Goal: Task Accomplishment & Management: Manage account settings

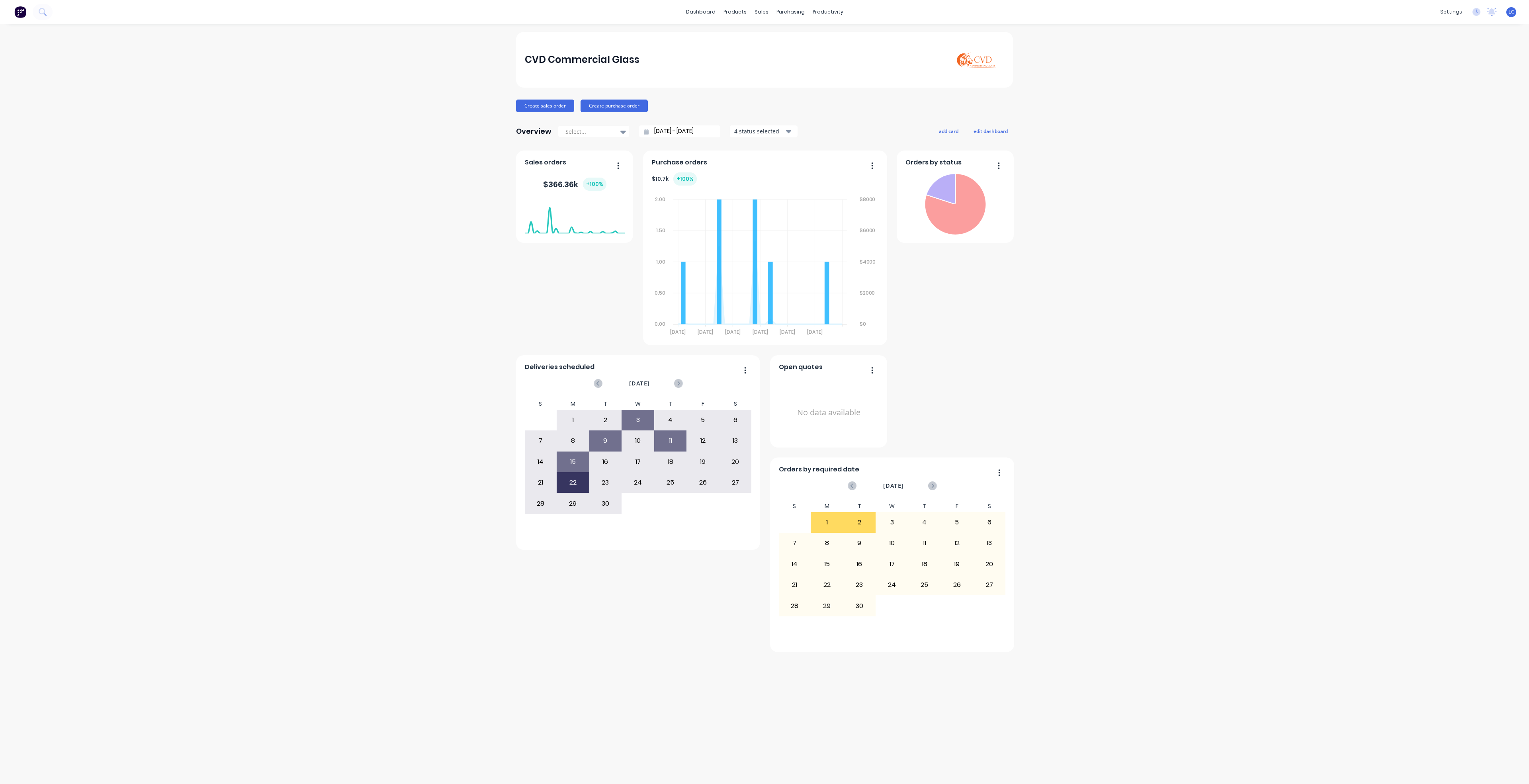
click at [1025, 327] on div "CVD Commercial Glass Create sales order Create purchase order Overview Select..…" at bounding box center [764, 404] width 1529 height 744
click at [842, 51] on div "Planner" at bounding box center [839, 54] width 19 height 7
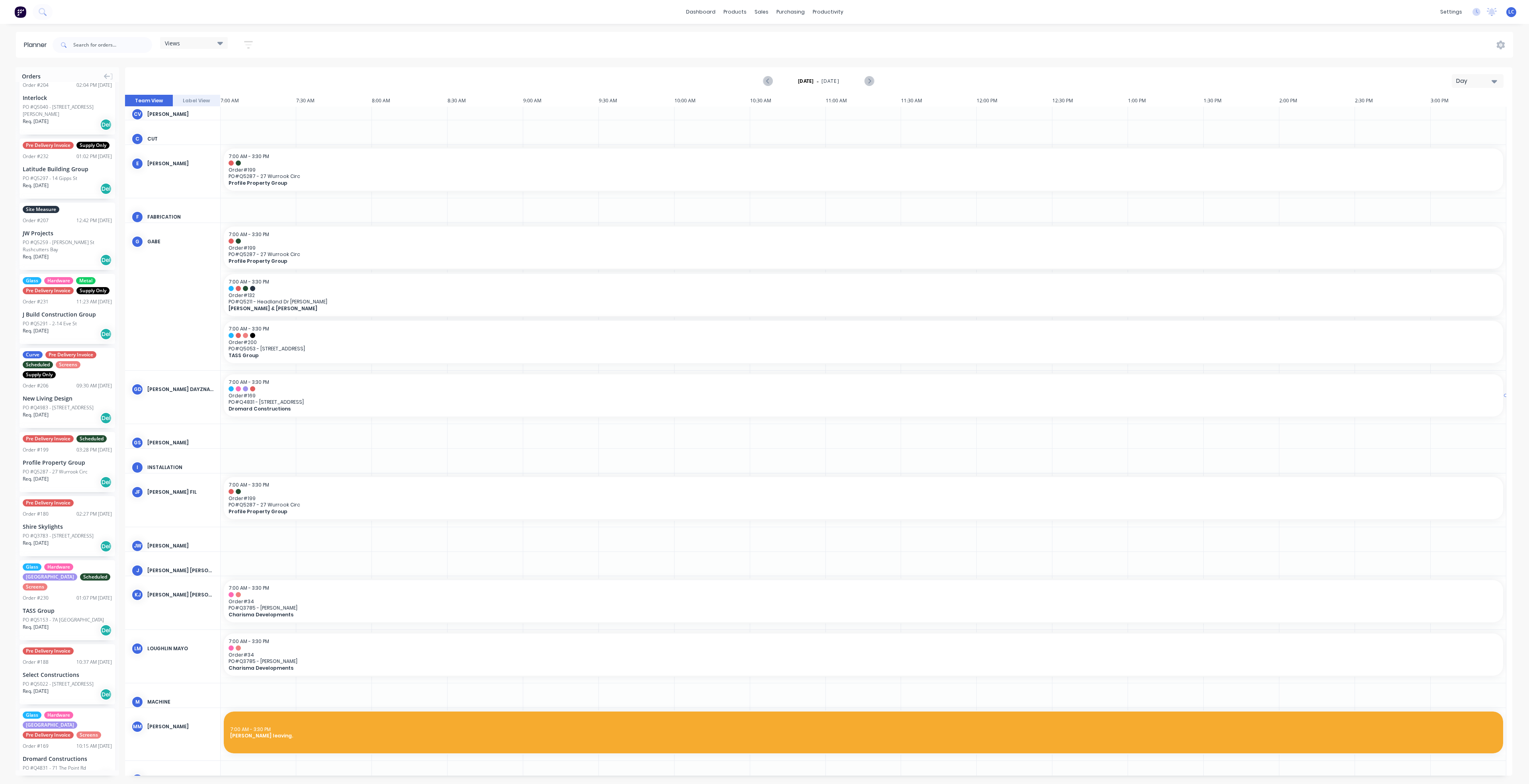
scroll to position [411, 0]
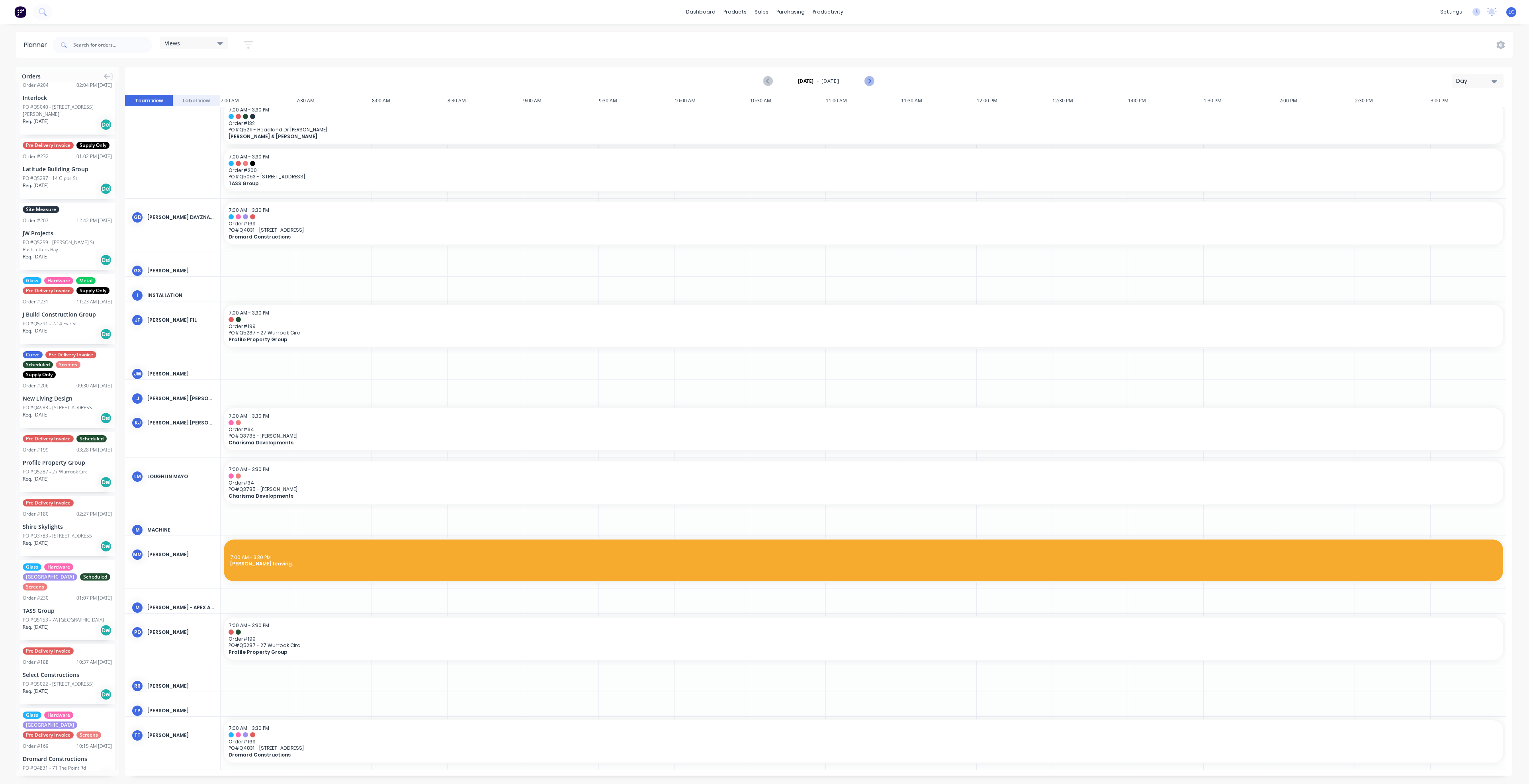
click at [866, 79] on icon "Next page" at bounding box center [869, 81] width 9 height 9
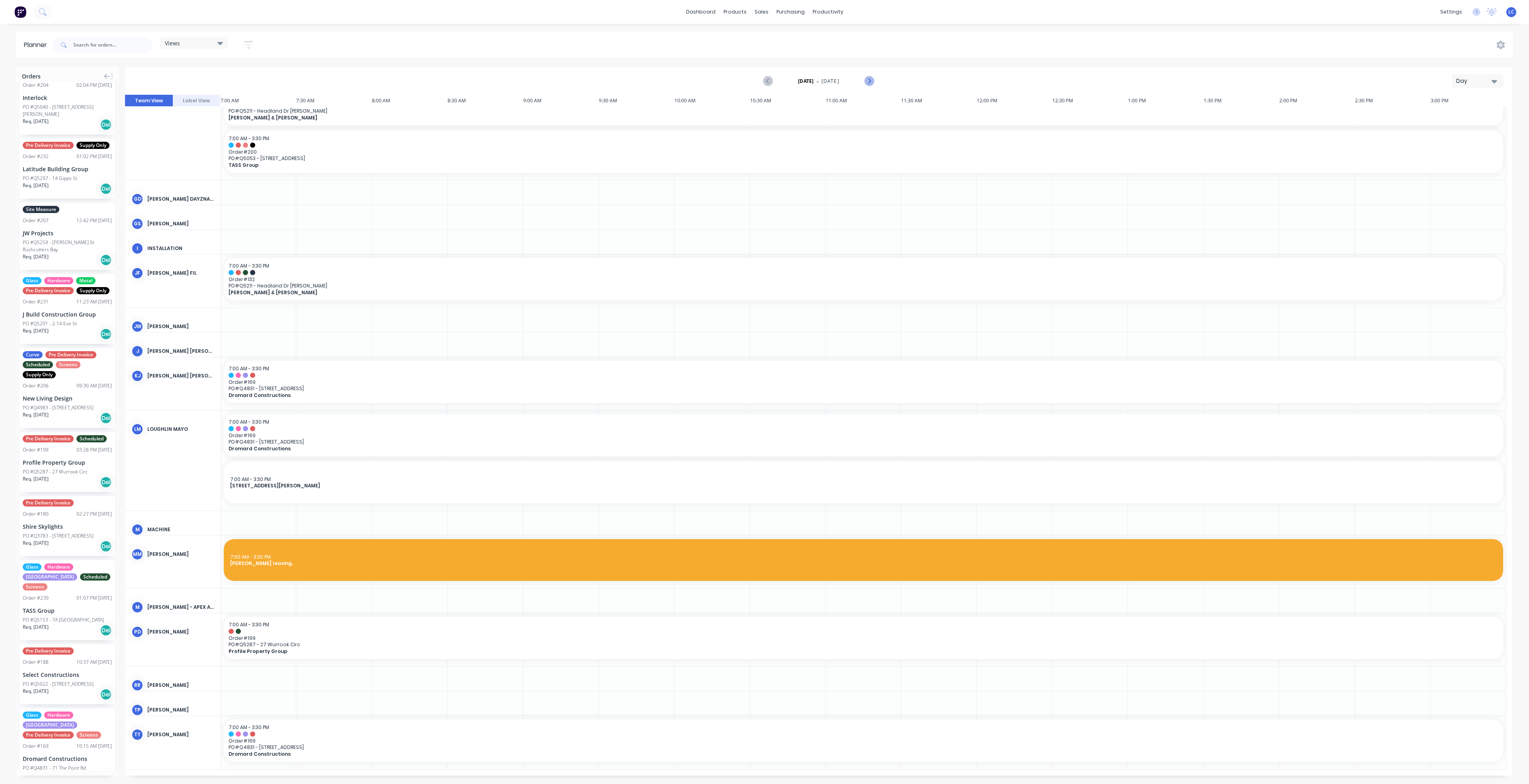
scroll to position [224, 0]
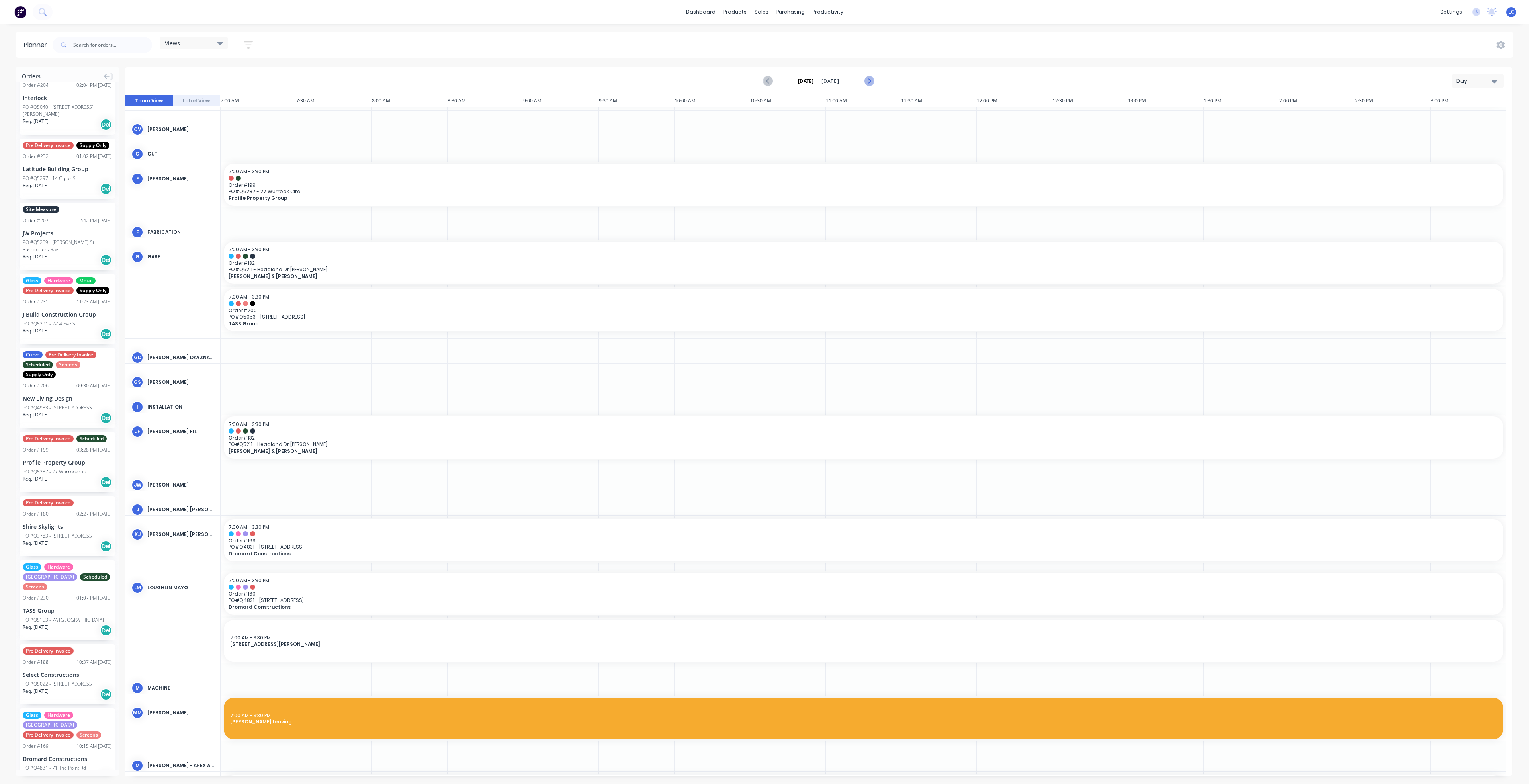
click at [866, 79] on icon "Next page" at bounding box center [869, 81] width 9 height 9
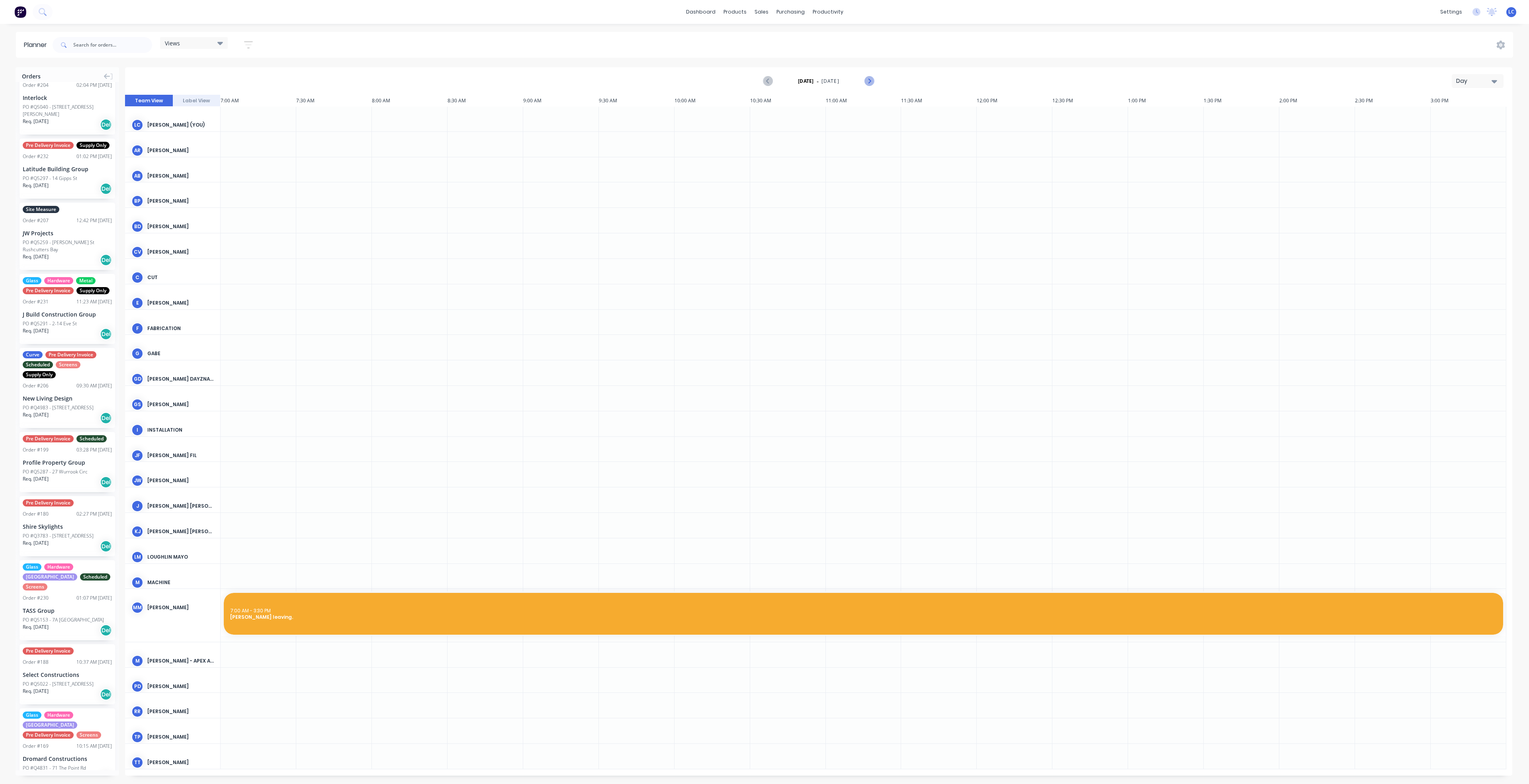
scroll to position [0, 0]
drag, startPoint x: 222, startPoint y: 39, endPoint x: 222, endPoint y: 47, distance: 8.0
click at [222, 41] on icon at bounding box center [220, 43] width 5 height 9
click at [174, 150] on button "Site" at bounding box center [208, 150] width 85 height 9
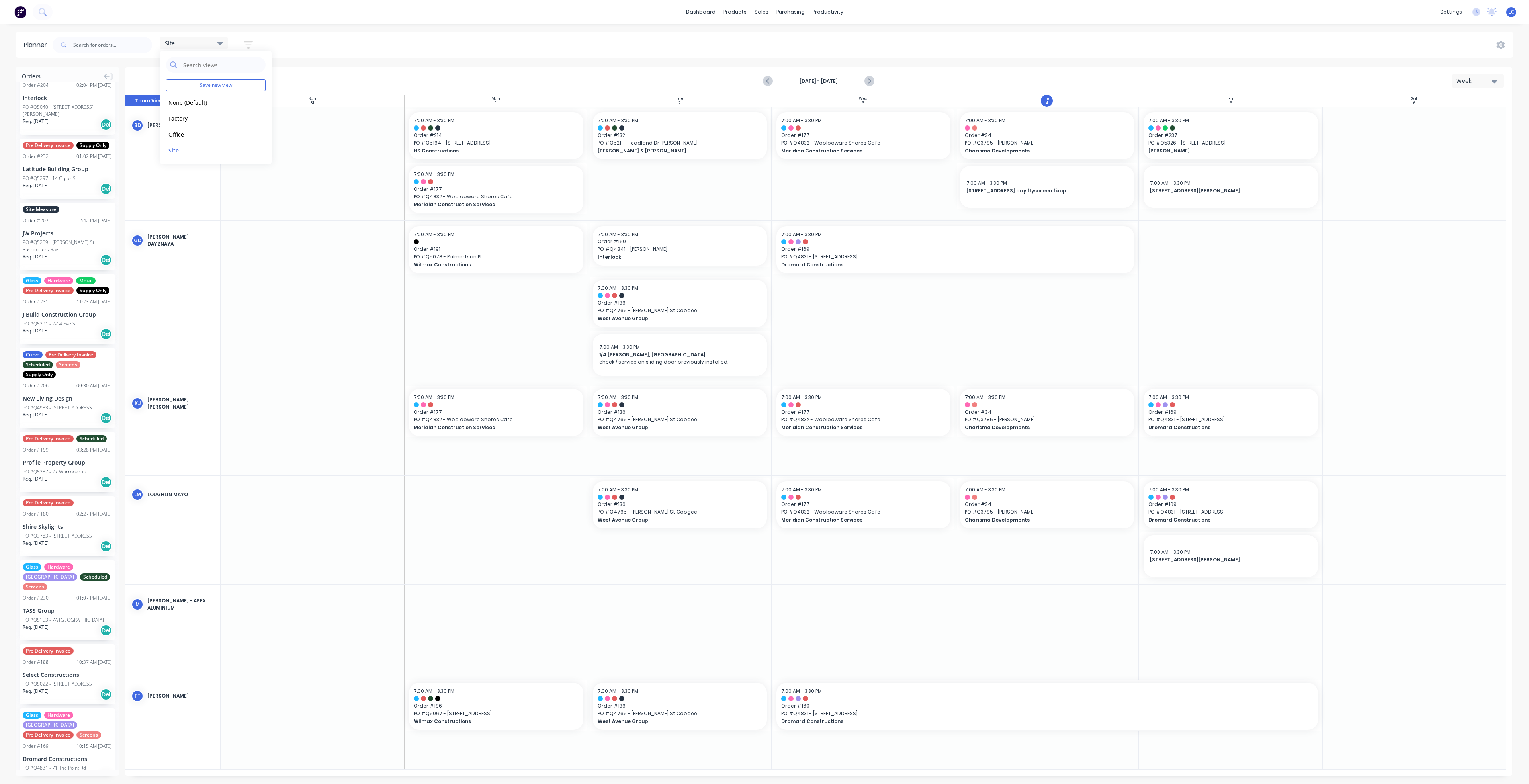
click at [860, 78] on div "[DATE] - [DATE]" at bounding box center [819, 81] width 110 height 14
click at [866, 80] on icon "Next page" at bounding box center [869, 81] width 9 height 9
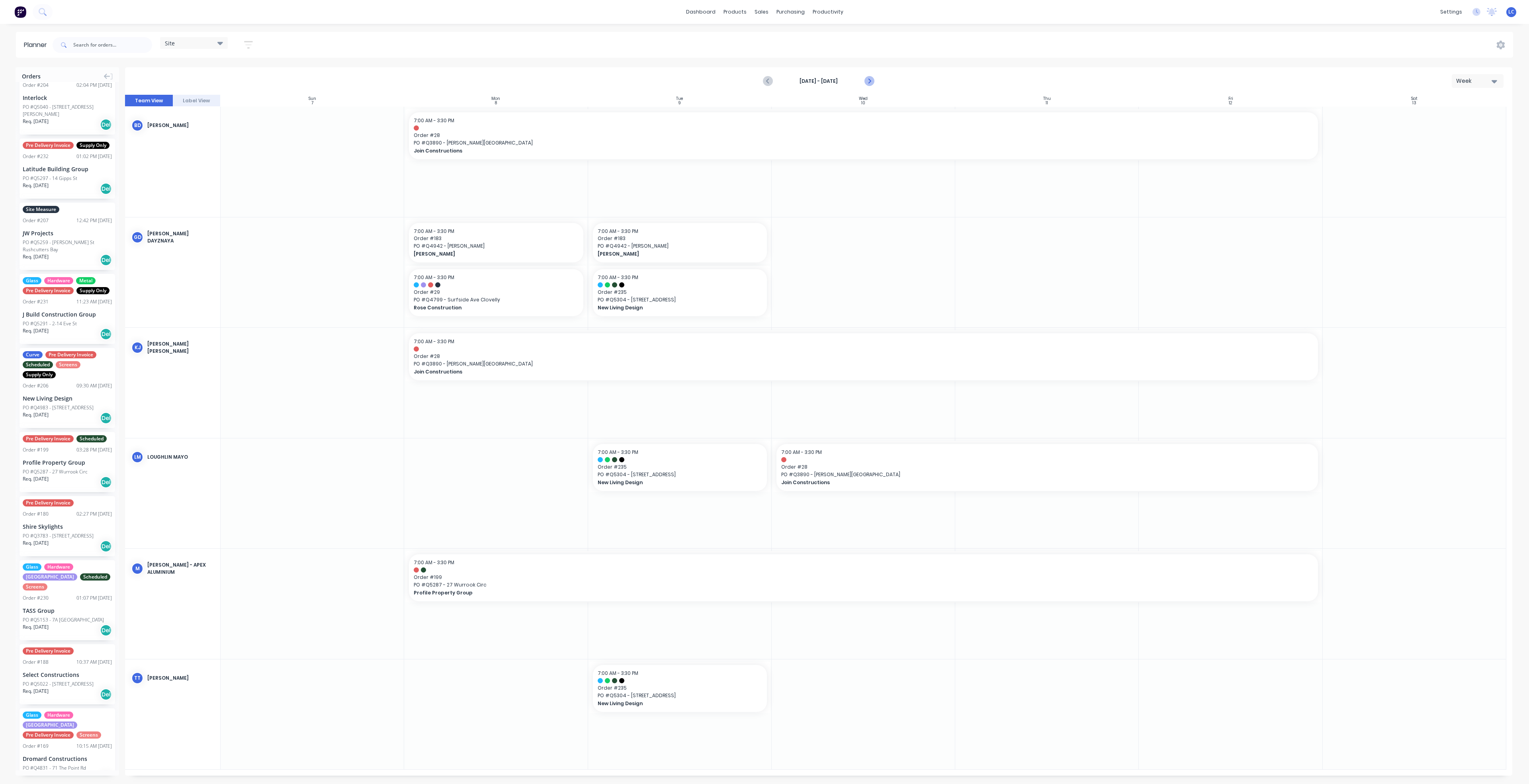
click at [866, 80] on icon "Next page" at bounding box center [869, 81] width 9 height 9
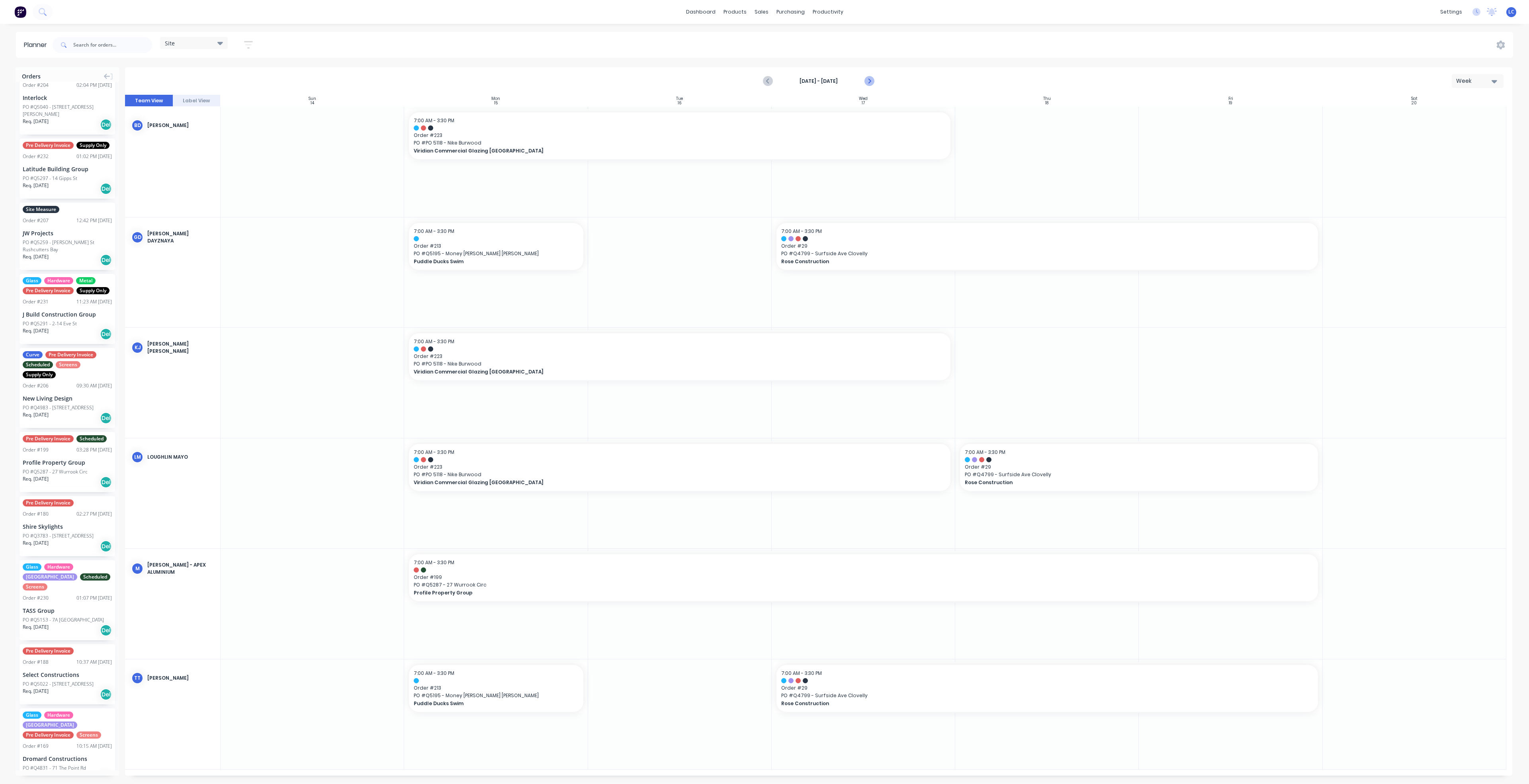
click at [866, 80] on icon "Next page" at bounding box center [869, 81] width 9 height 9
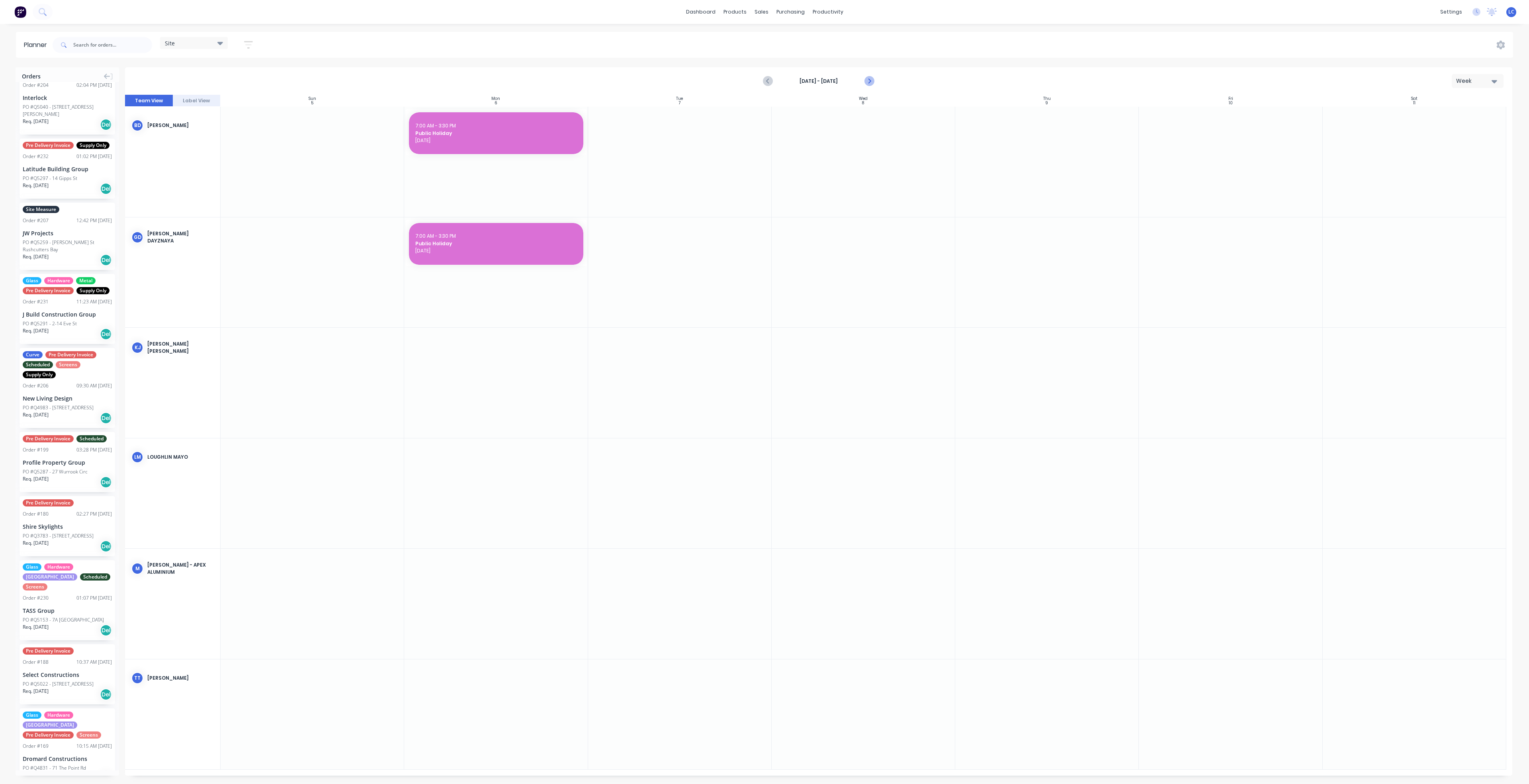
click at [866, 80] on icon "Next page" at bounding box center [869, 81] width 9 height 9
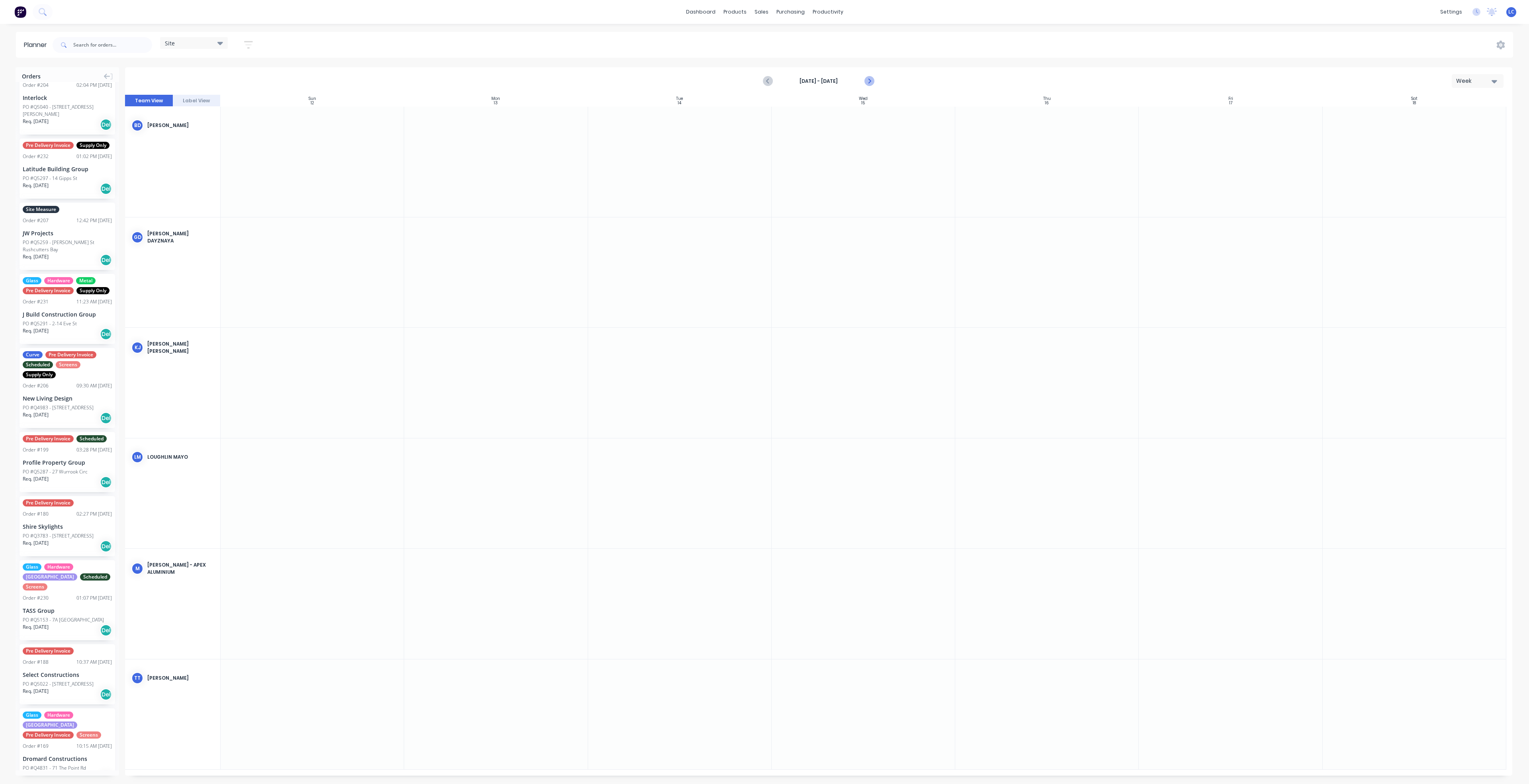
click at [868, 79] on icon "Next page" at bounding box center [869, 81] width 9 height 9
click at [868, 79] on div at bounding box center [818, 421] width 1387 height 708
click at [868, 79] on icon "Next page" at bounding box center [869, 81] width 9 height 9
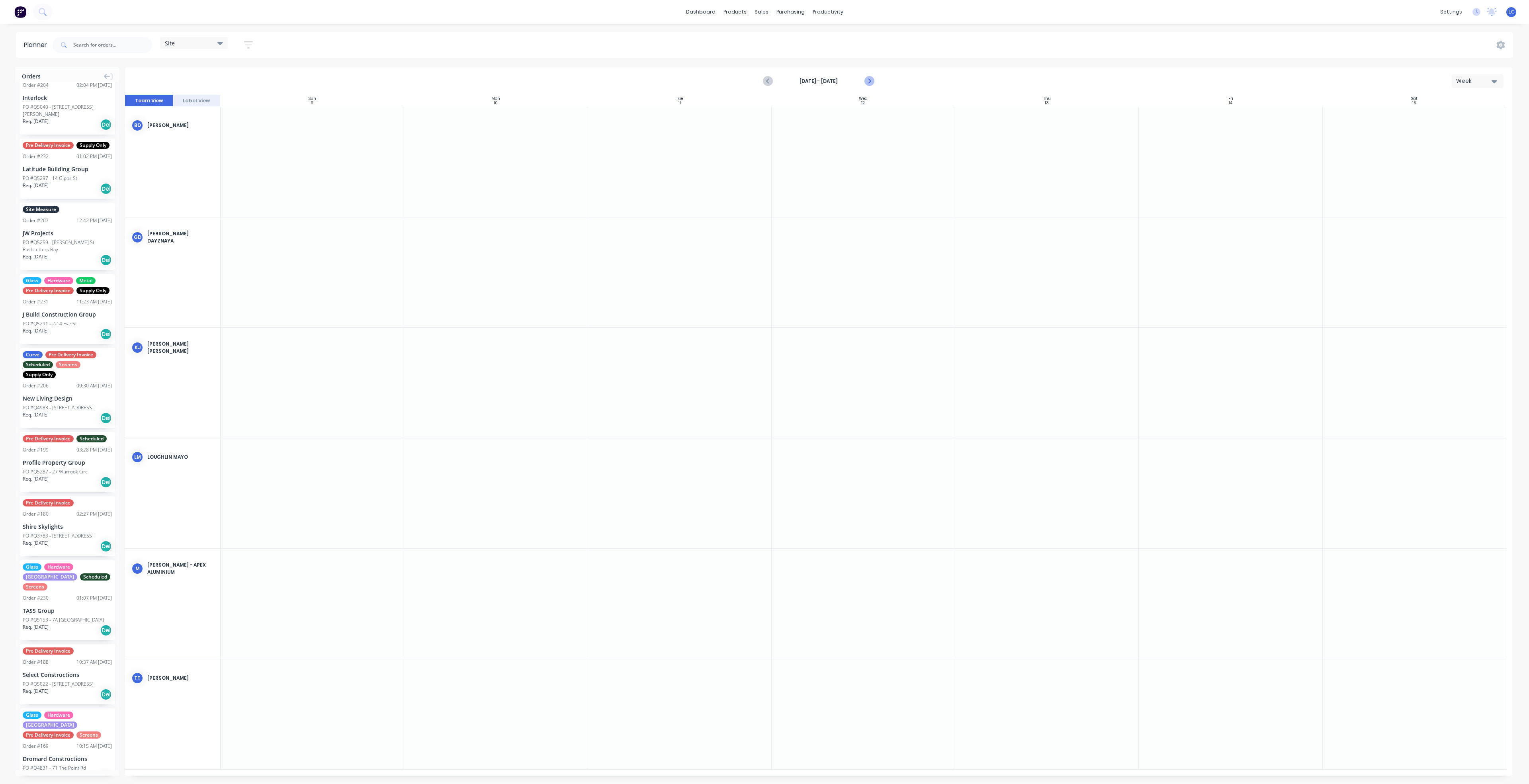
click at [868, 79] on icon "Next page" at bounding box center [869, 81] width 9 height 9
click at [484, 163] on div at bounding box center [495, 161] width 184 height 110
click at [221, 43] on icon at bounding box center [220, 43] width 5 height 3
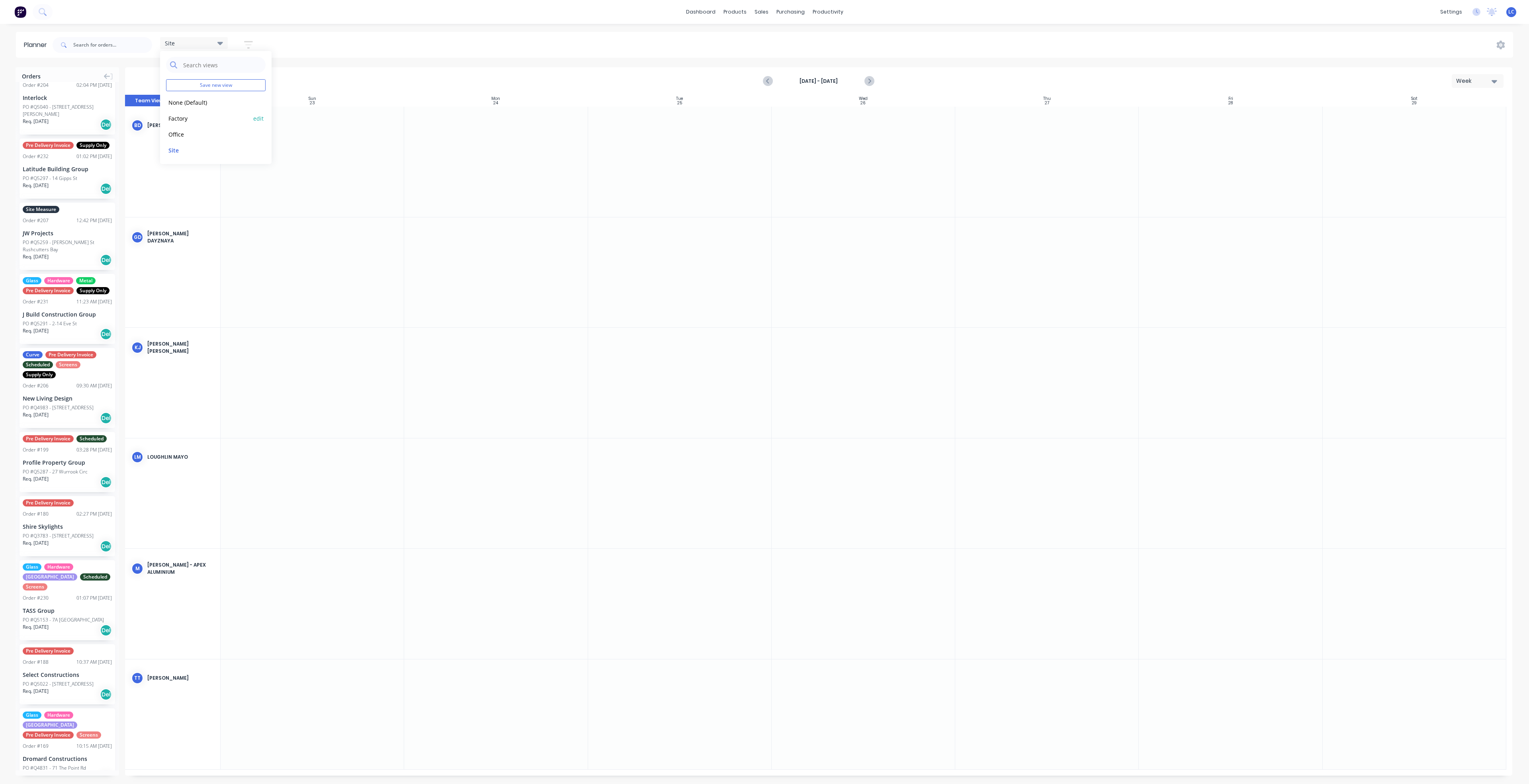
click at [181, 115] on button "Factory" at bounding box center [208, 118] width 85 height 9
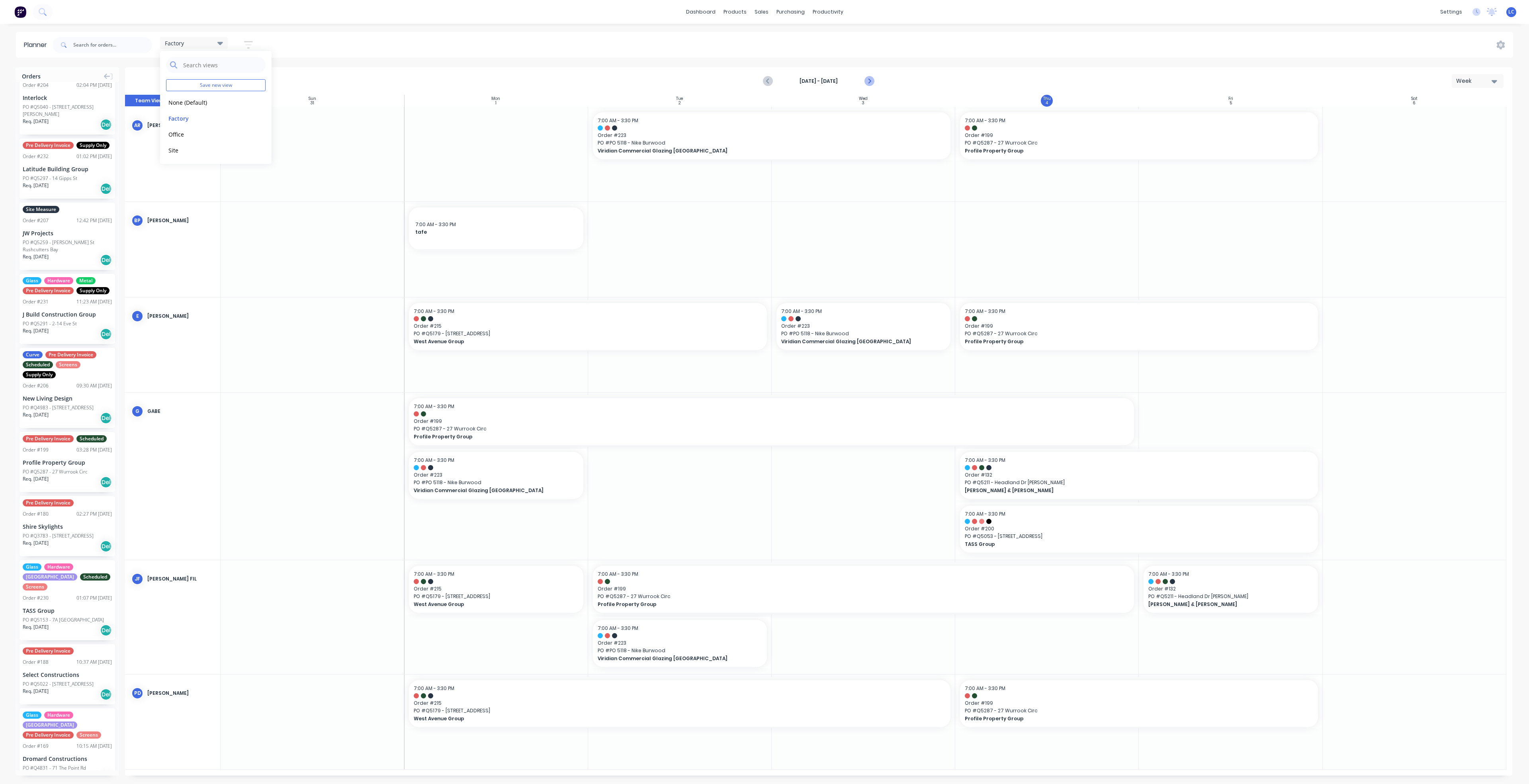
click at [871, 83] on icon "Next page" at bounding box center [869, 81] width 9 height 9
click at [871, 83] on div "[DATE] - [DATE] Week Team View Label View Sun 31 [DATE] Mon 1 [DATE] Tue 2 [DAT…" at bounding box center [818, 421] width 1387 height 708
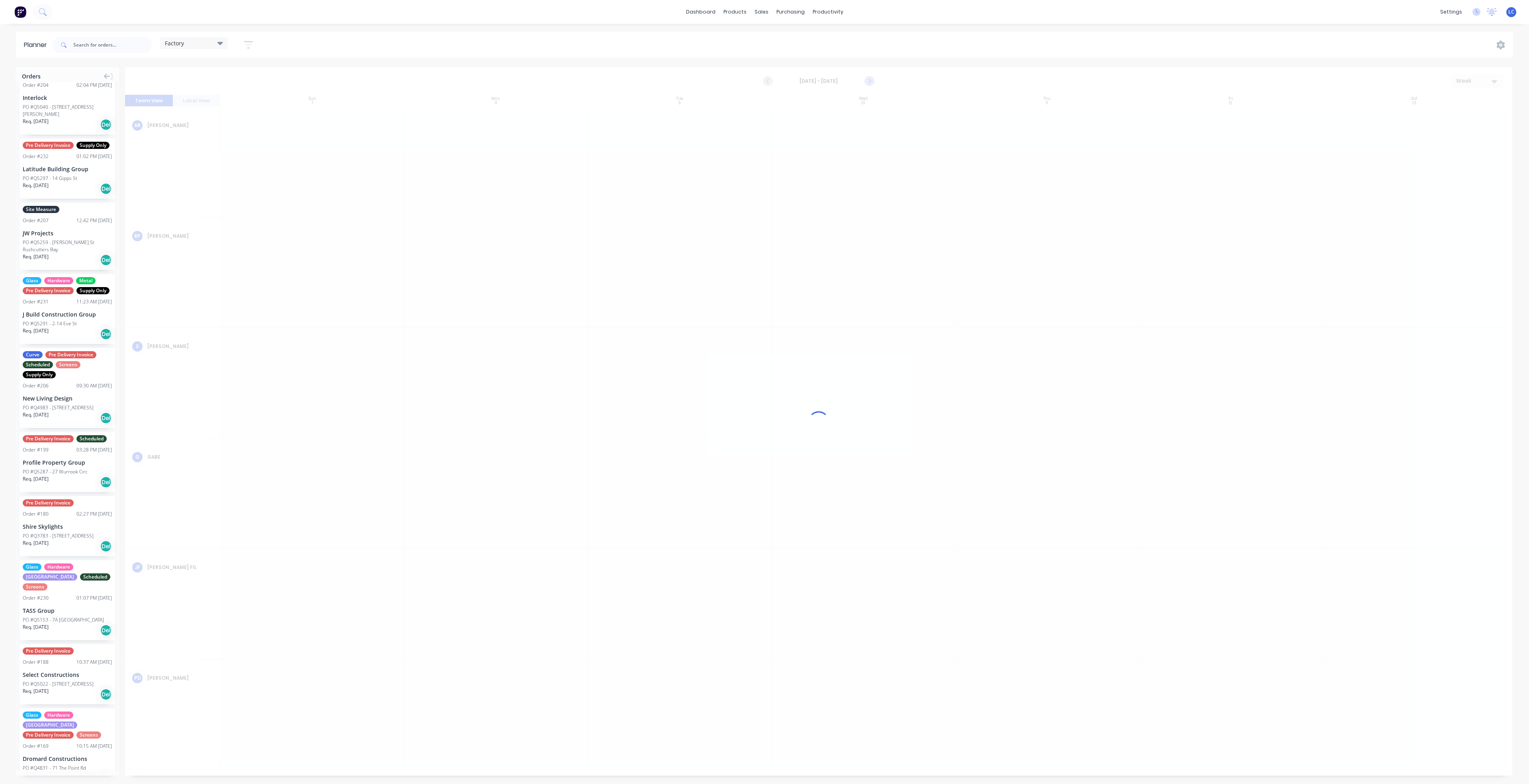
click at [871, 83] on div at bounding box center [818, 421] width 1387 height 708
click at [871, 83] on icon "Next page" at bounding box center [869, 81] width 9 height 9
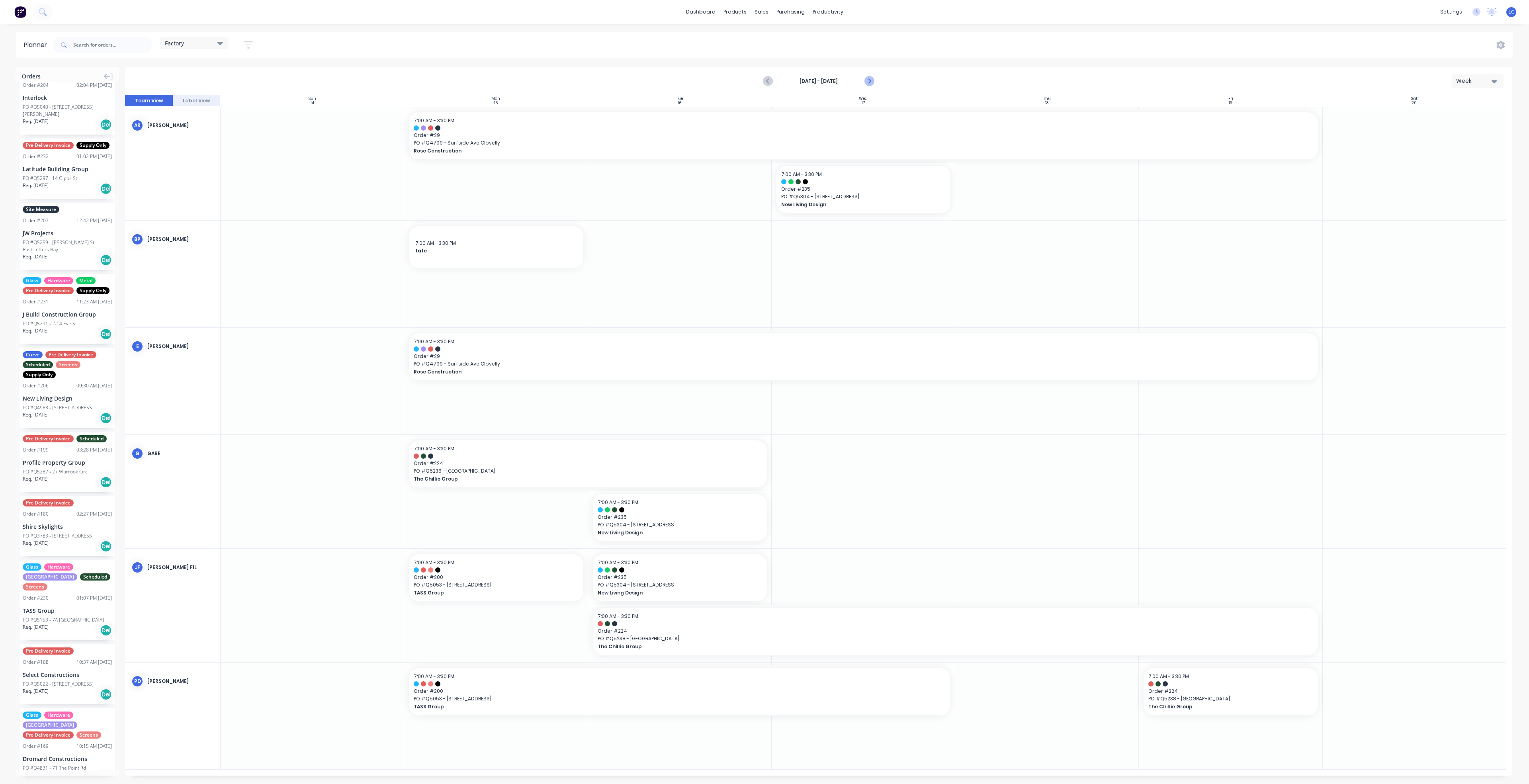
click at [871, 83] on icon "Next page" at bounding box center [869, 81] width 9 height 9
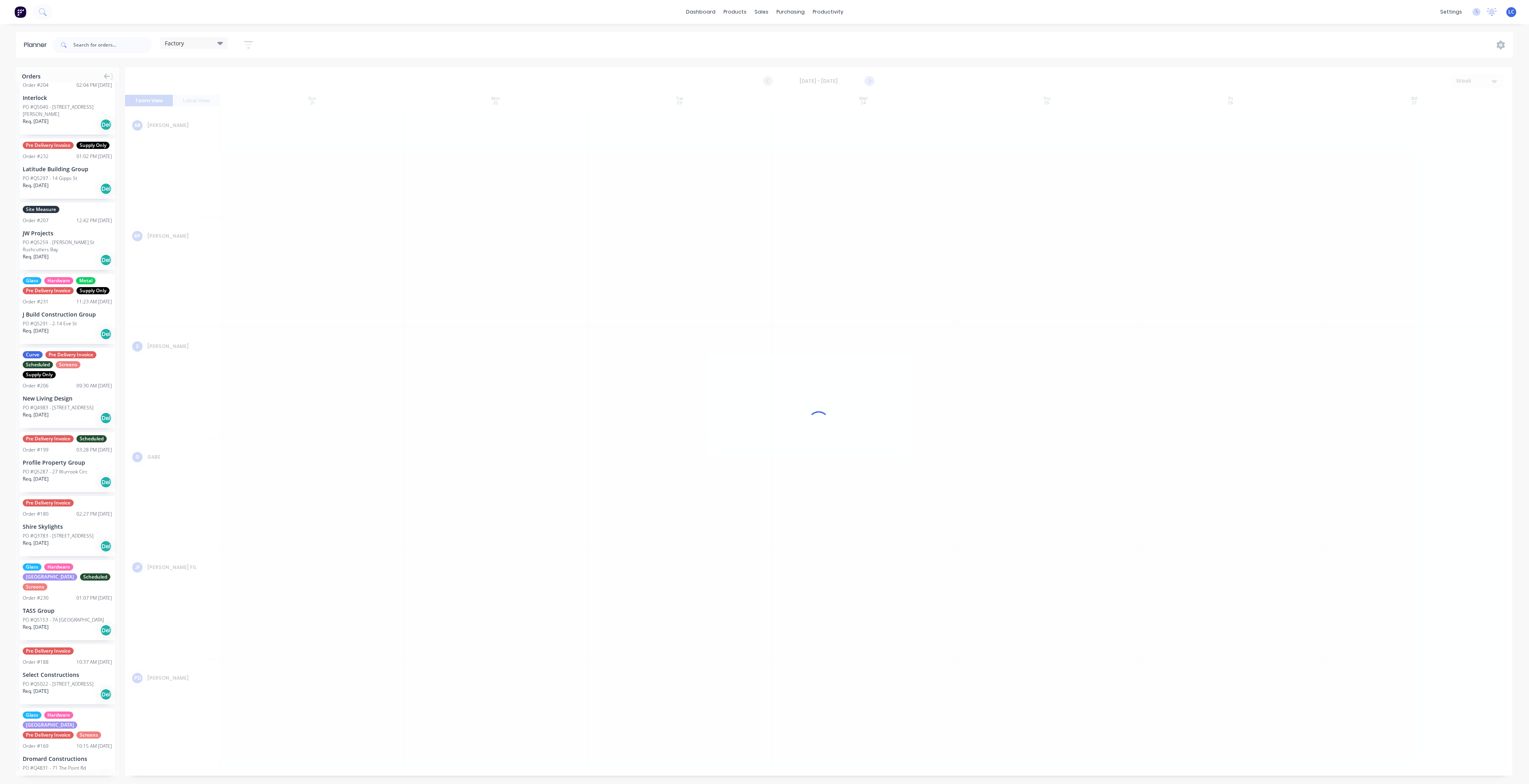
click at [871, 83] on icon "Next page" at bounding box center [869, 81] width 9 height 9
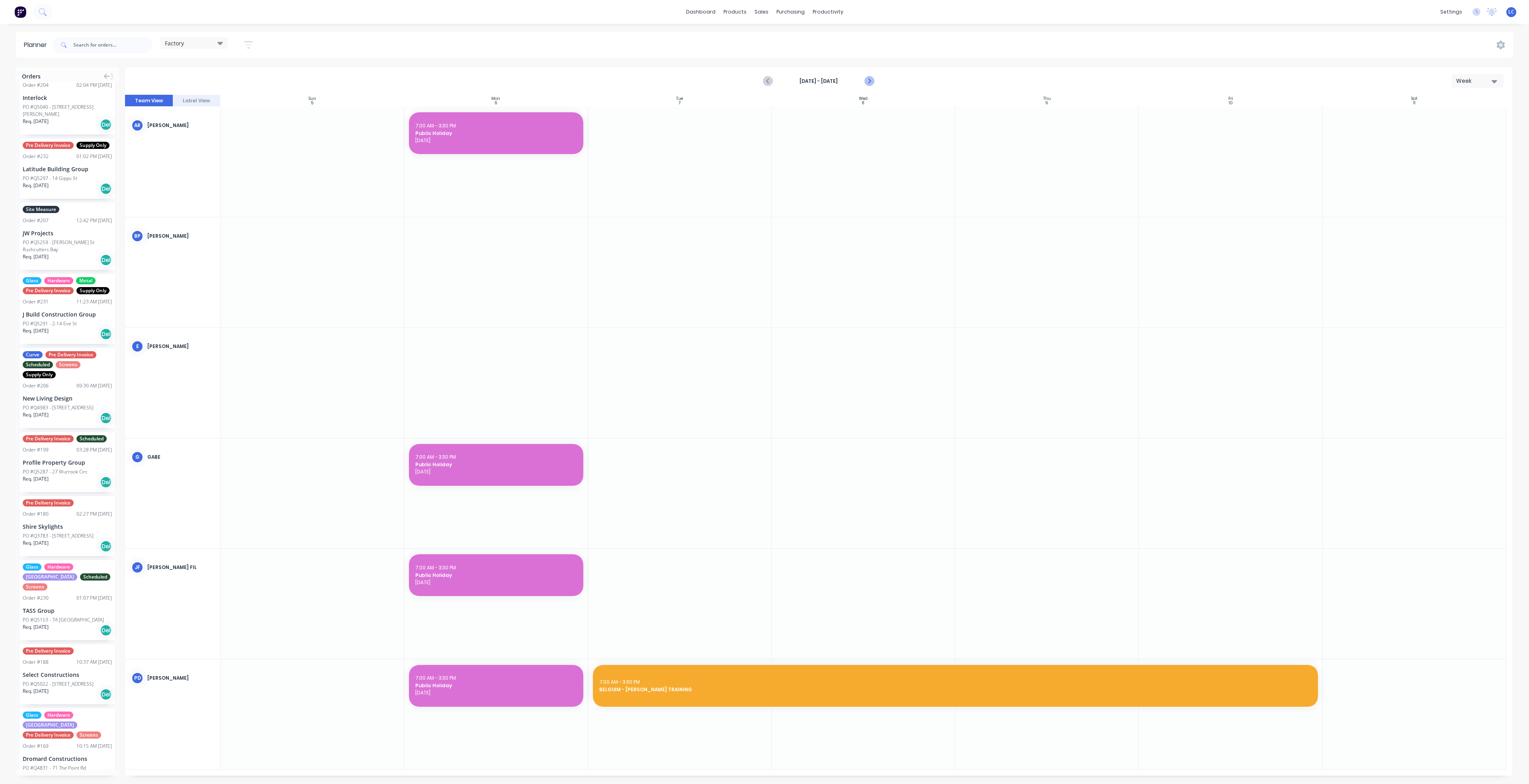
click at [871, 83] on icon "Next page" at bounding box center [869, 81] width 9 height 9
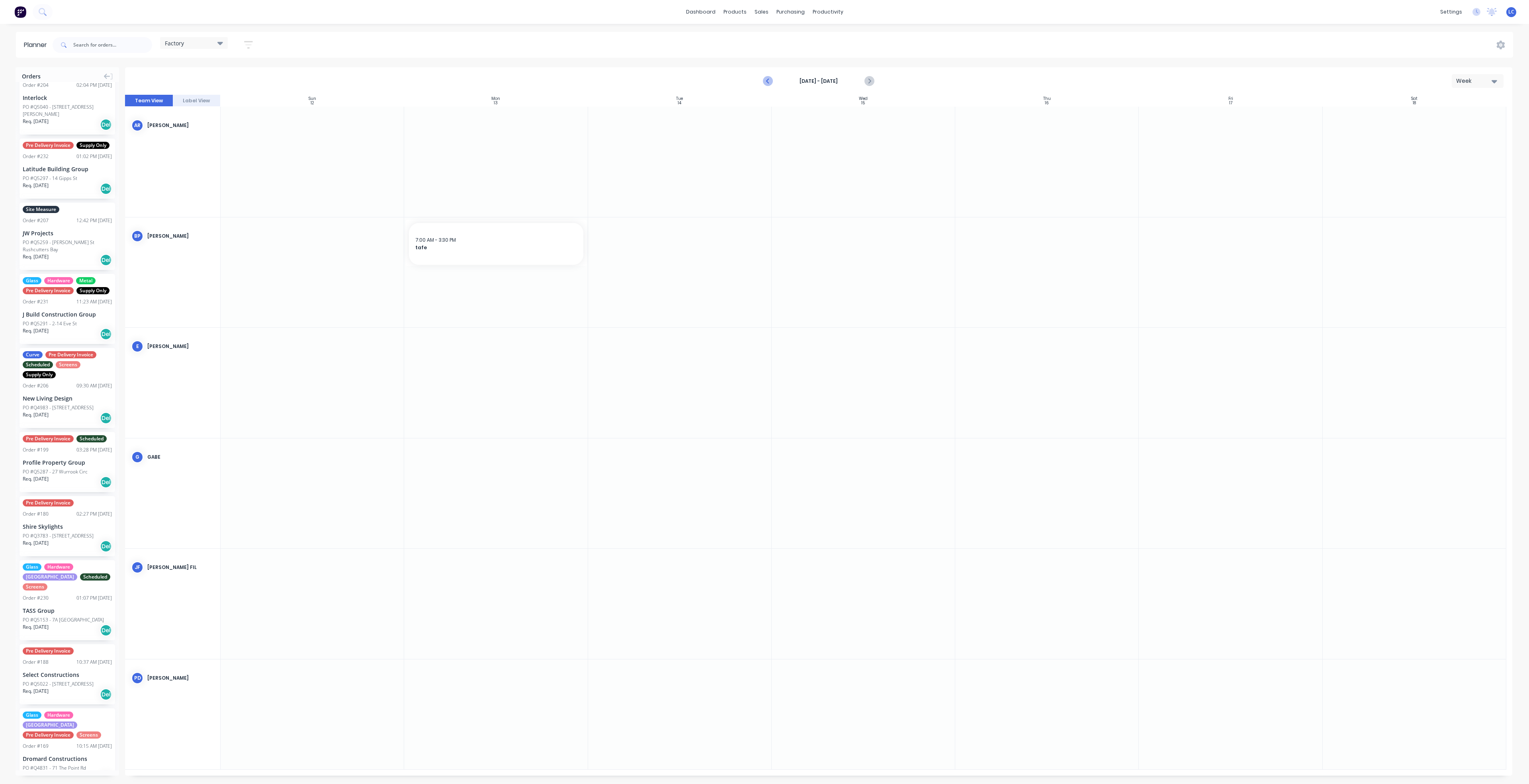
click at [771, 83] on icon "Previous page" at bounding box center [768, 81] width 9 height 9
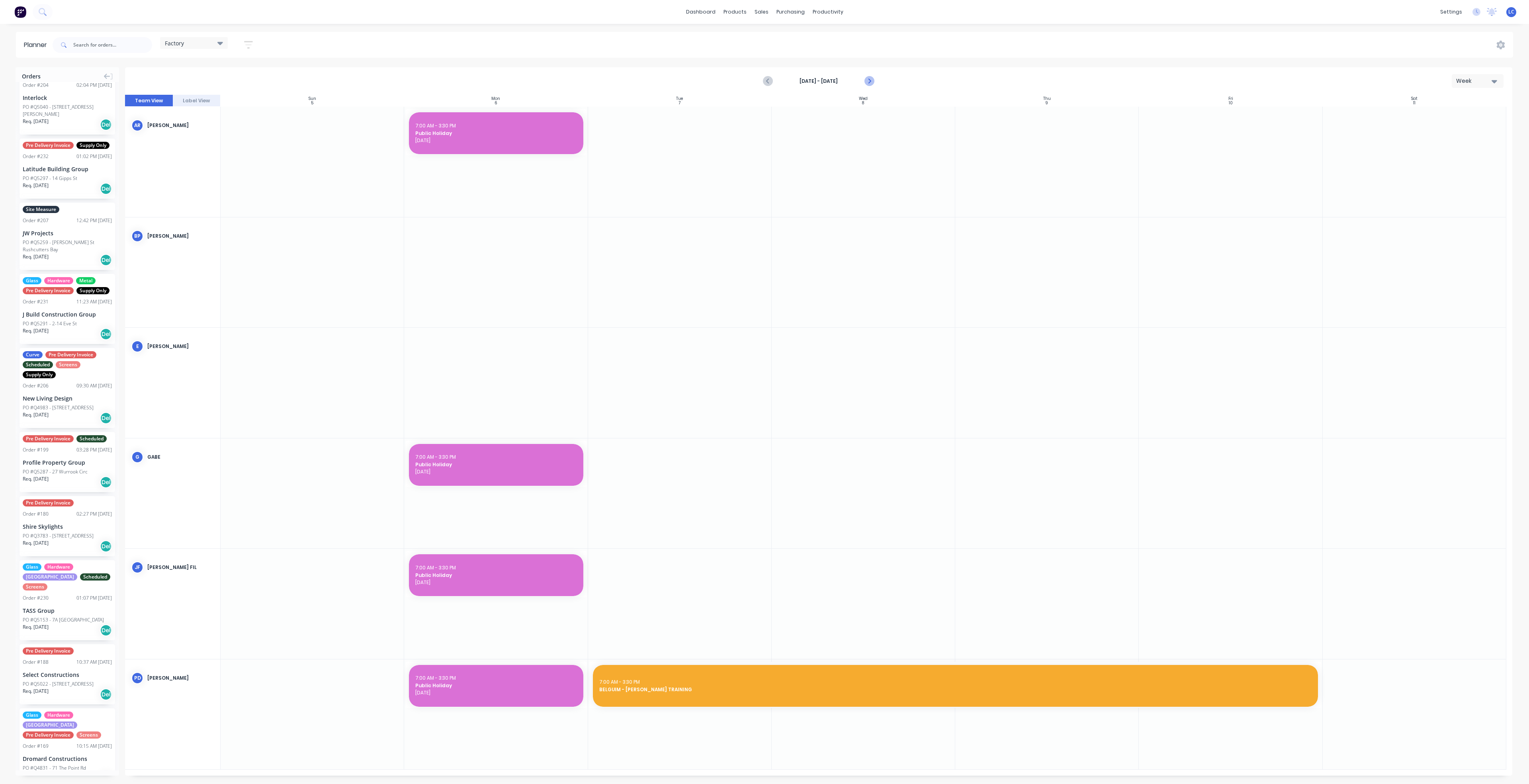
click at [869, 79] on icon "Next page" at bounding box center [868, 81] width 3 height 6
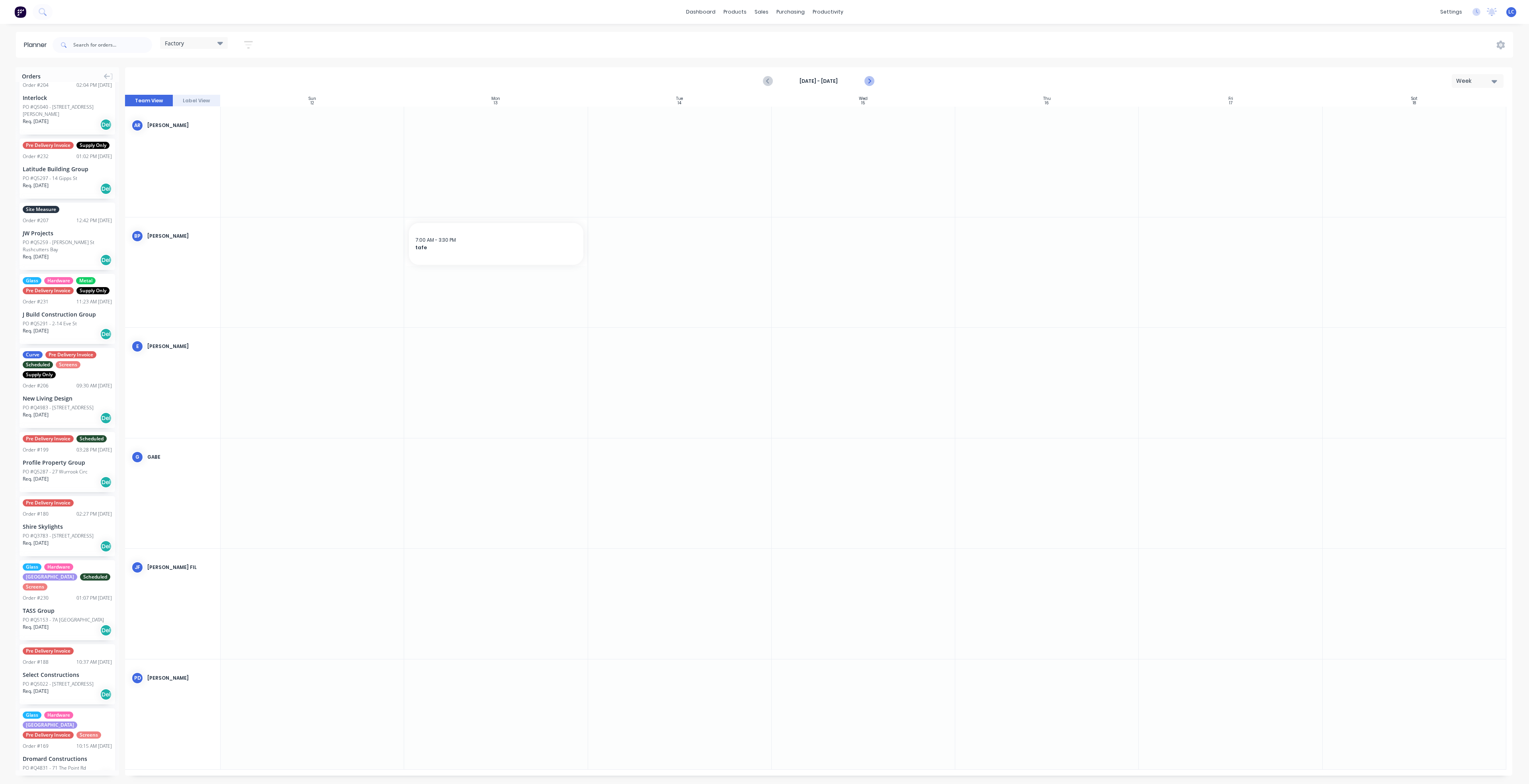
click at [869, 79] on icon "Next page" at bounding box center [868, 81] width 3 height 6
click at [870, 81] on icon "Next page" at bounding box center [868, 81] width 3 height 6
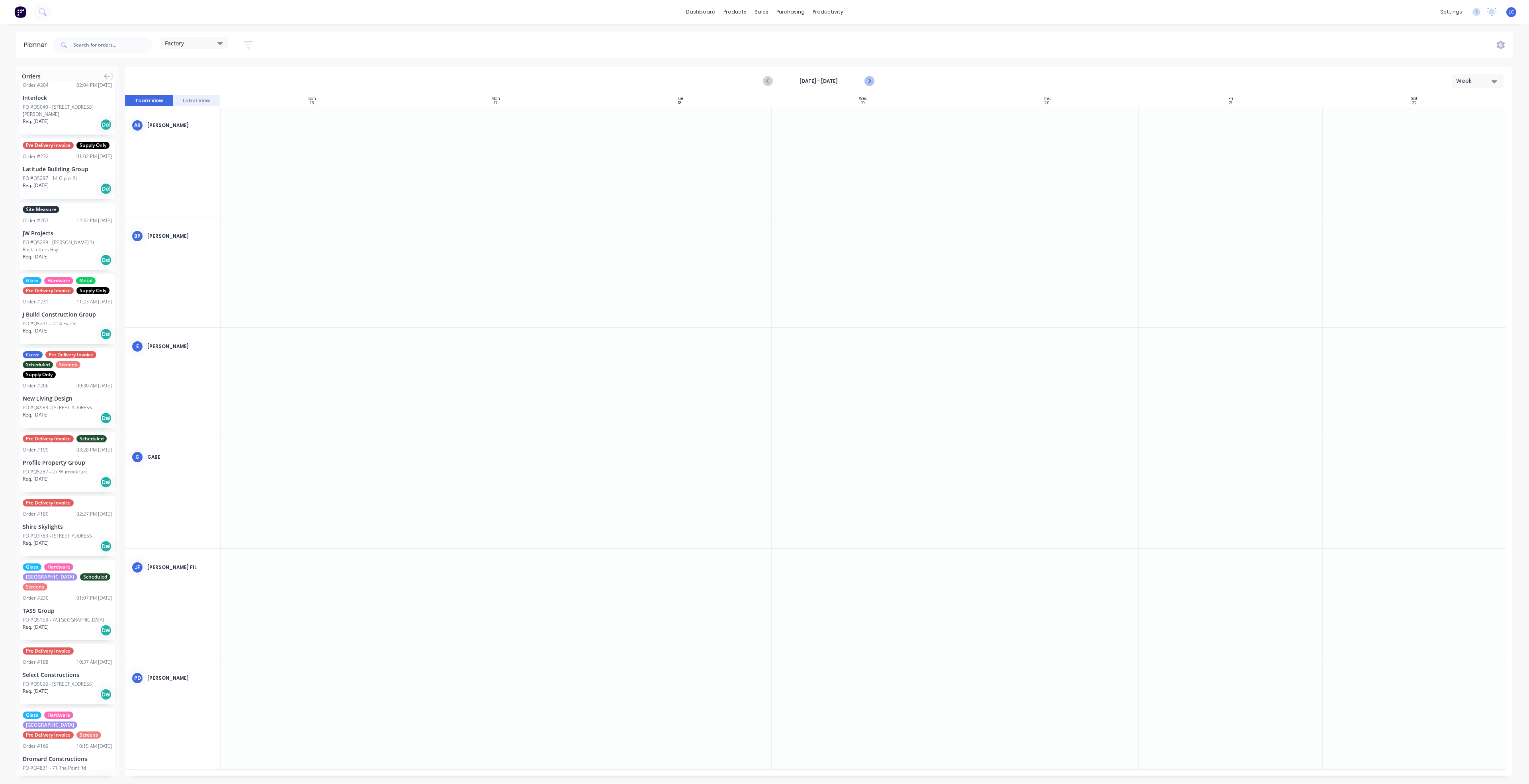
click at [870, 81] on icon "Next page" at bounding box center [868, 81] width 3 height 6
click at [769, 81] on icon "Previous page" at bounding box center [768, 81] width 9 height 9
click at [520, 360] on div at bounding box center [495, 382] width 184 height 110
click at [481, 363] on div at bounding box center [495, 382] width 184 height 110
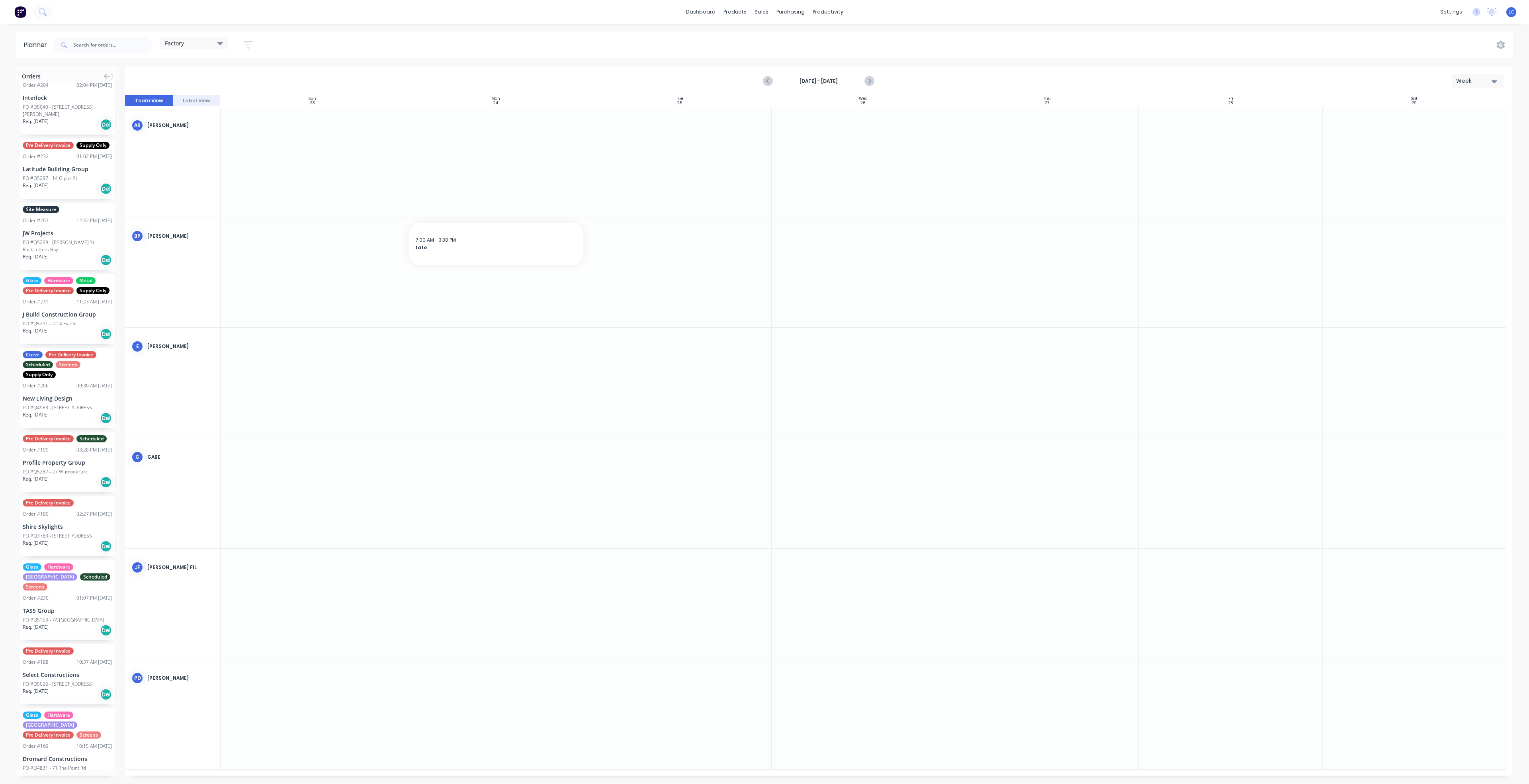
click at [481, 363] on div at bounding box center [495, 382] width 184 height 110
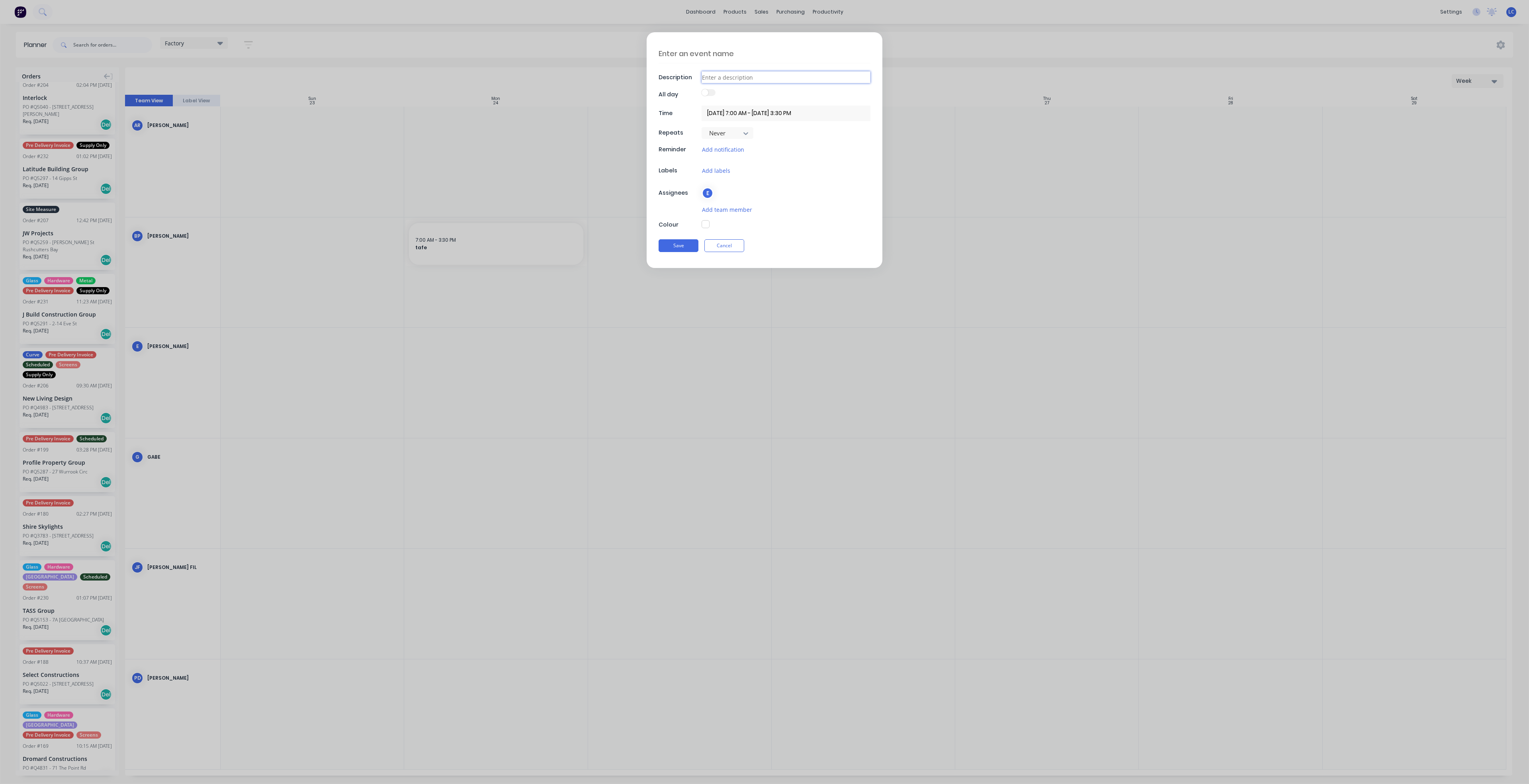
click at [733, 79] on input at bounding box center [786, 77] width 169 height 12
type input "LEAVE"
click at [704, 226] on button "button" at bounding box center [706, 224] width 8 height 8
type textarea "x"
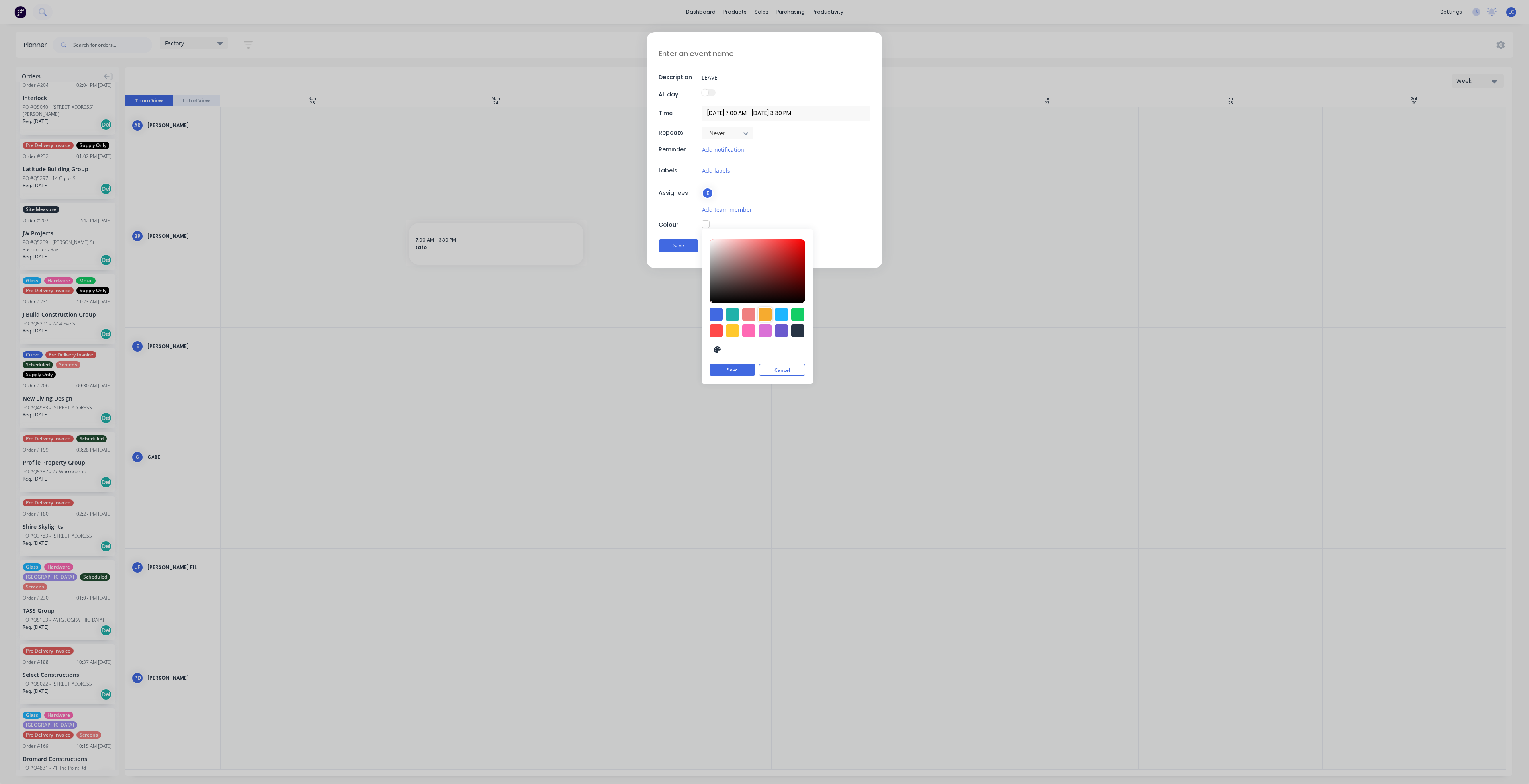
click at [760, 316] on div at bounding box center [764, 314] width 13 height 13
type input "#F6AB2F"
click at [835, 201] on div "Description LEAVE All day Time [DATE] 7:00 AM - [DATE] 3:30 PM Repeats Never Re…" at bounding box center [764, 150] width 236 height 236
click at [671, 247] on button "Save" at bounding box center [678, 246] width 40 height 13
click at [674, 245] on button "Save" at bounding box center [678, 246] width 40 height 13
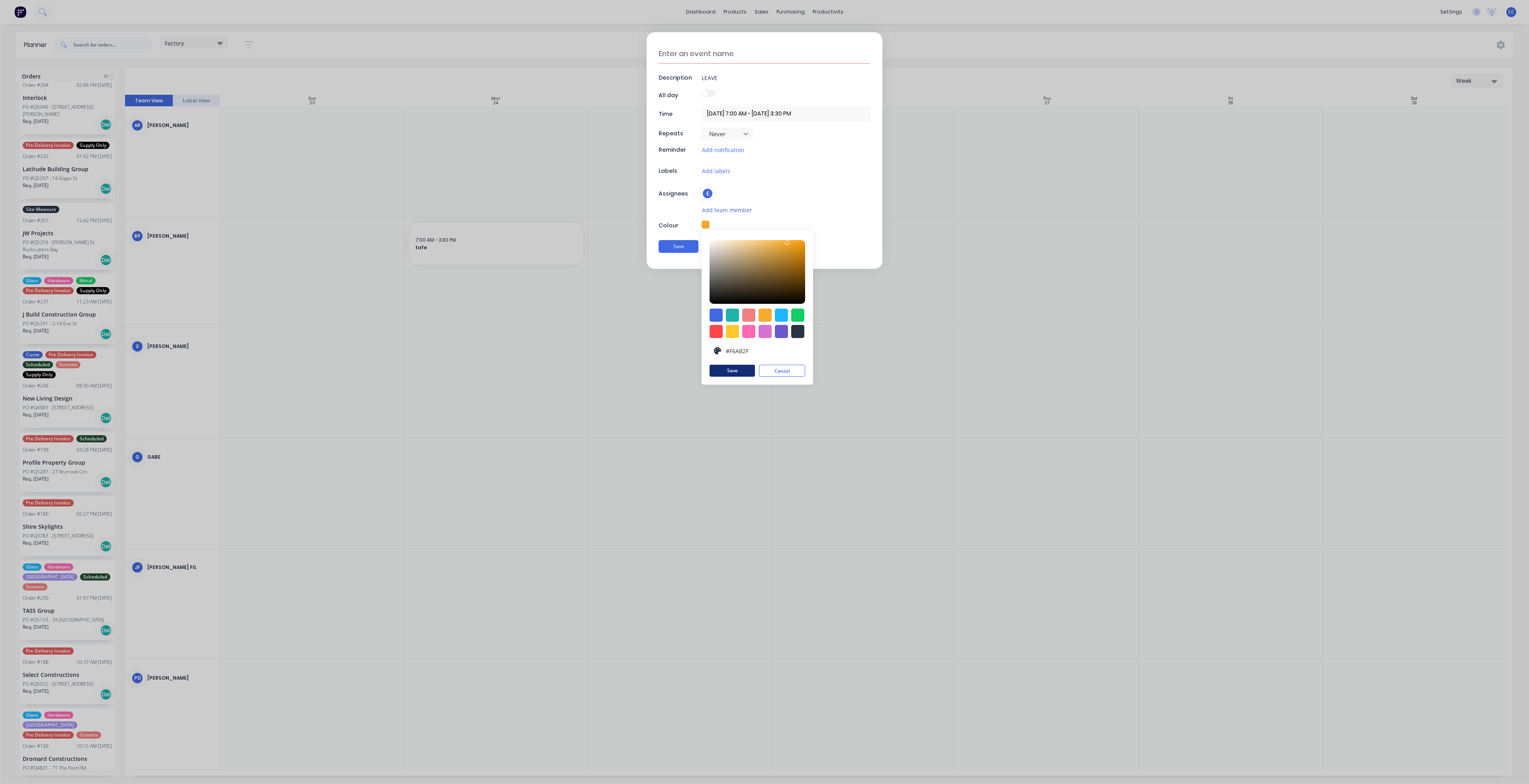
click at [728, 375] on button "Save" at bounding box center [732, 371] width 45 height 12
click at [678, 244] on button "Save" at bounding box center [678, 246] width 40 height 13
click at [677, 249] on button "Save" at bounding box center [678, 246] width 40 height 13
type textarea "x"
click at [695, 54] on textarea at bounding box center [764, 54] width 212 height 20
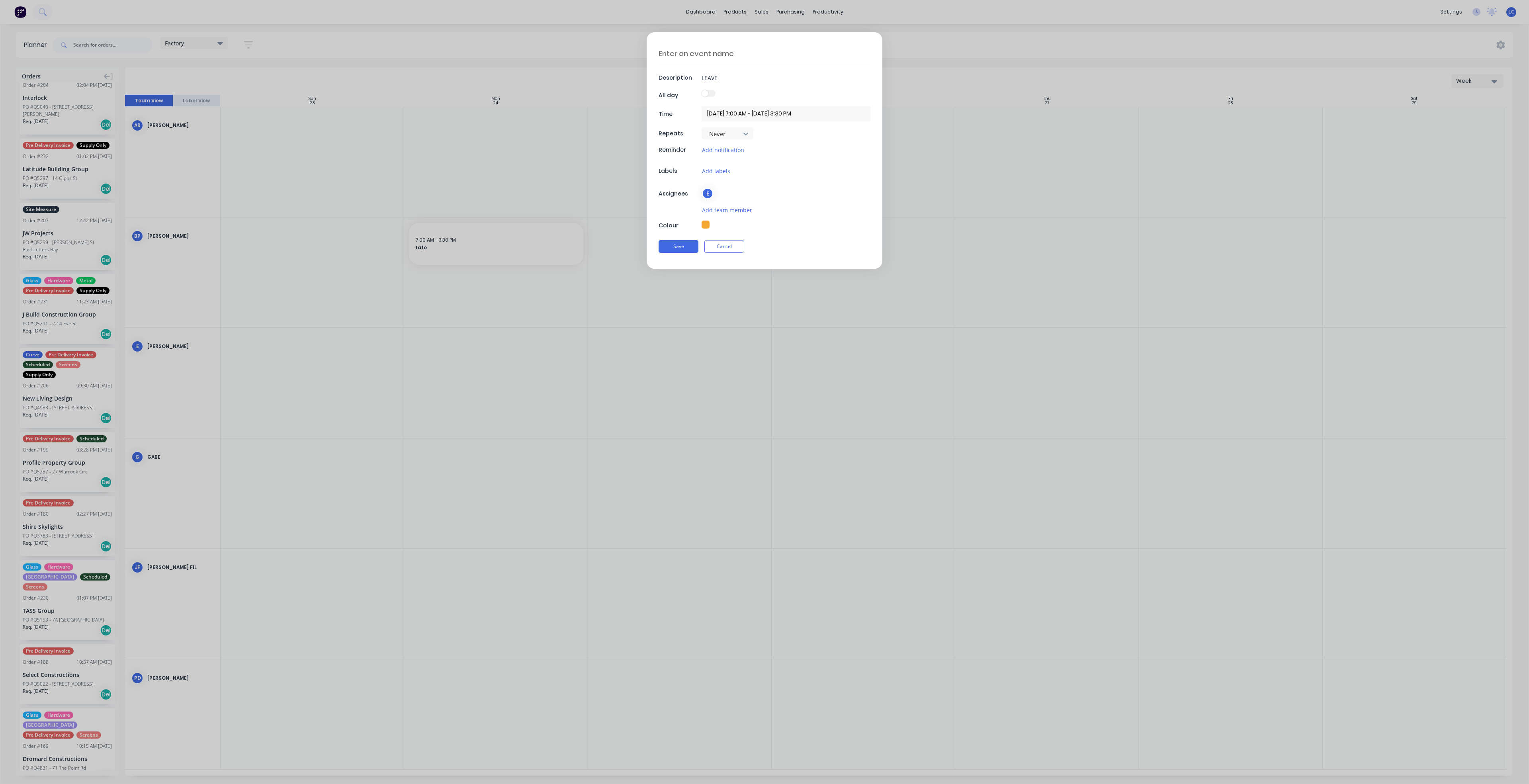
type textarea "A"
type textarea "x"
type textarea "An"
type textarea "x"
type textarea "[PERSON_NAME]"
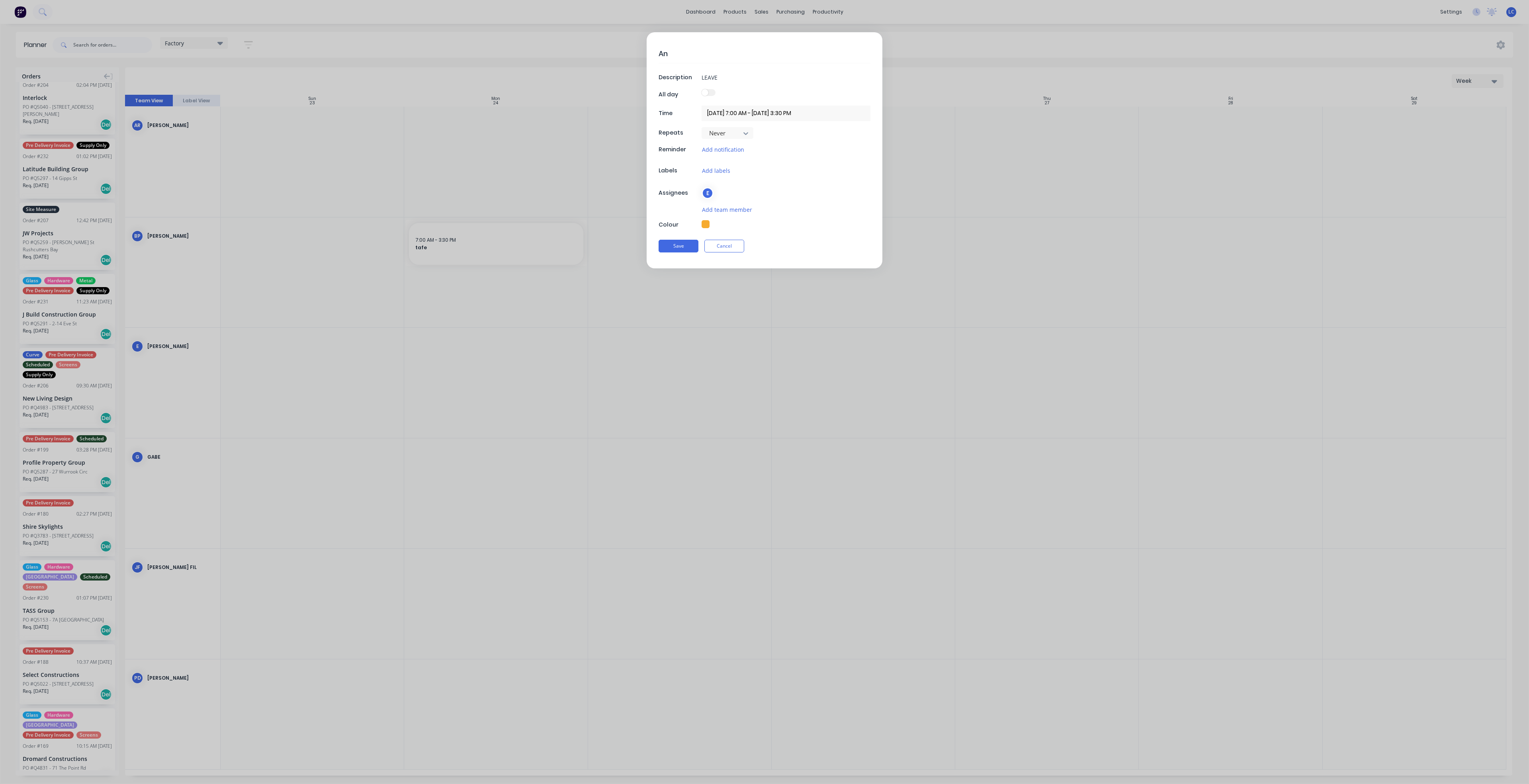
type textarea "x"
type textarea "Annu"
type textarea "x"
type textarea "Annua"
type textarea "x"
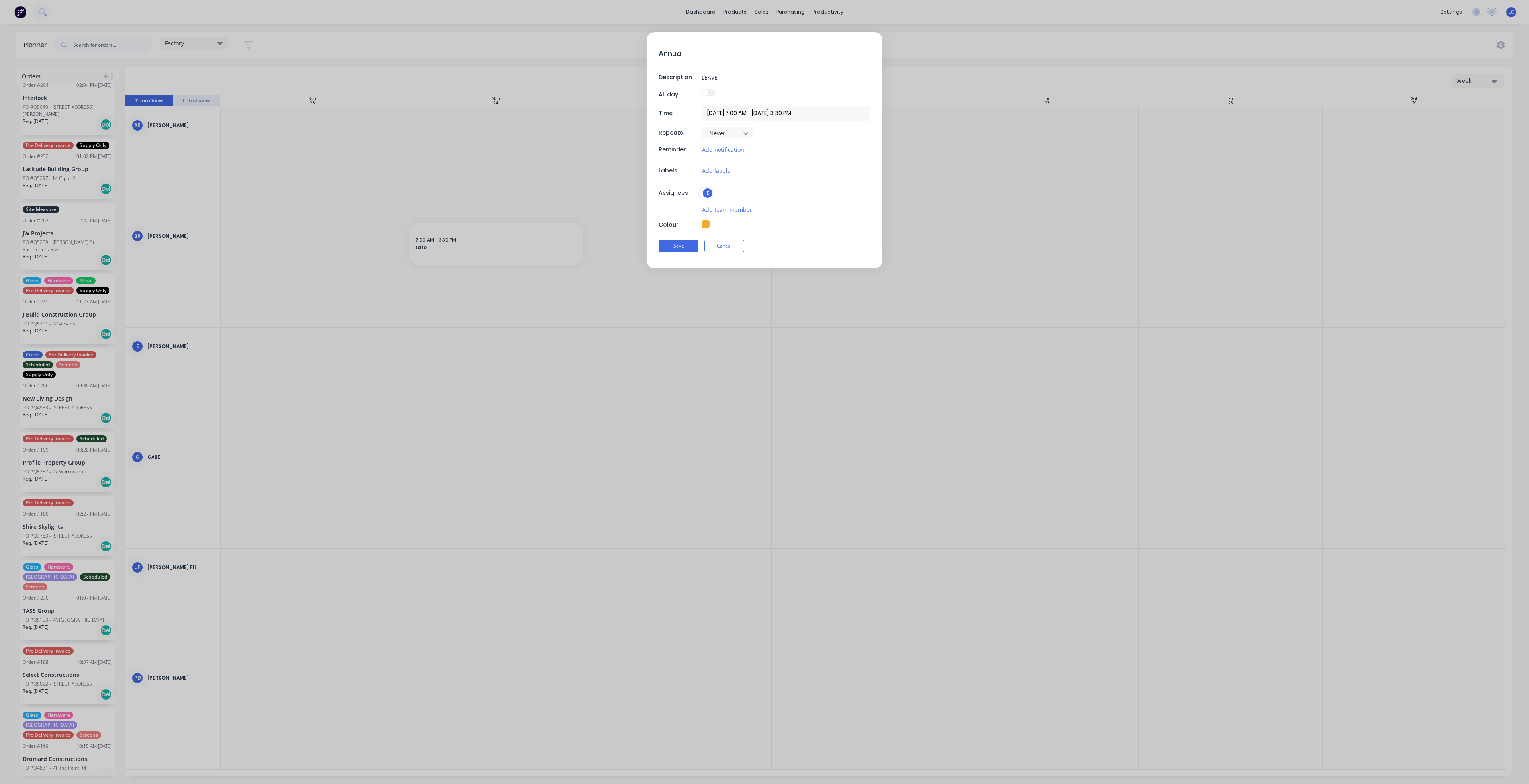
type textarea "Annual"
type textarea "x"
type textarea "Annual"
type textarea "x"
type textarea "Annual L"
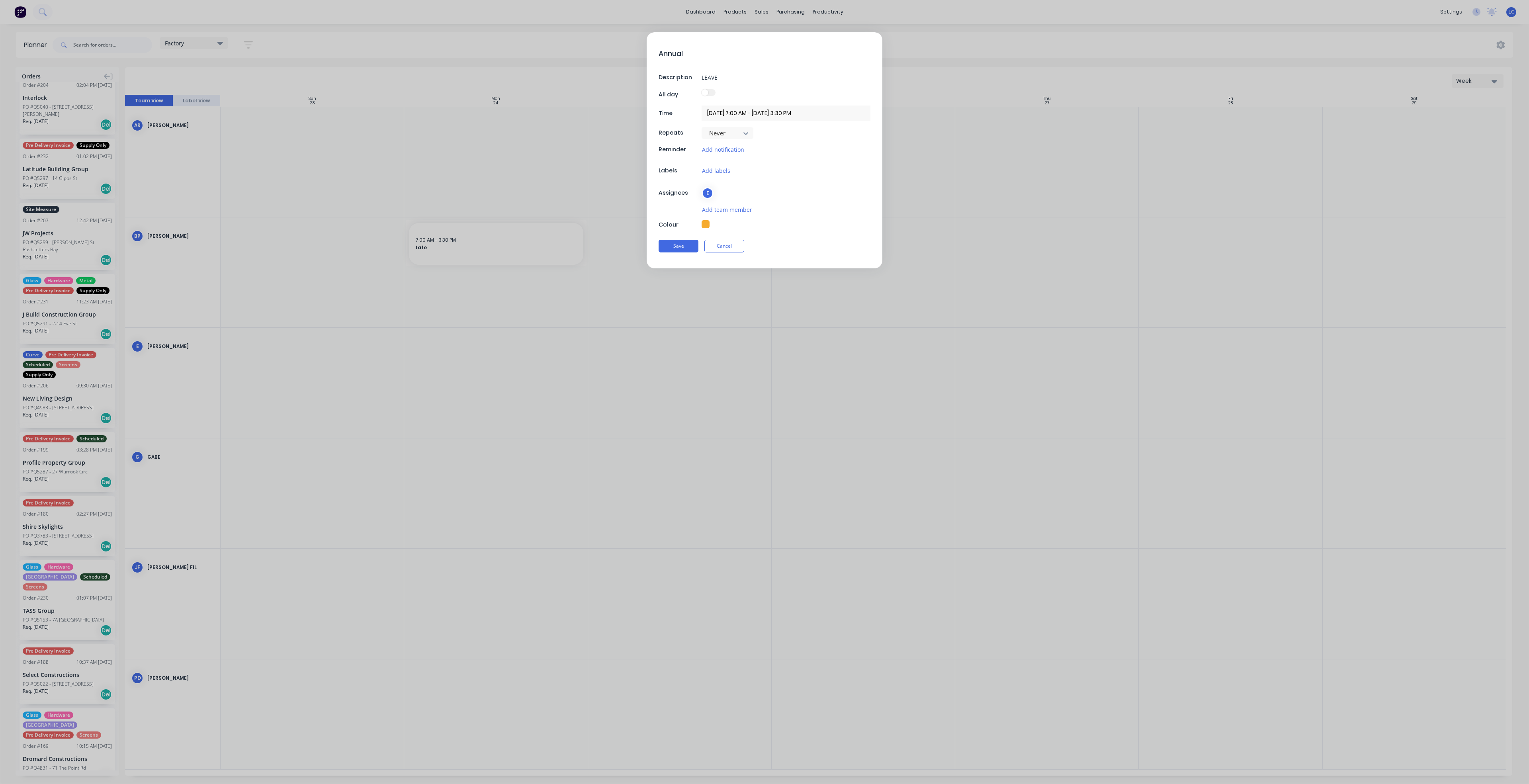
type textarea "x"
type textarea "Annual Le"
type textarea "x"
type textarea "Annual Lea"
type textarea "x"
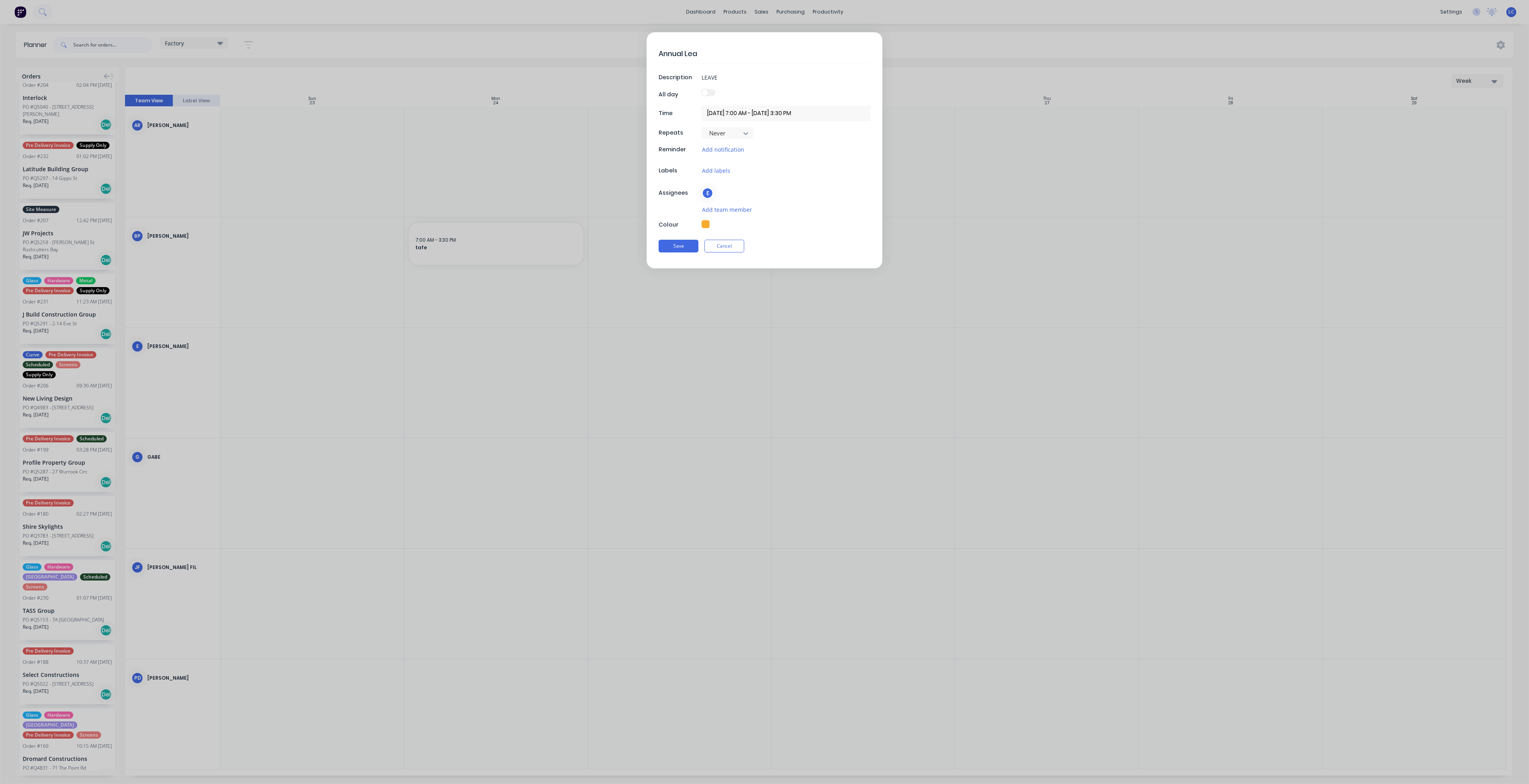
type textarea "Annual Leav"
type textarea "x"
type textarea "Annual Leave"
type textarea "x"
type textarea "Annual Leave"
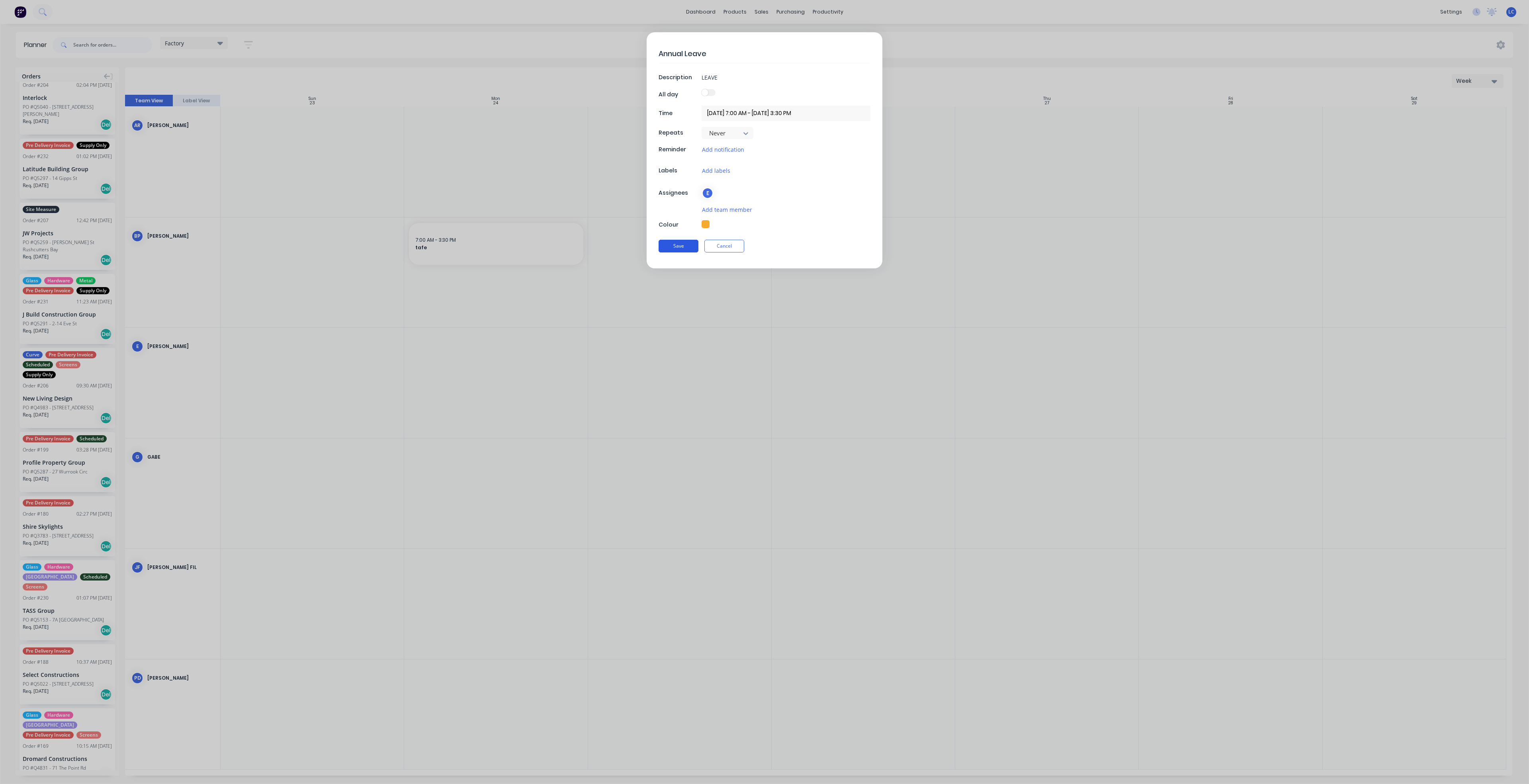
click at [682, 249] on button "Save" at bounding box center [678, 246] width 40 height 13
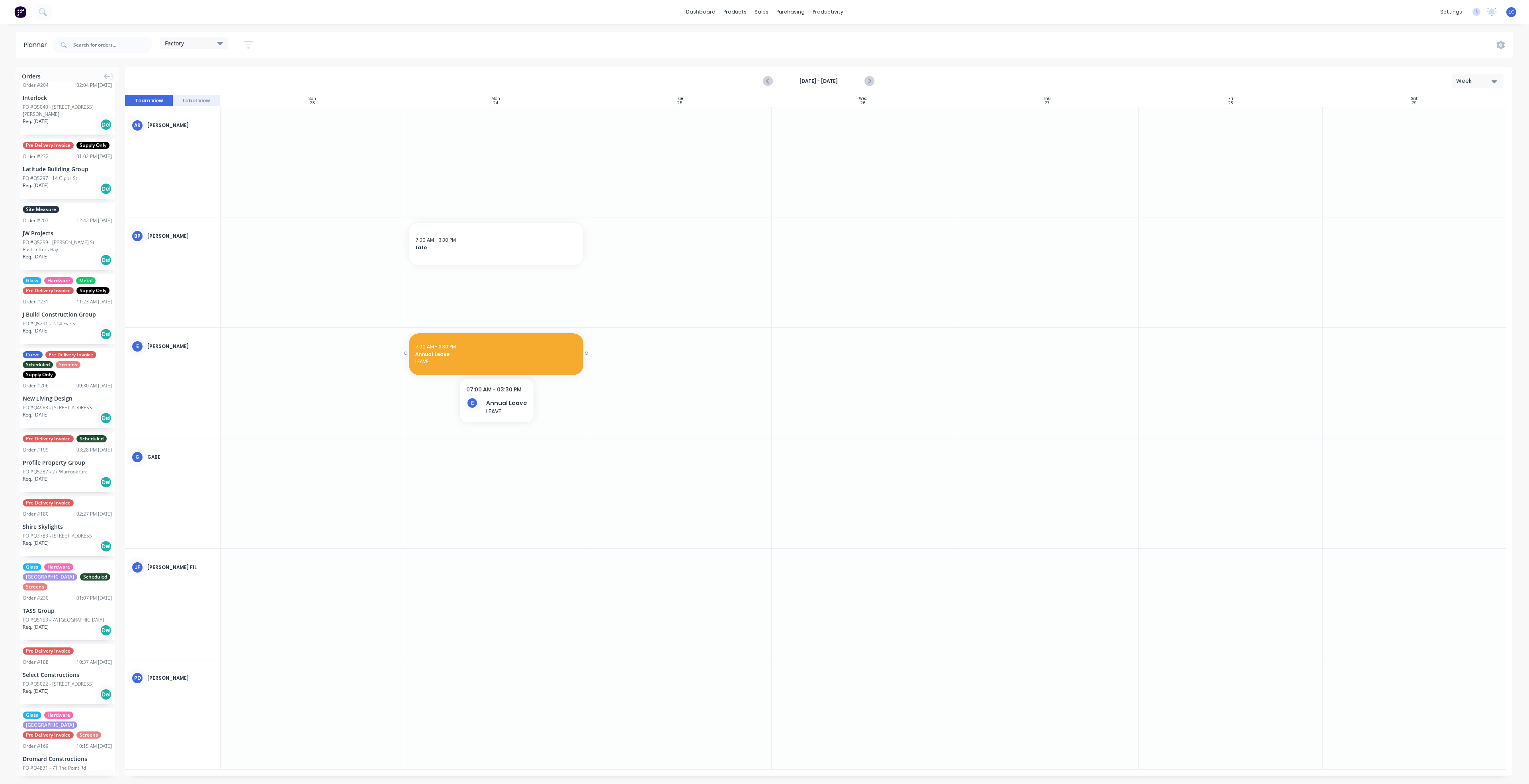
click at [481, 359] on span "LEAVE" at bounding box center [496, 361] width 161 height 7
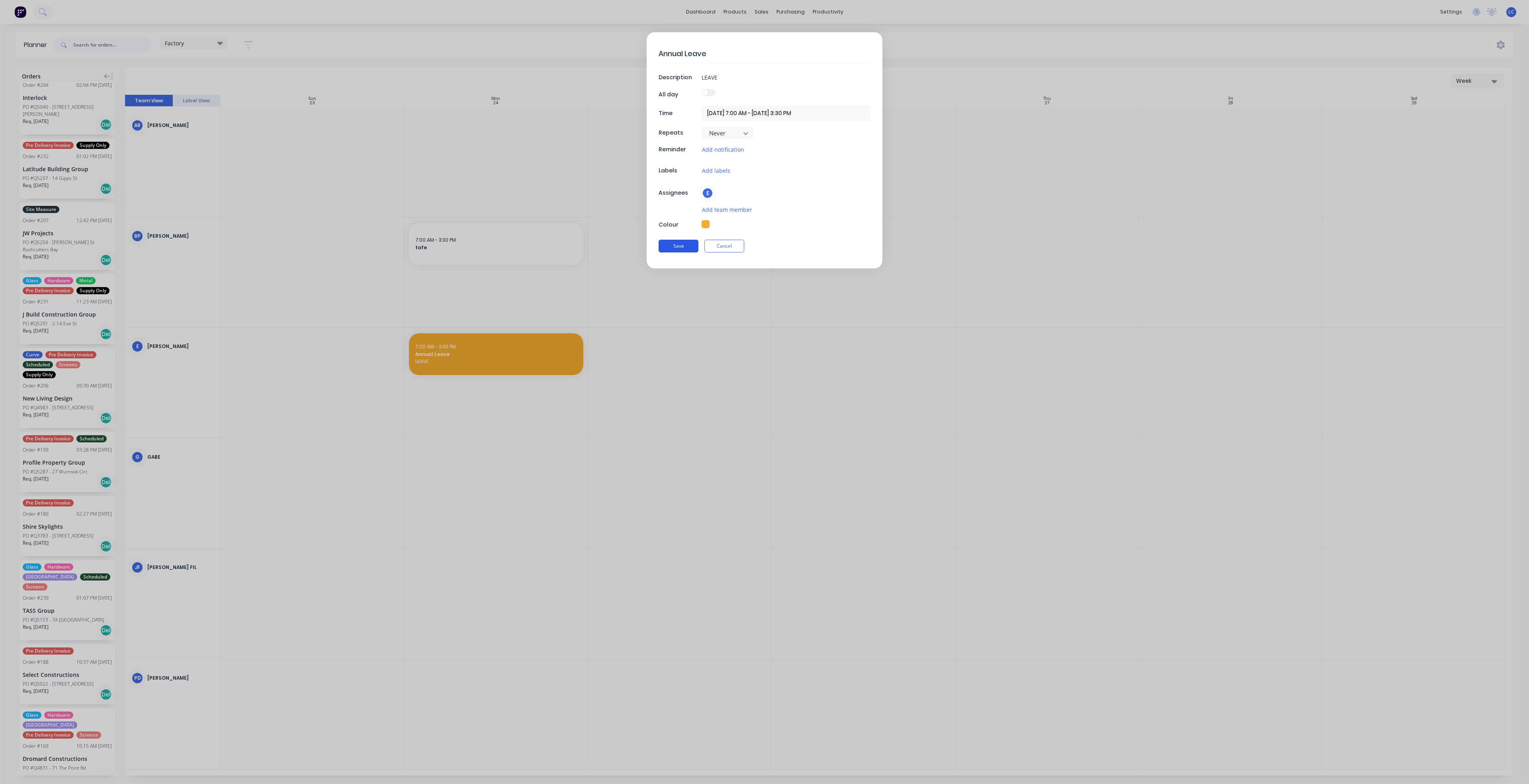
click at [684, 247] on button "Save" at bounding box center [678, 246] width 40 height 13
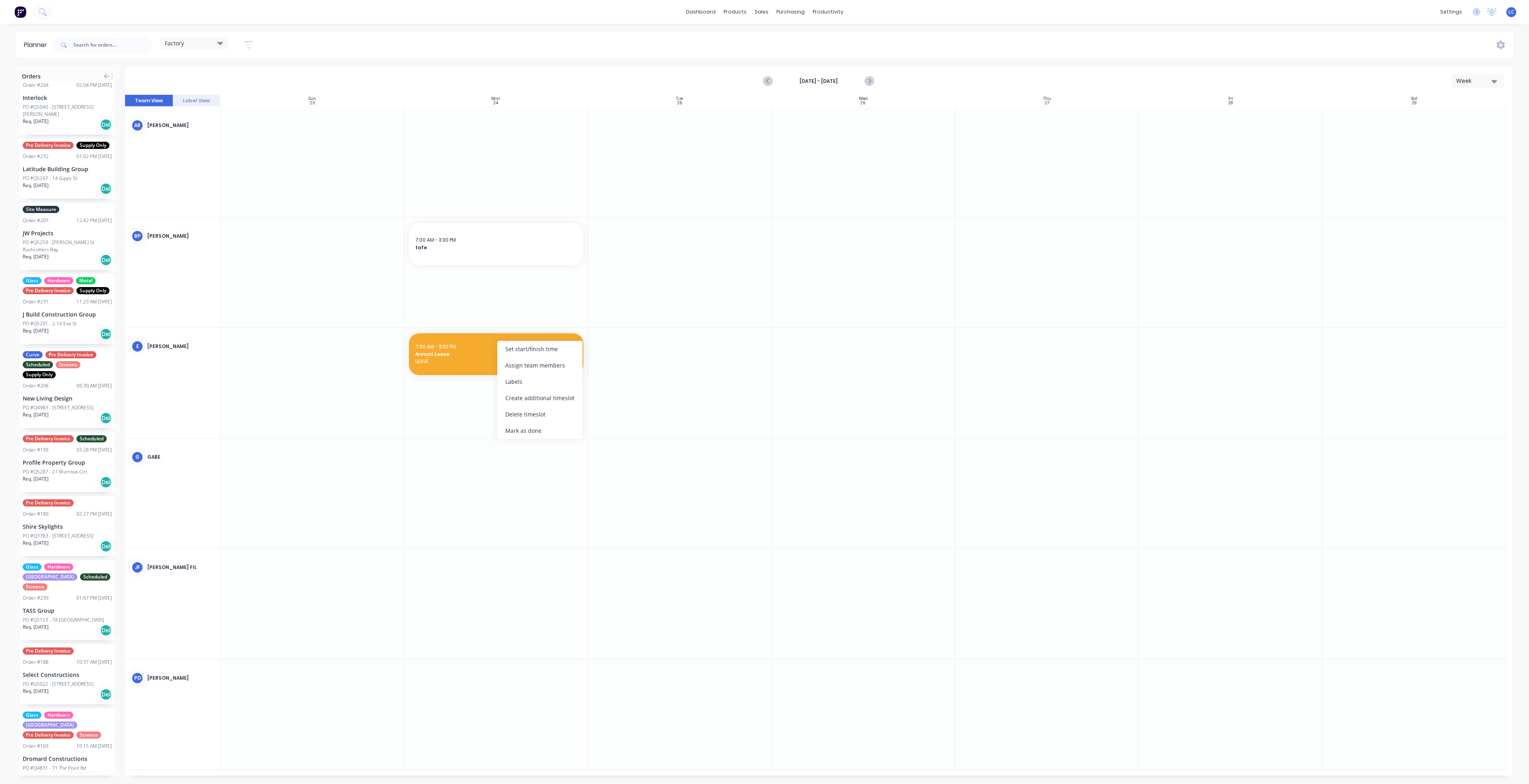
click at [471, 579] on div at bounding box center [495, 603] width 184 height 110
click at [495, 158] on div at bounding box center [495, 161] width 184 height 110
click at [505, 181] on div at bounding box center [495, 161] width 184 height 110
click at [497, 157] on div at bounding box center [495, 161] width 184 height 110
drag, startPoint x: 497, startPoint y: 157, endPoint x: 459, endPoint y: 161, distance: 38.2
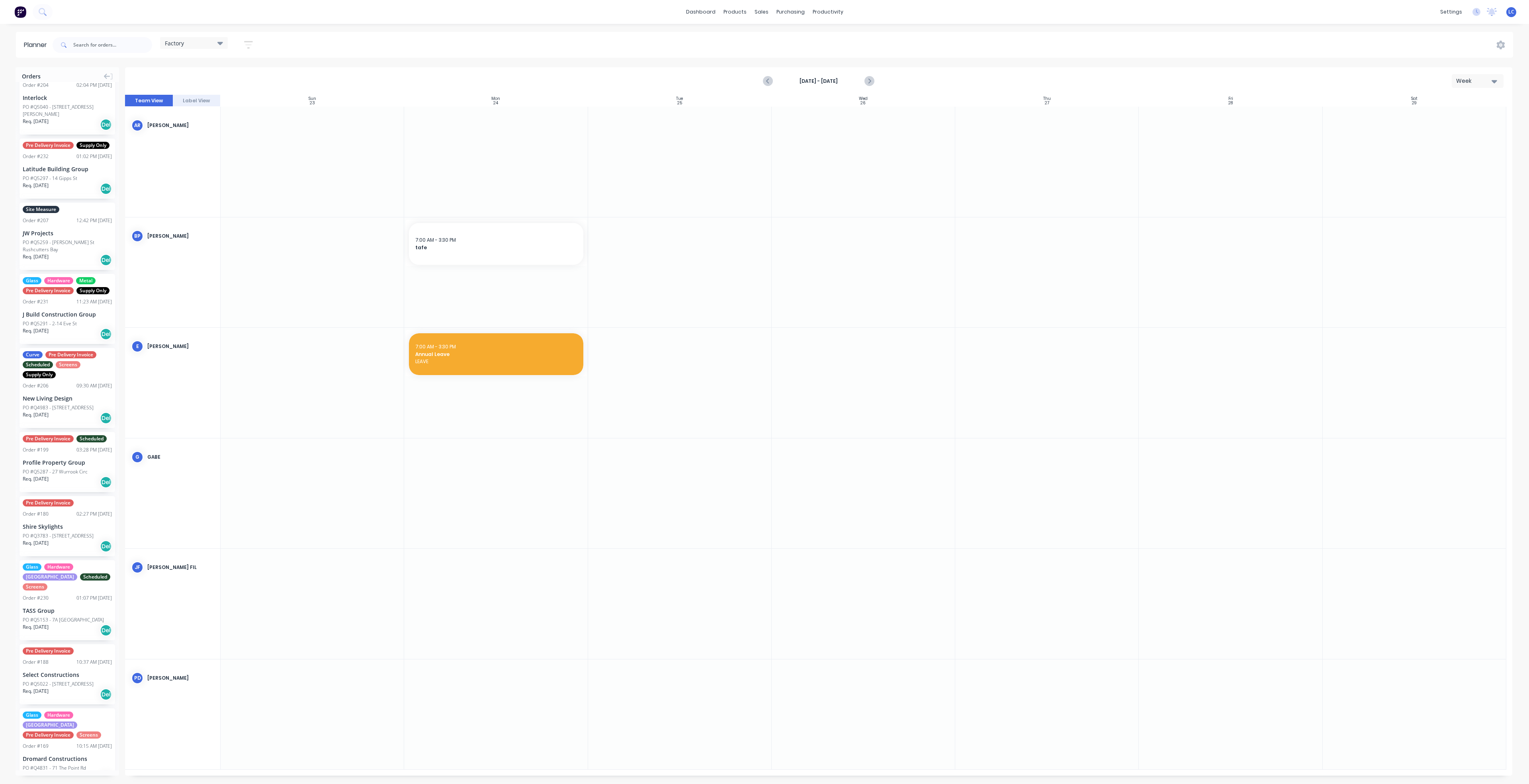
click at [459, 161] on div at bounding box center [495, 161] width 184 height 110
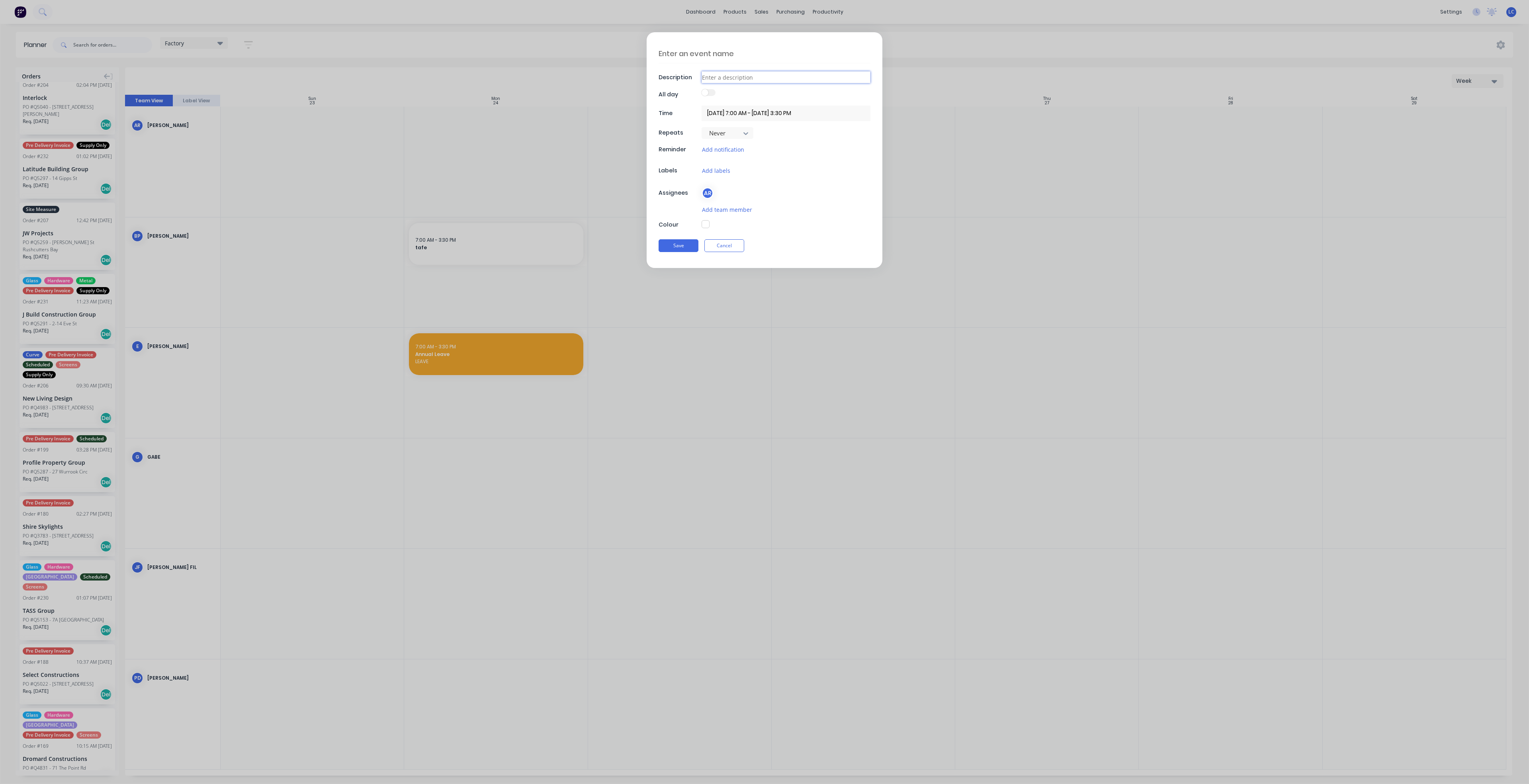
click at [731, 74] on input at bounding box center [786, 77] width 169 height 12
click at [691, 53] on textarea at bounding box center [764, 54] width 212 height 19
type textarea "x"
type textarea "A"
type textarea "x"
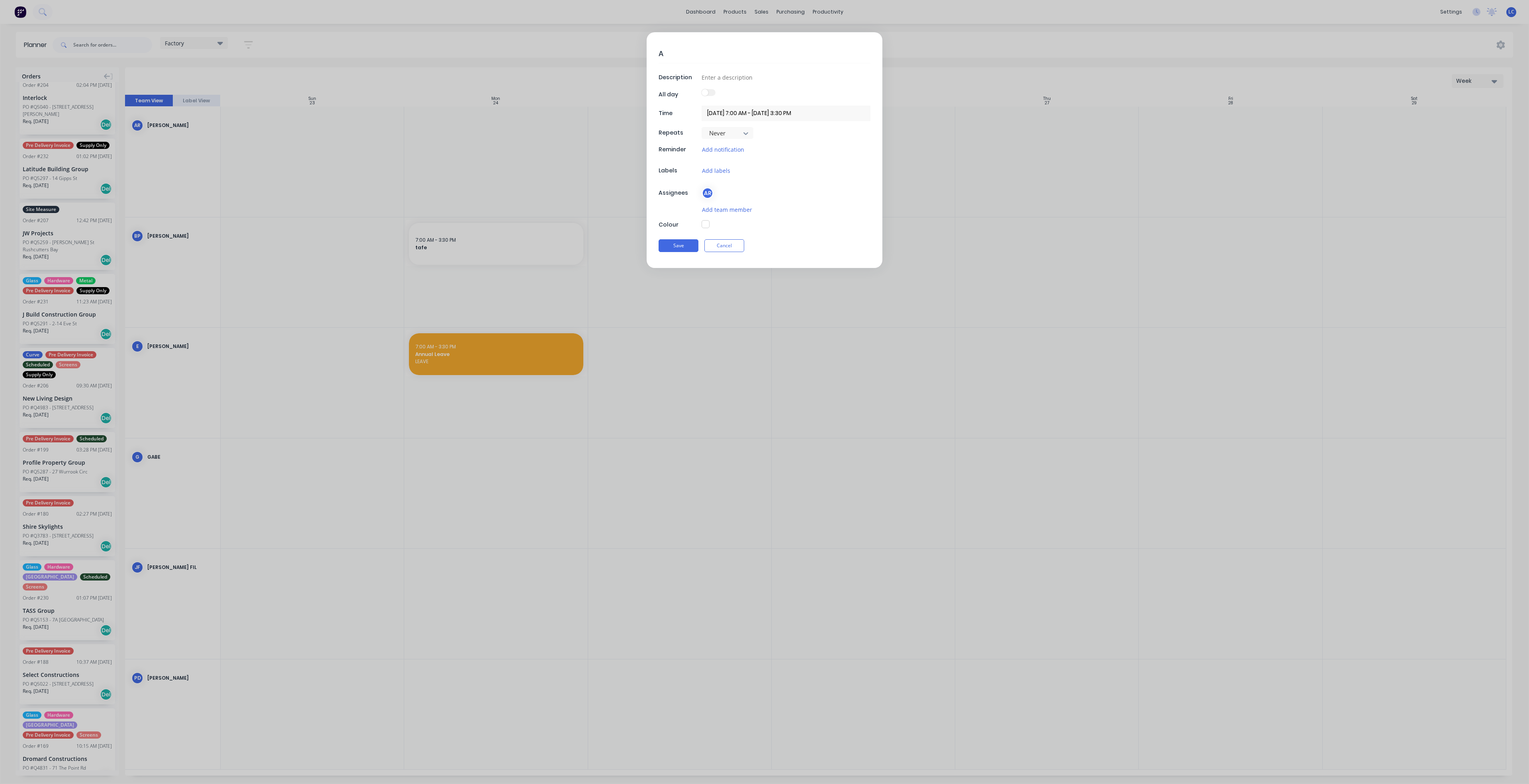
type textarea "An"
type textarea "x"
type textarea "[PERSON_NAME]"
type textarea "x"
type textarea "Annu"
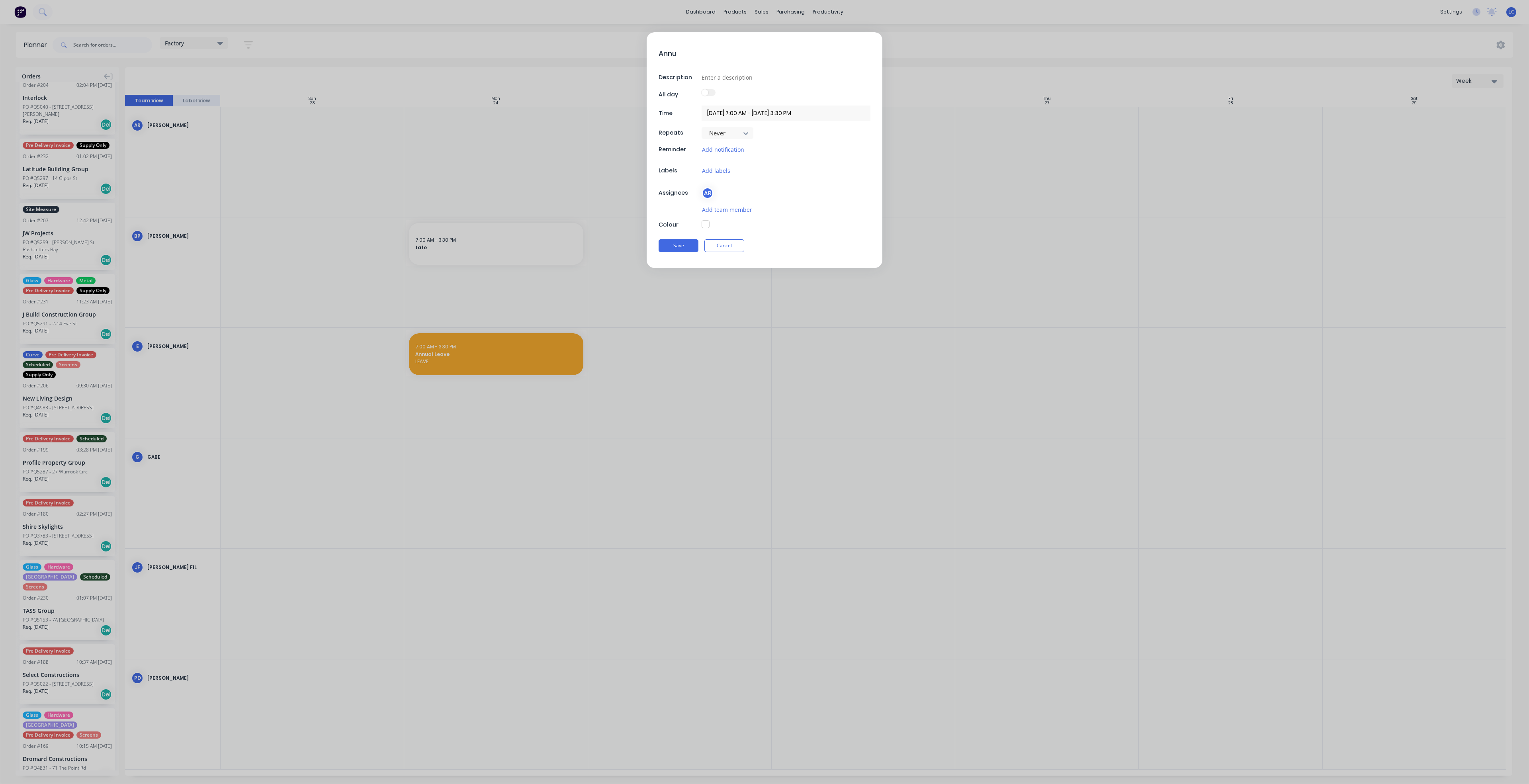
type textarea "x"
type textarea "Annua"
type textarea "x"
type textarea "Annual"
type textarea "x"
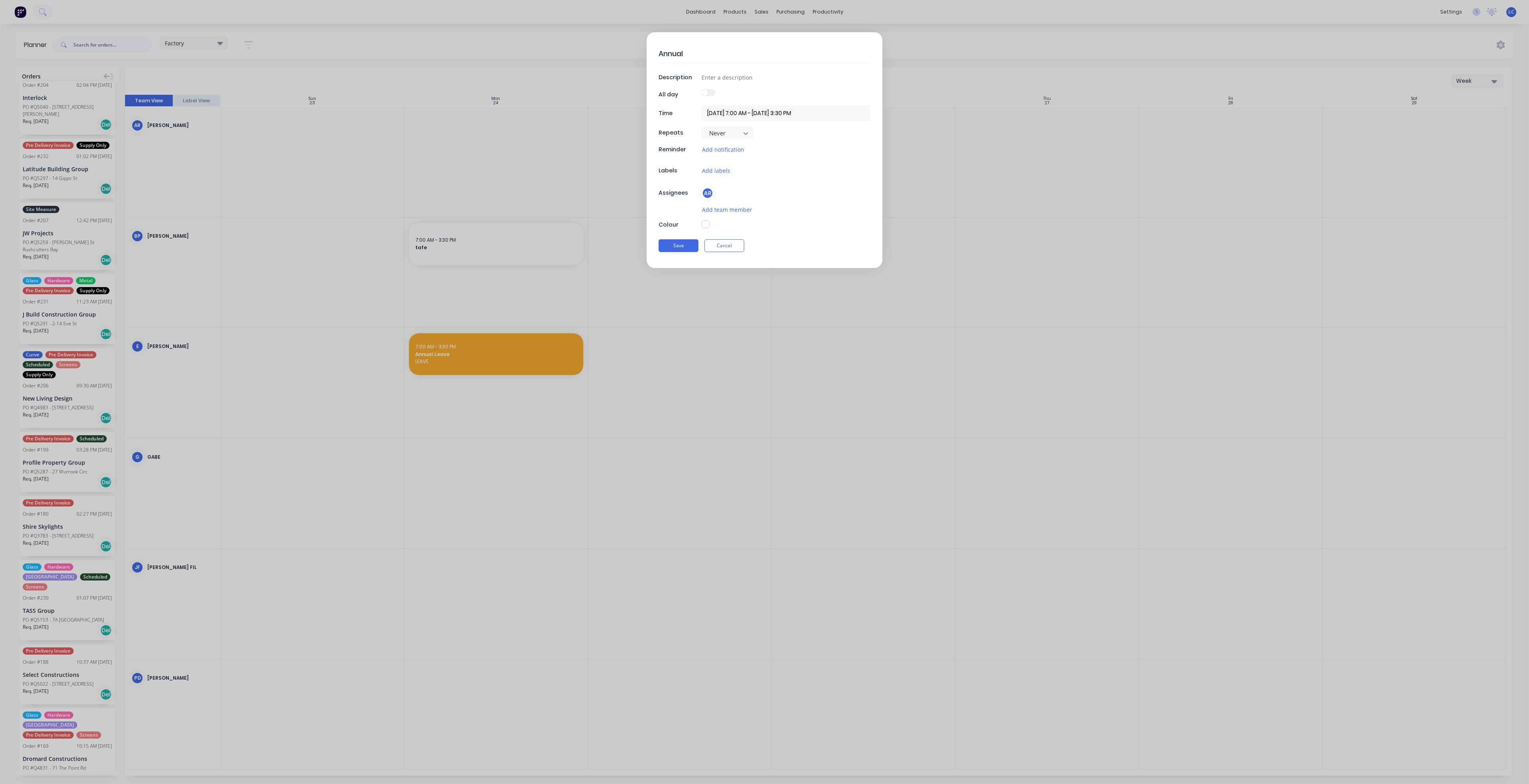
type textarea "Annual"
type textarea "x"
type textarea "Annual L"
type textarea "x"
type textarea "Annual Le"
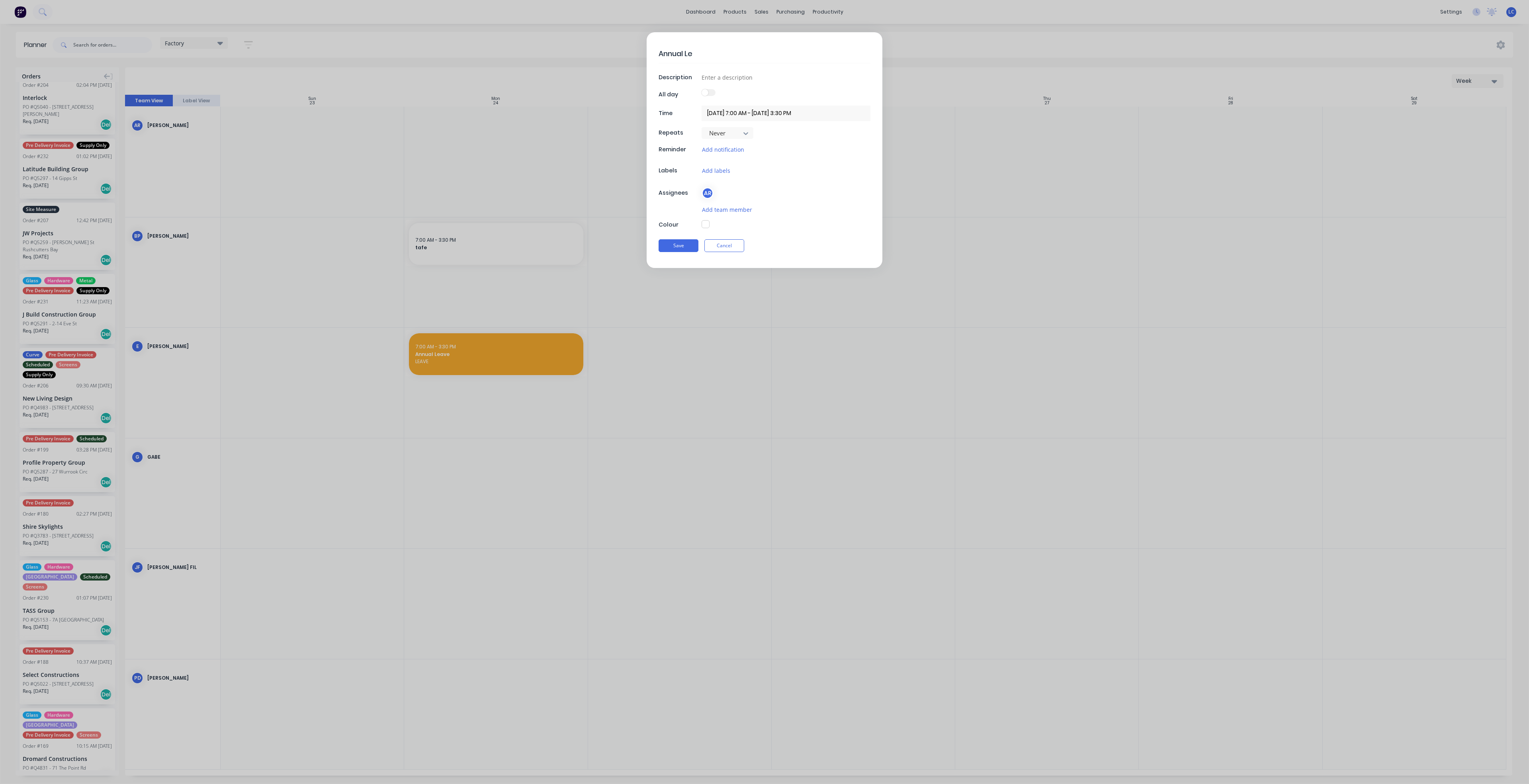
type textarea "x"
type textarea "Annual Lea"
type textarea "x"
type textarea "Annual Leav"
type textarea "x"
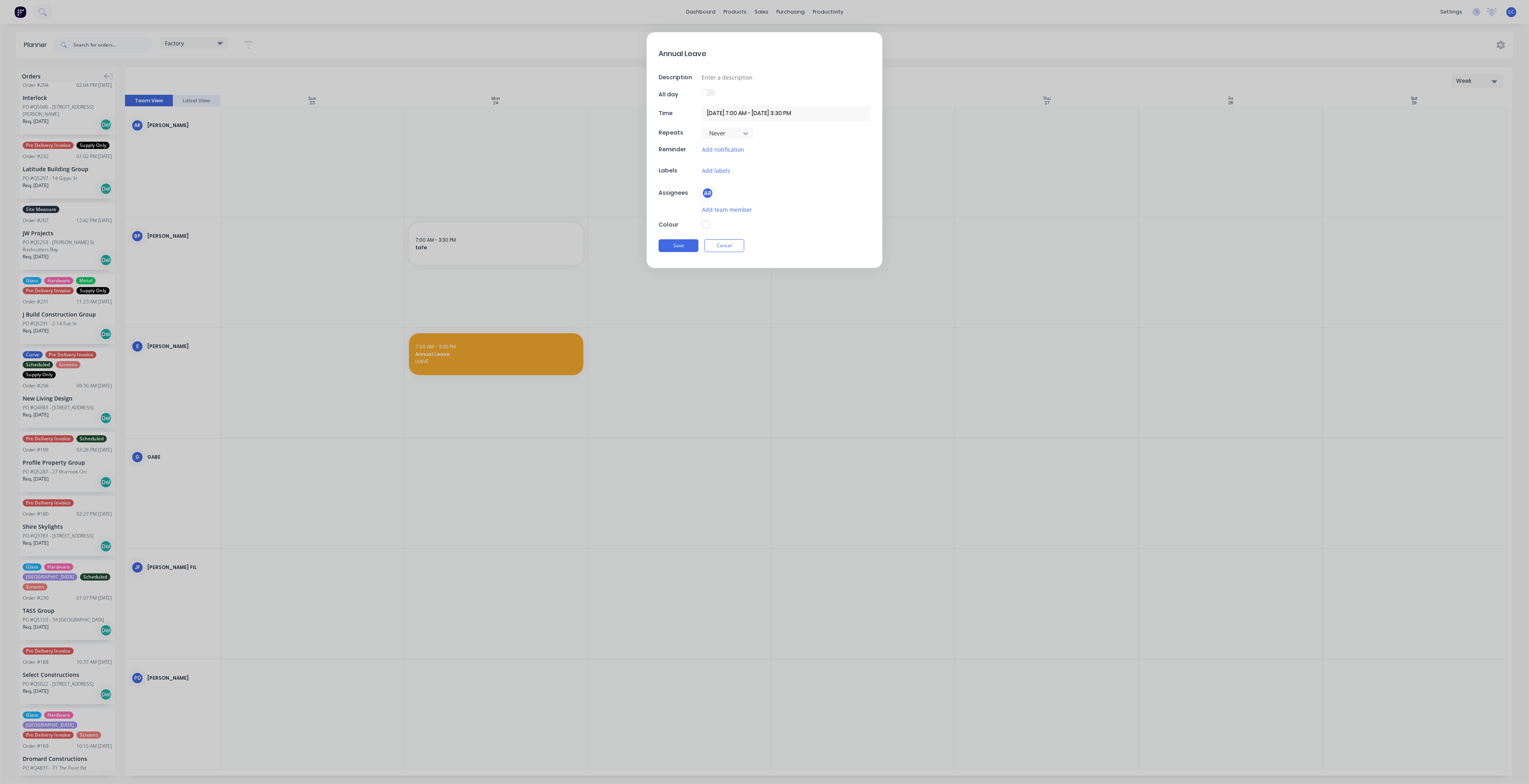
type textarea "Annual Leave"
type textarea "x"
type input "A"
type textarea "x"
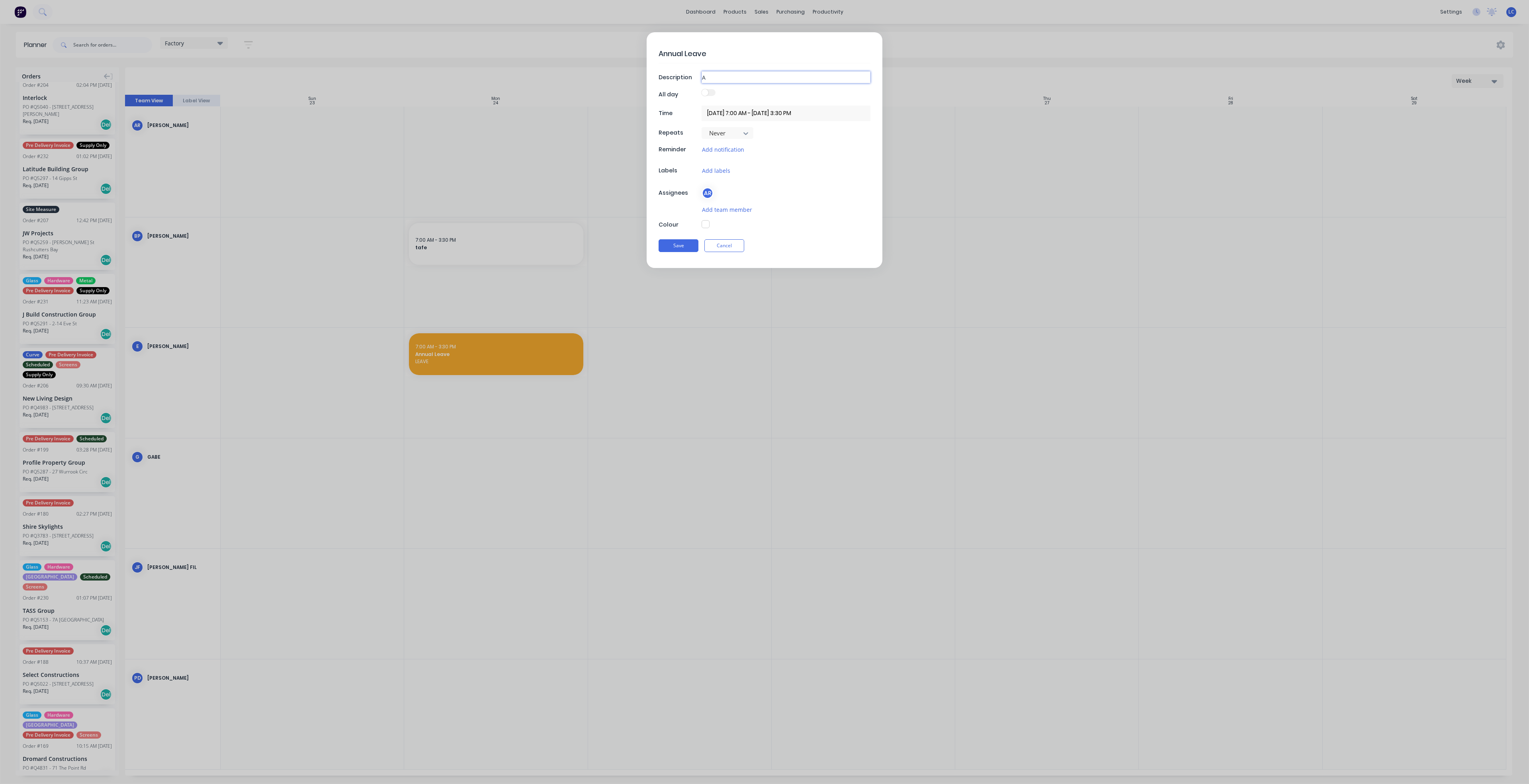
type input "An"
type textarea "x"
type input "[PERSON_NAME]"
type textarea "x"
type input "Annu"
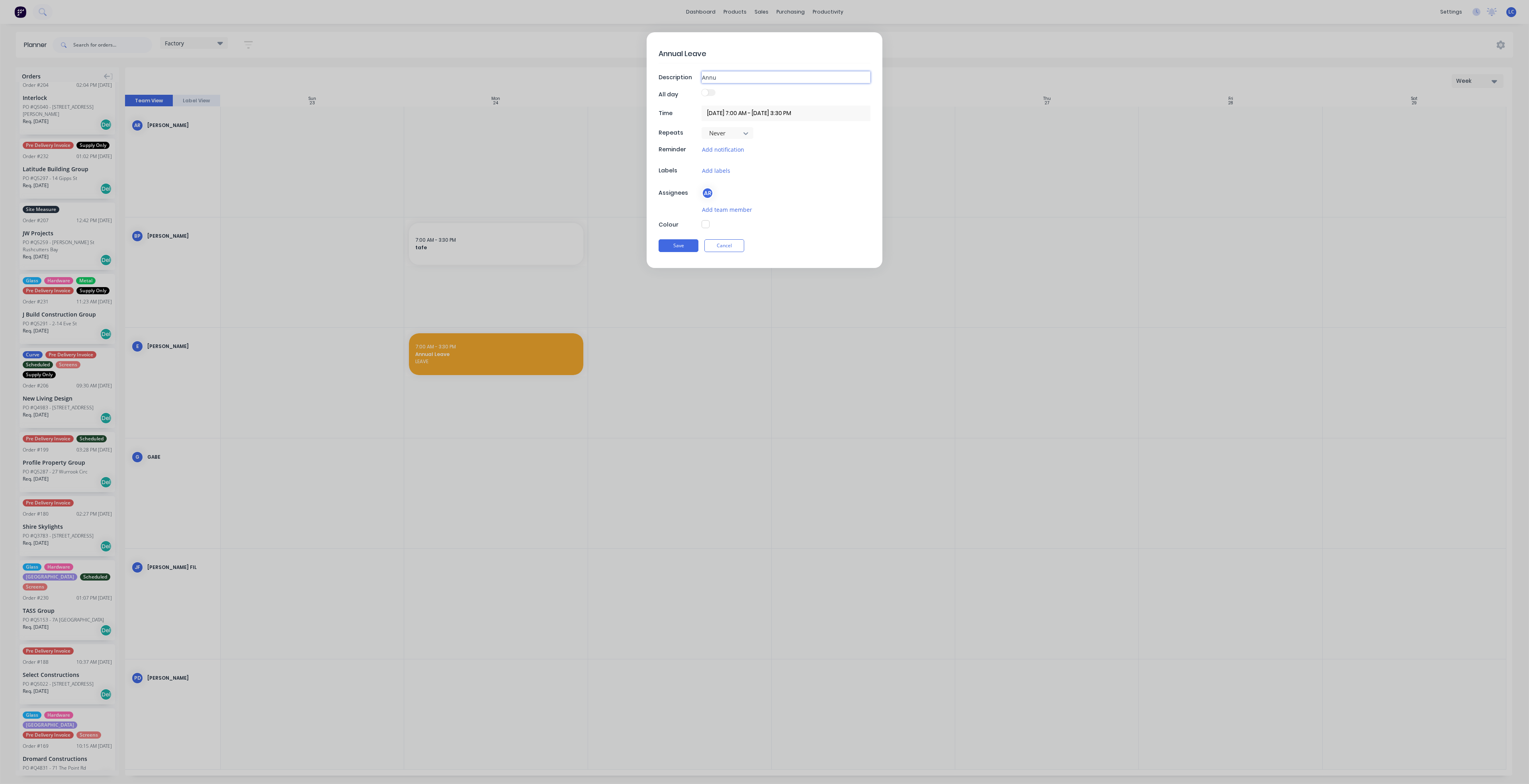
type textarea "x"
type input "Annua"
type textarea "x"
type input "Annual"
type textarea "x"
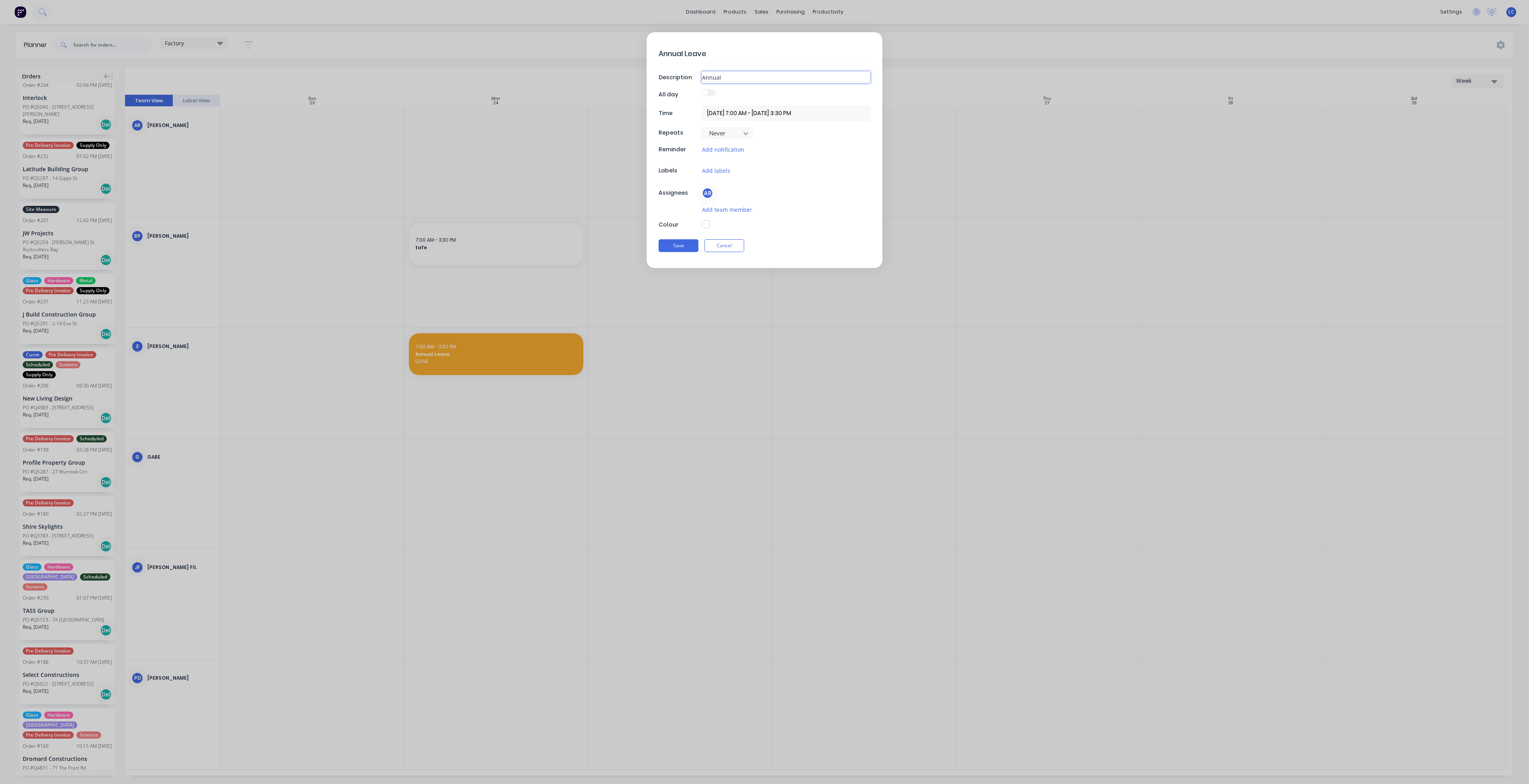
type input "Annual"
type textarea "x"
type input "Annual L"
type textarea "x"
type input "Annual Le"
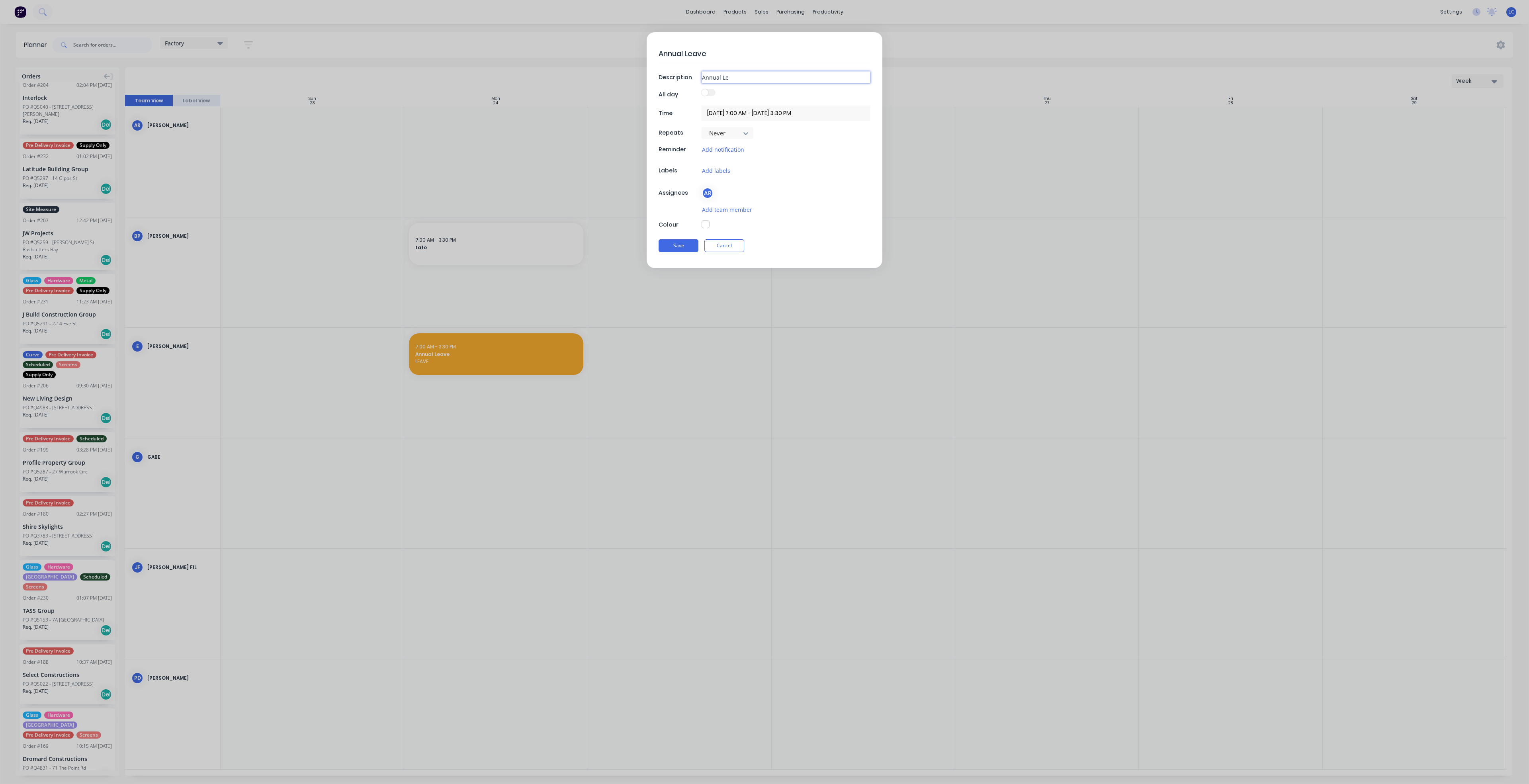
type textarea "x"
type input "Annual Lea"
type textarea "x"
type input "Annual Leav"
type textarea "x"
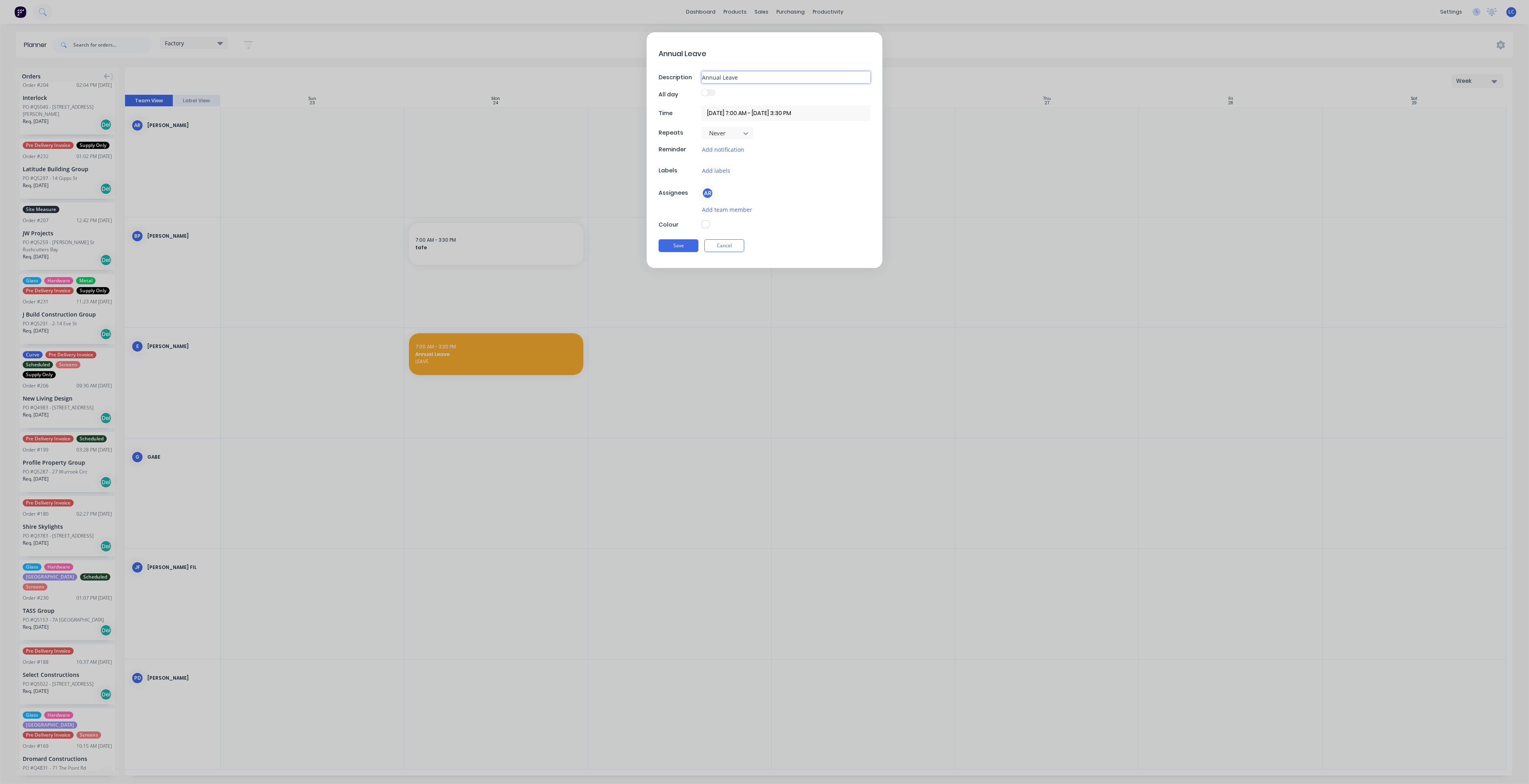
type input "Annual Leave"
click at [706, 224] on button "button" at bounding box center [706, 224] width 8 height 8
type textarea "x"
click at [766, 316] on div at bounding box center [764, 314] width 13 height 13
type input "#F6AB2F"
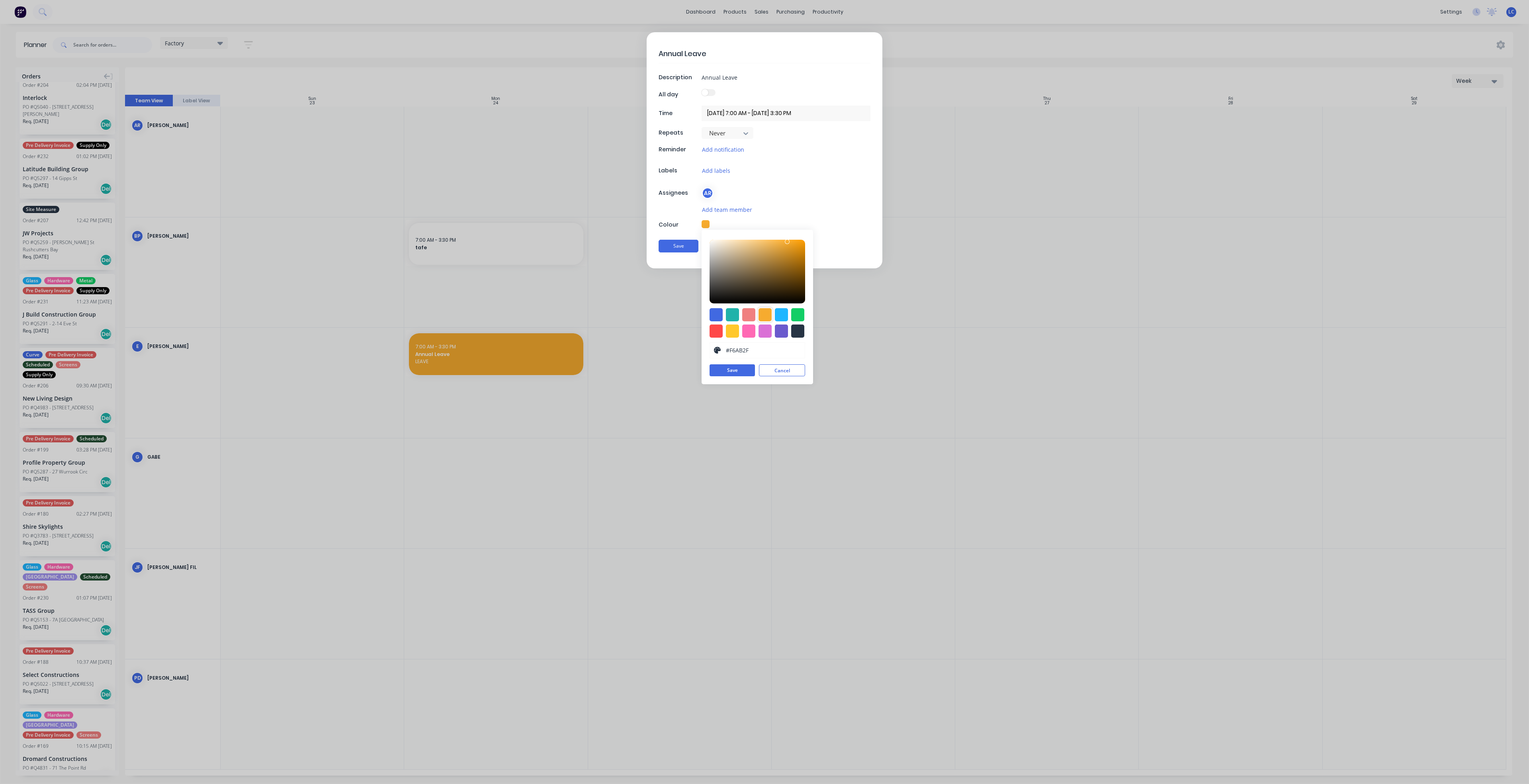
click at [729, 372] on button "Save" at bounding box center [732, 370] width 45 height 12
click at [679, 246] on button "Save" at bounding box center [678, 246] width 40 height 13
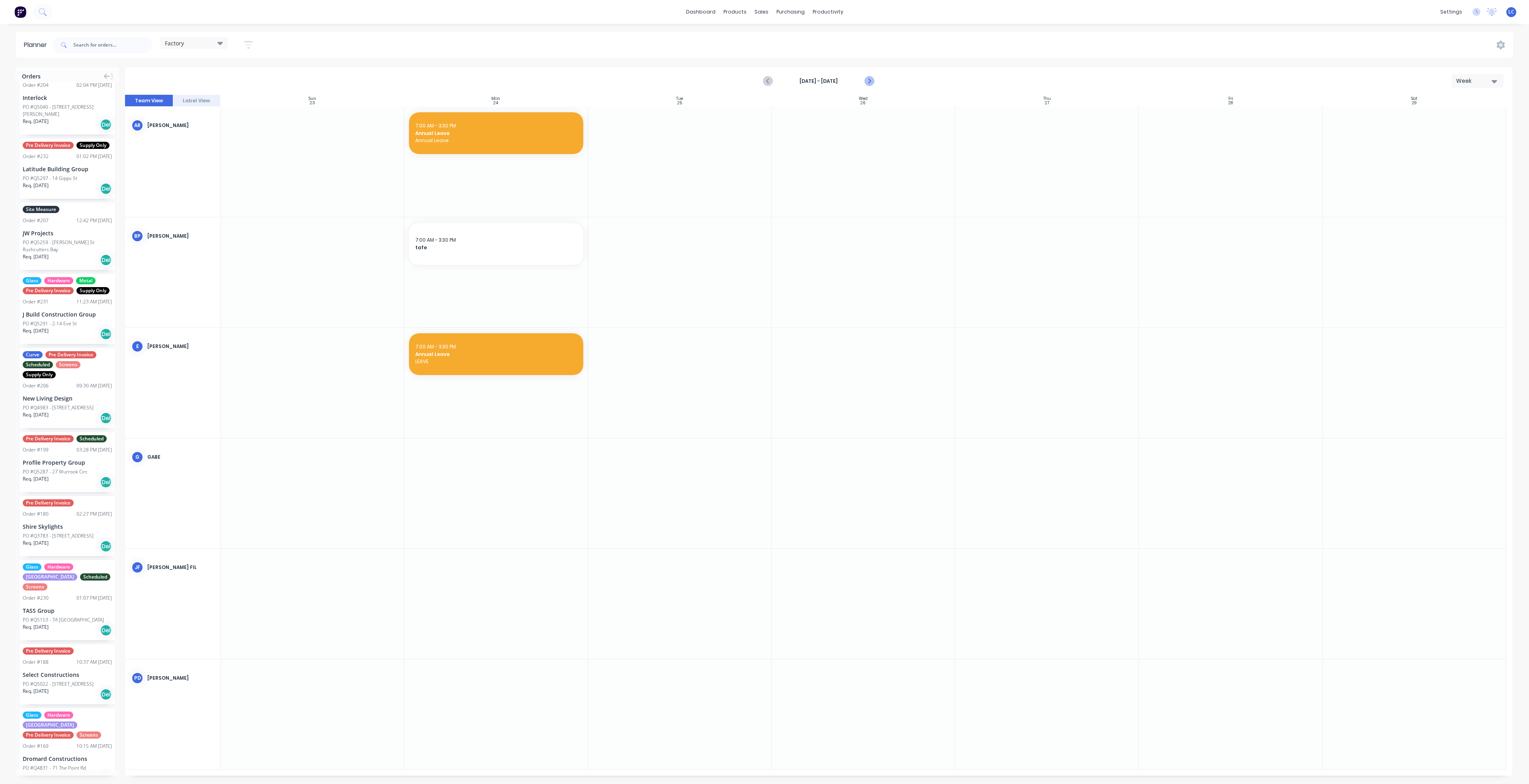
click at [869, 81] on icon "Next page" at bounding box center [868, 81] width 3 height 6
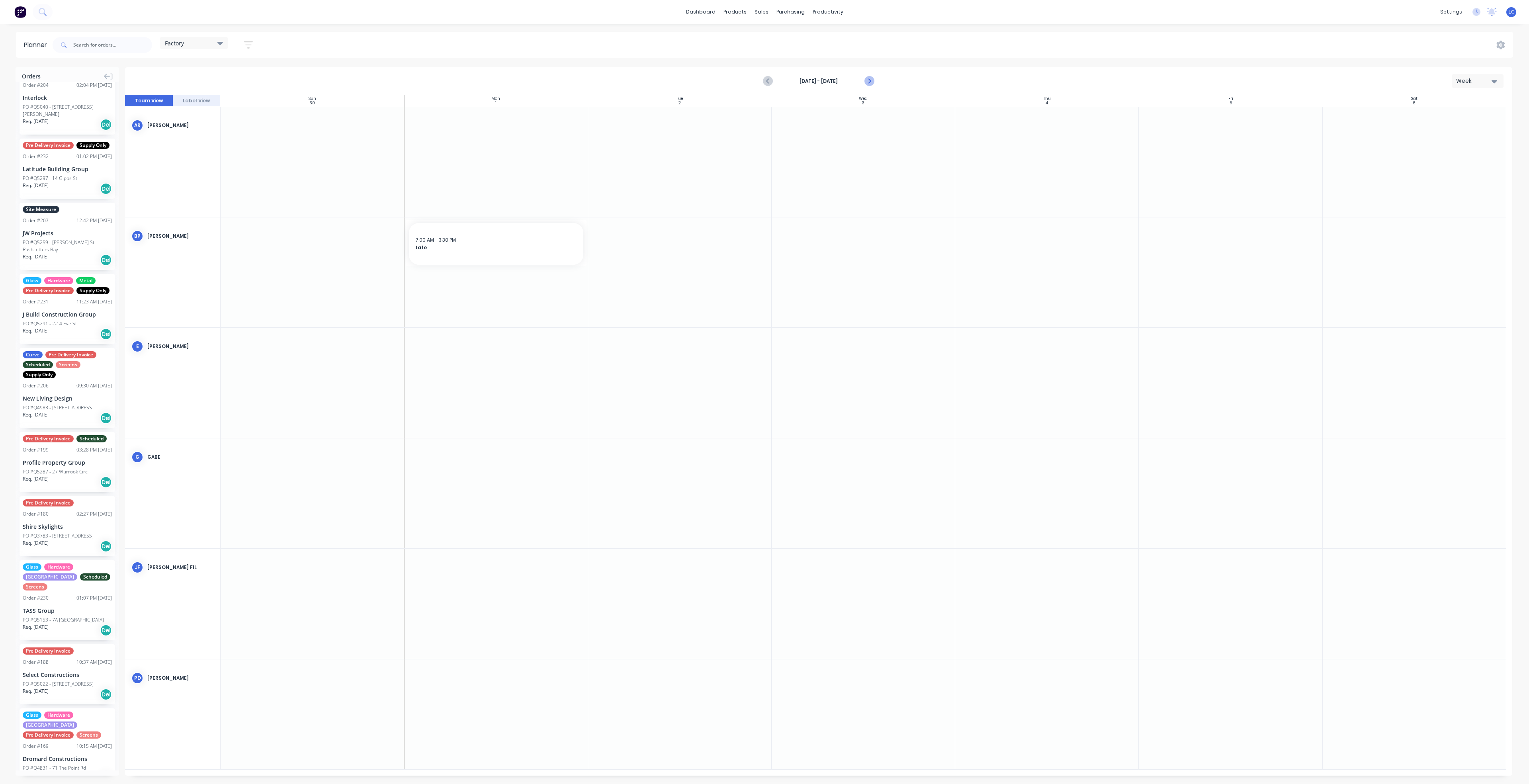
click at [869, 81] on icon "Next page" at bounding box center [868, 81] width 3 height 6
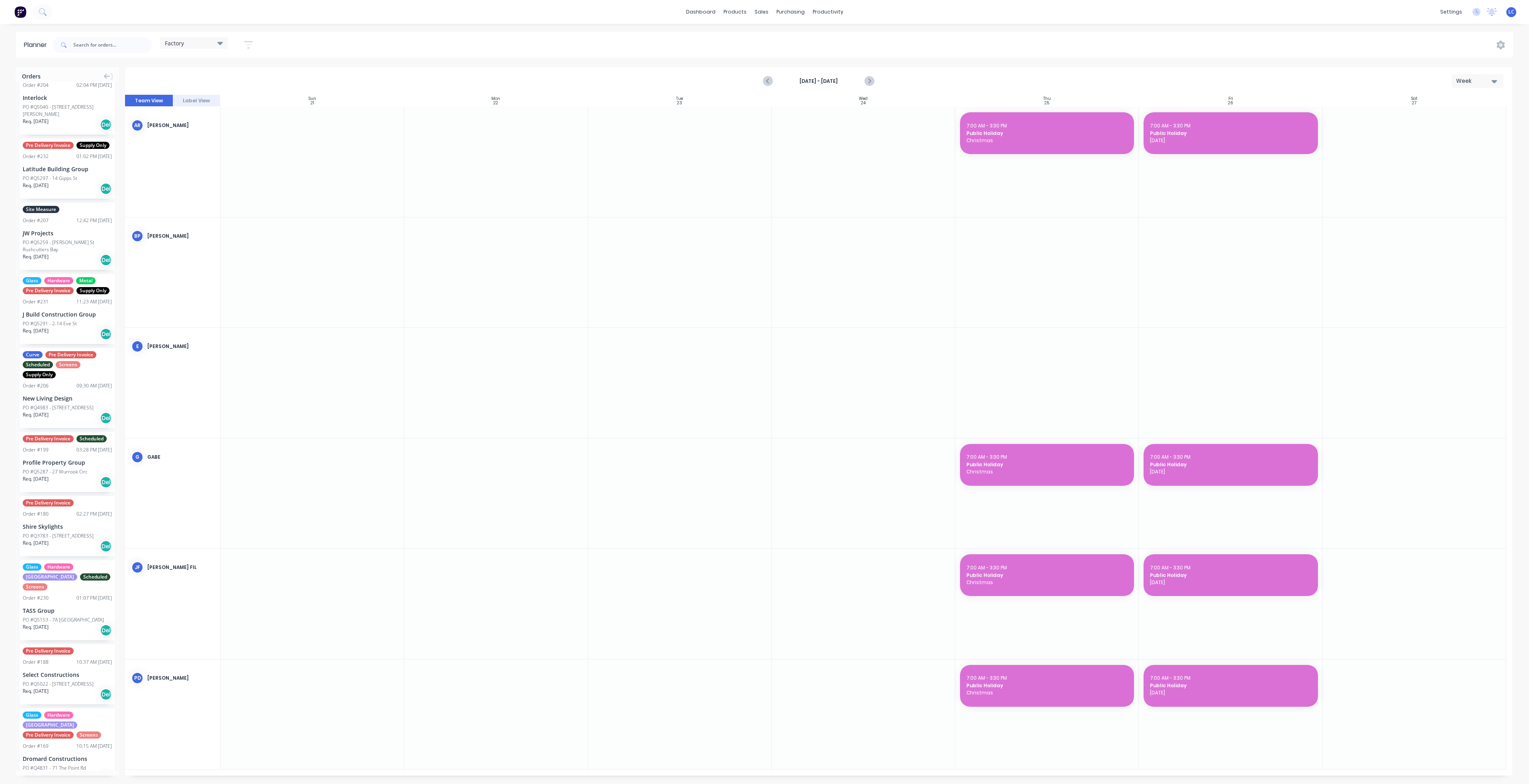
click at [500, 150] on div at bounding box center [495, 161] width 184 height 110
drag, startPoint x: 498, startPoint y: 153, endPoint x: 487, endPoint y: 153, distance: 11.0
click at [487, 153] on div at bounding box center [495, 161] width 184 height 110
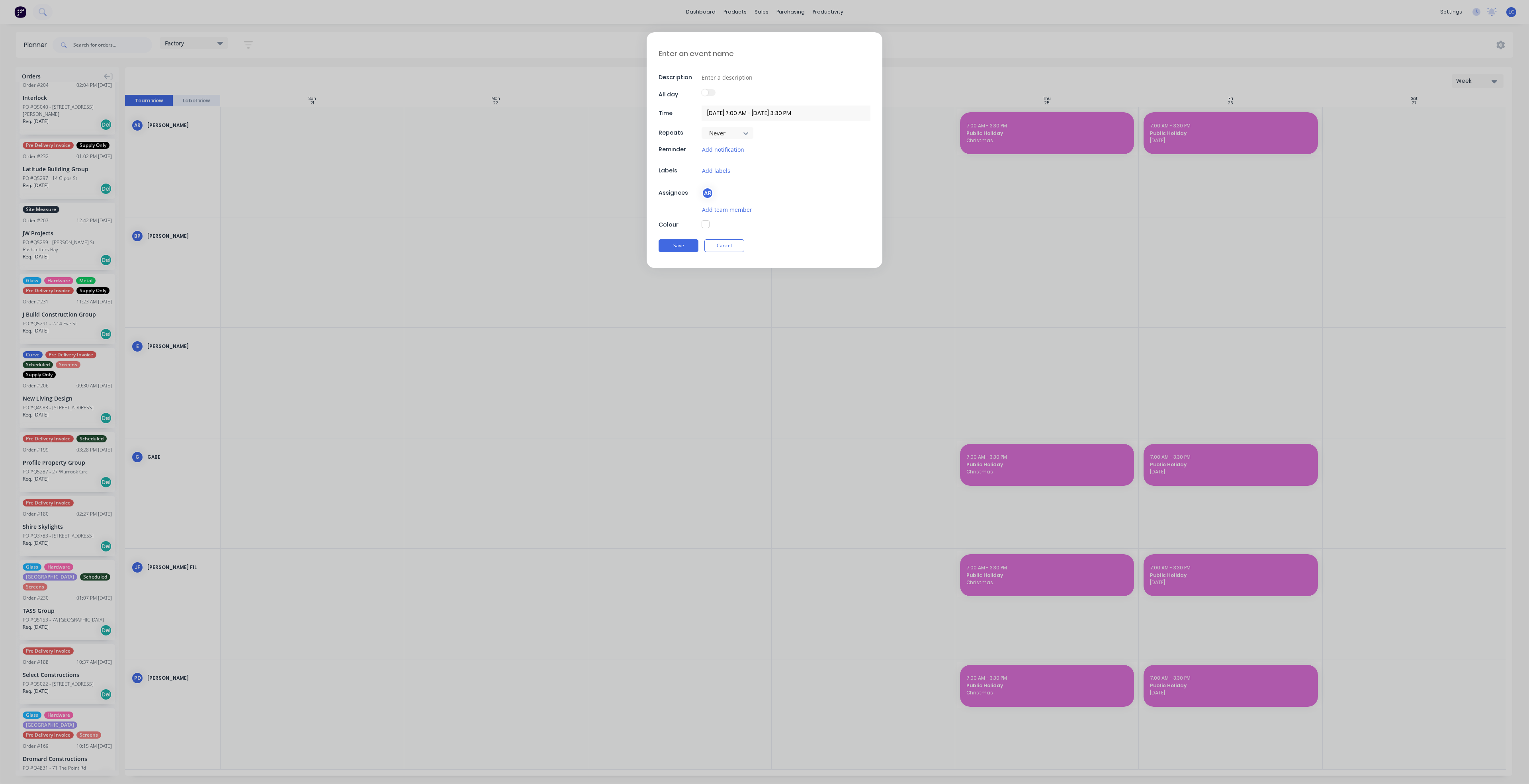
click at [691, 55] on textarea at bounding box center [764, 54] width 212 height 19
type textarea "x"
type textarea "A"
type textarea "x"
type textarea "An"
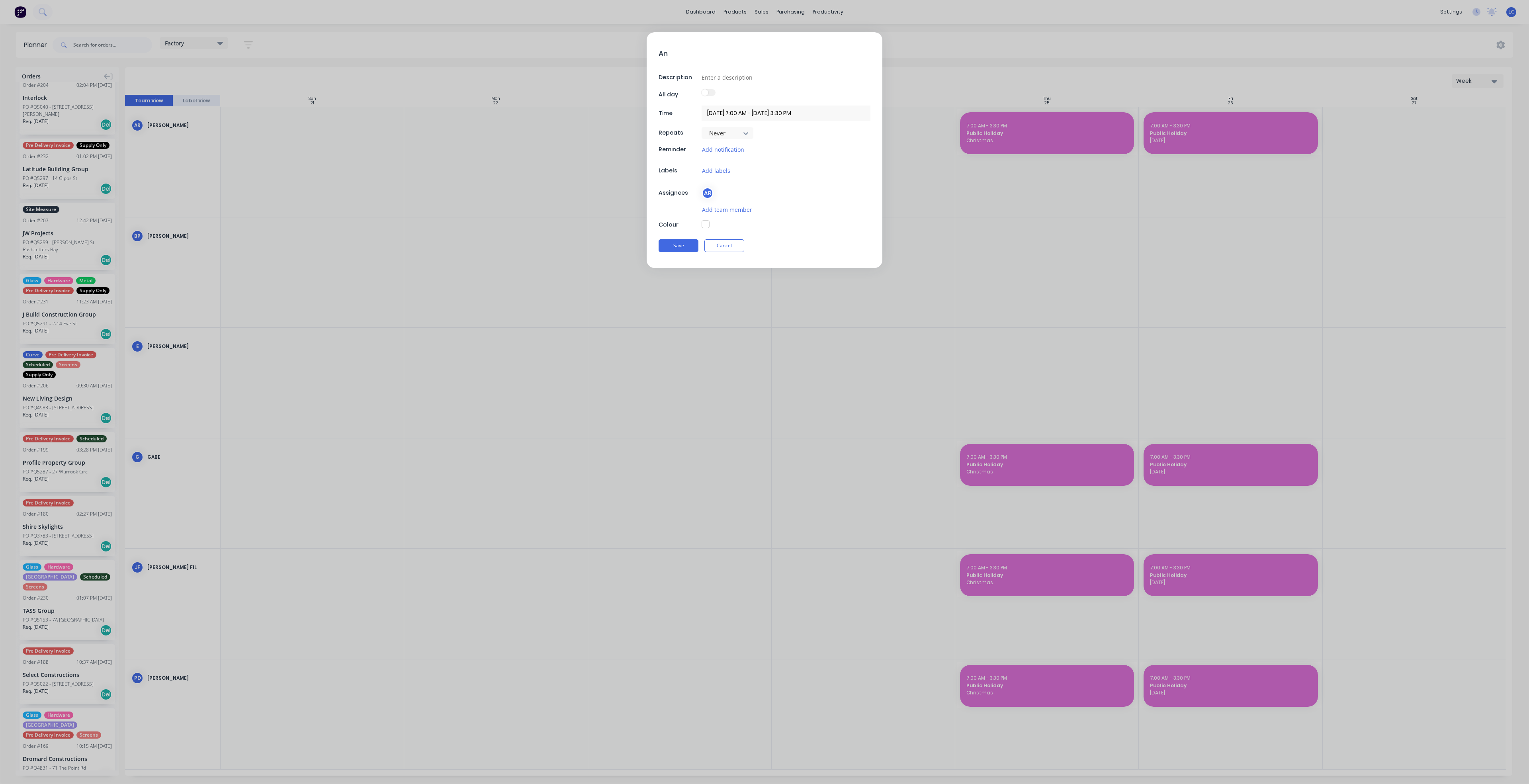
type textarea "x"
type textarea "[PERSON_NAME]"
type textarea "x"
type textarea "Annu"
type textarea "x"
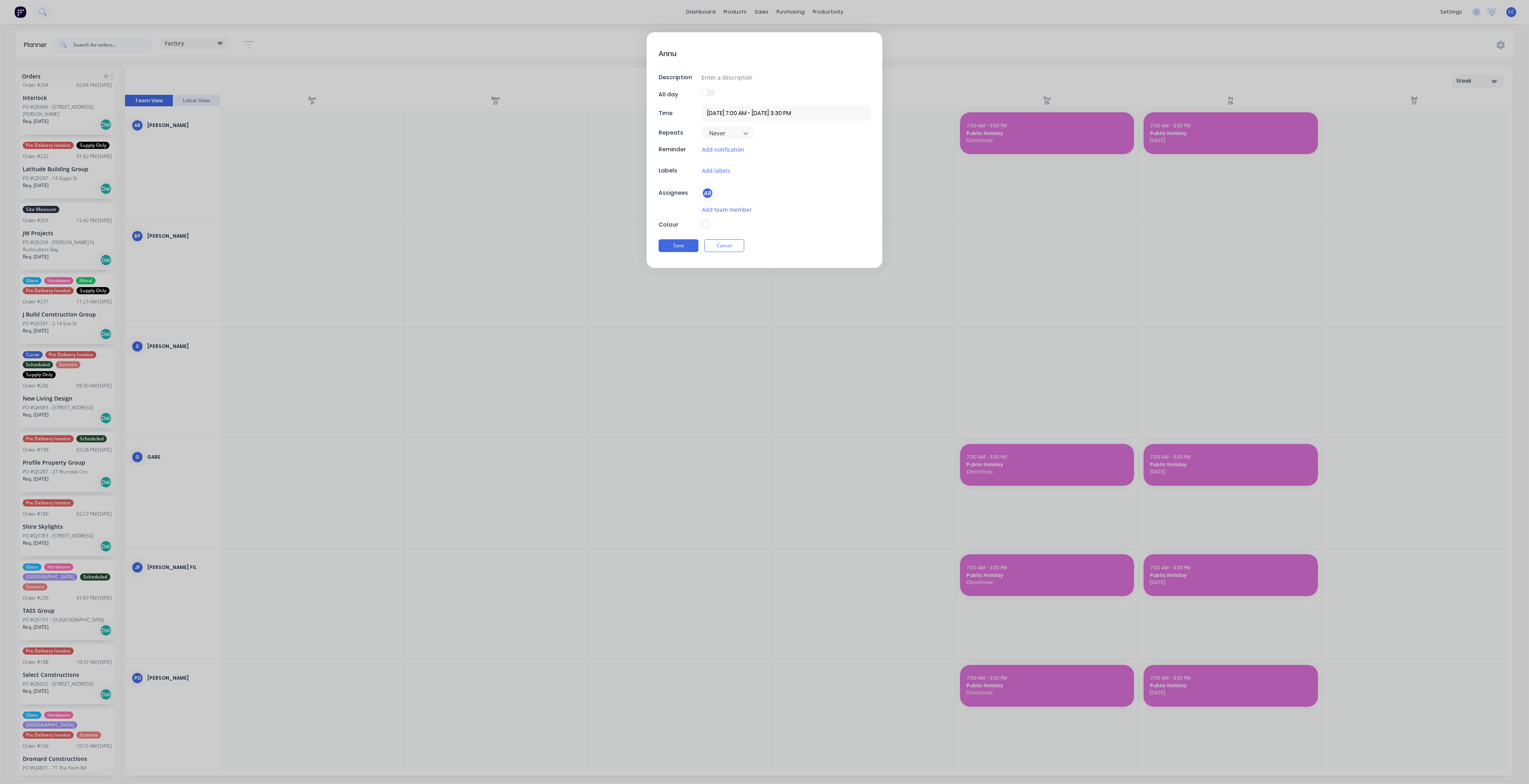
type textarea "Annua"
type textarea "x"
type textarea "Annual"
type textarea "x"
type textarea "Annual"
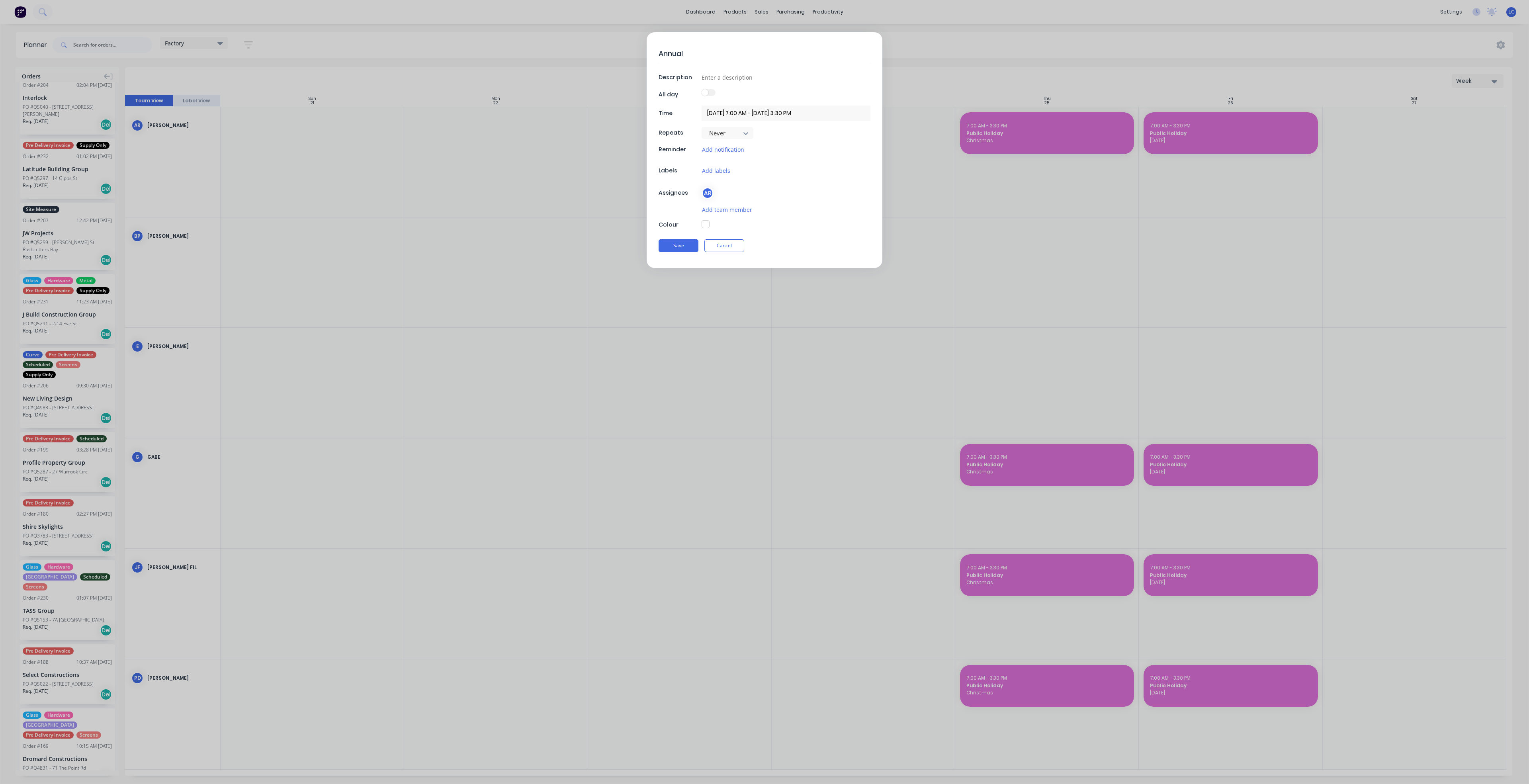
type textarea "x"
type textarea "Annual L"
type textarea "x"
type textarea "Annual Le"
type textarea "x"
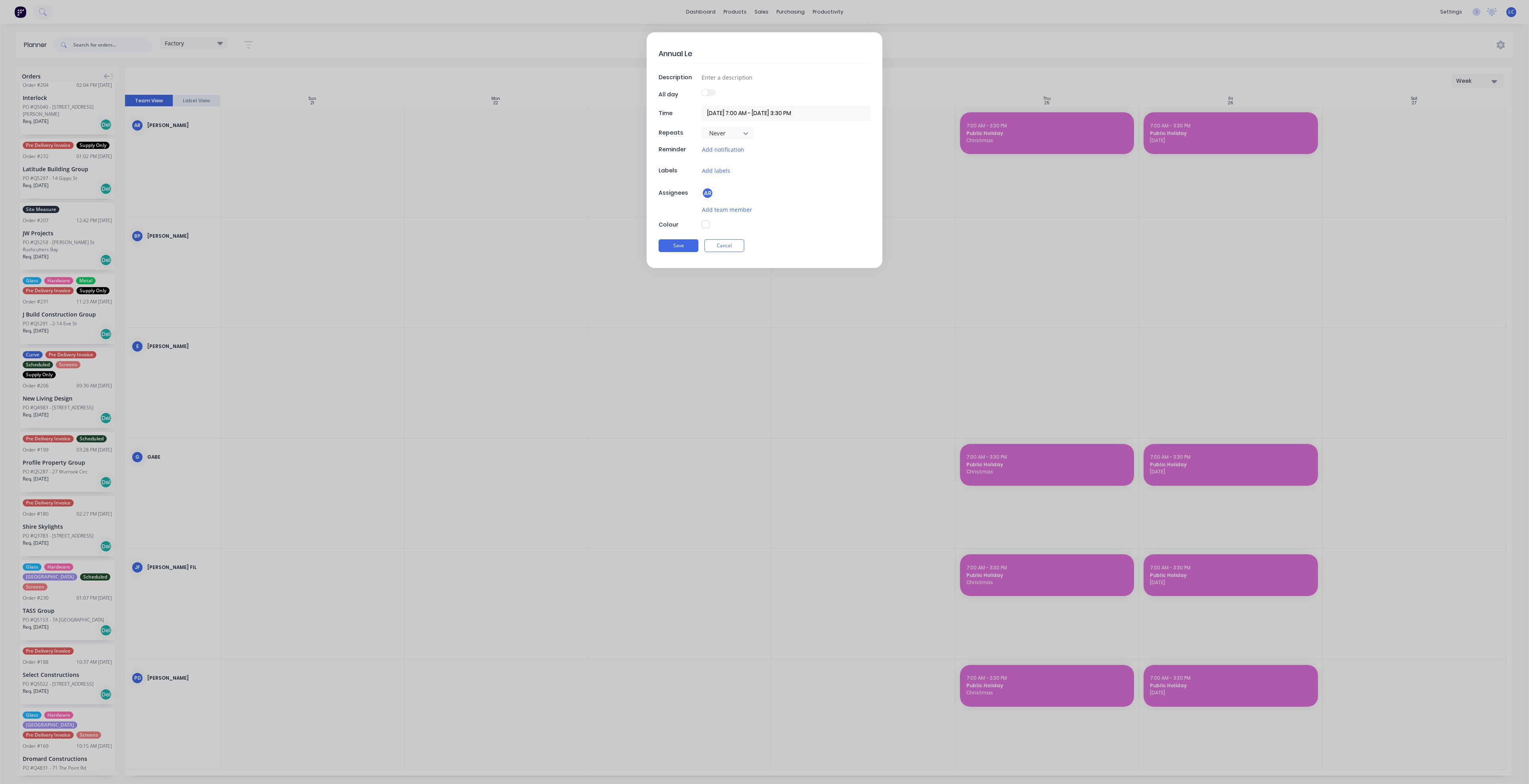
type textarea "Annual Lea"
type textarea "x"
type textarea "Annual Leav"
type textarea "x"
type textarea "Annual Leave"
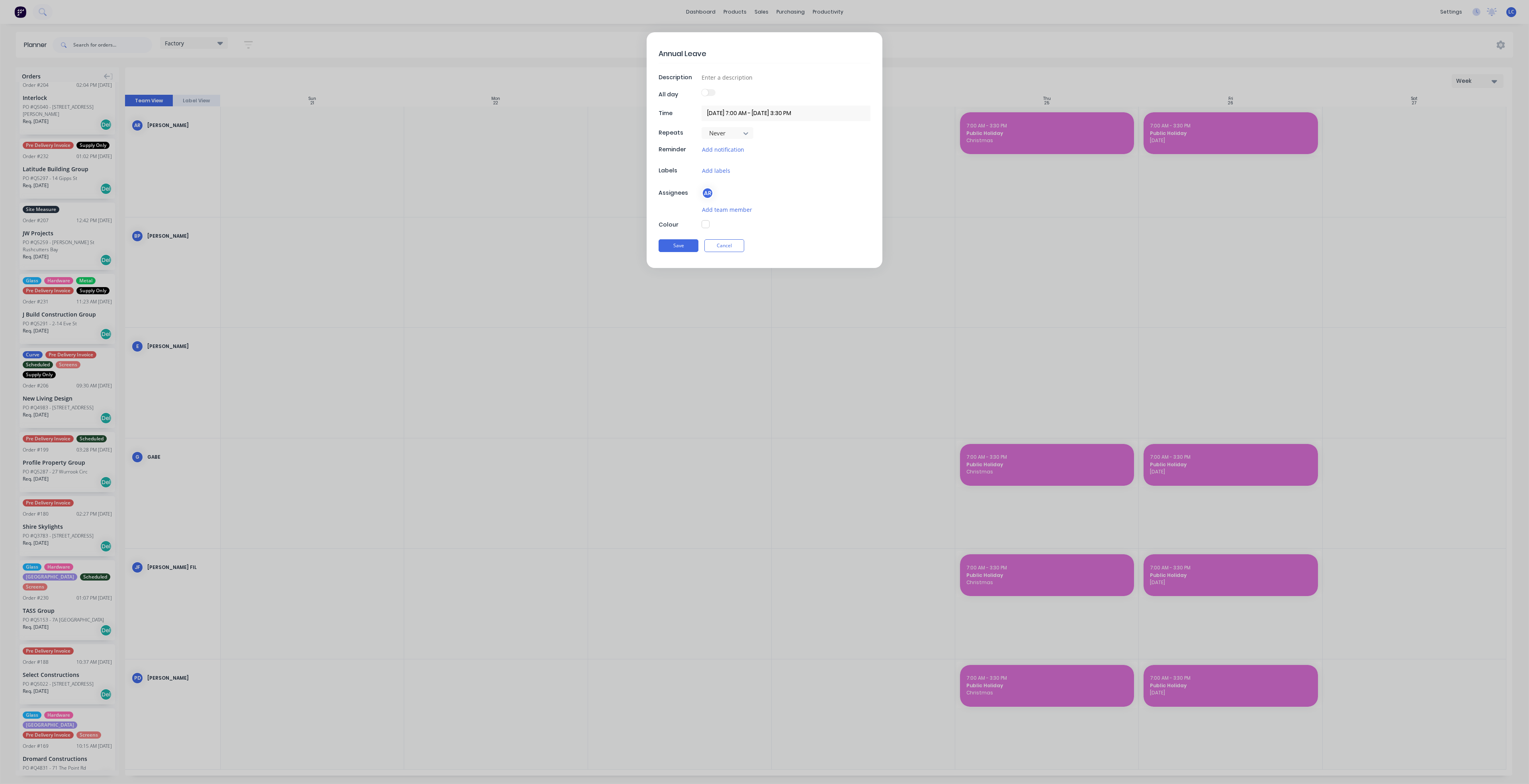
type textarea "x"
click at [785, 112] on input "[DATE] 7:00 AM - [DATE] 3:30 PM" at bounding box center [786, 113] width 169 height 16
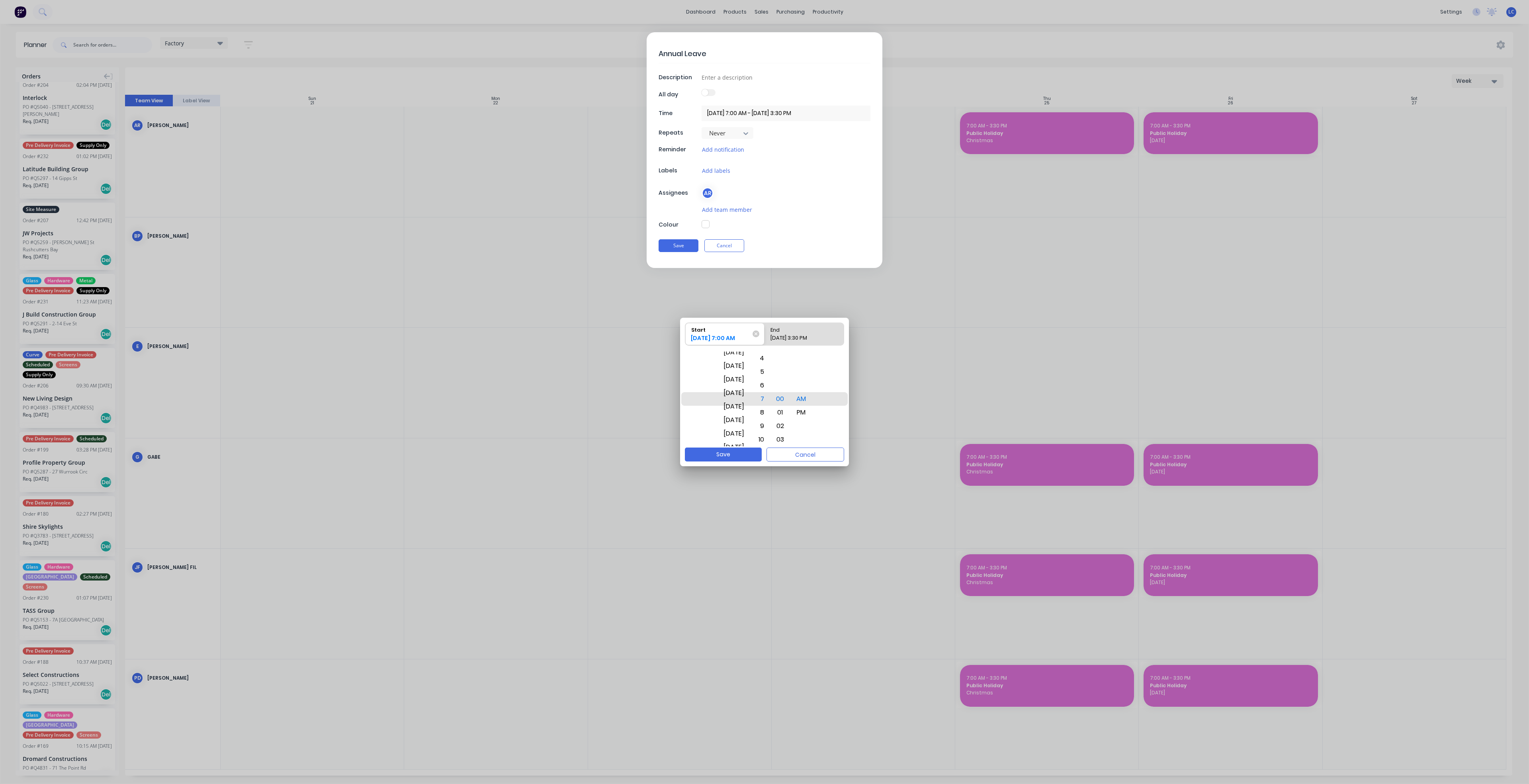
drag, startPoint x: 741, startPoint y: 430, endPoint x: 744, endPoint y: 329, distance: 101.0
click at [744, 329] on div "Start [DATE] 7:00 AM End [DATE] 3:30 PM [DATE] [DATE] [DATE] [DATE] [DATE] [DAT…" at bounding box center [764, 382] width 169 height 129
drag, startPoint x: 748, startPoint y: 418, endPoint x: 750, endPoint y: 376, distance: 42.0
click at [749, 376] on div "[DATE]" at bounding box center [733, 370] width 30 height 14
click at [739, 413] on div "[DATE]" at bounding box center [733, 413] width 30 height 14
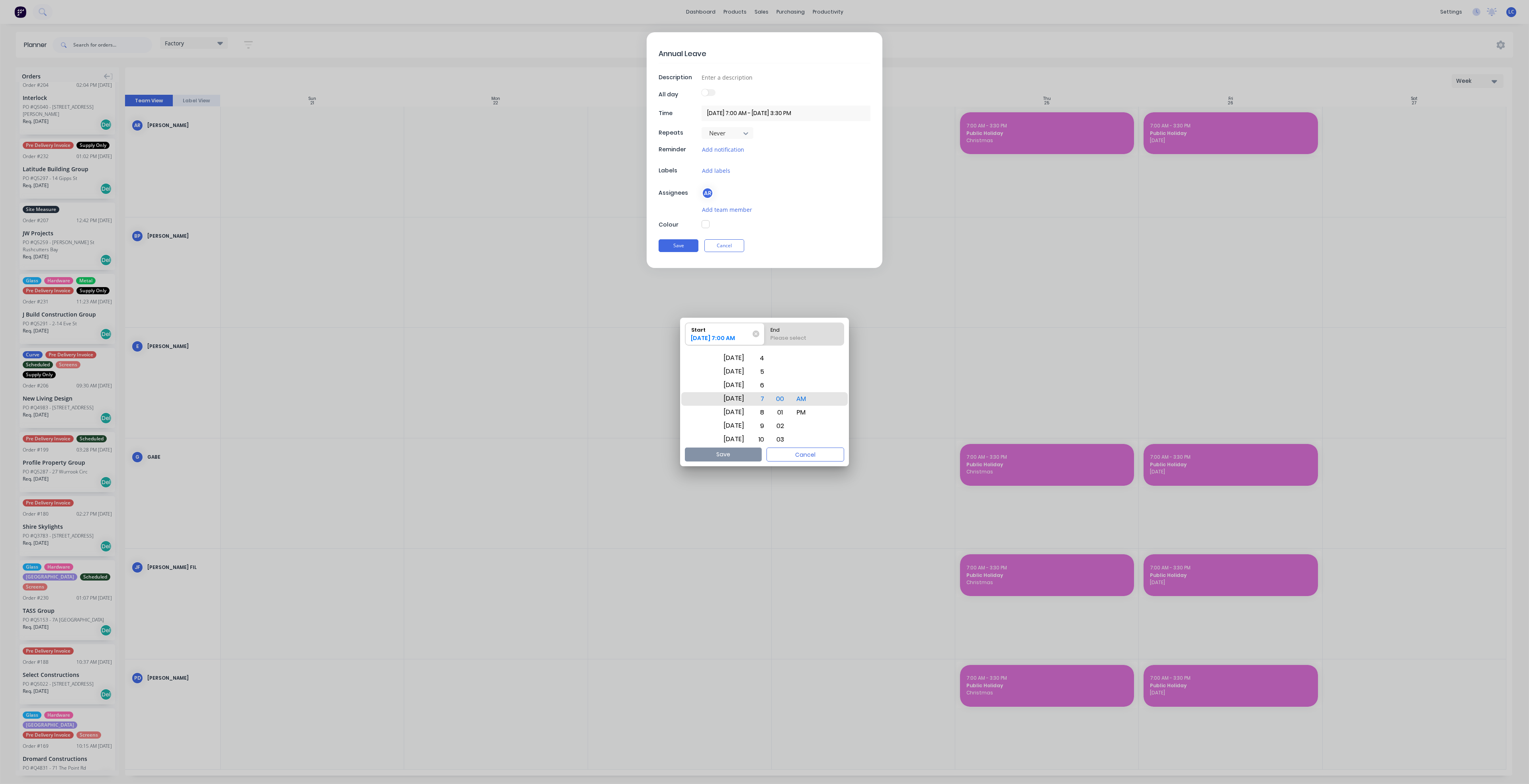
drag, startPoint x: 743, startPoint y: 377, endPoint x: 737, endPoint y: 487, distance: 110.2
click at [737, 487] on body "dashboard products sales purchasing productivity dashboard products Product Cat…" at bounding box center [764, 392] width 1529 height 784
click at [743, 360] on div "[DATE]" at bounding box center [733, 358] width 30 height 14
click at [810, 338] on div "Please select" at bounding box center [804, 339] width 74 height 11
click at [764, 338] on input "End Please select" at bounding box center [764, 333] width 1 height 22
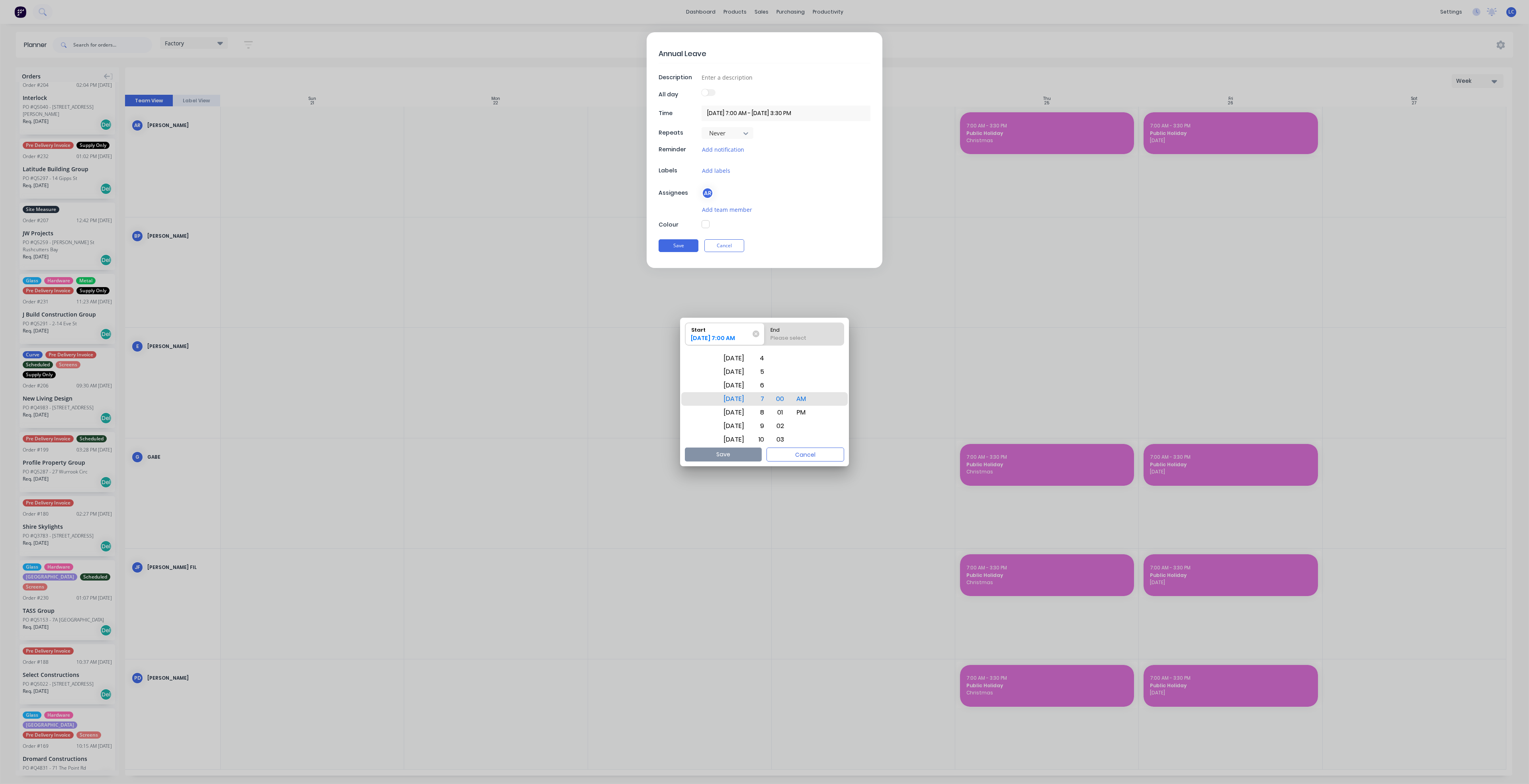
radio input "true"
drag, startPoint x: 739, startPoint y: 434, endPoint x: 741, endPoint y: 368, distance: 66.0
click at [739, 368] on div "[DATE]" at bounding box center [733, 375] width 30 height 14
drag, startPoint x: 733, startPoint y: 421, endPoint x: 734, endPoint y: 367, distance: 54.0
click at [734, 368] on div "[DATE]" at bounding box center [733, 375] width 30 height 14
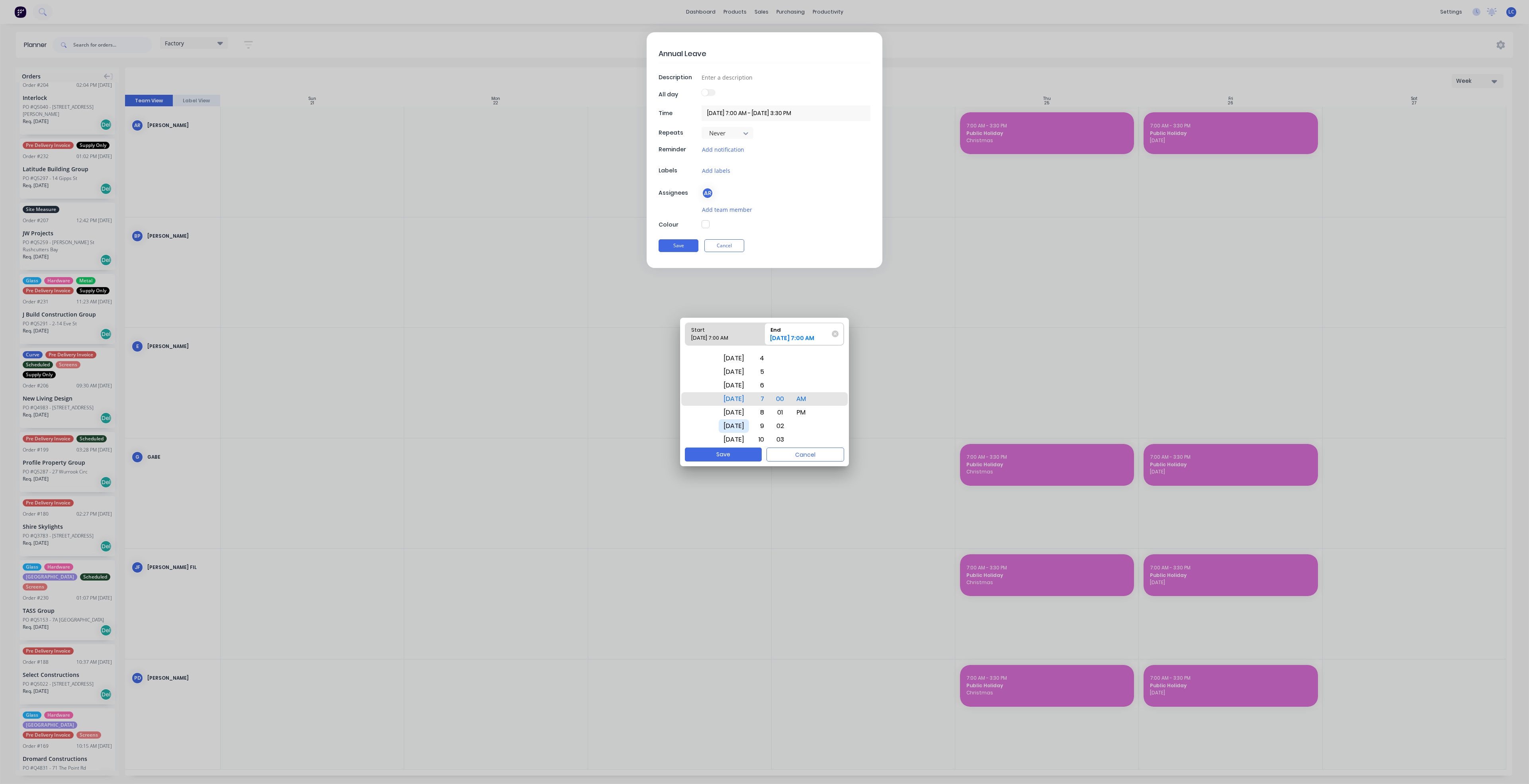
click at [733, 426] on div "[DATE]" at bounding box center [733, 426] width 30 height 14
click at [716, 454] on button "Save" at bounding box center [722, 454] width 77 height 14
type textarea "x"
type input "[DATE] 7:00 AM - [DATE] 7:00 AM"
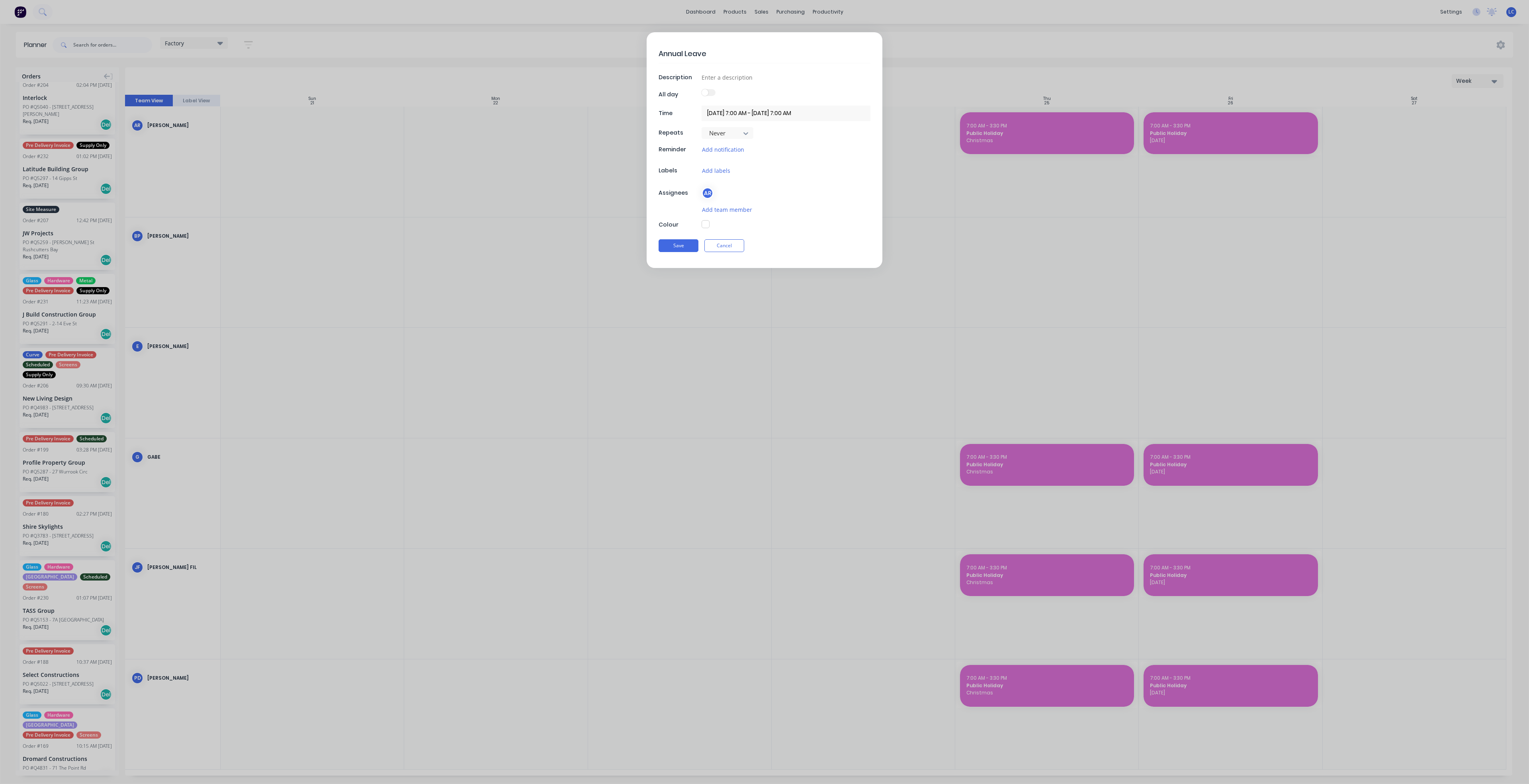
click at [708, 224] on button "button" at bounding box center [706, 224] width 8 height 8
type textarea "x"
click at [762, 313] on div at bounding box center [764, 314] width 13 height 13
type input "#F6AB2F"
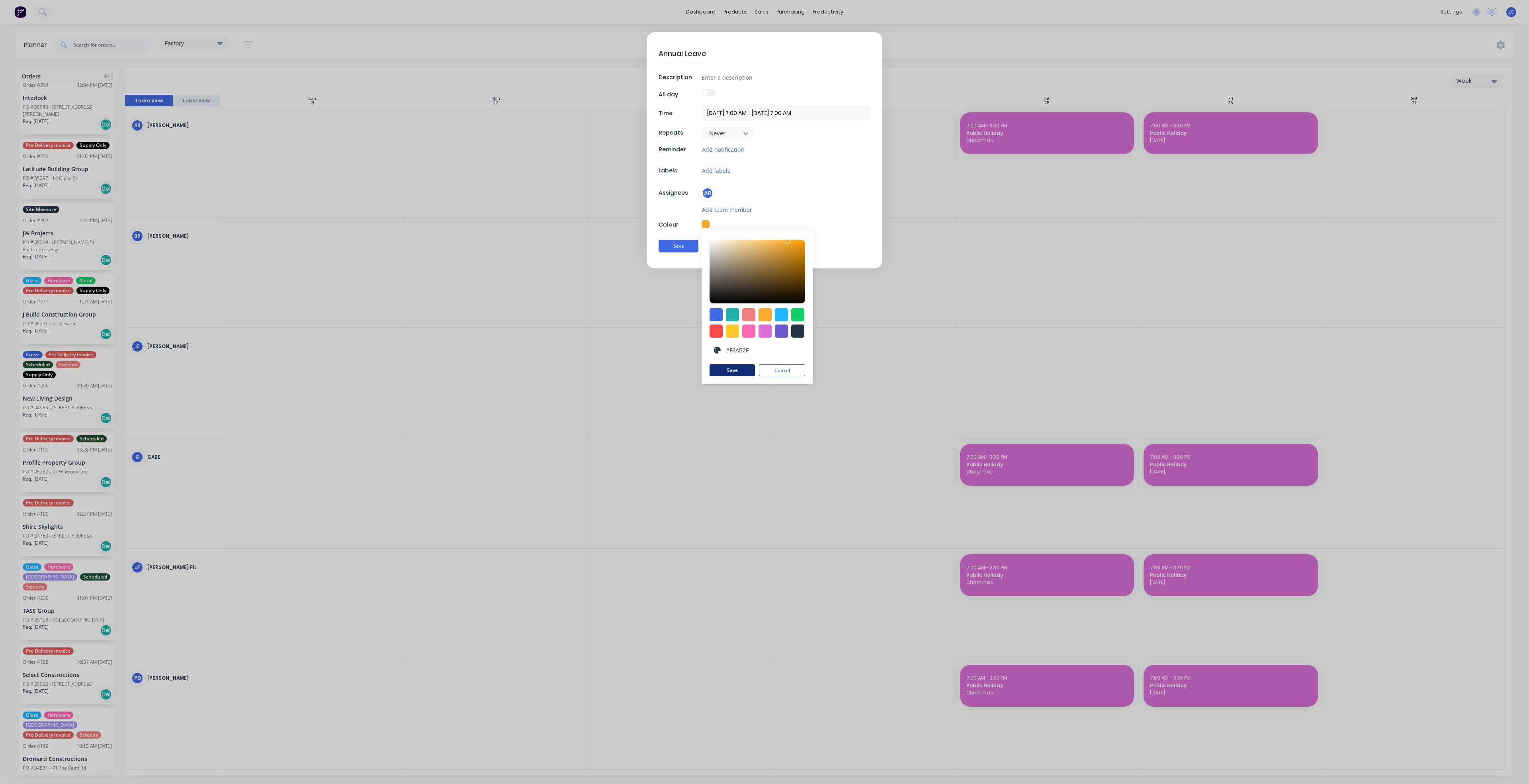
drag, startPoint x: 735, startPoint y: 371, endPoint x: 724, endPoint y: 355, distance: 19.4
click at [735, 371] on button "Save" at bounding box center [732, 370] width 45 height 12
click at [699, 58] on textarea "Annual Leave" at bounding box center [764, 54] width 212 height 19
click at [710, 79] on input at bounding box center [786, 77] width 169 height 12
type textarea "x"
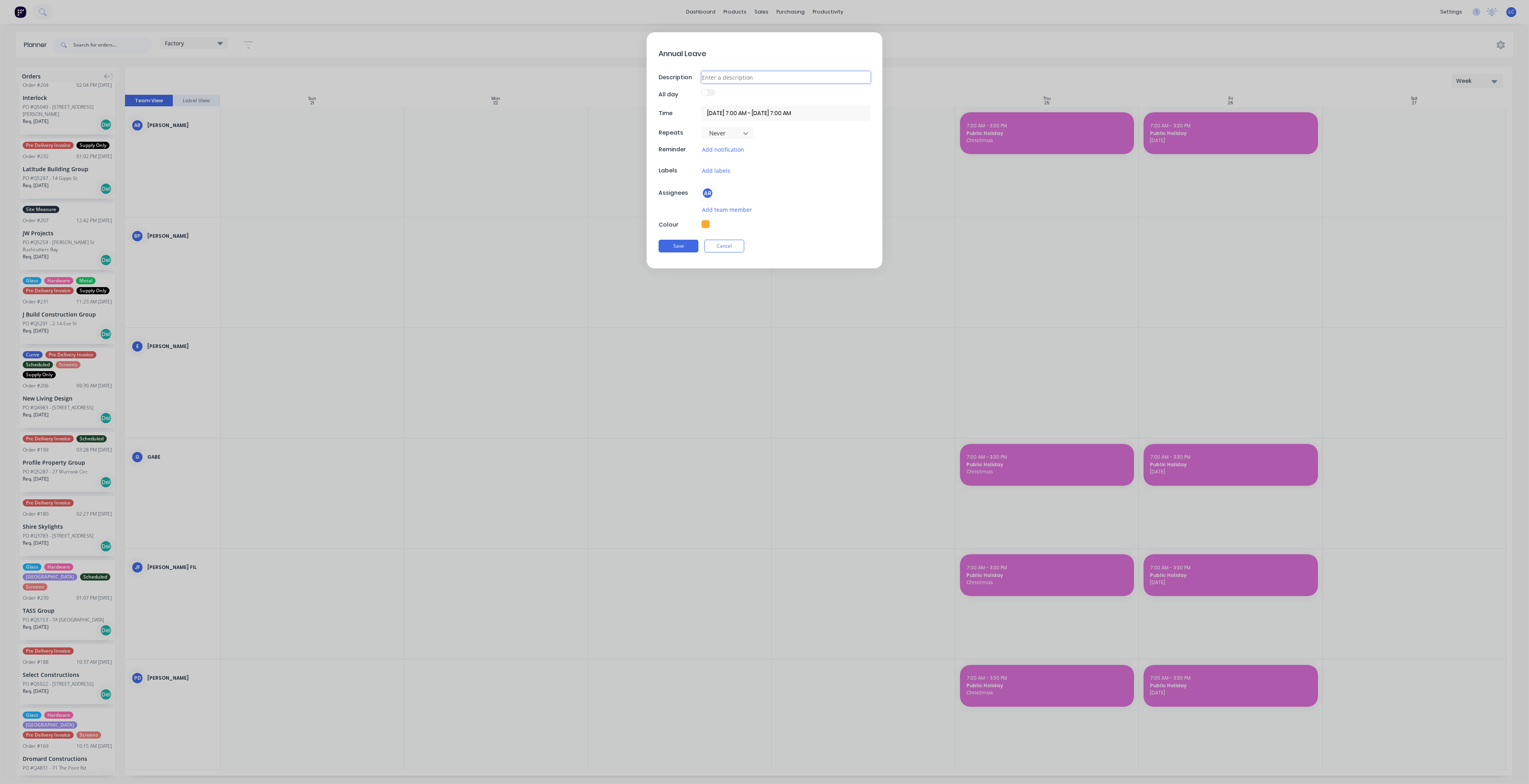
type input "X"
type textarea "x"
type input "X"
type textarea "x"
type input "X a"
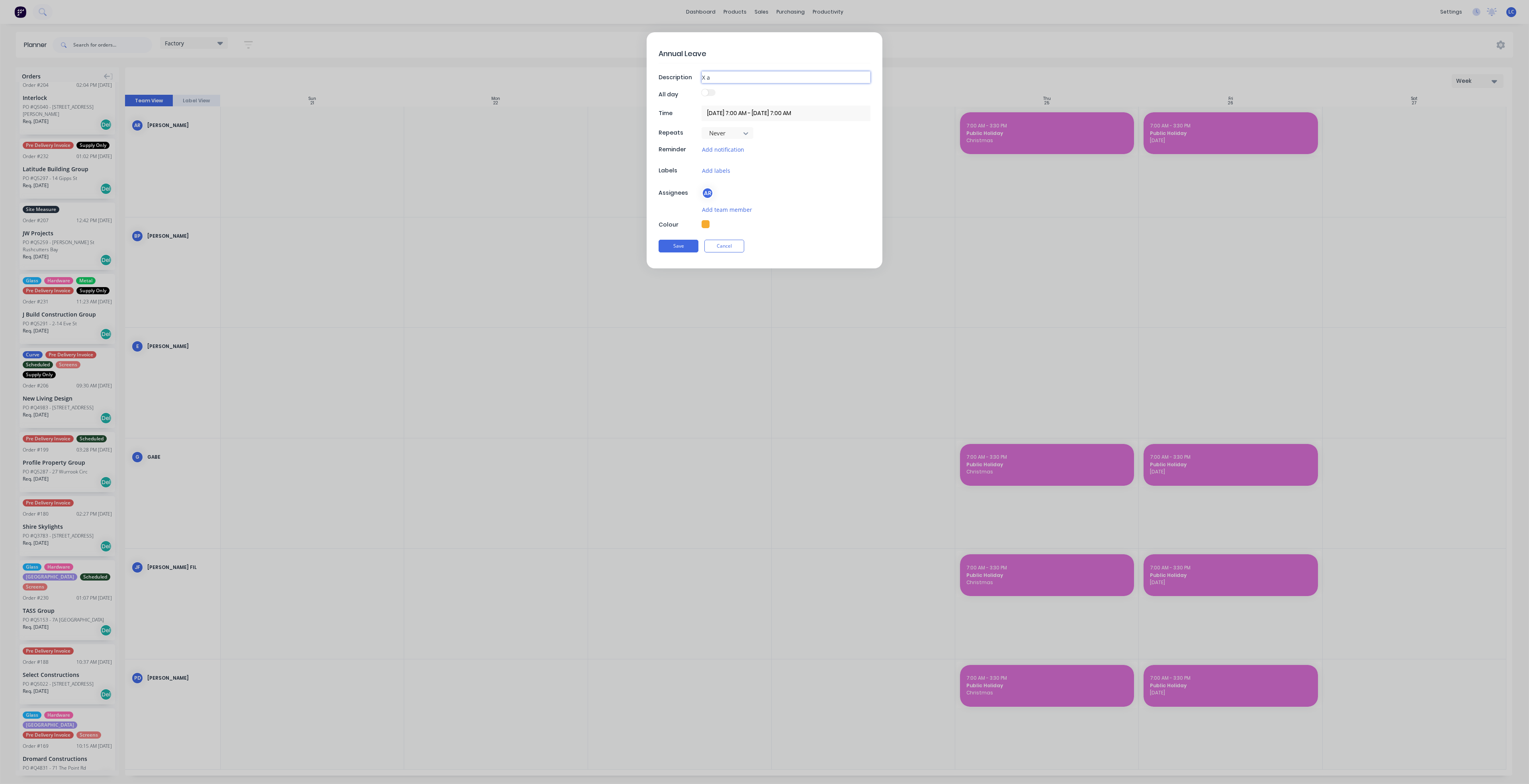
type textarea "x"
type input "X as"
type textarea "x"
type input "X as\"
type textarea "x"
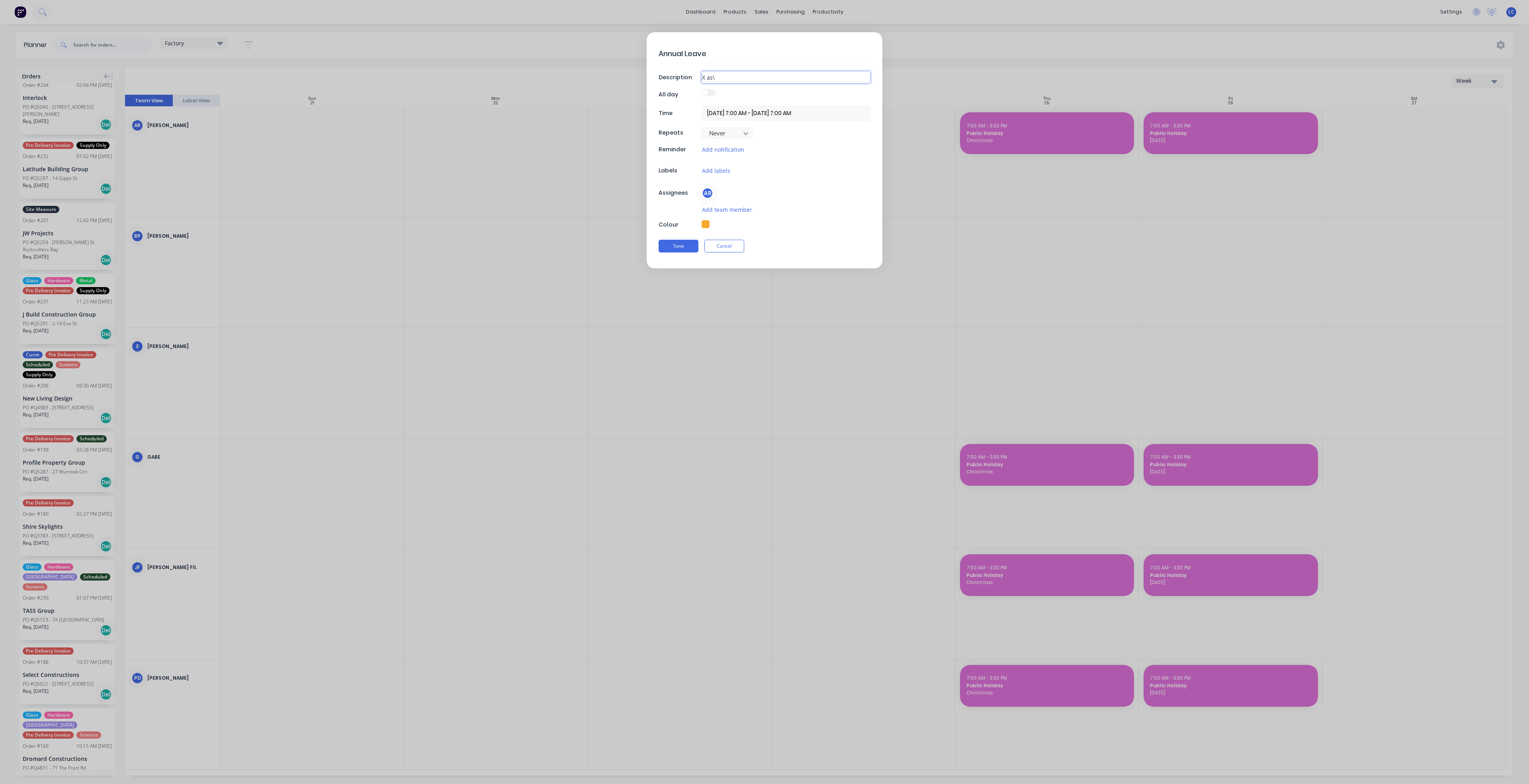
type input "X as\\"
type textarea "x"
type input "X as\\\"
type textarea "x"
type input "X as\\\\"
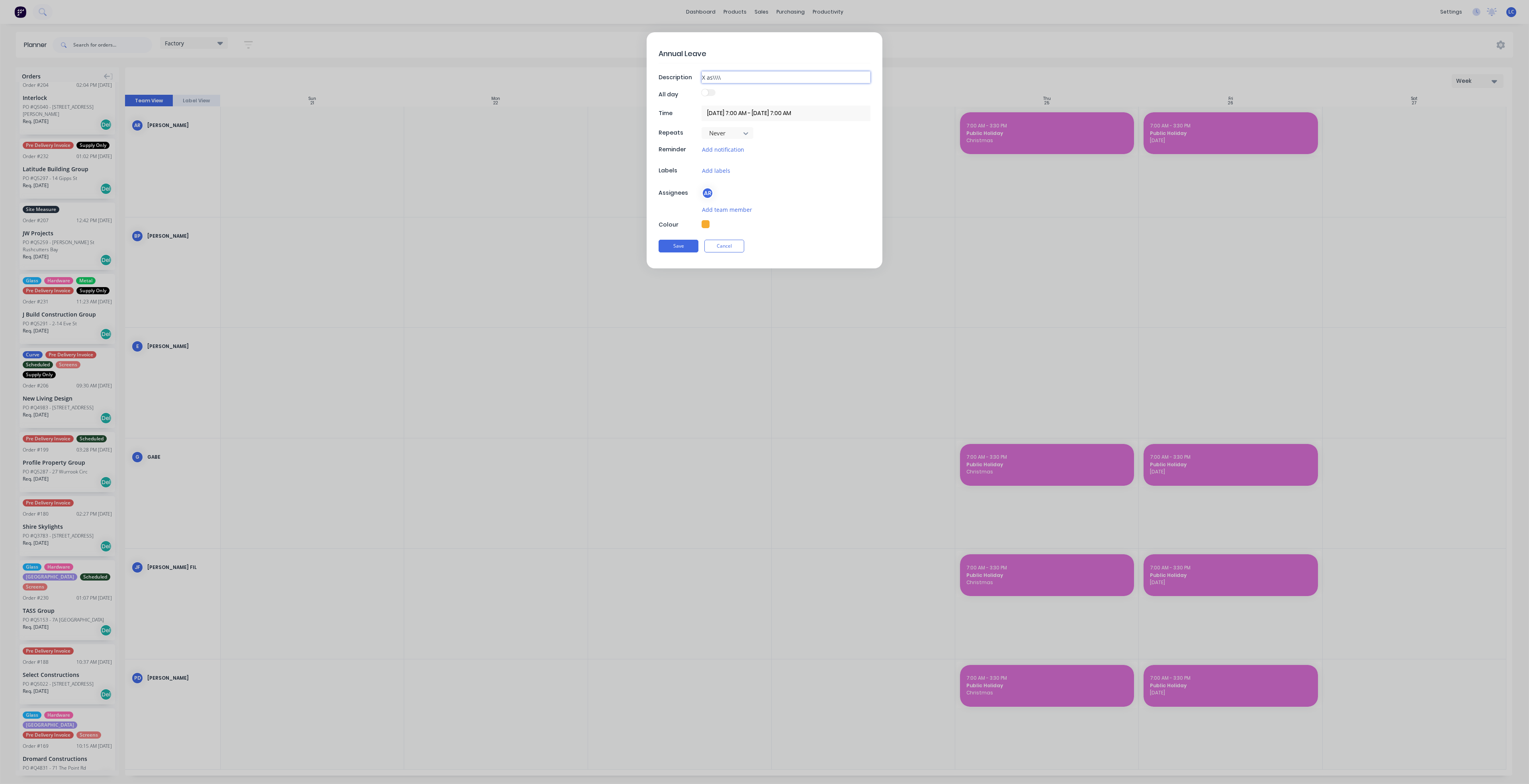
type textarea "x"
type input "X as\\\"
type textarea "x"
type input "X as\\"
type textarea "x"
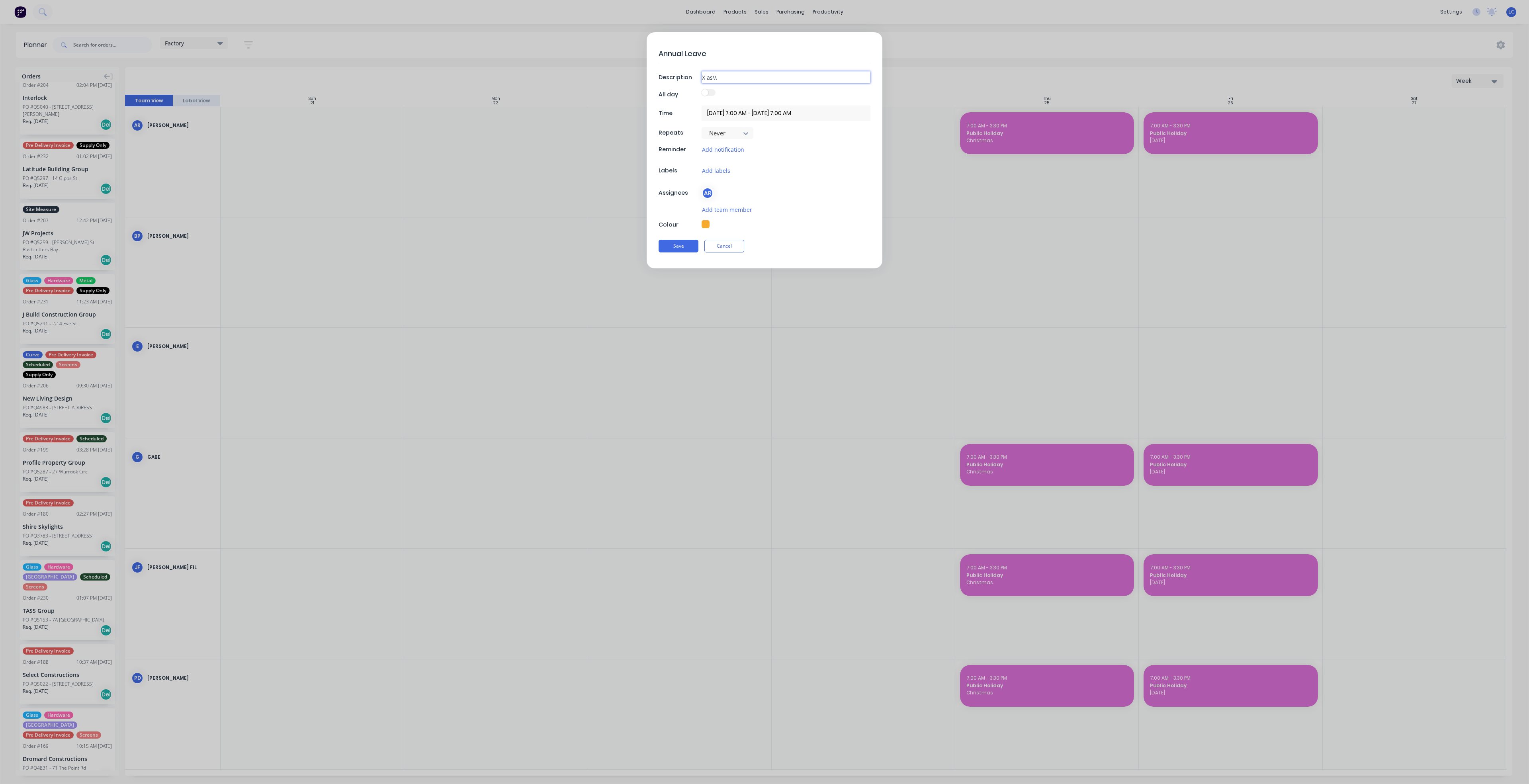
type input "X as\"
type textarea "x"
type input "X as"
type textarea "x"
type input "X a"
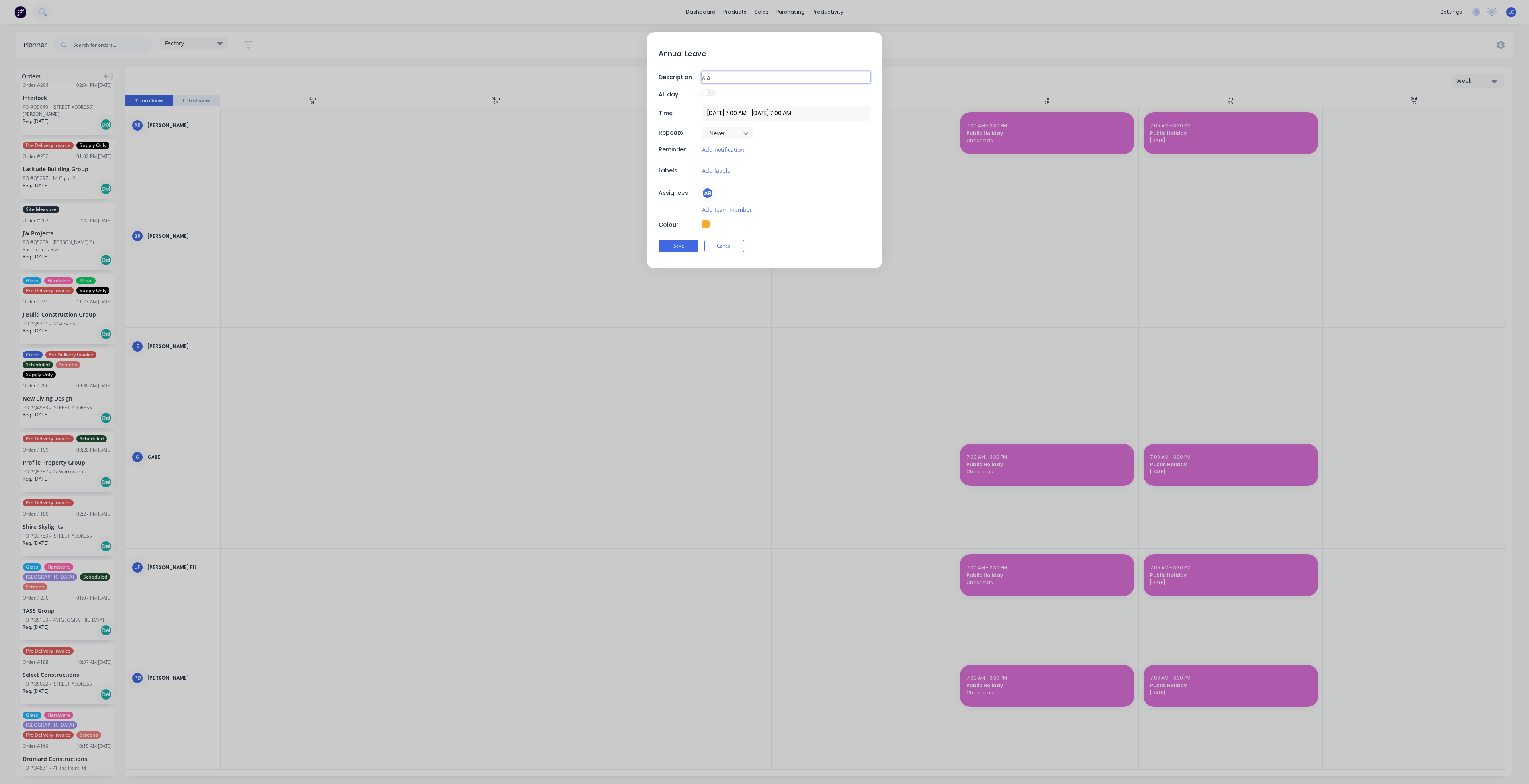
type textarea "x"
type input "X"
type textarea "x"
type input "X"
type textarea "x"
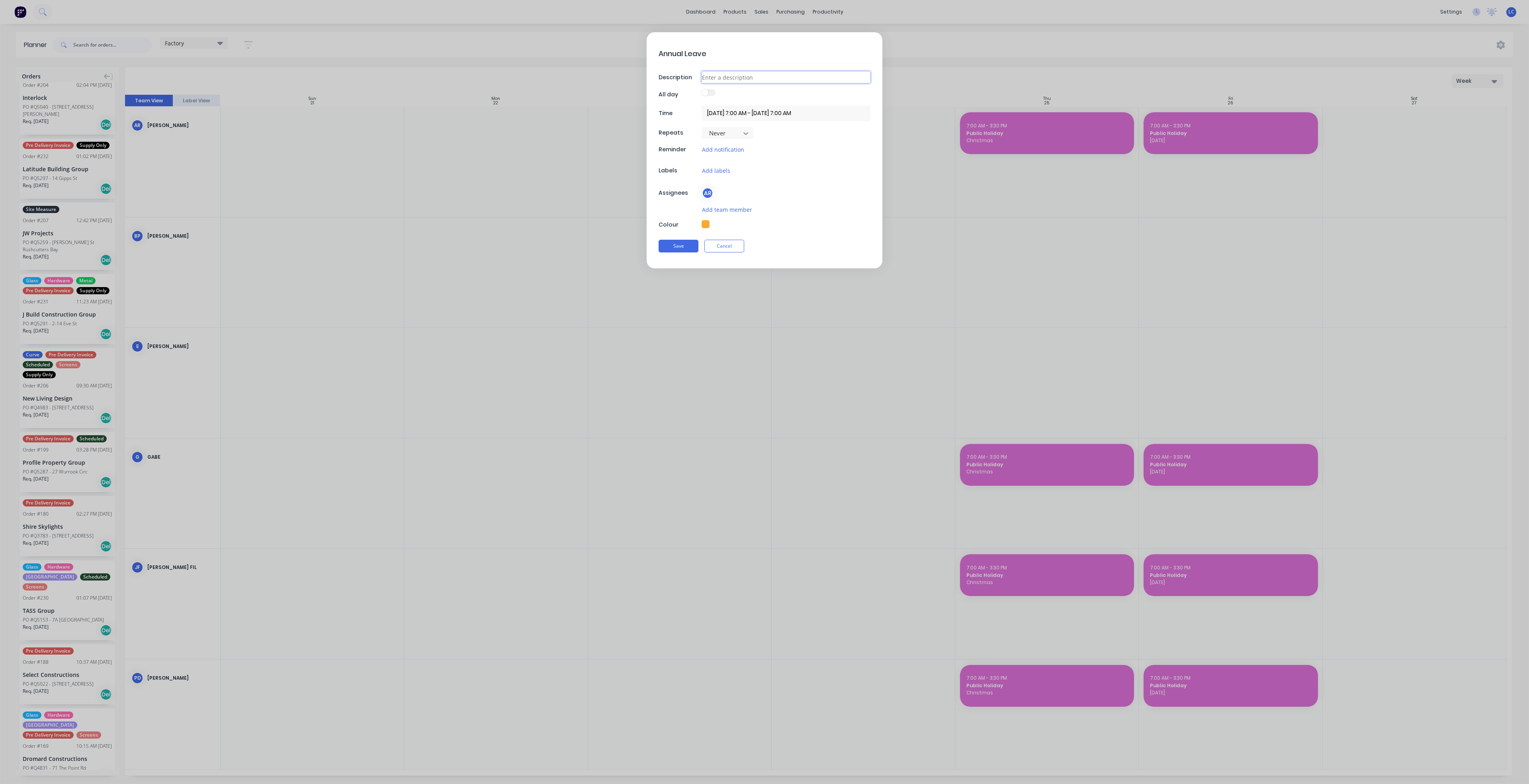
type textarea "x"
type input "X"
type textarea "x"
type input "Xm"
type textarea "x"
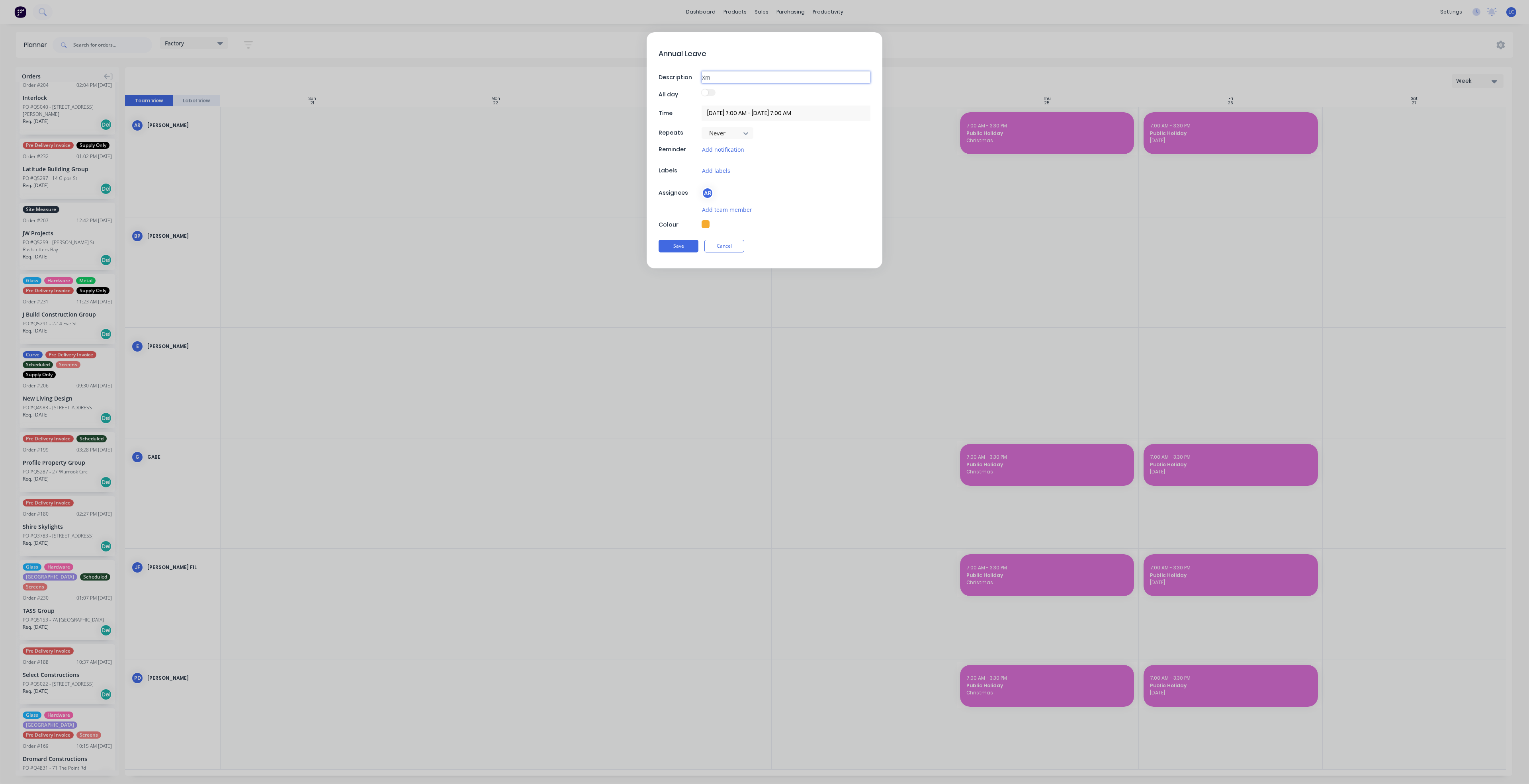
type input "Xma"
type textarea "x"
type input "Xmas"
type textarea "x"
type input "Xmas"
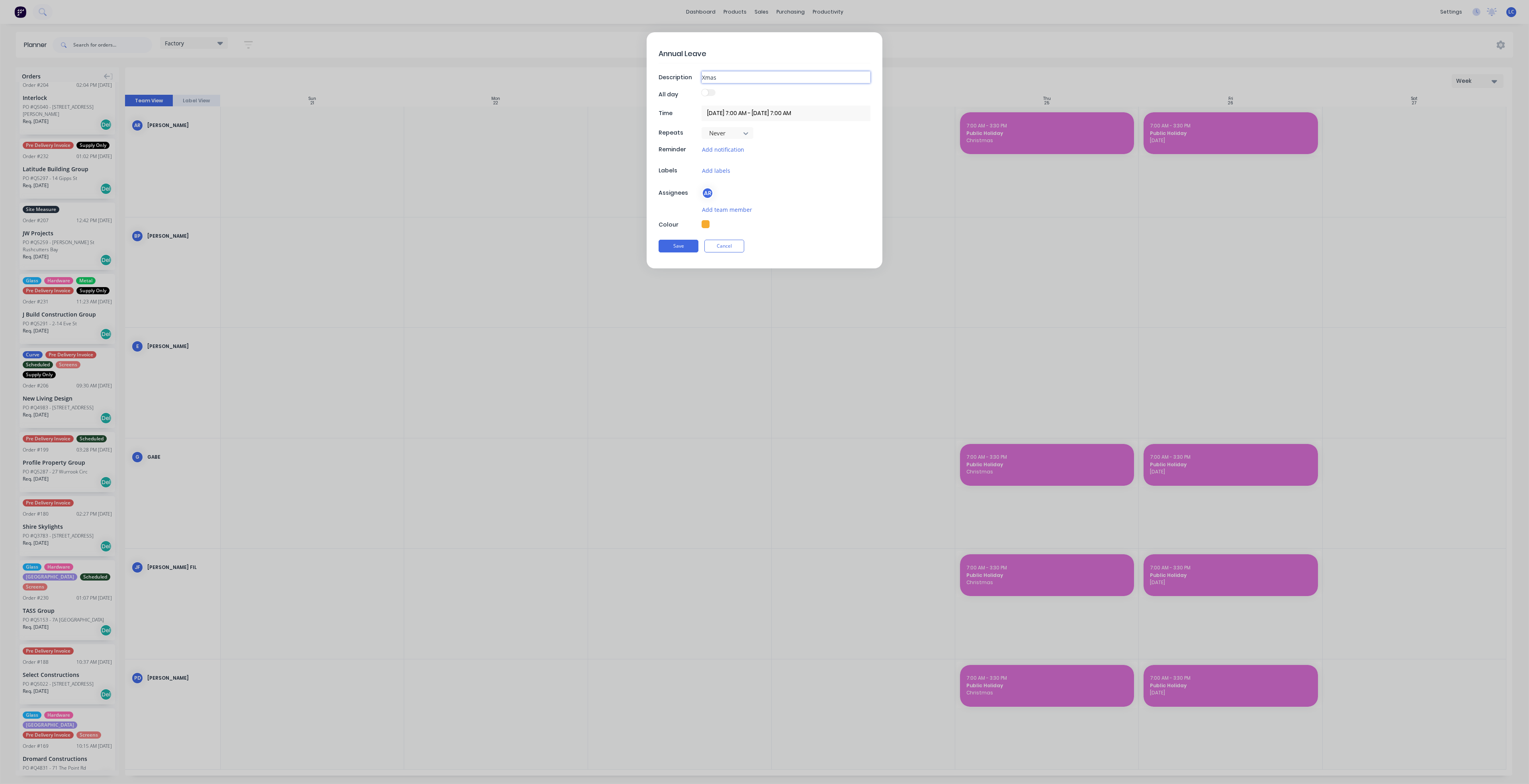
type textarea "x"
type input "Xmas S"
type textarea "x"
type input "Xmas Su"
type textarea "x"
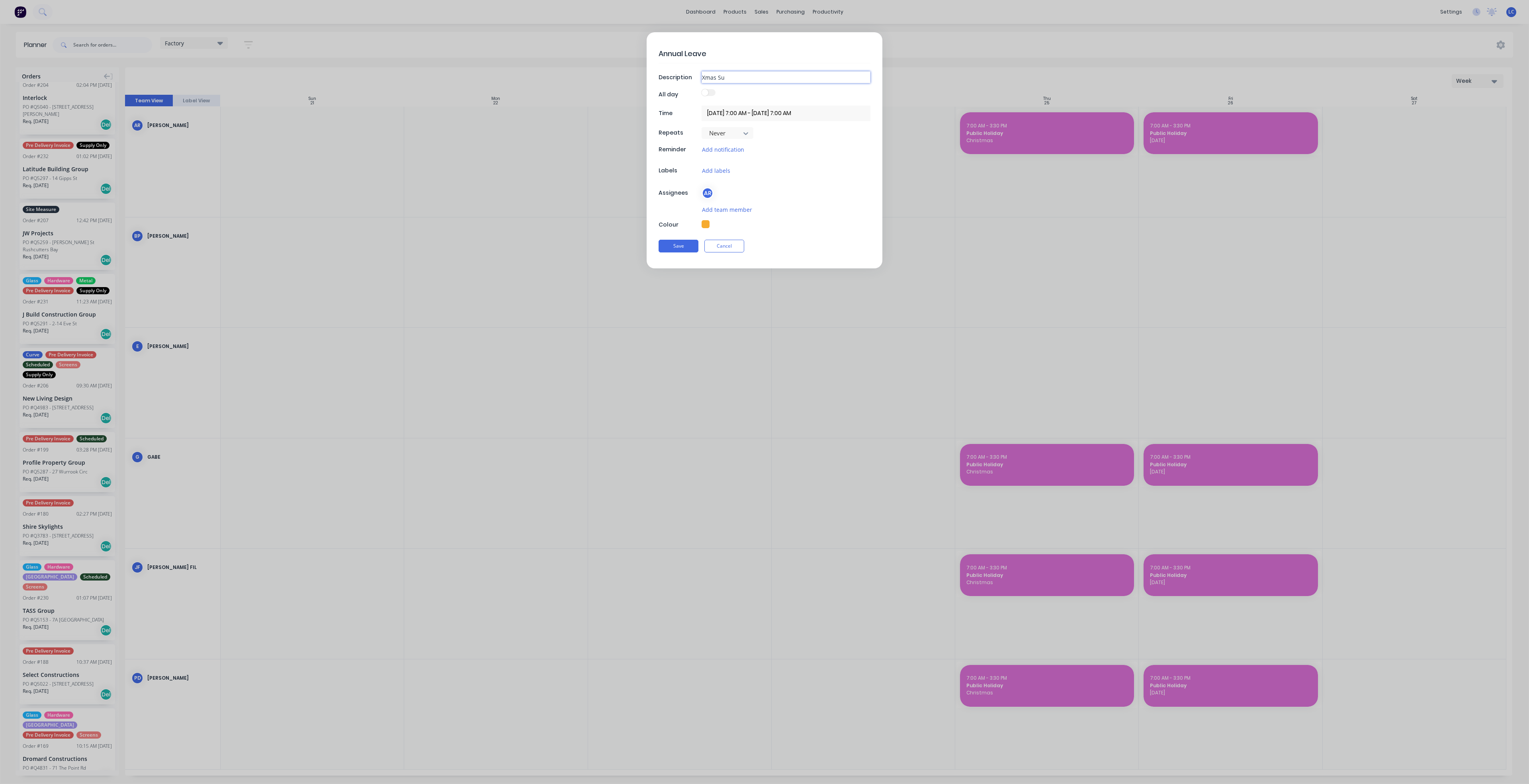
type input "Xmas Suc"
type textarea "x"
type input "Xmas Suc"
type textarea "x"
type input "Xmas Su"
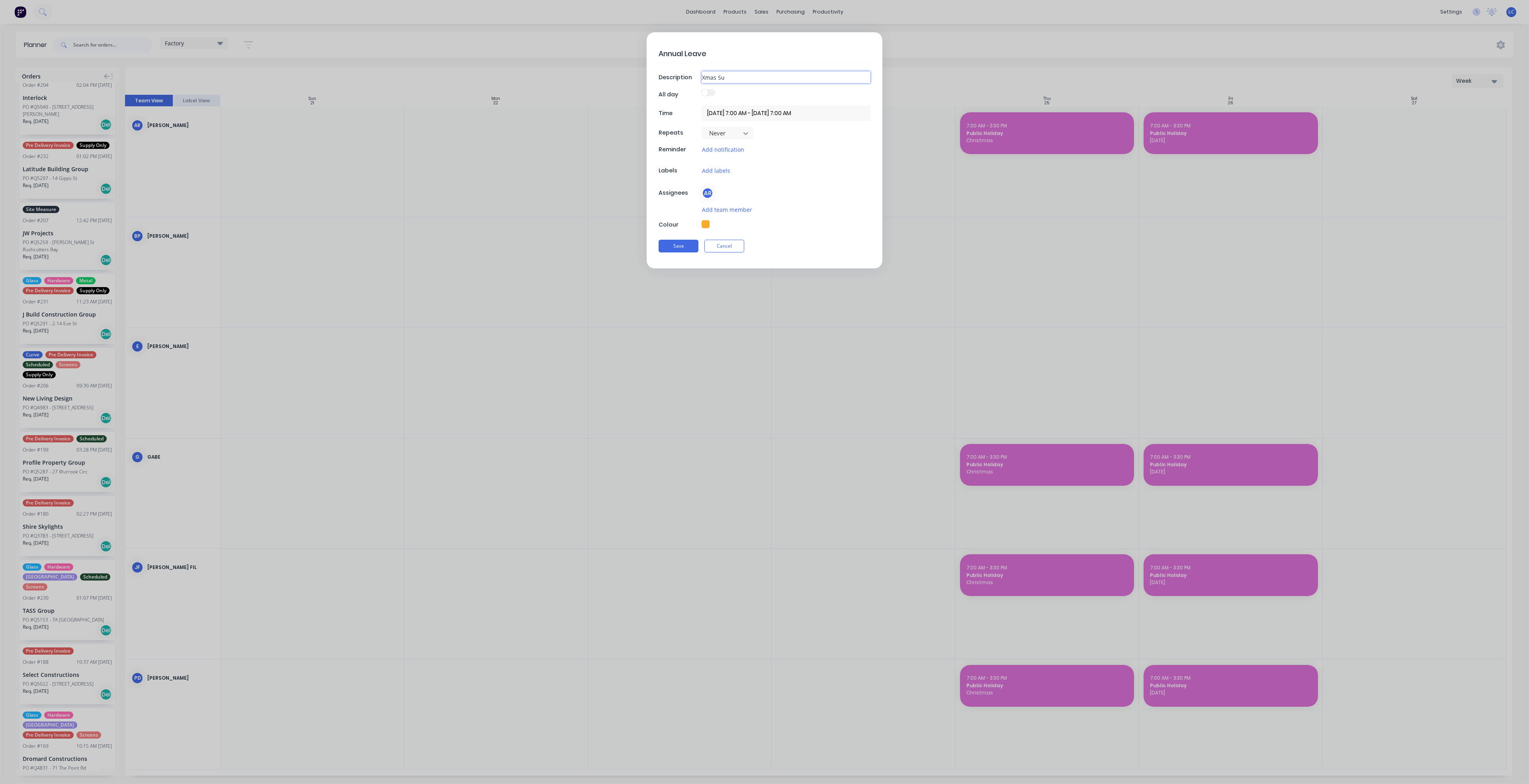
type textarea "x"
type input "Xmas S"
type textarea "x"
type input "Xmas Sh"
type textarea "x"
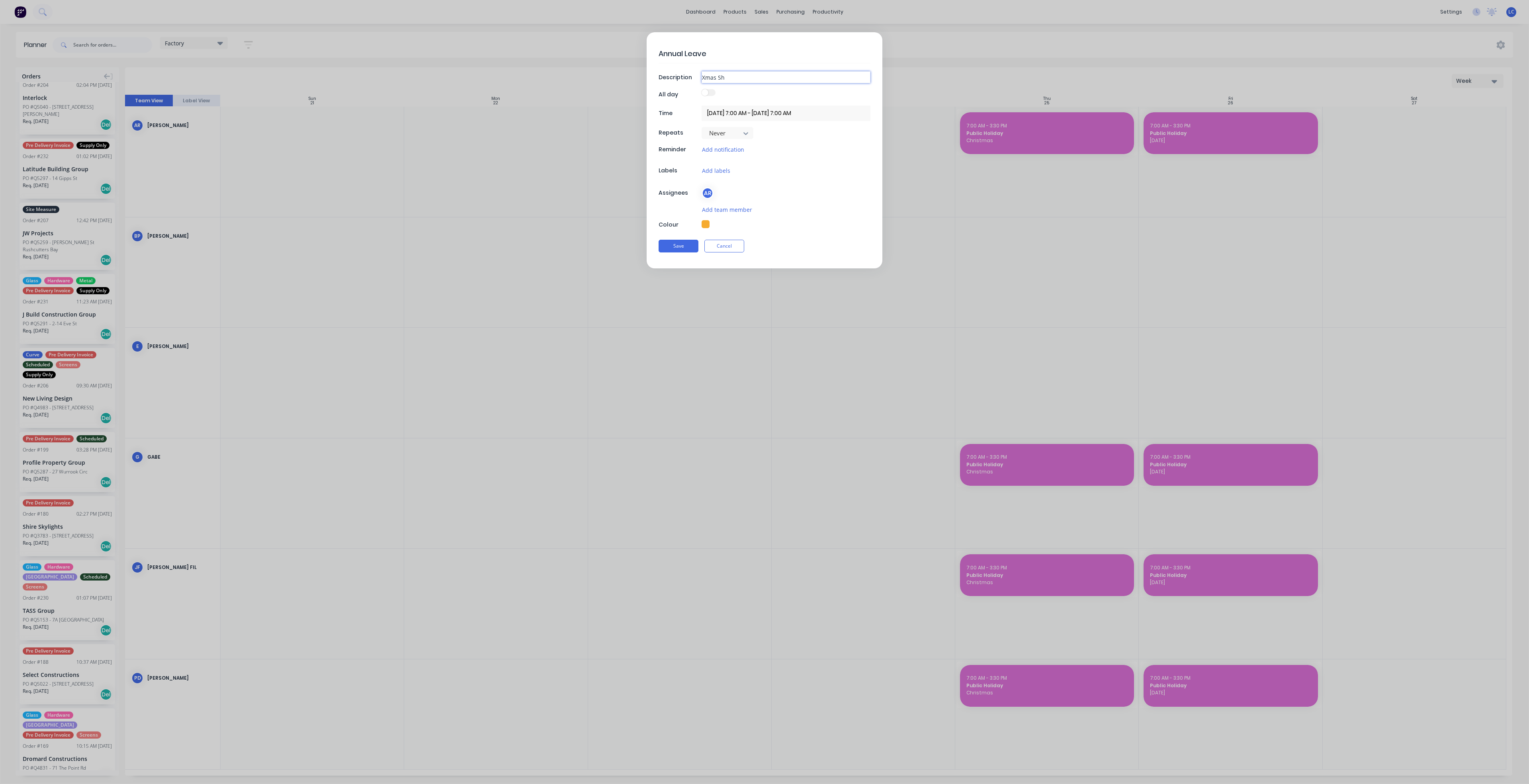
type input "Xmas Shu"
type textarea "x"
type input "Xmas Shut"
type textarea "x"
type input "Xmas Shut"
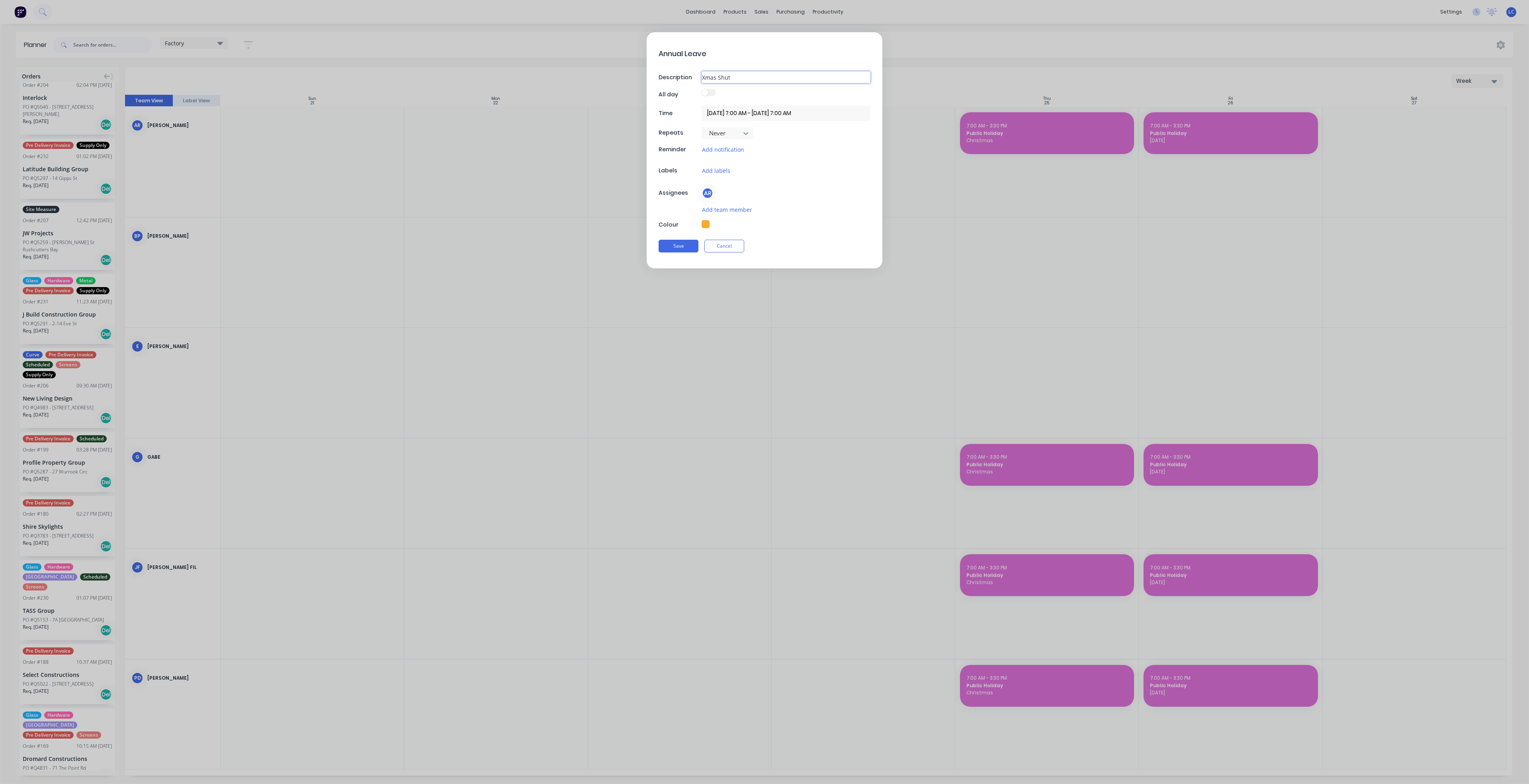
type textarea "x"
type input "Xmas Shut D"
type textarea "x"
type input "Xmas Shut Do"
type textarea "x"
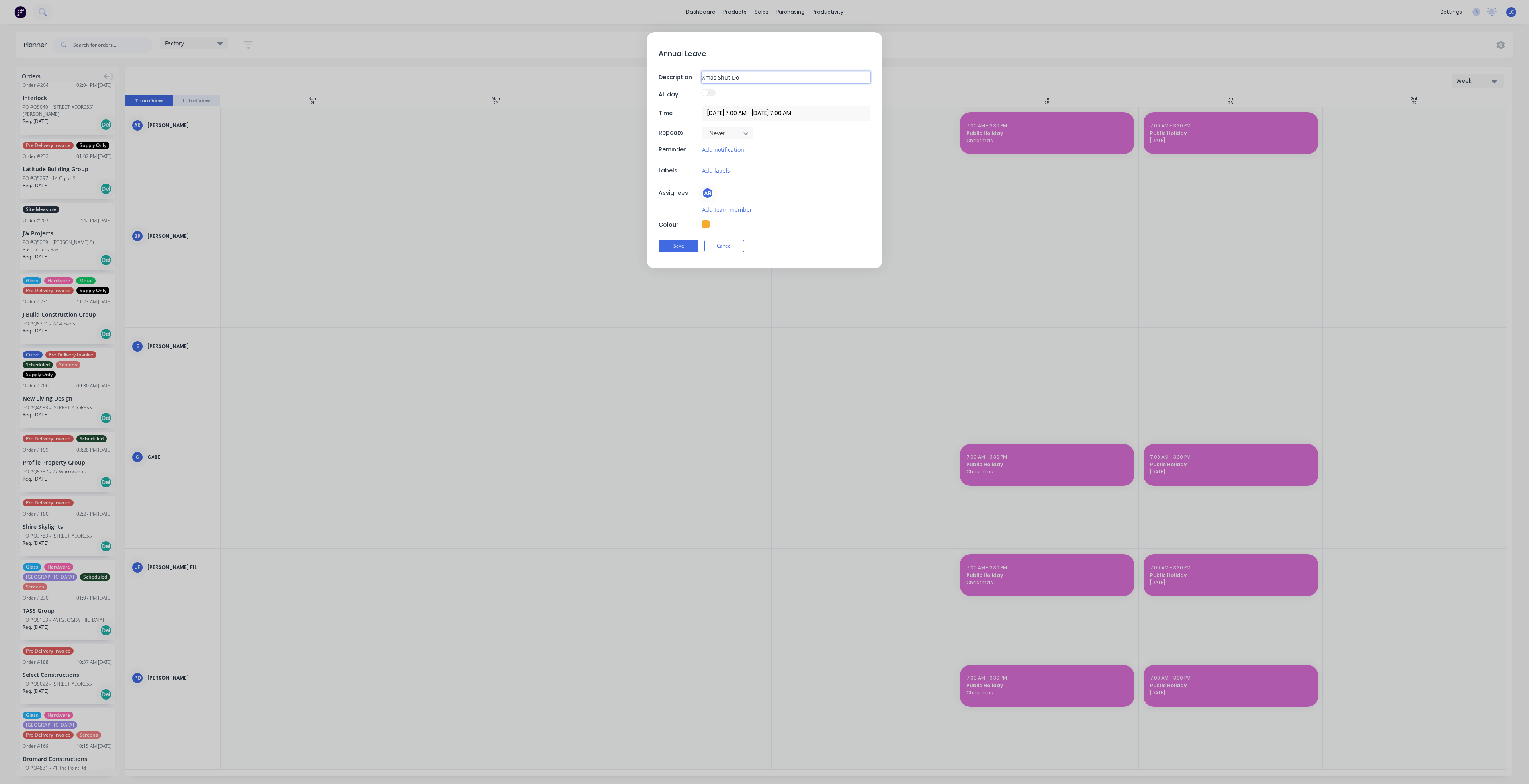
type input "Xmas Shut Dow"
type textarea "x"
type input "Xmas Shut Down"
click at [678, 249] on button "Save" at bounding box center [678, 246] width 40 height 13
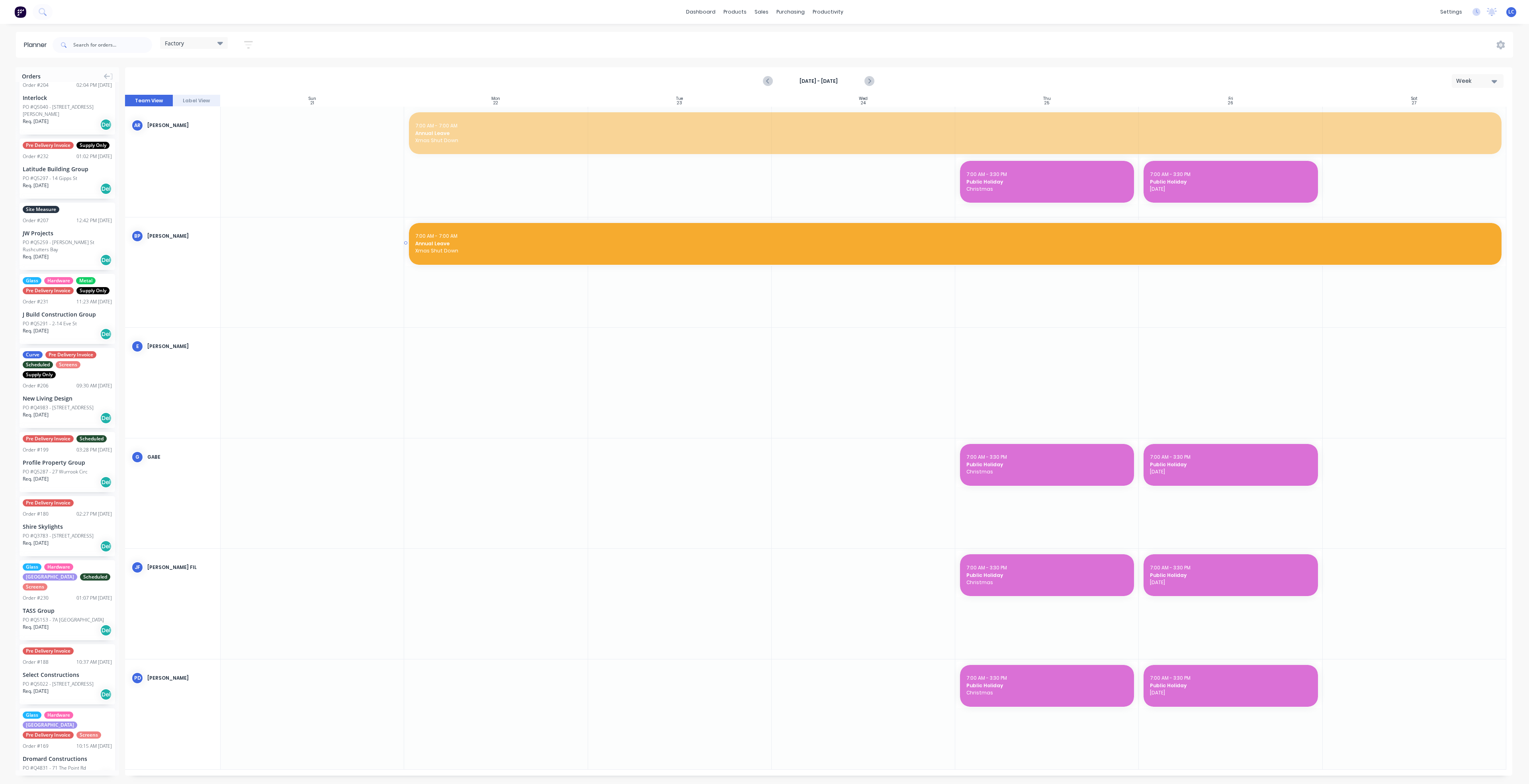
drag, startPoint x: 510, startPoint y: 138, endPoint x: 503, endPoint y: 241, distance: 103.2
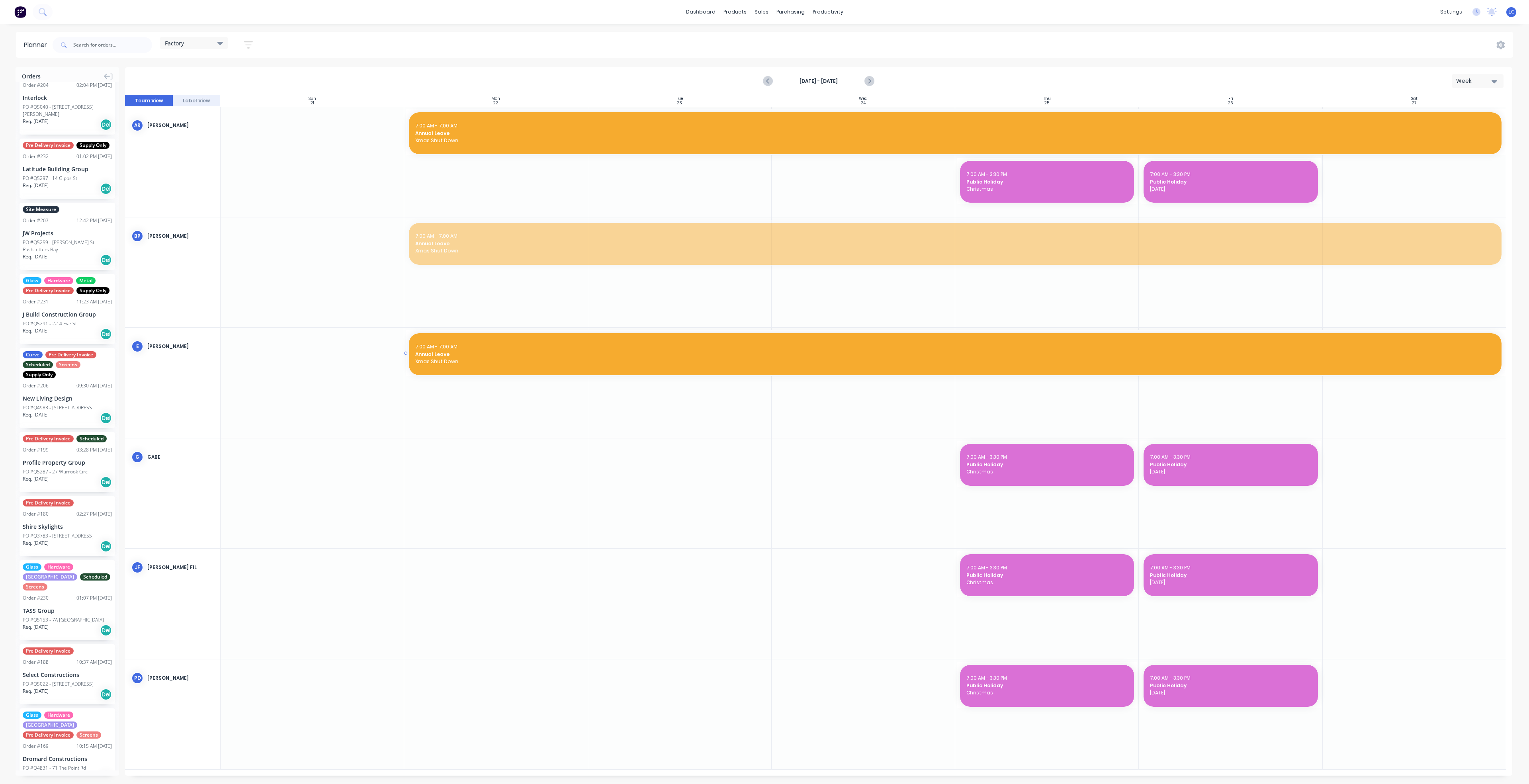
drag, startPoint x: 527, startPoint y: 247, endPoint x: 546, endPoint y: 363, distance: 117.5
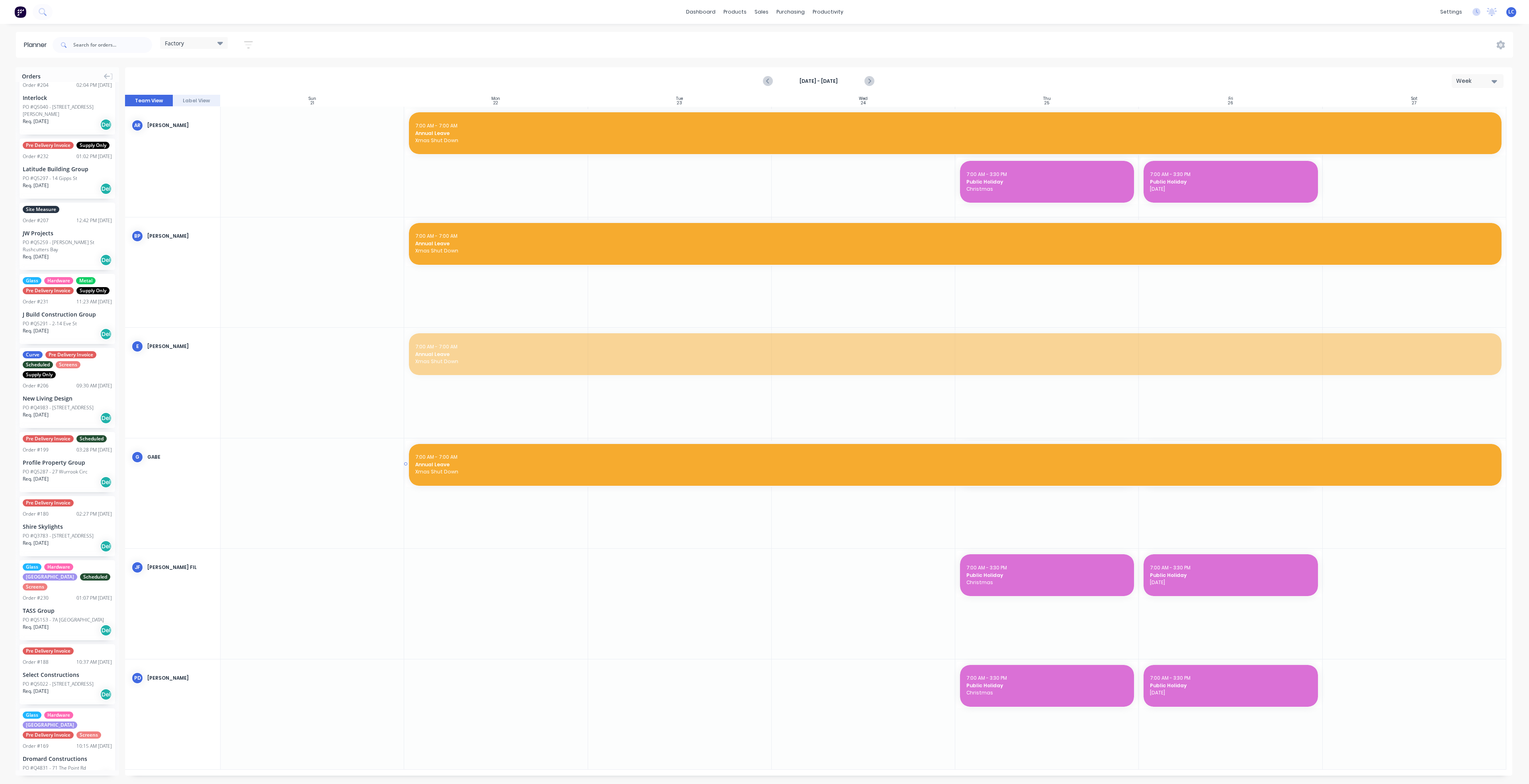
drag, startPoint x: 544, startPoint y: 346, endPoint x: 537, endPoint y: 487, distance: 141.2
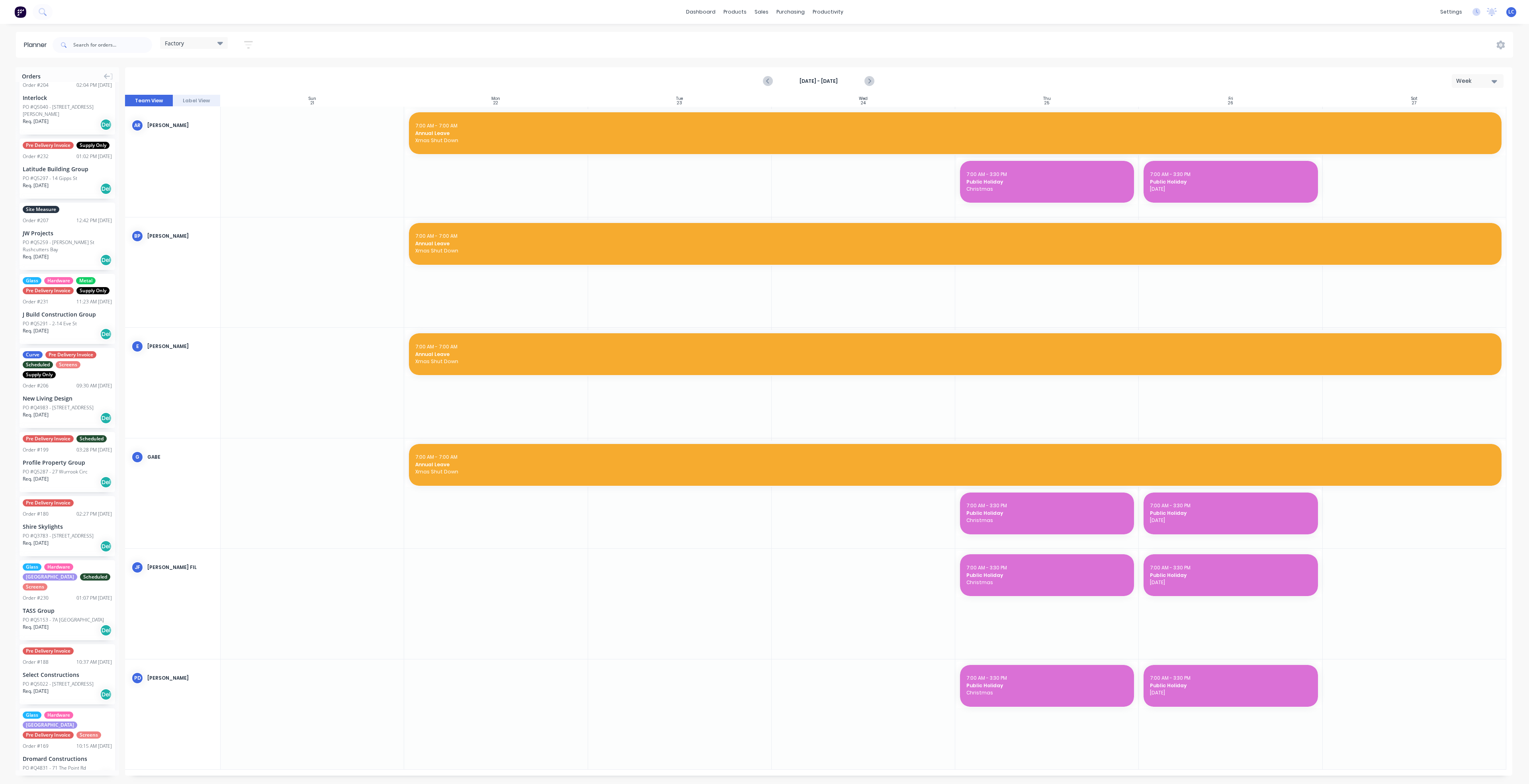
click at [222, 43] on icon at bounding box center [220, 43] width 5 height 3
click at [182, 100] on button "None (Default)" at bounding box center [208, 102] width 85 height 9
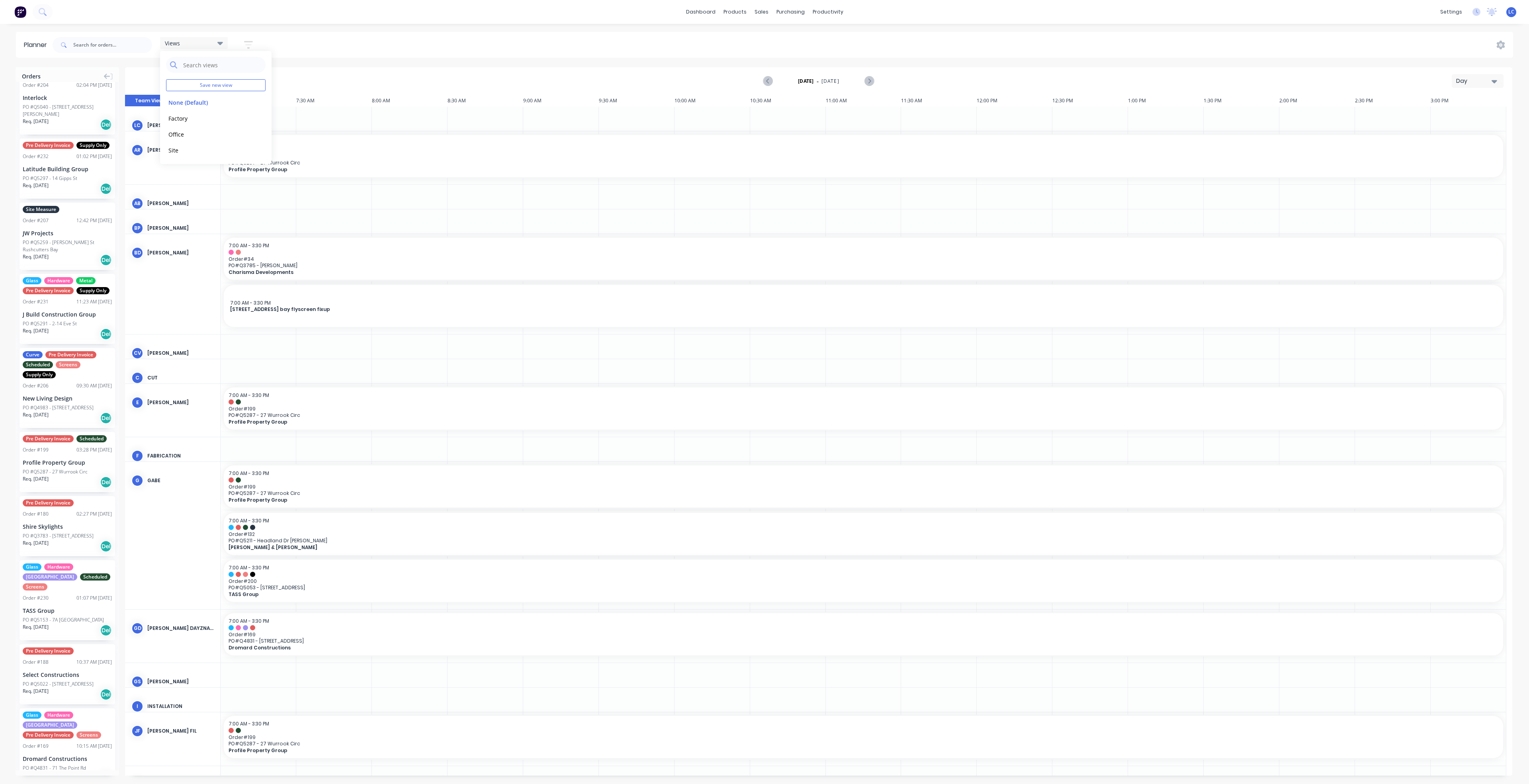
click at [221, 40] on icon at bounding box center [220, 43] width 5 height 9
click at [220, 38] on div "Views" at bounding box center [194, 43] width 68 height 12
click at [247, 38] on button "button" at bounding box center [249, 45] width 26 height 16
click at [241, 70] on icon "button" at bounding box center [239, 74] width 5 height 9
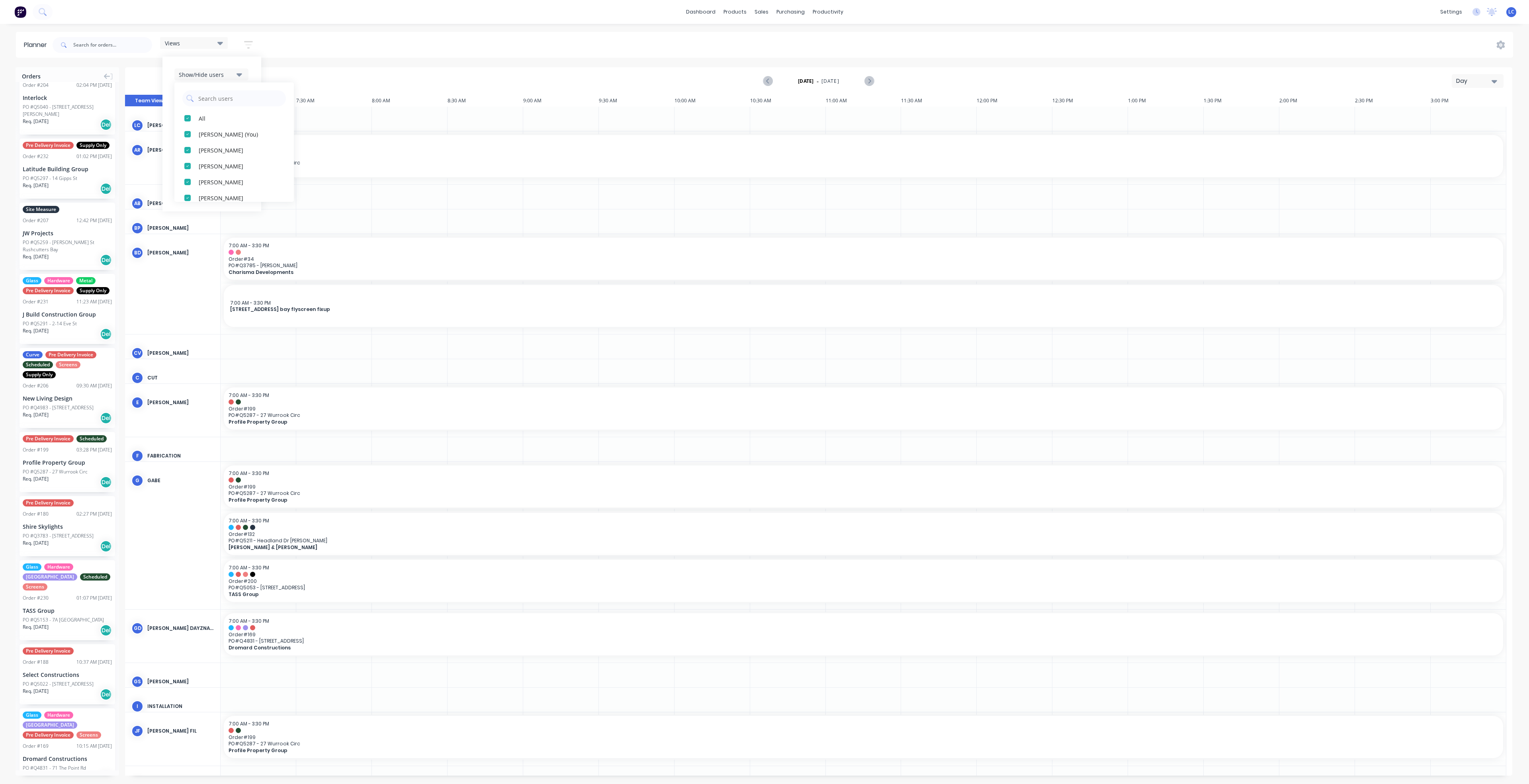
click at [241, 70] on icon "button" at bounding box center [239, 74] width 5 height 9
click at [238, 72] on button "Show/Hide users" at bounding box center [211, 75] width 74 height 12
click at [339, 38] on div "Views Save new view None (Default) edit Factory edit Office edit Site edit Show…" at bounding box center [781, 45] width 1462 height 24
click at [220, 42] on icon at bounding box center [220, 43] width 5 height 3
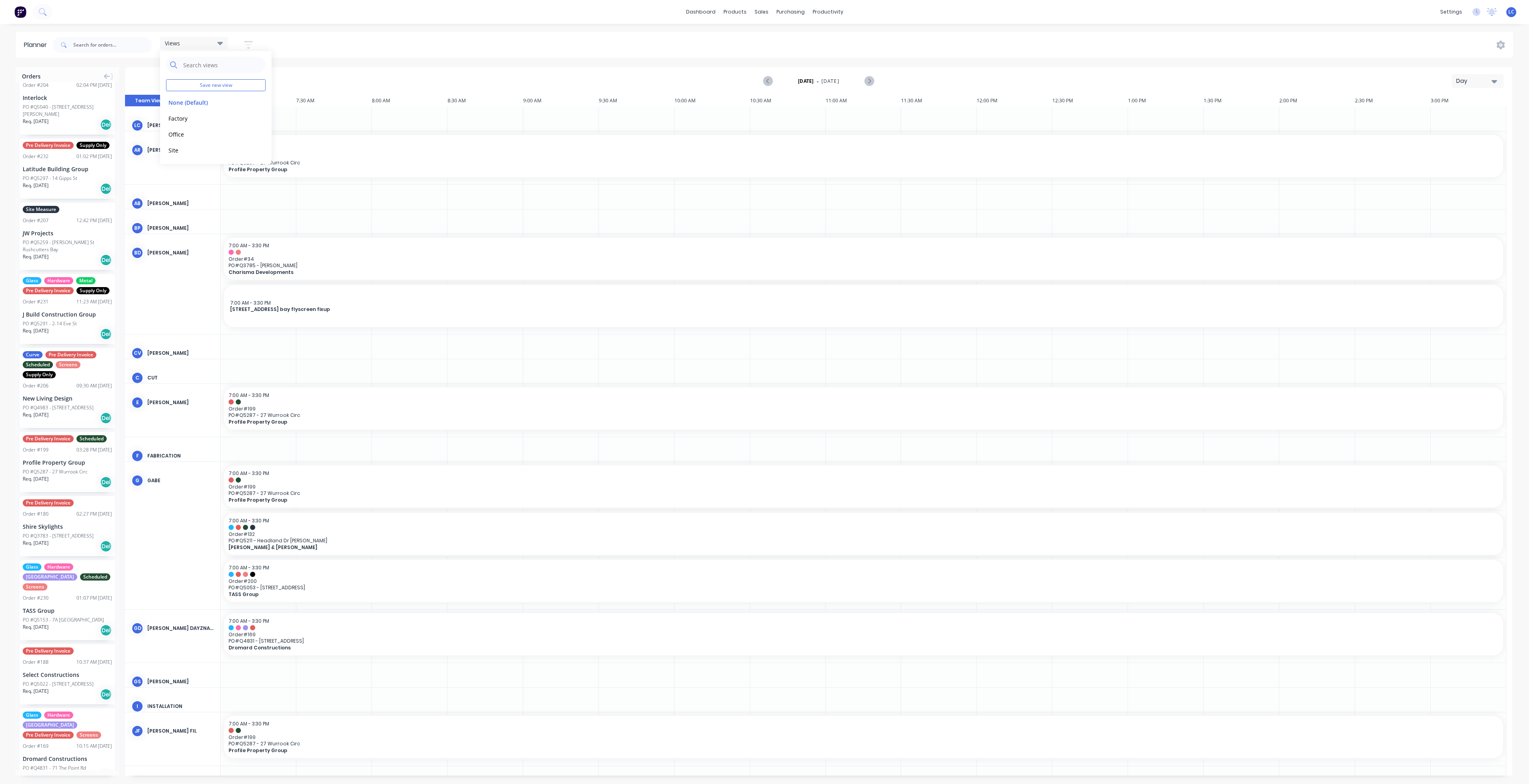
click at [453, 41] on div "Views Save new view None (Default) edit Factory edit Office edit Site edit Show…" at bounding box center [781, 45] width 1462 height 24
click at [250, 43] on icon "button" at bounding box center [248, 45] width 9 height 10
click at [241, 96] on icon "button" at bounding box center [239, 98] width 5 height 9
click at [241, 121] on icon "button" at bounding box center [239, 122] width 5 height 9
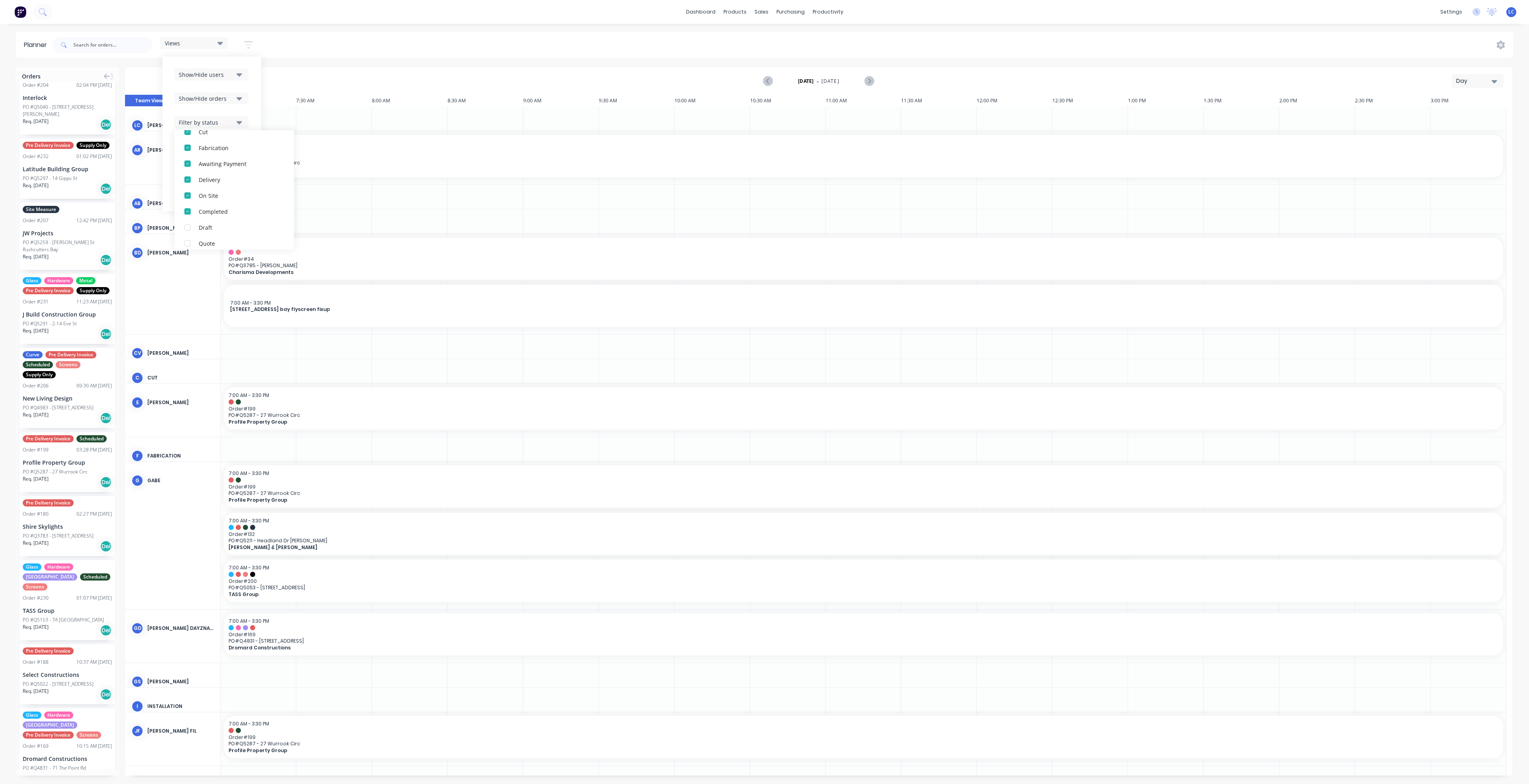
scroll to position [119, 0]
click at [390, 38] on div "Views Save new view None (Default) edit Factory edit Office edit Site edit Show…" at bounding box center [781, 45] width 1462 height 24
click at [224, 37] on div "Views" at bounding box center [194, 43] width 68 height 12
click at [320, 32] on header "Planner Views Save new view None (Default) edit Factory edit Office edit Site e…" at bounding box center [764, 45] width 1497 height 26
click at [246, 43] on icon "button" at bounding box center [248, 45] width 9 height 10
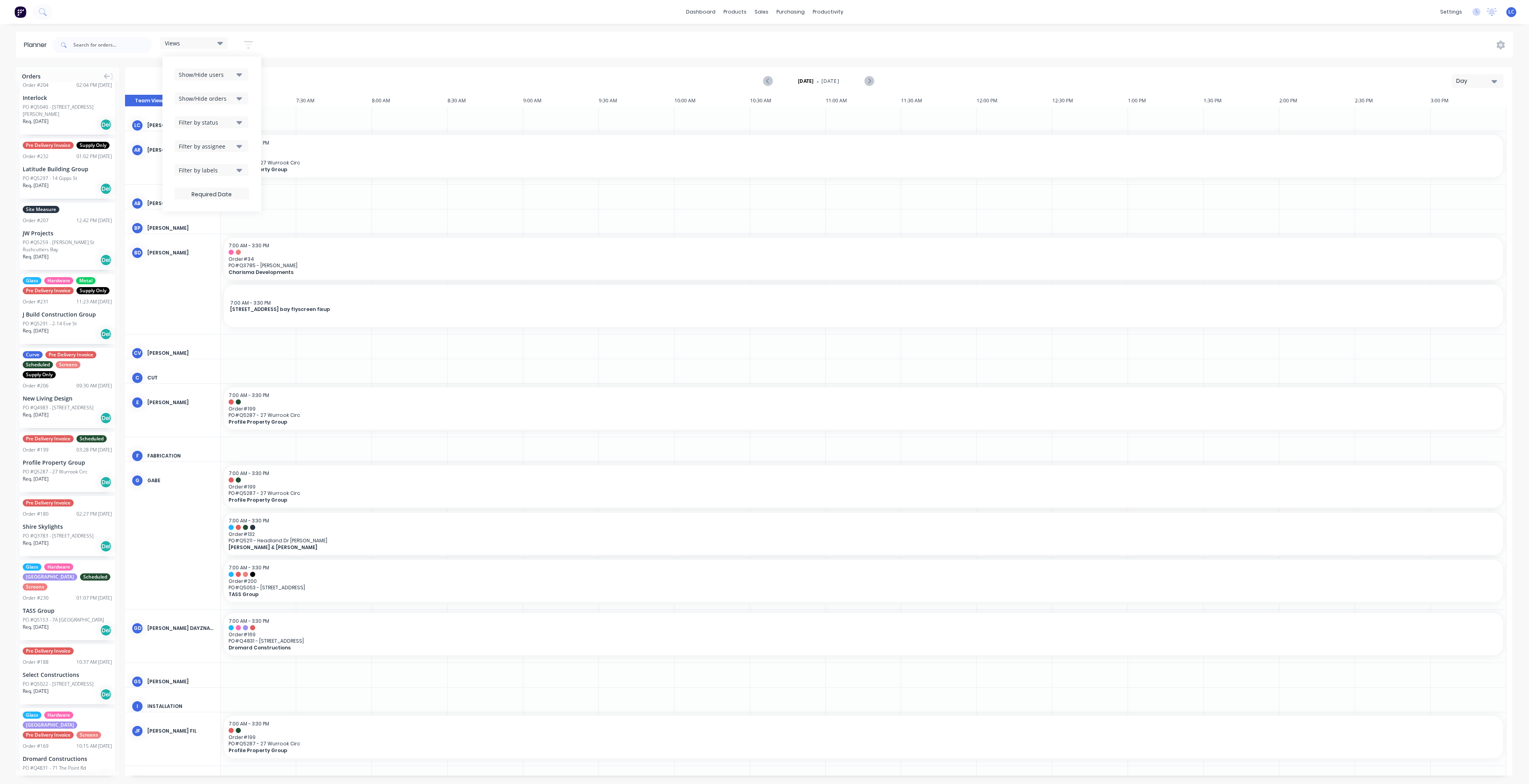
click at [242, 167] on icon "button" at bounding box center [239, 169] width 5 height 9
click at [348, 32] on header "Planner Views Save new view None (Default) edit Factory edit Office edit Site e…" at bounding box center [764, 45] width 1497 height 26
click at [1503, 43] on icon at bounding box center [1501, 45] width 8 height 9
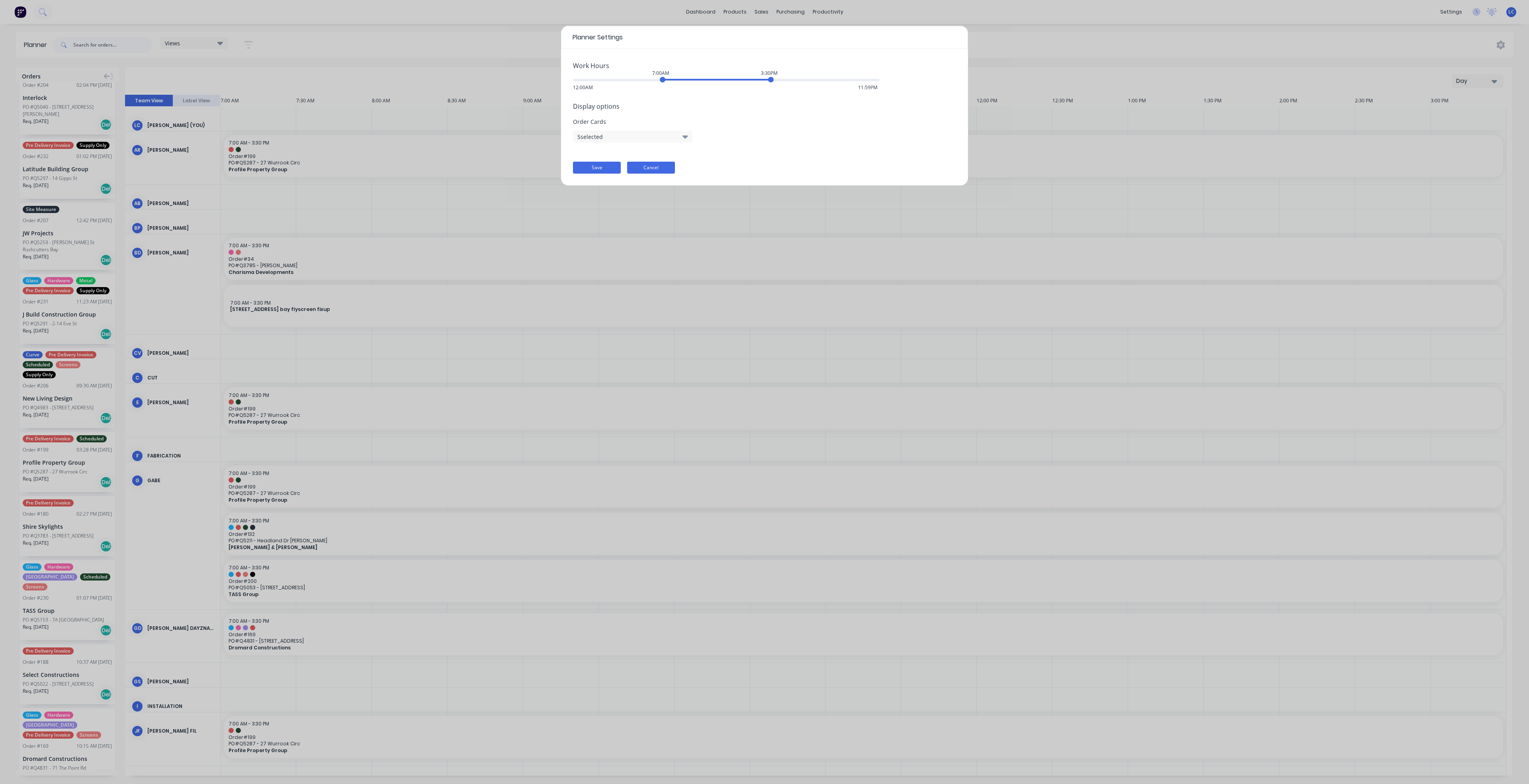
click at [652, 171] on button "Cancel" at bounding box center [651, 167] width 47 height 12
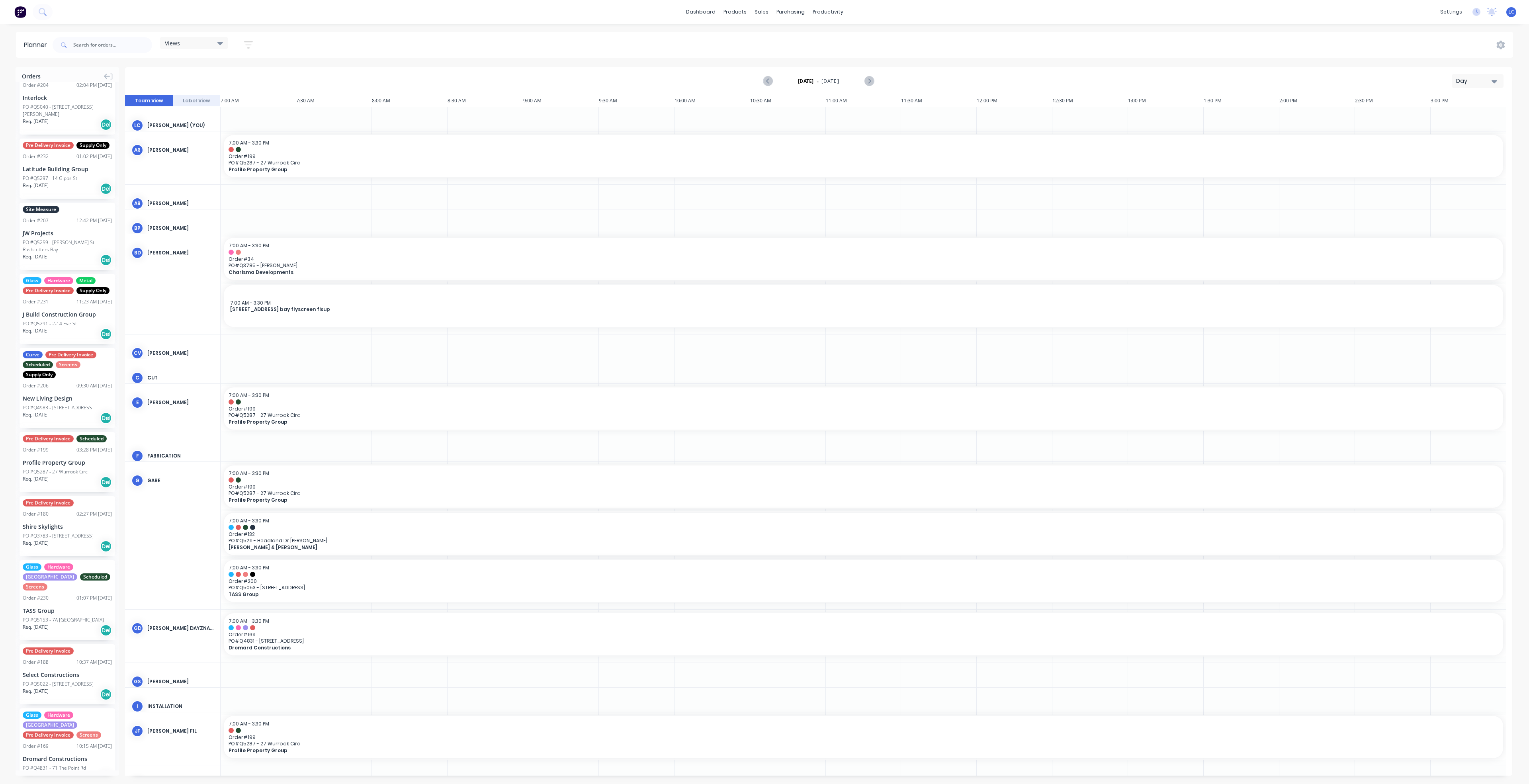
click at [222, 43] on icon at bounding box center [220, 43] width 5 height 3
click at [247, 42] on icon "button" at bounding box center [248, 45] width 9 height 7
click at [1477, 85] on button "Day" at bounding box center [1477, 81] width 52 height 14
click at [1443, 113] on div "Week" at bounding box center [1463, 118] width 79 height 16
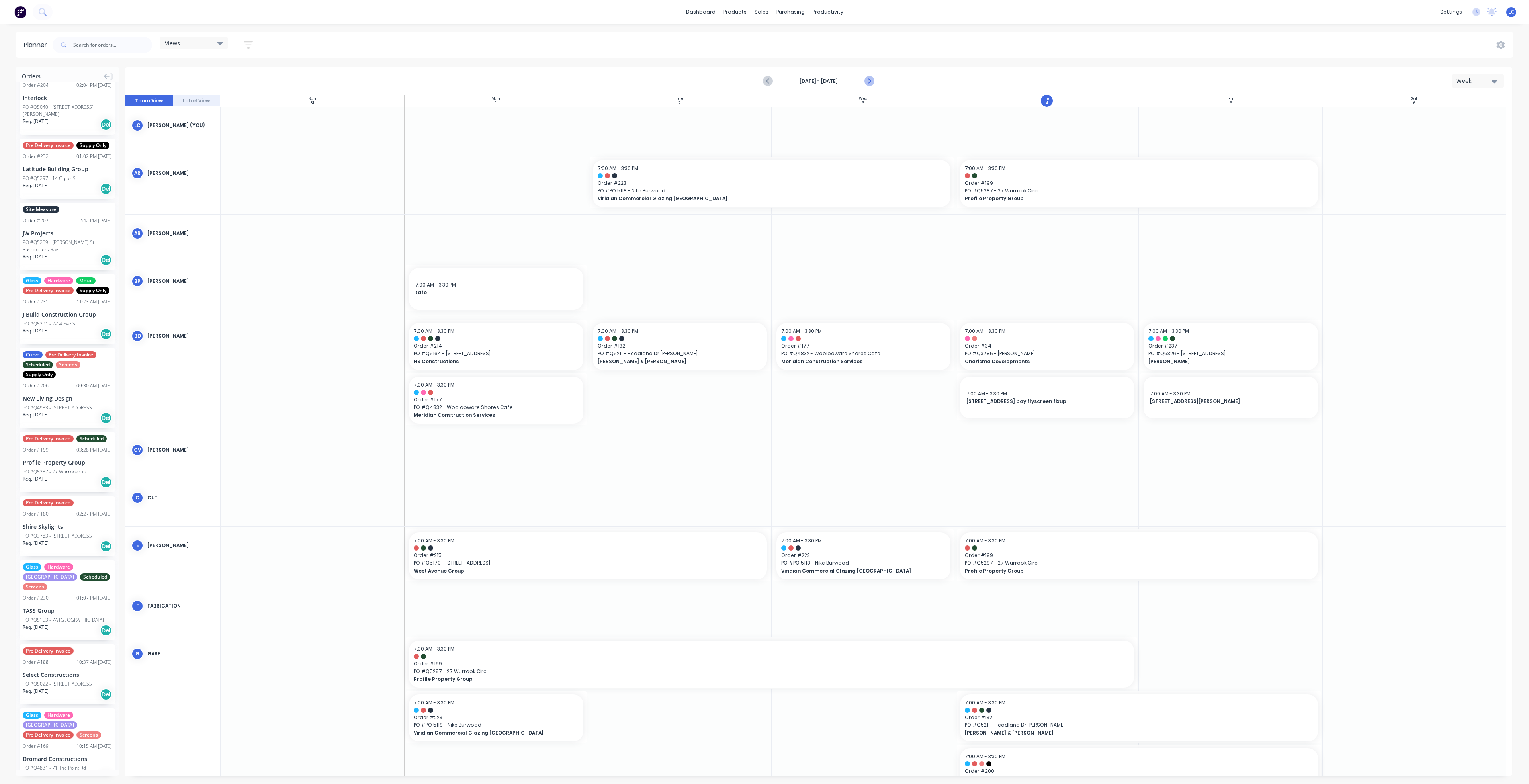
click at [863, 78] on button "Next page" at bounding box center [868, 81] width 16 height 16
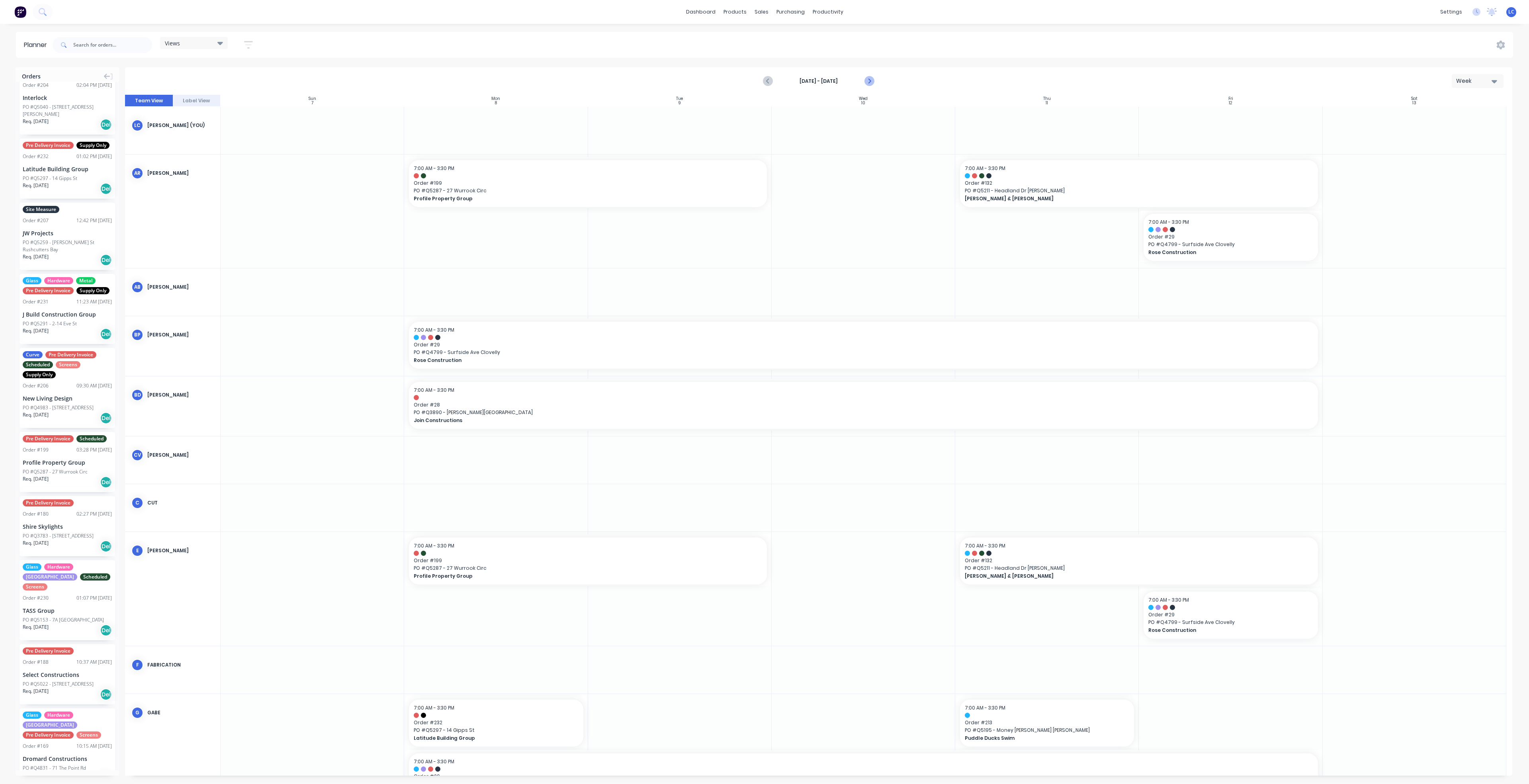
click at [863, 78] on button "Next page" at bounding box center [868, 81] width 16 height 16
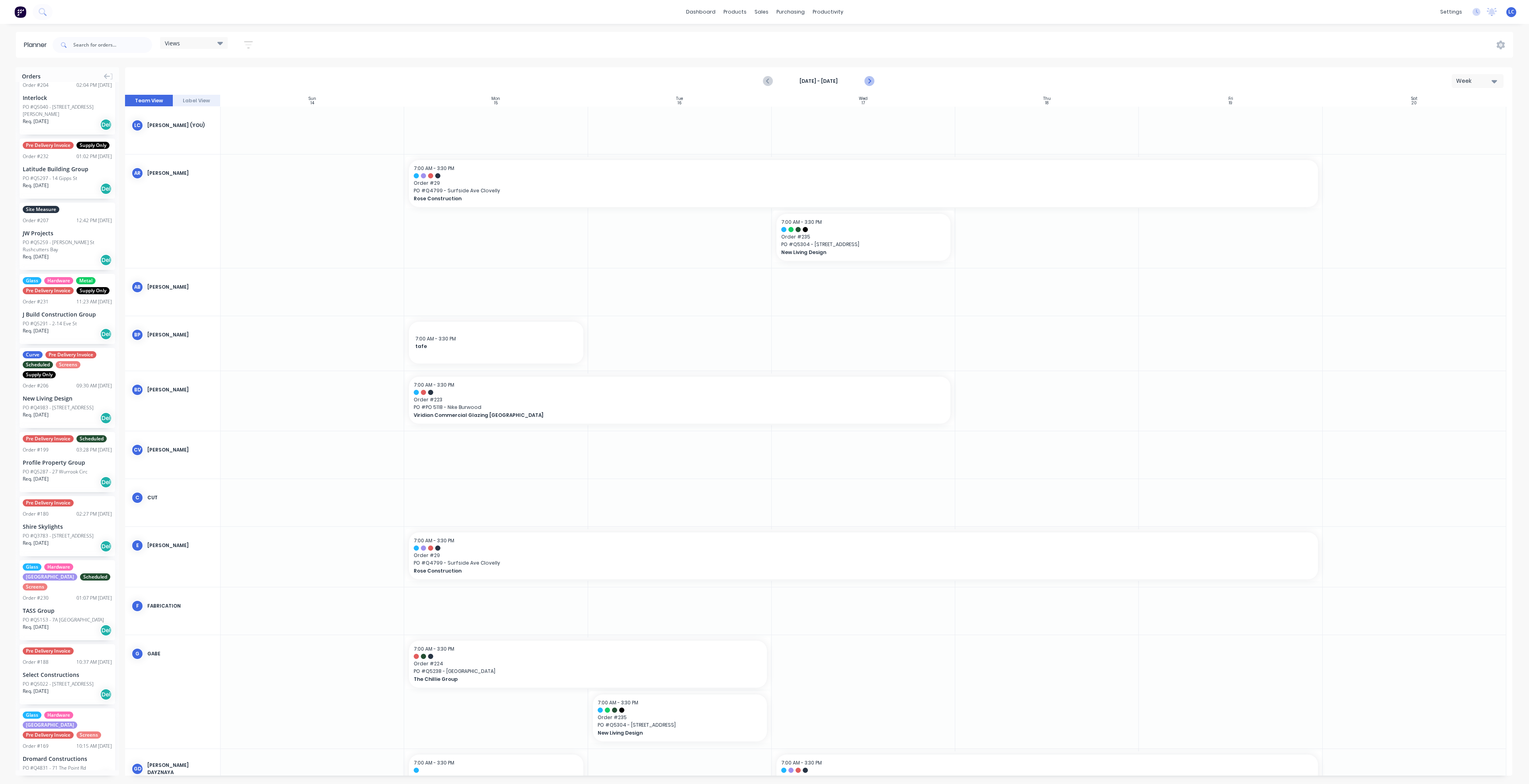
click at [863, 78] on button "Next page" at bounding box center [868, 81] width 16 height 16
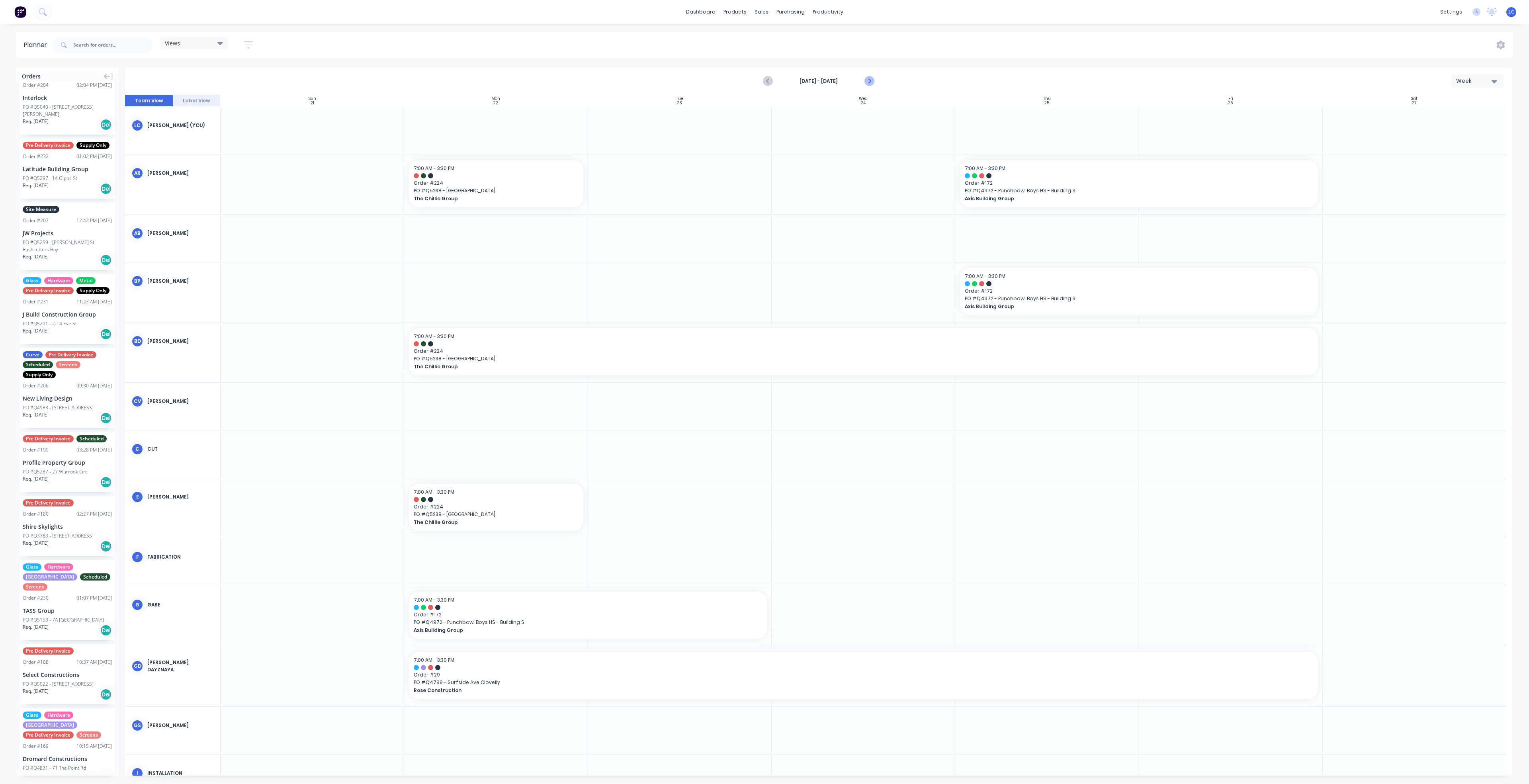
click at [866, 81] on icon "Next page" at bounding box center [869, 81] width 9 height 9
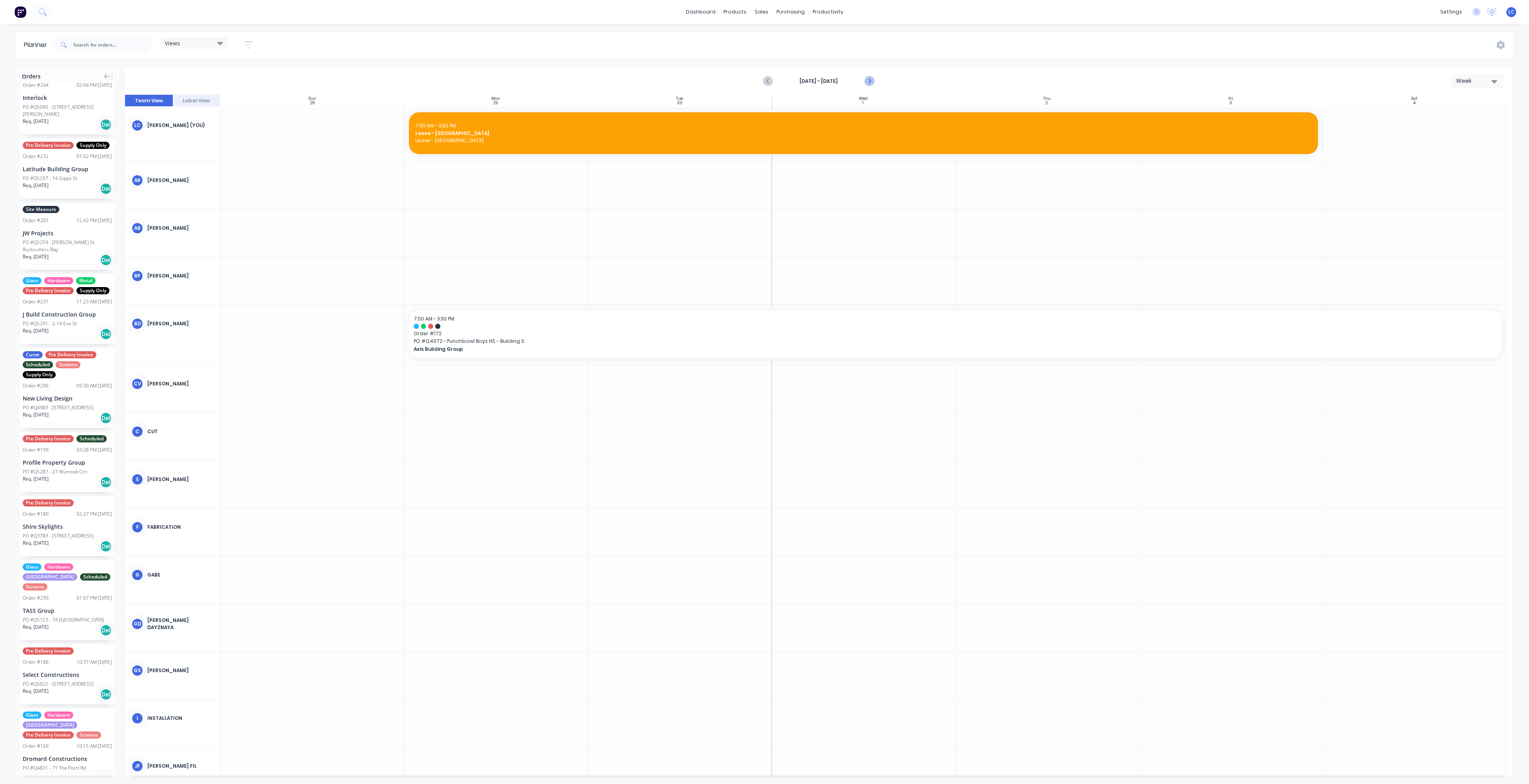
click at [866, 81] on icon "Next page" at bounding box center [869, 81] width 9 height 9
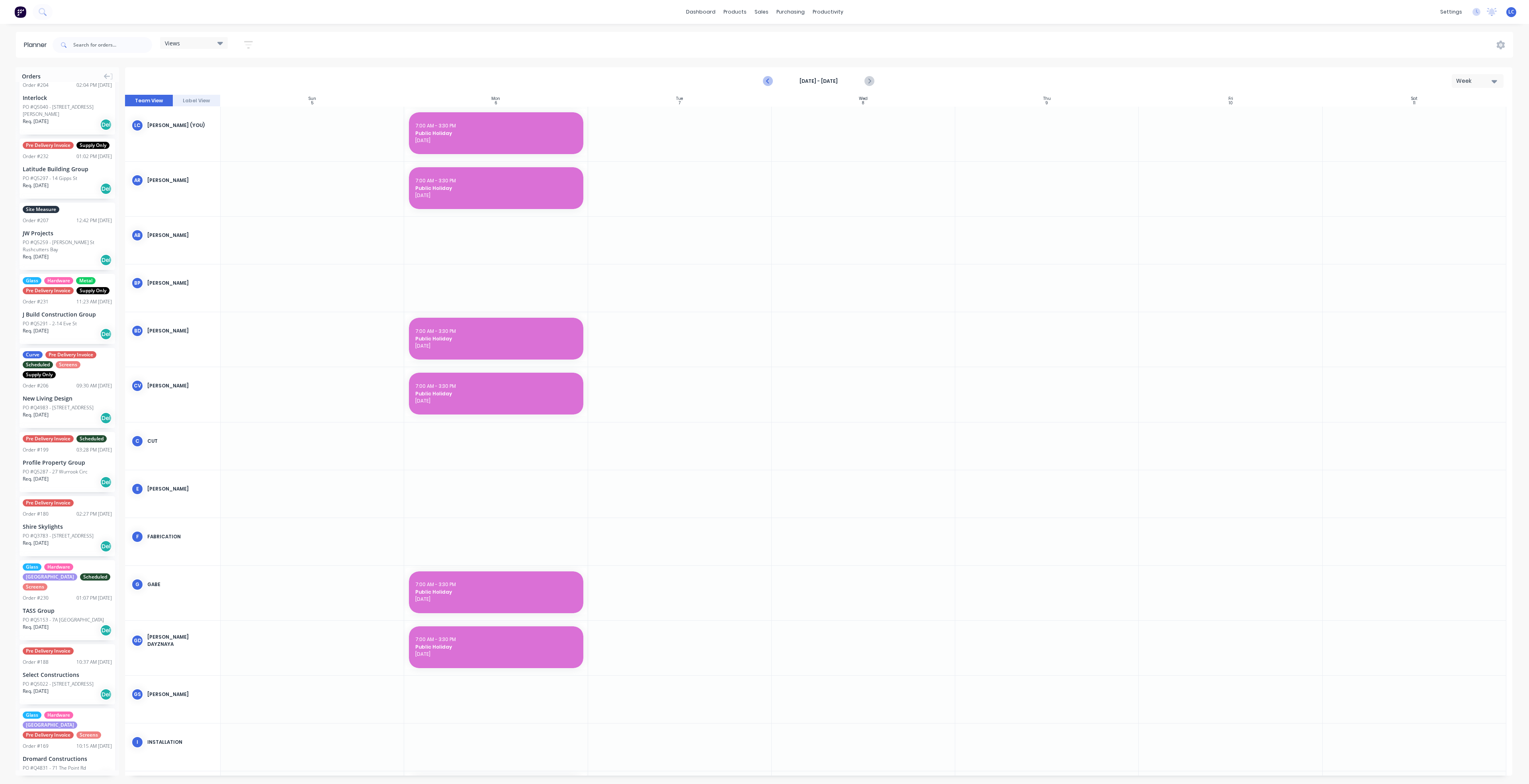
click at [769, 81] on icon "Previous page" at bounding box center [768, 81] width 9 height 9
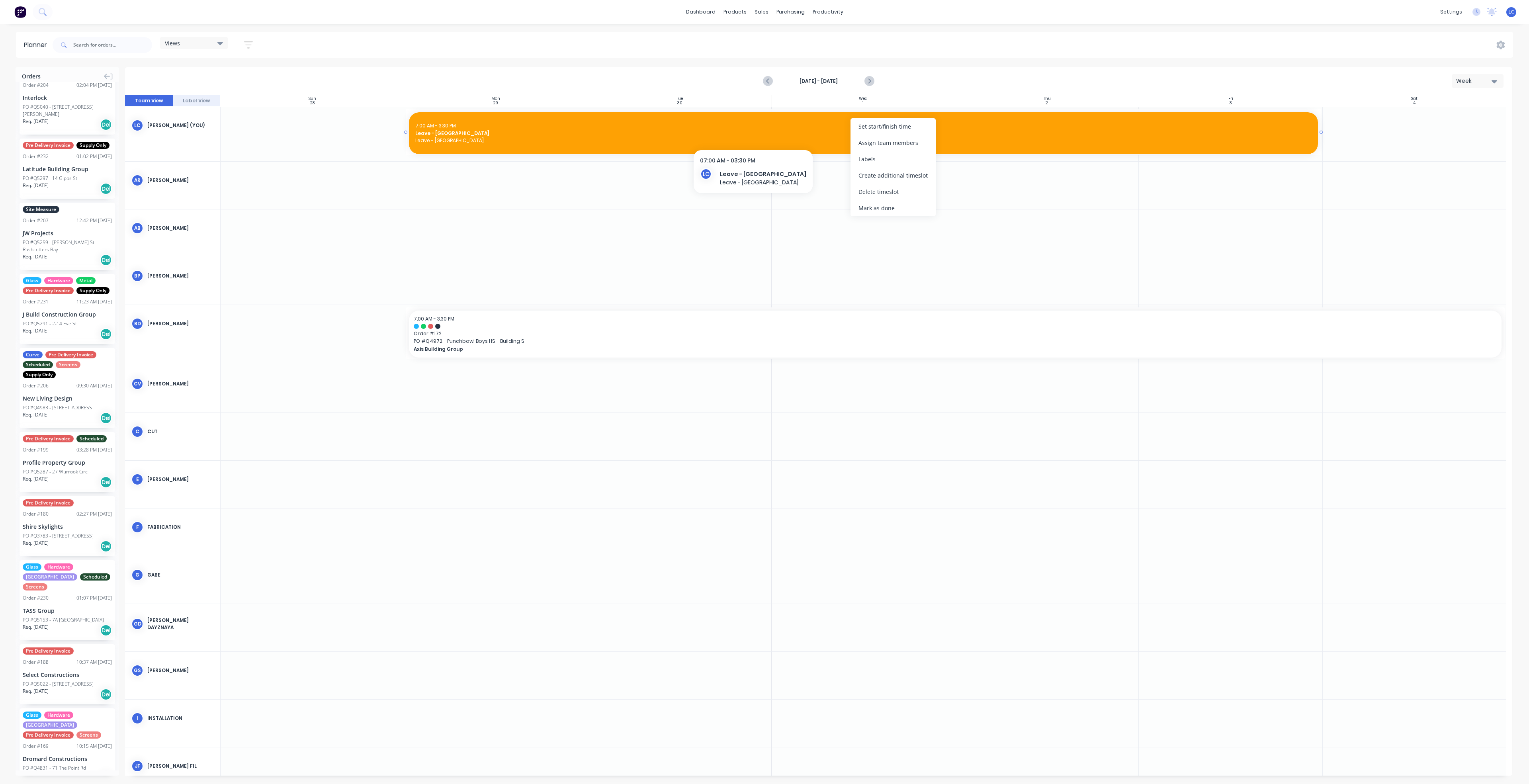
click at [730, 131] on span "Leave - [GEOGRAPHIC_DATA]" at bounding box center [863, 133] width 896 height 7
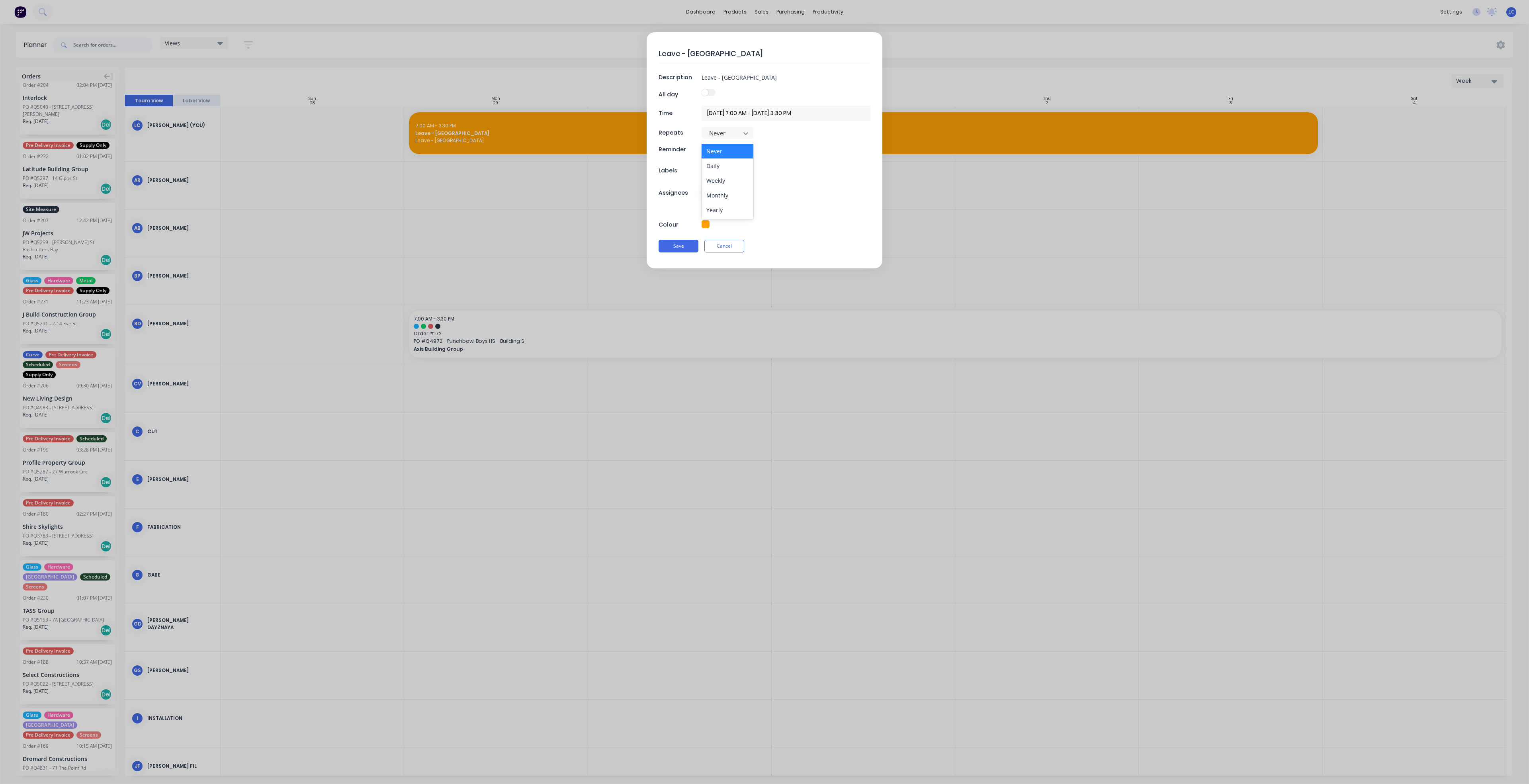
click at [737, 112] on input "[DATE] 7:00 AM - [DATE] 3:30 PM" at bounding box center [786, 113] width 169 height 16
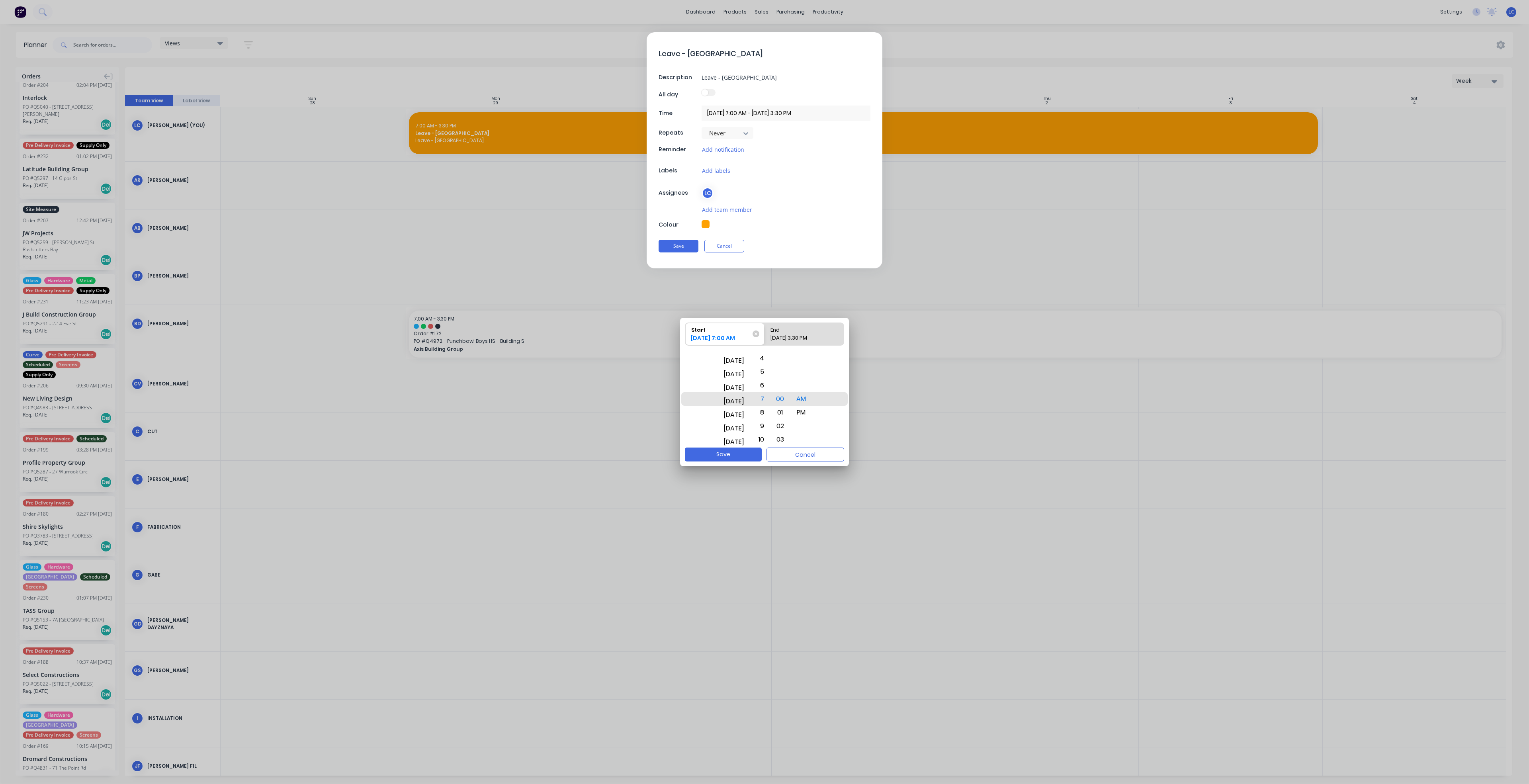
drag, startPoint x: 746, startPoint y: 428, endPoint x: 756, endPoint y: 349, distance: 79.6
click at [756, 349] on div "Start [DATE] 7:00 AM End [DATE] 3:30 PM [DATE] [DATE] [DATE] [DATE] [DATE] [DAT…" at bounding box center [764, 382] width 169 height 129
click at [730, 409] on div "[DATE]" at bounding box center [733, 413] width 30 height 14
drag, startPoint x: 743, startPoint y: 424, endPoint x: 741, endPoint y: 363, distance: 61.0
click at [741, 363] on div "[DATE]" at bounding box center [733, 365] width 30 height 14
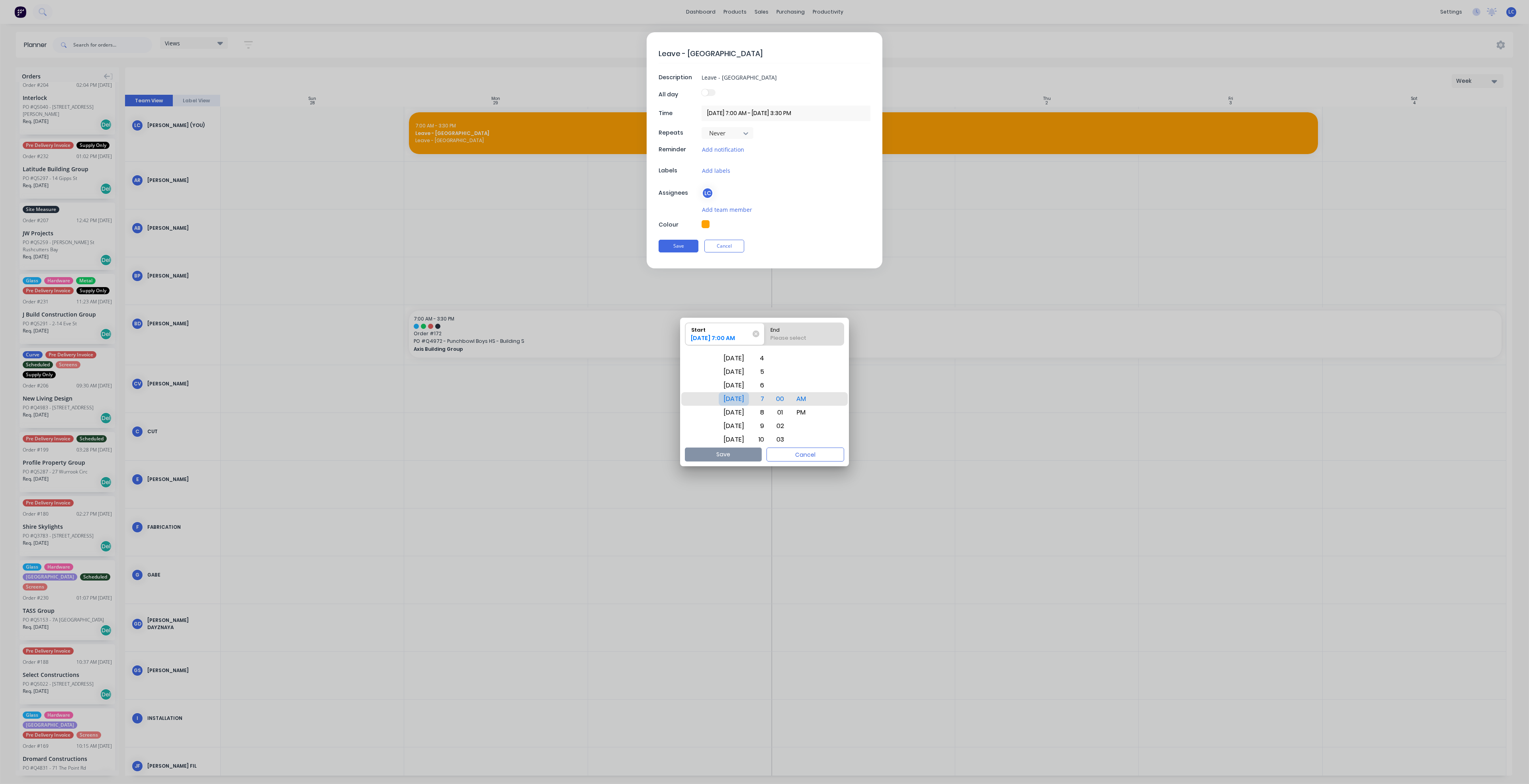
click at [733, 396] on div "[DATE]" at bounding box center [733, 399] width 30 height 14
click at [680, 249] on button "Save" at bounding box center [678, 246] width 40 height 13
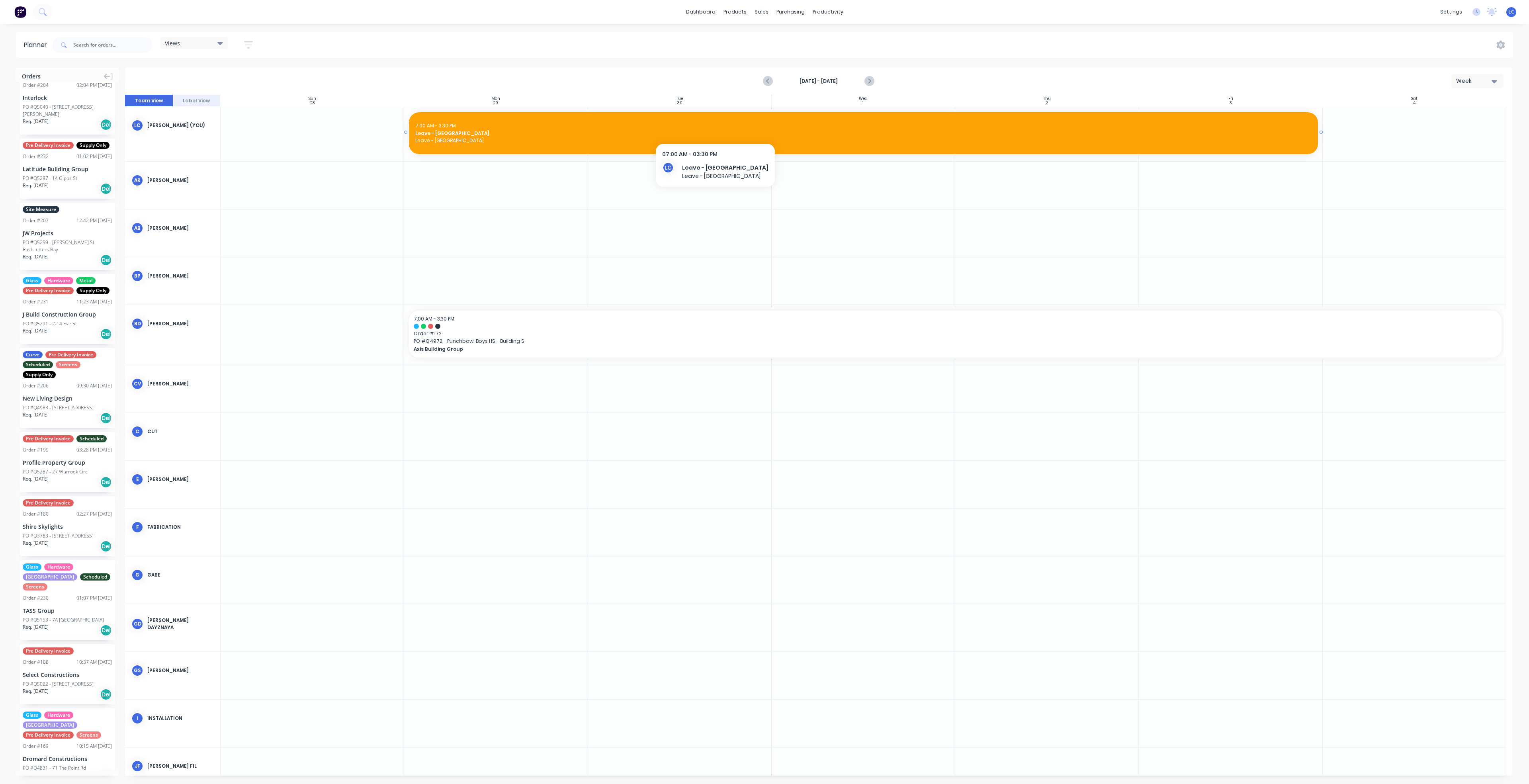
click at [692, 125] on div "7:00 AM - 3:30 PM" at bounding box center [863, 125] width 896 height 7
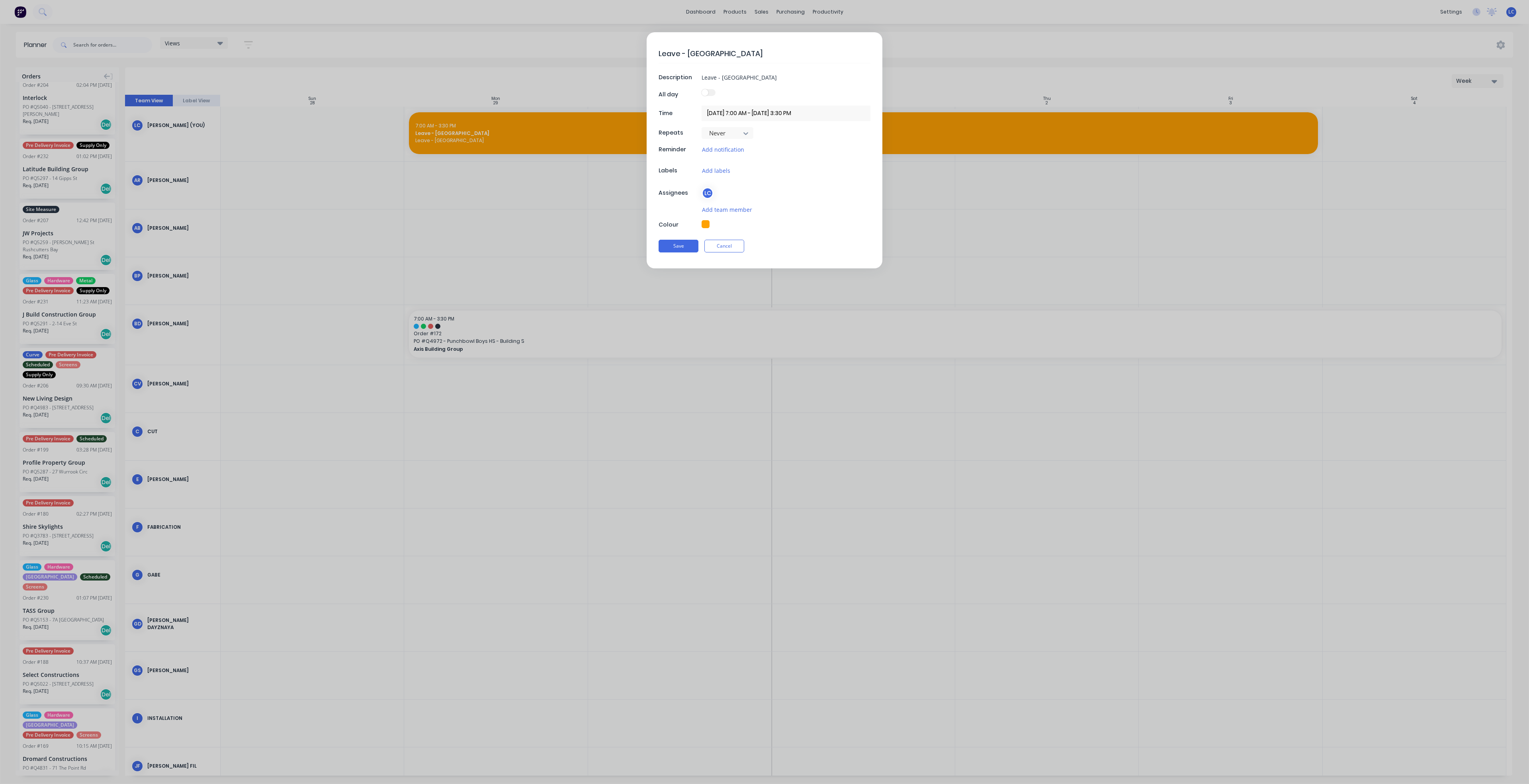
type textarea "x"
click at [733, 113] on input "[DATE] 7:00 AM - [DATE] 3:30 PM" at bounding box center [786, 113] width 169 height 16
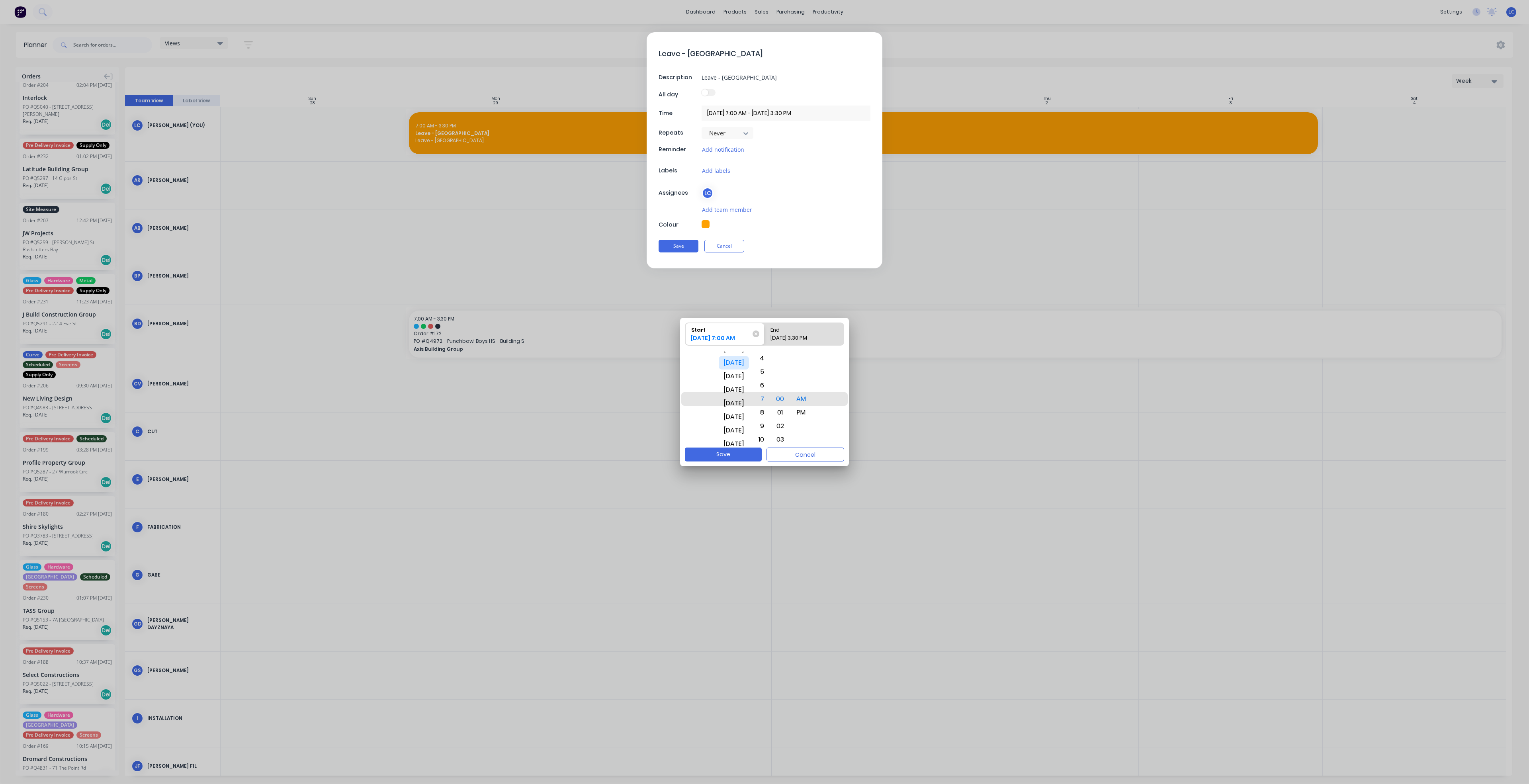
drag, startPoint x: 727, startPoint y: 400, endPoint x: 741, endPoint y: 354, distance: 48.1
click at [741, 356] on div "[DATE]" at bounding box center [733, 363] width 30 height 14
drag, startPoint x: 727, startPoint y: 412, endPoint x: 749, endPoint y: 360, distance: 56.5
click at [749, 360] on div "[DATE]" at bounding box center [733, 364] width 30 height 14
click at [797, 330] on div "End" at bounding box center [804, 328] width 74 height 11
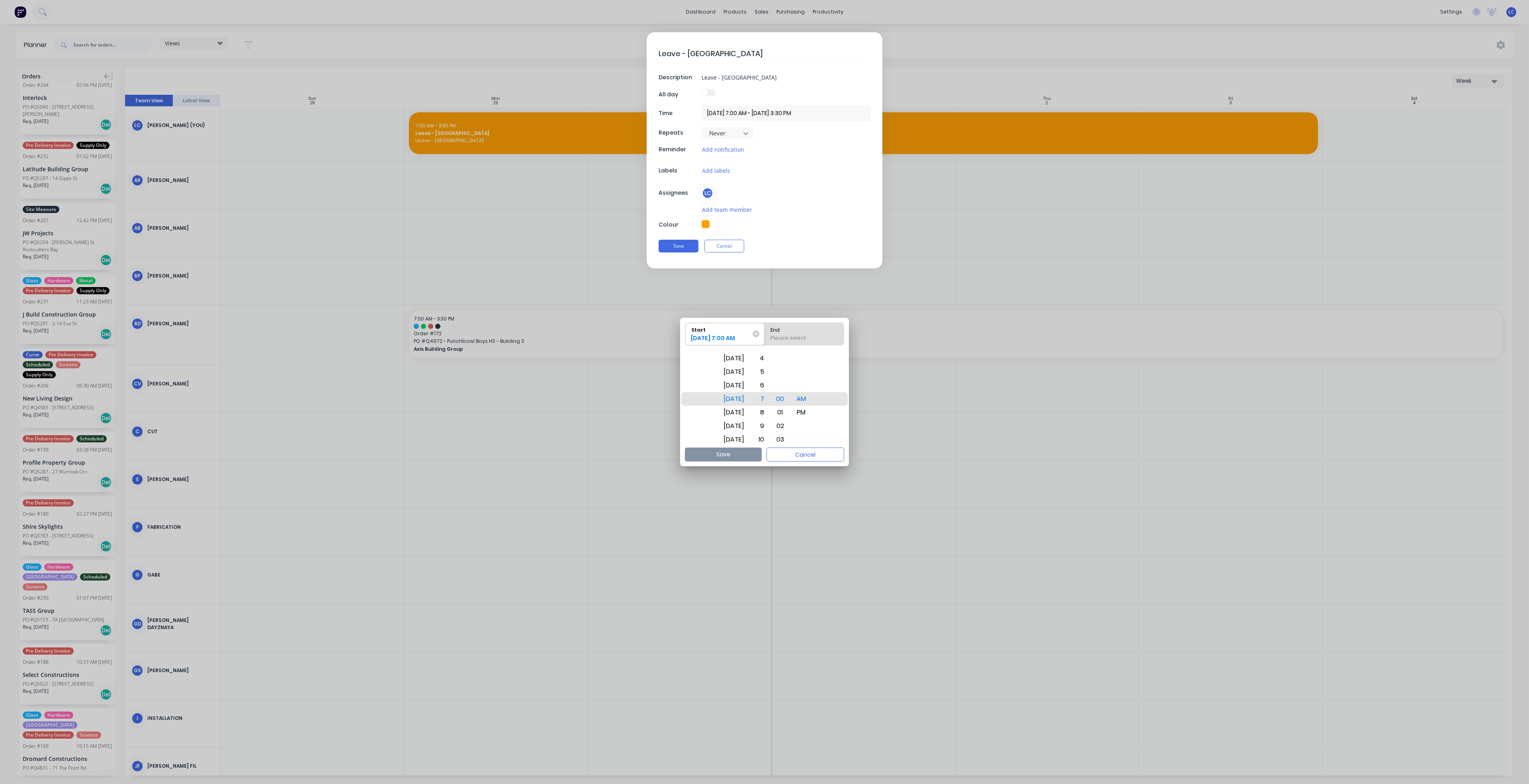
click at [764, 330] on input "End Please select" at bounding box center [764, 333] width 1 height 22
radio input "true"
click at [800, 112] on input "[DATE] 7:00 AM - [DATE] 3:30 PM" at bounding box center [786, 113] width 169 height 16
click at [781, 106] on label "[DATE] 7:00 AM - [DATE] 3:30 PM" at bounding box center [786, 113] width 169 height 16
click at [781, 106] on input "[DATE] 7:00 AM - [DATE] 3:30 PM" at bounding box center [786, 113] width 169 height 16
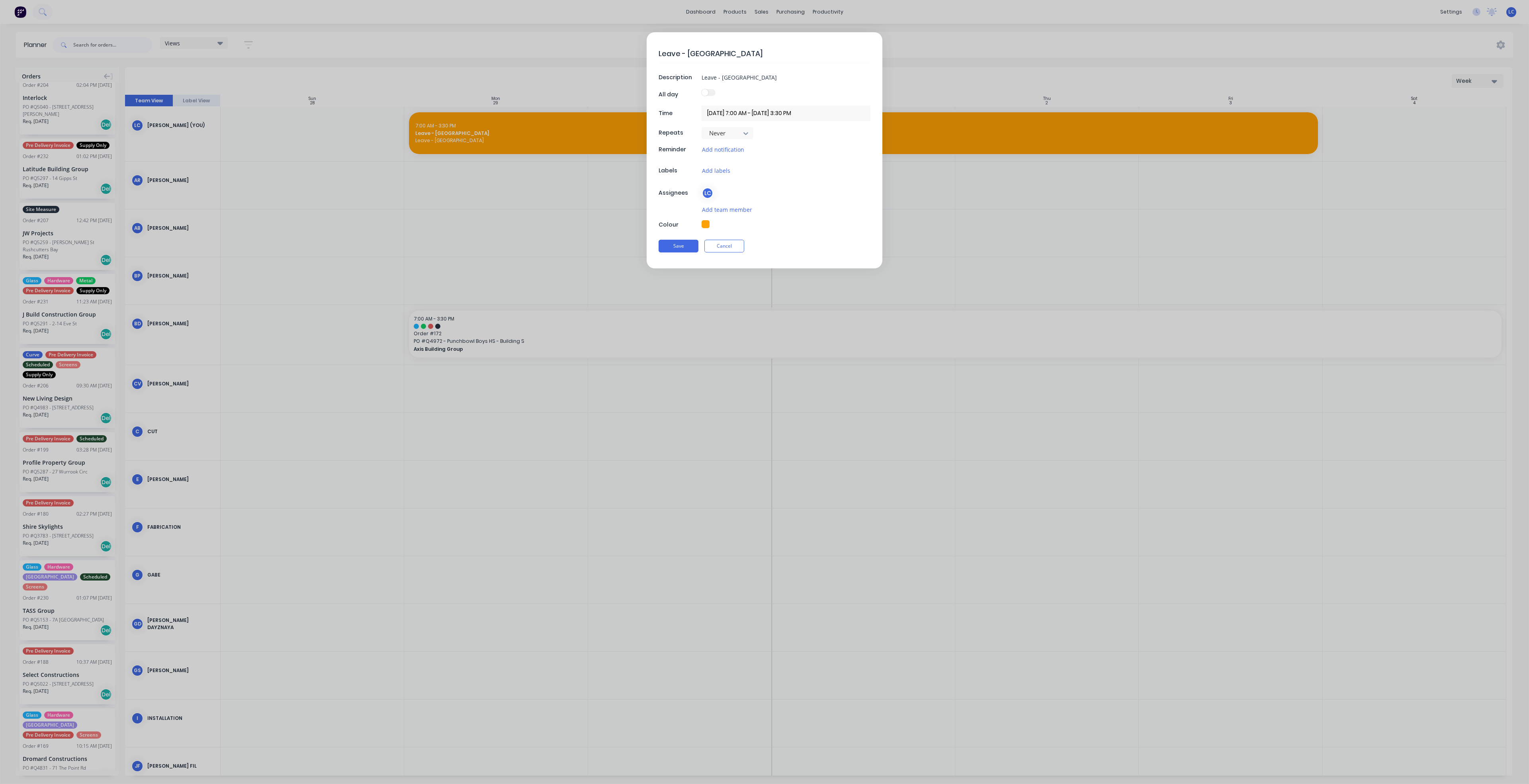
click at [735, 111] on input "[DATE] 7:00 AM - [DATE] 3:30 PM" at bounding box center [786, 113] width 169 height 16
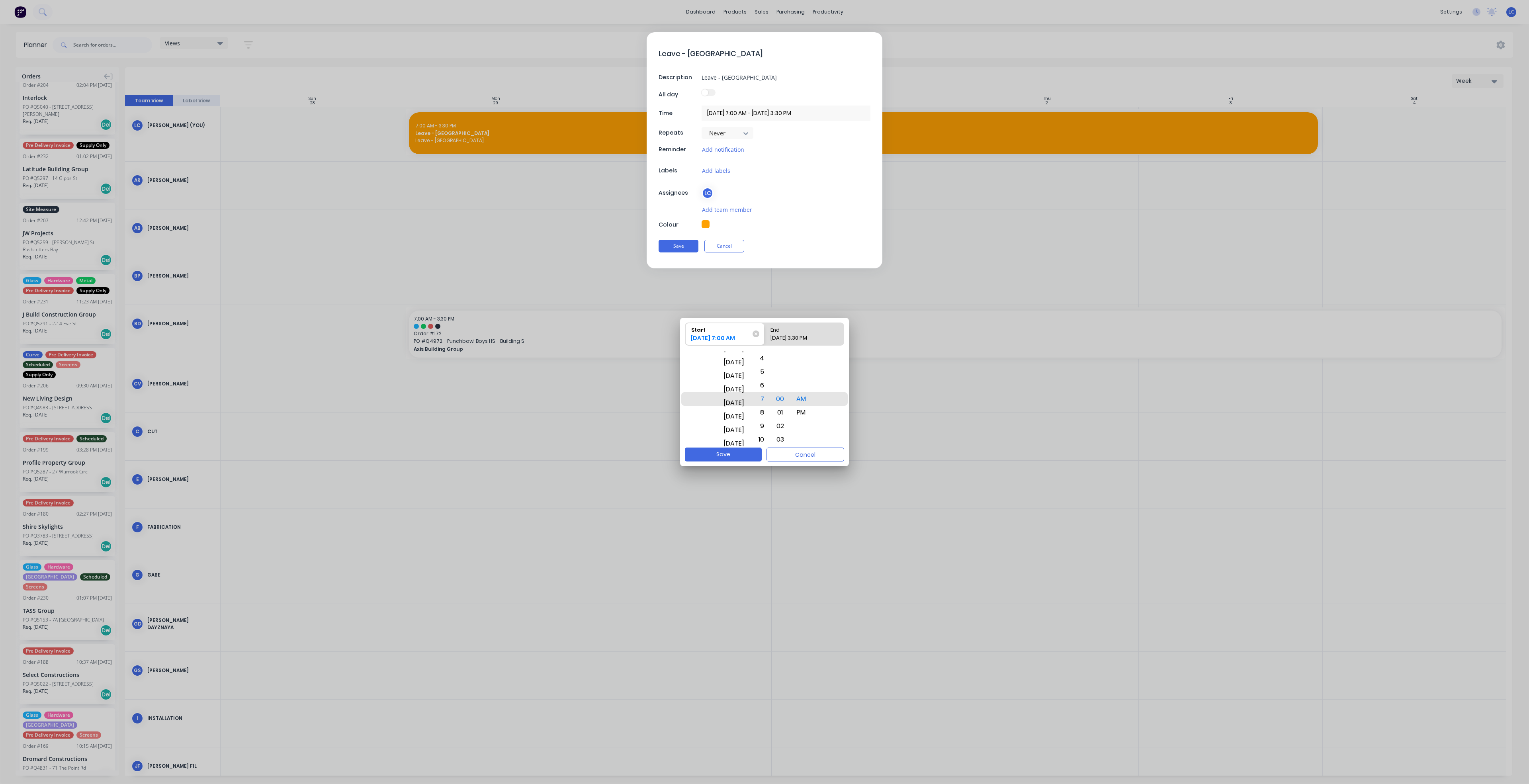
drag, startPoint x: 748, startPoint y: 407, endPoint x: 741, endPoint y: 331, distance: 76.3
click at [749, 327] on div "Start [DATE] 7:00 AM End [DATE] 3:30 PM [DATE] [DATE] [DATE] [DATE] [DATE] [DAT…" at bounding box center [764, 382] width 169 height 129
drag, startPoint x: 741, startPoint y: 400, endPoint x: 746, endPoint y: 381, distance: 19.6
click at [746, 381] on div "[DATE]" at bounding box center [733, 379] width 30 height 14
drag, startPoint x: 734, startPoint y: 390, endPoint x: 741, endPoint y: 375, distance: 16.6
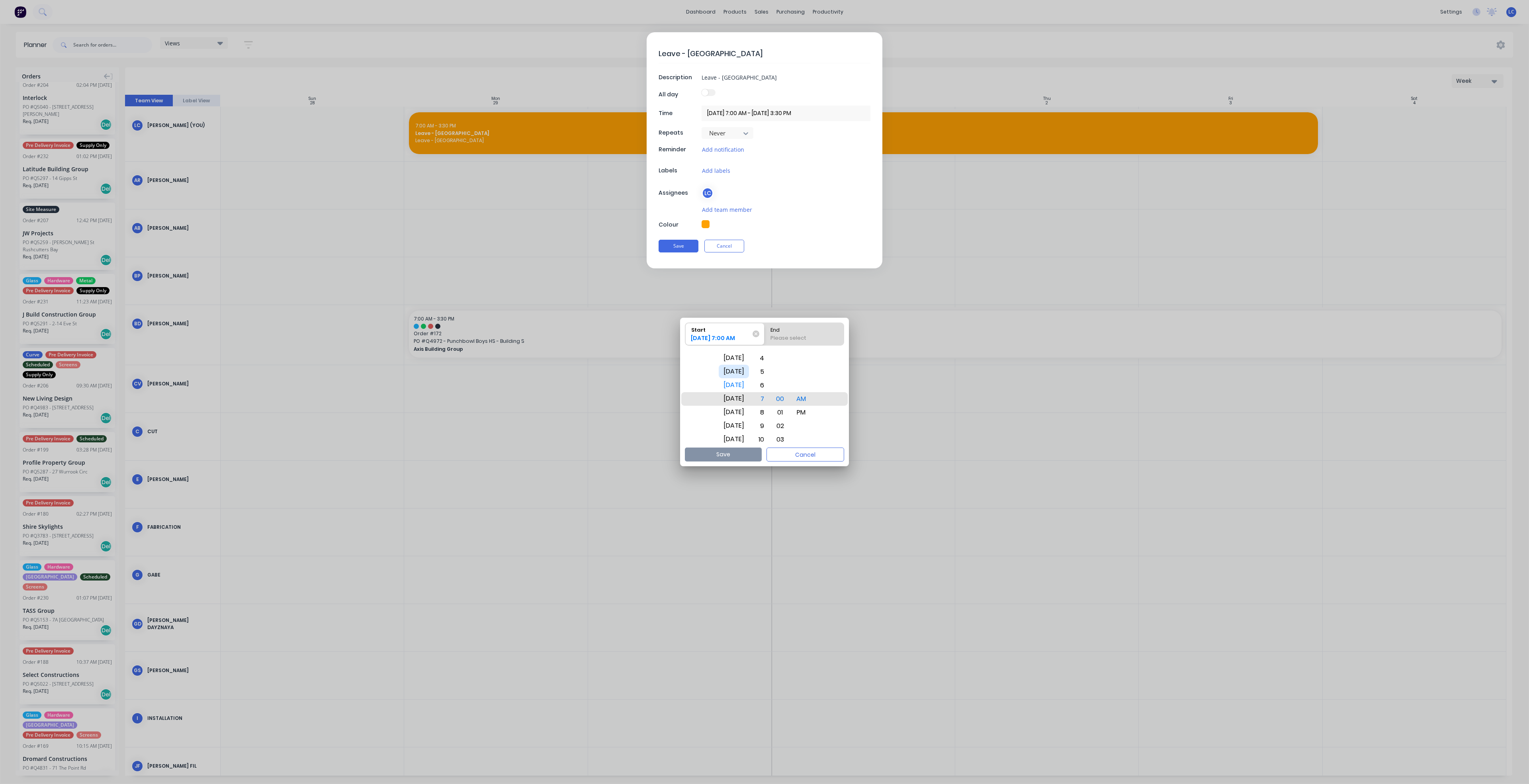
click at [741, 375] on div "[DATE]" at bounding box center [733, 371] width 30 height 14
click at [807, 338] on div "Please select" at bounding box center [804, 339] width 74 height 11
click at [764, 338] on input "End Please select" at bounding box center [764, 333] width 1 height 22
radio input "true"
drag, startPoint x: 739, startPoint y: 429, endPoint x: 750, endPoint y: 390, distance: 40.5
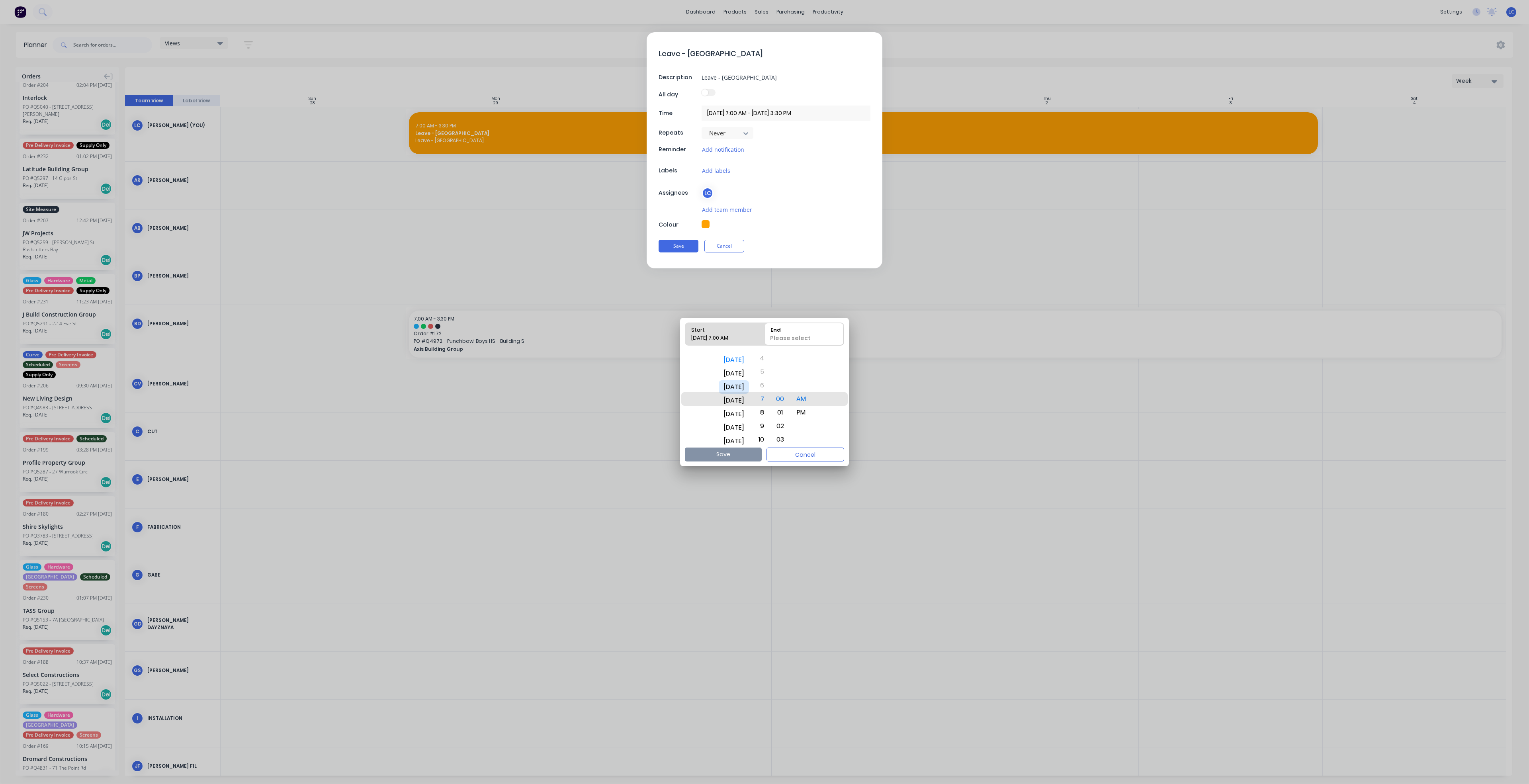
click at [749, 390] on div "[DATE]" at bounding box center [733, 387] width 30 height 14
click at [725, 457] on button "Save" at bounding box center [722, 454] width 77 height 14
type textarea "x"
type input "[DATE] 7:00 AM - [DATE] 7:00 AM"
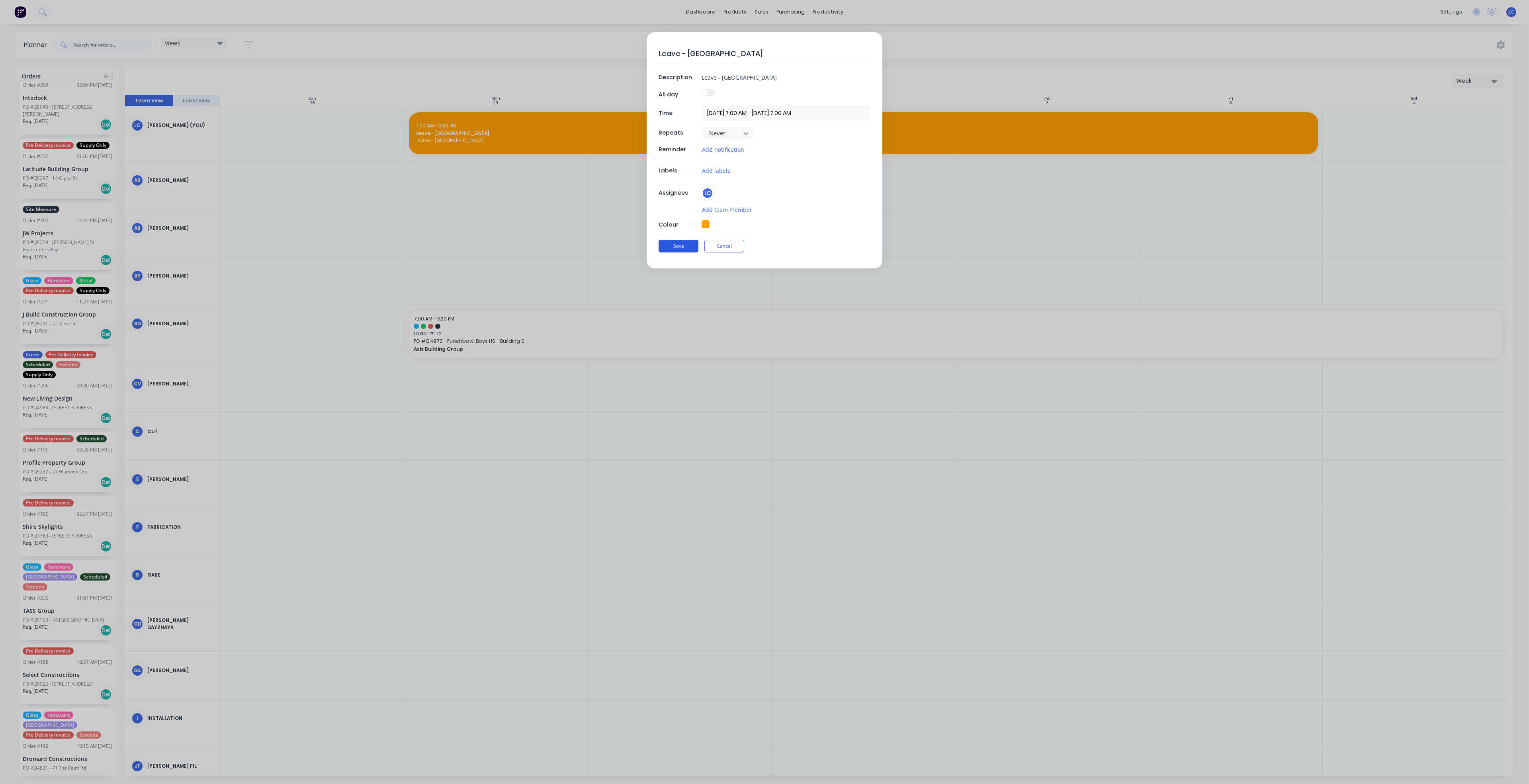
click at [671, 247] on button "Save" at bounding box center [678, 246] width 40 height 13
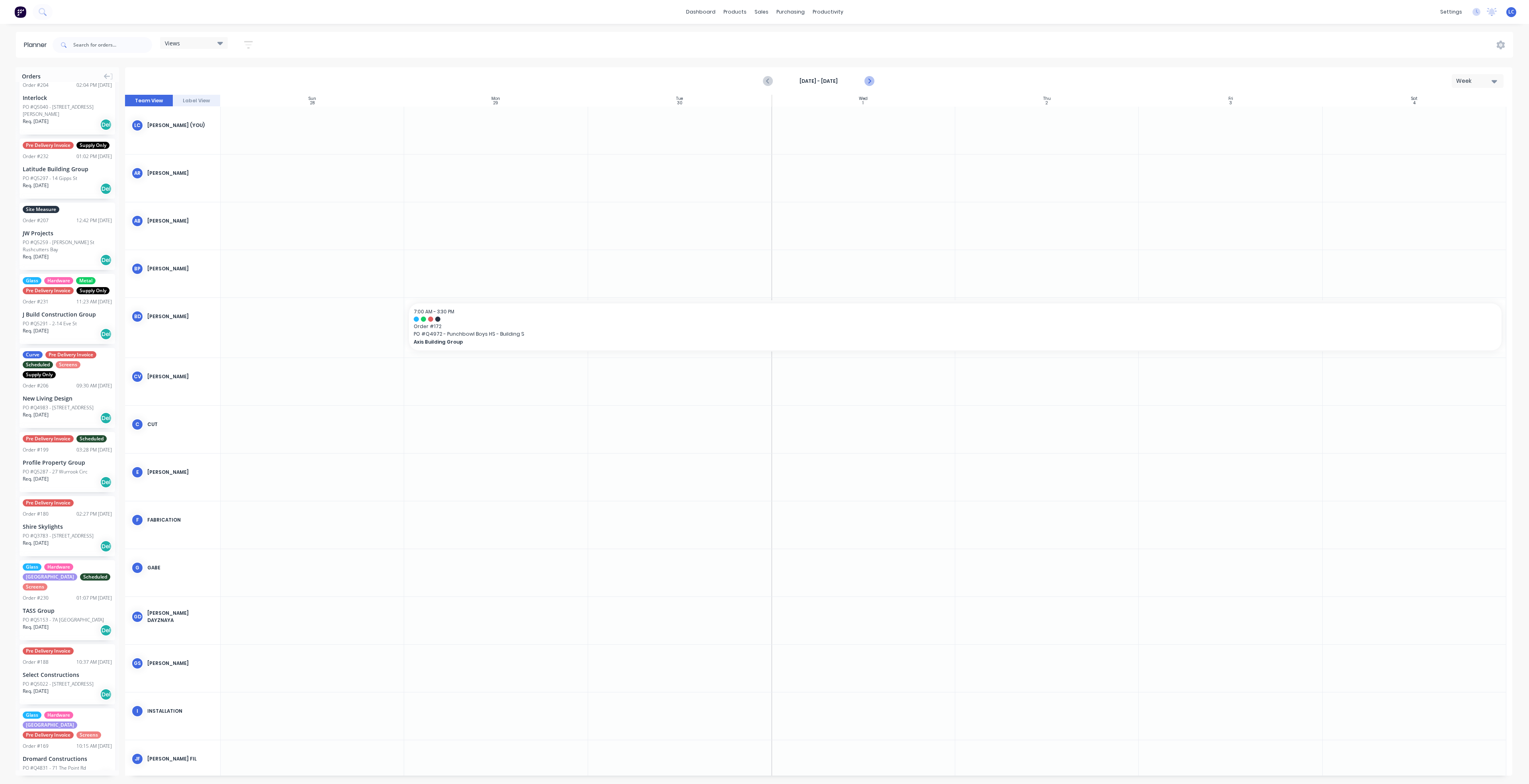
click at [871, 81] on icon "Next page" at bounding box center [869, 81] width 9 height 9
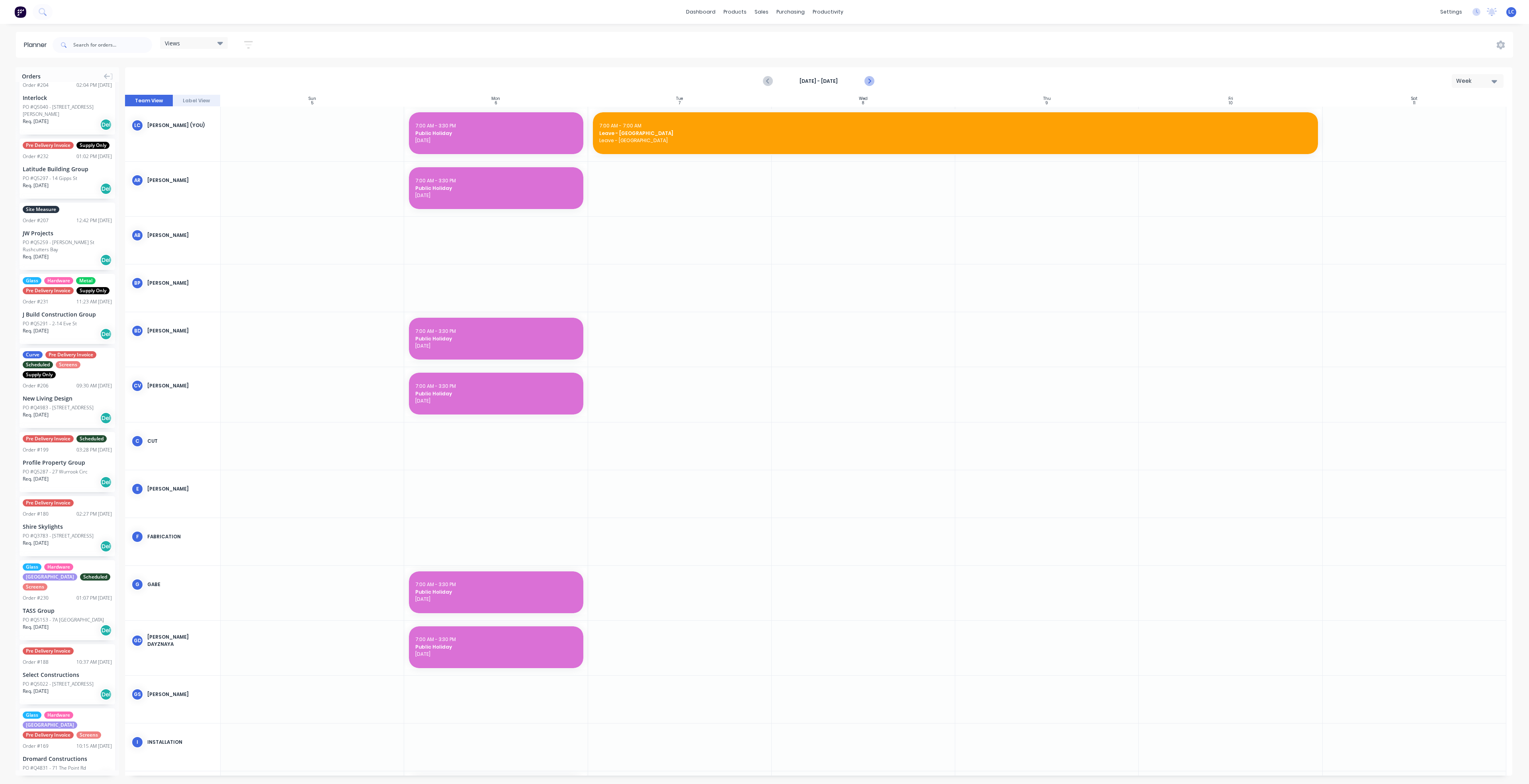
click at [871, 81] on icon "Next page" at bounding box center [869, 81] width 9 height 9
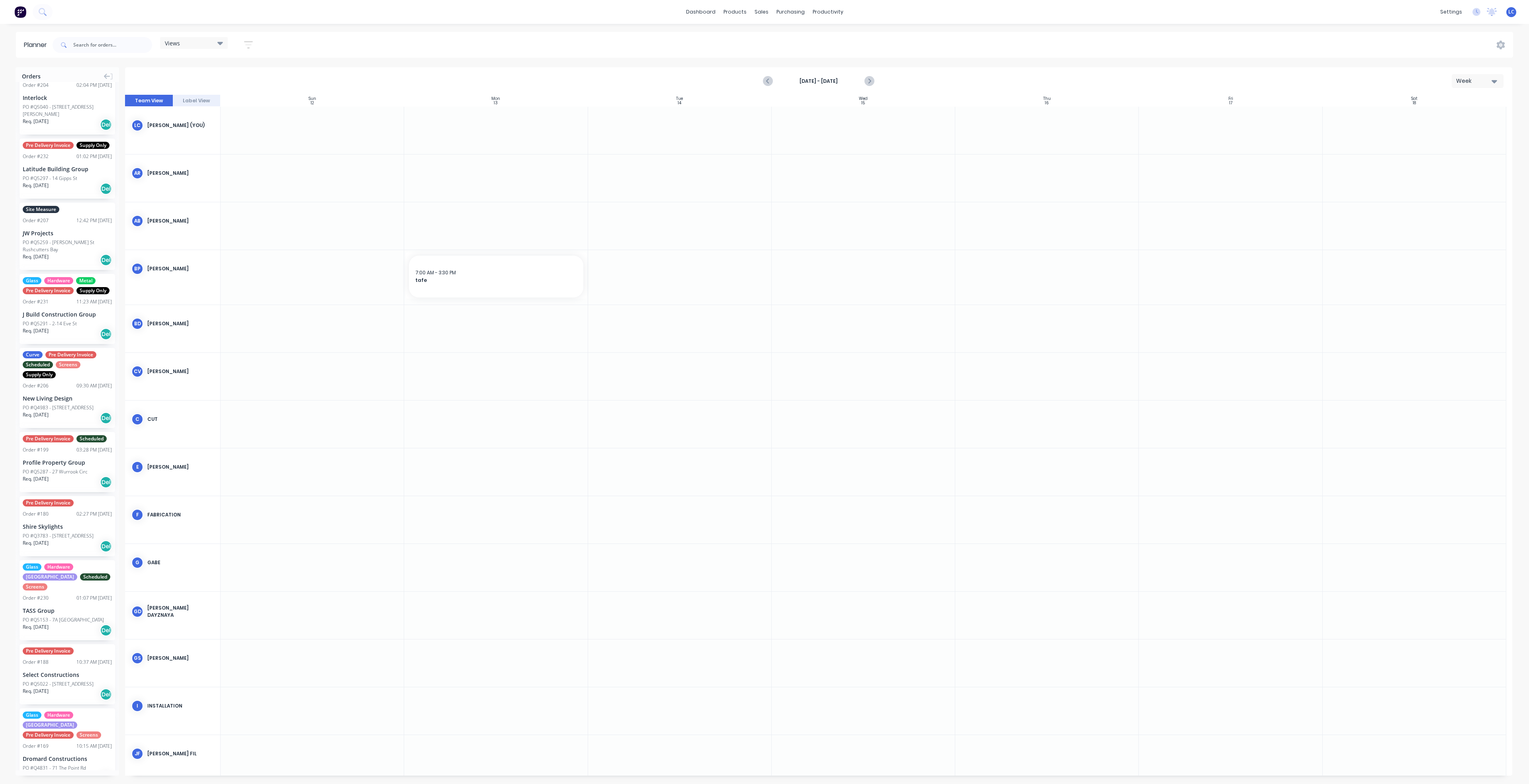
click at [490, 131] on div at bounding box center [495, 130] width 184 height 47
click at [489, 131] on div at bounding box center [495, 130] width 184 height 47
drag, startPoint x: 489, startPoint y: 131, endPoint x: 466, endPoint y: 124, distance: 24.0
click at [466, 124] on div at bounding box center [495, 130] width 184 height 47
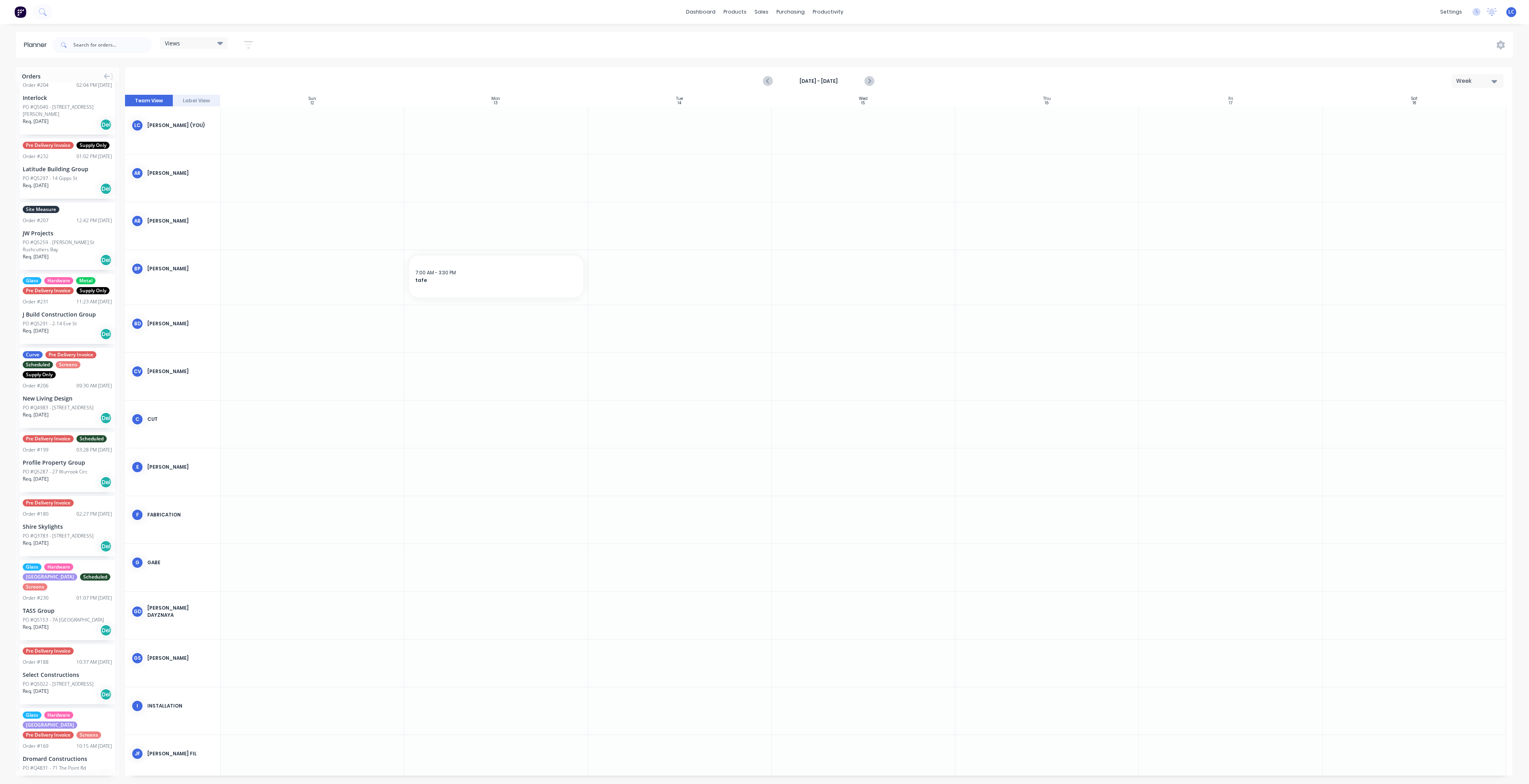
click at [466, 124] on div at bounding box center [495, 130] width 184 height 47
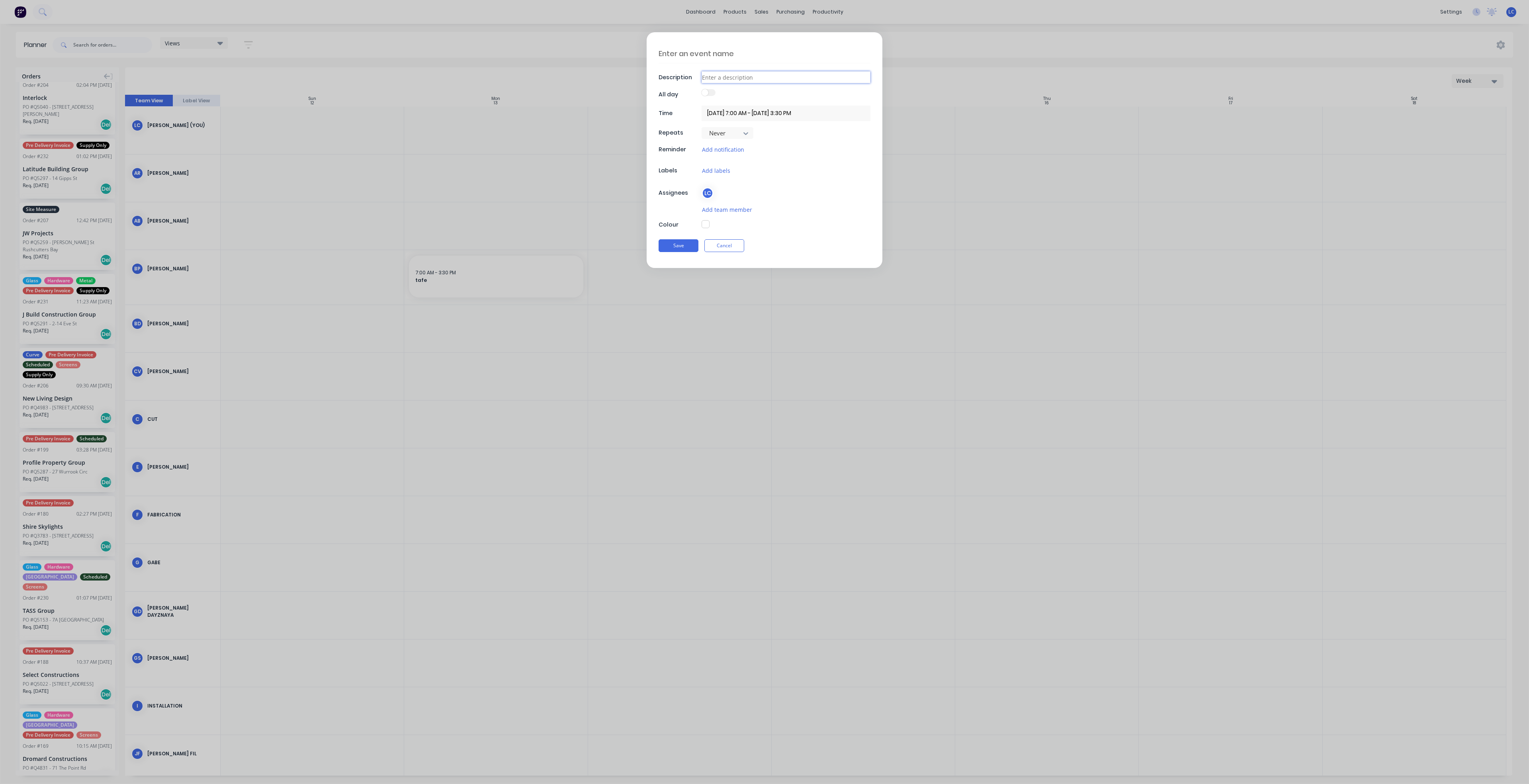
click at [754, 75] on input at bounding box center [786, 77] width 169 height 12
type textarea "x"
type input "W"
type textarea "x"
type input "Wo"
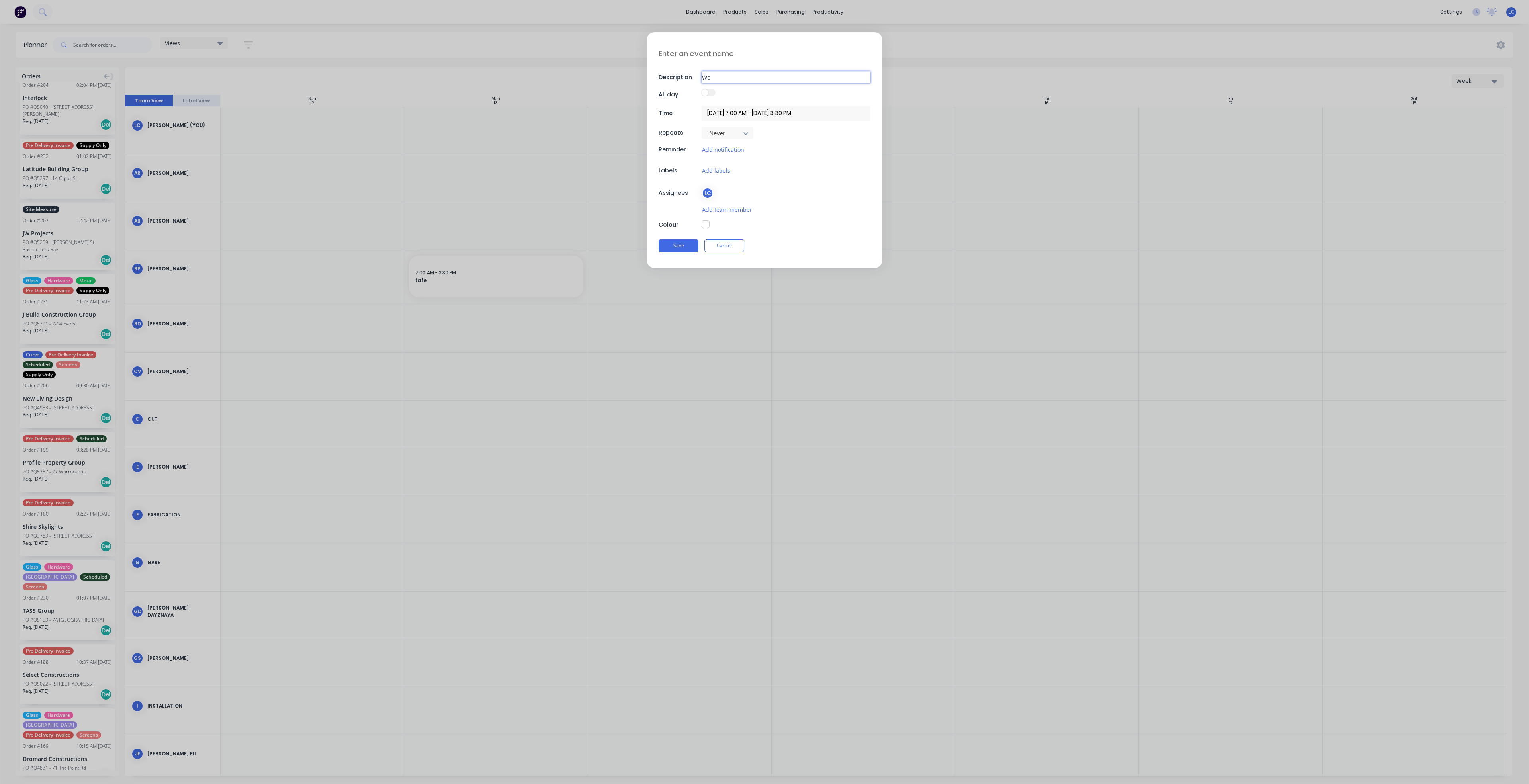
type textarea "x"
type input "Wor"
type textarea "x"
type input "Work"
type textarea "x"
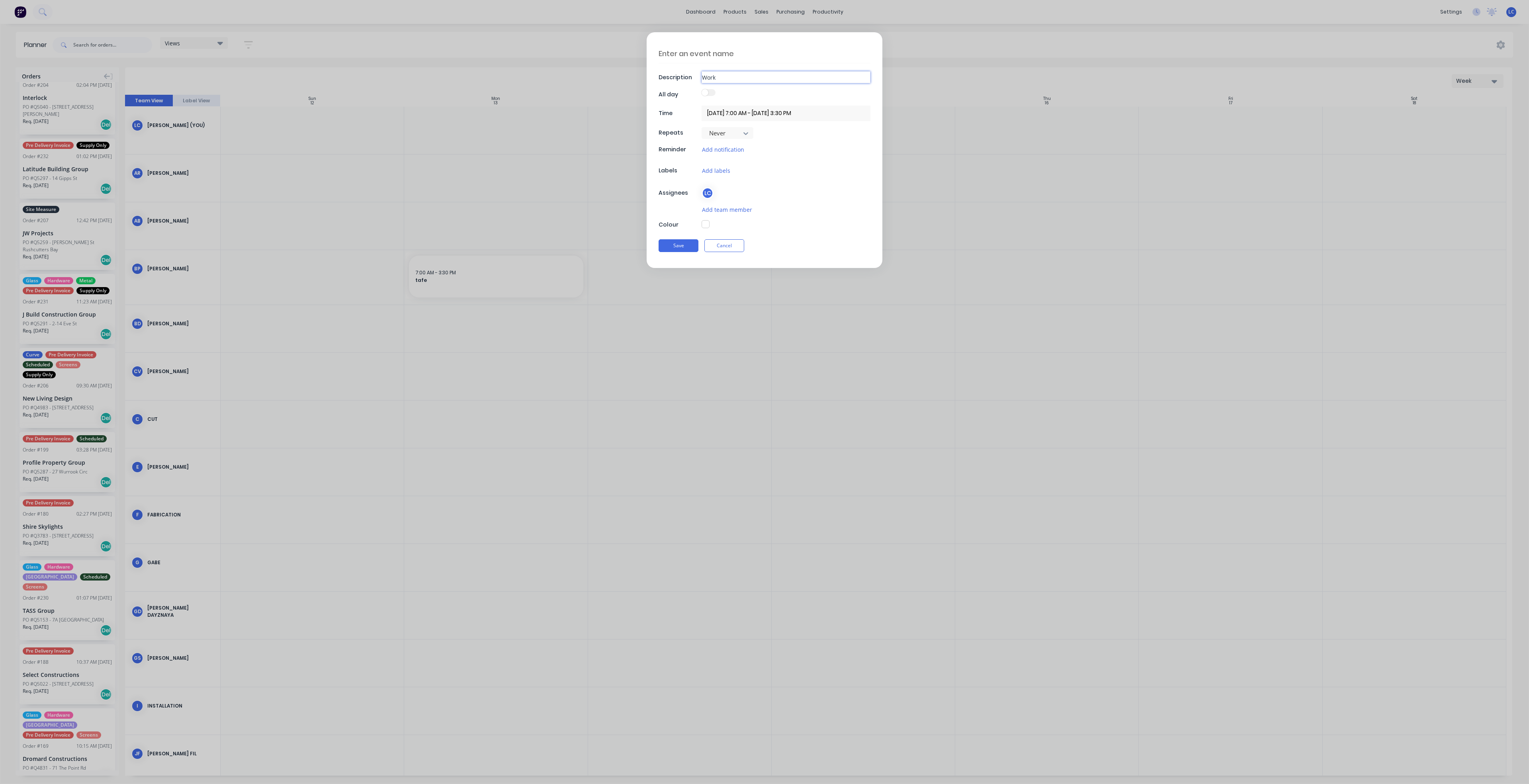
type input "Worki"
type textarea "x"
type input "Workin"
type textarea "x"
type input "Working"
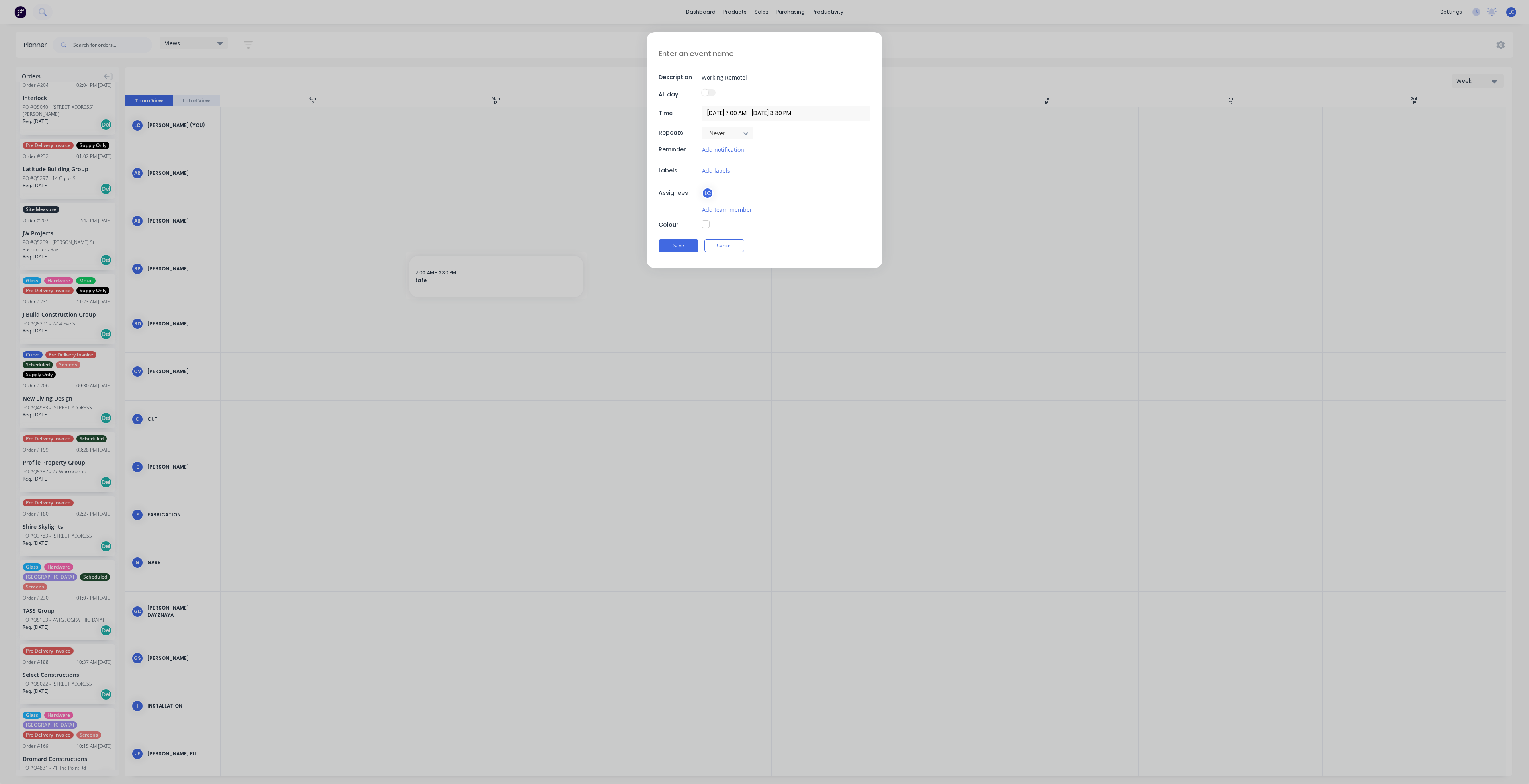
click at [785, 117] on input "[DATE] 7:00 AM - [DATE] 3:30 PM" at bounding box center [786, 113] width 169 height 16
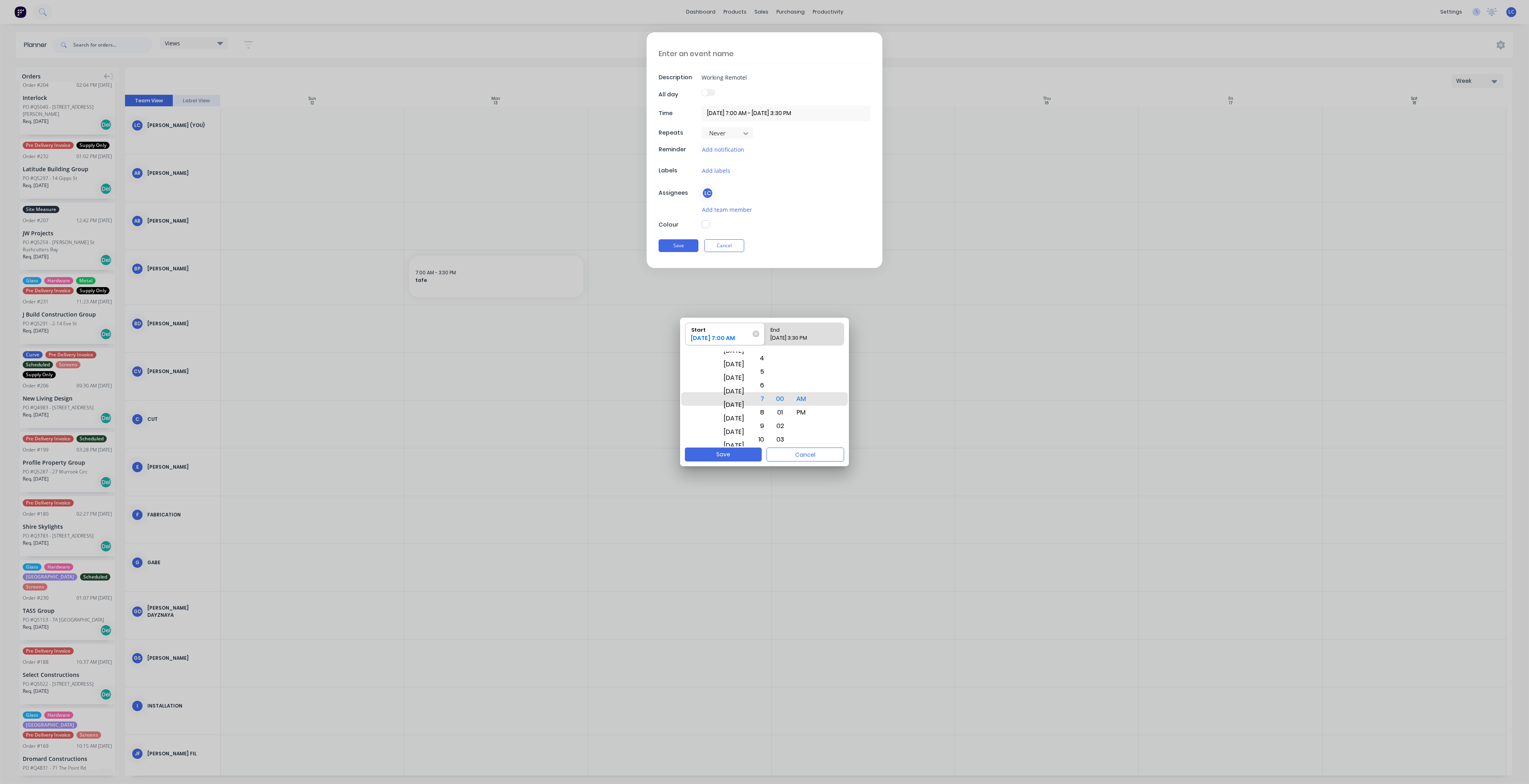
drag, startPoint x: 748, startPoint y: 415, endPoint x: 747, endPoint y: 340, distance: 75.0
click at [747, 340] on div "Start [DATE] 7:00 AM End [DATE] 3:30 PM [DATE] [DATE] [DATE] [DATE] [DATE] [DAT…" at bounding box center [764, 382] width 169 height 129
drag, startPoint x: 739, startPoint y: 430, endPoint x: 749, endPoint y: 363, distance: 67.7
click at [749, 363] on div "[DATE]" at bounding box center [733, 359] width 30 height 14
click at [741, 396] on div "[DATE]" at bounding box center [733, 399] width 30 height 14
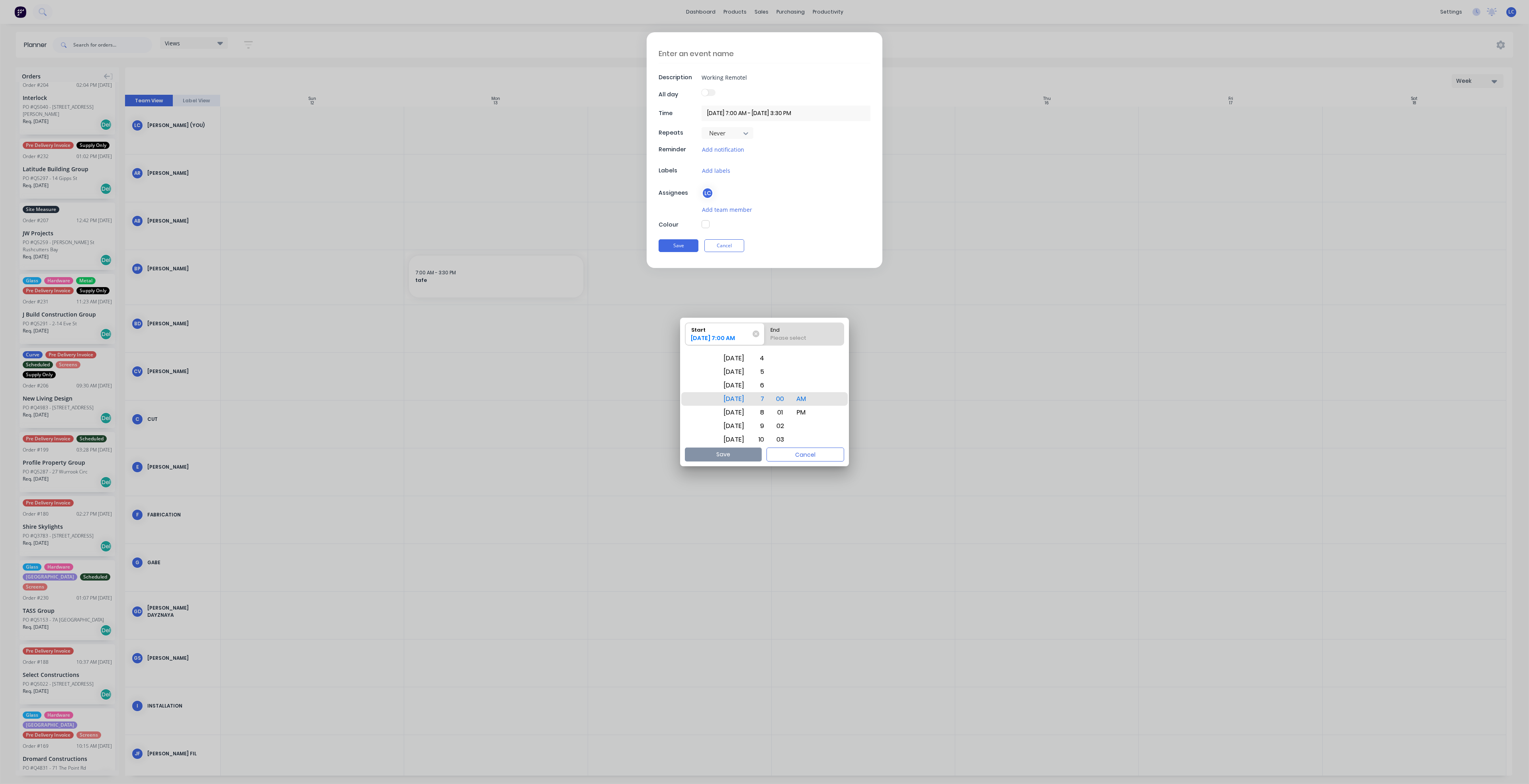
click at [705, 222] on button "button" at bounding box center [706, 224] width 8 height 8
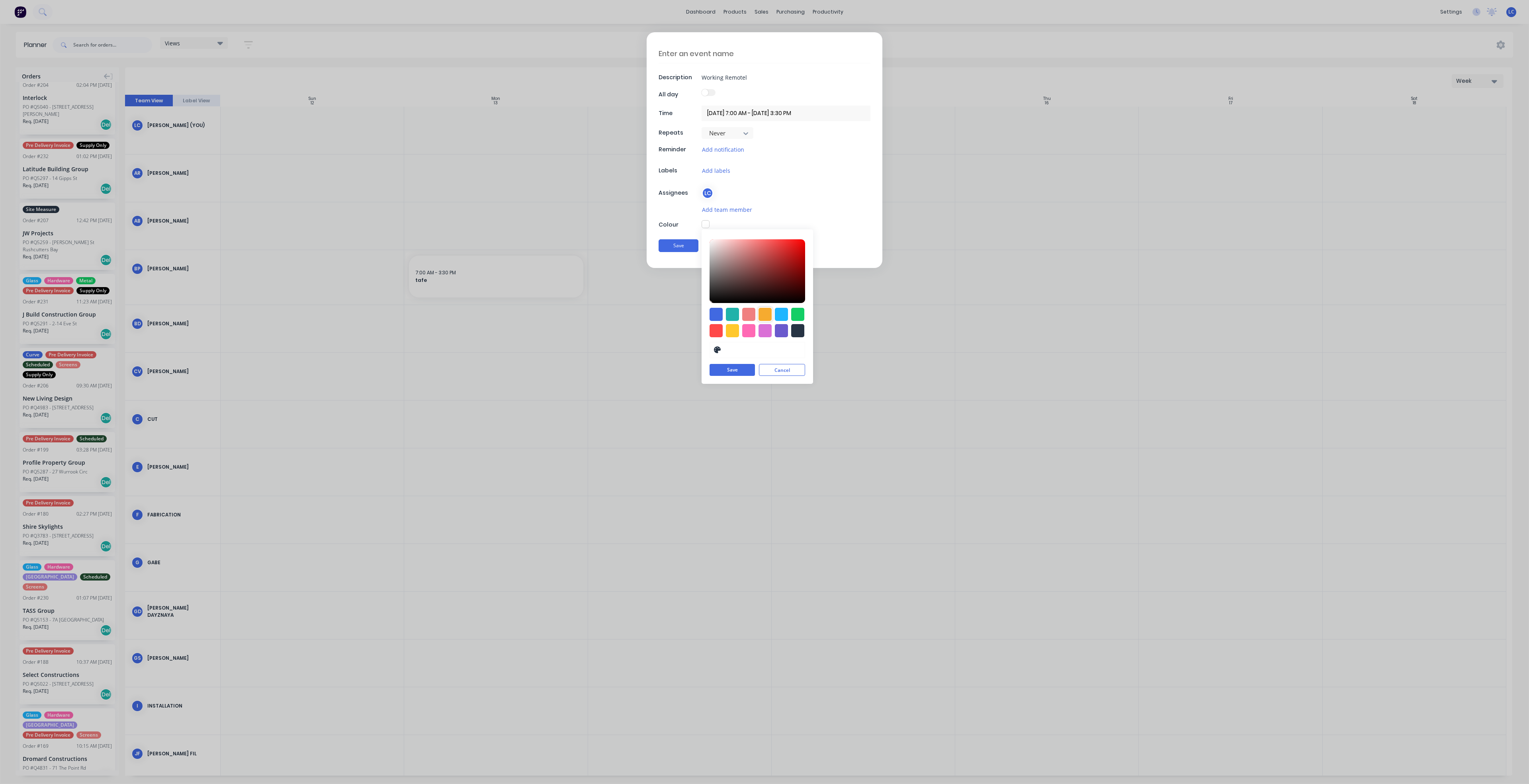
click at [766, 316] on div at bounding box center [764, 314] width 13 height 13
click at [675, 242] on button "Save" at bounding box center [678, 246] width 40 height 13
click at [721, 53] on textarea at bounding box center [764, 54] width 212 height 20
click at [733, 373] on button "Save" at bounding box center [732, 370] width 45 height 12
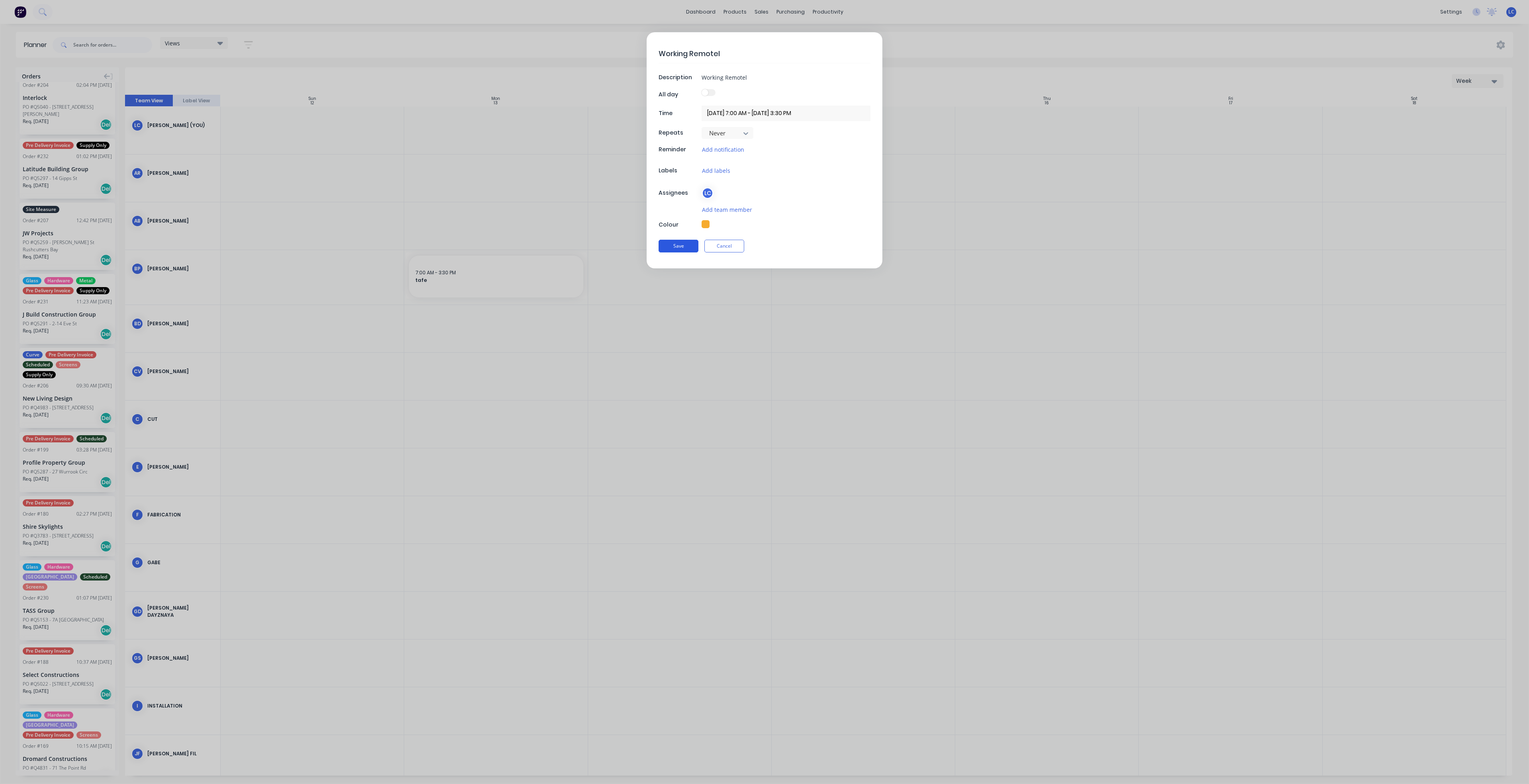
click at [685, 243] on button "Save" at bounding box center [678, 246] width 40 height 13
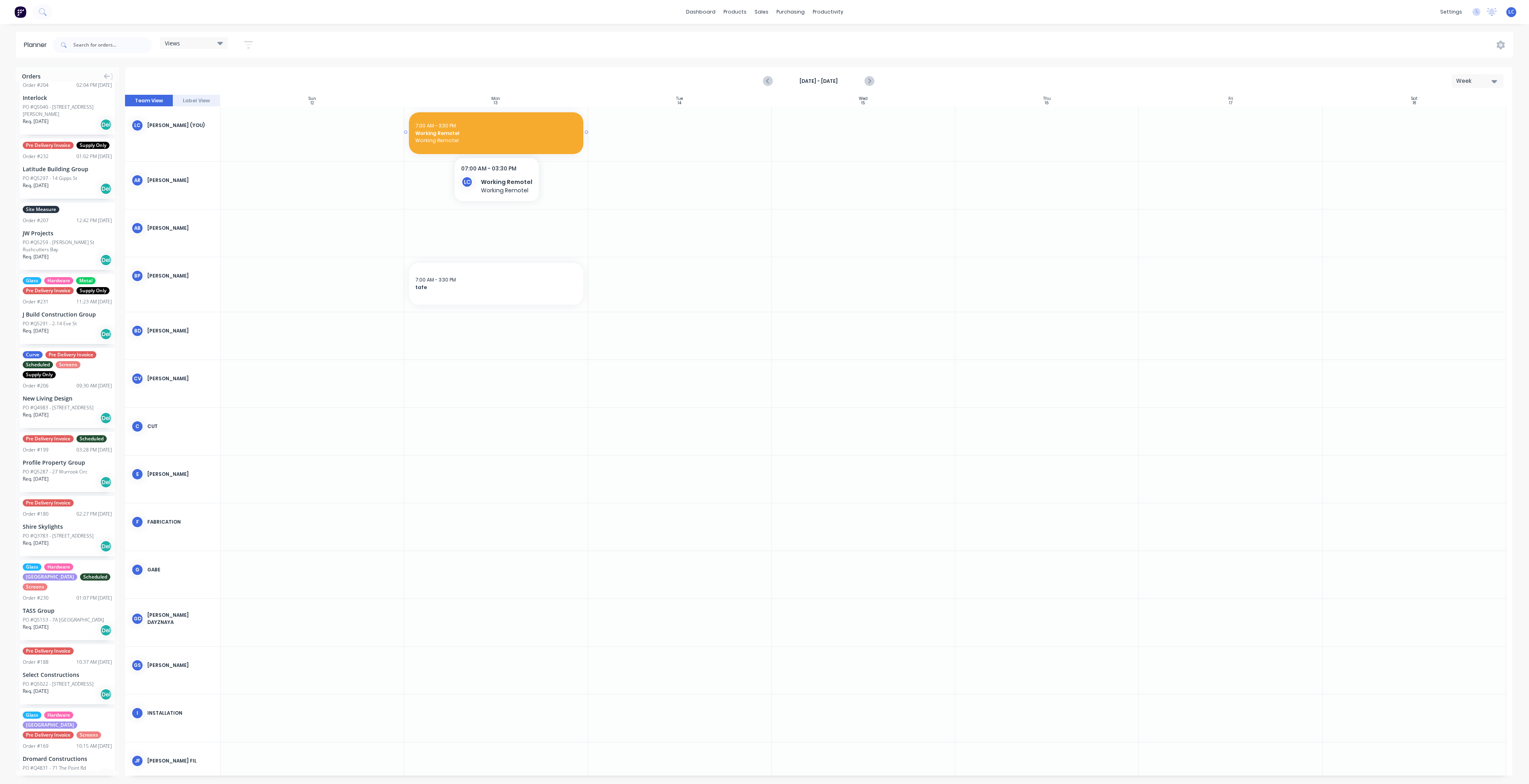
click at [511, 137] on span "Working Remotel" at bounding box center [496, 140] width 161 height 7
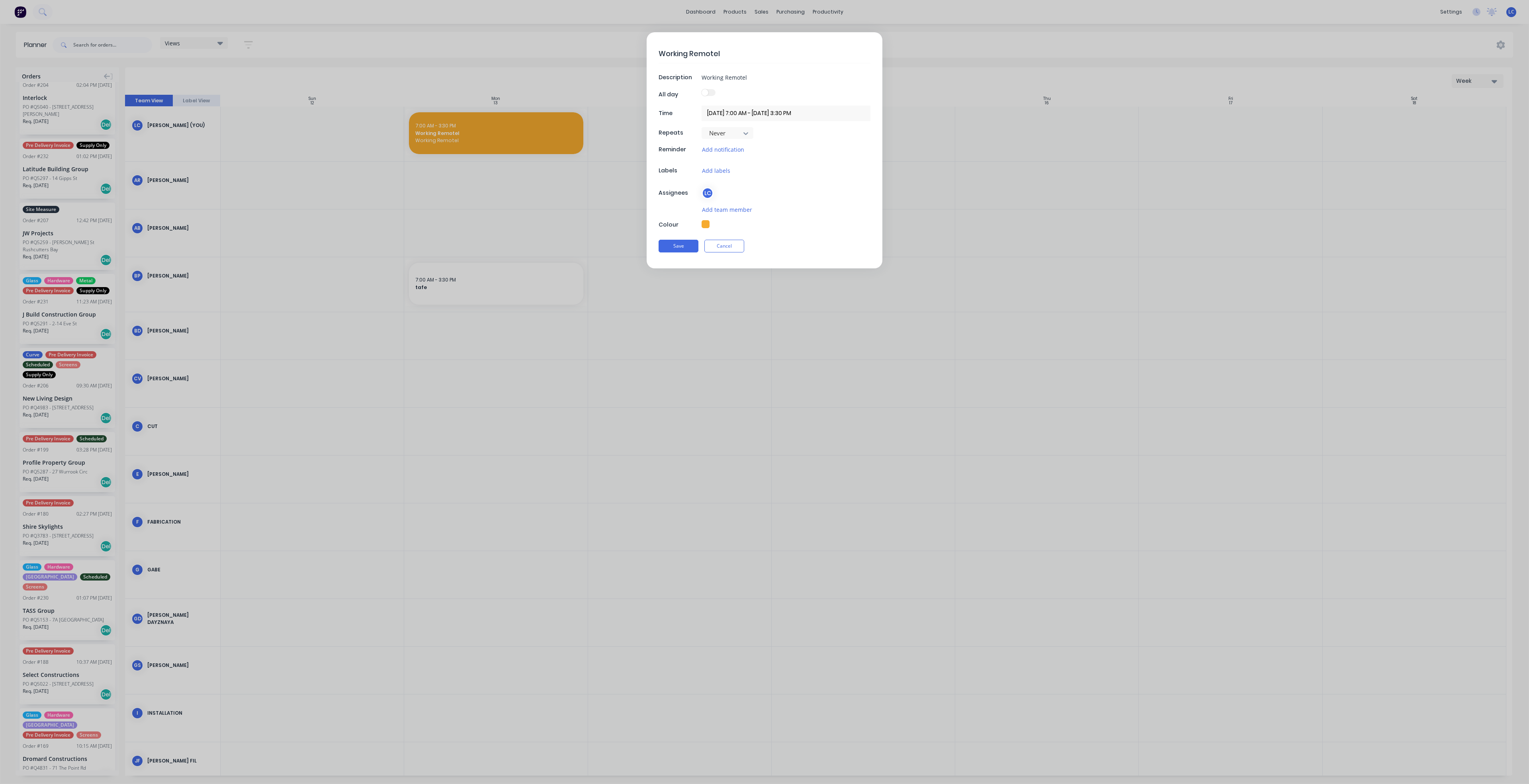
click at [798, 115] on input "[DATE] 7:00 AM - [DATE] 3:30 PM" at bounding box center [786, 113] width 169 height 16
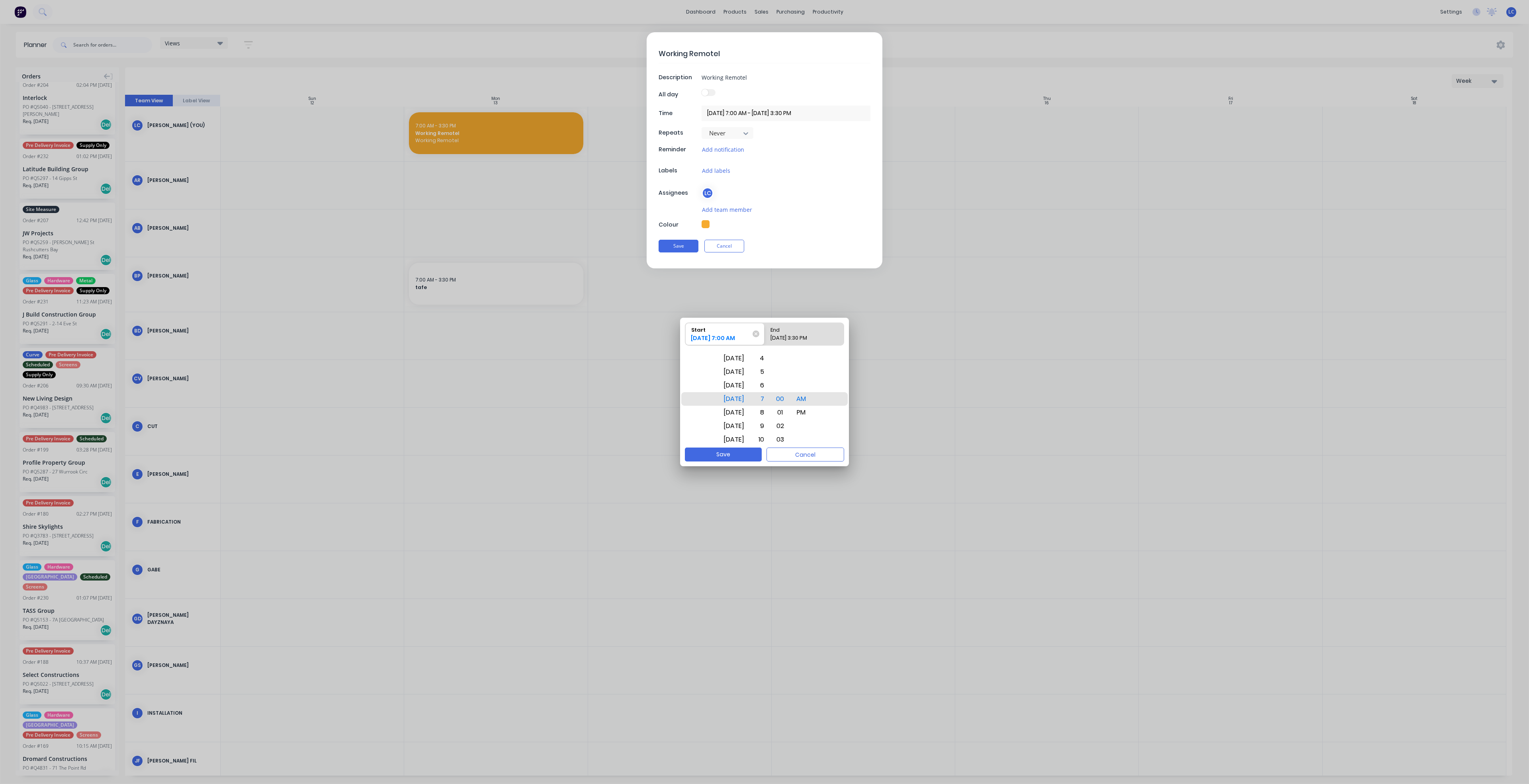
click at [790, 334] on div "[DATE] 3:30 PM" at bounding box center [800, 339] width 66 height 11
click at [764, 334] on input "End [DATE] 3:30 PM" at bounding box center [764, 333] width 1 height 22
drag, startPoint x: 732, startPoint y: 432, endPoint x: 729, endPoint y: 324, distance: 108.0
click at [730, 326] on div "Start [DATE] 7:00 AM End [DATE] 3:30 PM [DATE] [DATE] [DATE] [DATE] [DATE] [DAT…" at bounding box center [764, 382] width 169 height 129
drag, startPoint x: 733, startPoint y: 421, endPoint x: 738, endPoint y: 399, distance: 22.6
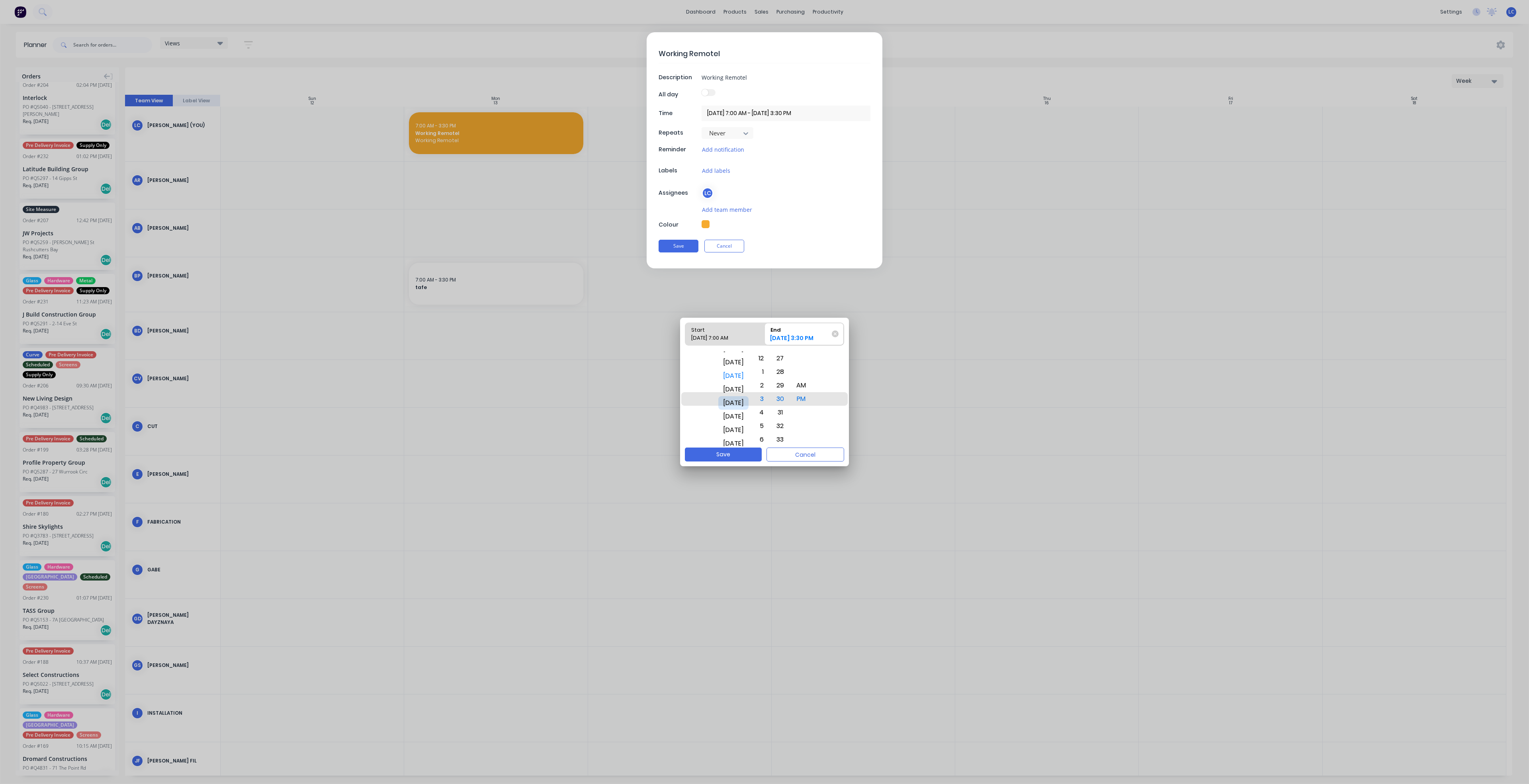
click at [738, 399] on div "[DATE]" at bounding box center [733, 403] width 30 height 14
click at [719, 449] on button "Save" at bounding box center [722, 454] width 77 height 14
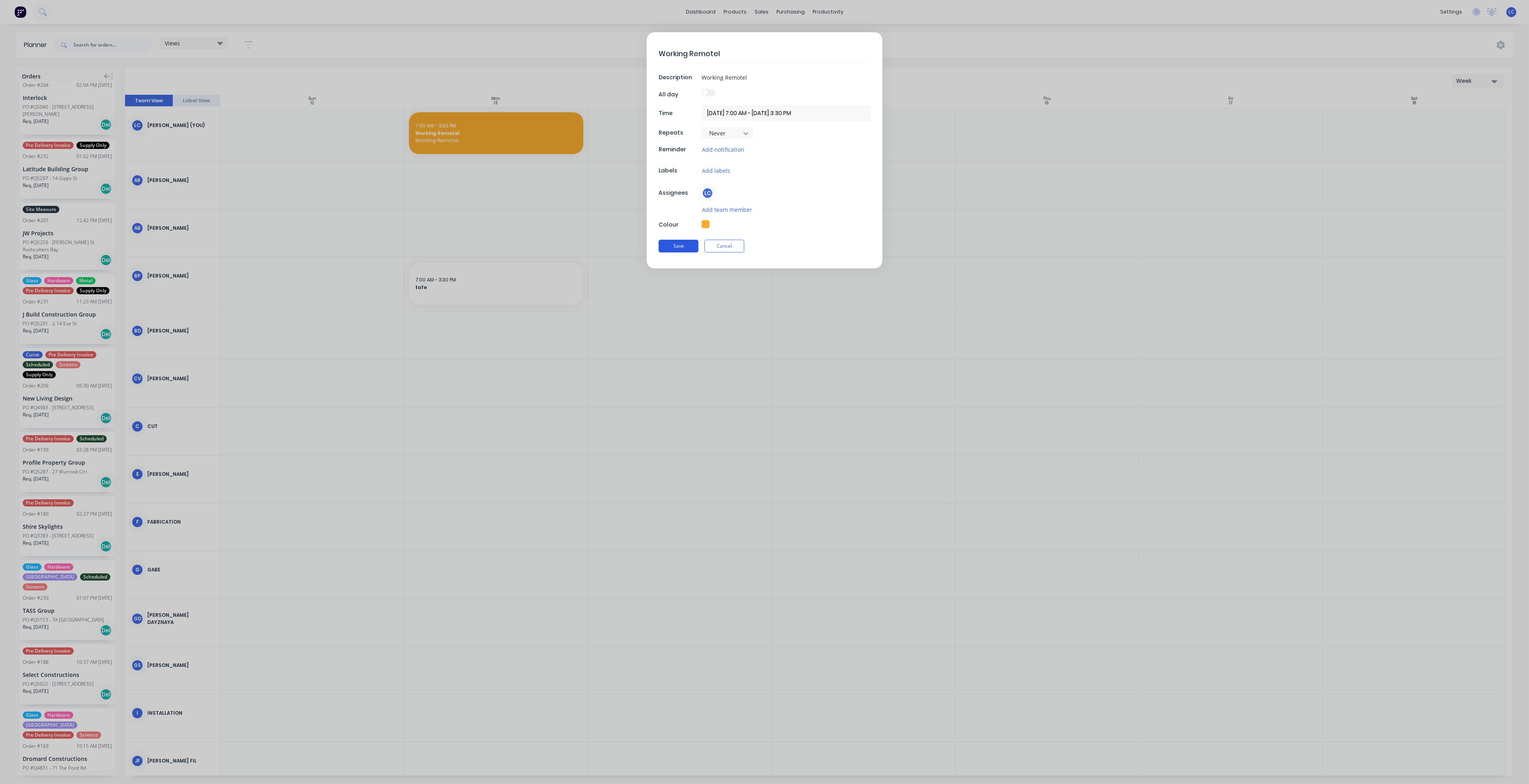
click at [682, 246] on button "Save" at bounding box center [678, 246] width 40 height 13
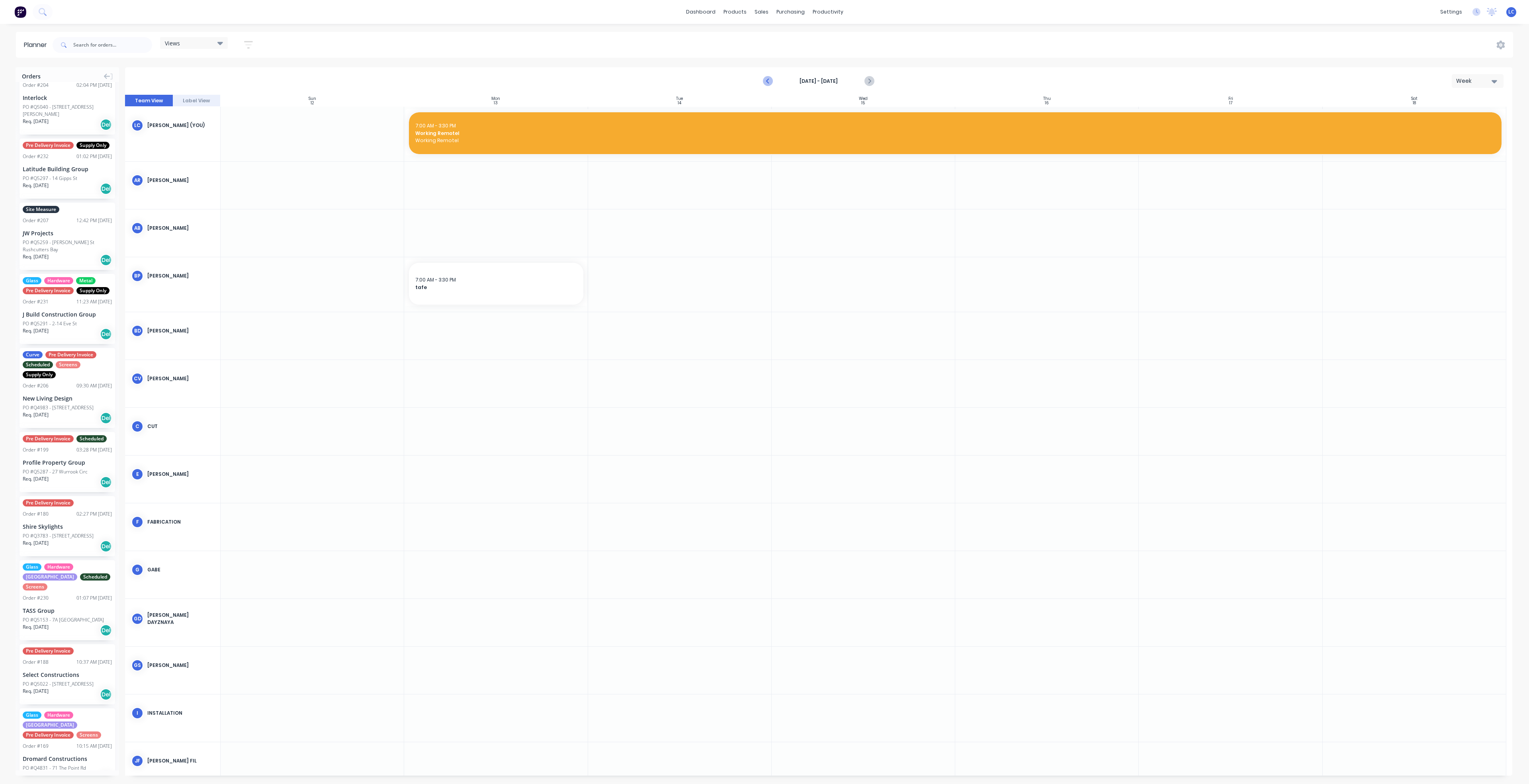
click at [764, 81] on icon "Previous page" at bounding box center [768, 81] width 9 height 9
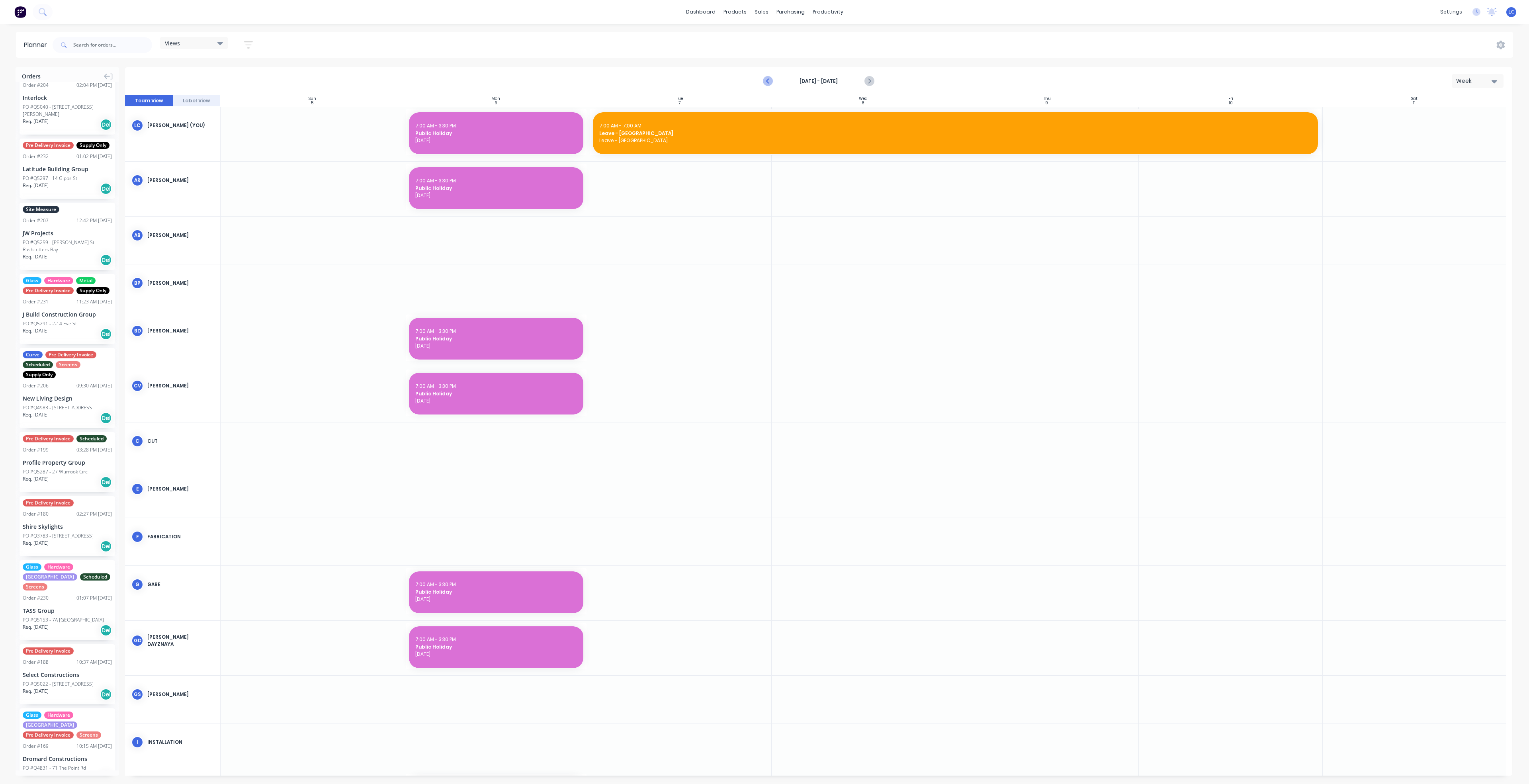
click at [764, 81] on icon "Previous page" at bounding box center [768, 81] width 9 height 9
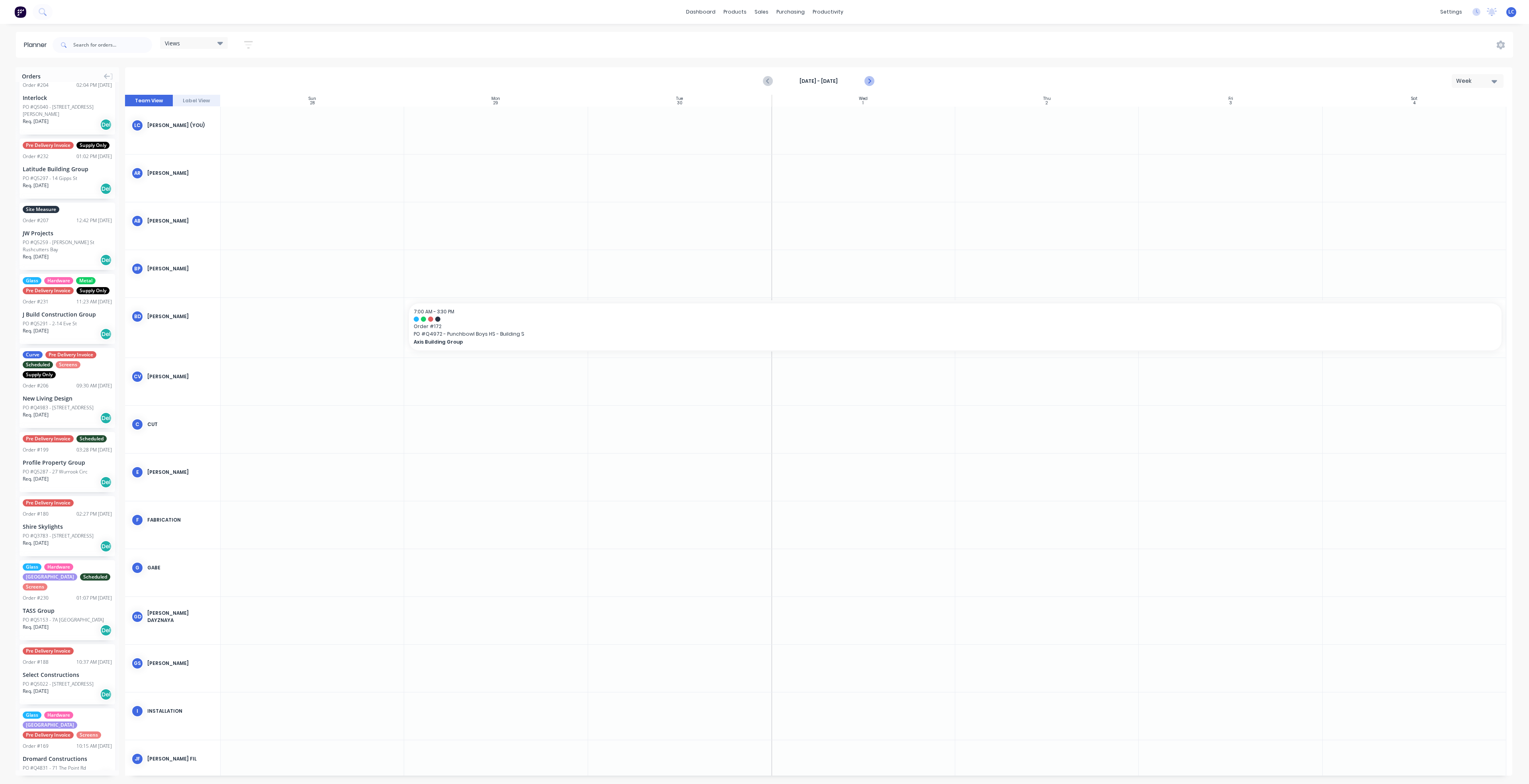
click at [868, 78] on icon "Next page" at bounding box center [868, 81] width 3 height 6
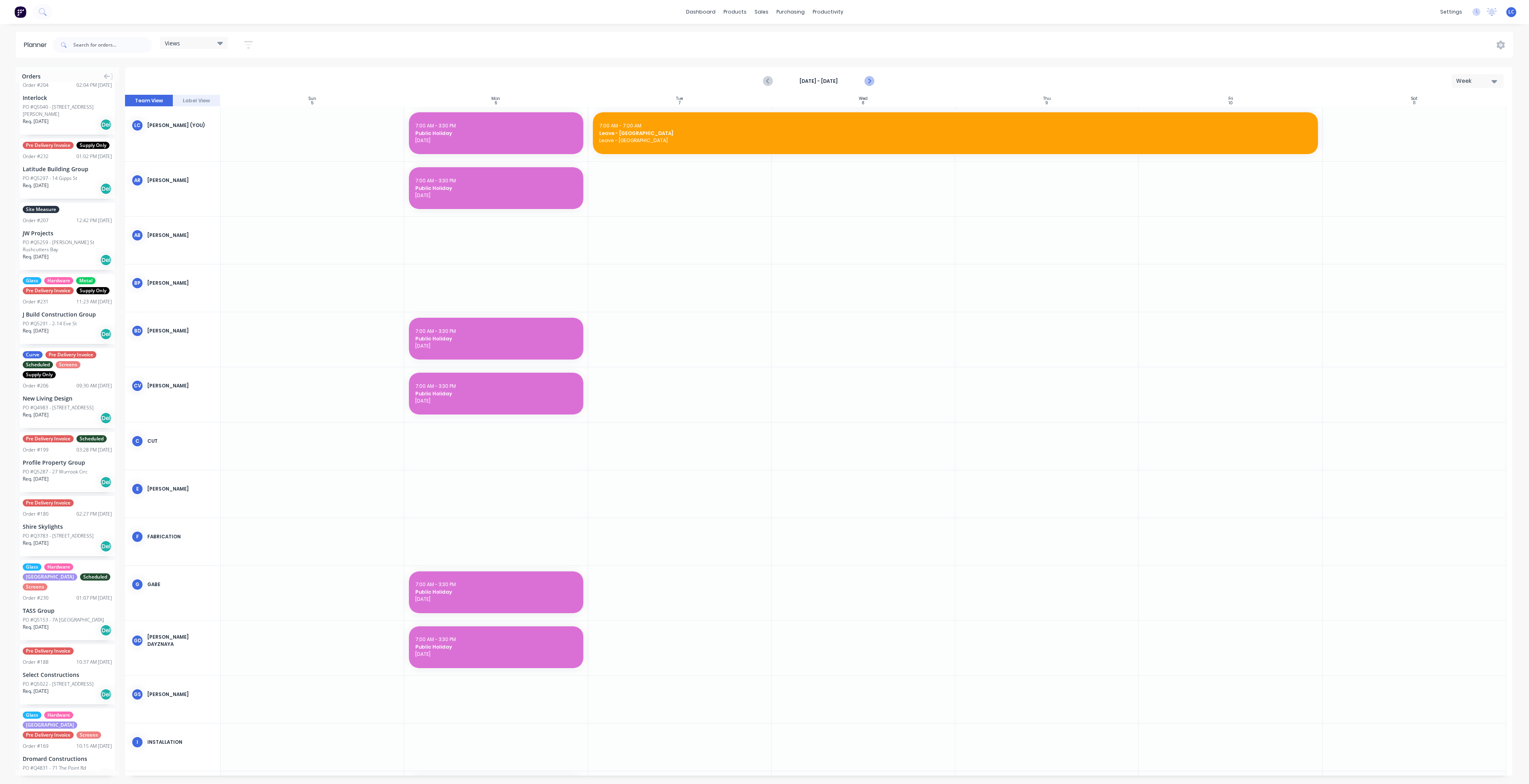
click at [868, 78] on icon "Next page" at bounding box center [868, 81] width 3 height 6
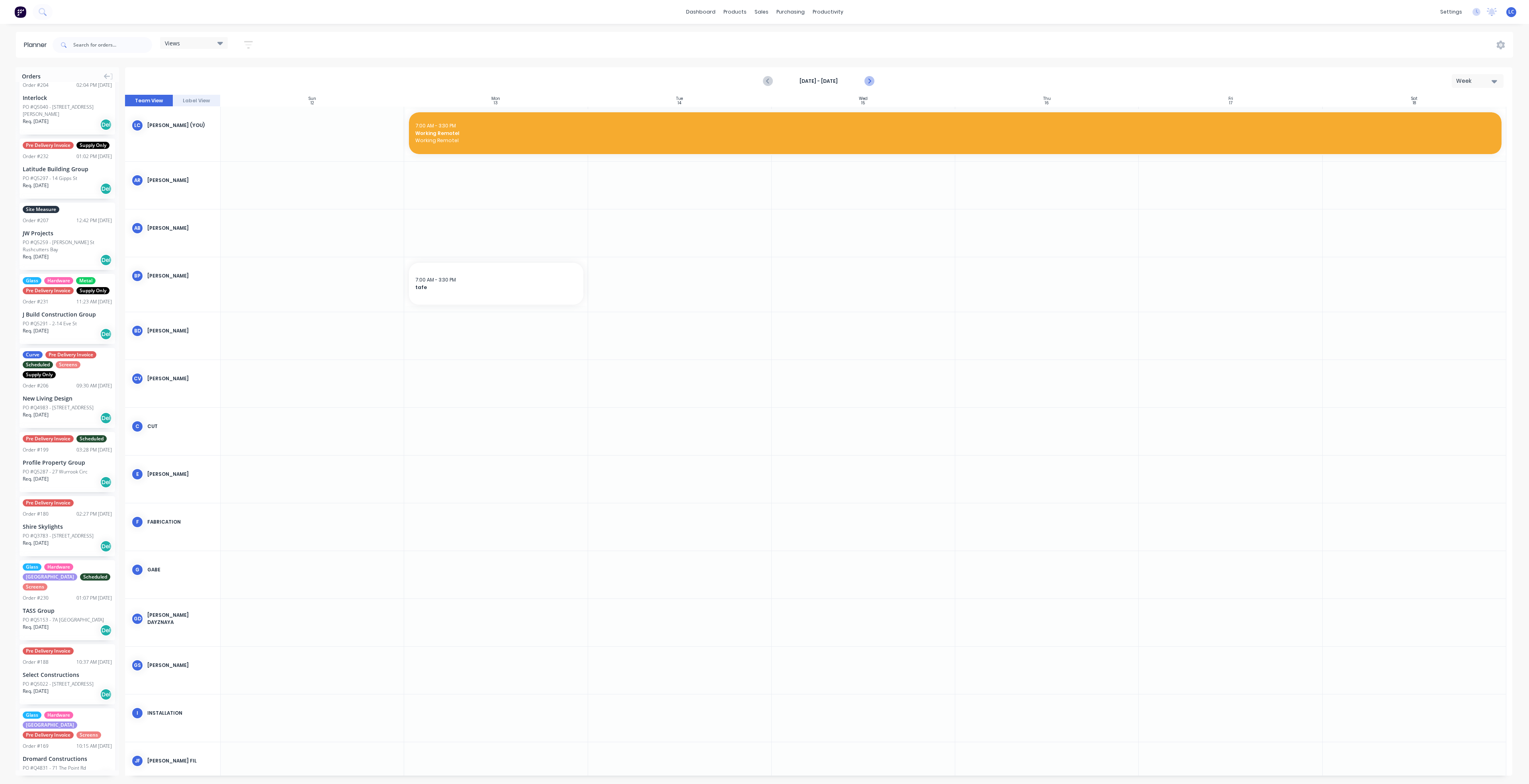
click at [868, 78] on icon "Next page" at bounding box center [868, 81] width 3 height 6
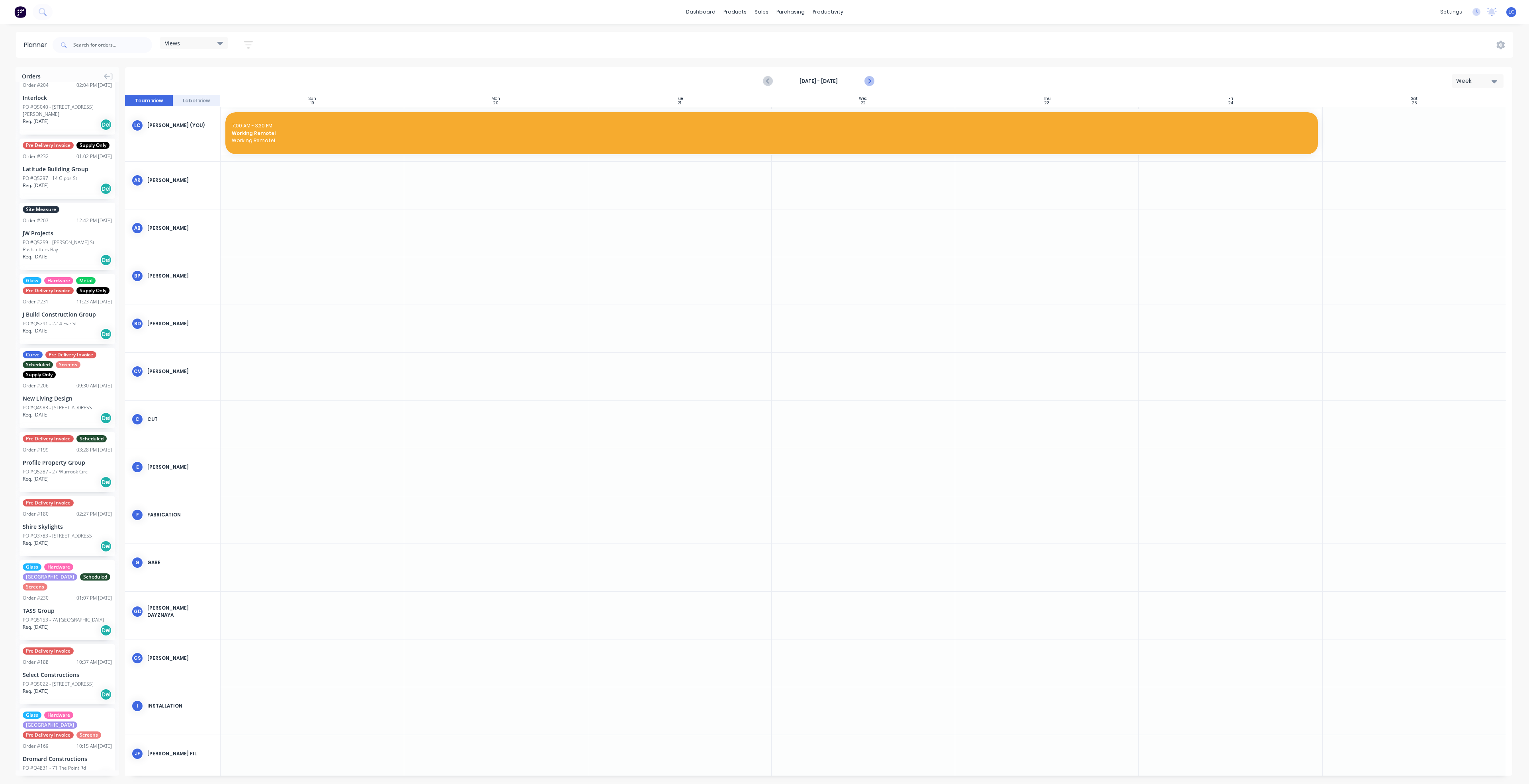
click at [868, 78] on icon "Next page" at bounding box center [868, 81] width 3 height 6
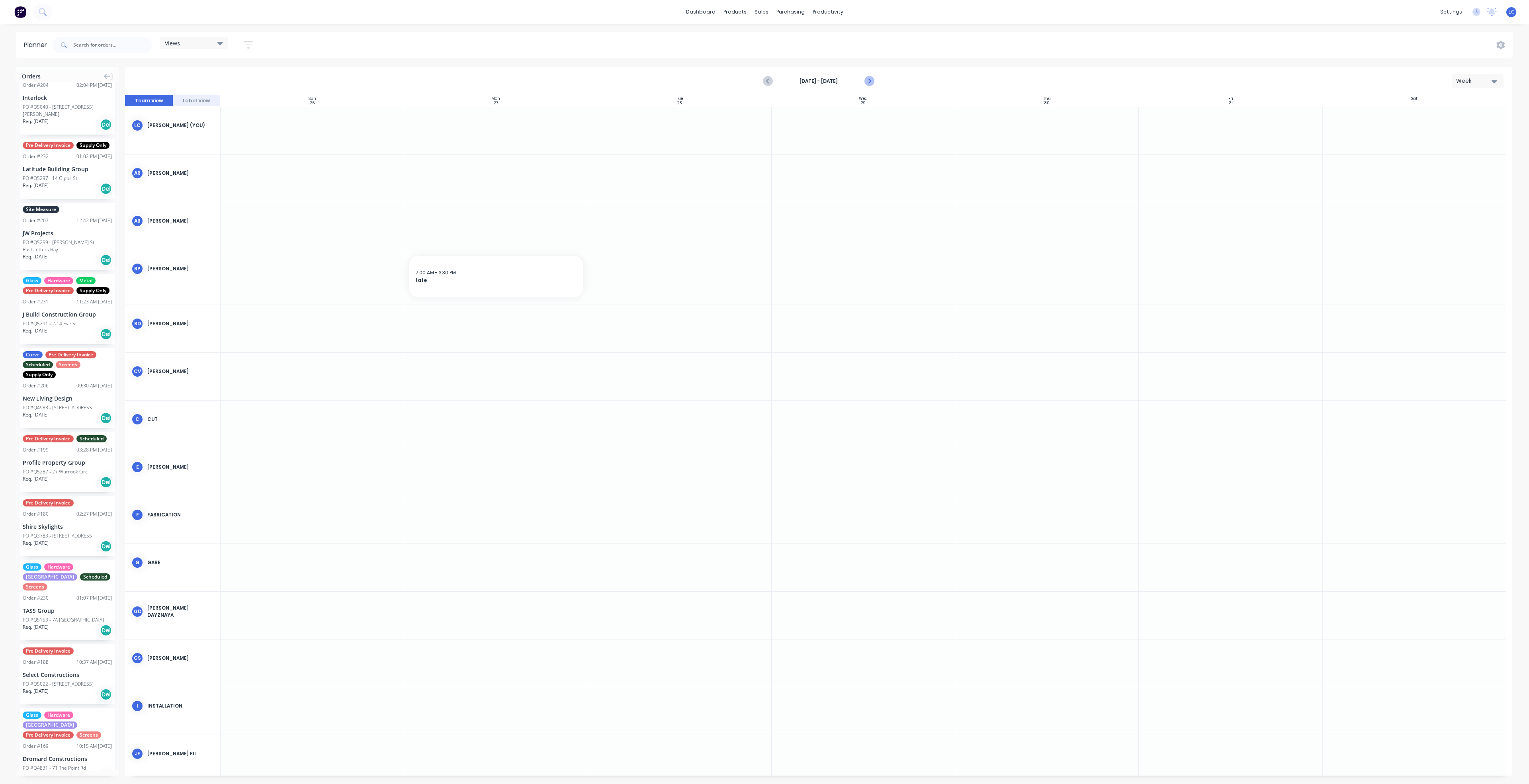
click at [868, 78] on icon "Next page" at bounding box center [868, 81] width 3 height 6
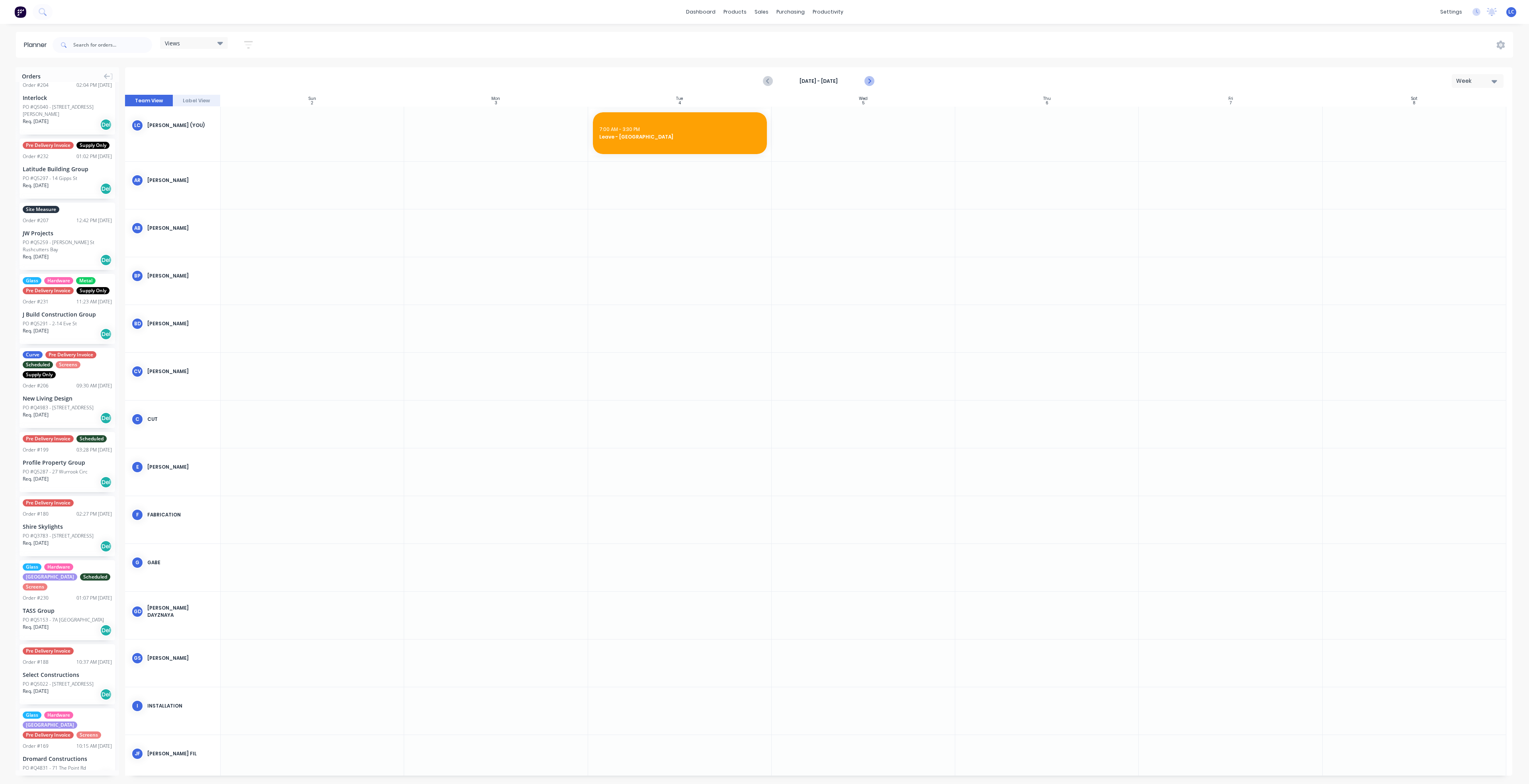
click at [868, 78] on icon "Next page" at bounding box center [868, 81] width 3 height 6
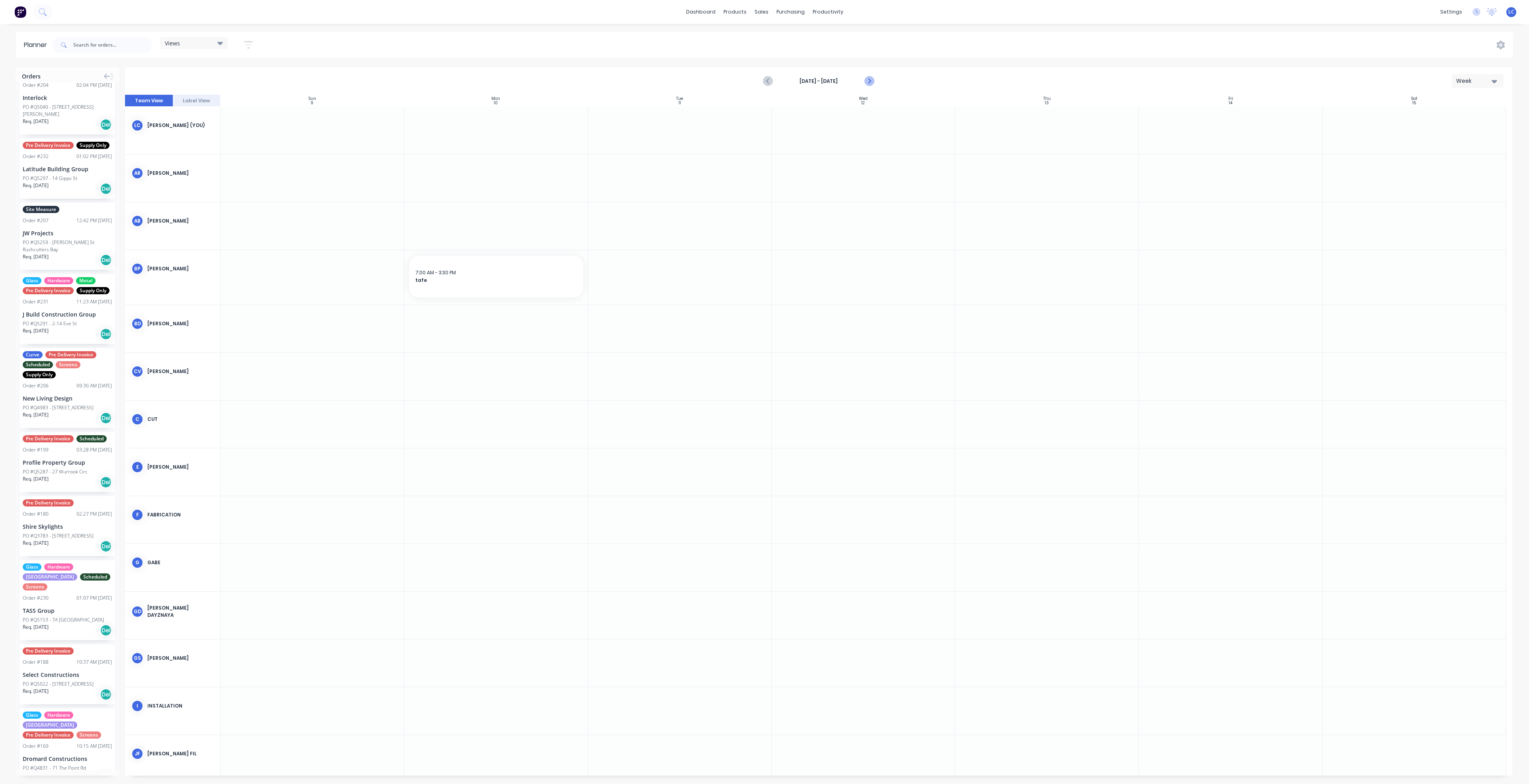
click at [865, 78] on icon "Next page" at bounding box center [869, 81] width 9 height 9
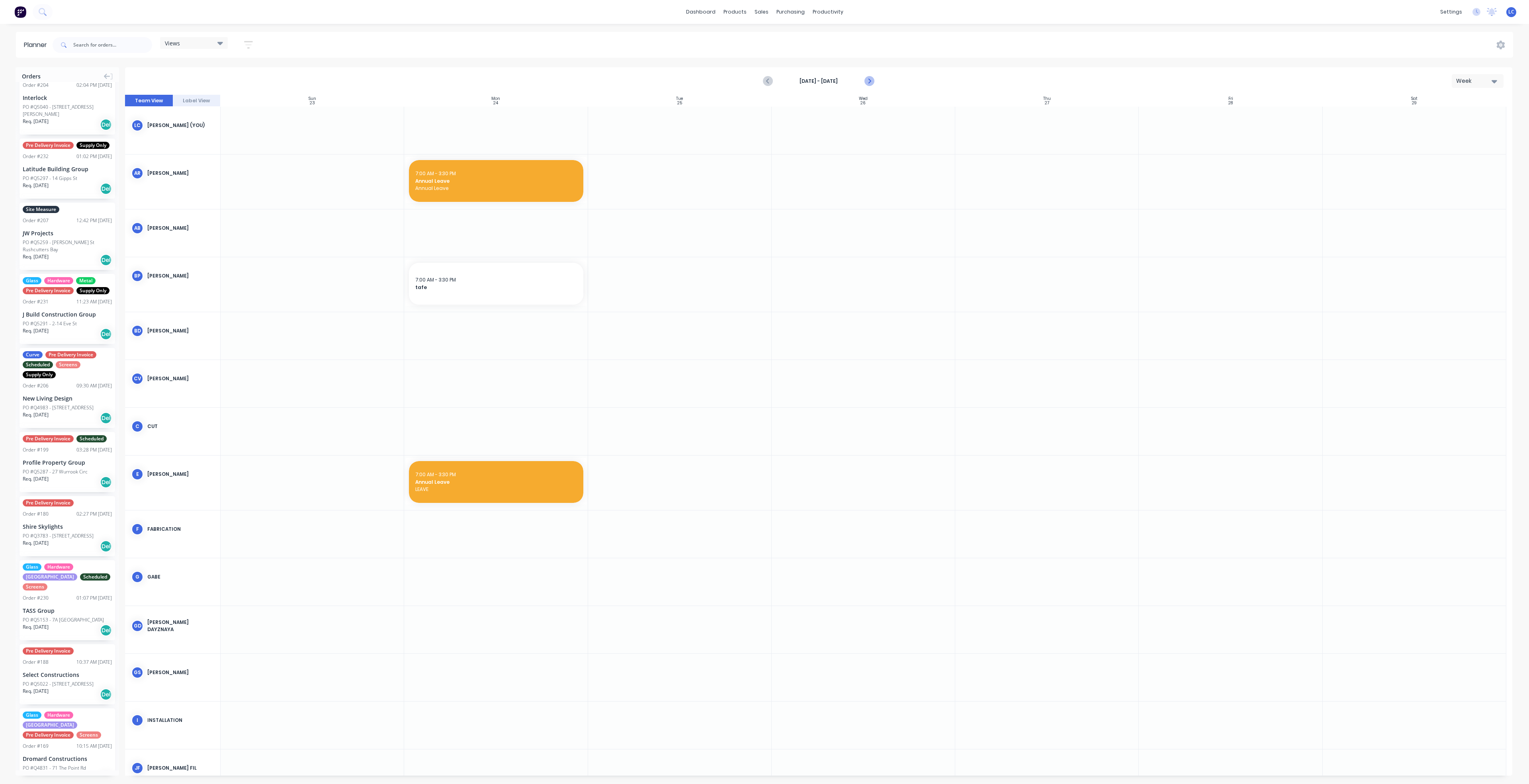
click at [865, 78] on icon "Next page" at bounding box center [869, 81] width 9 height 9
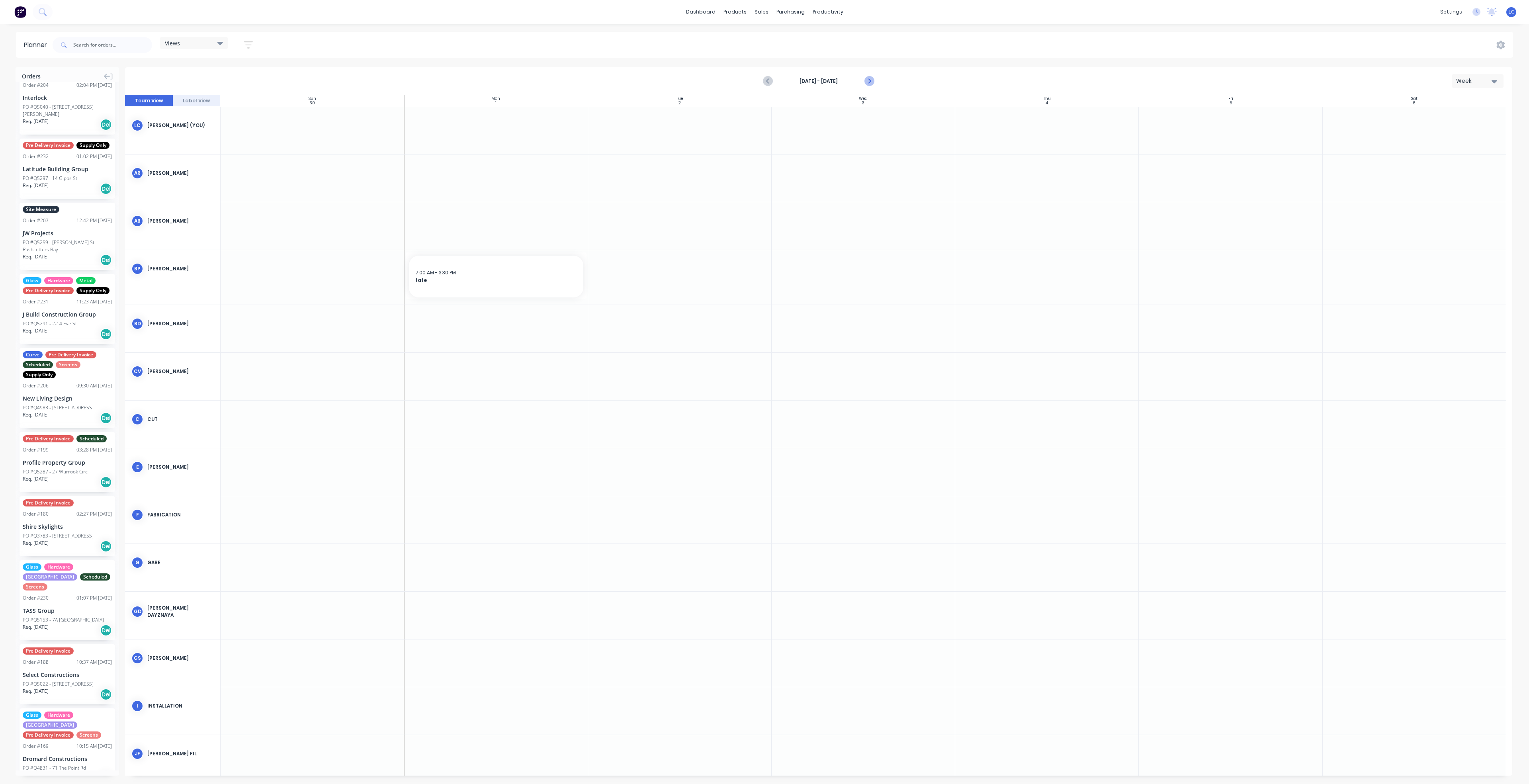
click at [865, 78] on icon "Next page" at bounding box center [869, 81] width 9 height 9
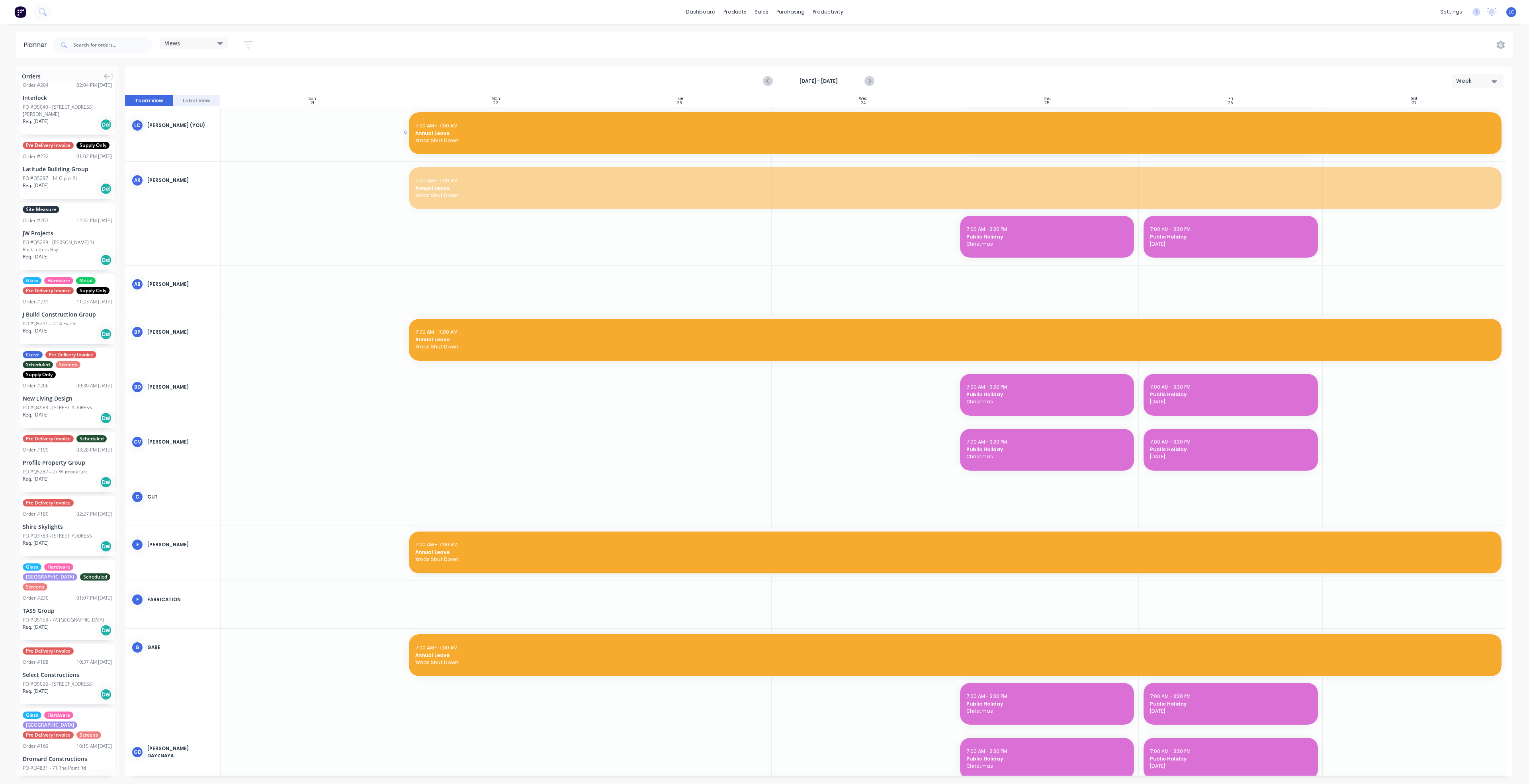
drag, startPoint x: 677, startPoint y: 192, endPoint x: 680, endPoint y: 146, distance: 46.1
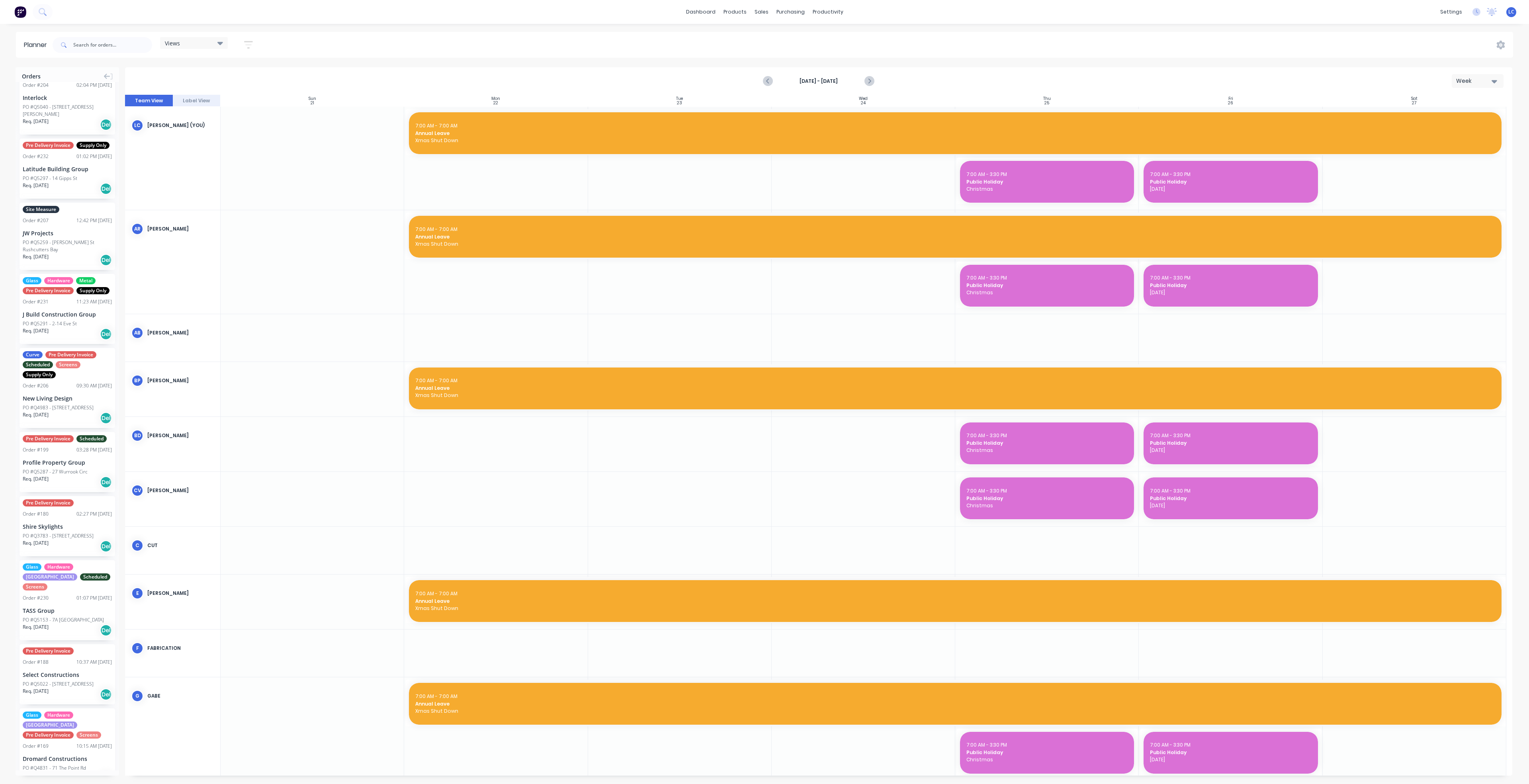
click at [692, 333] on div at bounding box center [680, 337] width 184 height 47
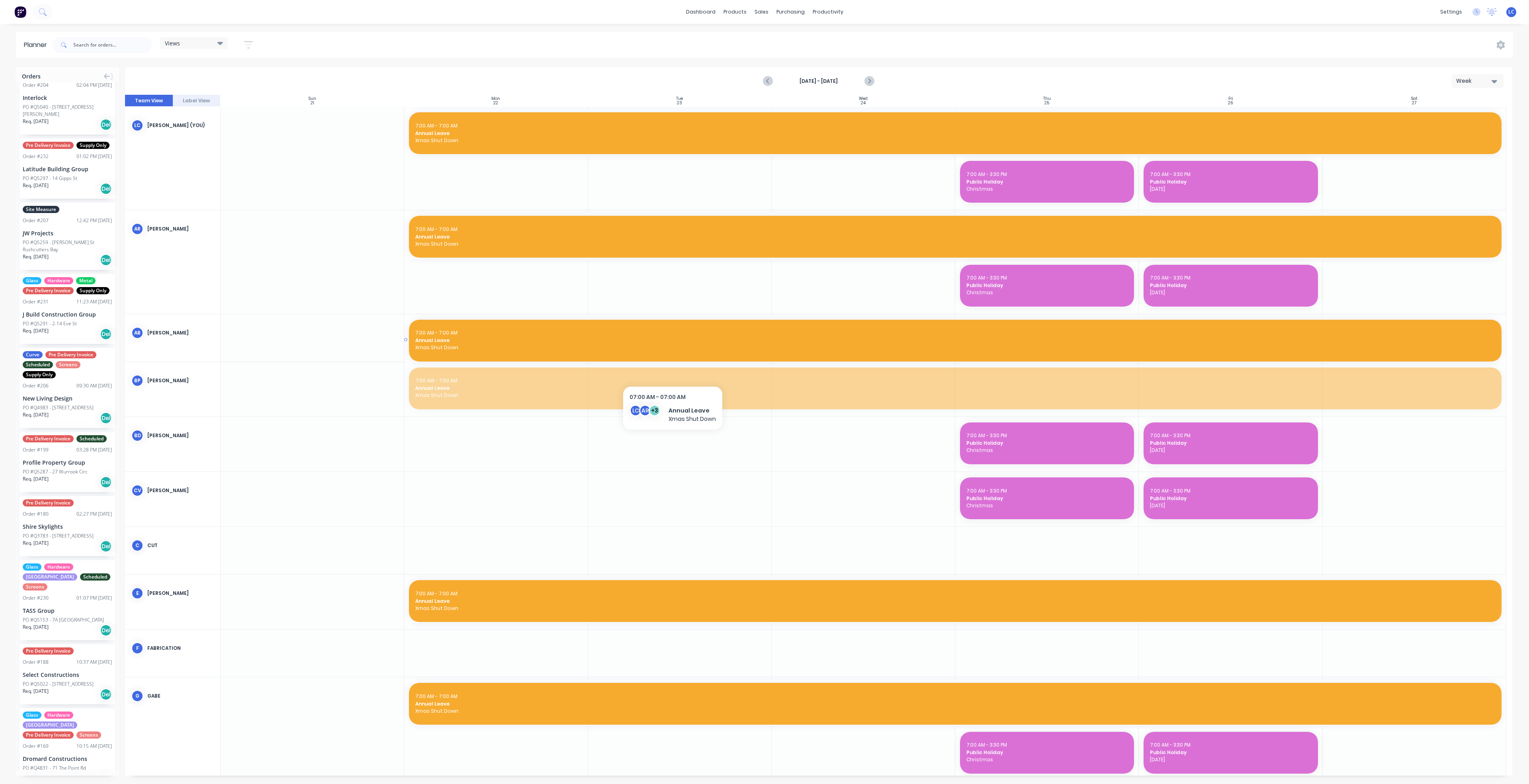
drag, startPoint x: 670, startPoint y: 374, endPoint x: 675, endPoint y: 349, distance: 25.5
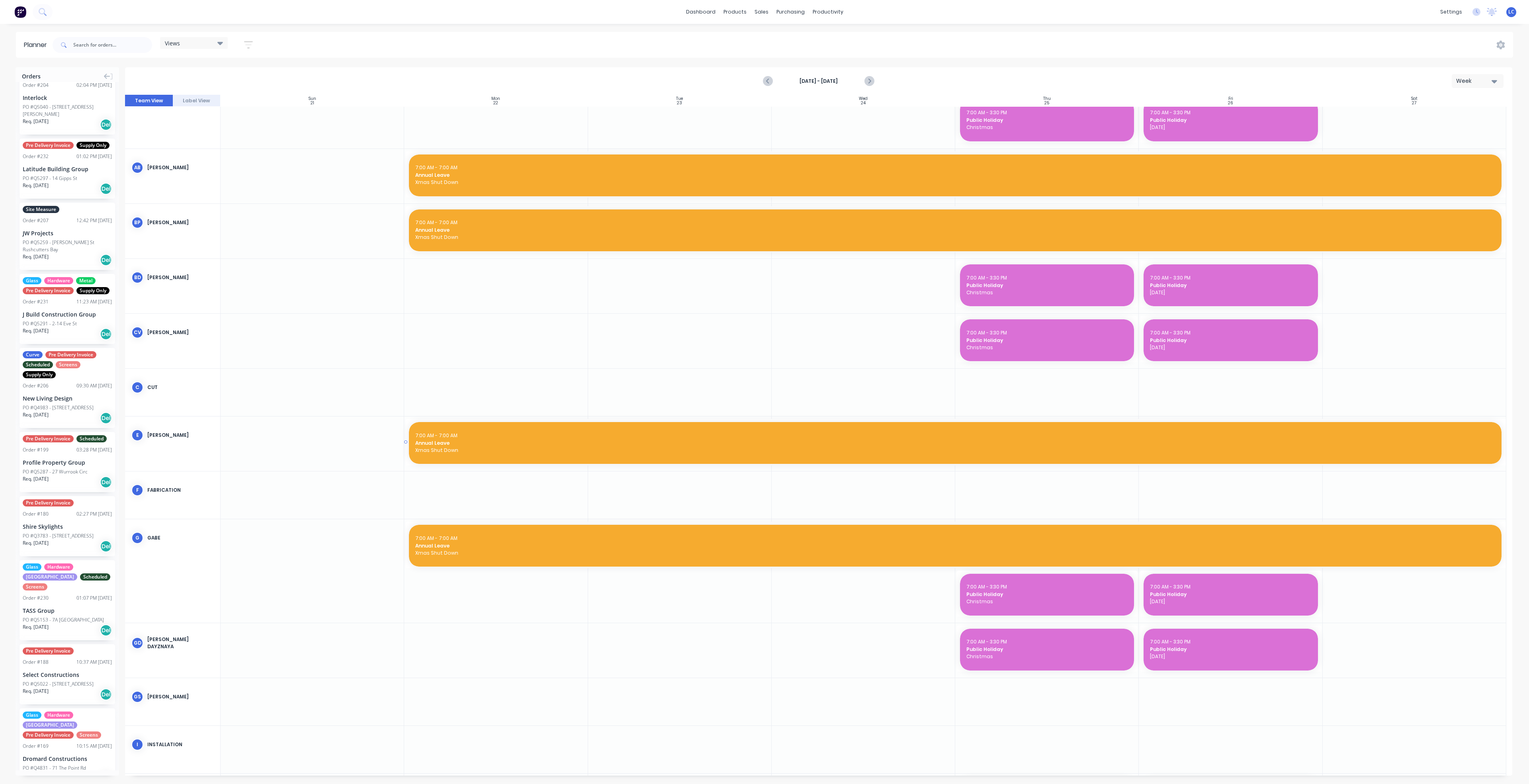
scroll to position [299, 0]
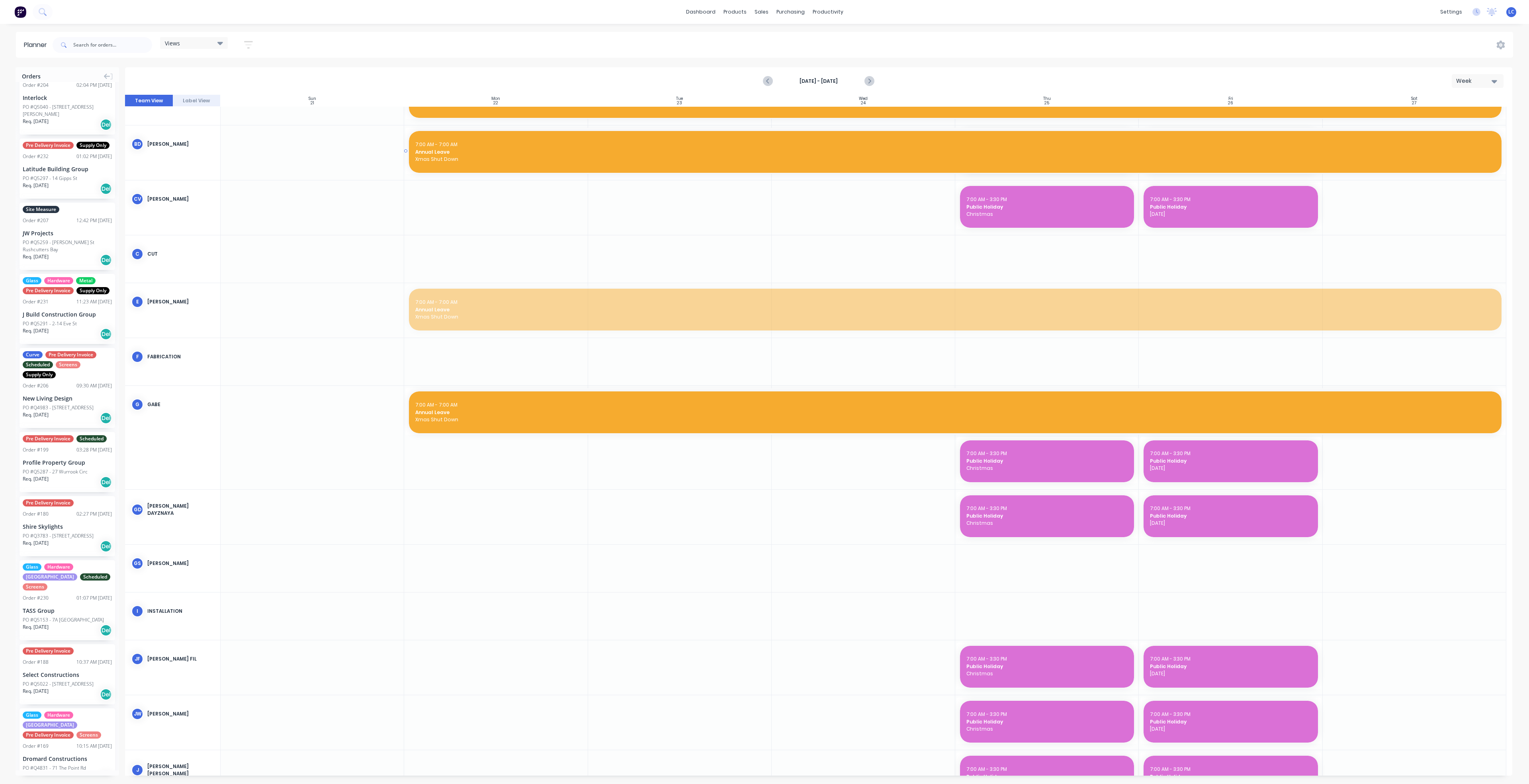
drag, startPoint x: 687, startPoint y: 308, endPoint x: 694, endPoint y: 169, distance: 139.2
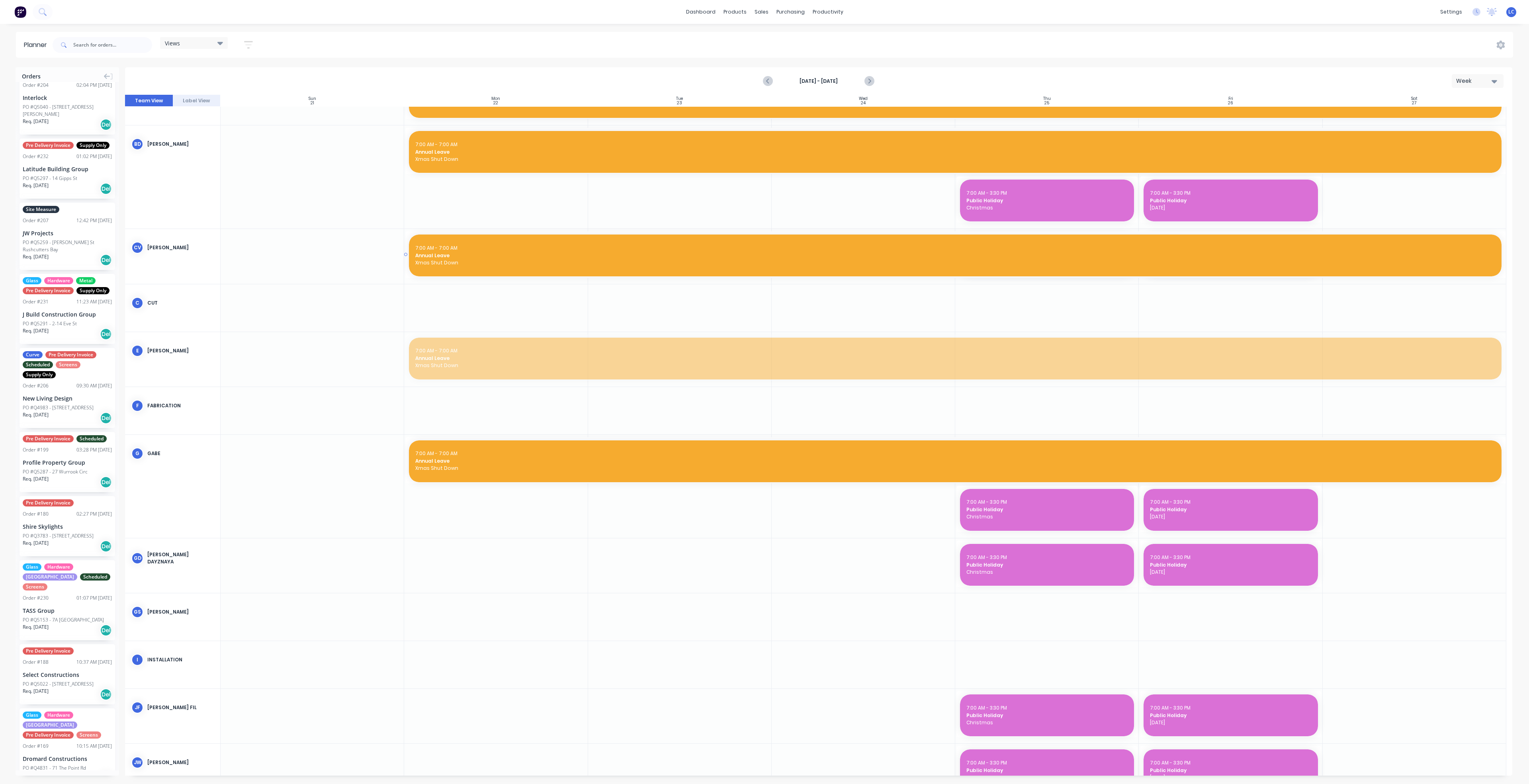
drag, startPoint x: 705, startPoint y: 352, endPoint x: 701, endPoint y: 262, distance: 90.1
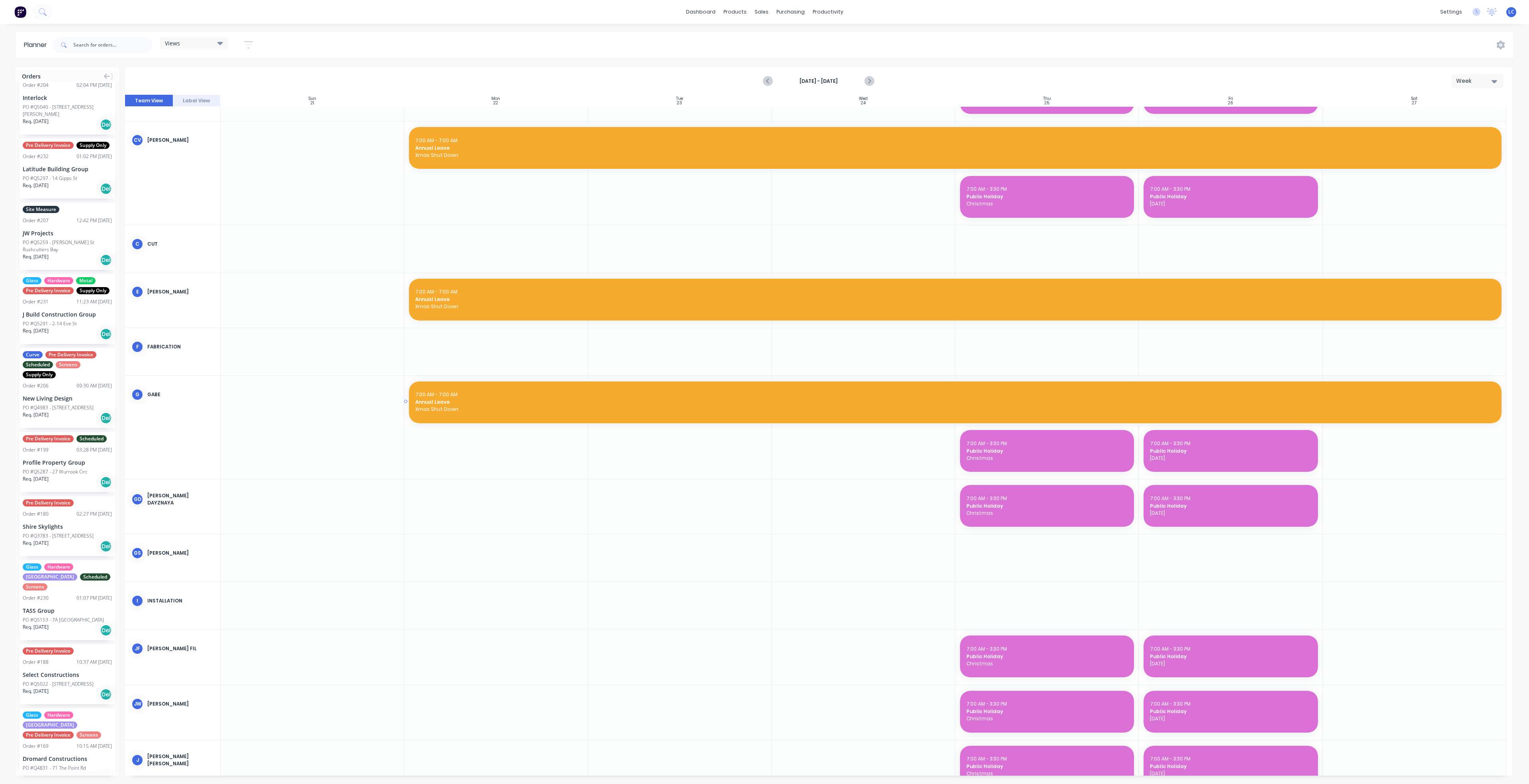
scroll to position [537, 0]
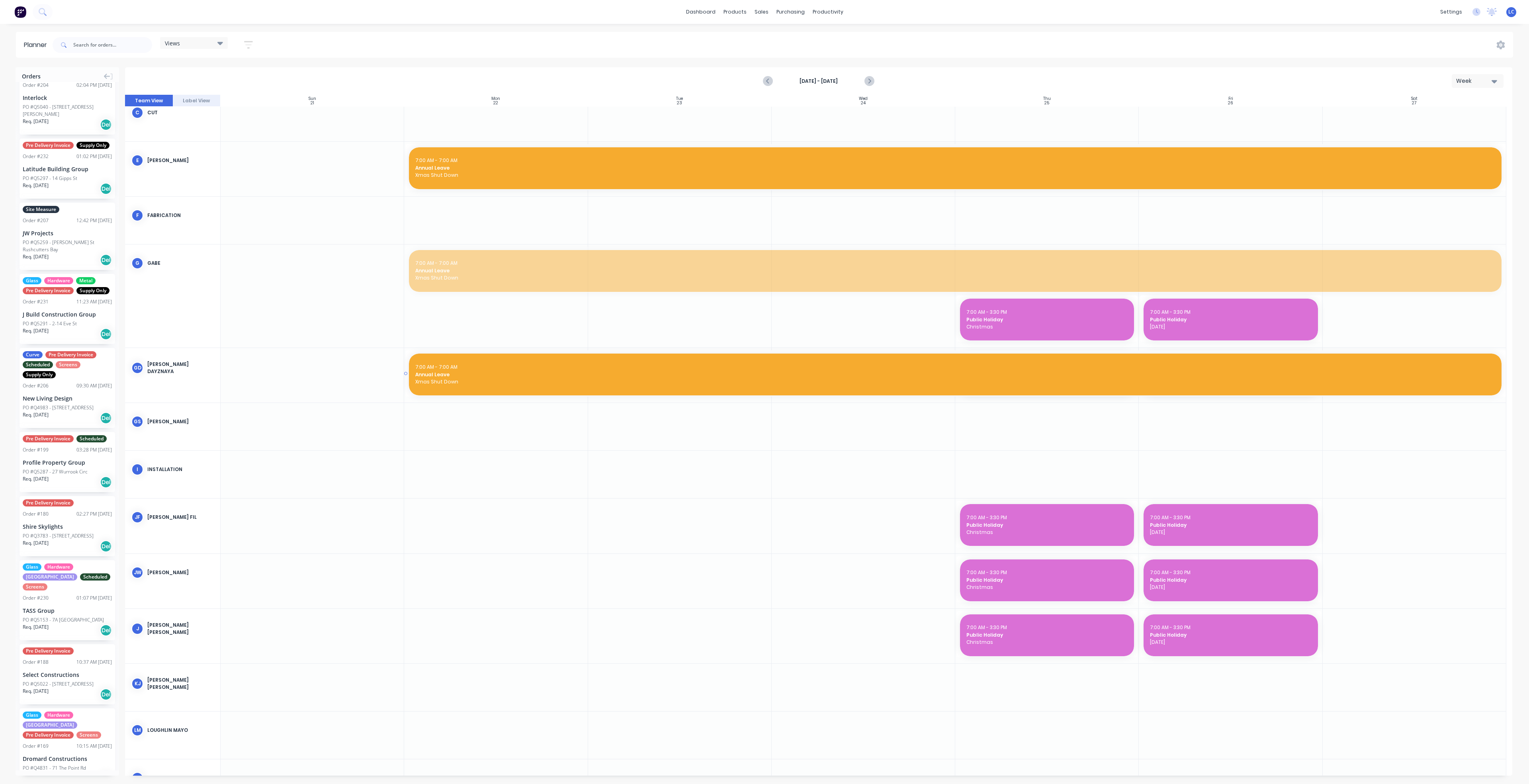
drag, startPoint x: 739, startPoint y: 265, endPoint x: 737, endPoint y: 373, distance: 108.0
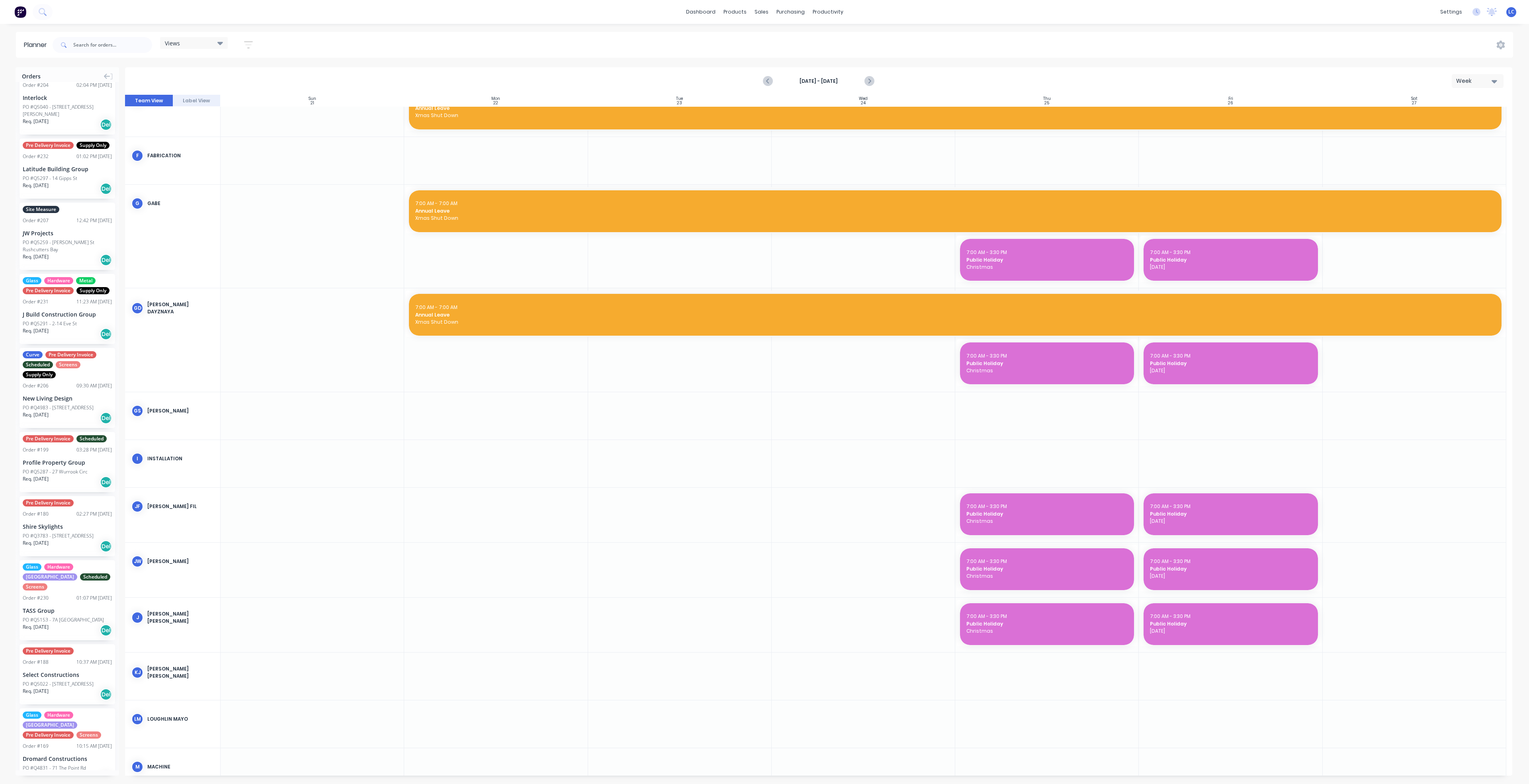
scroll to position [716, 0]
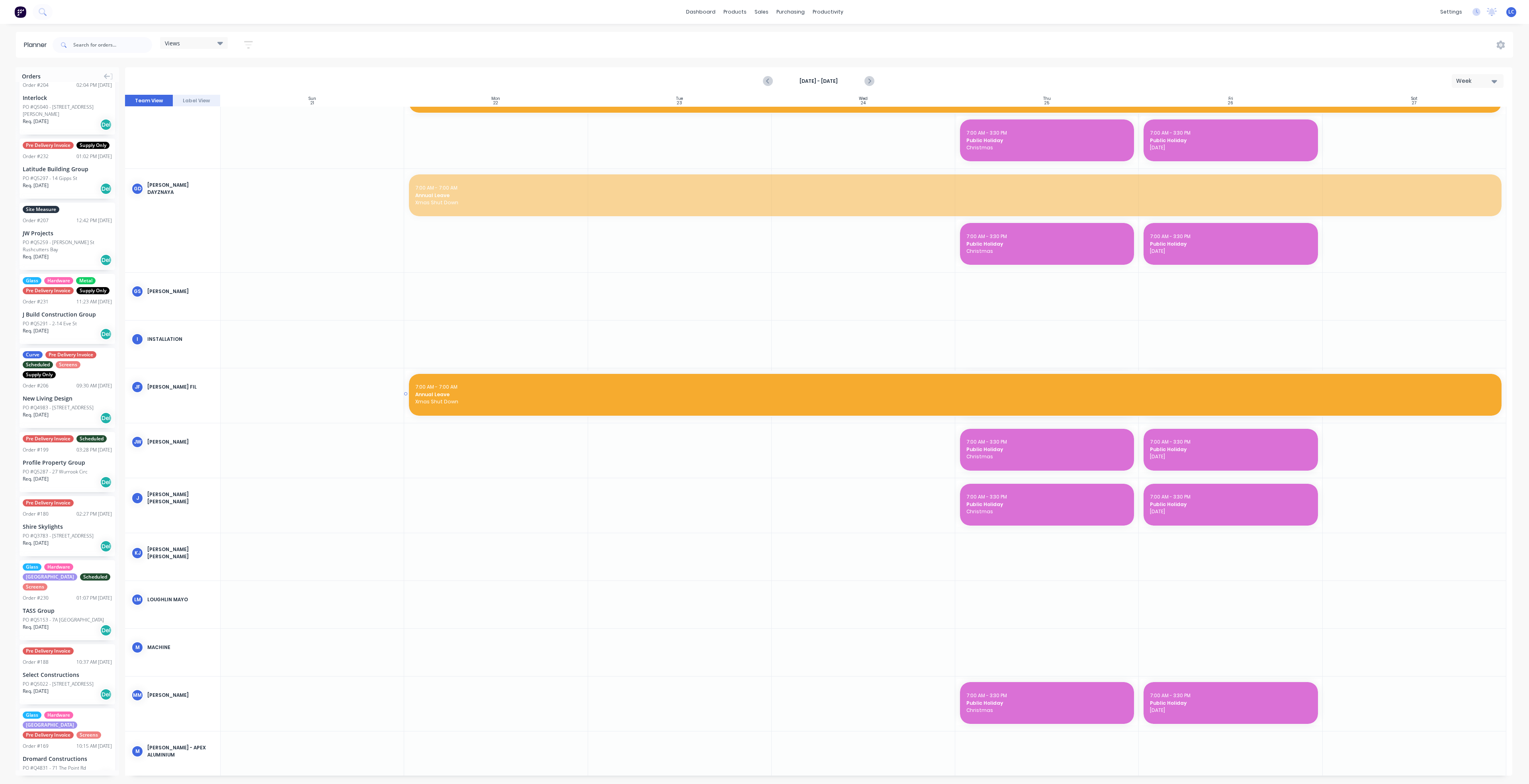
drag, startPoint x: 729, startPoint y: 199, endPoint x: 730, endPoint y: 375, distance: 176.0
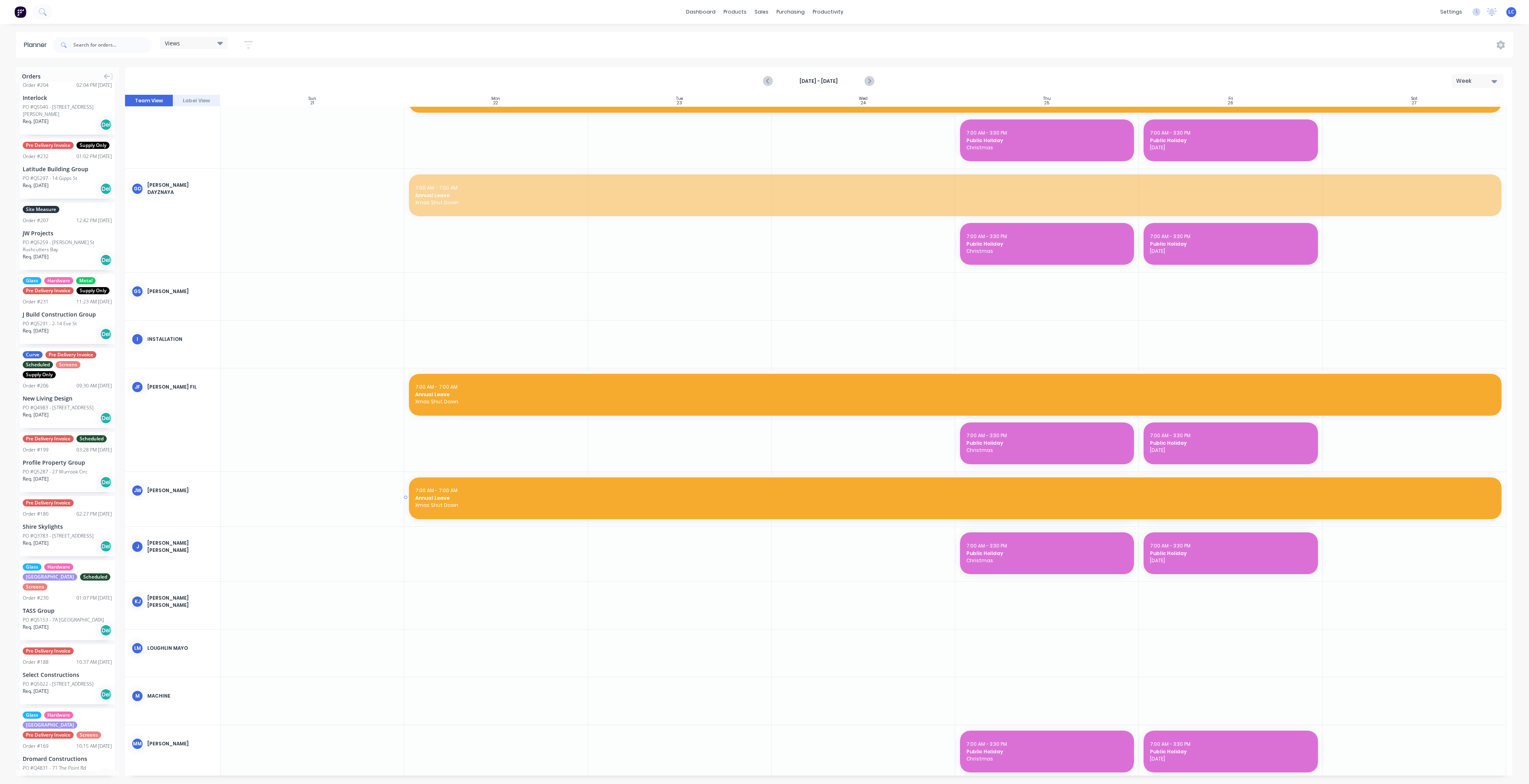
drag, startPoint x: 705, startPoint y: 190, endPoint x: 704, endPoint y: 488, distance: 298.0
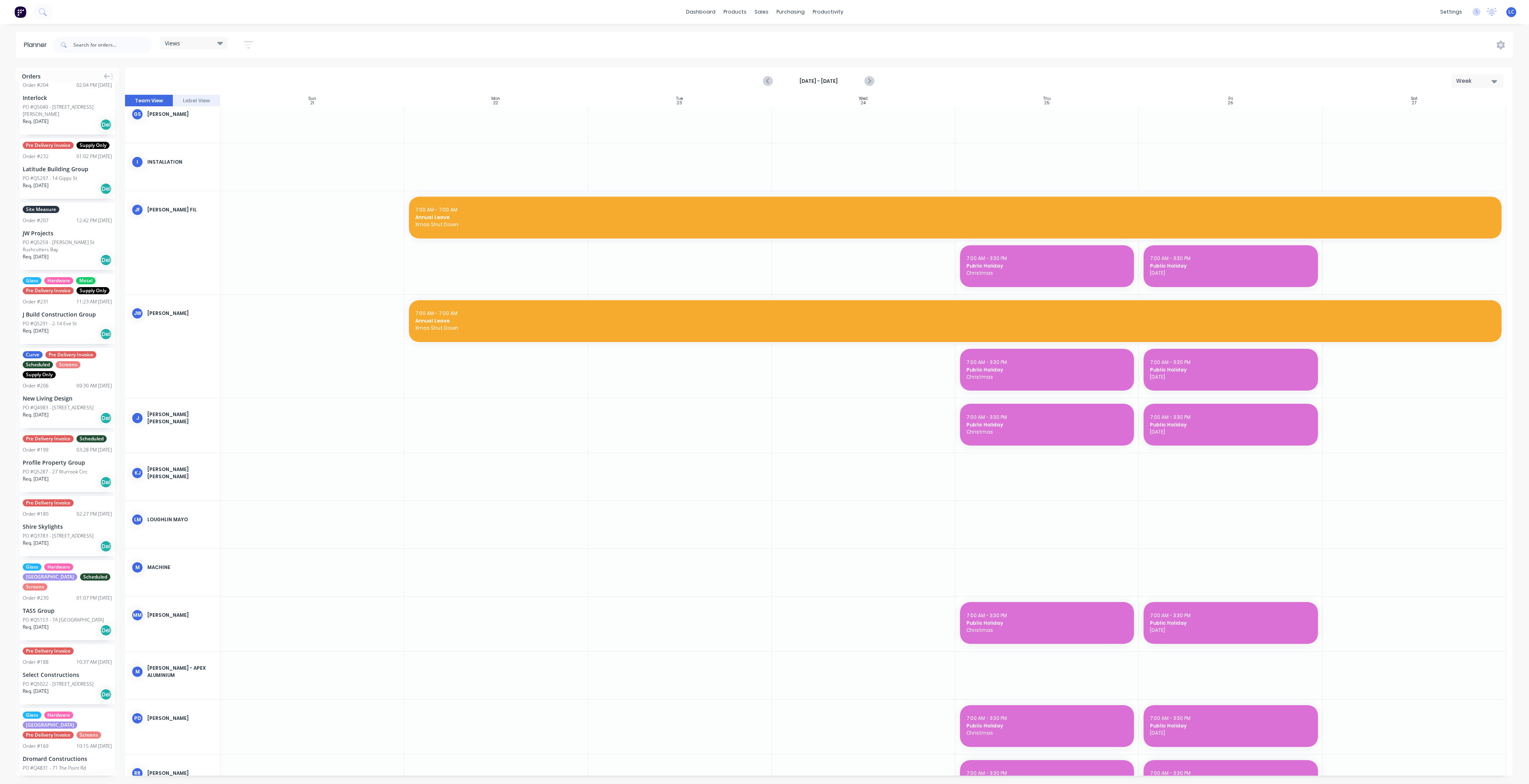
scroll to position [955, 0]
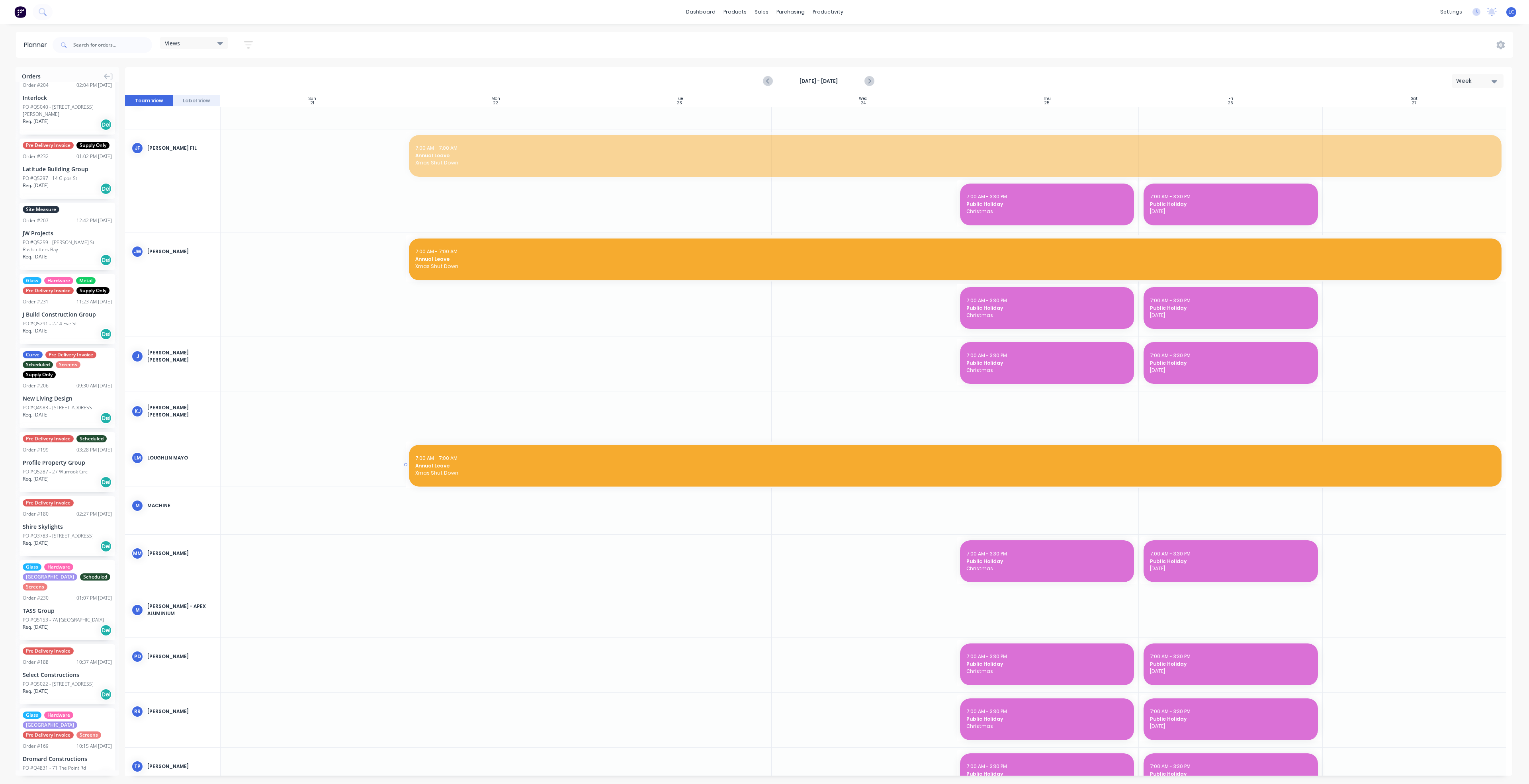
drag, startPoint x: 708, startPoint y: 161, endPoint x: 685, endPoint y: 453, distance: 292.9
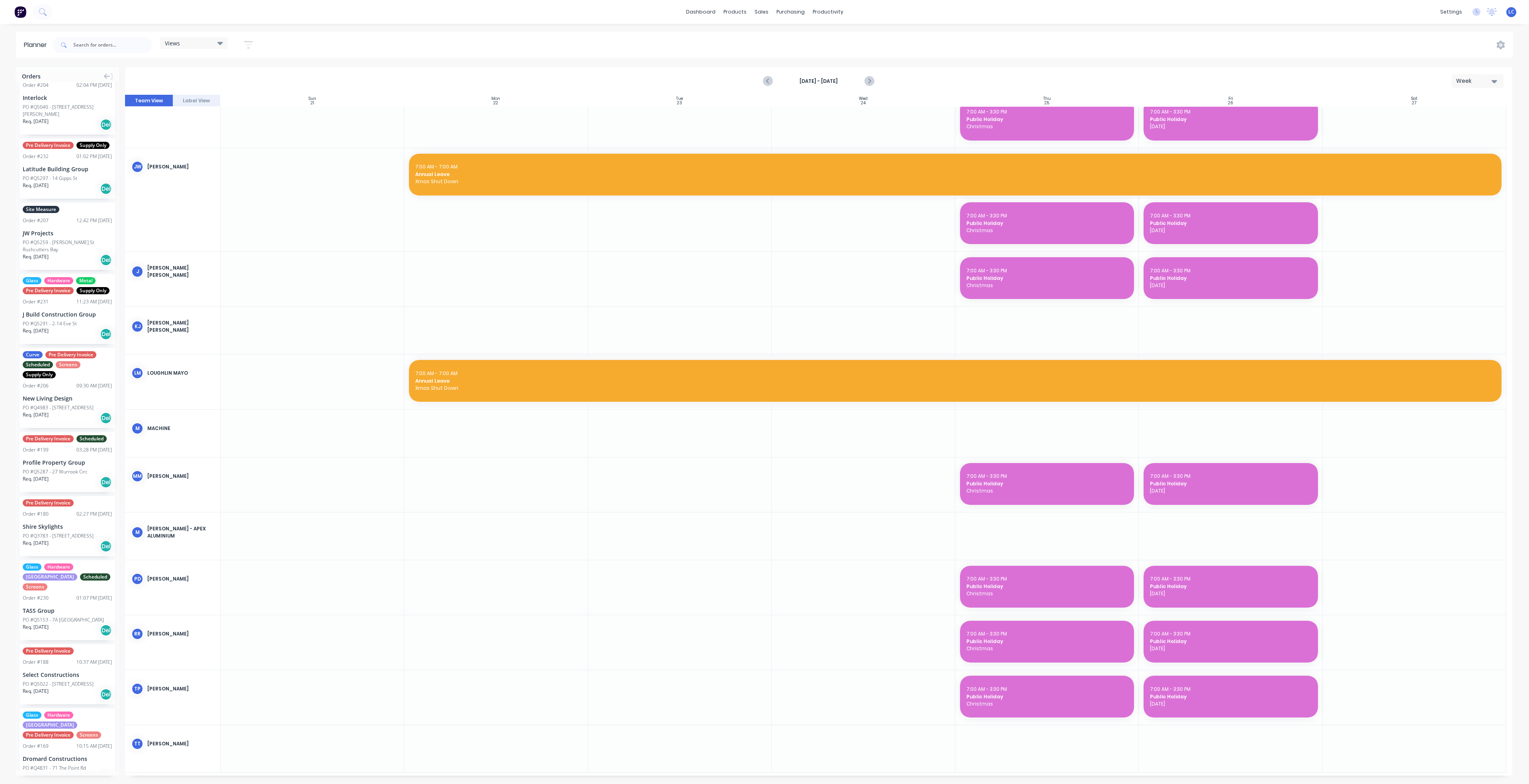
scroll to position [1043, 0]
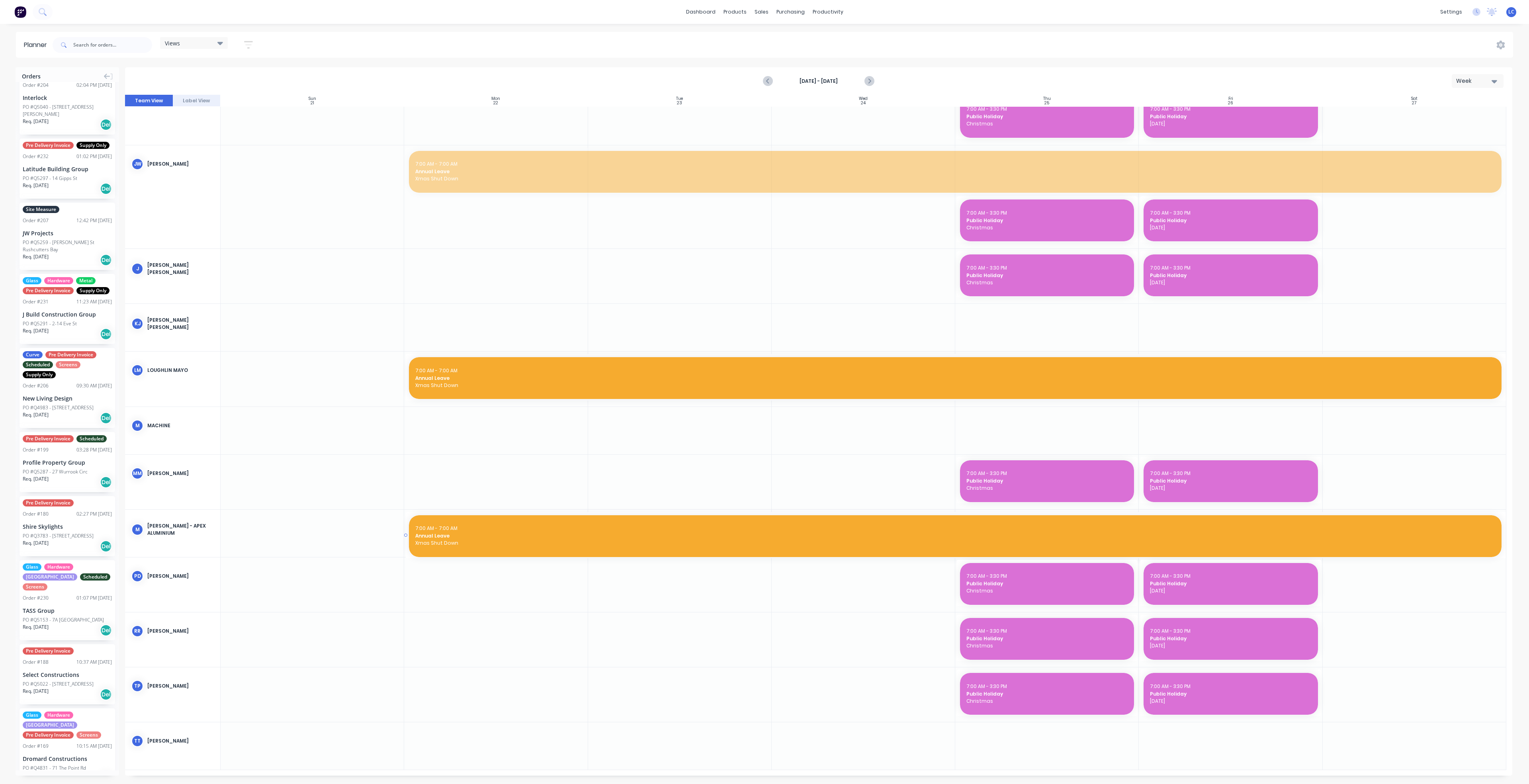
drag, startPoint x: 678, startPoint y: 158, endPoint x: 630, endPoint y: 530, distance: 375.1
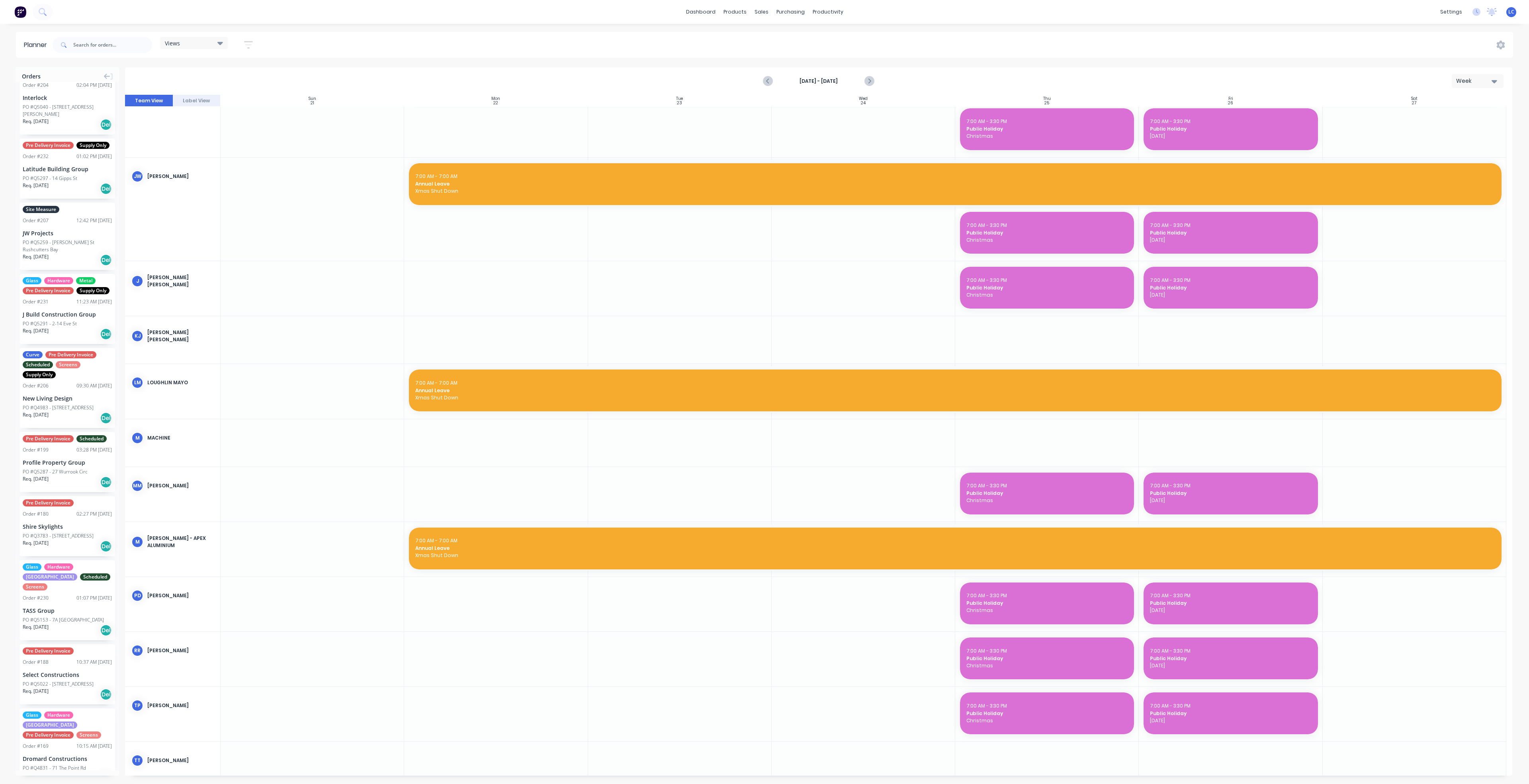
scroll to position [1050, 0]
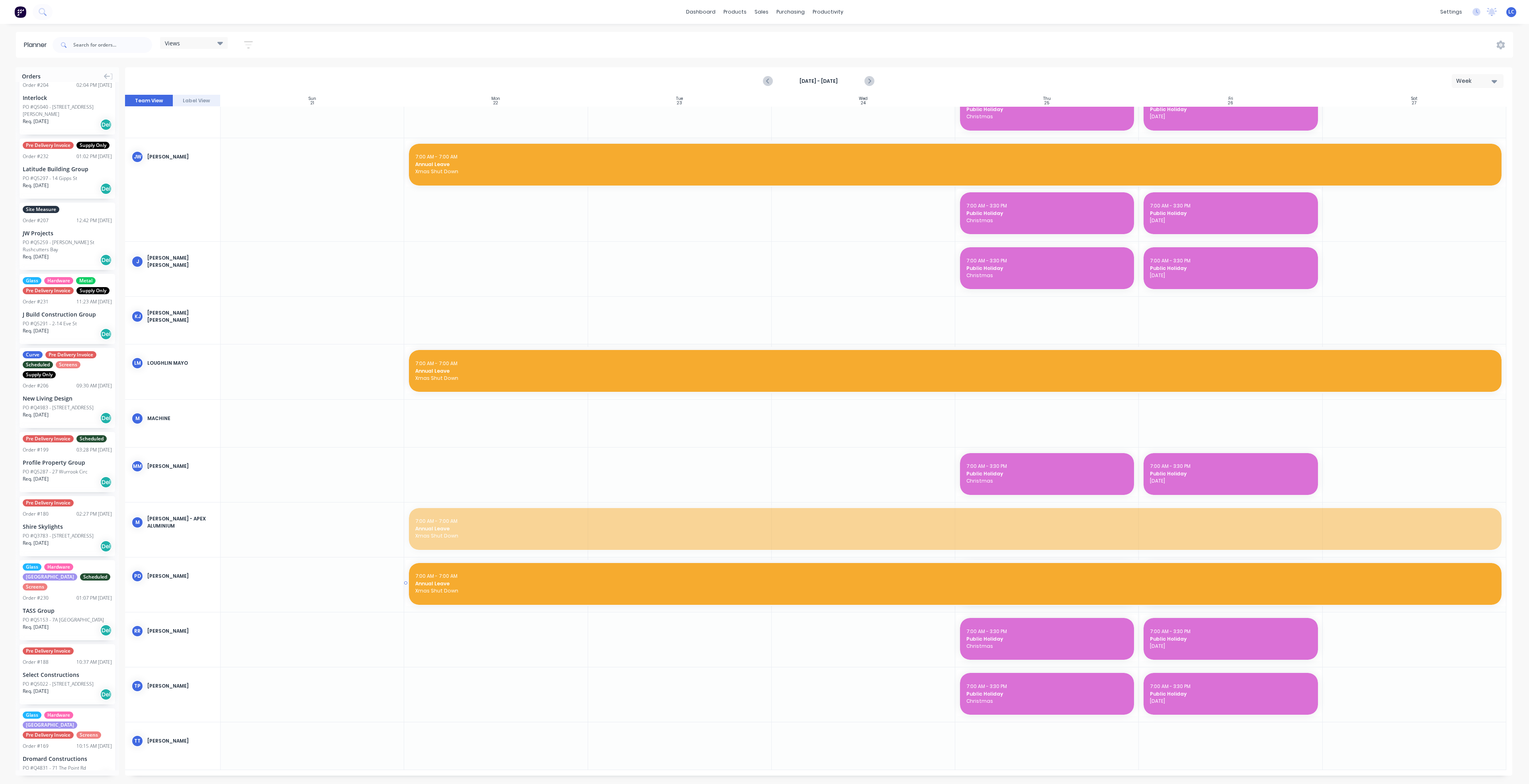
drag, startPoint x: 689, startPoint y: 537, endPoint x: 685, endPoint y: 592, distance: 55.1
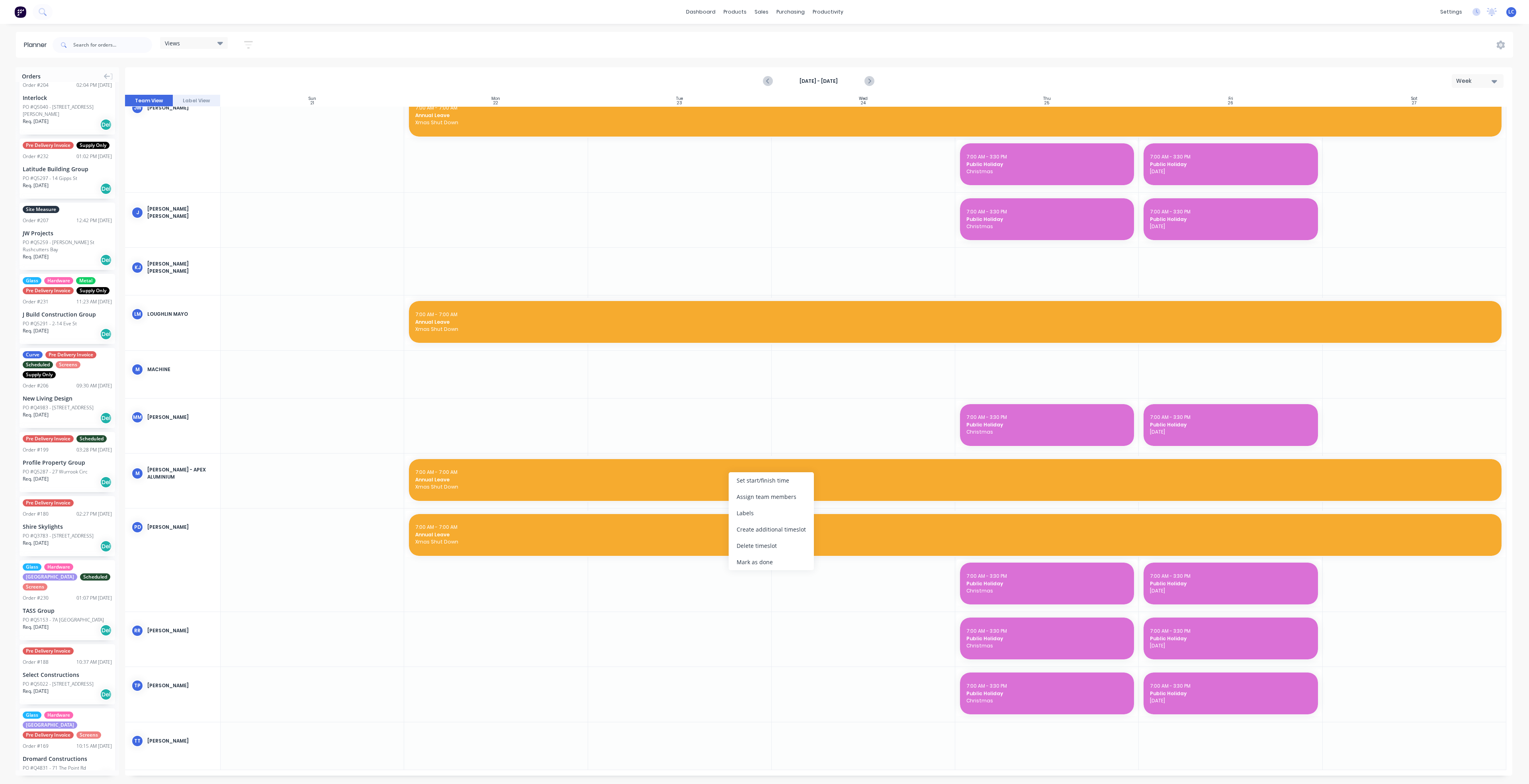
scroll to position [1092, 0]
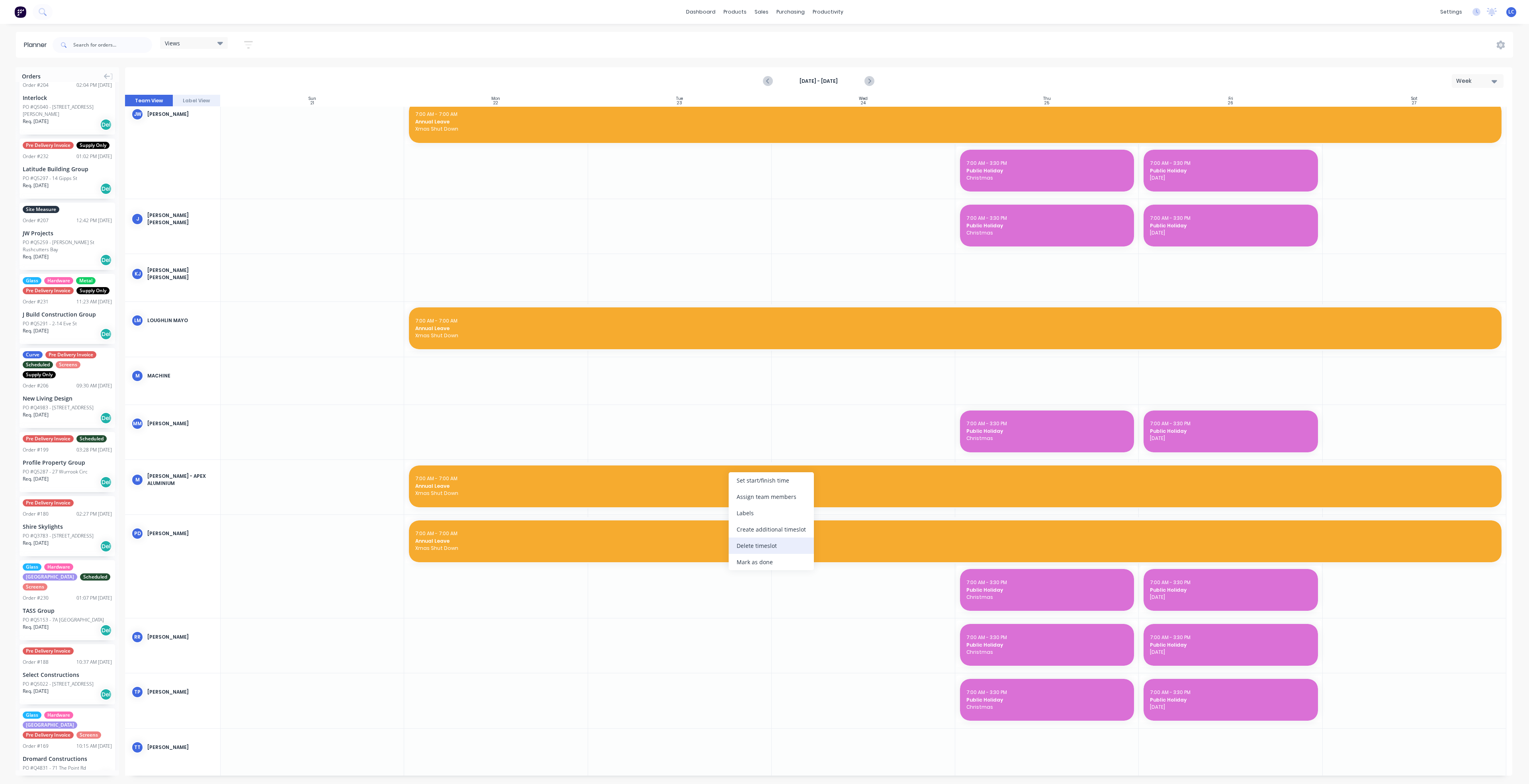
click at [760, 542] on div "Delete timeslot" at bounding box center [771, 545] width 85 height 16
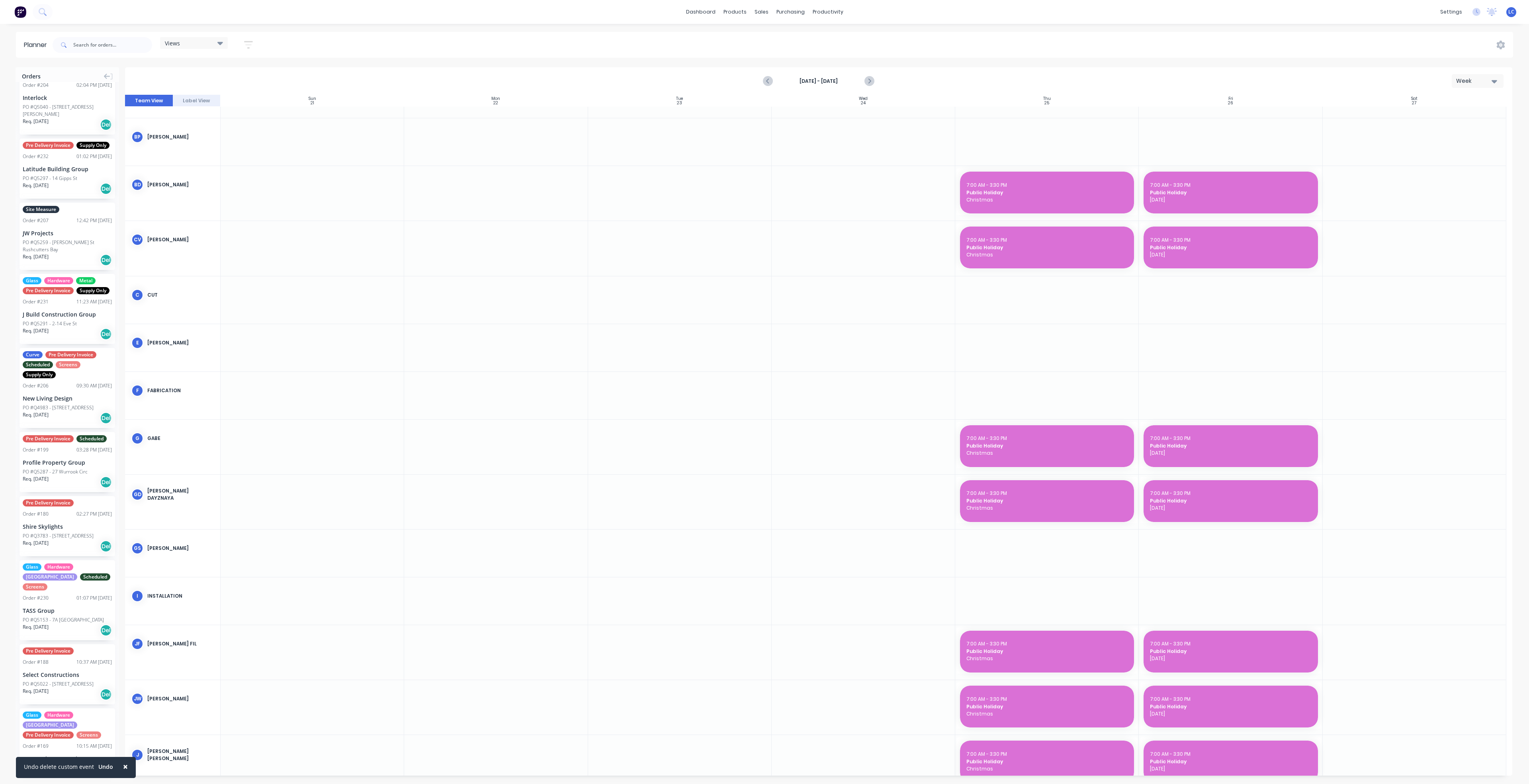
scroll to position [0, 0]
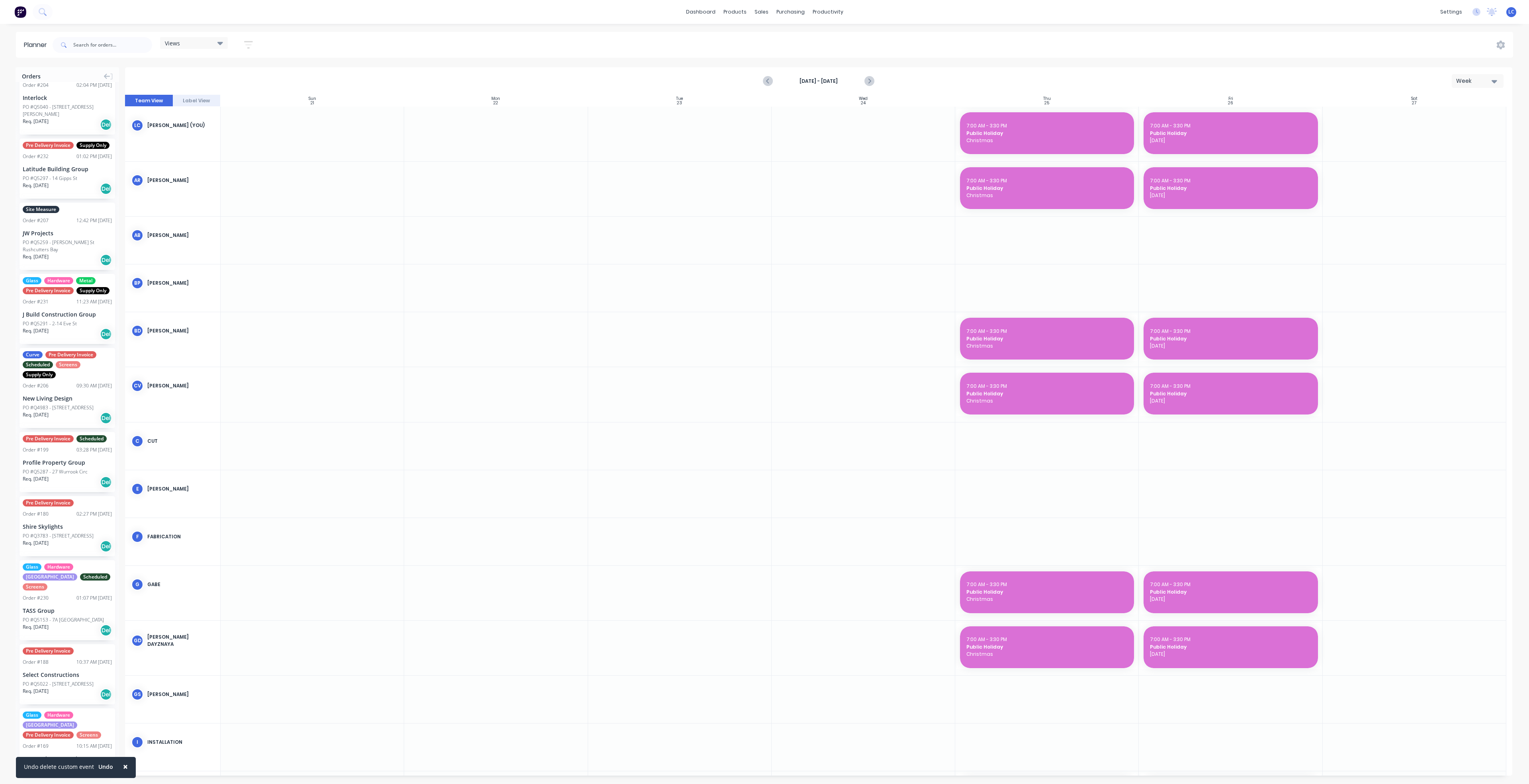
click at [506, 142] on div at bounding box center [495, 133] width 184 height 54
click at [516, 119] on div at bounding box center [495, 133] width 184 height 54
click at [541, 135] on div at bounding box center [495, 133] width 184 height 54
drag, startPoint x: 541, startPoint y: 135, endPoint x: 510, endPoint y: 129, distance: 31.6
click at [510, 129] on div at bounding box center [495, 133] width 184 height 54
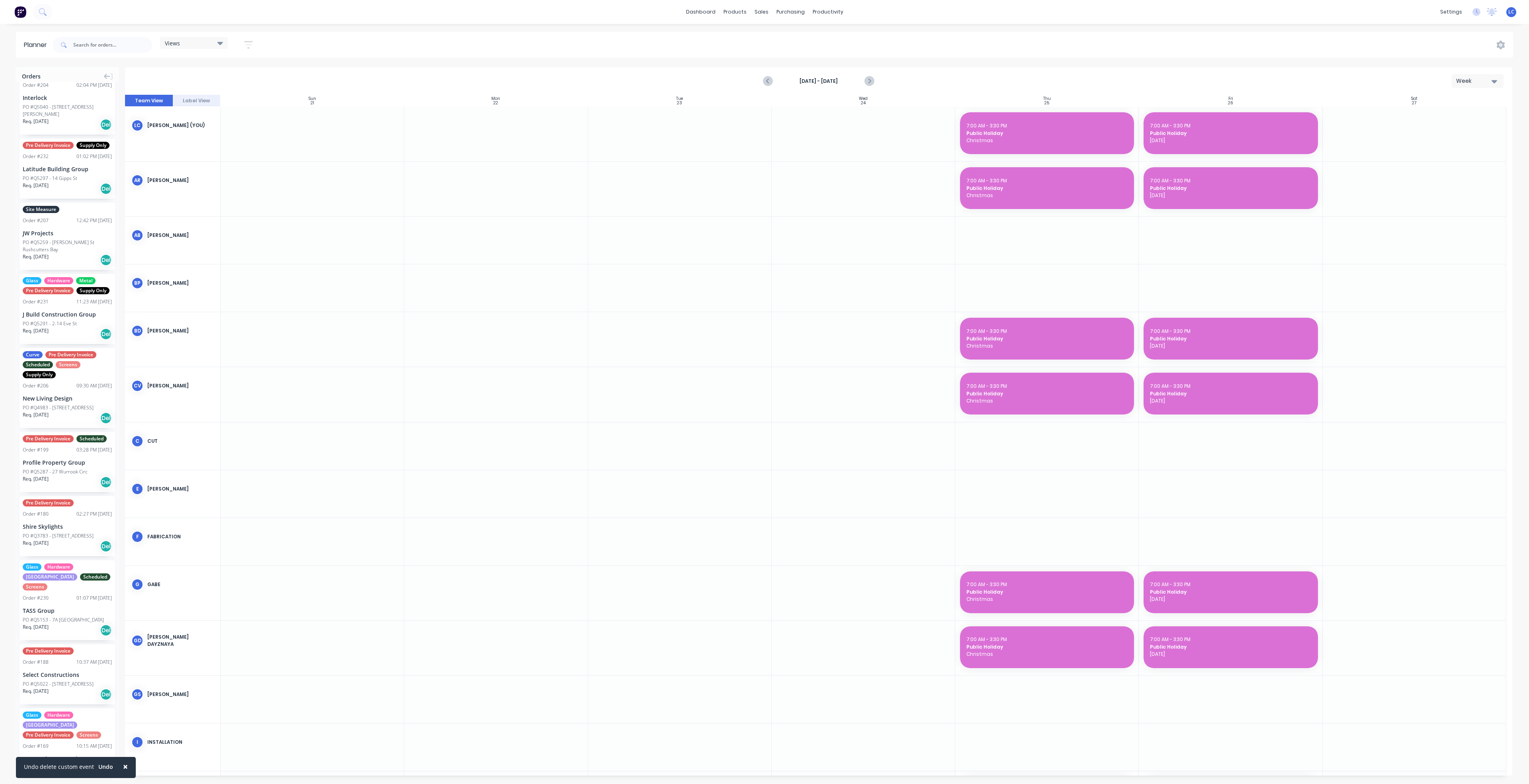
click at [510, 129] on div at bounding box center [495, 133] width 184 height 54
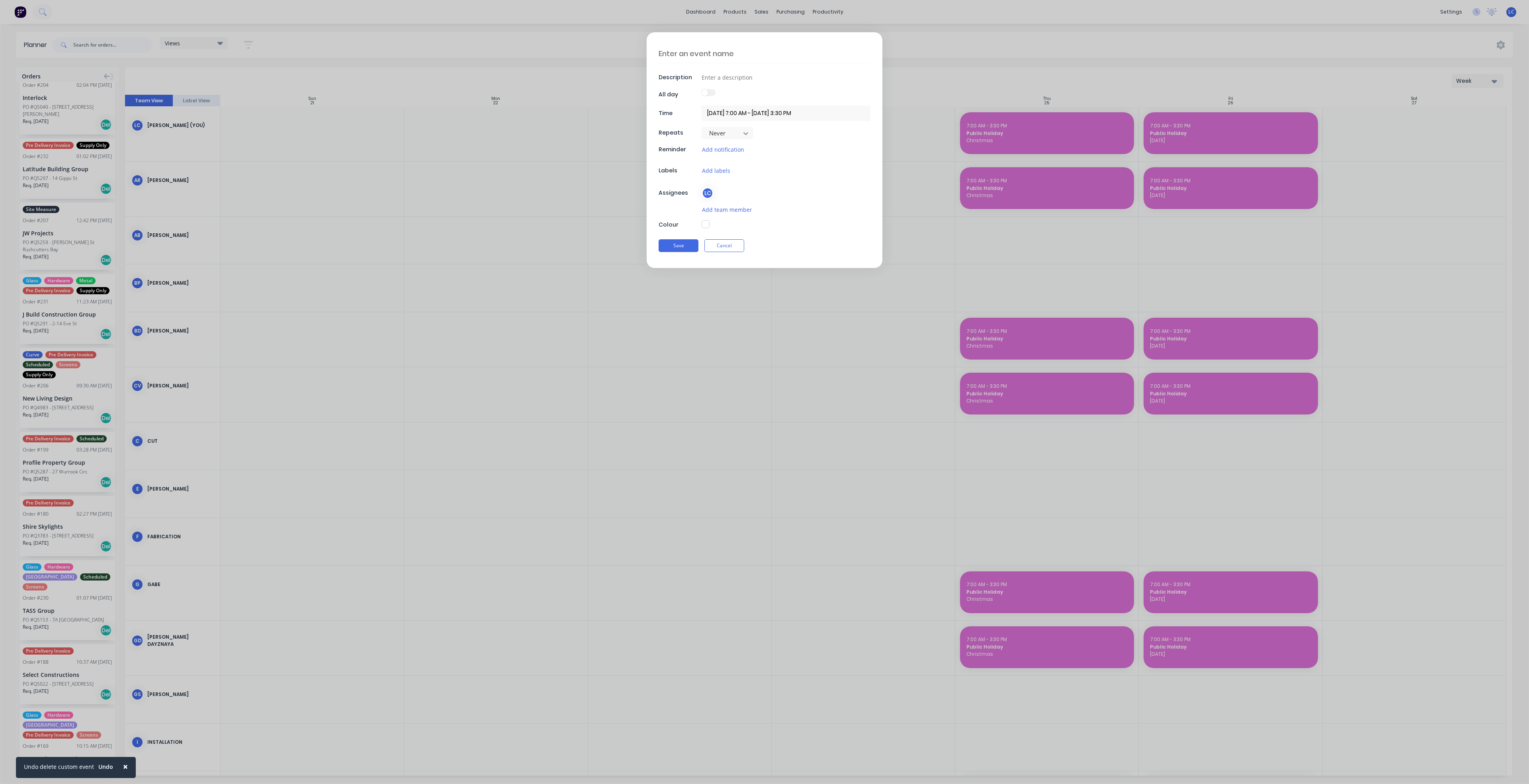
click at [794, 108] on input "[DATE] 7:00 AM - [DATE] 3:30 PM" at bounding box center [786, 113] width 169 height 16
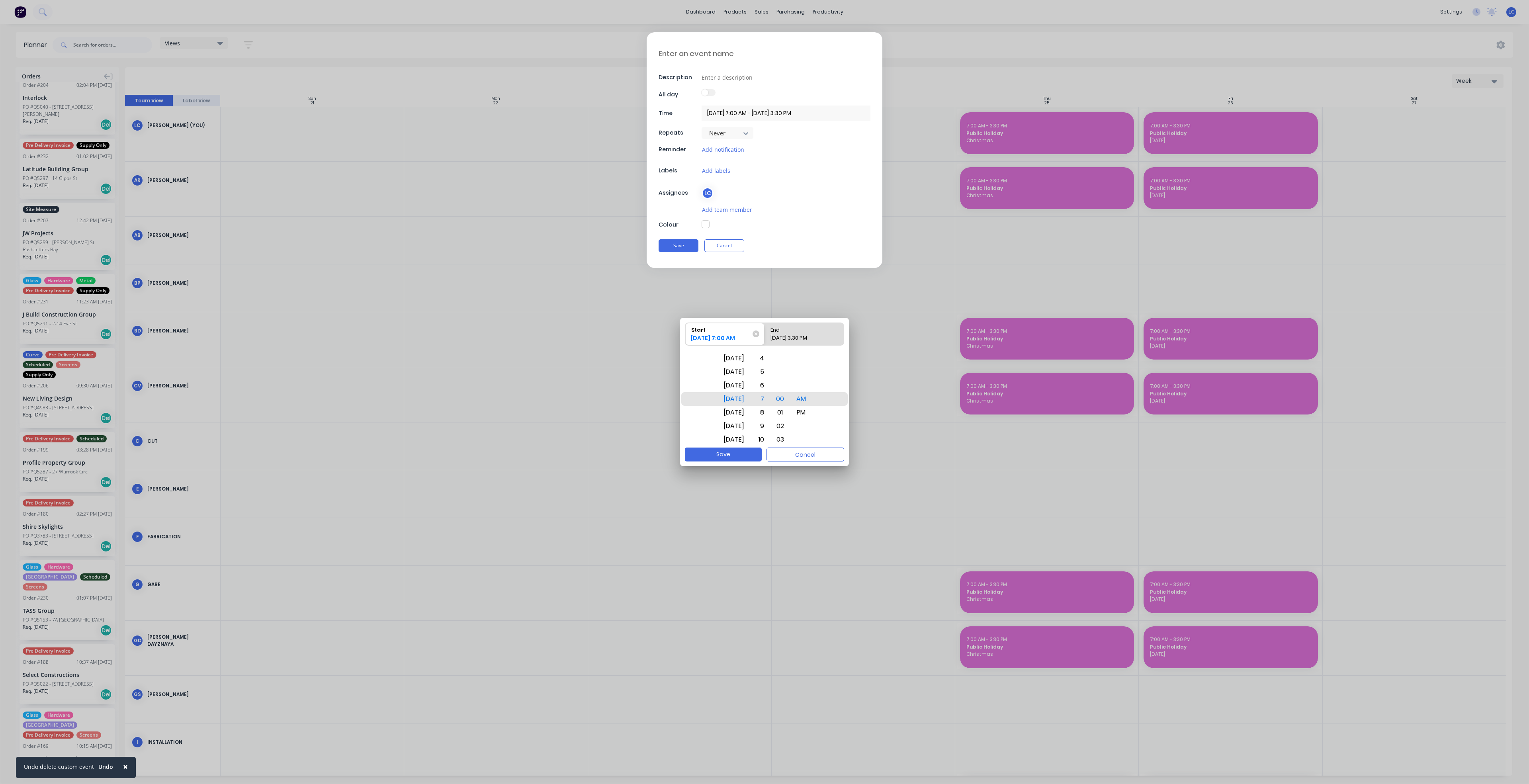
click at [796, 331] on div "End" at bounding box center [800, 328] width 66 height 11
click at [764, 331] on input "End [DATE] 3:30 PM" at bounding box center [764, 333] width 1 height 22
drag, startPoint x: 738, startPoint y: 428, endPoint x: 739, endPoint y: 338, distance: 90.0
click at [739, 339] on div "Start [DATE] 7:00 AM End [DATE] 3:30 PM [DATE] [DATE] [DATE] [DATE] [DATE] [DAT…" at bounding box center [764, 382] width 169 height 129
drag, startPoint x: 741, startPoint y: 407, endPoint x: 735, endPoint y: 376, distance: 31.6
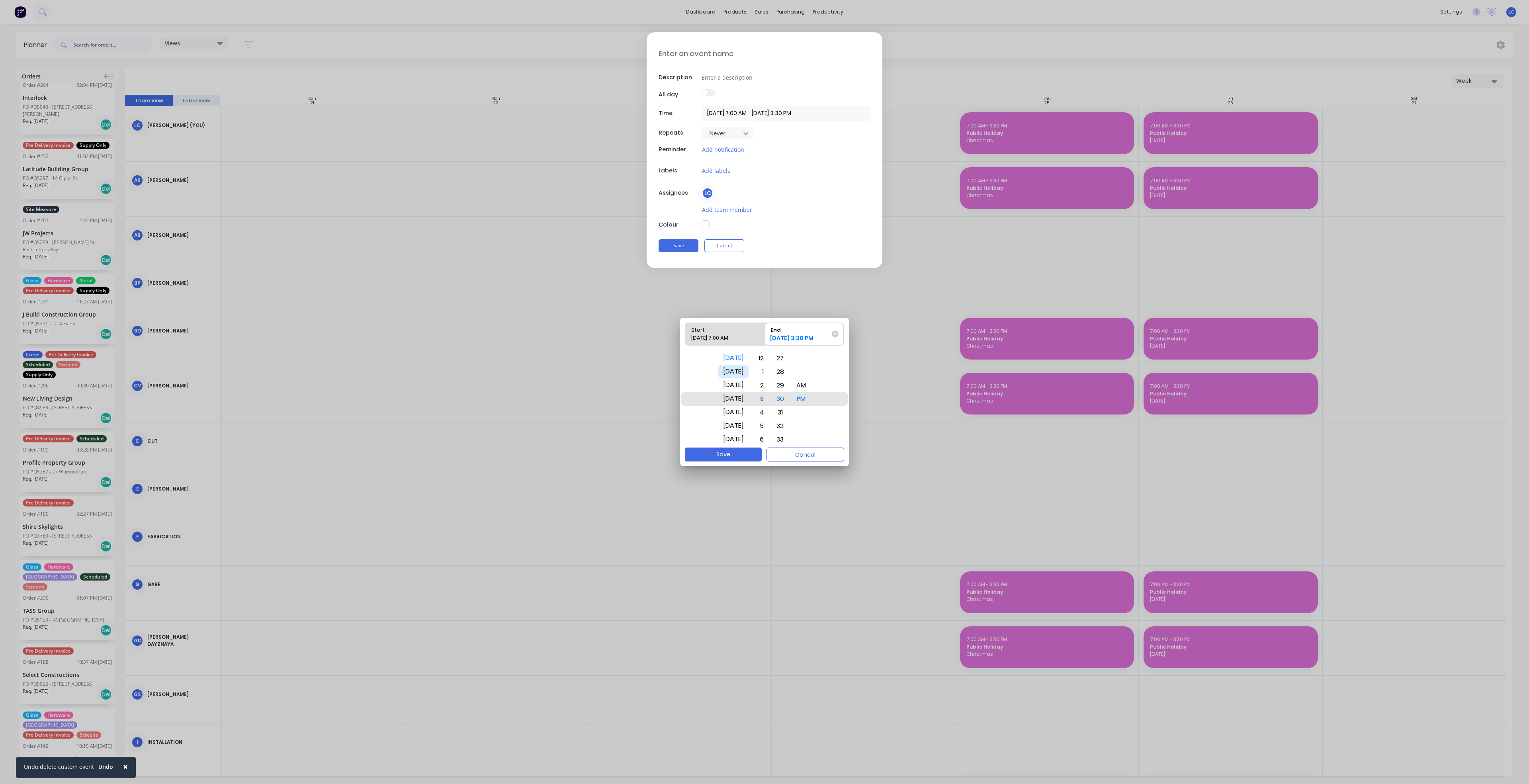
click at [735, 376] on div "[DATE]" at bounding box center [733, 371] width 30 height 14
click at [738, 411] on div "[DATE]" at bounding box center [733, 413] width 30 height 14
click at [728, 455] on button "Save" at bounding box center [722, 454] width 77 height 14
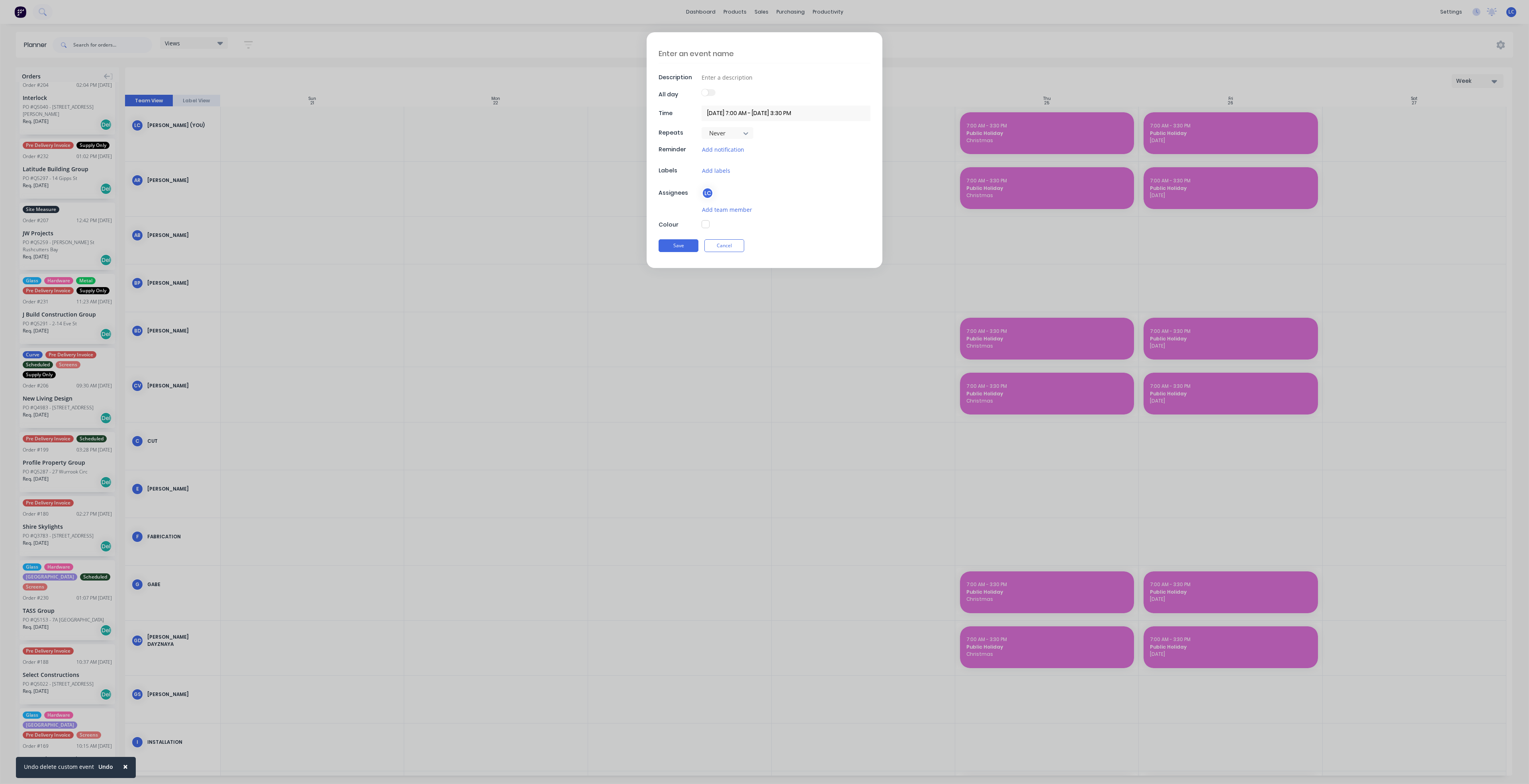
click at [705, 227] on button "button" at bounding box center [706, 224] width 8 height 8
click at [766, 313] on div at bounding box center [764, 314] width 13 height 13
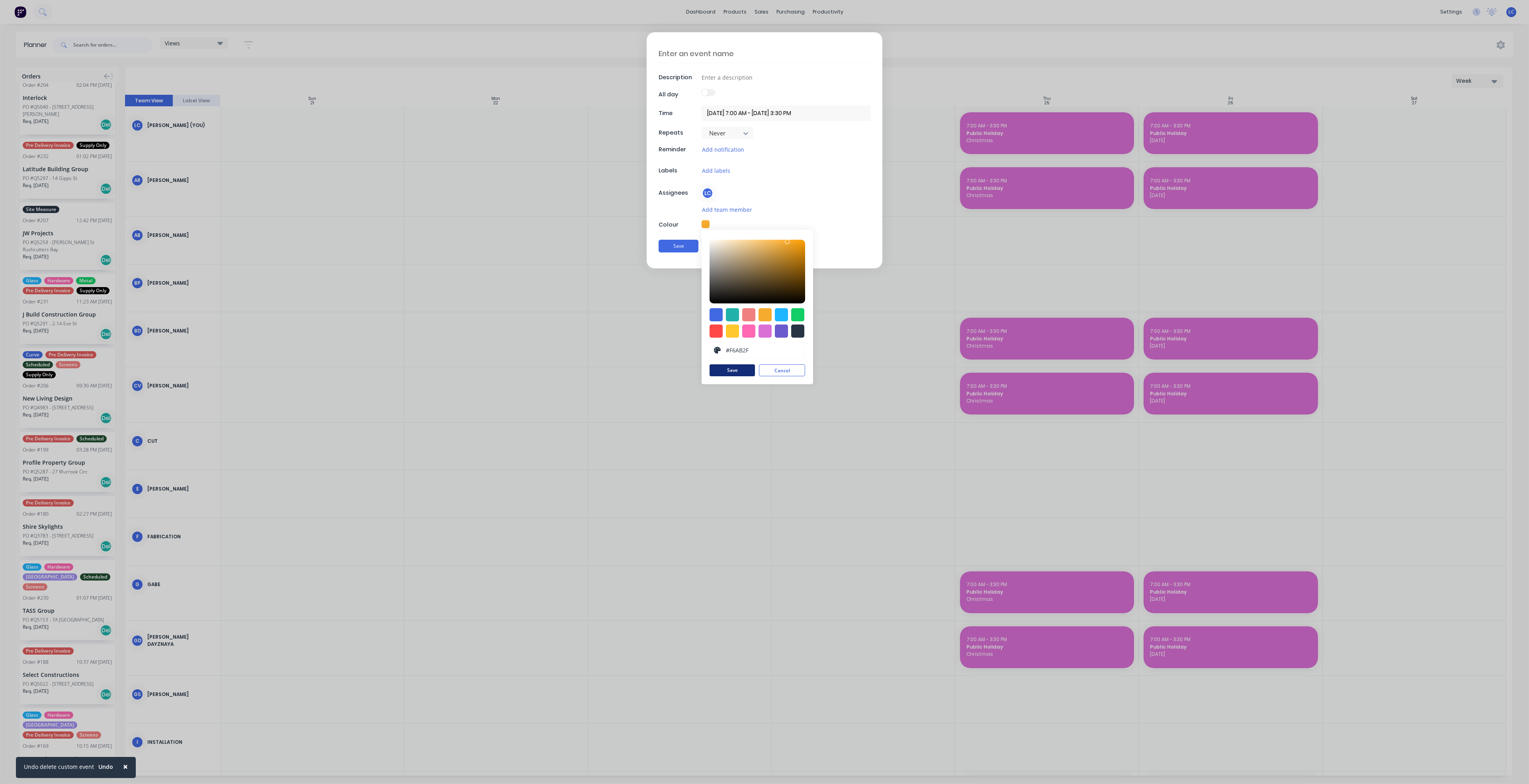
click at [729, 369] on button "Save" at bounding box center [732, 370] width 45 height 12
click at [730, 56] on textarea at bounding box center [764, 54] width 212 height 19
click at [735, 77] on input "Xmas Shut down" at bounding box center [786, 77] width 169 height 12
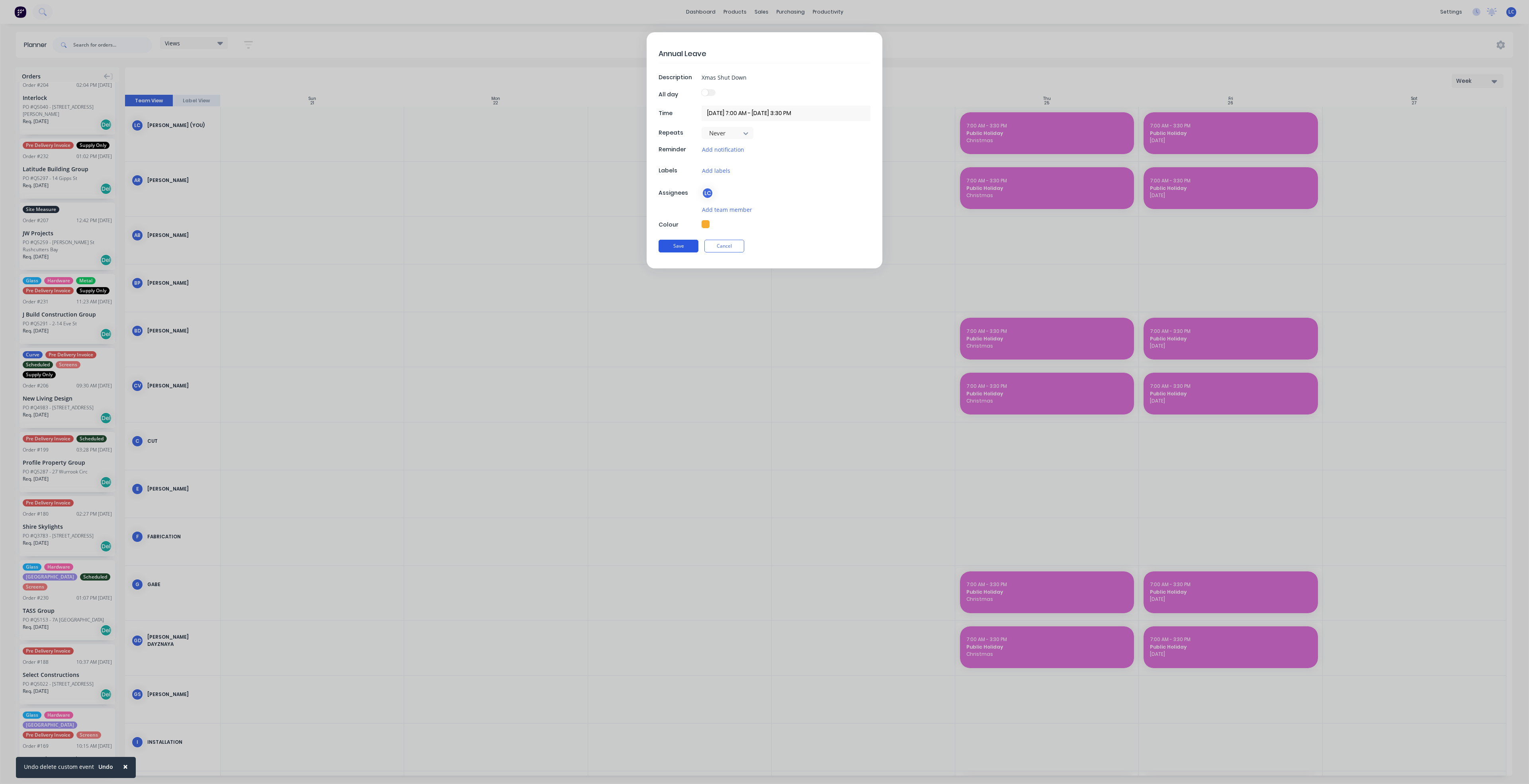
click at [674, 247] on button "Save" at bounding box center [678, 246] width 40 height 13
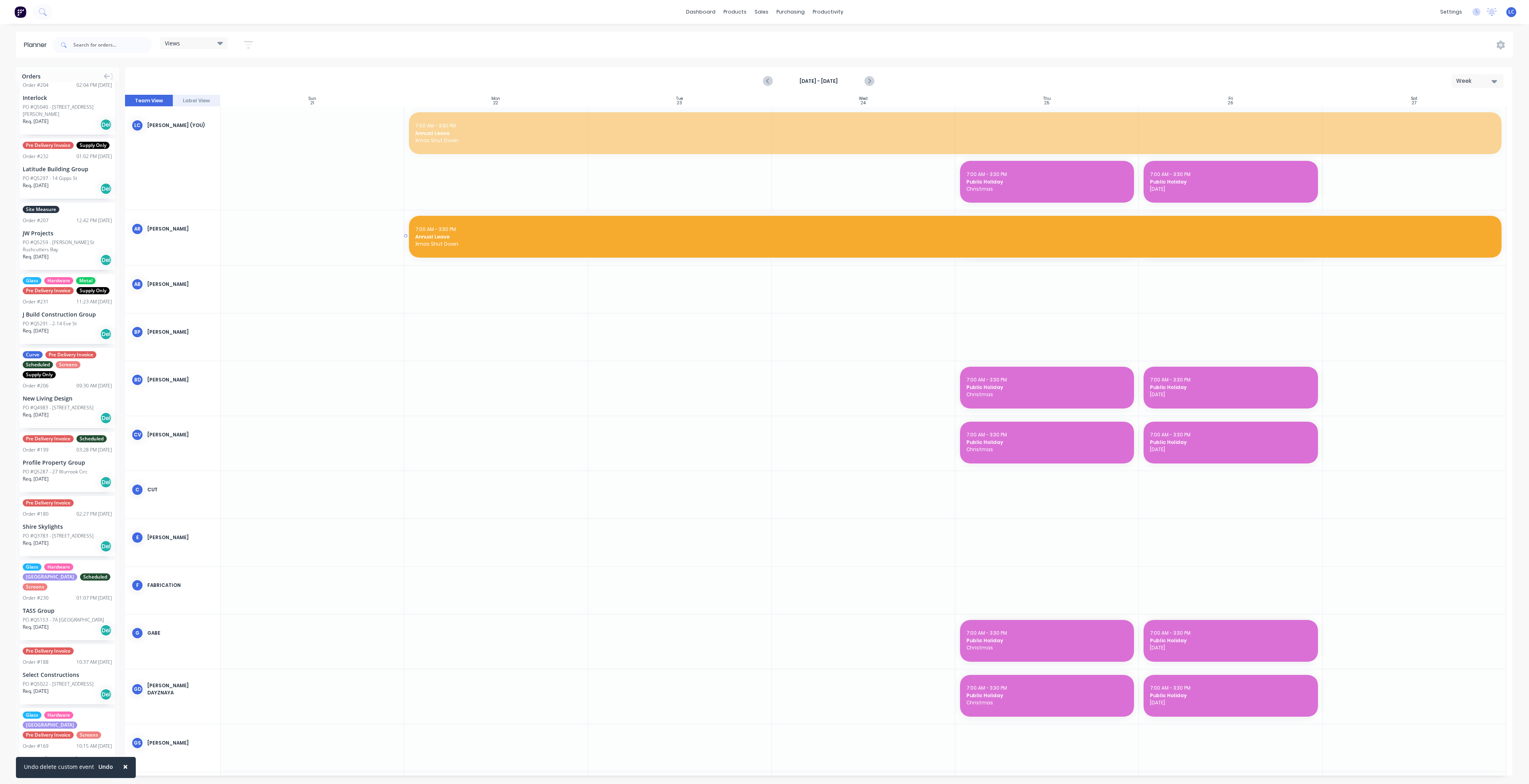
drag, startPoint x: 638, startPoint y: 129, endPoint x: 615, endPoint y: 231, distance: 104.6
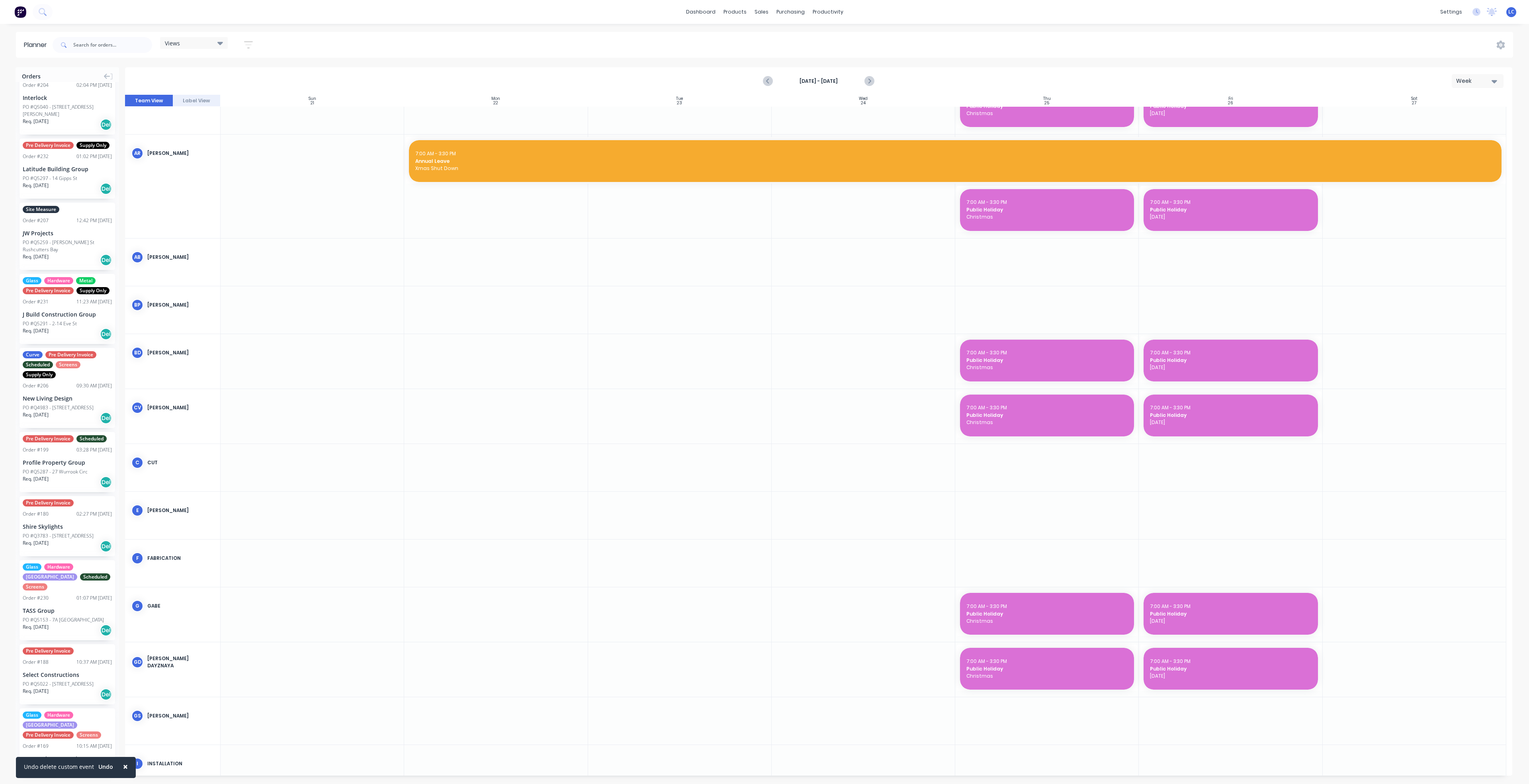
scroll to position [60, 0]
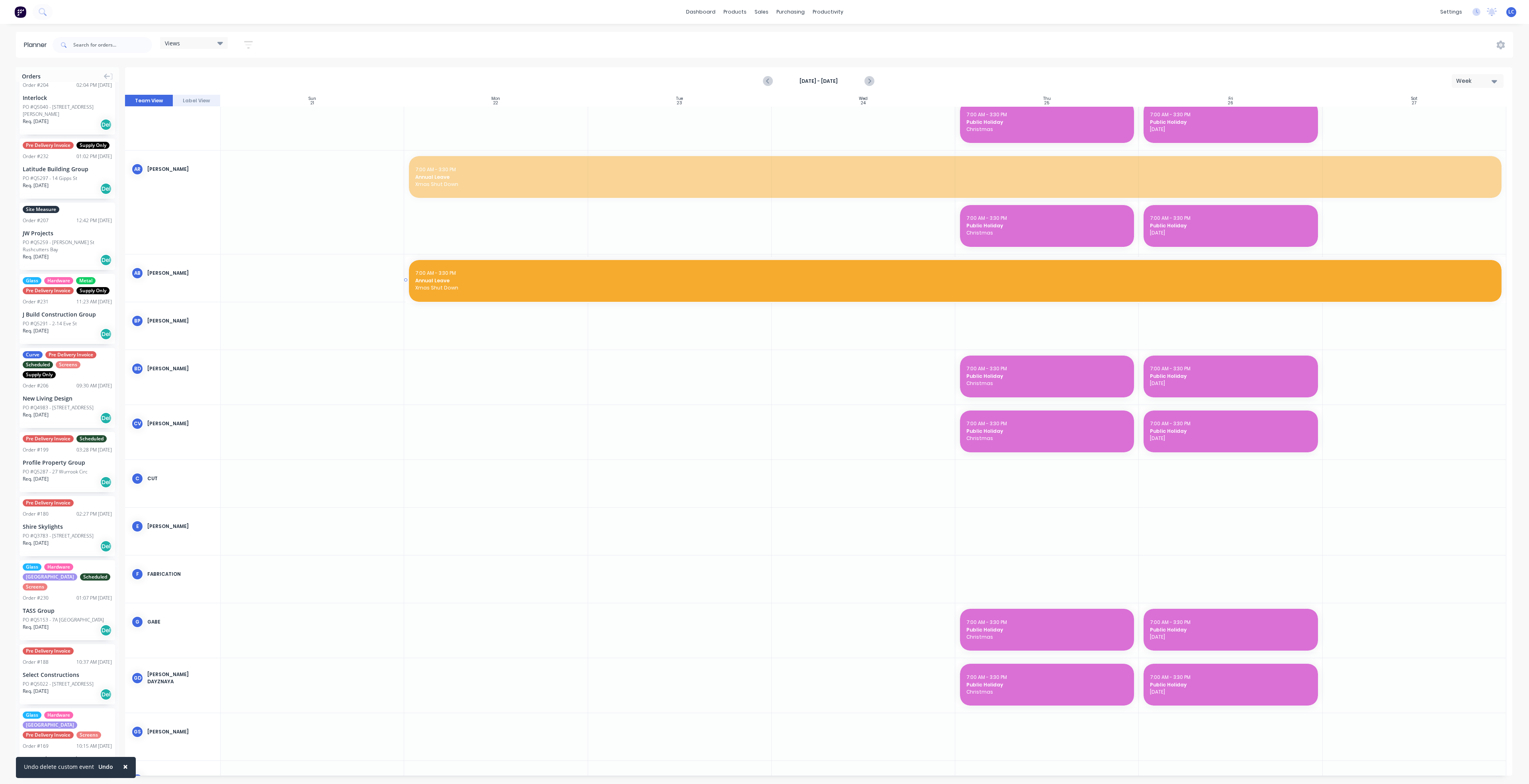
drag, startPoint x: 653, startPoint y: 179, endPoint x: 657, endPoint y: 258, distance: 79.1
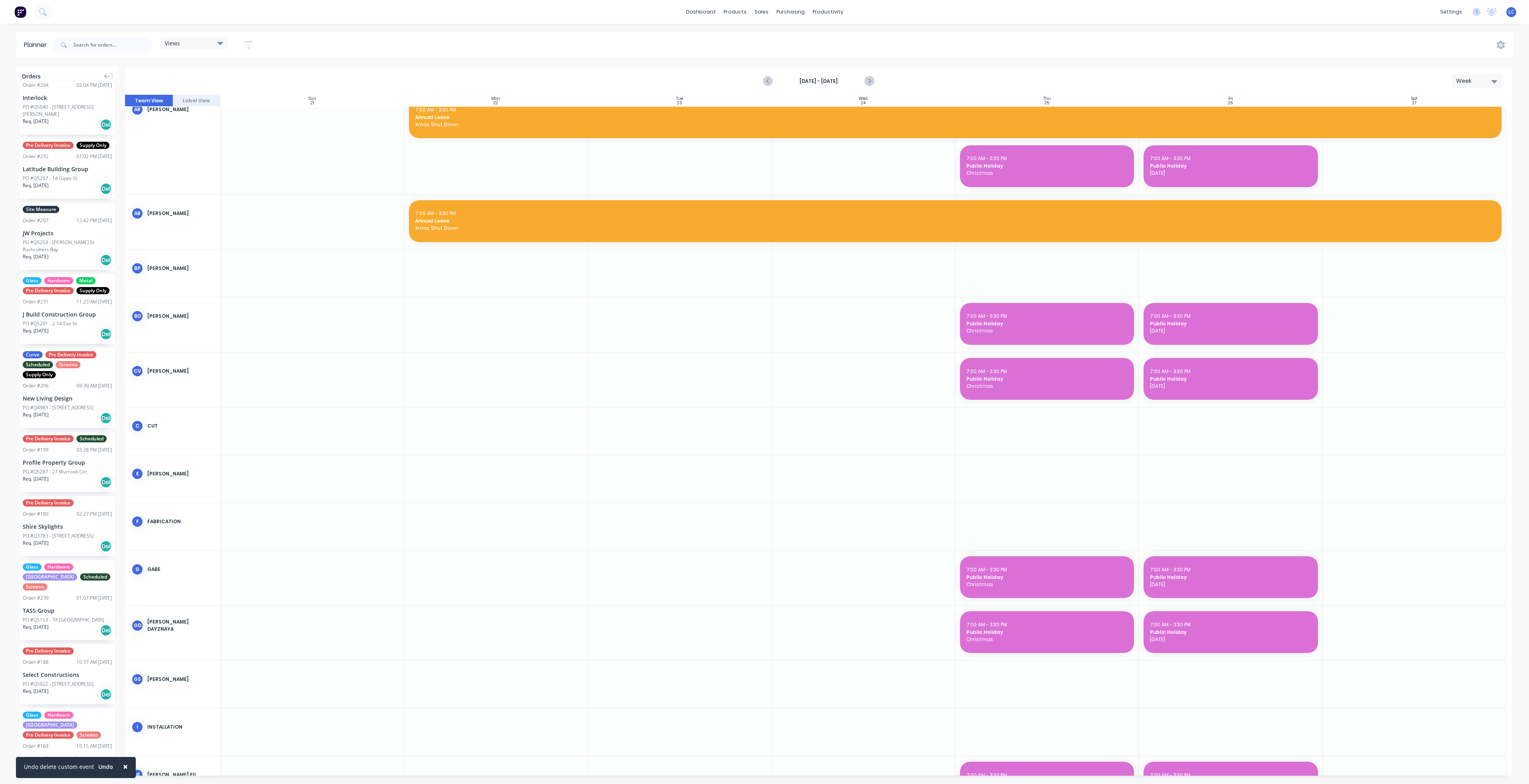
scroll to position [179, 0]
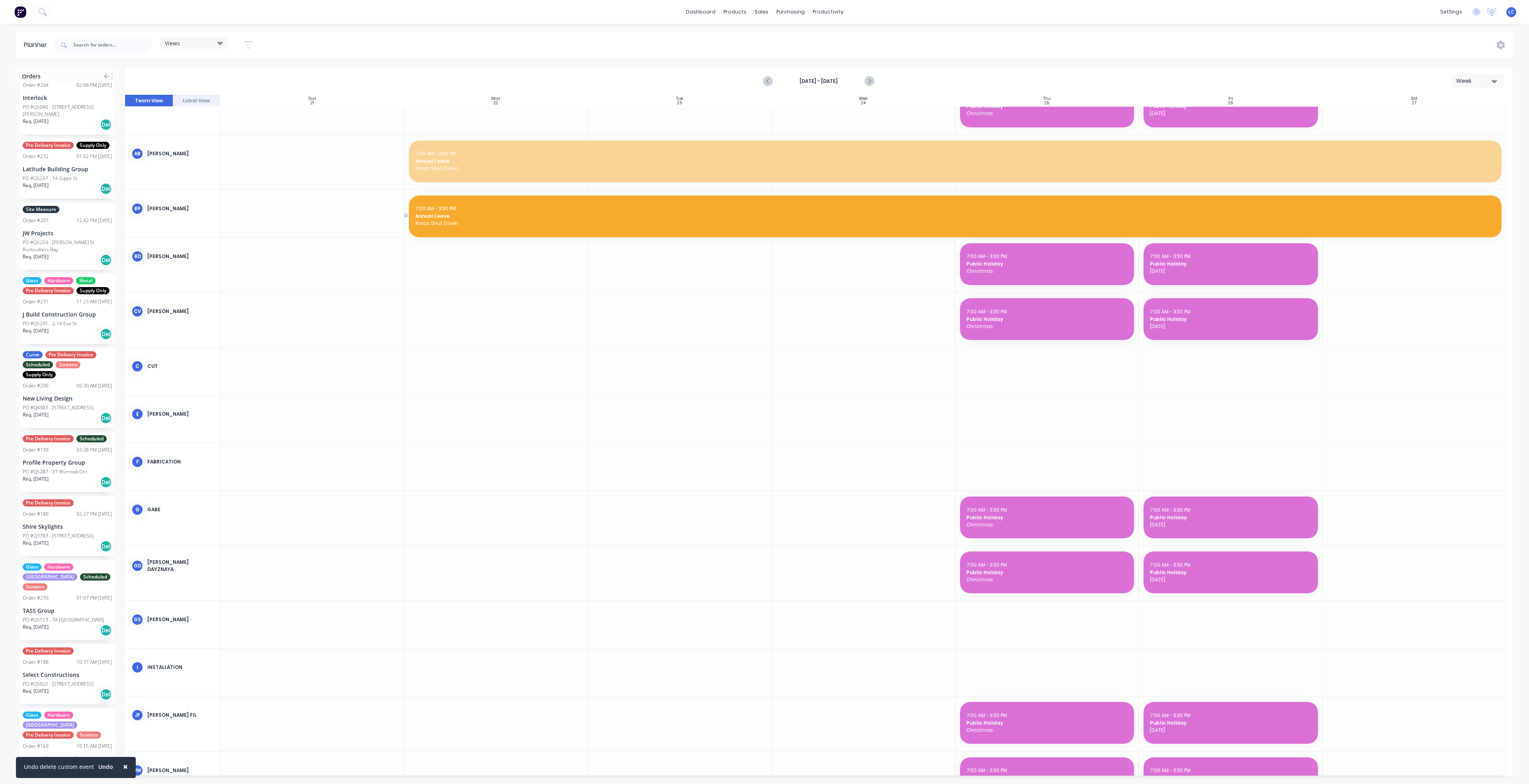
drag, startPoint x: 685, startPoint y: 170, endPoint x: 675, endPoint y: 224, distance: 54.9
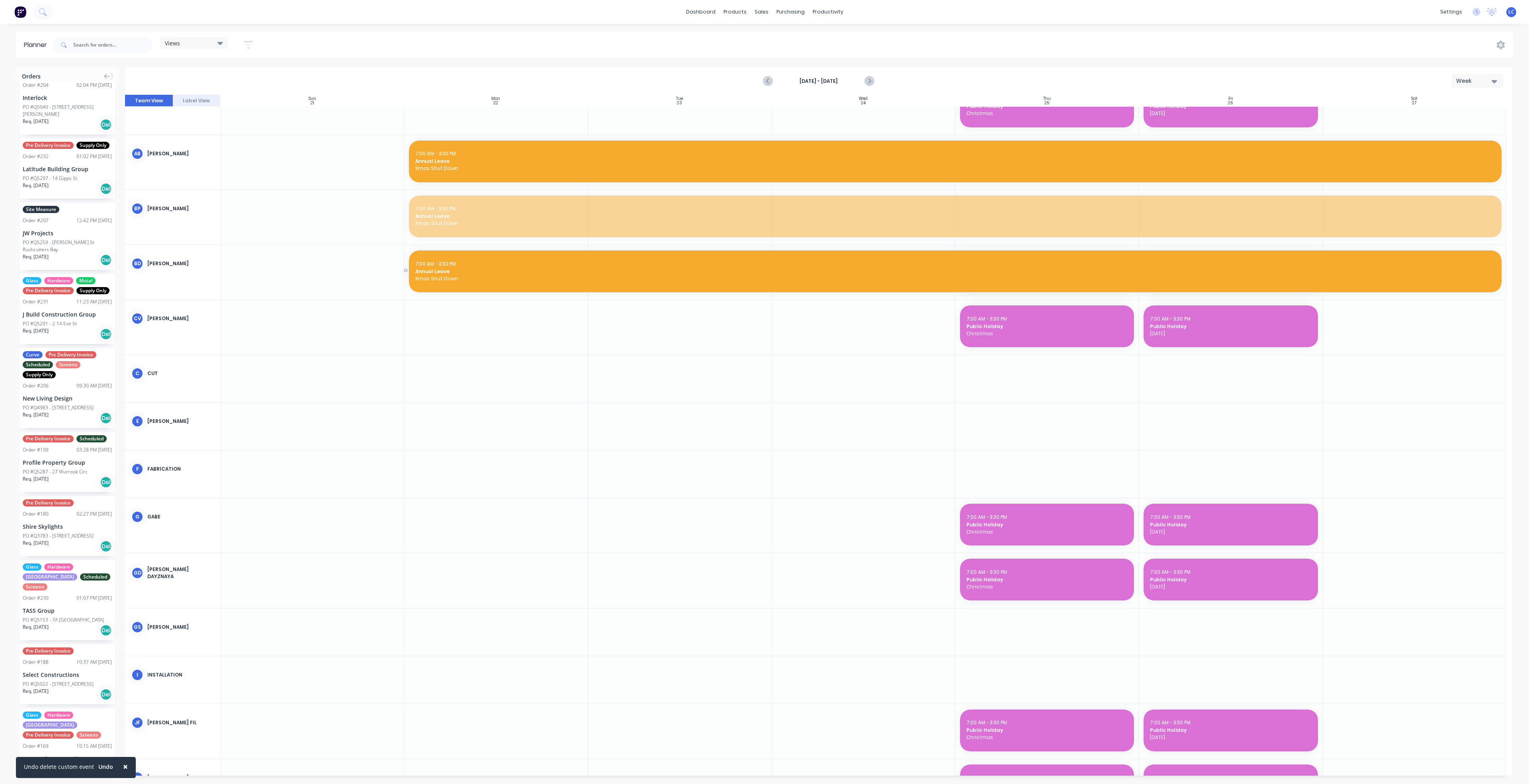
drag, startPoint x: 683, startPoint y: 213, endPoint x: 674, endPoint y: 282, distance: 69.6
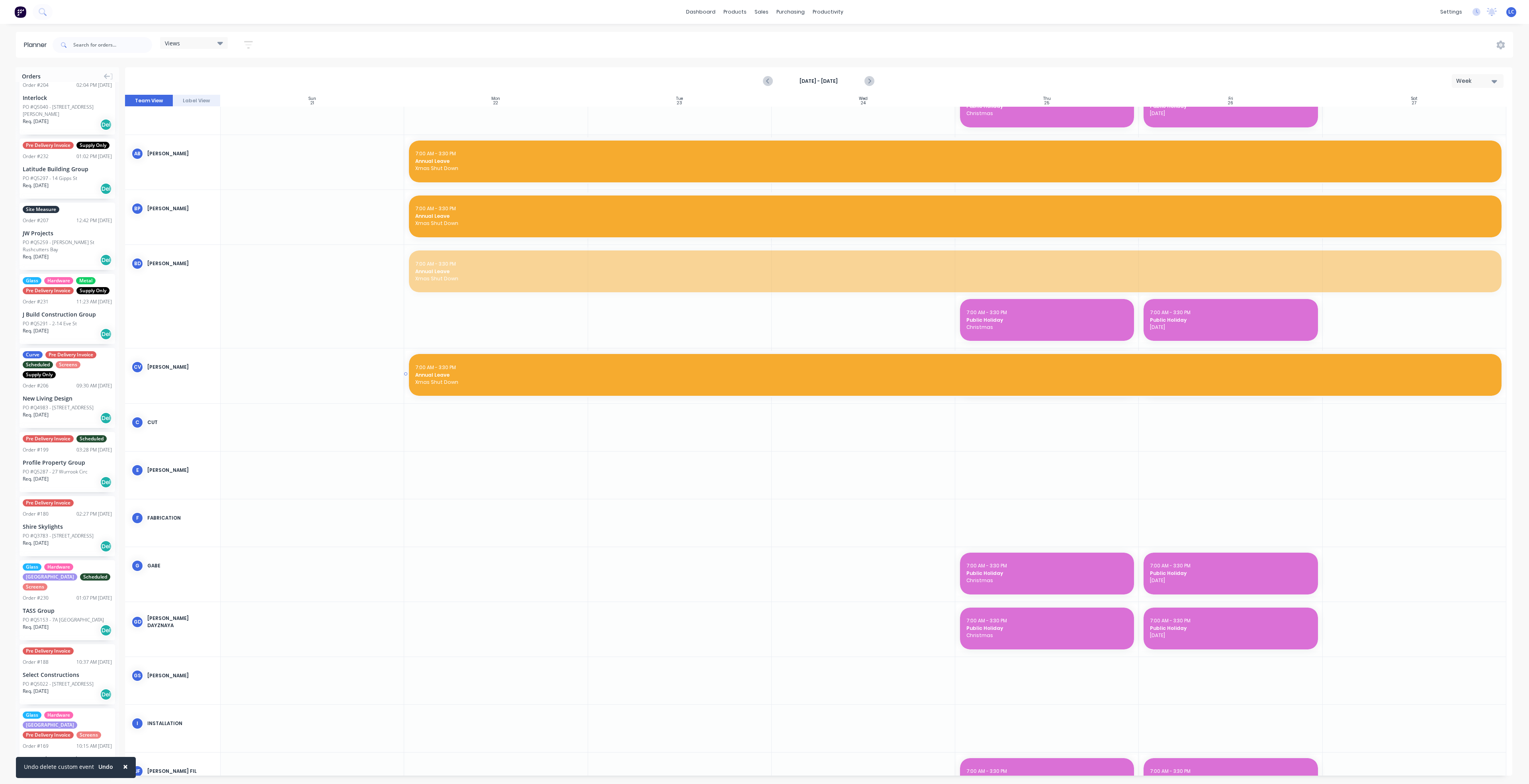
drag, startPoint x: 685, startPoint y: 261, endPoint x: 686, endPoint y: 352, distance: 91.0
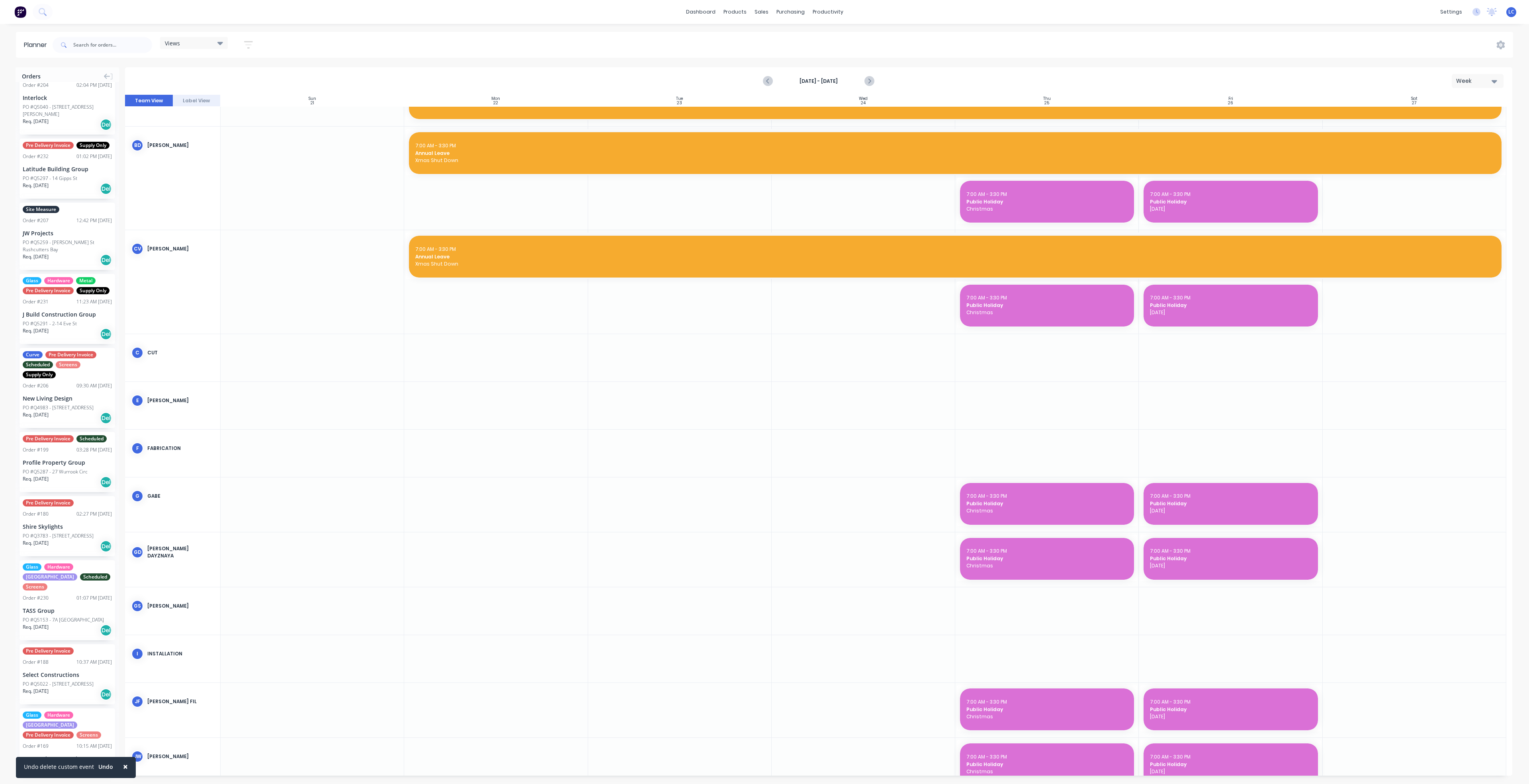
scroll to position [358, 0]
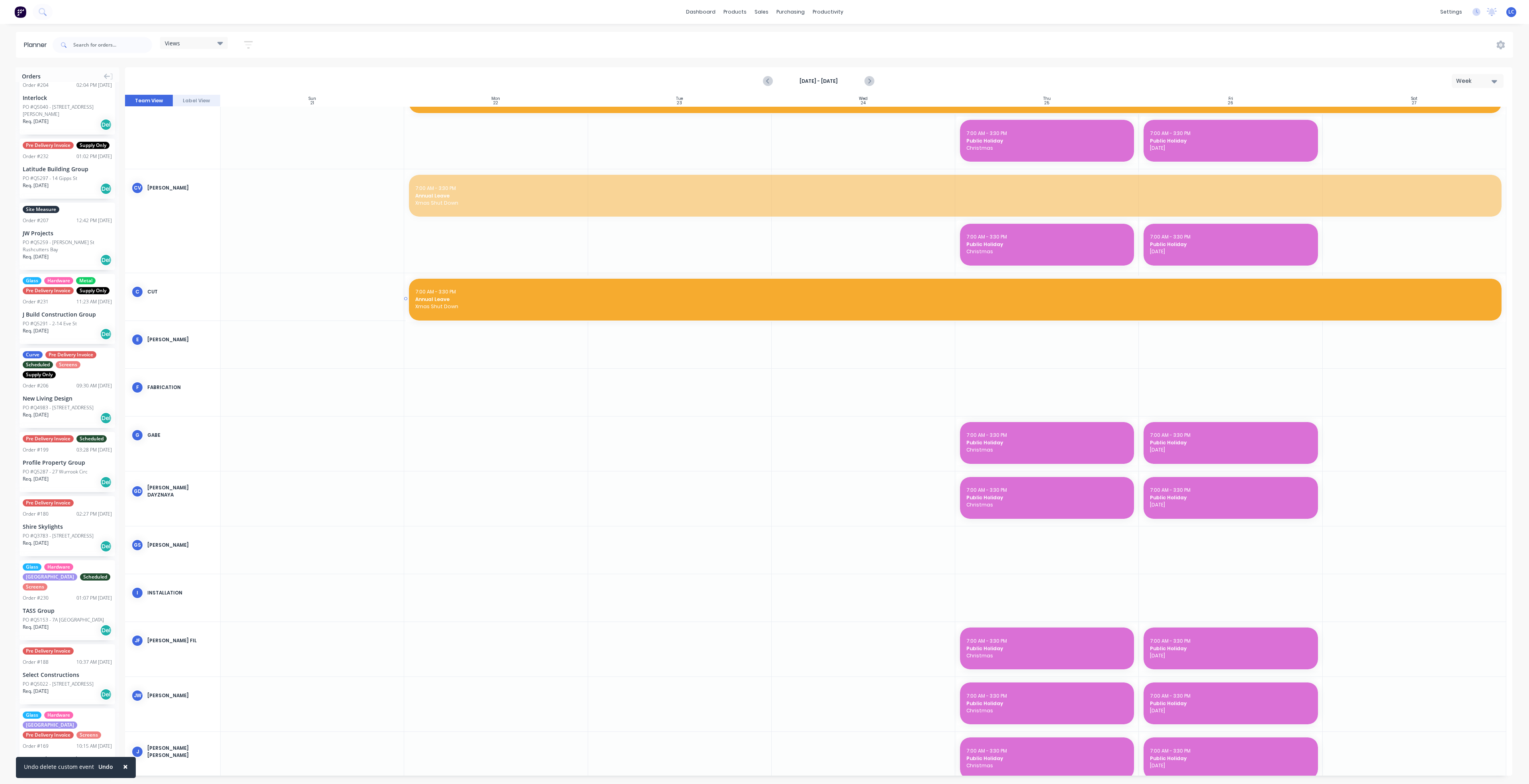
drag, startPoint x: 712, startPoint y: 199, endPoint x: 695, endPoint y: 316, distance: 118.2
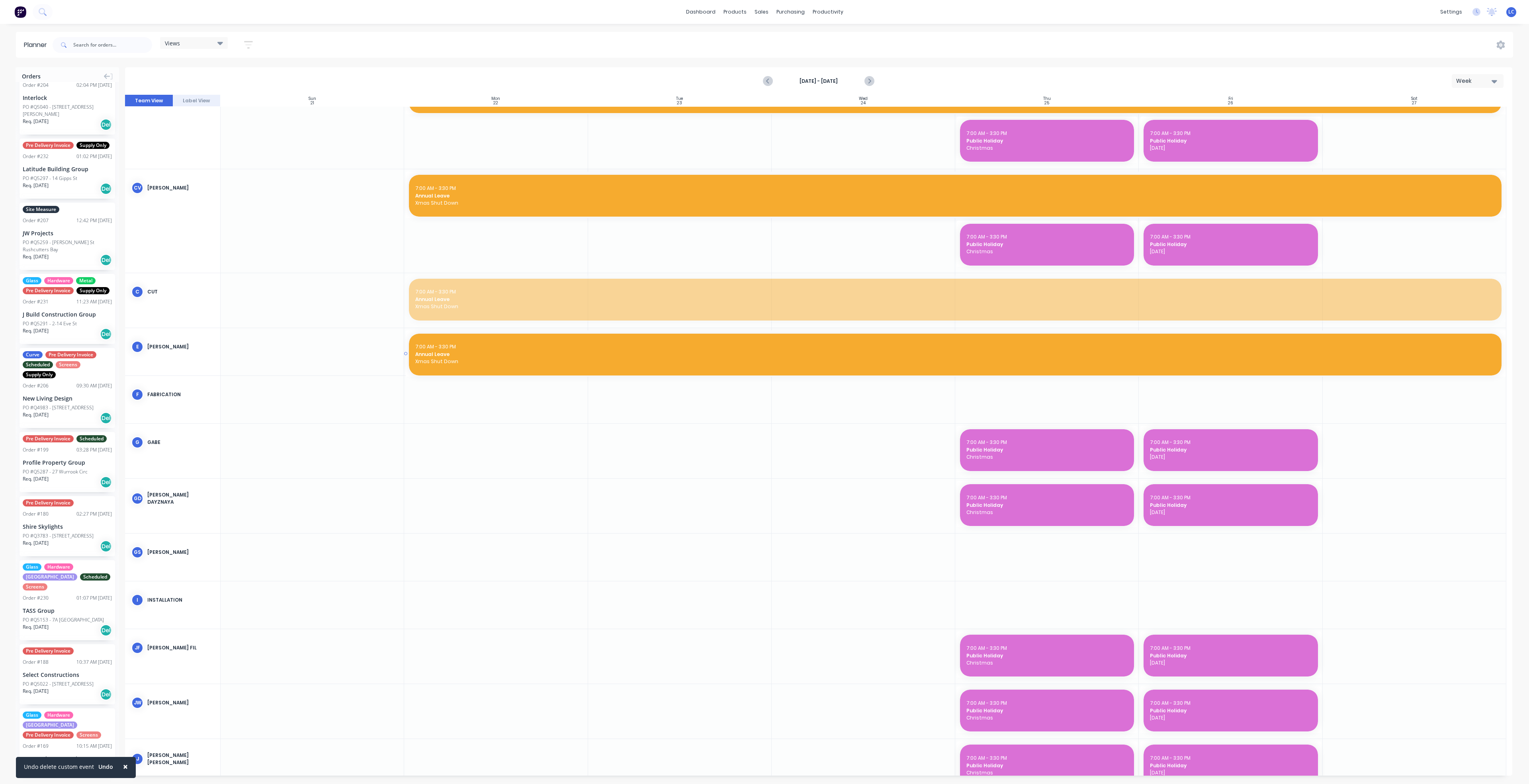
drag, startPoint x: 693, startPoint y: 296, endPoint x: 691, endPoint y: 348, distance: 52.0
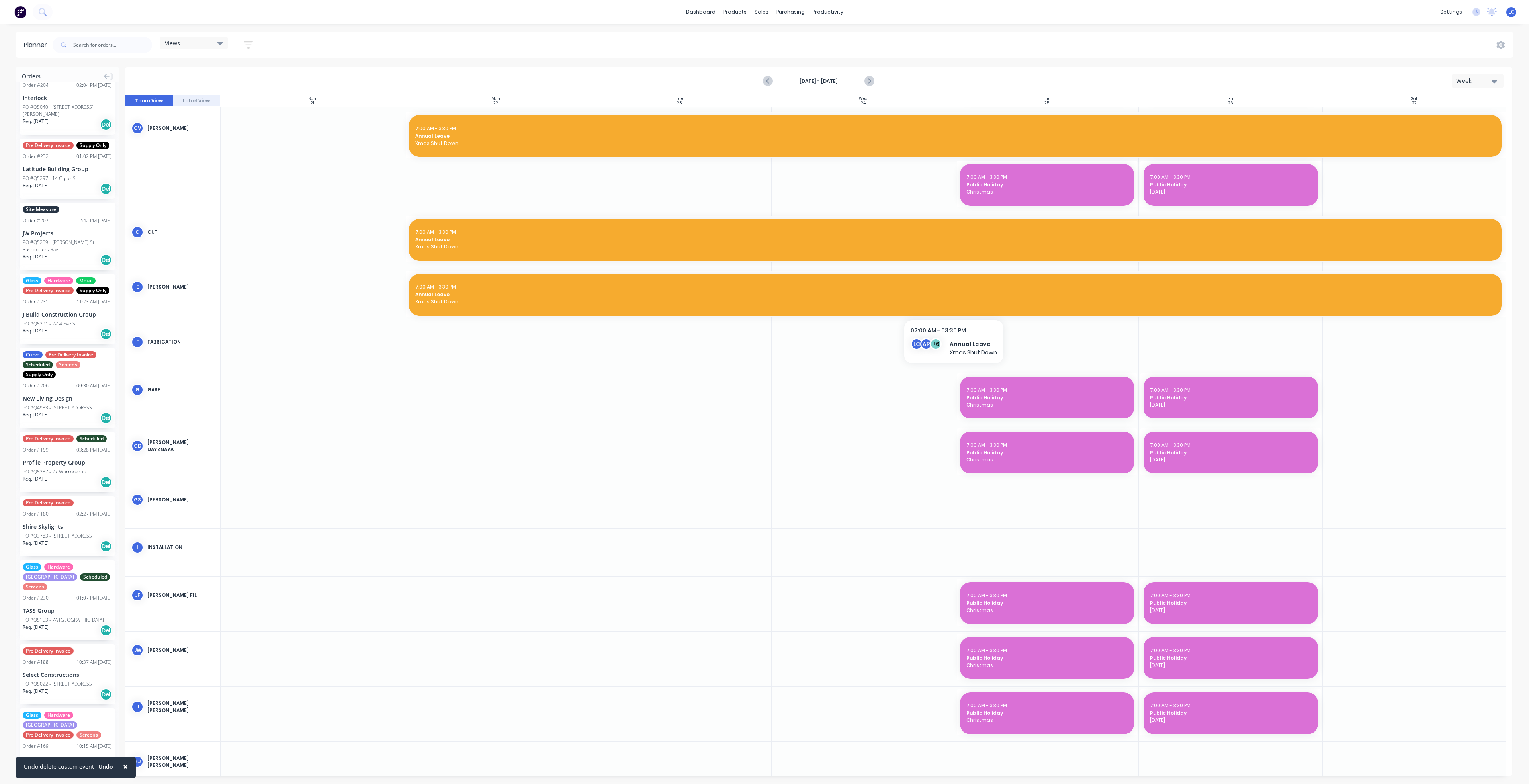
scroll to position [478, 0]
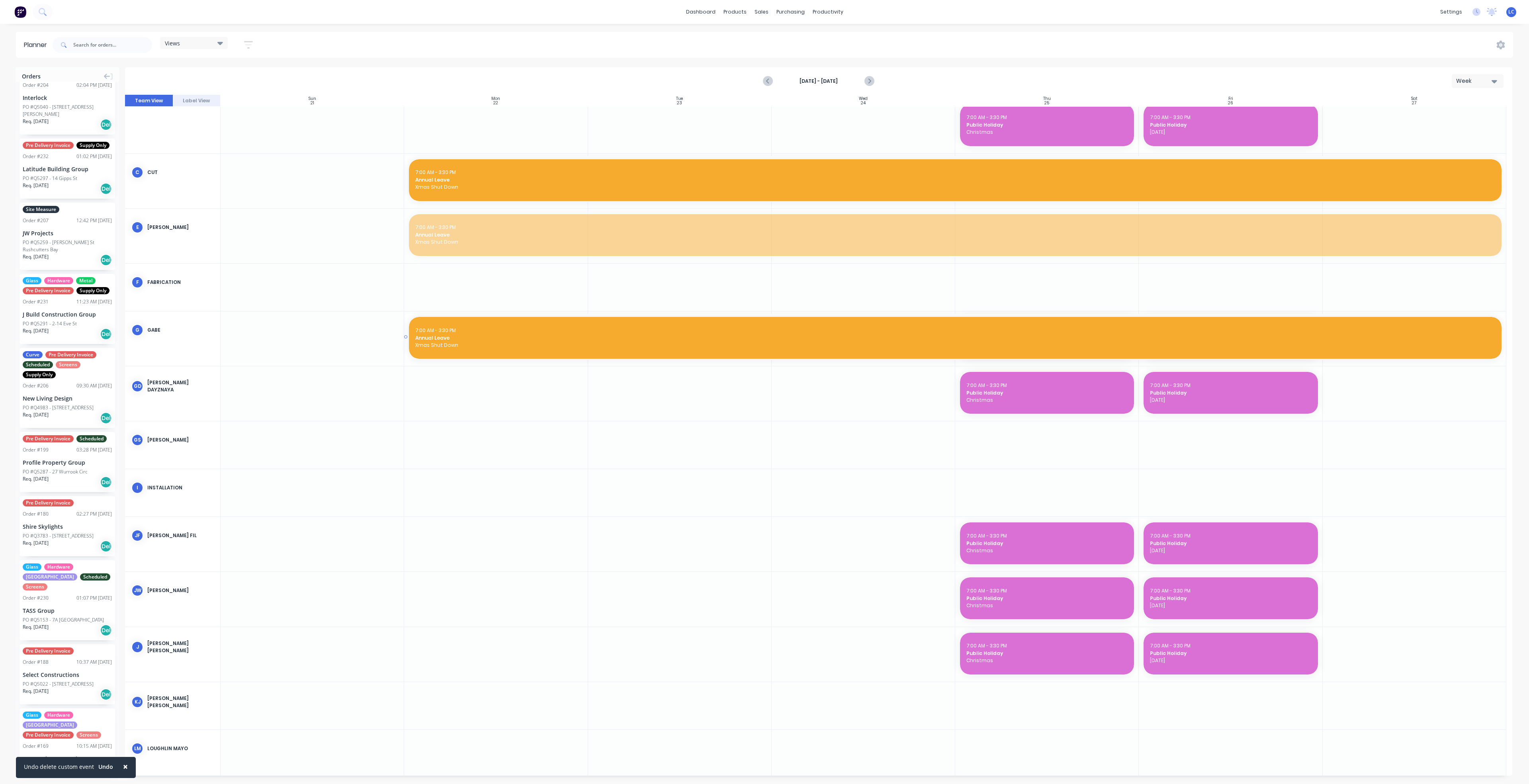
drag, startPoint x: 651, startPoint y: 247, endPoint x: 645, endPoint y: 339, distance: 92.2
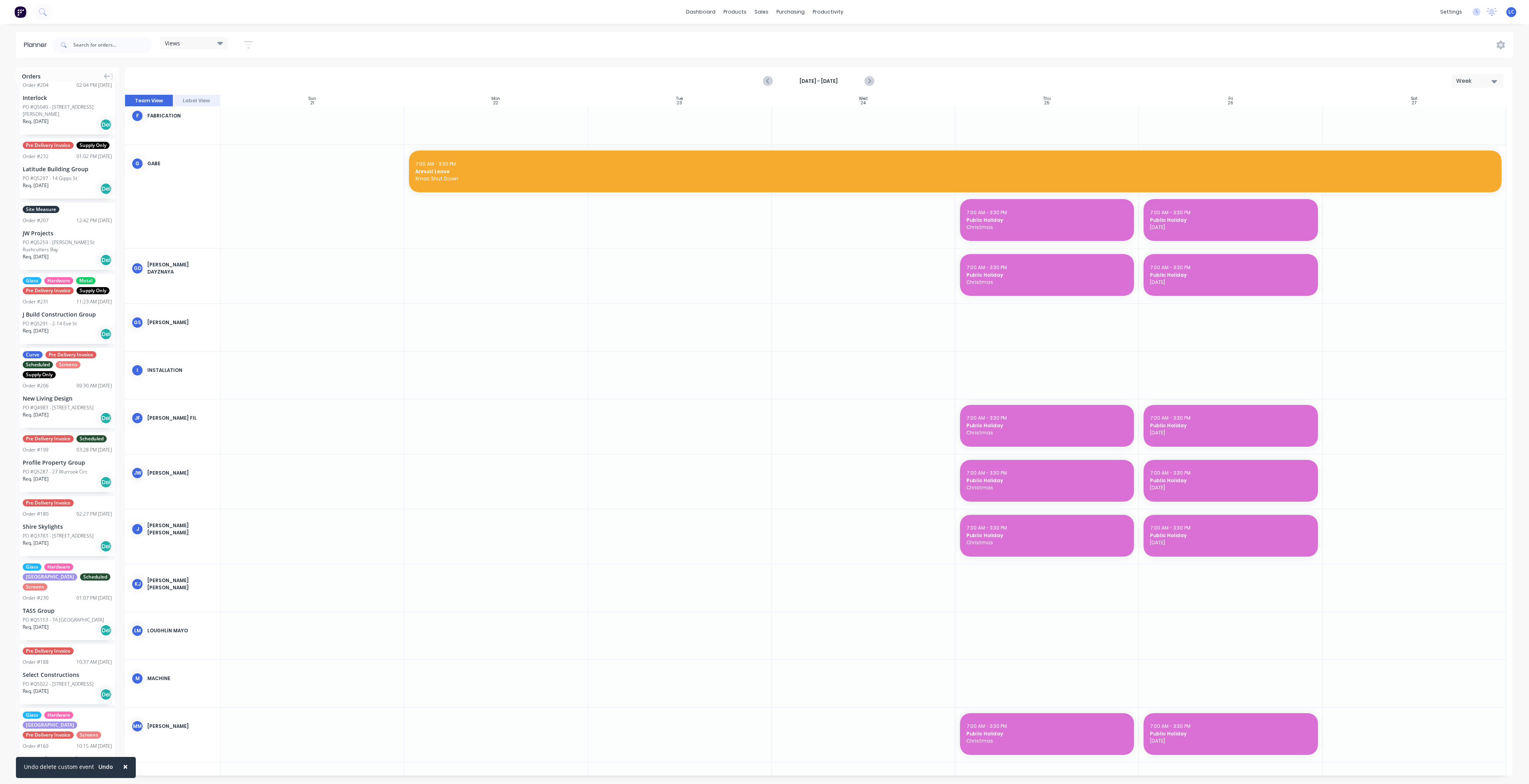
scroll to position [657, 0]
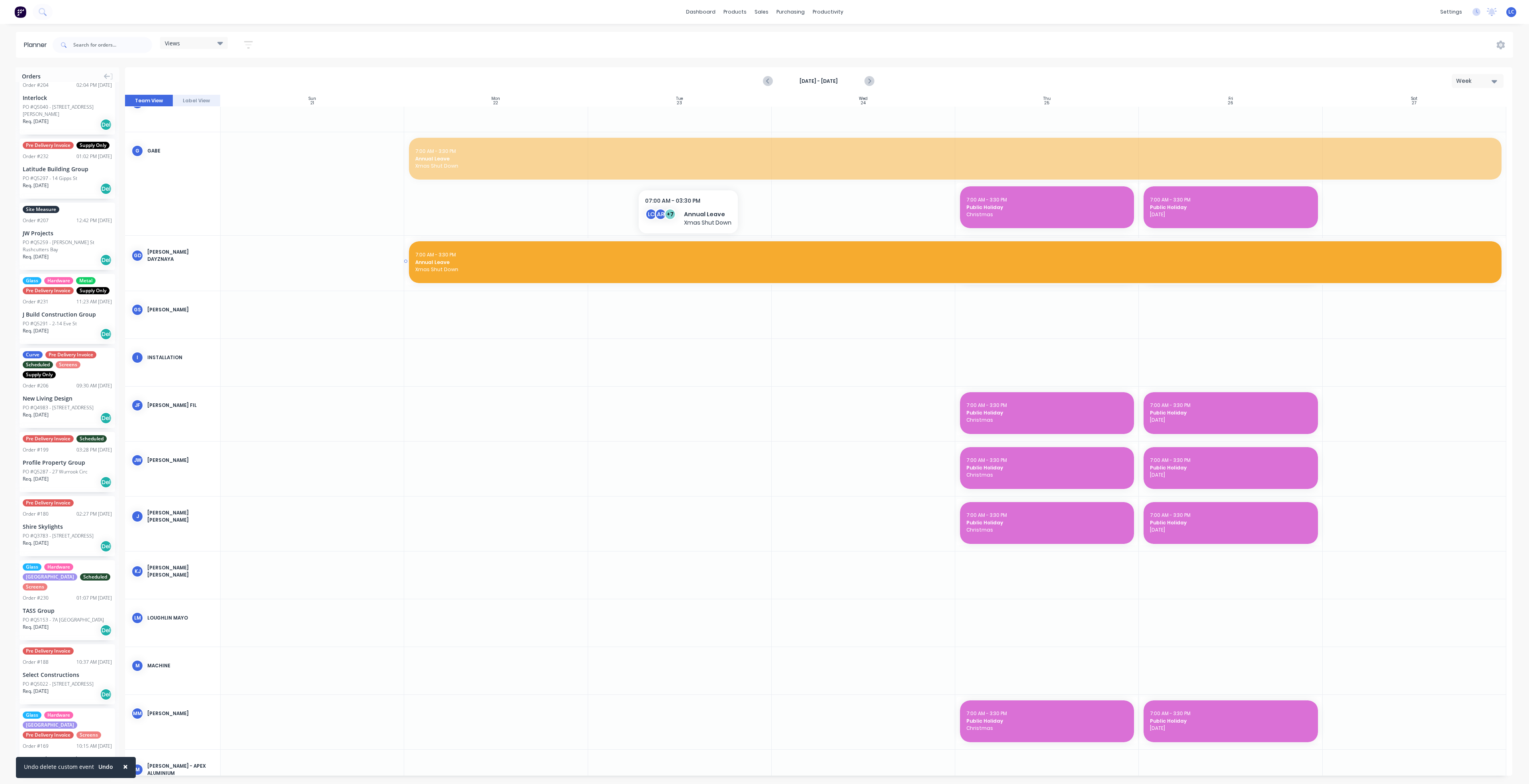
drag, startPoint x: 688, startPoint y: 163, endPoint x: 682, endPoint y: 253, distance: 90.2
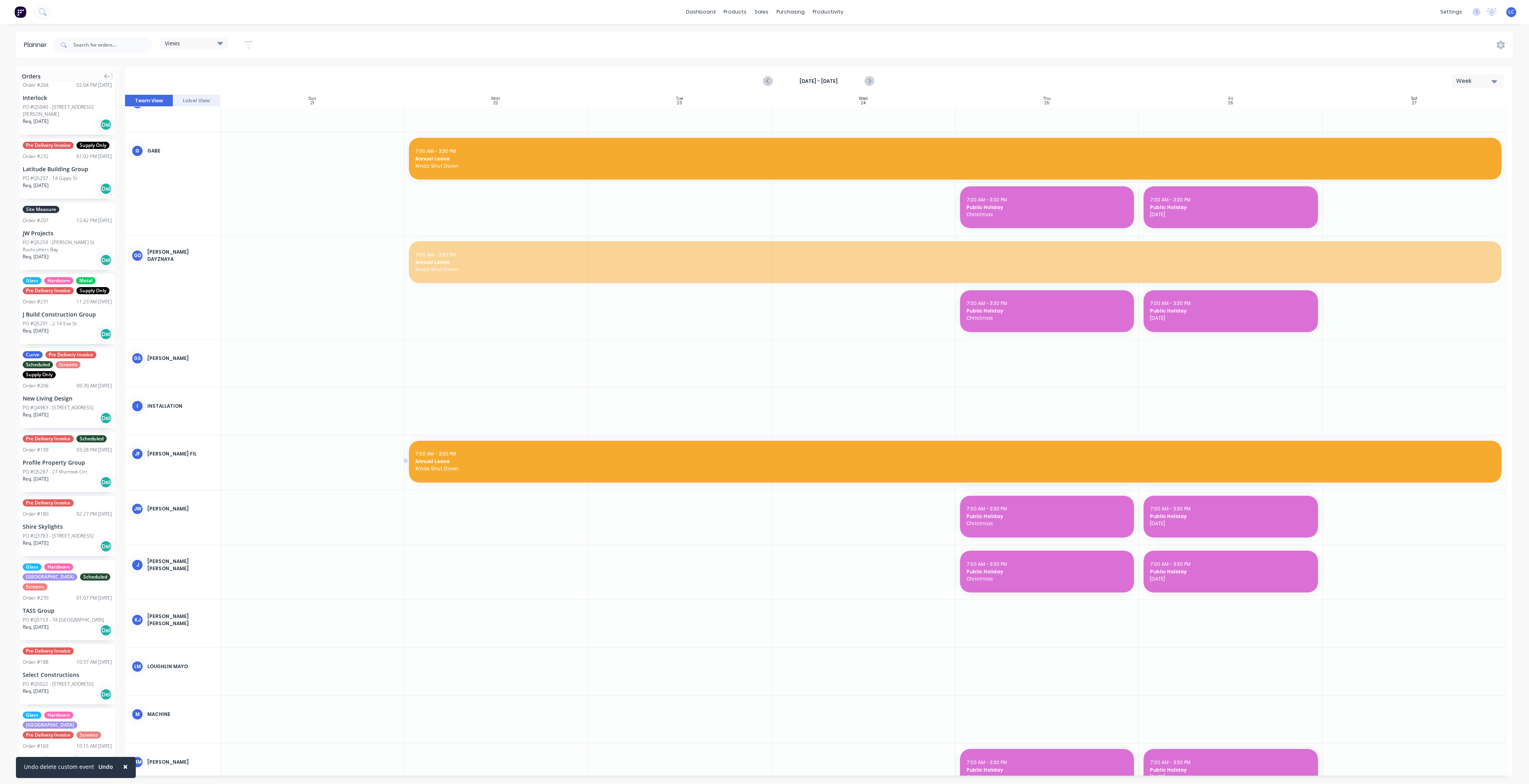
drag, startPoint x: 688, startPoint y: 259, endPoint x: 650, endPoint y: 442, distance: 186.9
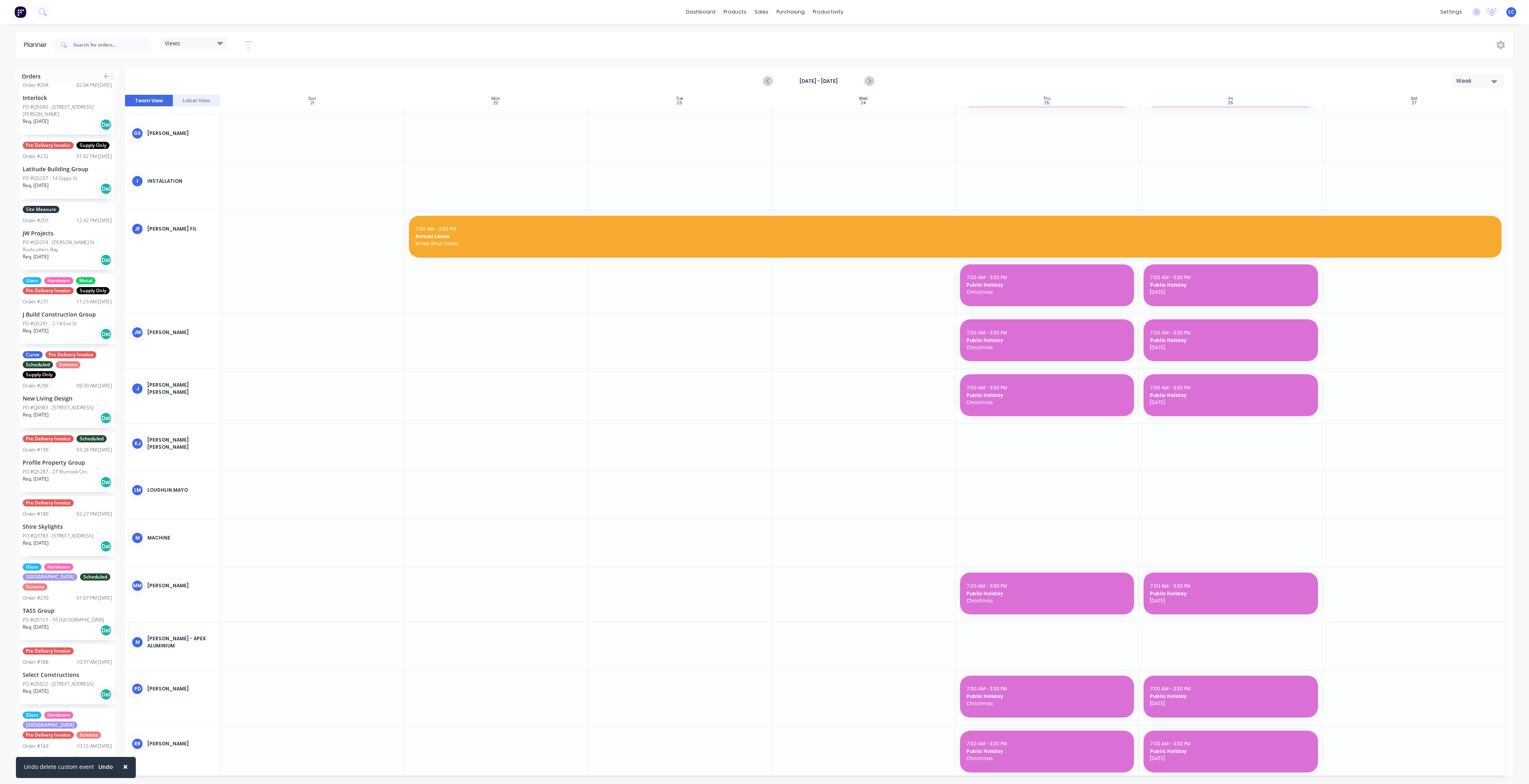
scroll to position [995, 0]
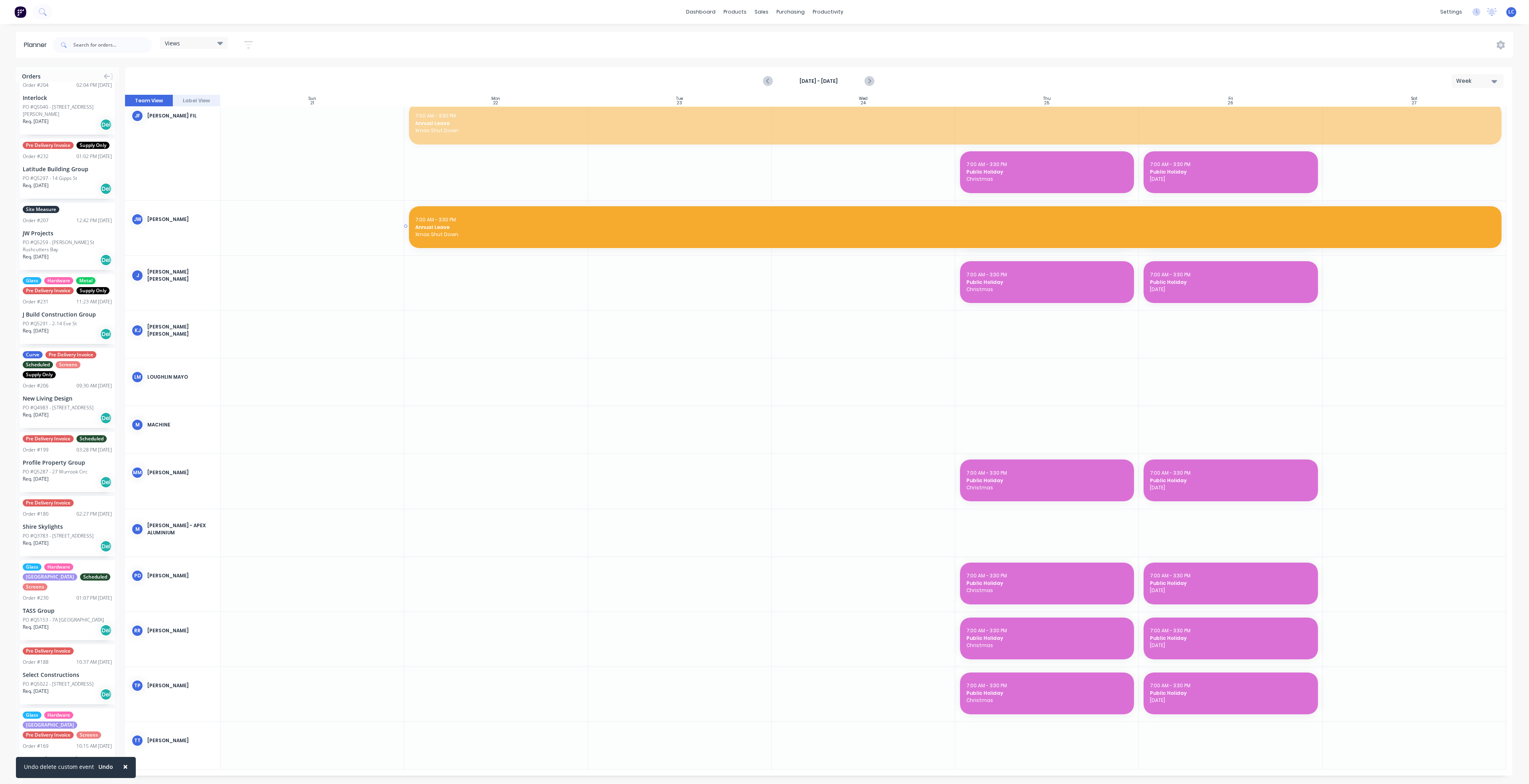
drag, startPoint x: 672, startPoint y: 136, endPoint x: 651, endPoint y: 222, distance: 88.5
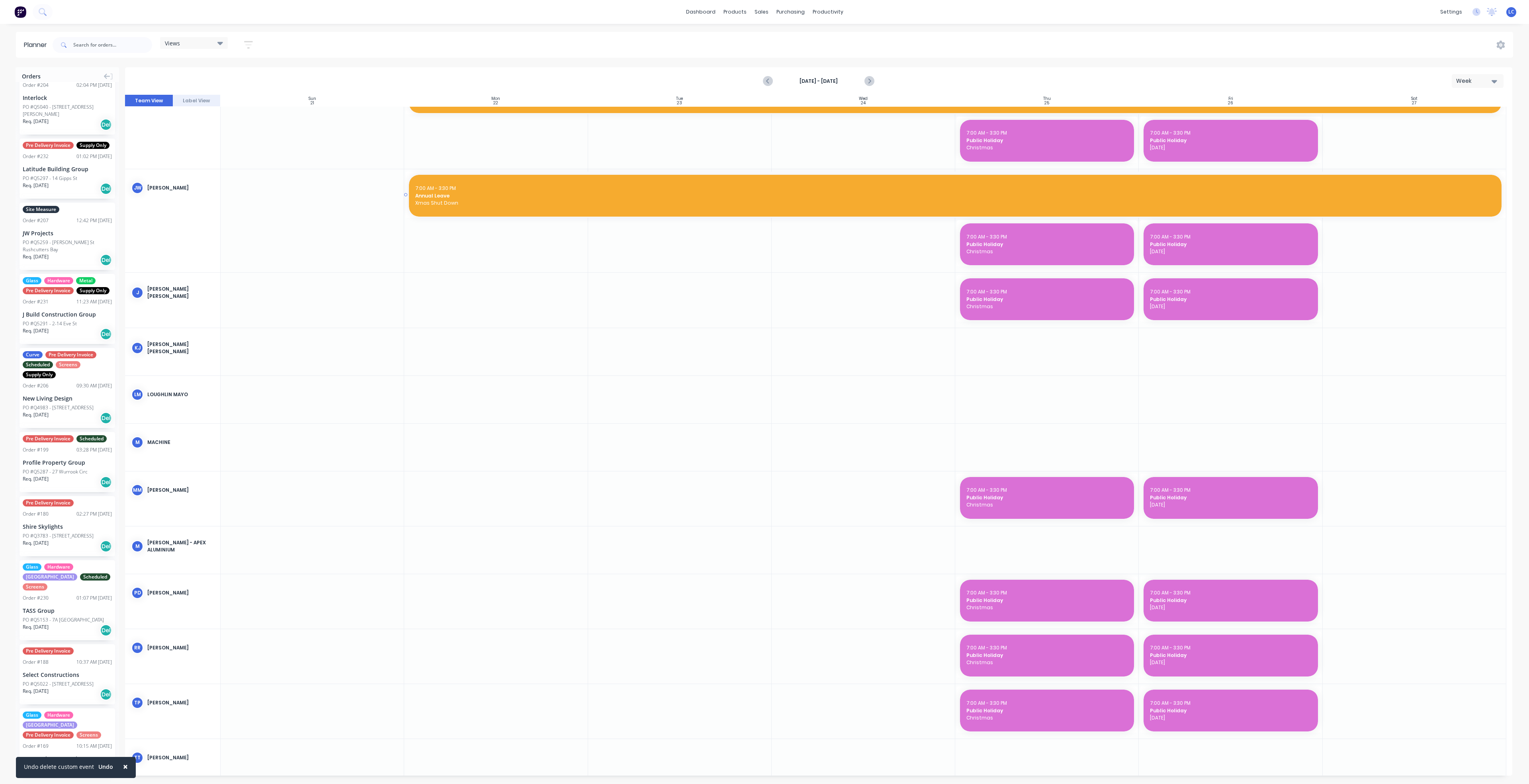
scroll to position [1043, 0]
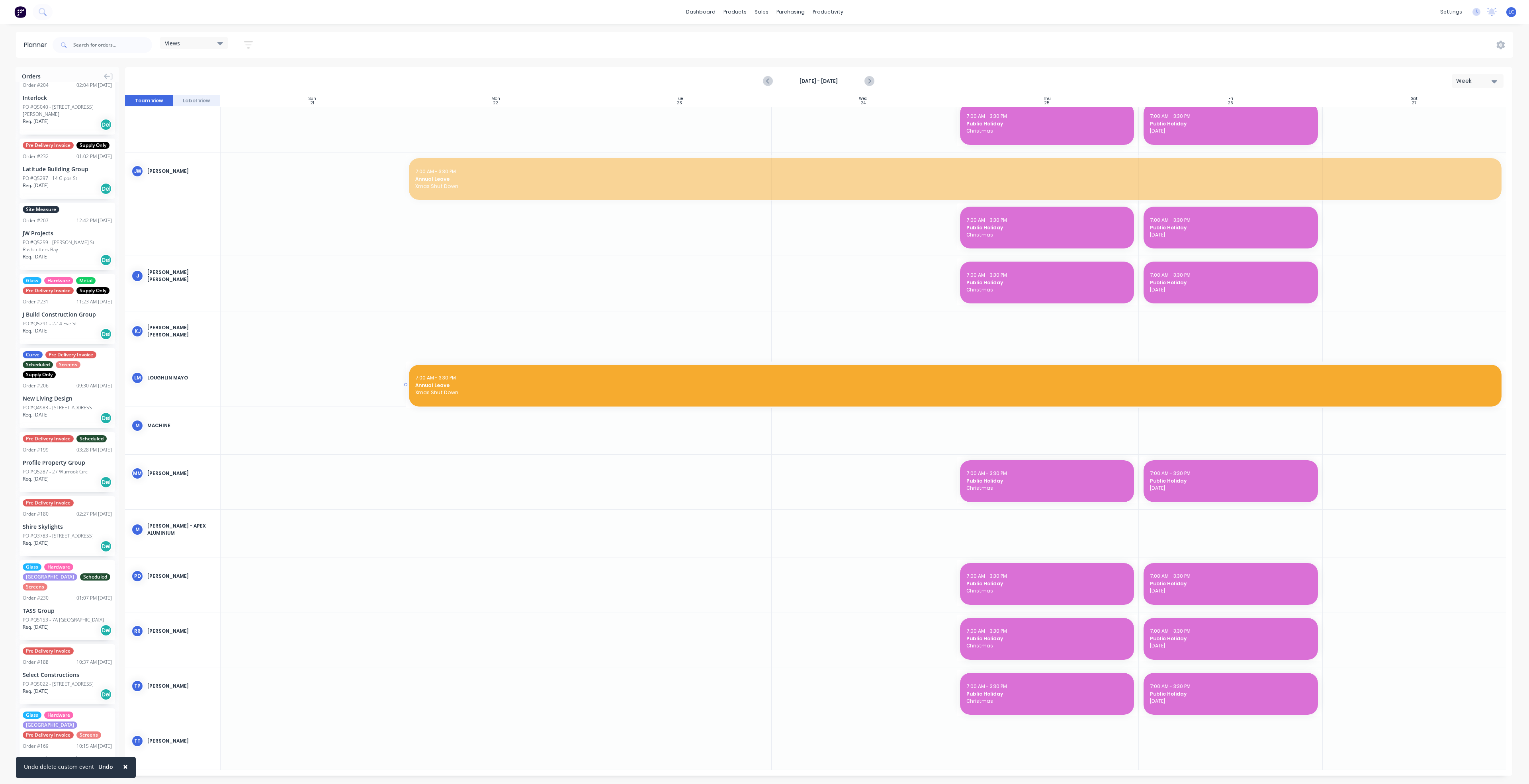
drag, startPoint x: 668, startPoint y: 177, endPoint x: 642, endPoint y: 379, distance: 203.7
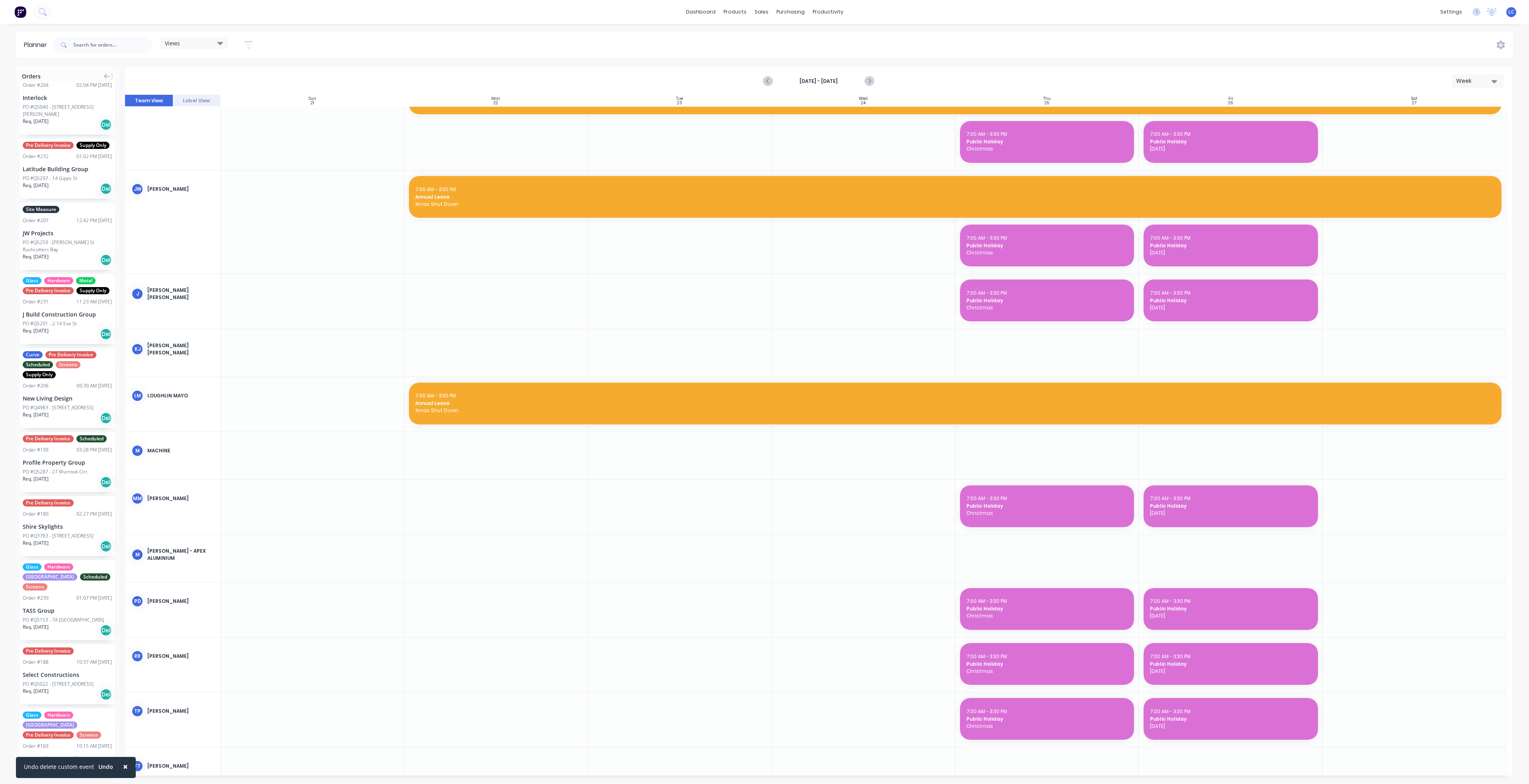
scroll to position [1050, 0]
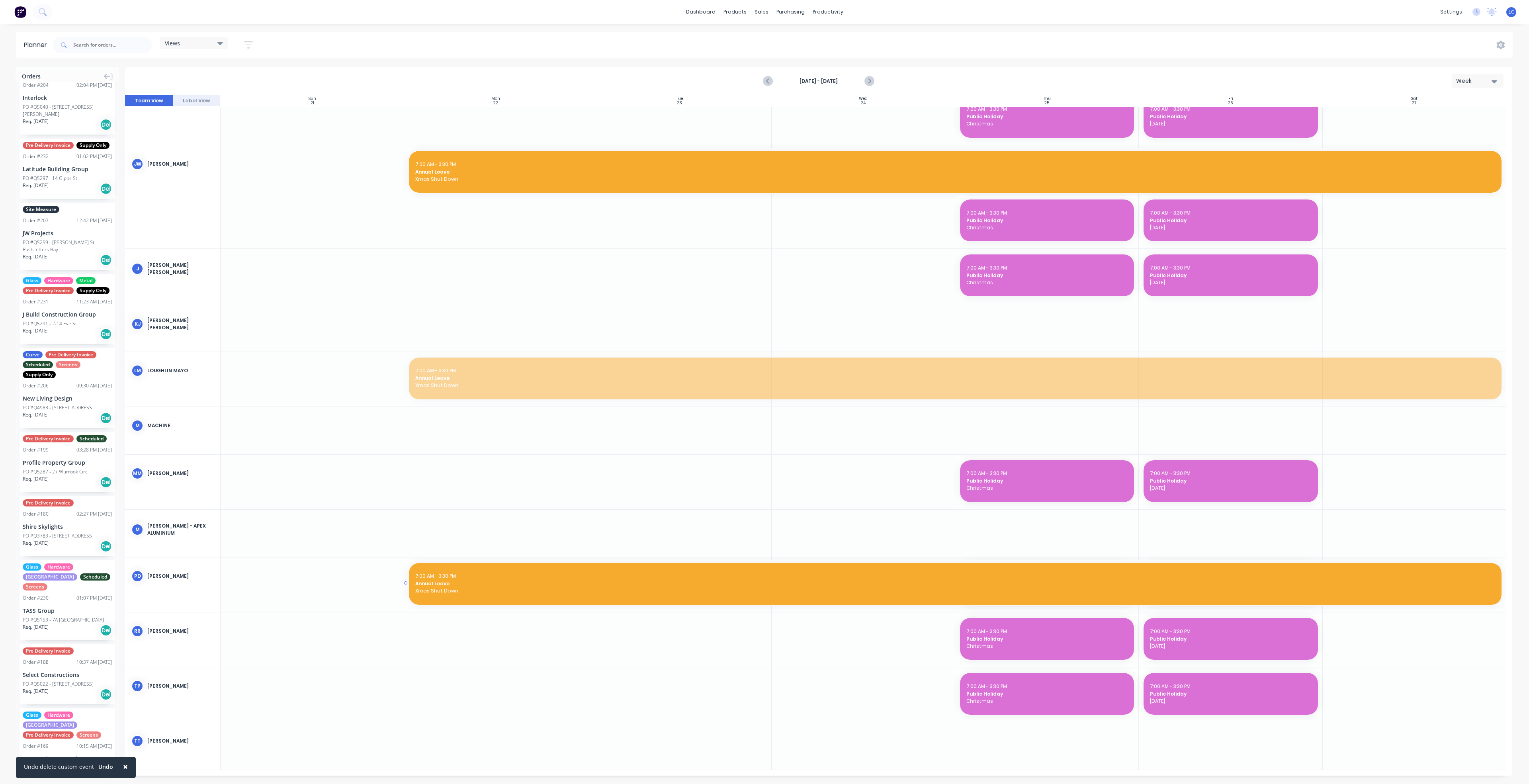
drag, startPoint x: 607, startPoint y: 371, endPoint x: 609, endPoint y: 565, distance: 194.0
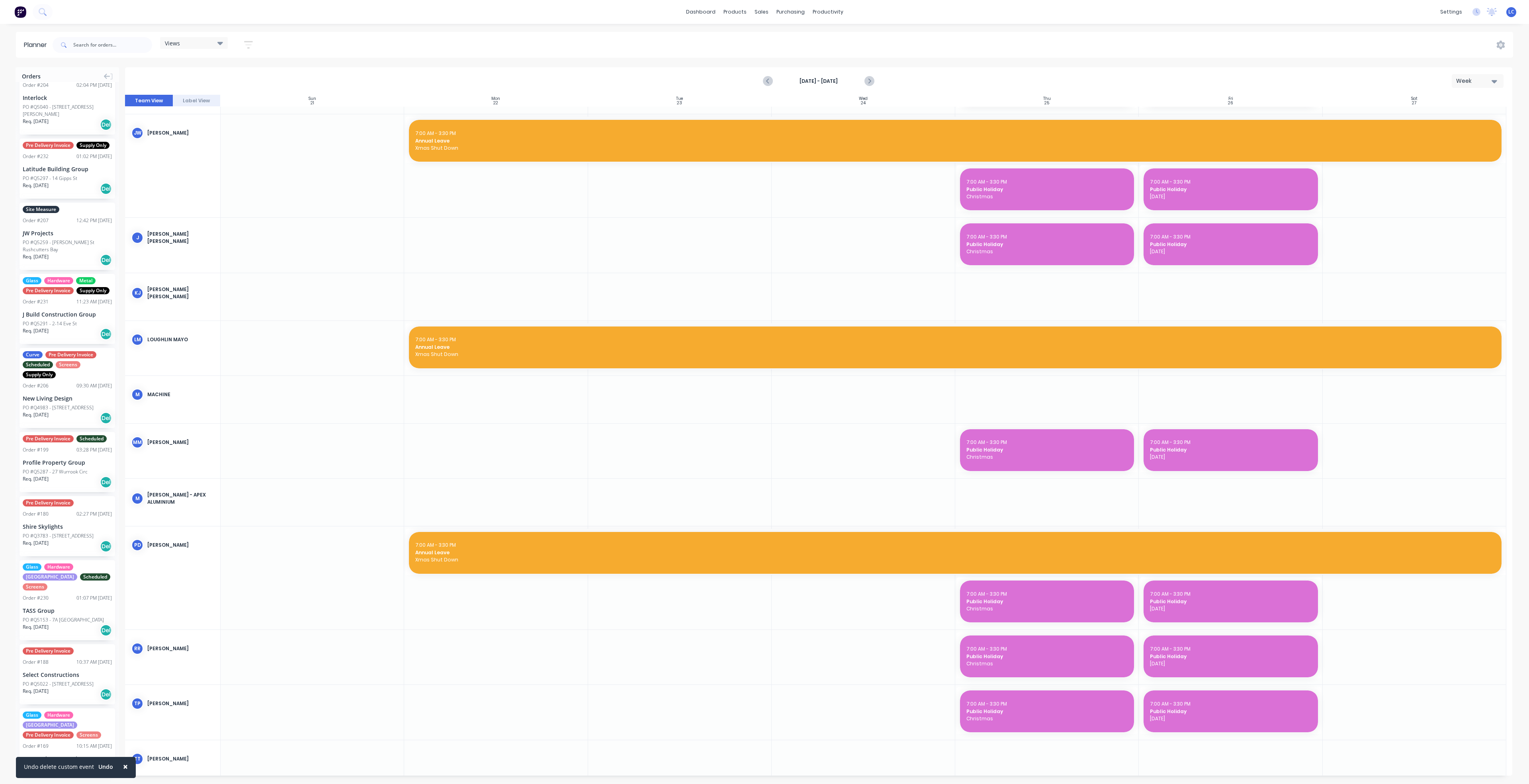
scroll to position [1099, 0]
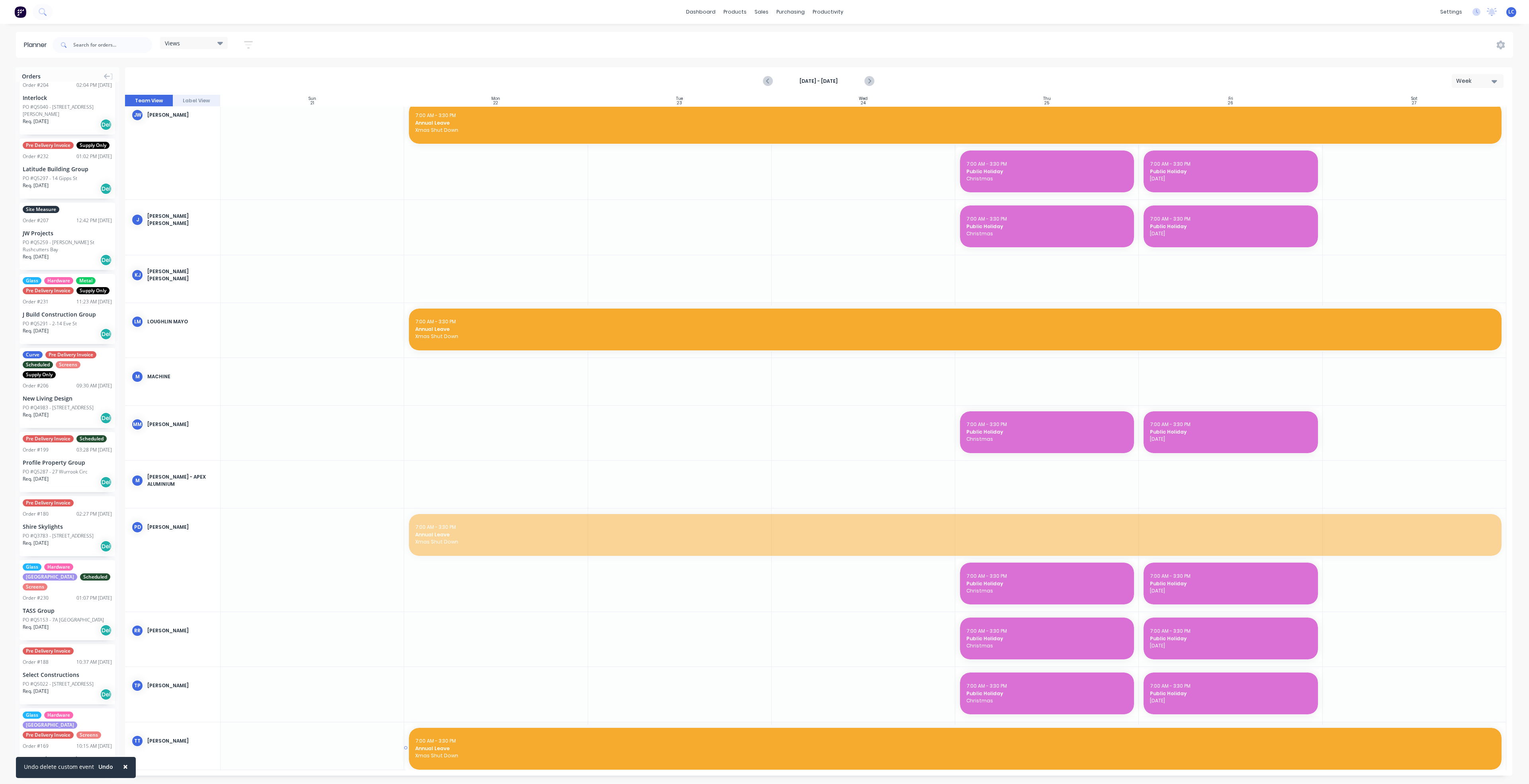
drag, startPoint x: 573, startPoint y: 538, endPoint x: 544, endPoint y: 736, distance: 200.1
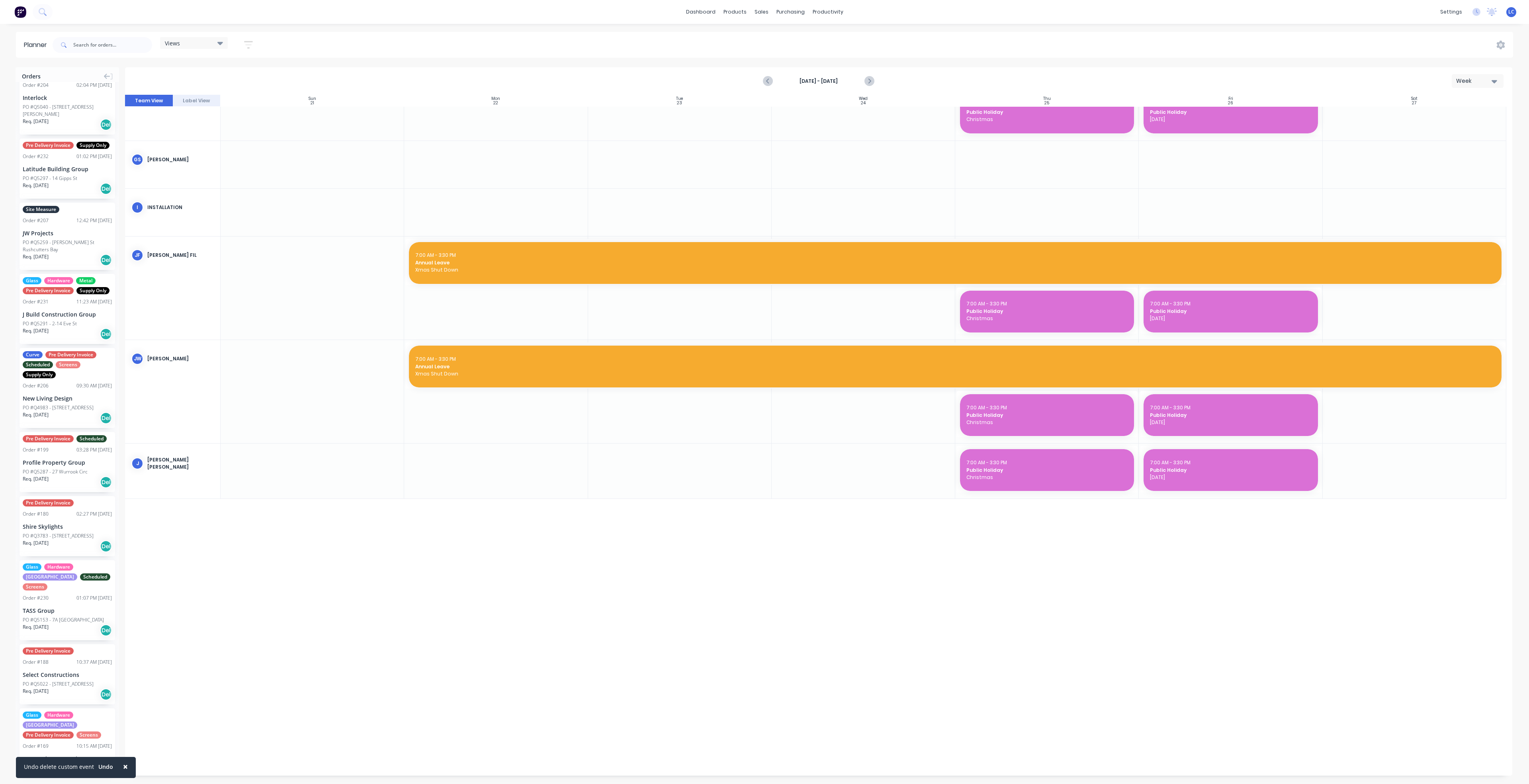
scroll to position [211, 0]
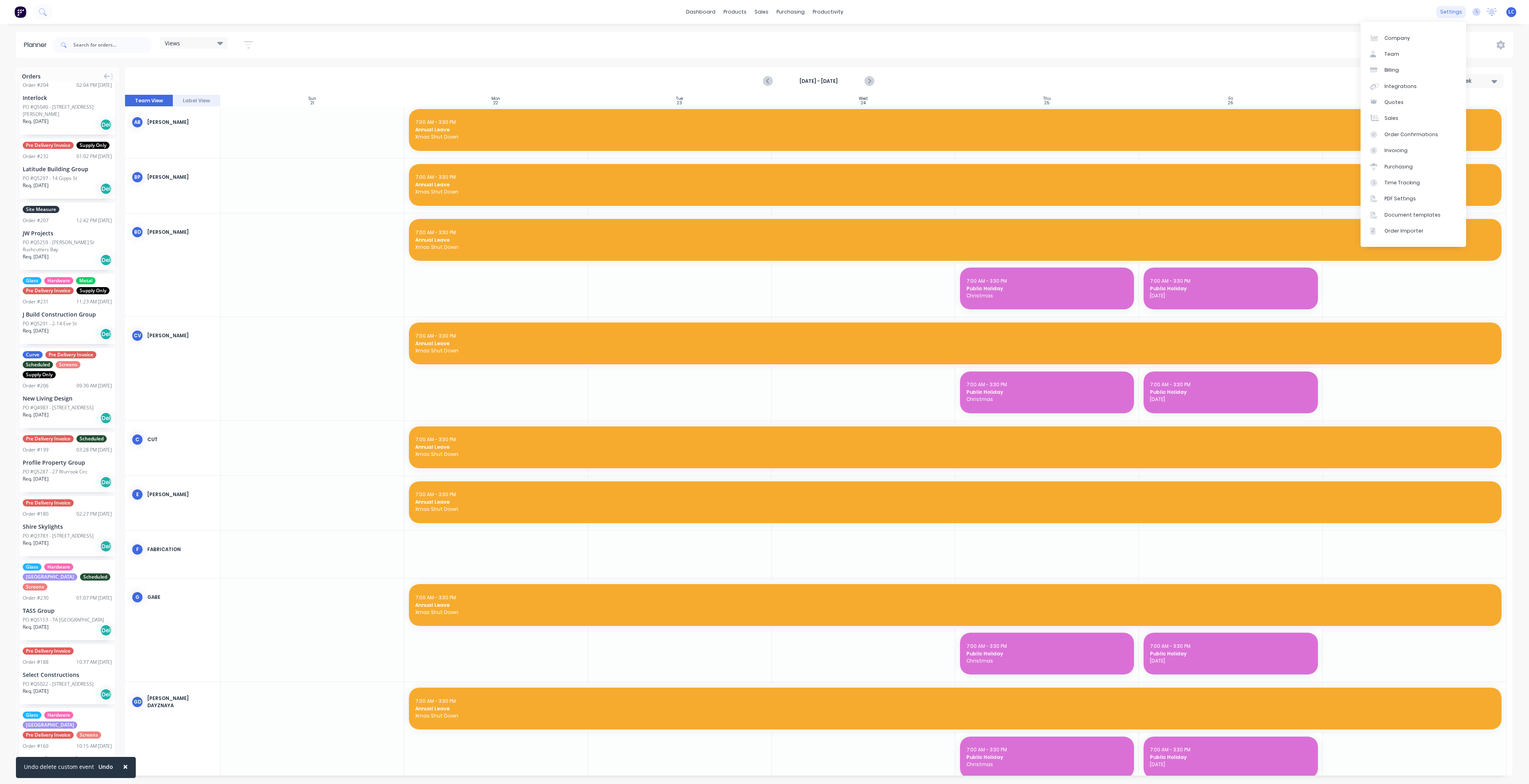
click at [1448, 11] on div "settings" at bounding box center [1451, 12] width 30 height 12
click at [1454, 13] on div "settings" at bounding box center [1451, 12] width 30 height 12
click at [1393, 53] on div "Team" at bounding box center [1391, 54] width 15 height 7
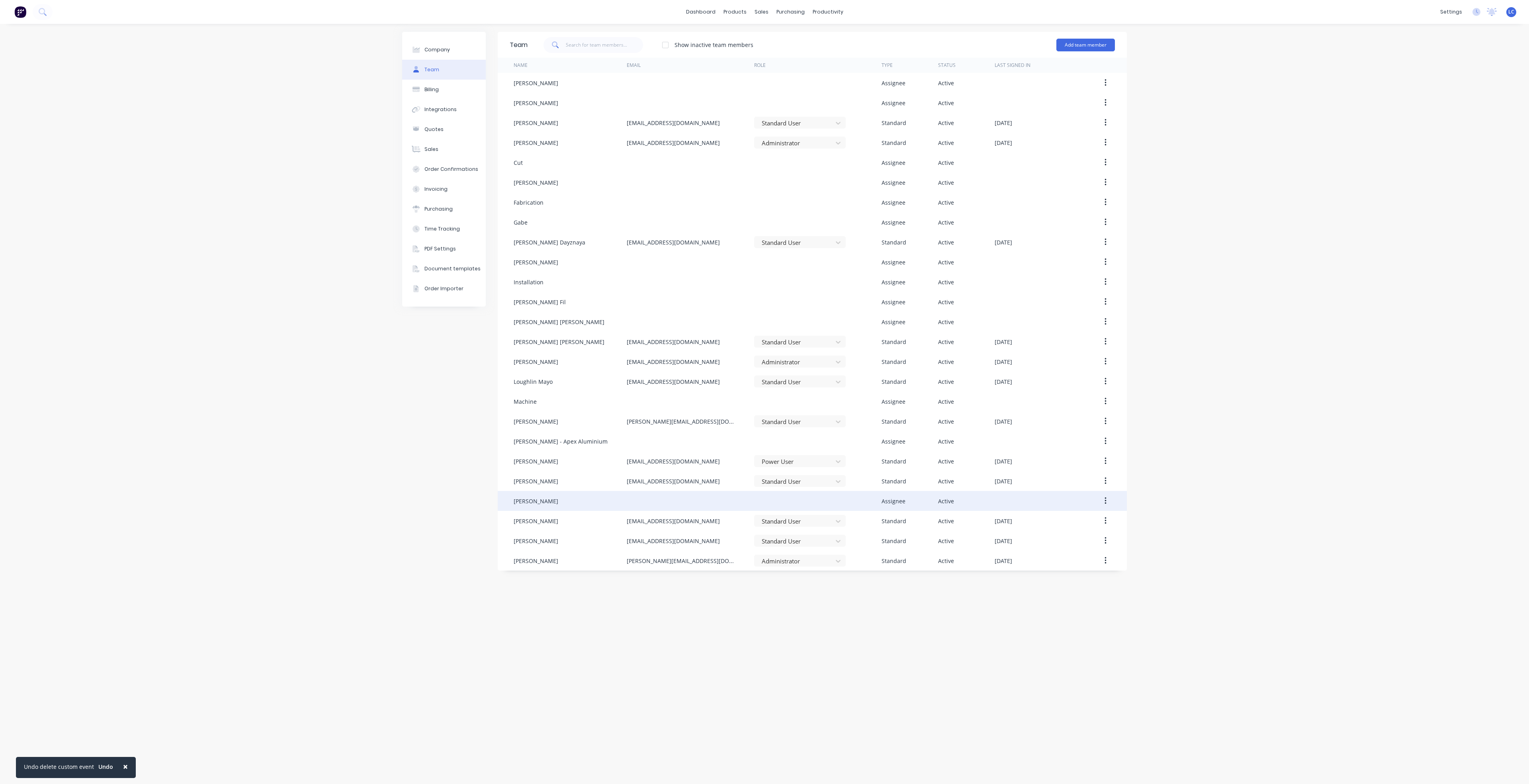
click at [1105, 498] on icon "button" at bounding box center [1105, 501] width 1 height 7
click at [1050, 550] on div "Delete" at bounding box center [1077, 553] width 61 height 12
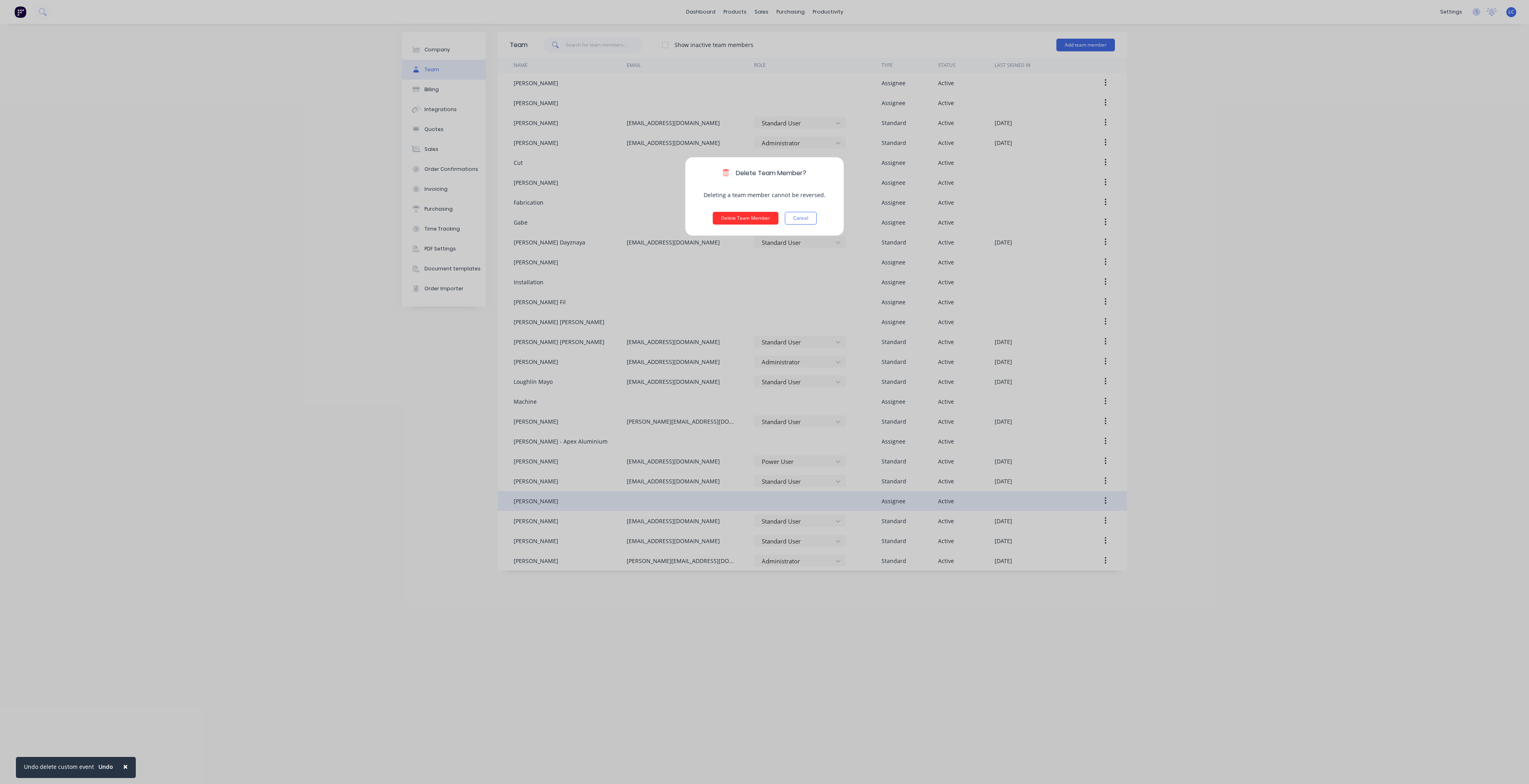
click at [736, 215] on button "Delete Team Member" at bounding box center [745, 218] width 66 height 13
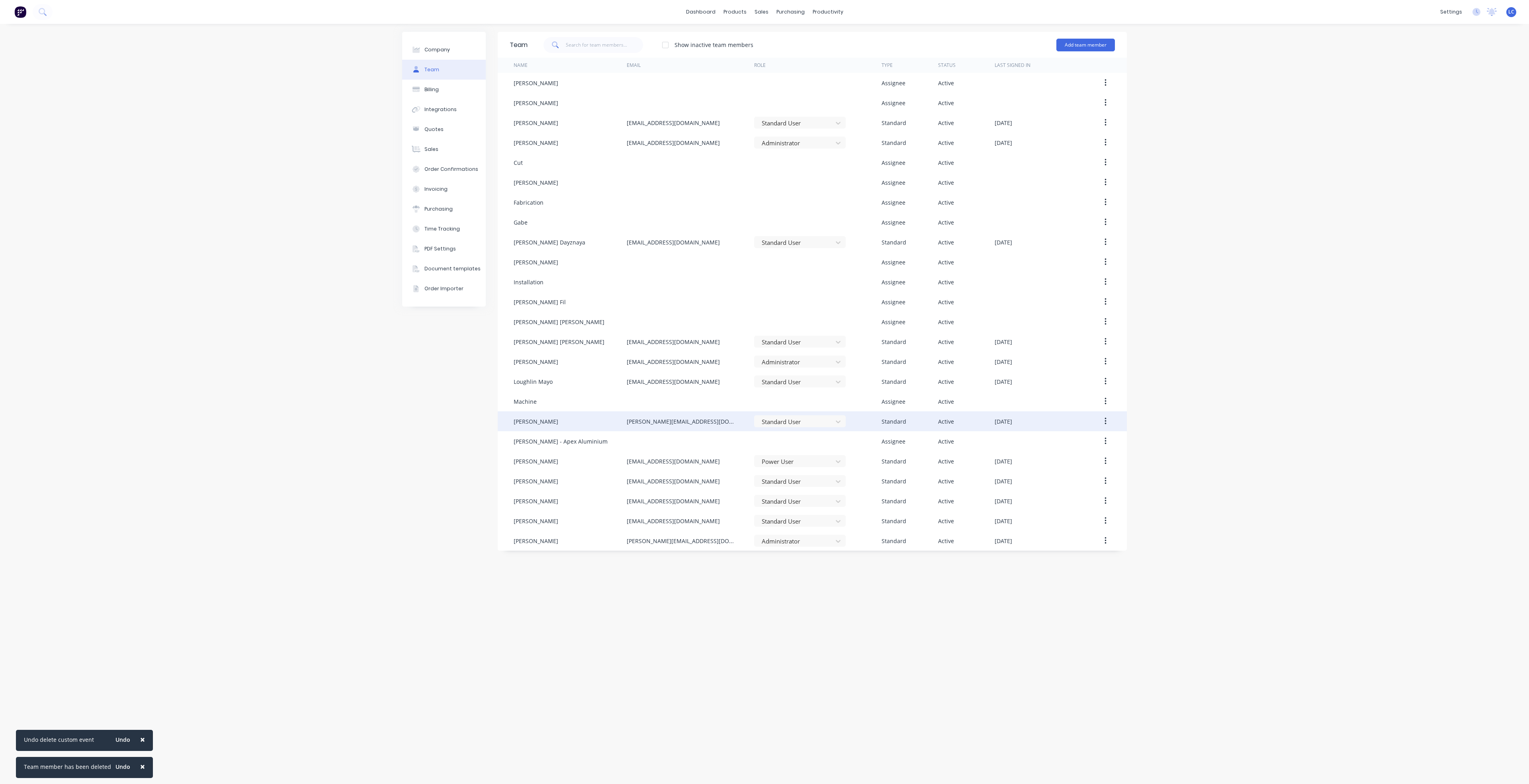
click at [1105, 418] on icon "button" at bounding box center [1105, 421] width 1 height 7
click at [1048, 470] on div "Delete" at bounding box center [1077, 474] width 61 height 12
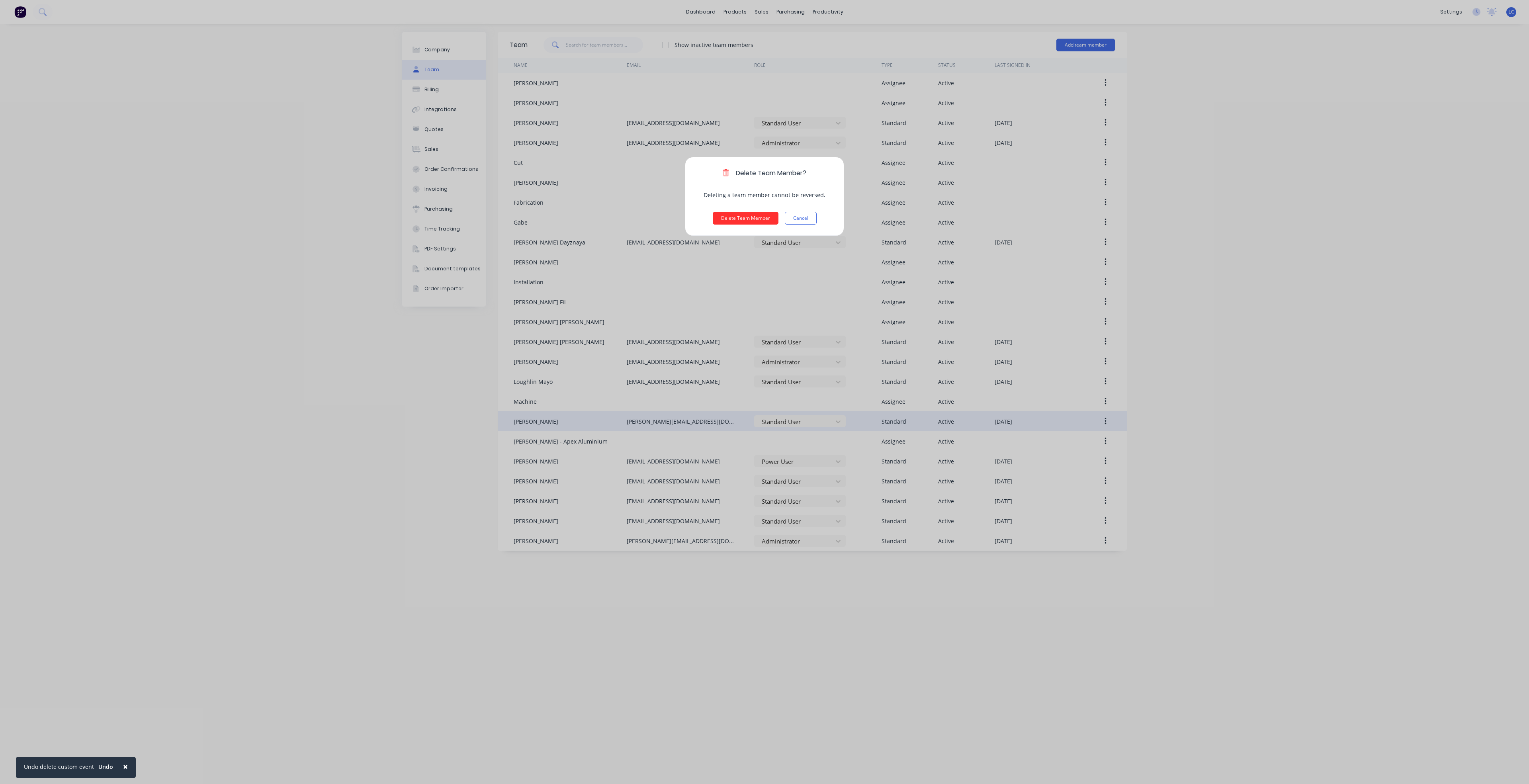
click at [746, 215] on button "Delete Team Member" at bounding box center [745, 218] width 66 height 13
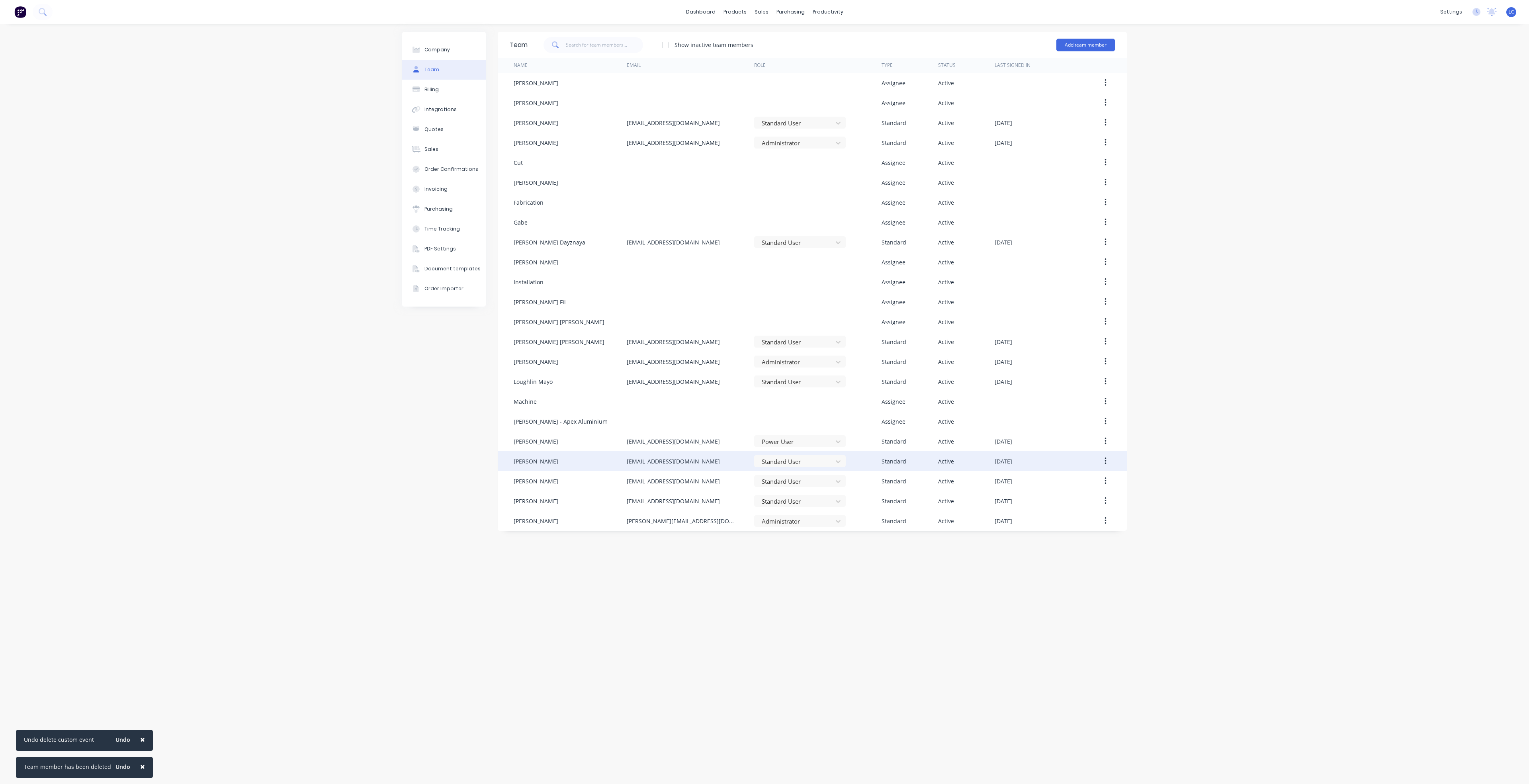
click at [1103, 457] on button "button" at bounding box center [1105, 461] width 19 height 14
click at [1106, 460] on button "button" at bounding box center [1105, 461] width 19 height 14
click at [1054, 512] on div "[DATE]" at bounding box center [1040, 520] width 92 height 20
click at [1103, 455] on button "button" at bounding box center [1105, 461] width 19 height 14
click at [1051, 510] on div "Delete" at bounding box center [1077, 514] width 61 height 12
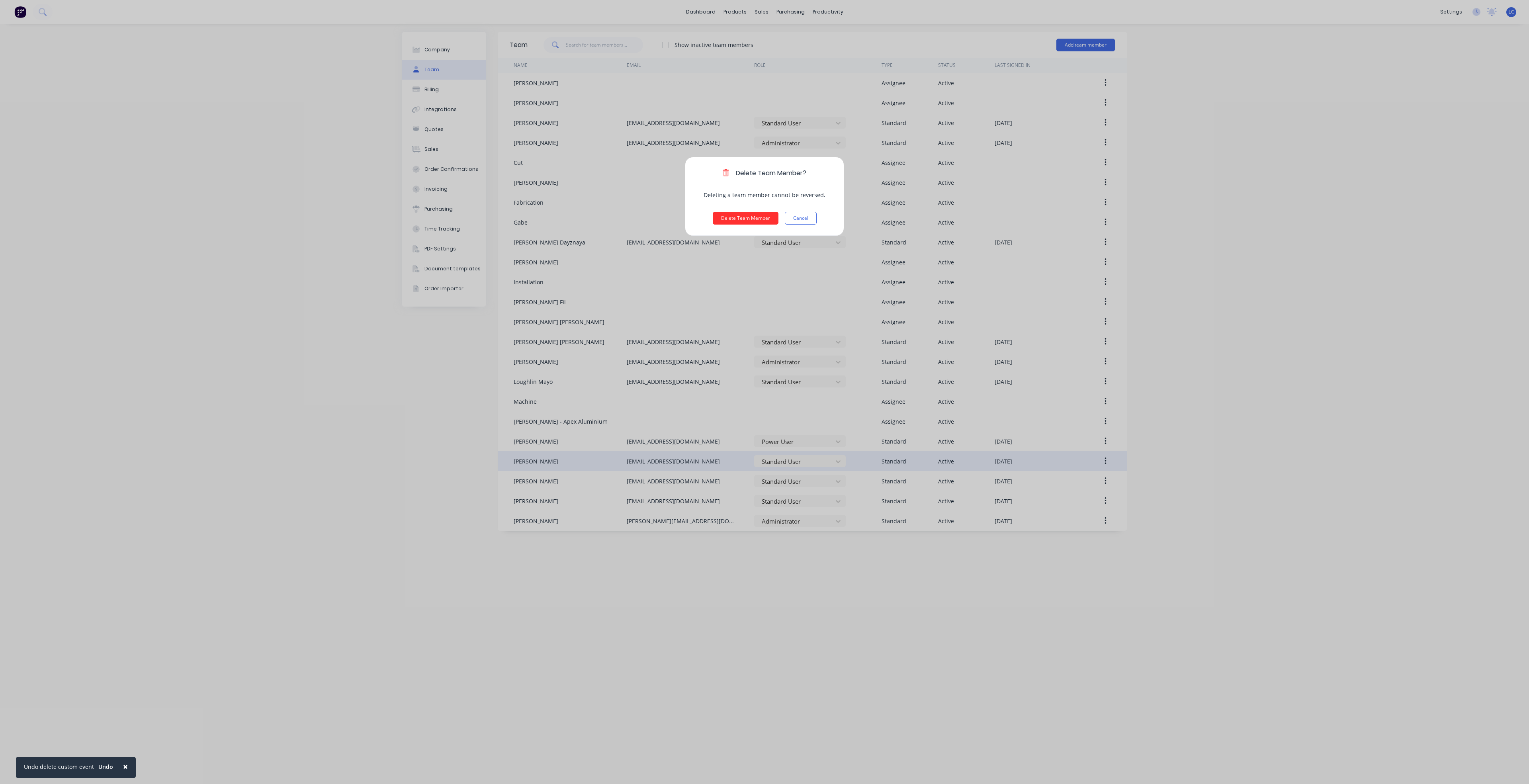
click at [750, 220] on button "Delete Team Member" at bounding box center [745, 218] width 66 height 13
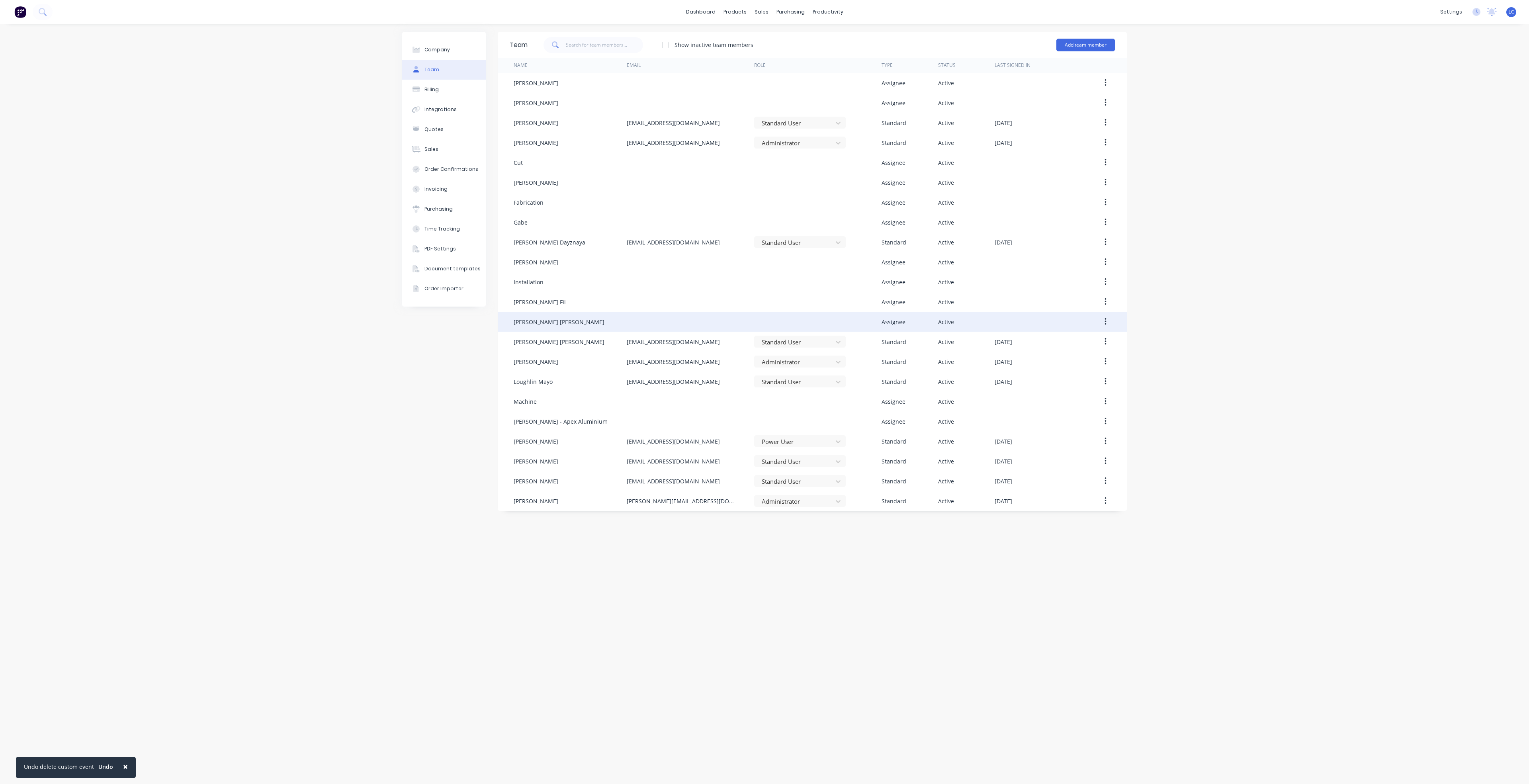
click at [1103, 319] on button "button" at bounding box center [1105, 321] width 19 height 14
click at [1101, 316] on button "button" at bounding box center [1105, 321] width 19 height 14
click at [1107, 323] on button "button" at bounding box center [1105, 321] width 19 height 14
click at [1050, 369] on div "Delete" at bounding box center [1077, 374] width 61 height 12
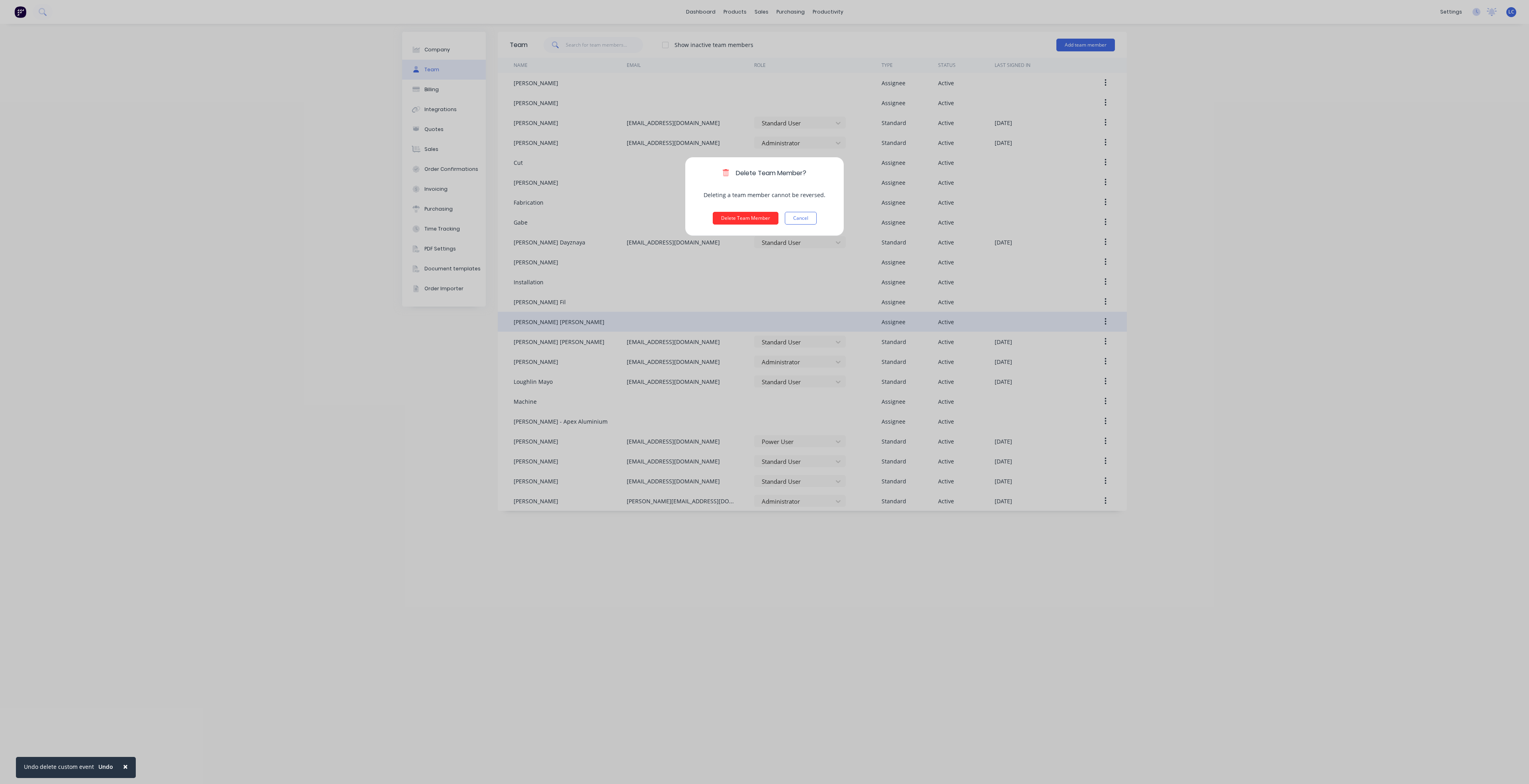
click at [736, 220] on button "Delete Team Member" at bounding box center [745, 218] width 66 height 13
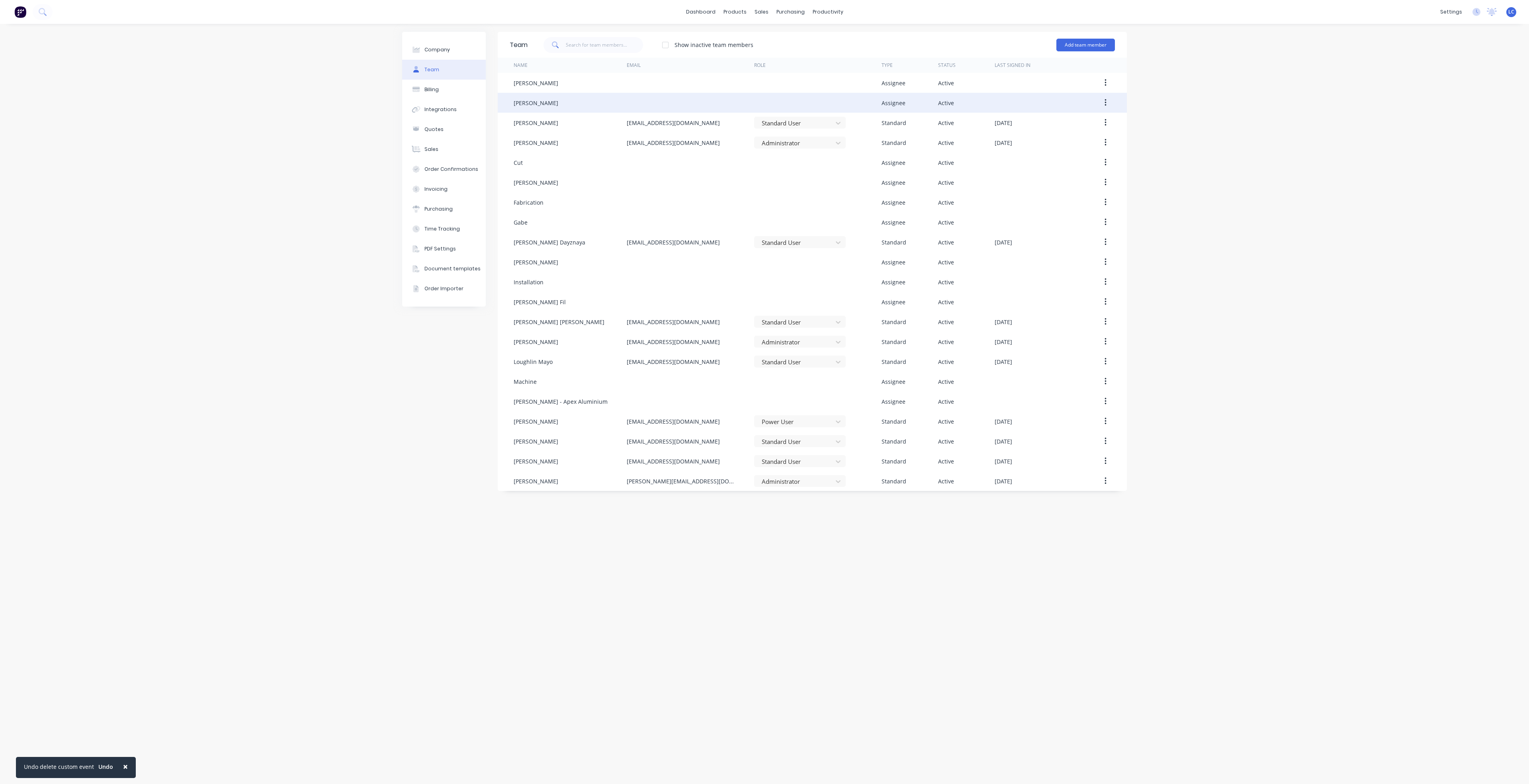
click at [1106, 98] on button "button" at bounding box center [1105, 102] width 19 height 14
click at [1053, 152] on div "Delete" at bounding box center [1077, 155] width 61 height 12
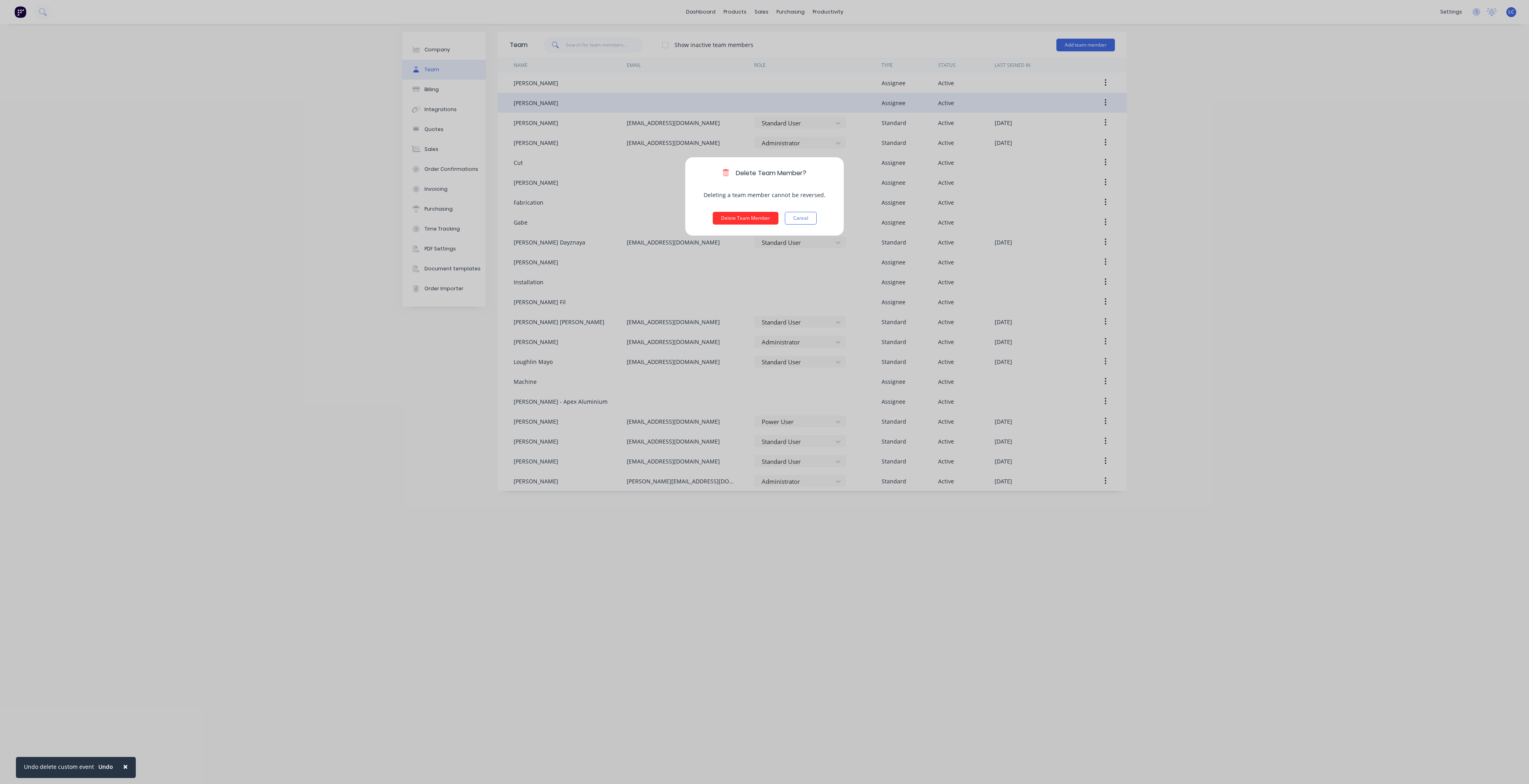
click at [739, 218] on button "Delete Team Member" at bounding box center [745, 218] width 66 height 13
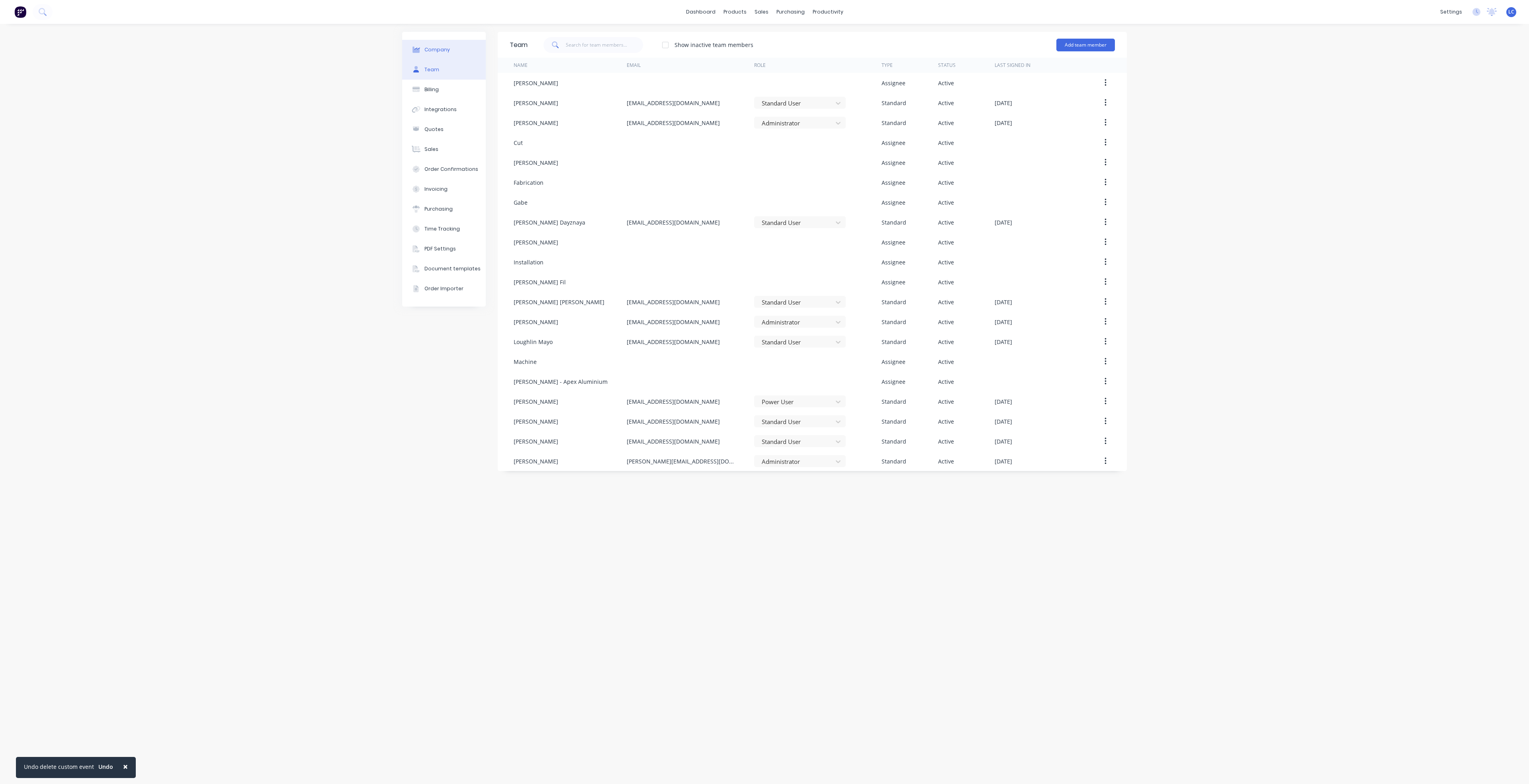
click at [443, 48] on div "Company" at bounding box center [437, 49] width 26 height 7
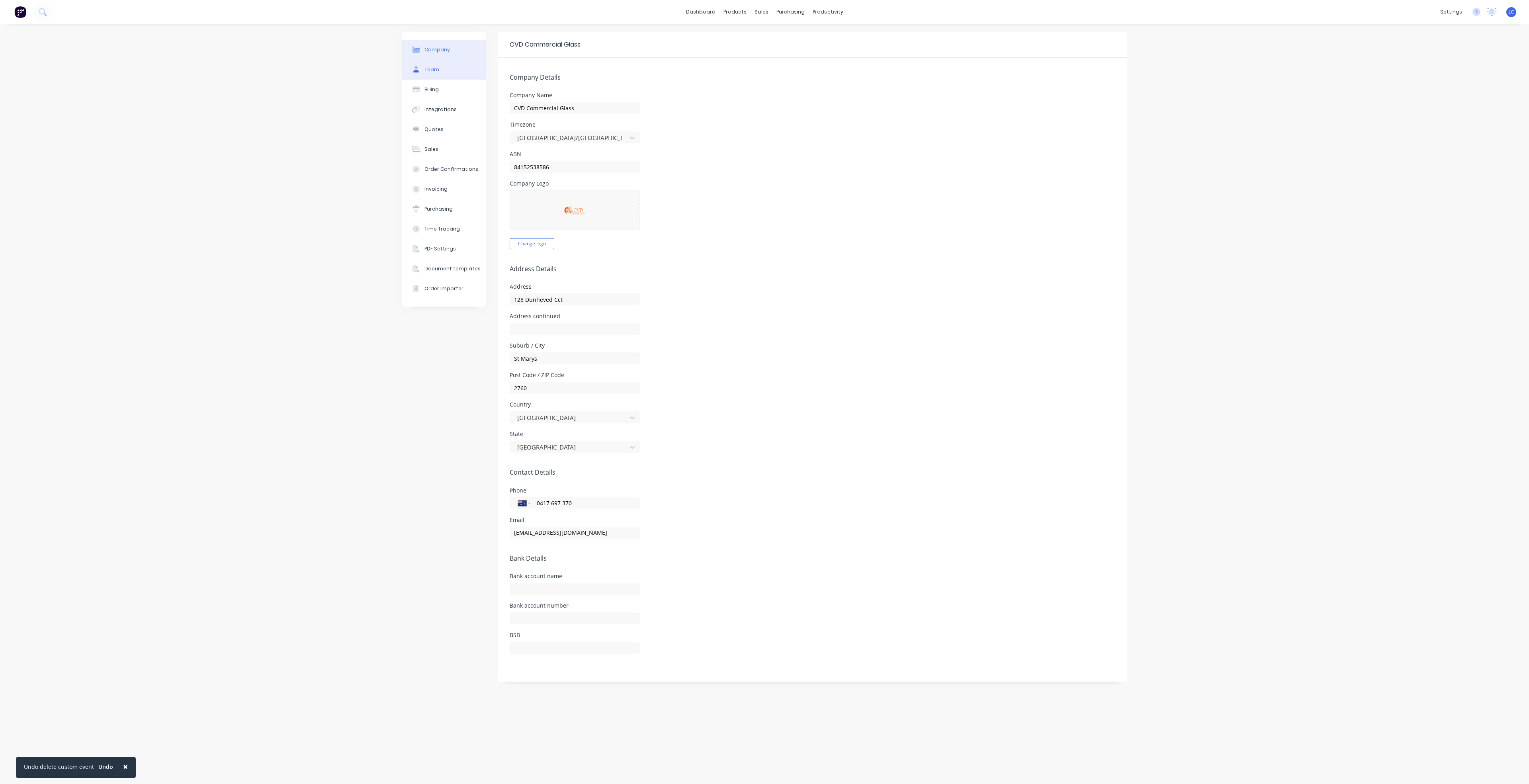
click at [443, 70] on button "Team" at bounding box center [443, 69] width 83 height 20
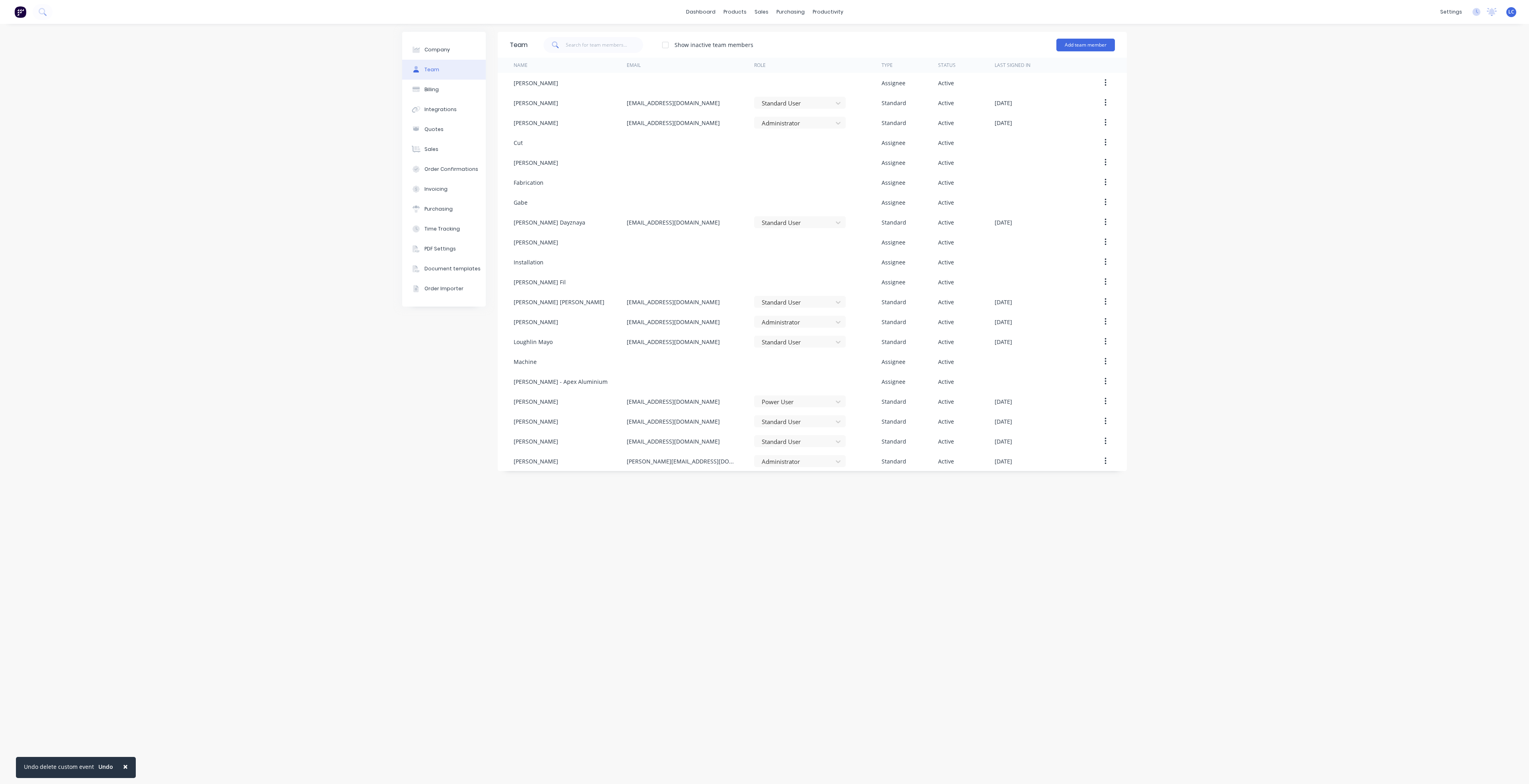
drag, startPoint x: 1419, startPoint y: 89, endPoint x: 1425, endPoint y: 81, distance: 10.0
click at [1422, 86] on div "Company Team Billing Integrations Quotes Sales Order Confirmations Invoicing Pu…" at bounding box center [764, 403] width 1529 height 760
click at [835, 56] on div "Planner" at bounding box center [839, 54] width 19 height 7
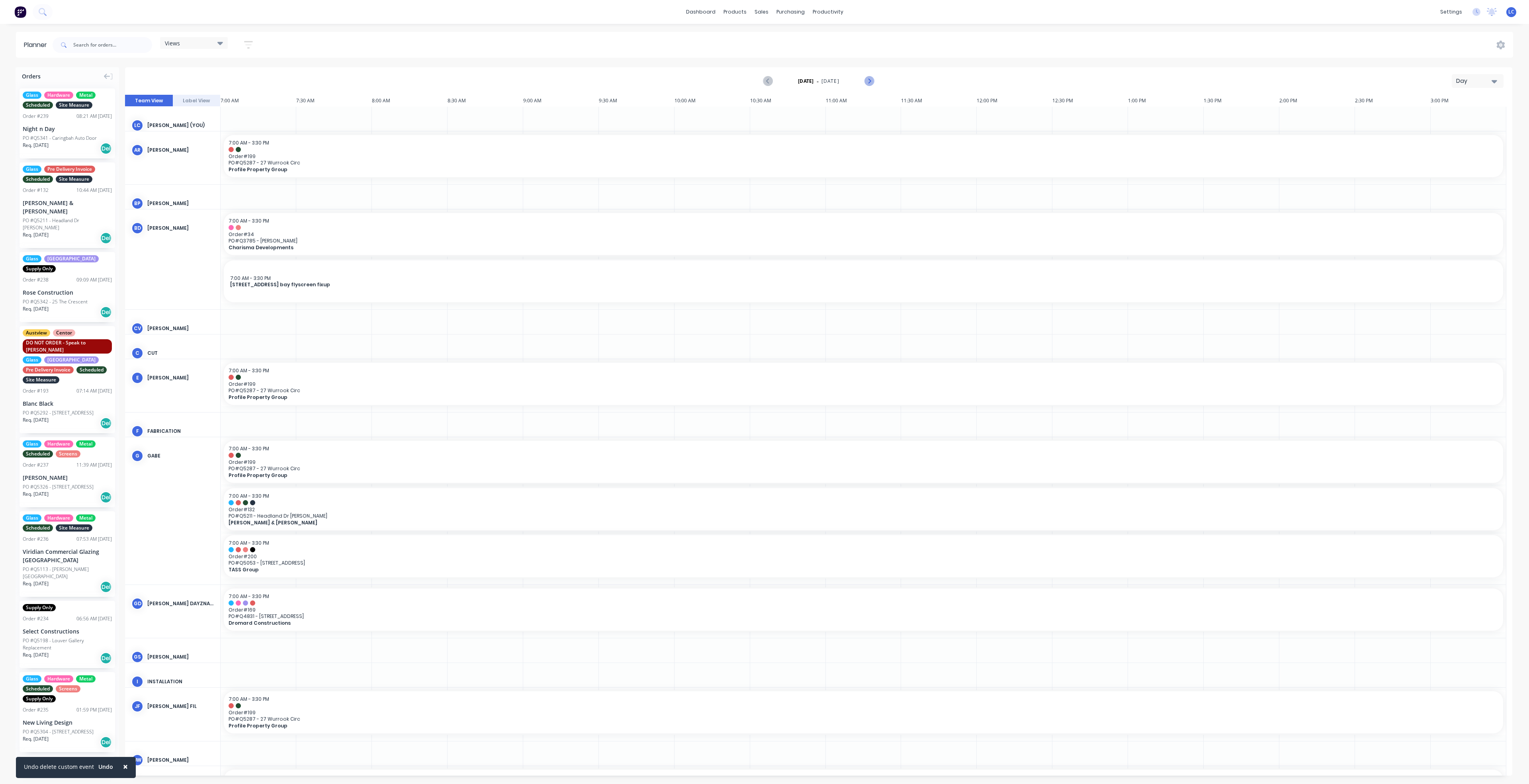
click at [868, 78] on icon "Next page" at bounding box center [869, 81] width 9 height 9
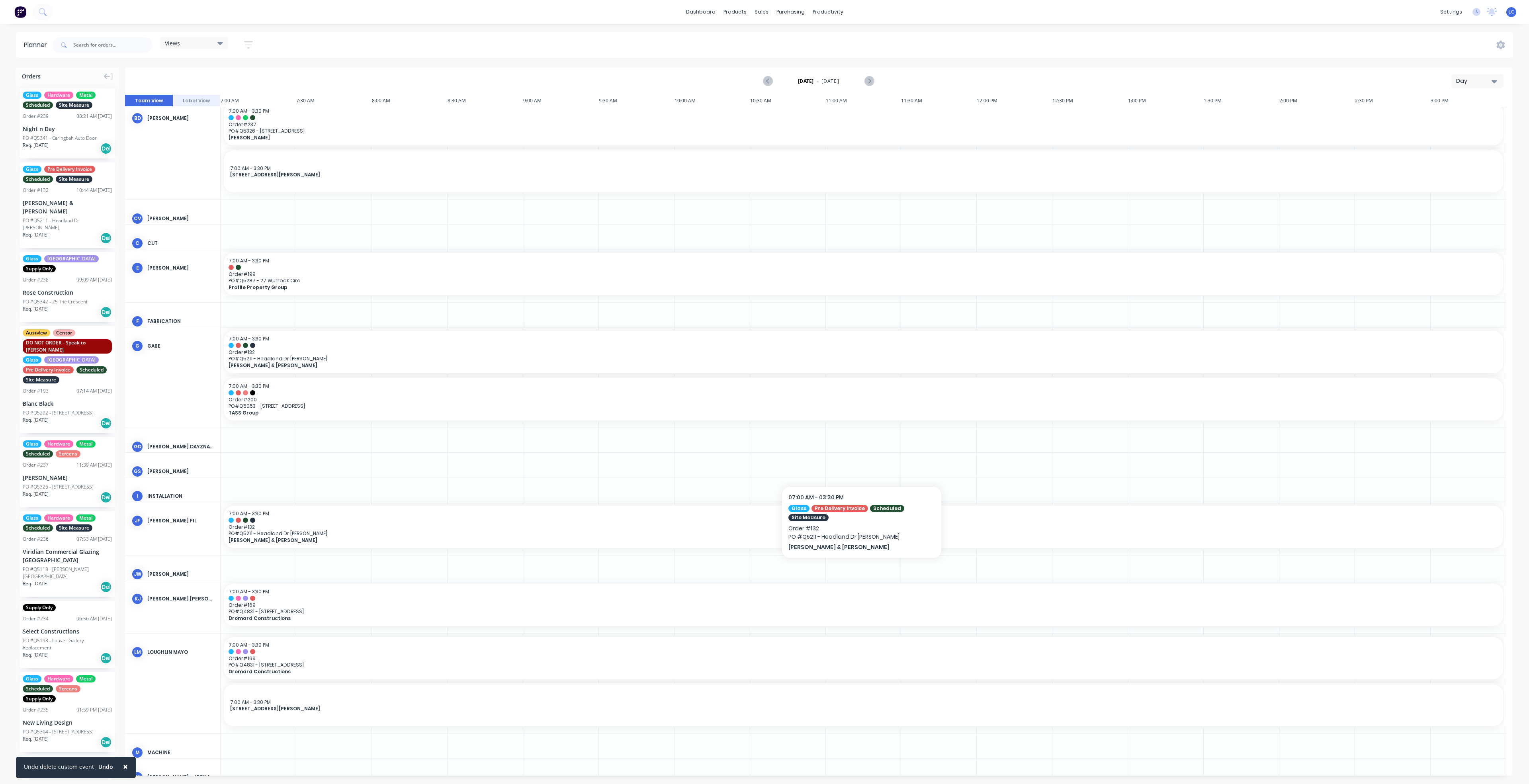
scroll to position [119, 0]
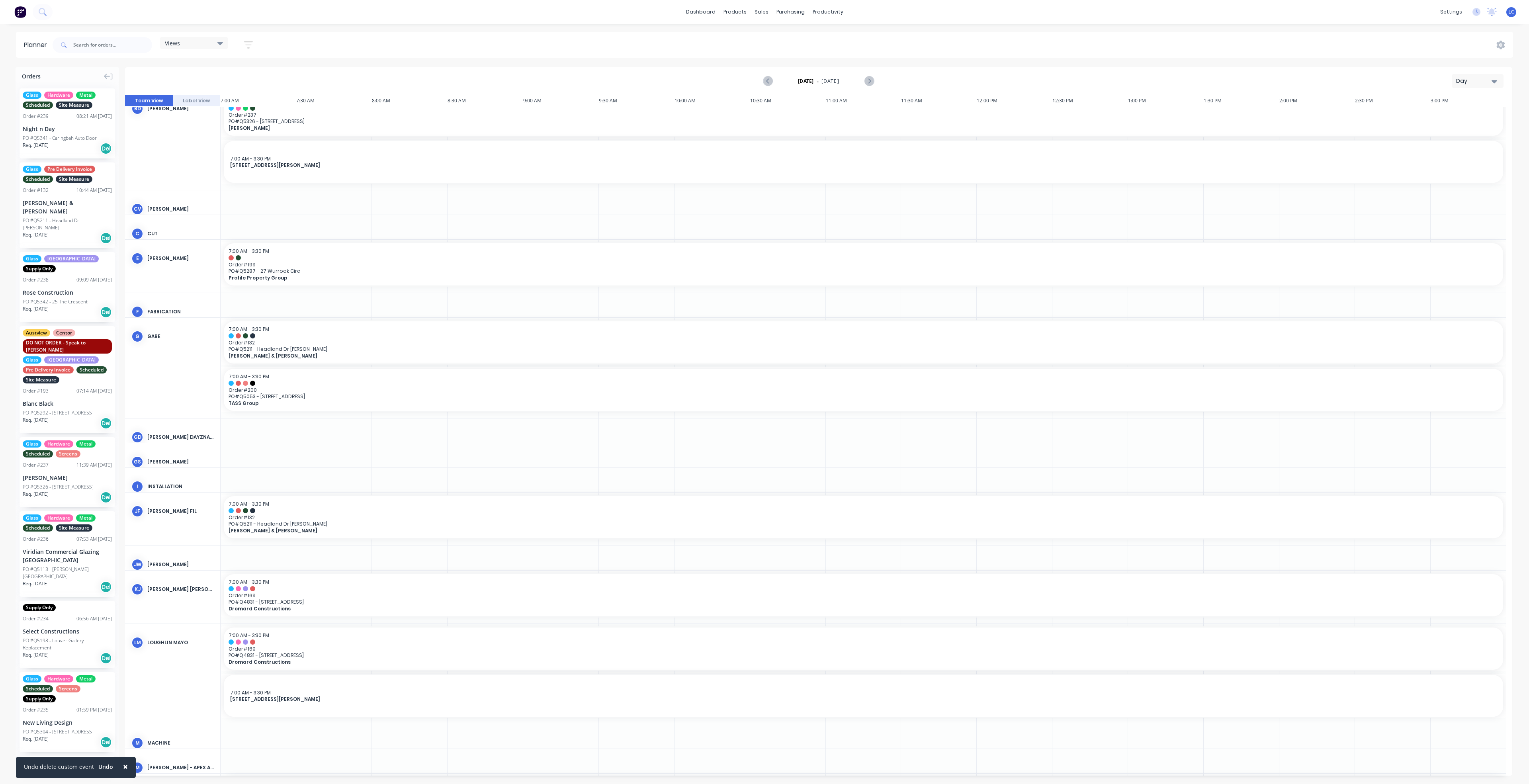
click at [564, 436] on div at bounding box center [561, 430] width 76 height 24
click at [290, 438] on div at bounding box center [258, 430] width 76 height 24
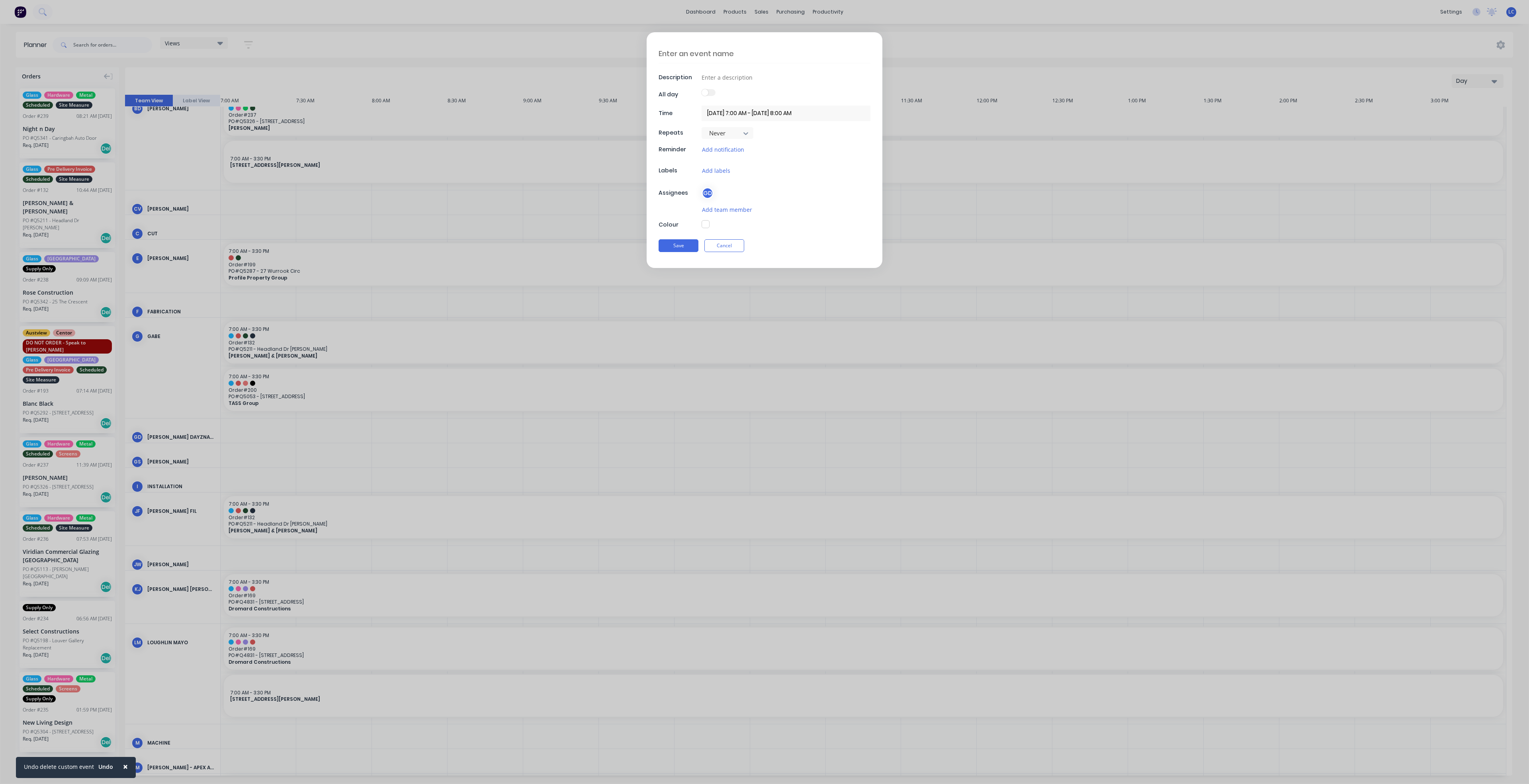
click at [708, 226] on button "button" at bounding box center [706, 224] width 8 height 8
click at [711, 93] on label at bounding box center [708, 93] width 14 height 7
click at [714, 93] on label at bounding box center [708, 93] width 14 height 7
click at [768, 315] on div at bounding box center [764, 314] width 13 height 13
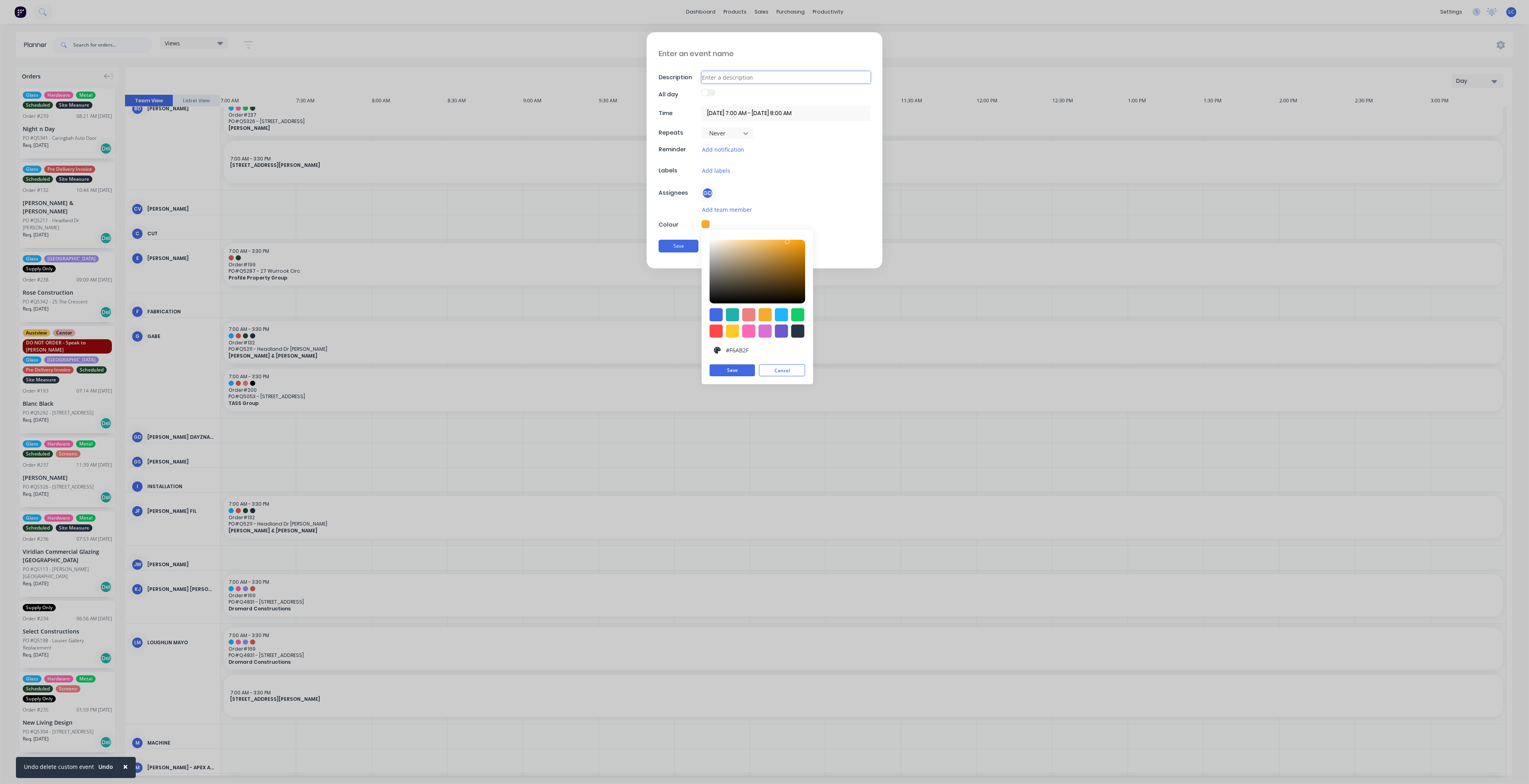
click at [720, 77] on input at bounding box center [786, 77] width 169 height 12
click at [724, 53] on textarea at bounding box center [764, 54] width 212 height 19
click at [685, 247] on button "Save" at bounding box center [678, 246] width 40 height 13
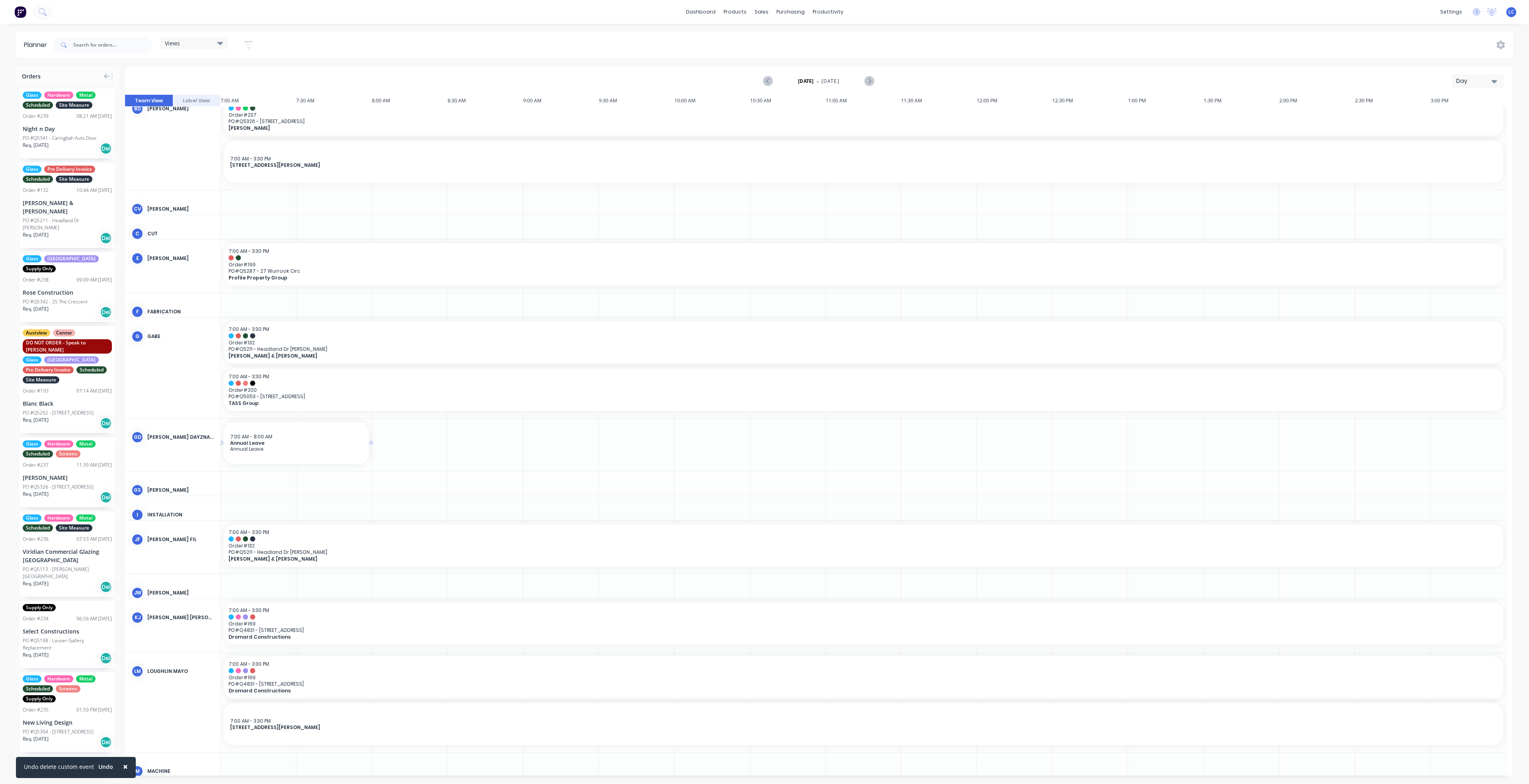
click at [326, 455] on div "7:00 AM - 8:00 AM Annual Leave Annual Leave" at bounding box center [296, 443] width 145 height 42
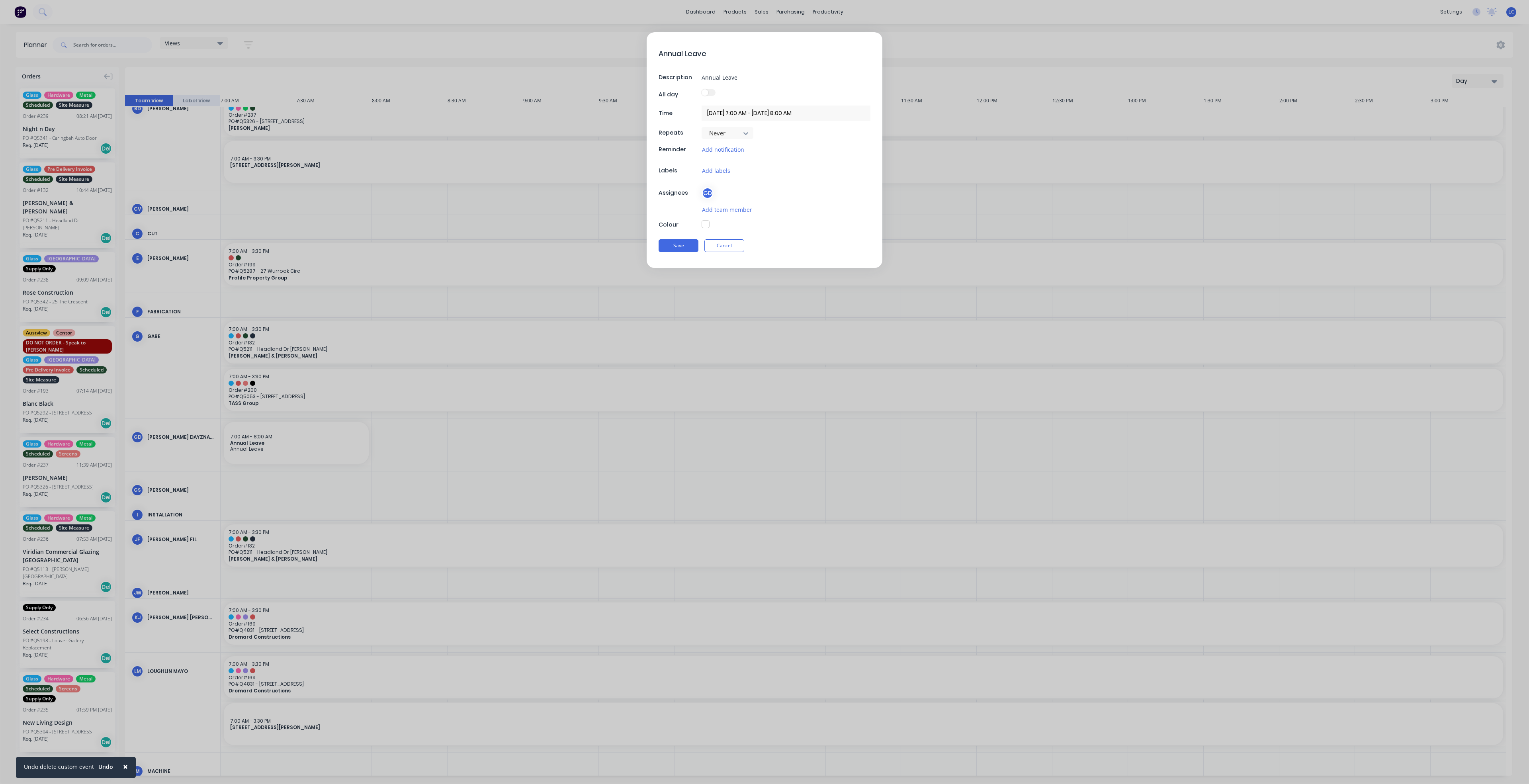
click at [708, 226] on button "button" at bounding box center [706, 224] width 8 height 8
click at [767, 312] on div at bounding box center [764, 314] width 13 height 13
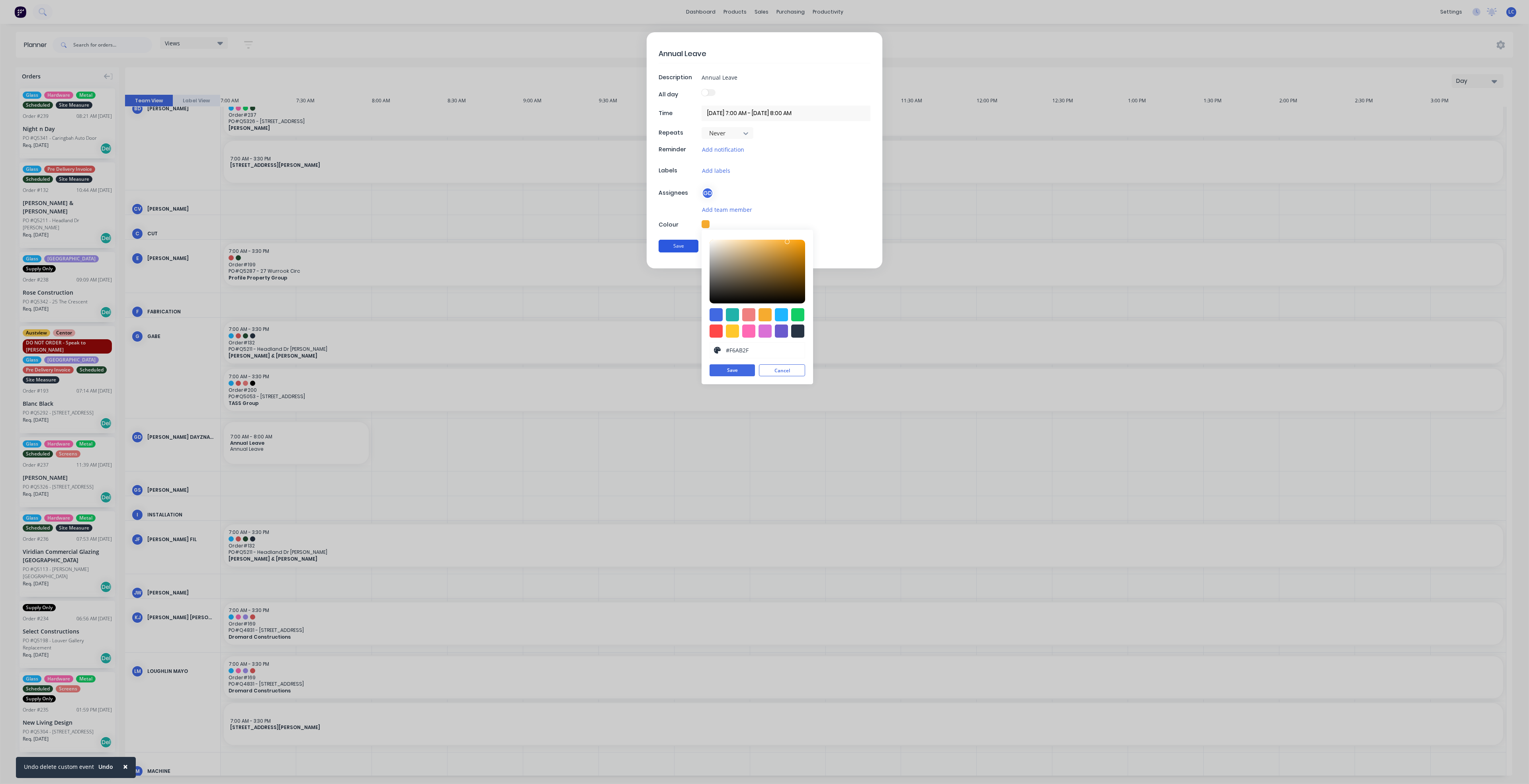
click at [680, 252] on button "Save" at bounding box center [678, 246] width 40 height 13
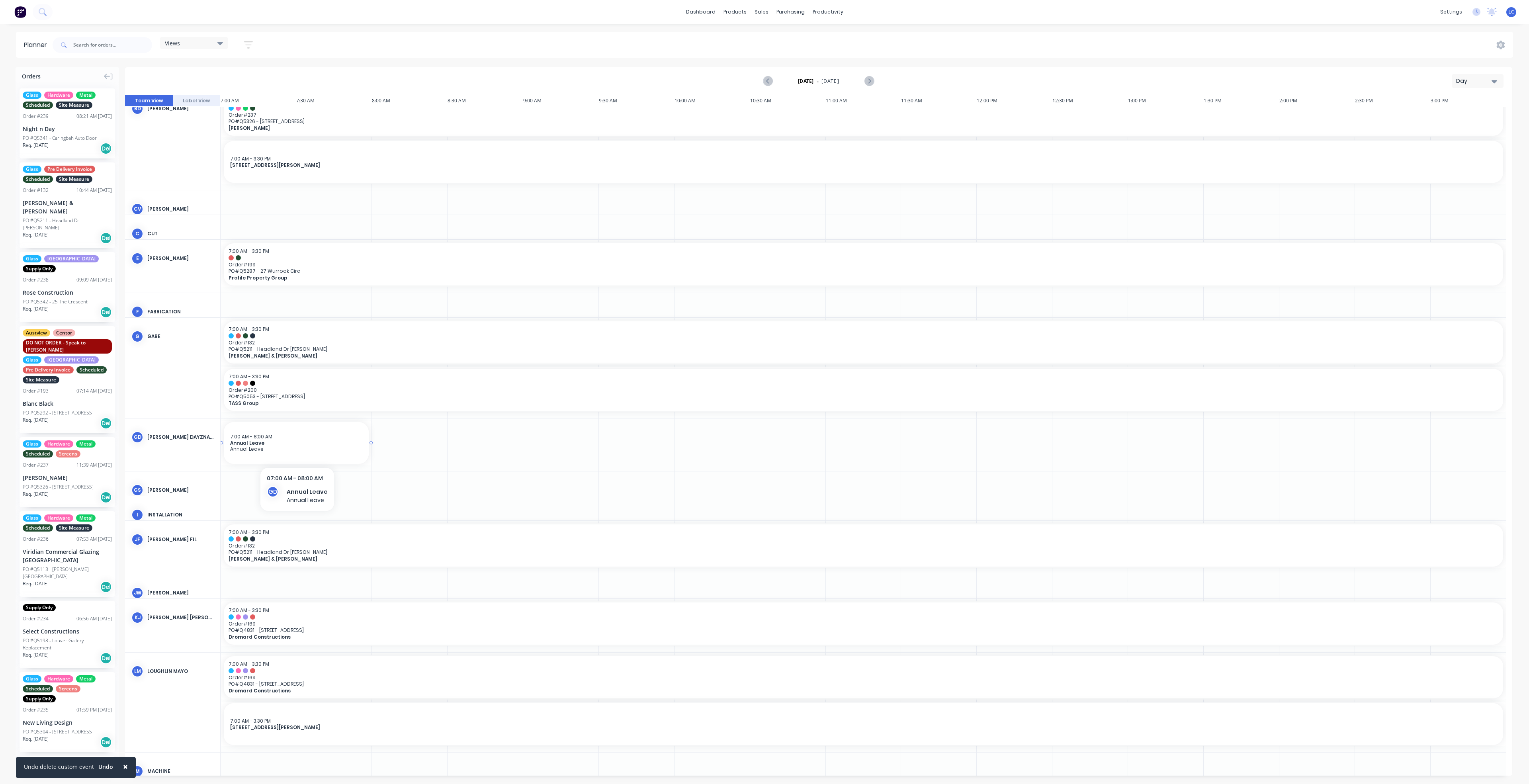
click at [313, 451] on span "Annual Leave" at bounding box center [296, 449] width 132 height 6
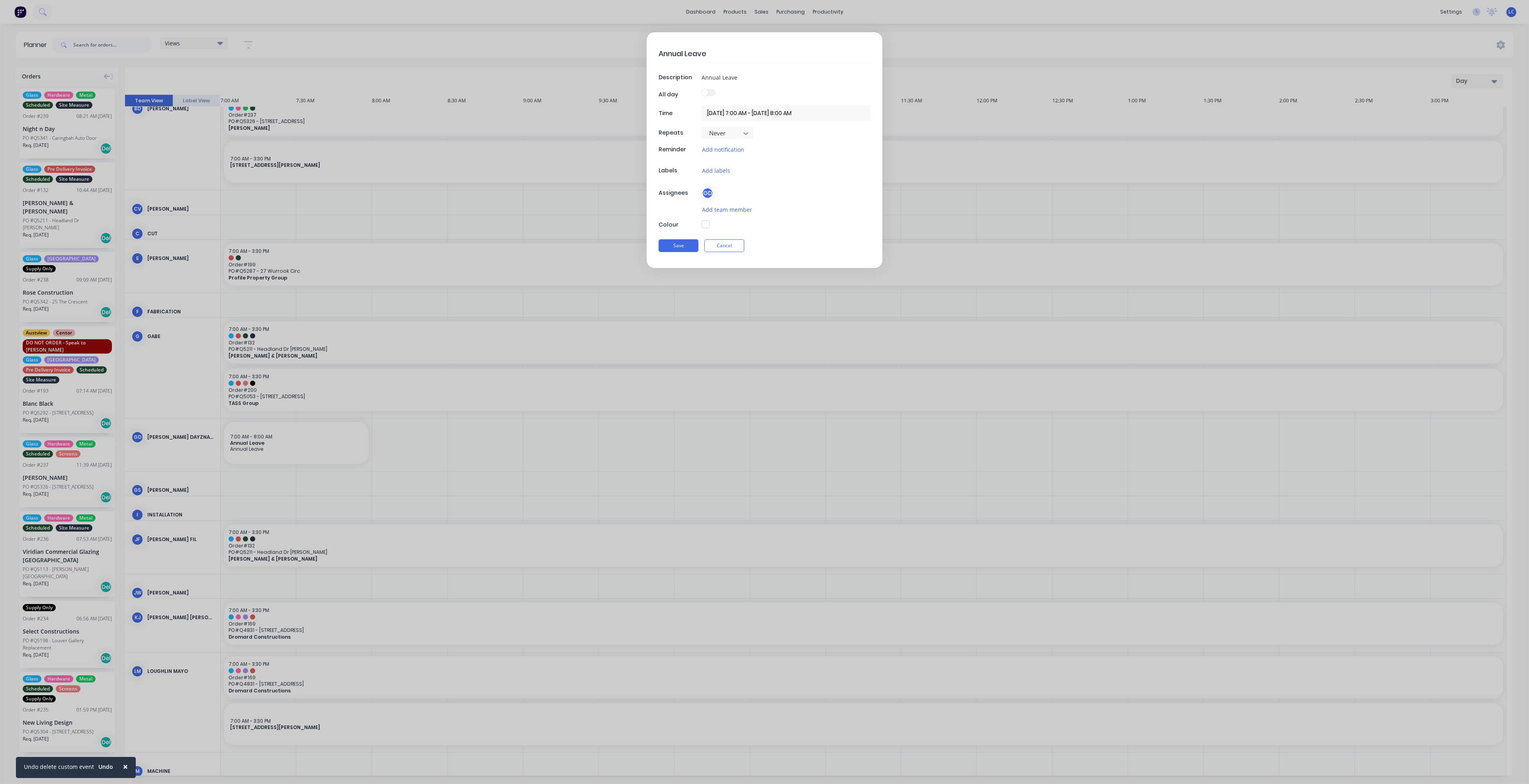
click at [707, 224] on button "button" at bounding box center [706, 224] width 8 height 8
click at [768, 313] on div at bounding box center [764, 314] width 13 height 13
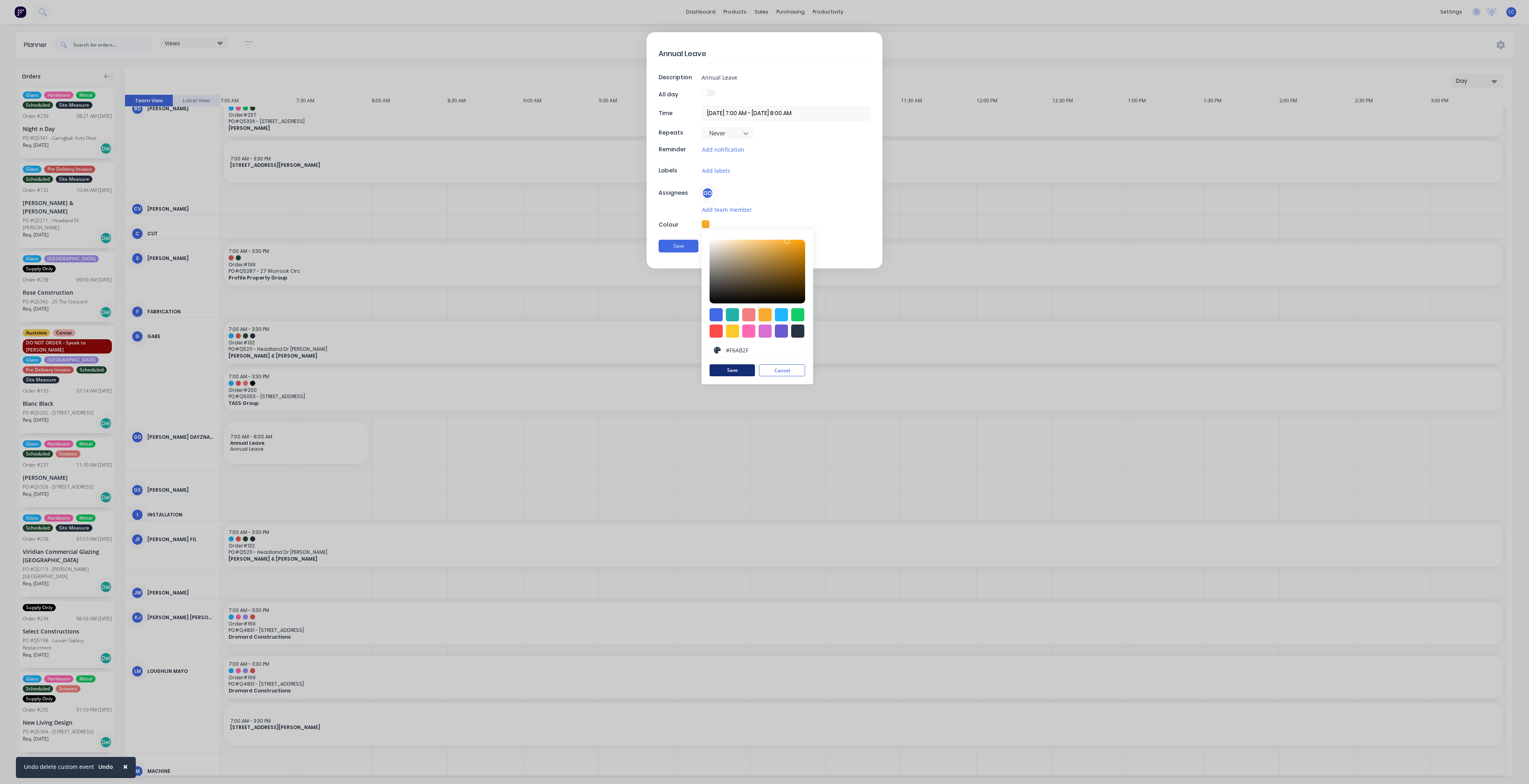
click at [739, 367] on button "Save" at bounding box center [732, 370] width 45 height 12
click at [682, 247] on button "Save" at bounding box center [678, 246] width 40 height 13
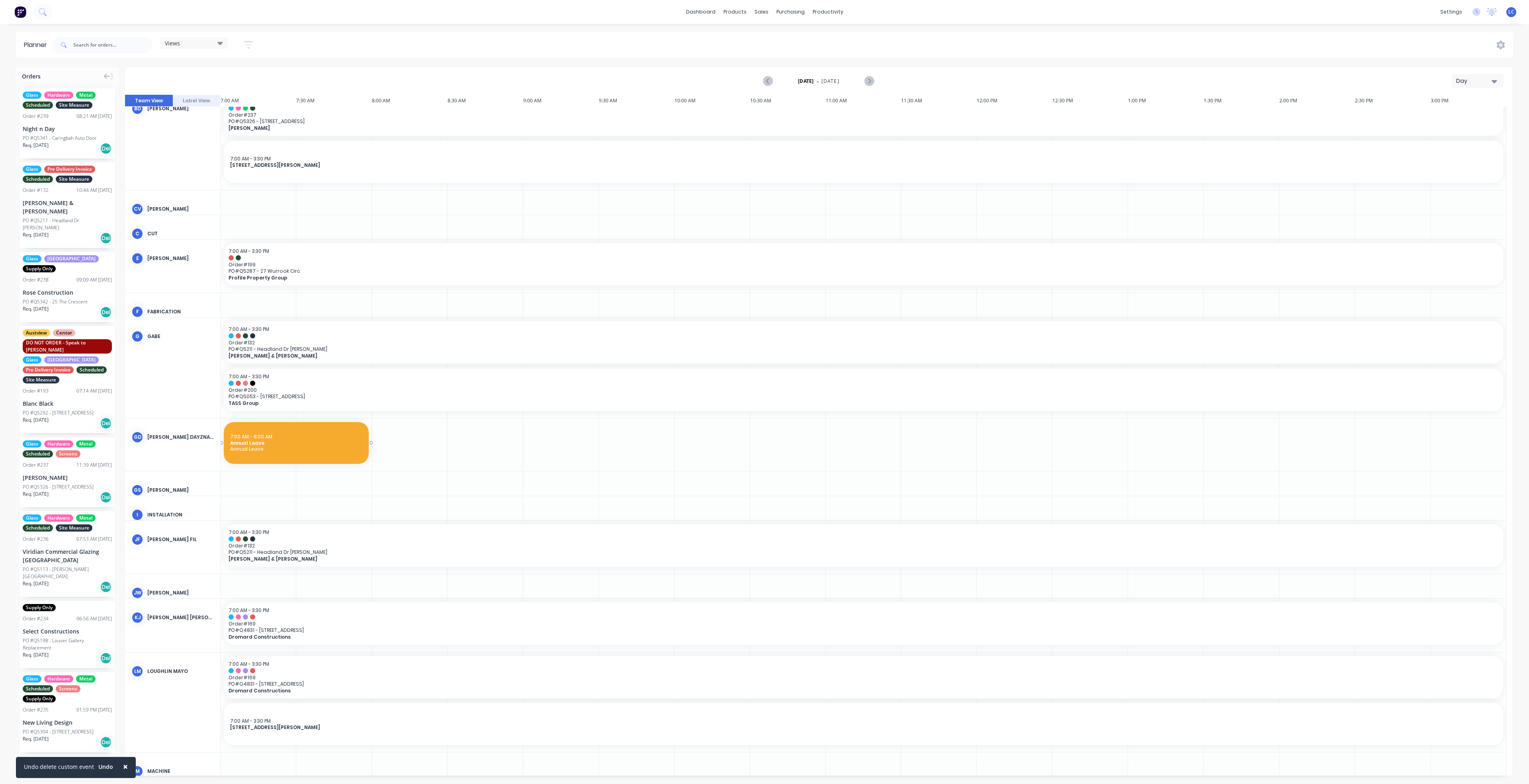
click at [360, 446] on span "Annual Leave" at bounding box center [296, 449] width 132 height 6
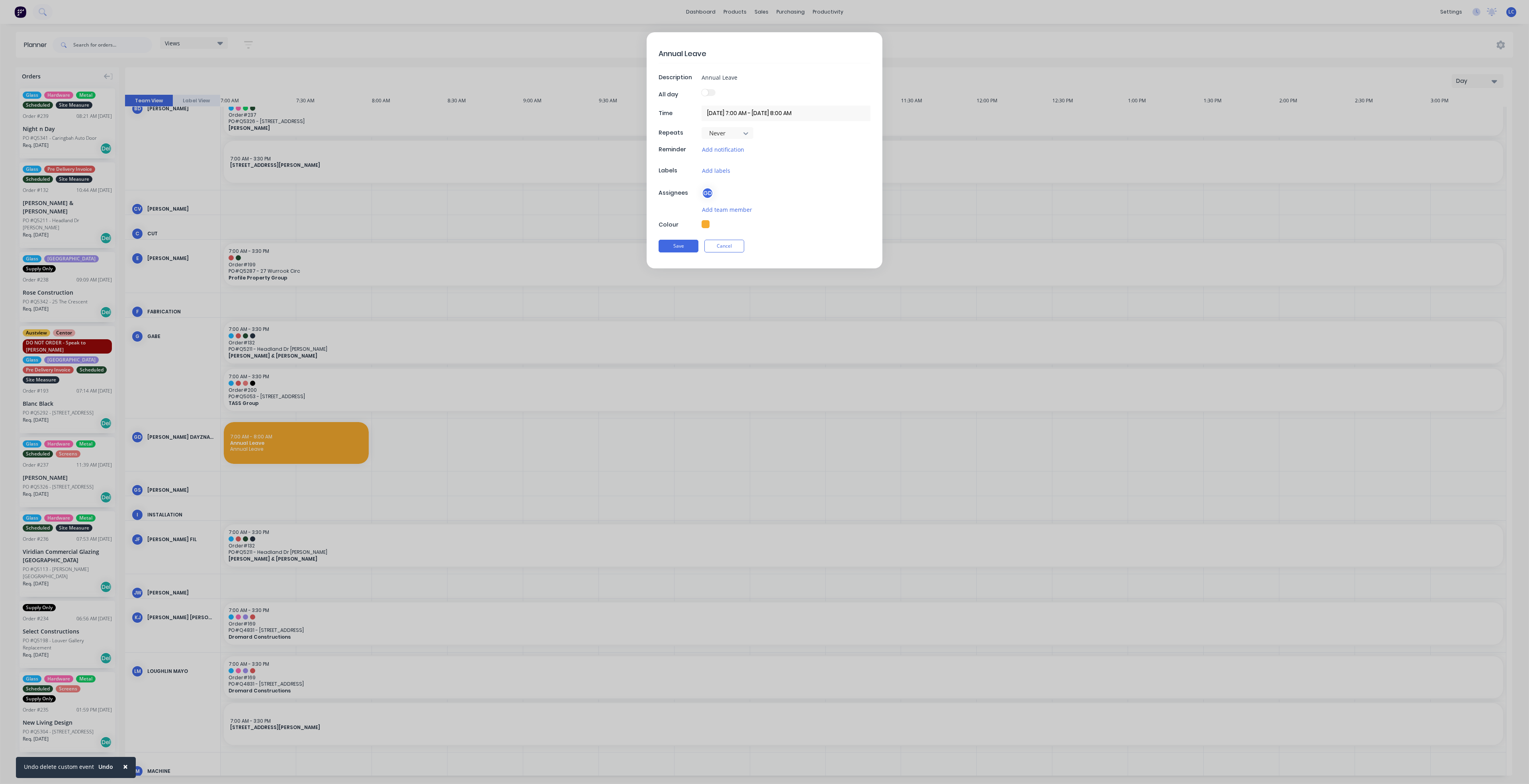
click at [345, 445] on div "Annual Leave Description Annual Leave All day Time [DATE] 7:00 AM - [DATE] 8:00…" at bounding box center [764, 392] width 1529 height 784
click at [710, 92] on label at bounding box center [708, 93] width 14 height 7
click at [711, 92] on label at bounding box center [708, 93] width 14 height 7
drag, startPoint x: 705, startPoint y: 94, endPoint x: 717, endPoint y: 94, distance: 12.0
click at [717, 94] on div at bounding box center [786, 95] width 169 height 11
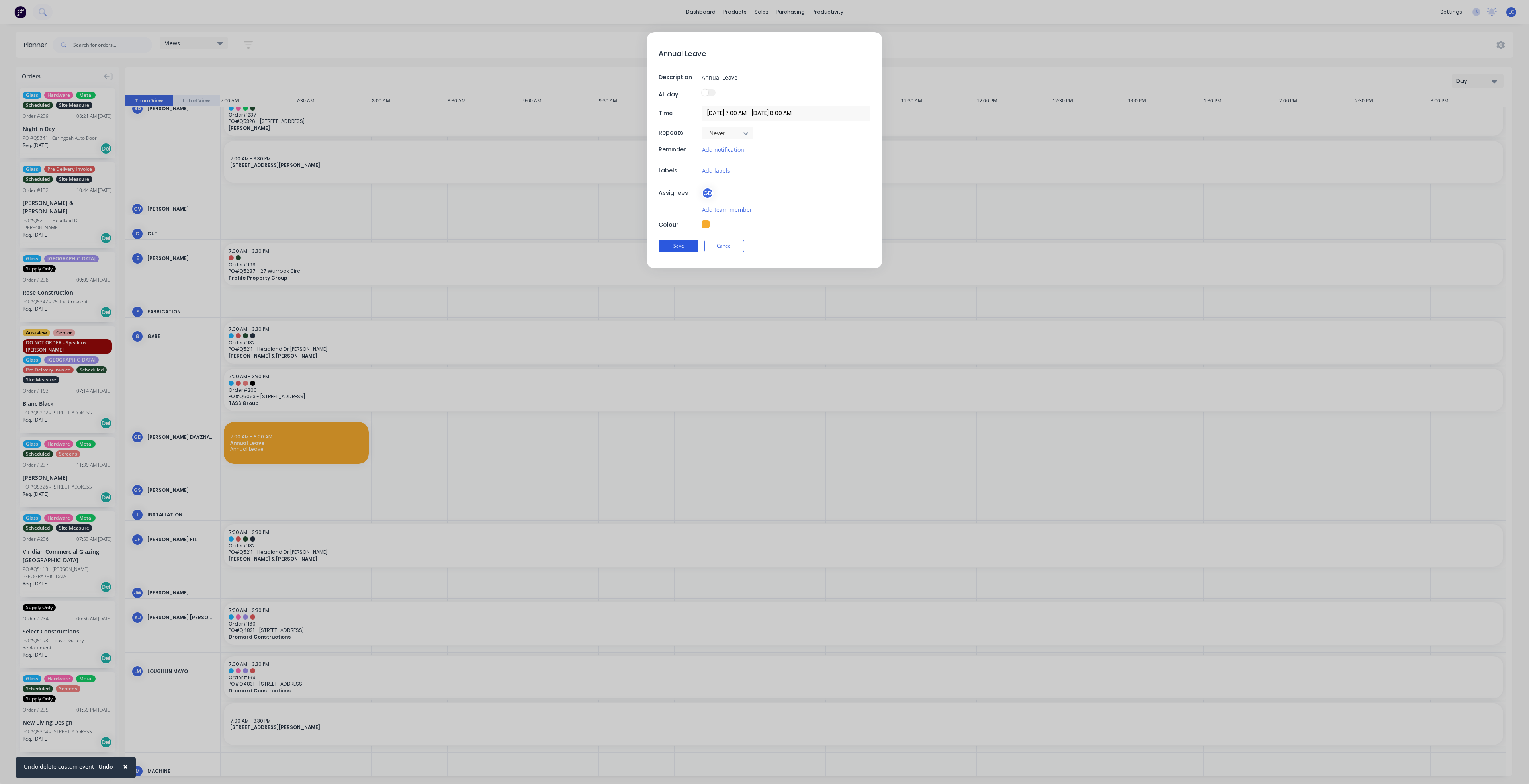
click at [680, 247] on button "Save" at bounding box center [678, 246] width 40 height 13
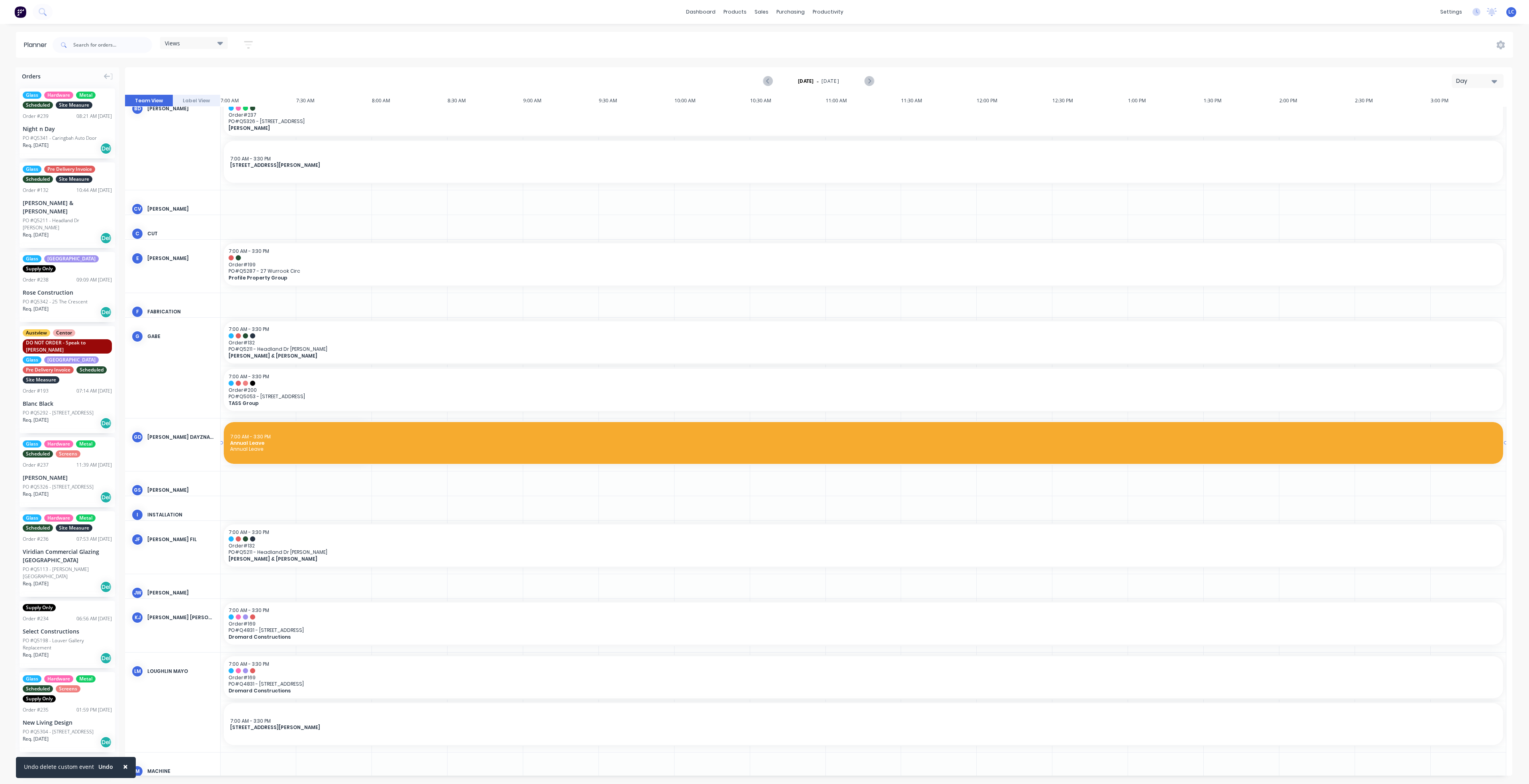
drag, startPoint x: 369, startPoint y: 441, endPoint x: 1474, endPoint y: 466, distance: 1105.3
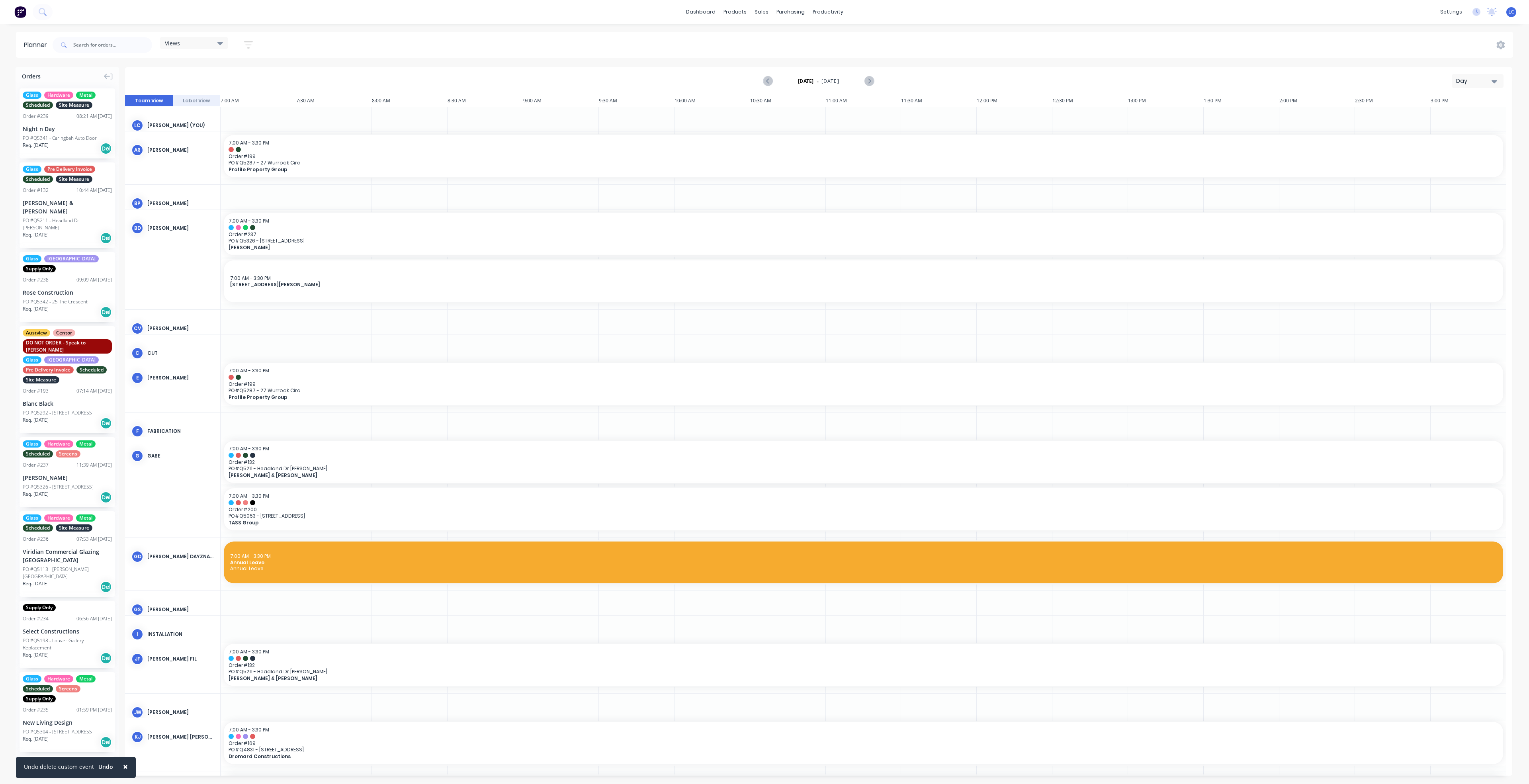
drag, startPoint x: 193, startPoint y: 344, endPoint x: 220, endPoint y: 45, distance: 300.2
click at [220, 45] on icon at bounding box center [220, 43] width 5 height 9
click at [174, 115] on button "Factory" at bounding box center [208, 118] width 85 height 9
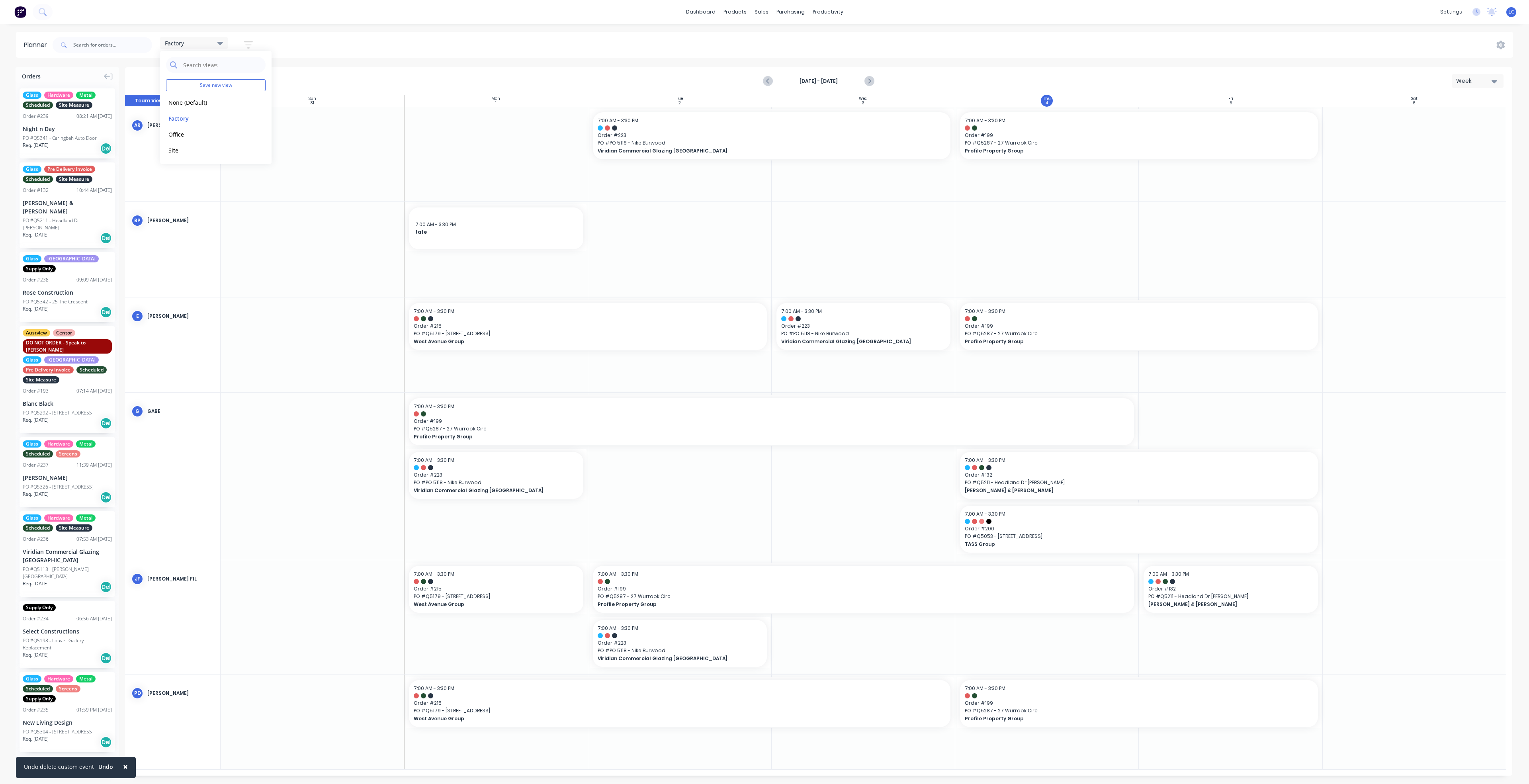
click at [296, 39] on div "Factory Save new view None (Default) edit Factory edit Office edit Site edit Sh…" at bounding box center [781, 45] width 1462 height 24
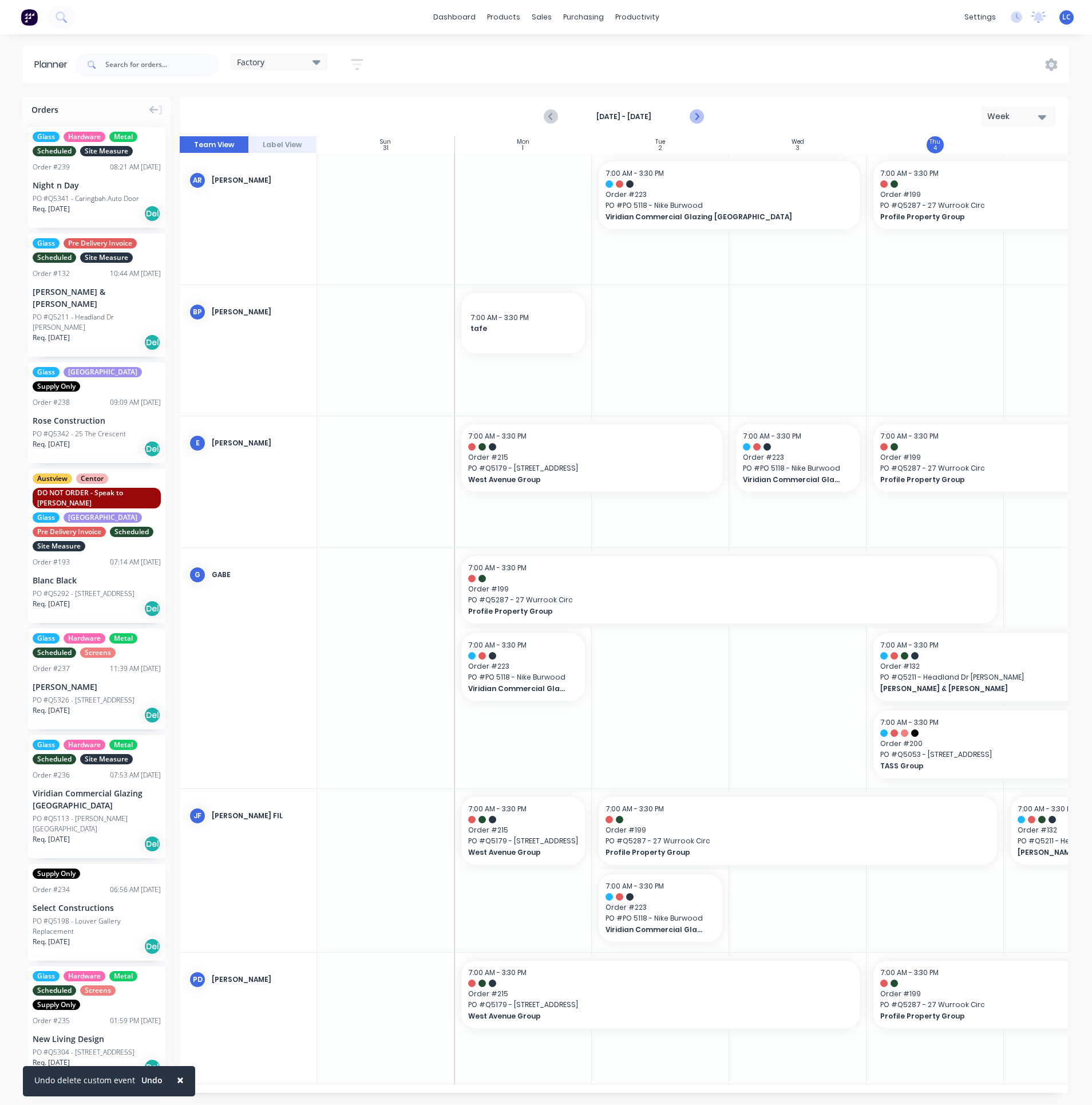
click at [689, 115] on icon "Next page" at bounding box center [696, 117] width 14 height 14
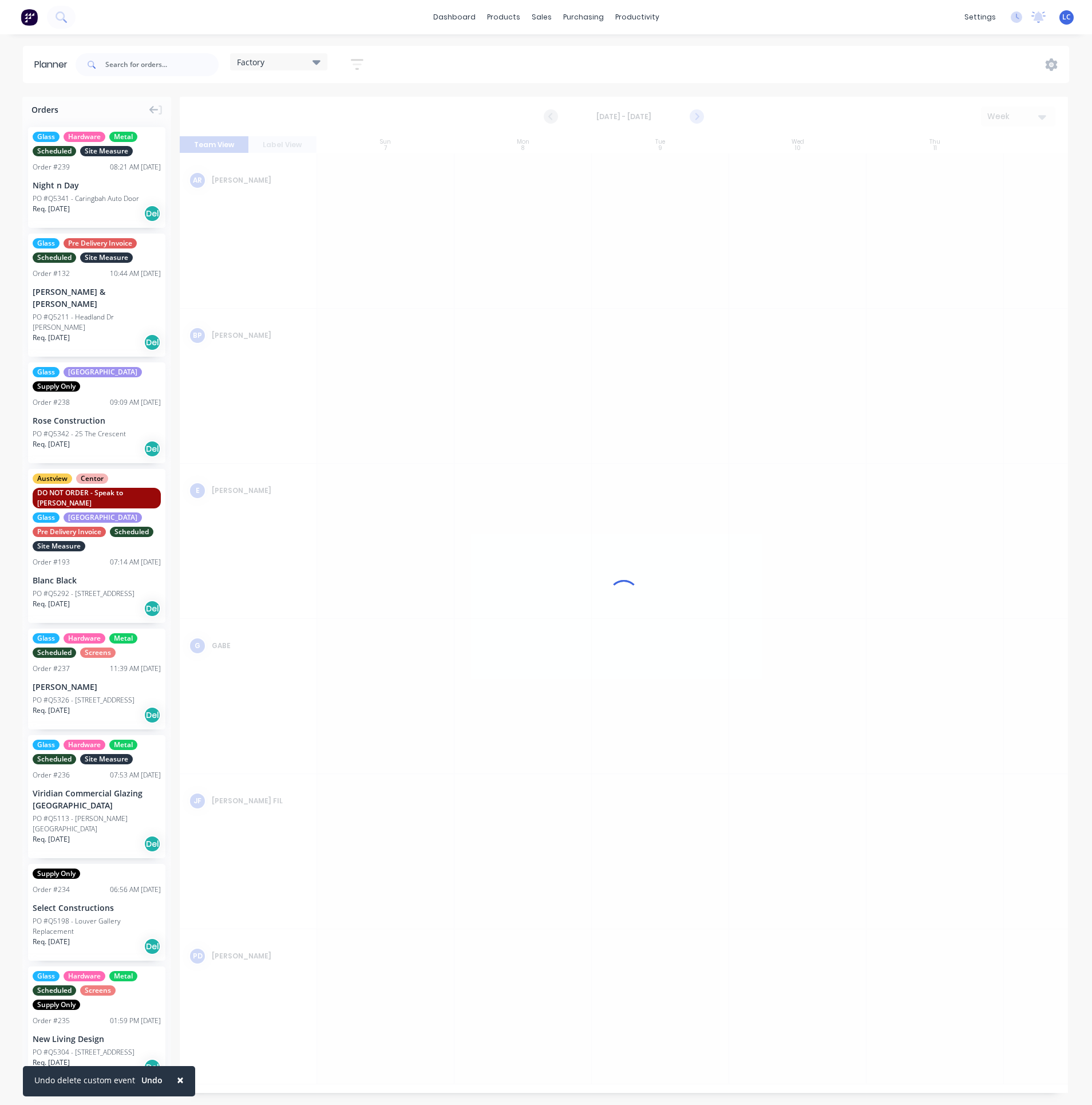
click at [689, 115] on icon "Next page" at bounding box center [696, 117] width 14 height 14
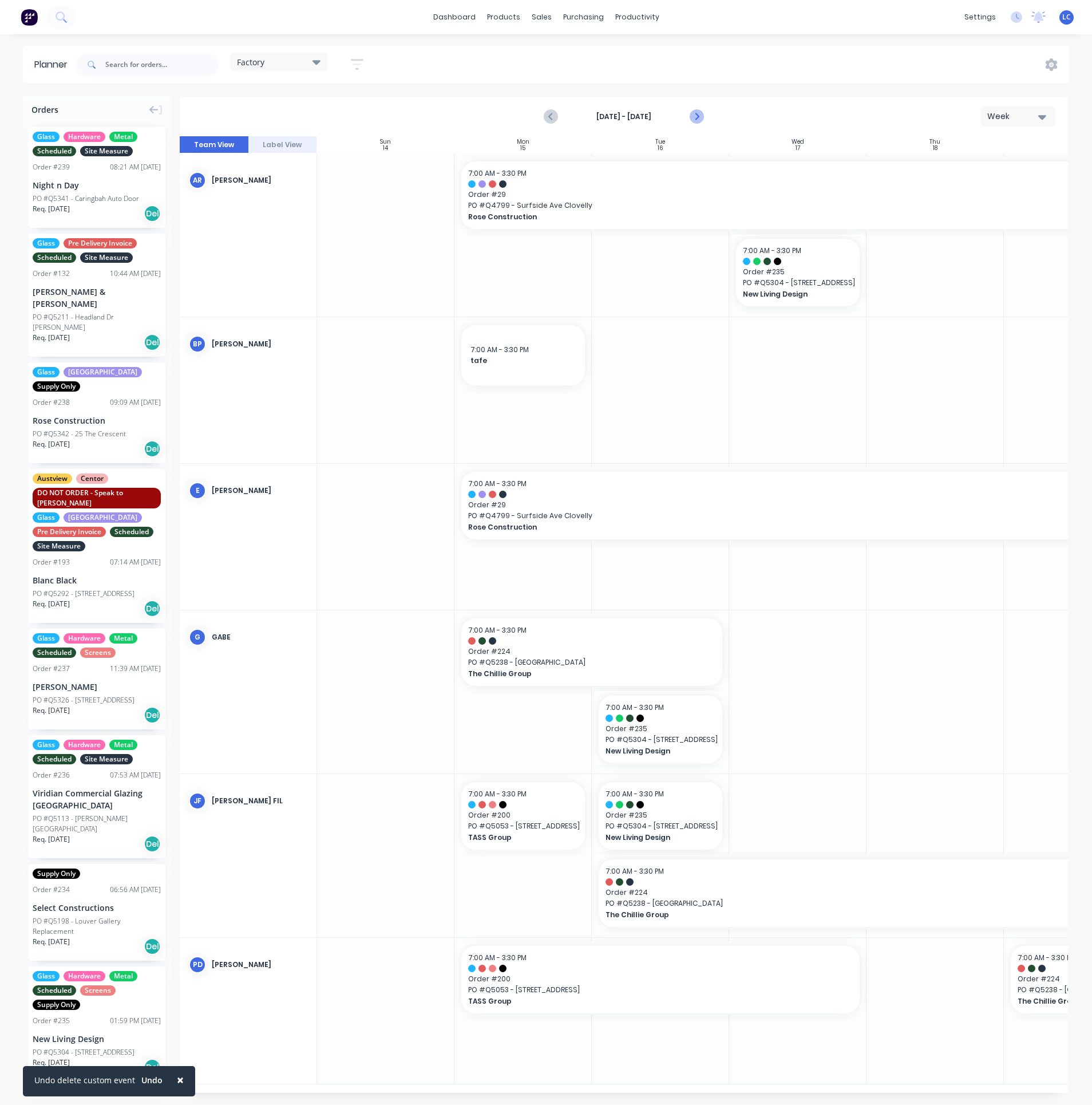
click at [696, 114] on icon "Next page" at bounding box center [696, 116] width 5 height 9
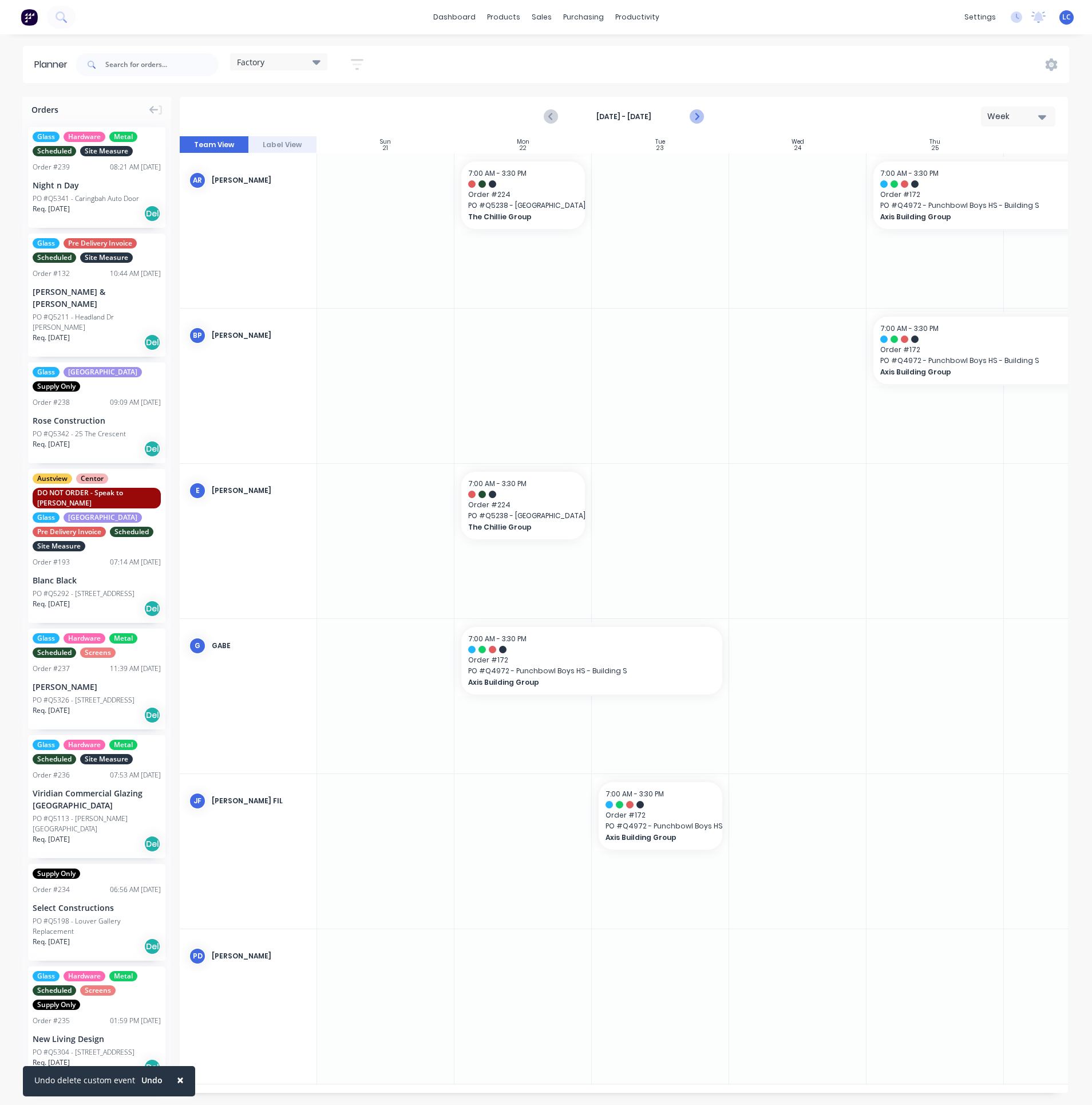
click at [696, 114] on icon "Next page" at bounding box center [696, 116] width 5 height 9
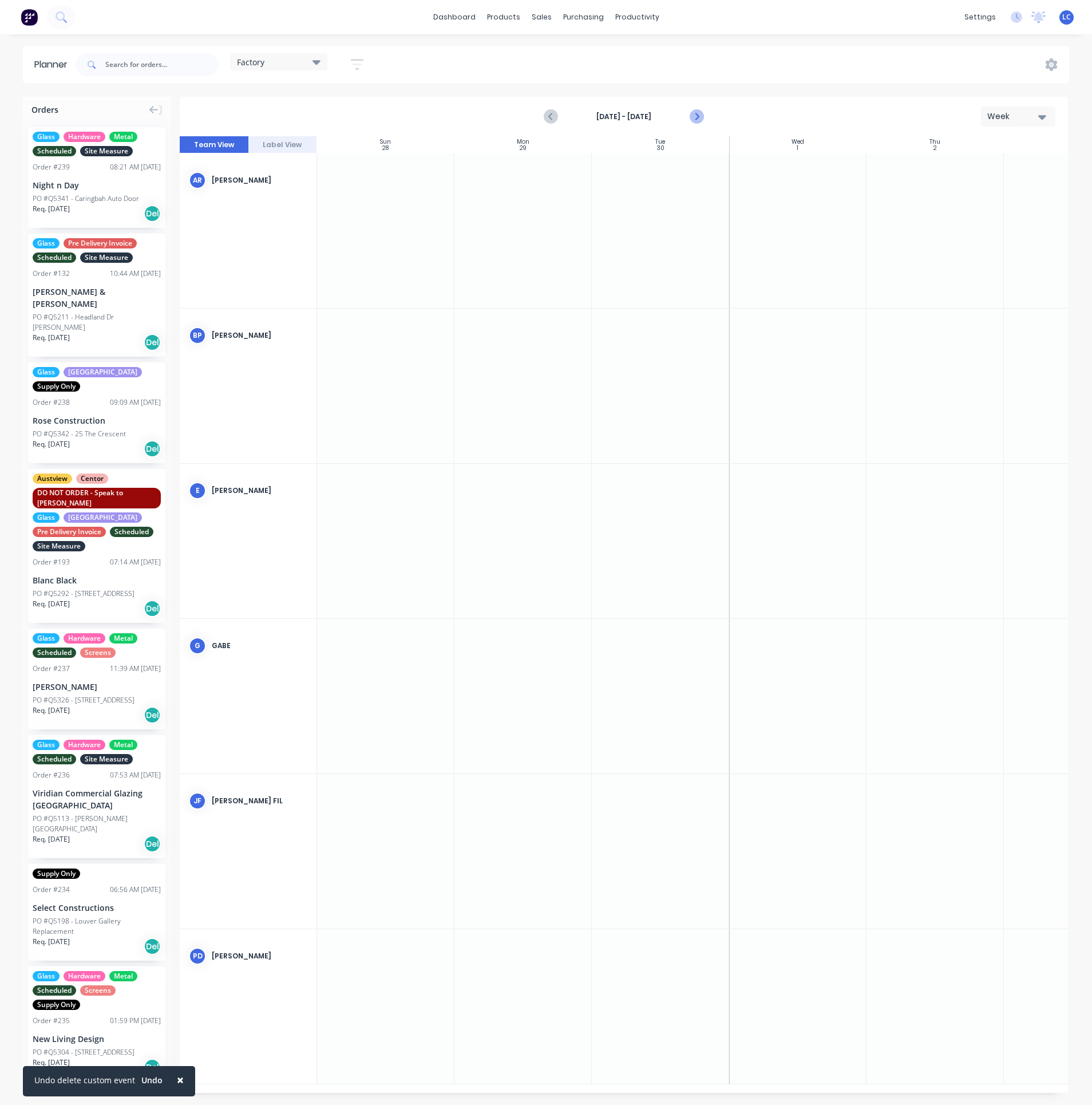
click at [696, 114] on icon "Next page" at bounding box center [696, 116] width 5 height 9
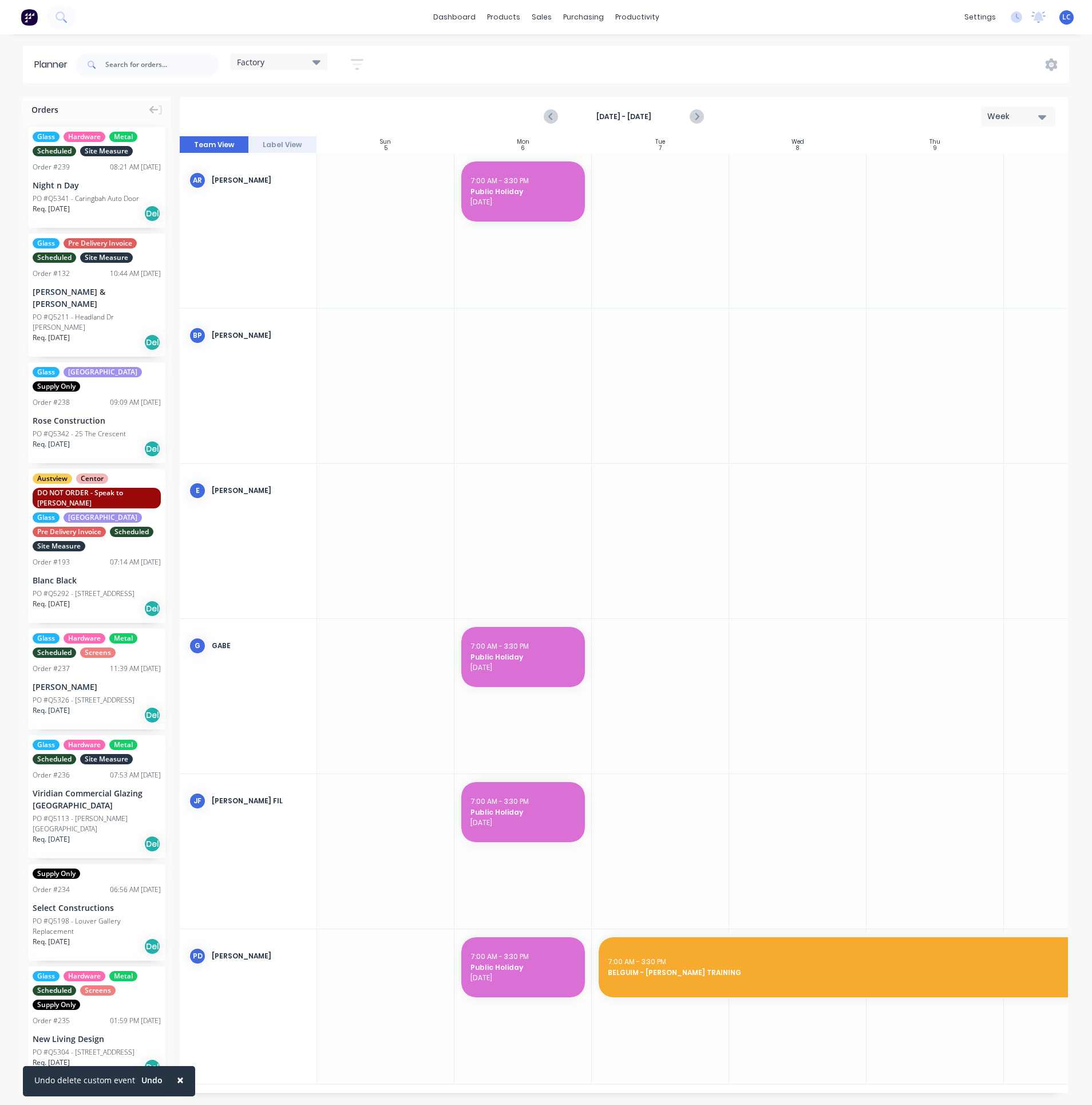
click at [320, 65] on icon at bounding box center [317, 61] width 8 height 13
click at [258, 148] on button "None (Default)" at bounding box center [299, 147] width 122 height 14
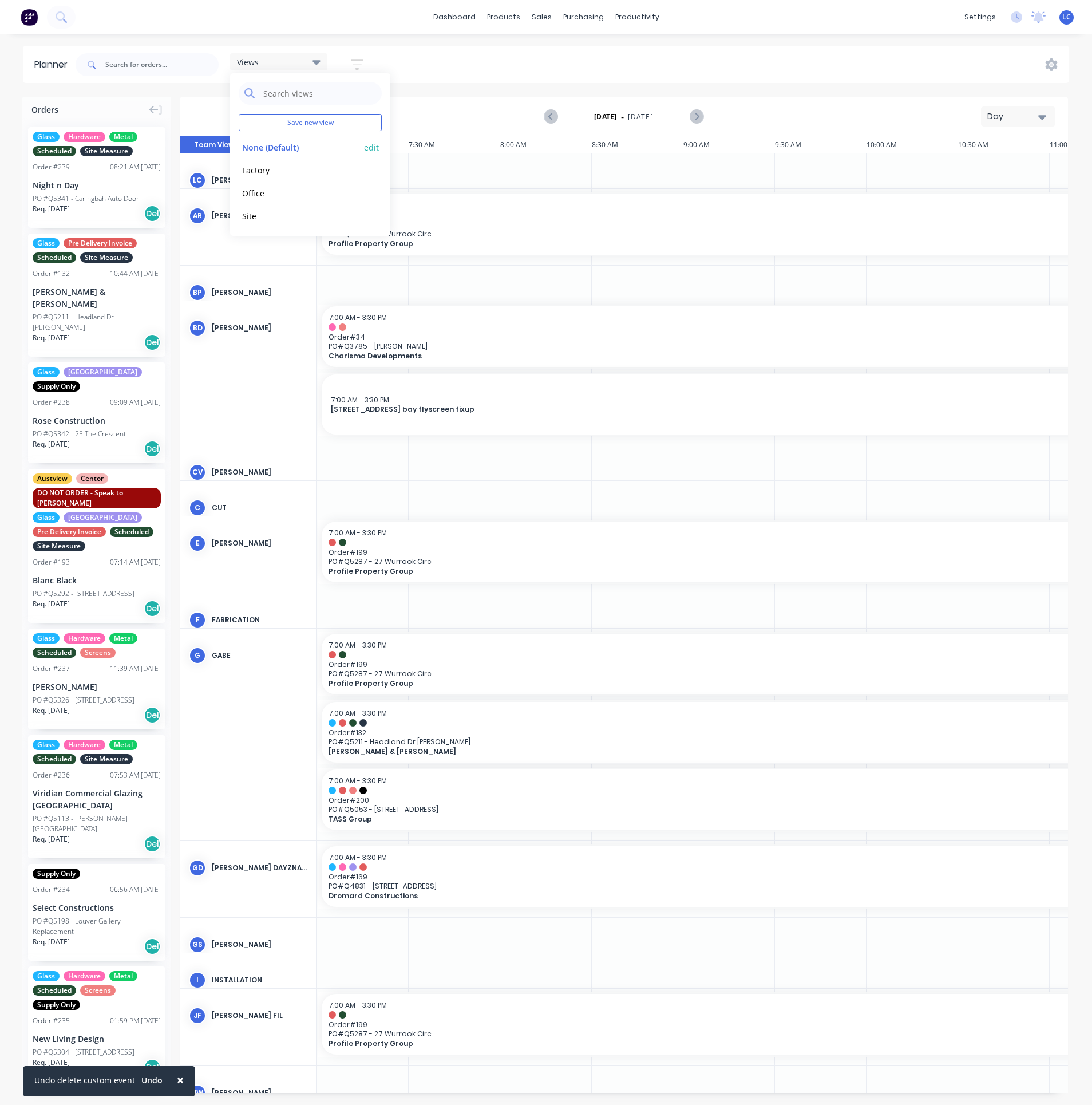
scroll to position [0, 366]
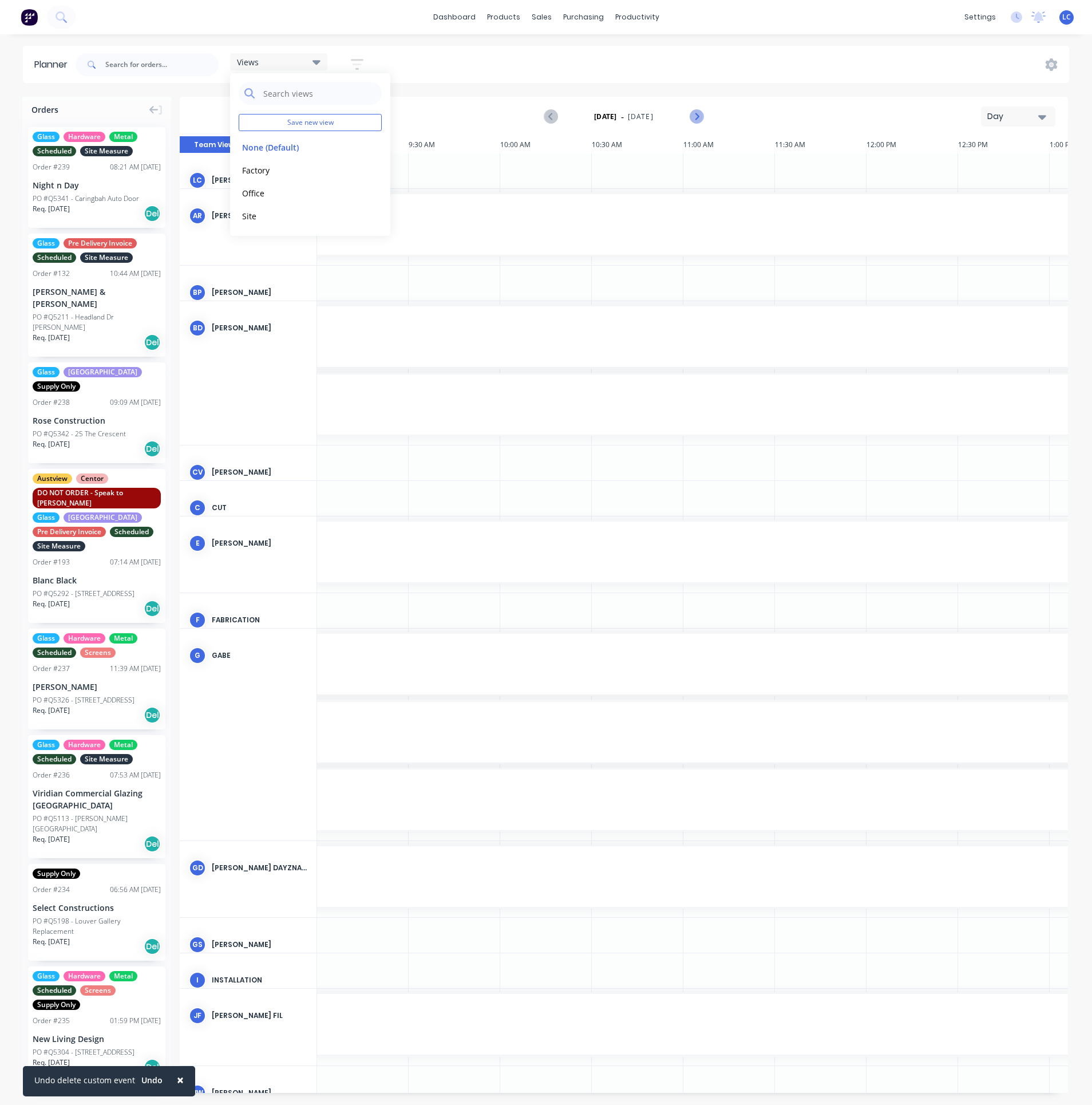
click at [696, 113] on icon "Next page" at bounding box center [696, 116] width 5 height 9
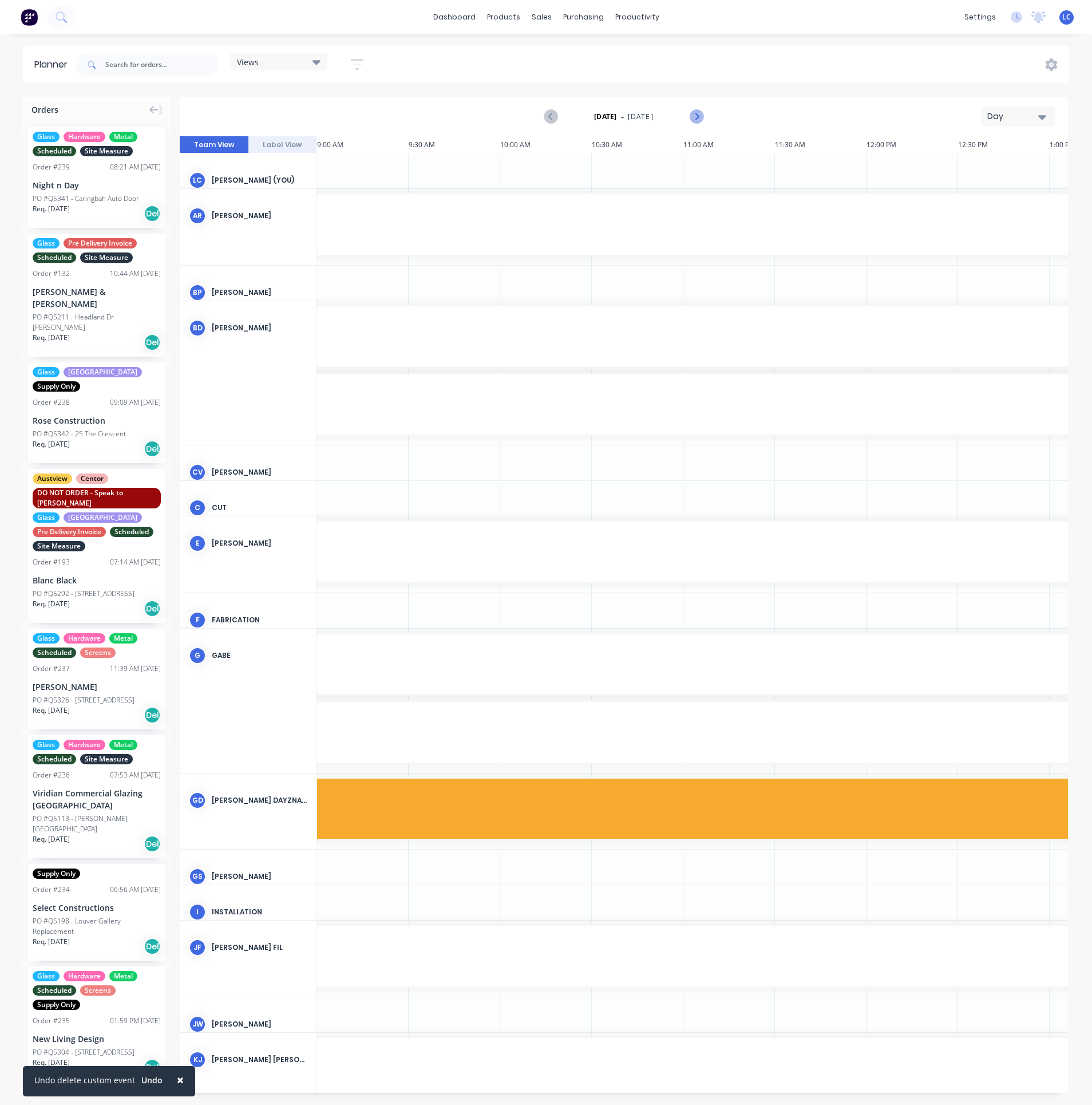
click at [696, 113] on icon "Next page" at bounding box center [696, 116] width 5 height 9
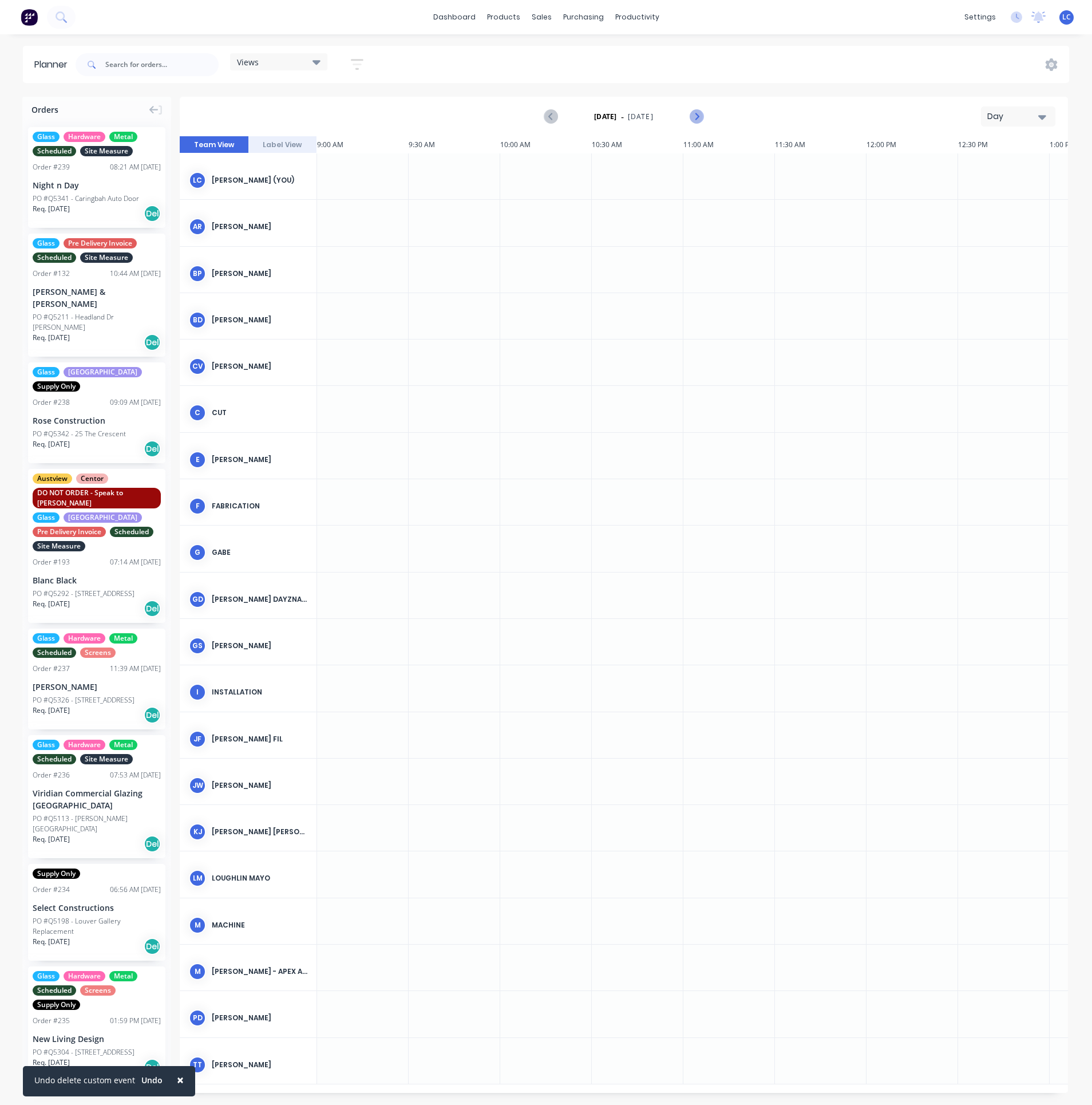
click at [696, 113] on icon "Next page" at bounding box center [696, 116] width 5 height 9
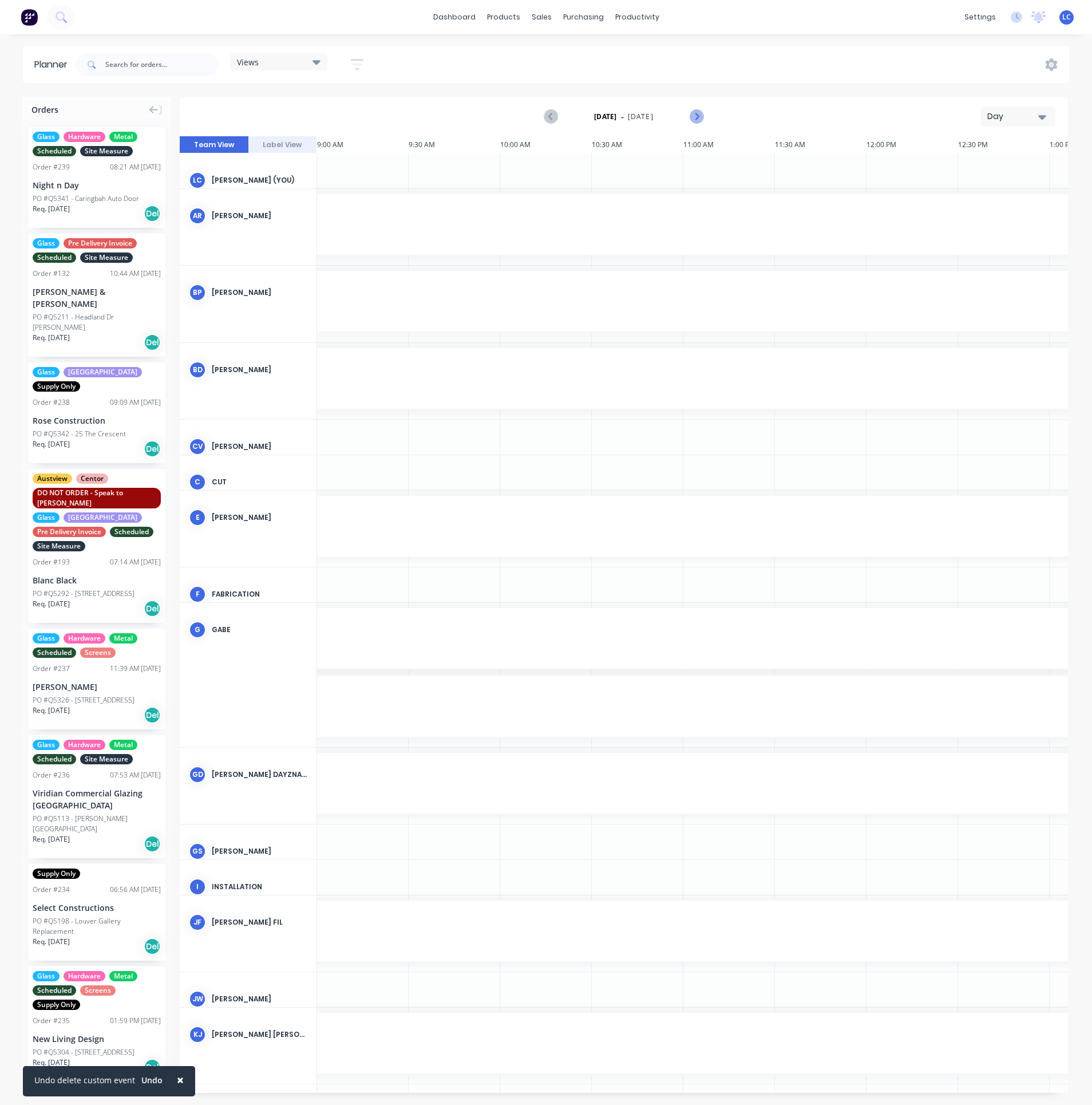
click at [696, 113] on icon "Next page" at bounding box center [696, 116] width 5 height 9
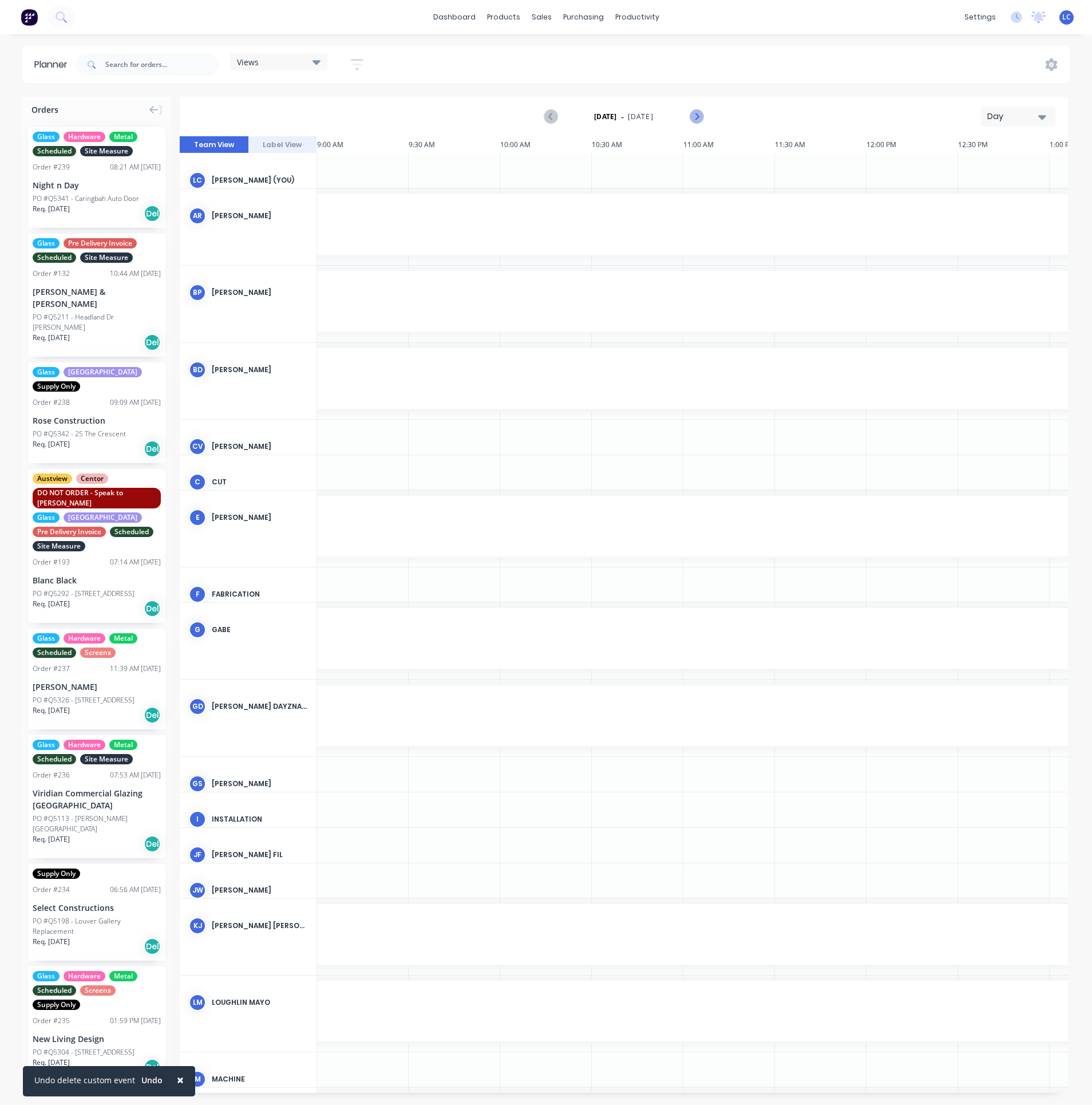
click at [696, 113] on icon "Next page" at bounding box center [696, 116] width 5 height 9
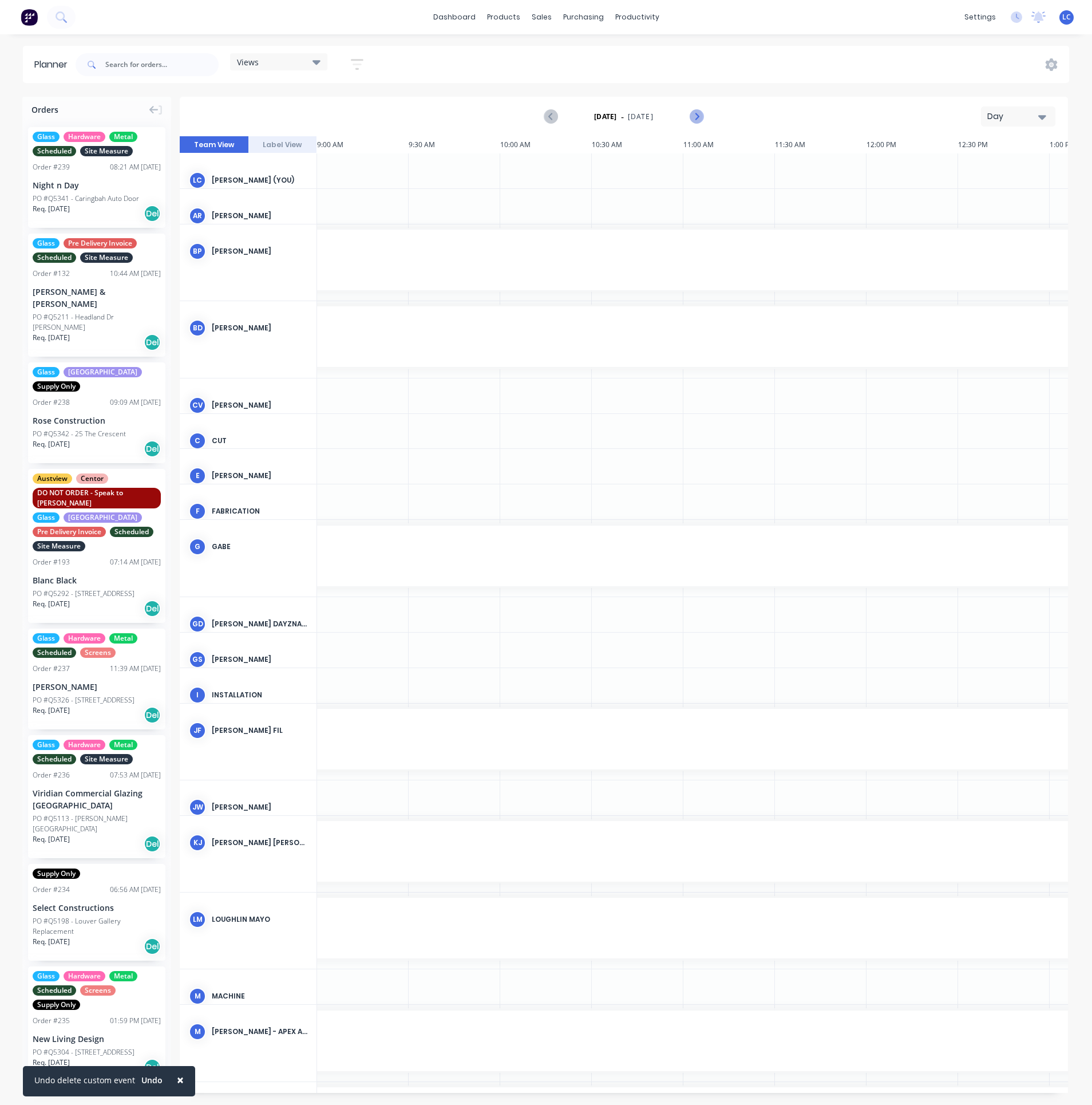
click at [696, 113] on icon "Next page" at bounding box center [696, 116] width 5 height 9
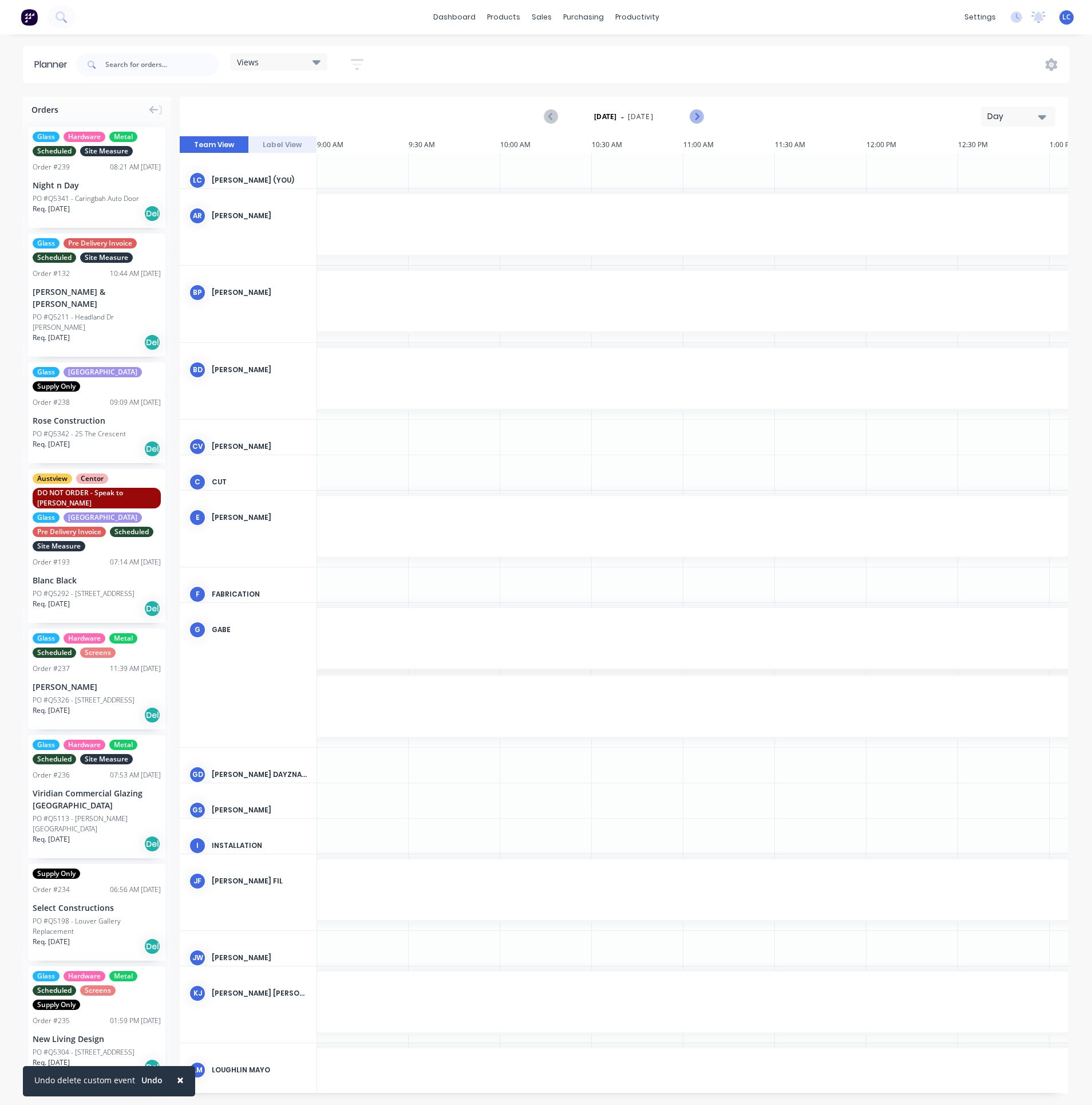
click at [696, 113] on icon "Next page" at bounding box center [696, 116] width 5 height 9
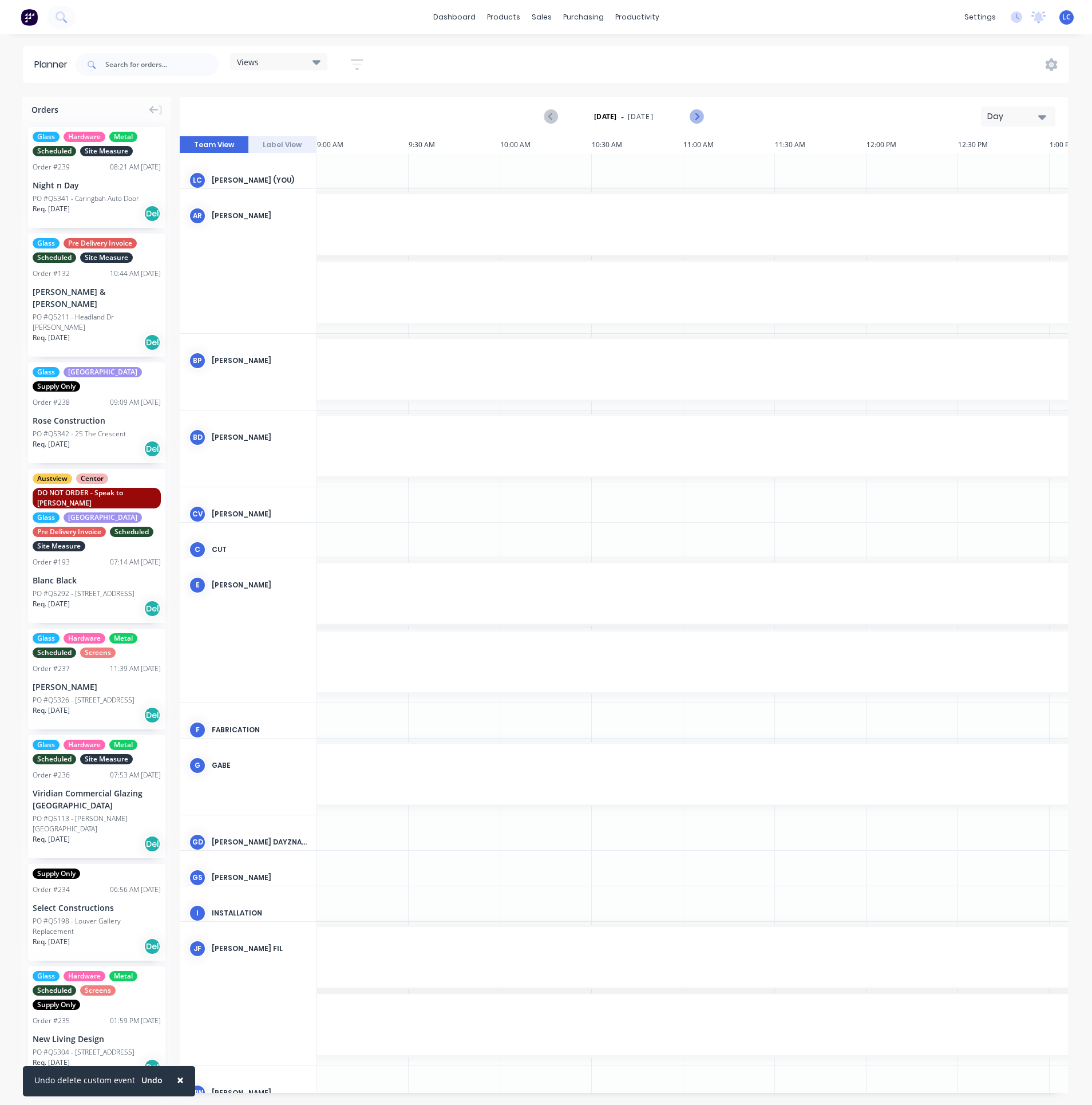
click at [696, 113] on icon "Next page" at bounding box center [696, 116] width 5 height 9
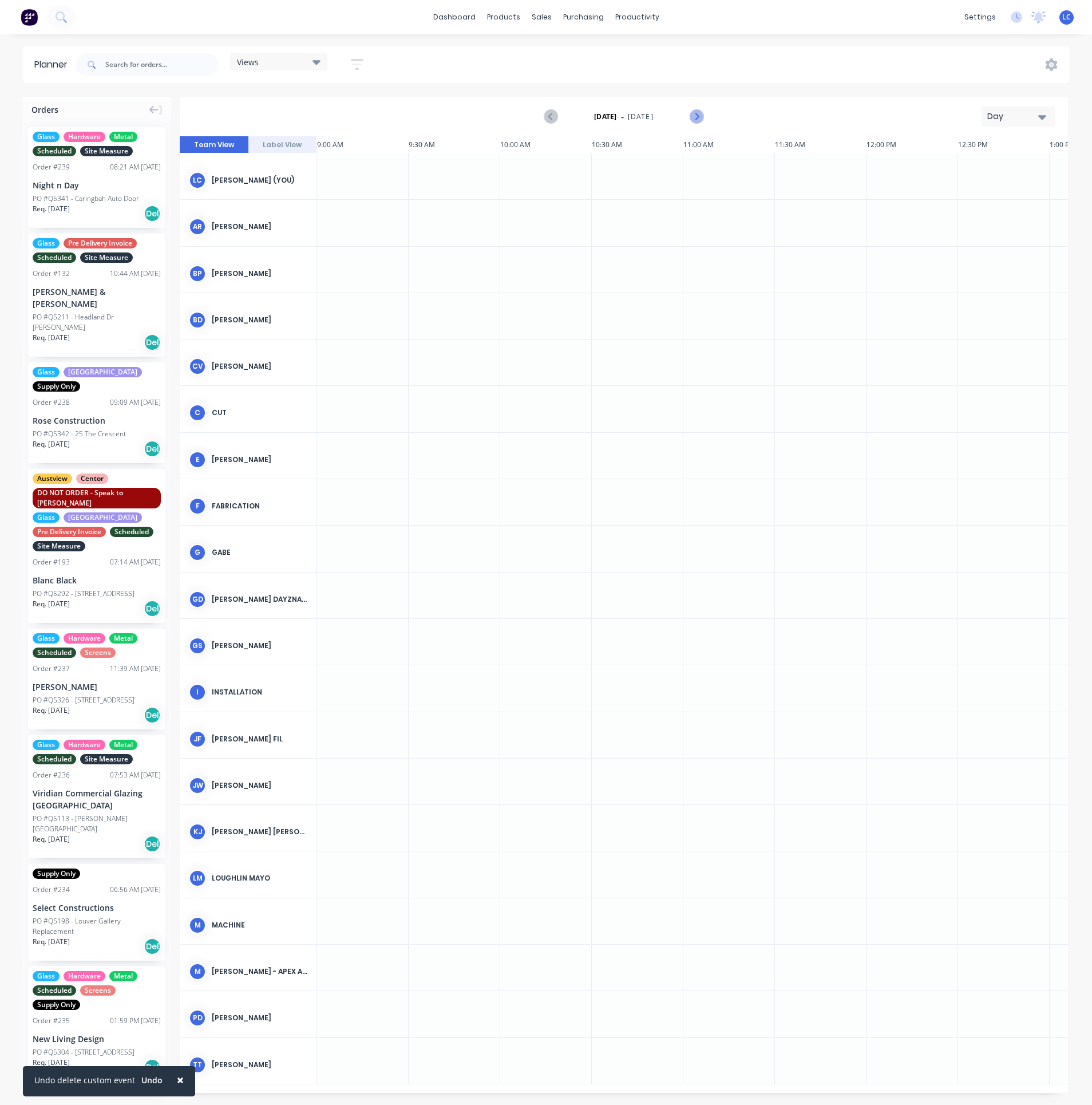
click at [696, 113] on icon "Next page" at bounding box center [696, 116] width 5 height 9
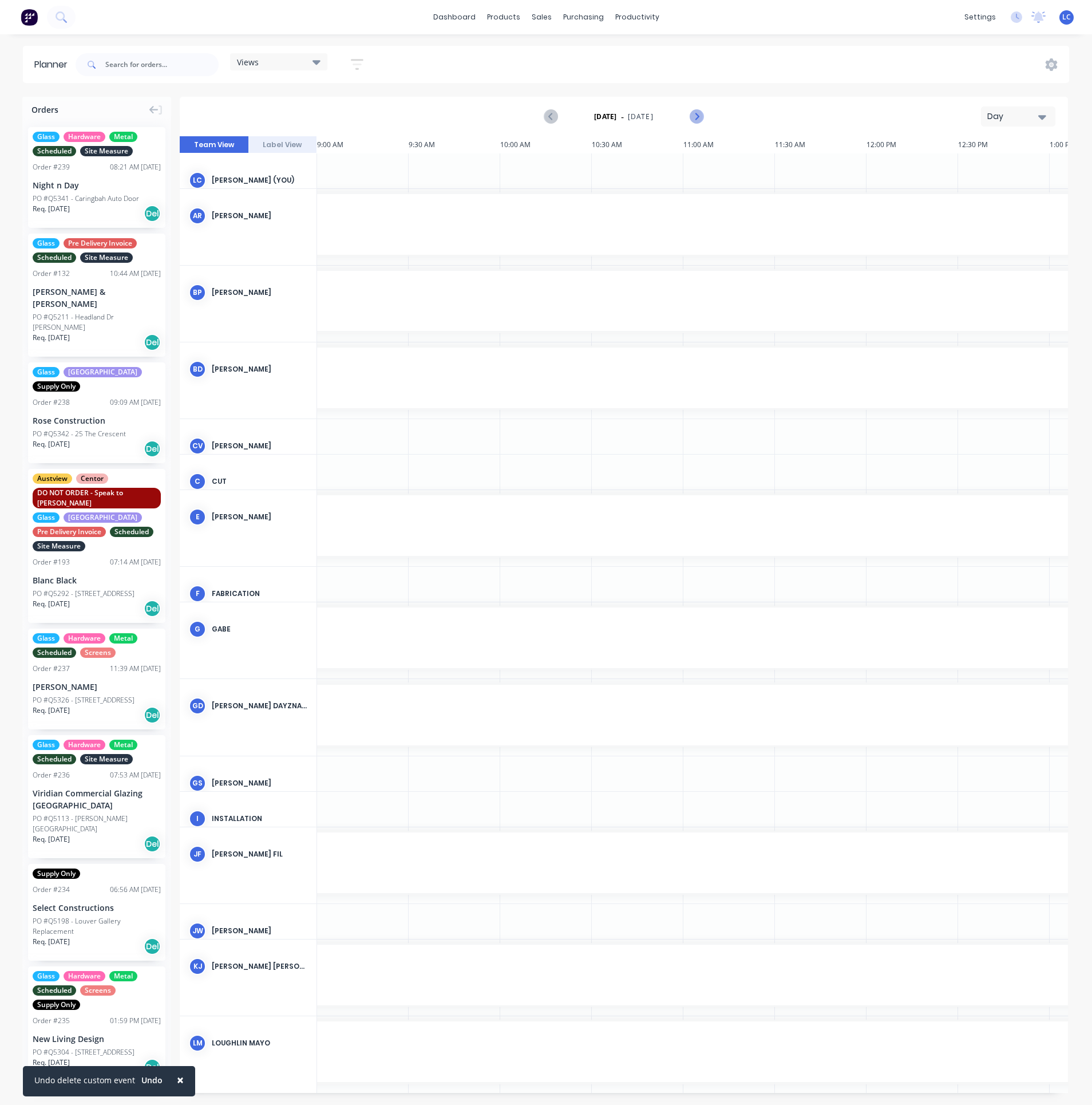
click at [696, 113] on icon "Next page" at bounding box center [696, 116] width 5 height 9
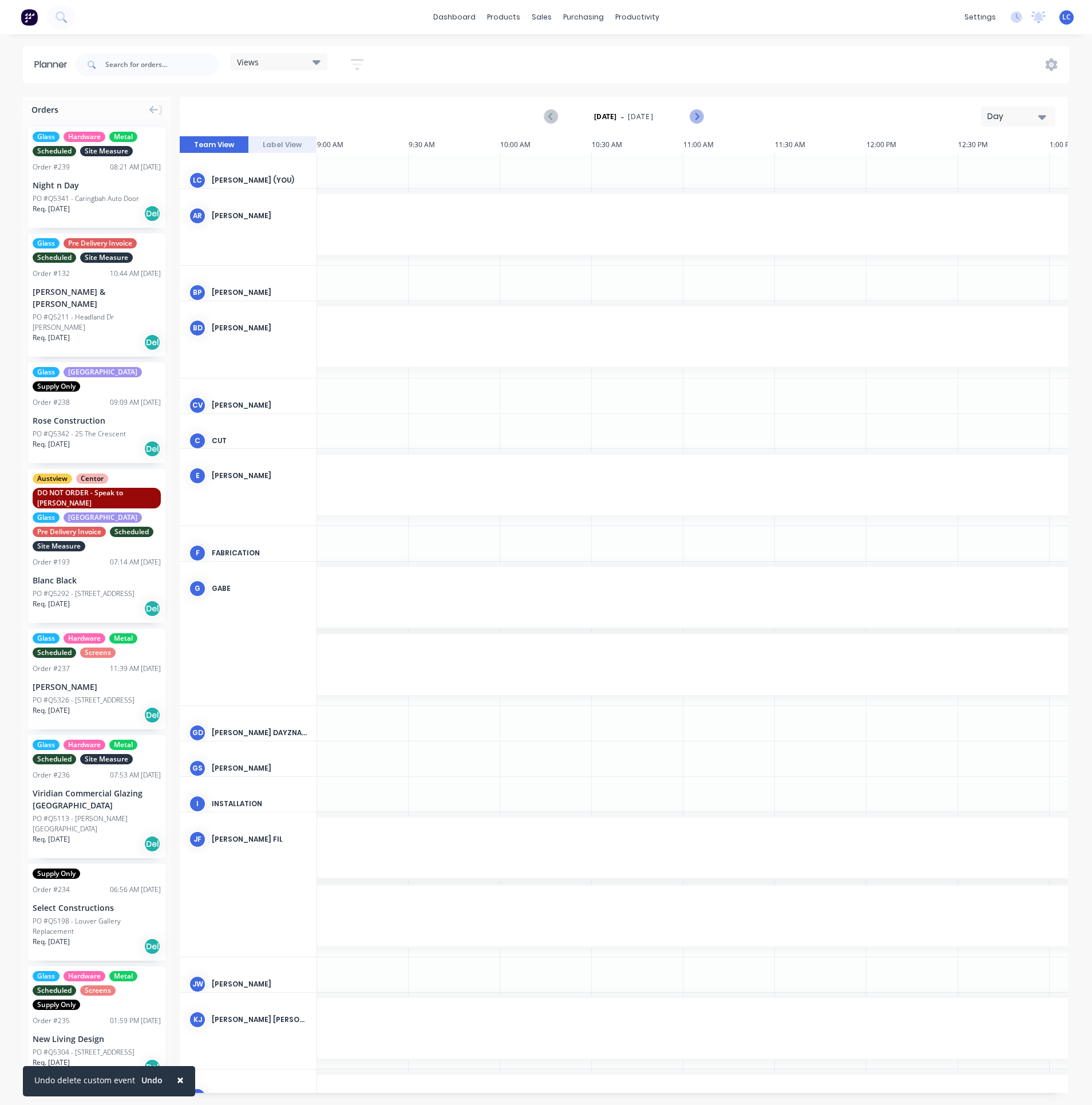
click at [696, 113] on icon "Next page" at bounding box center [696, 116] width 5 height 9
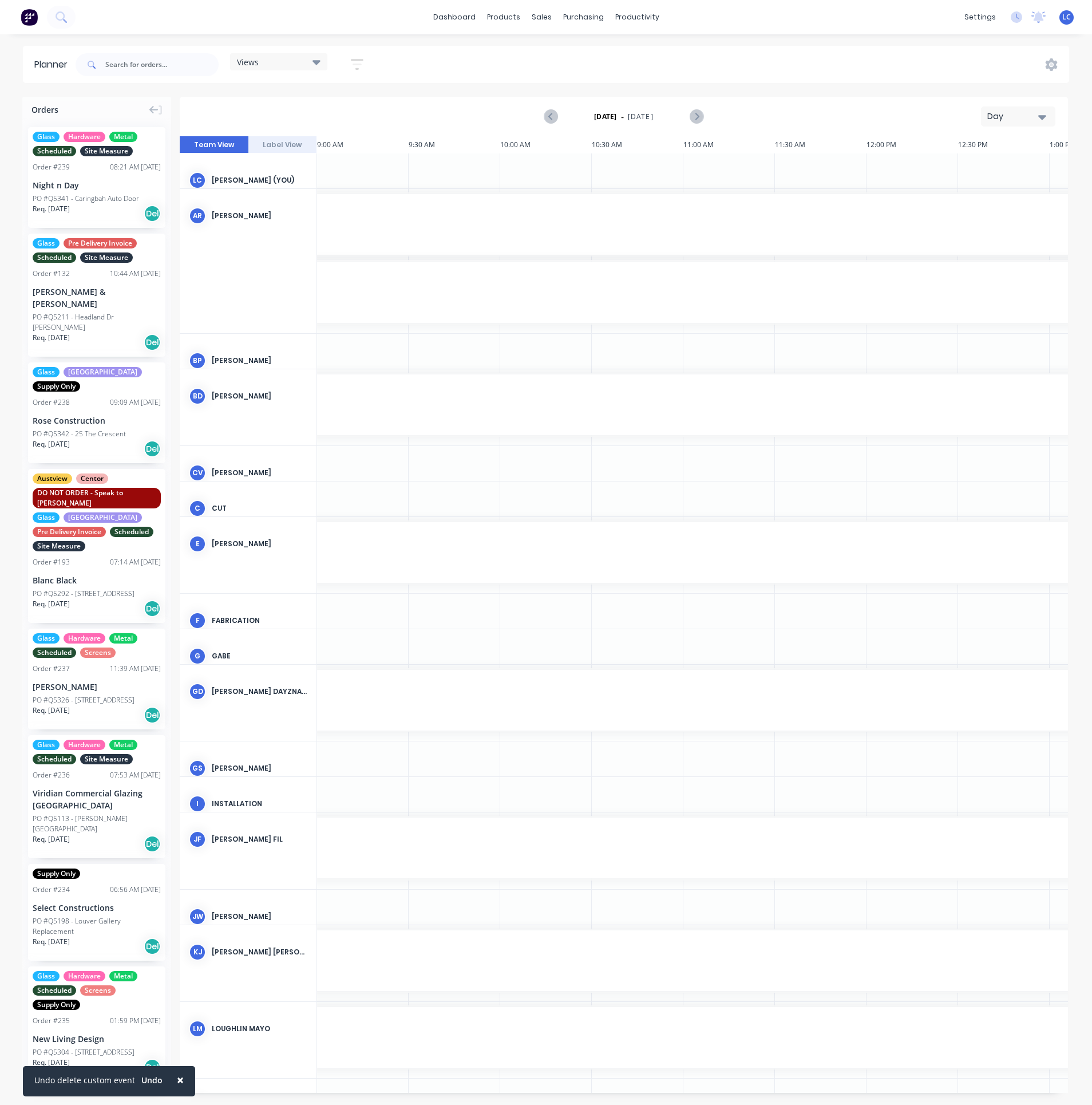
click at [1008, 115] on div "Day" at bounding box center [1013, 116] width 53 height 12
click at [973, 170] on div "Week" at bounding box center [998, 170] width 113 height 22
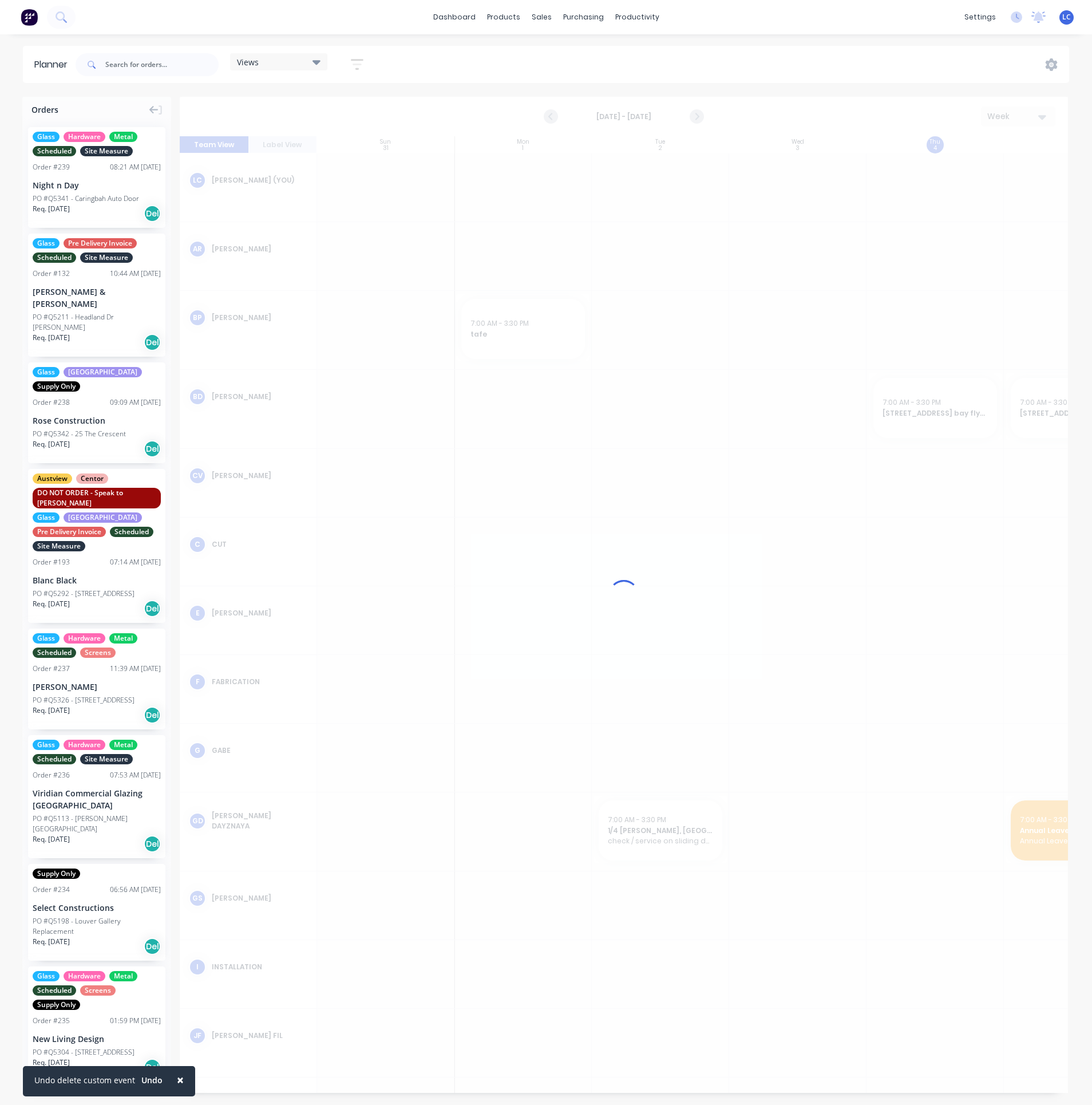
scroll to position [0, 1]
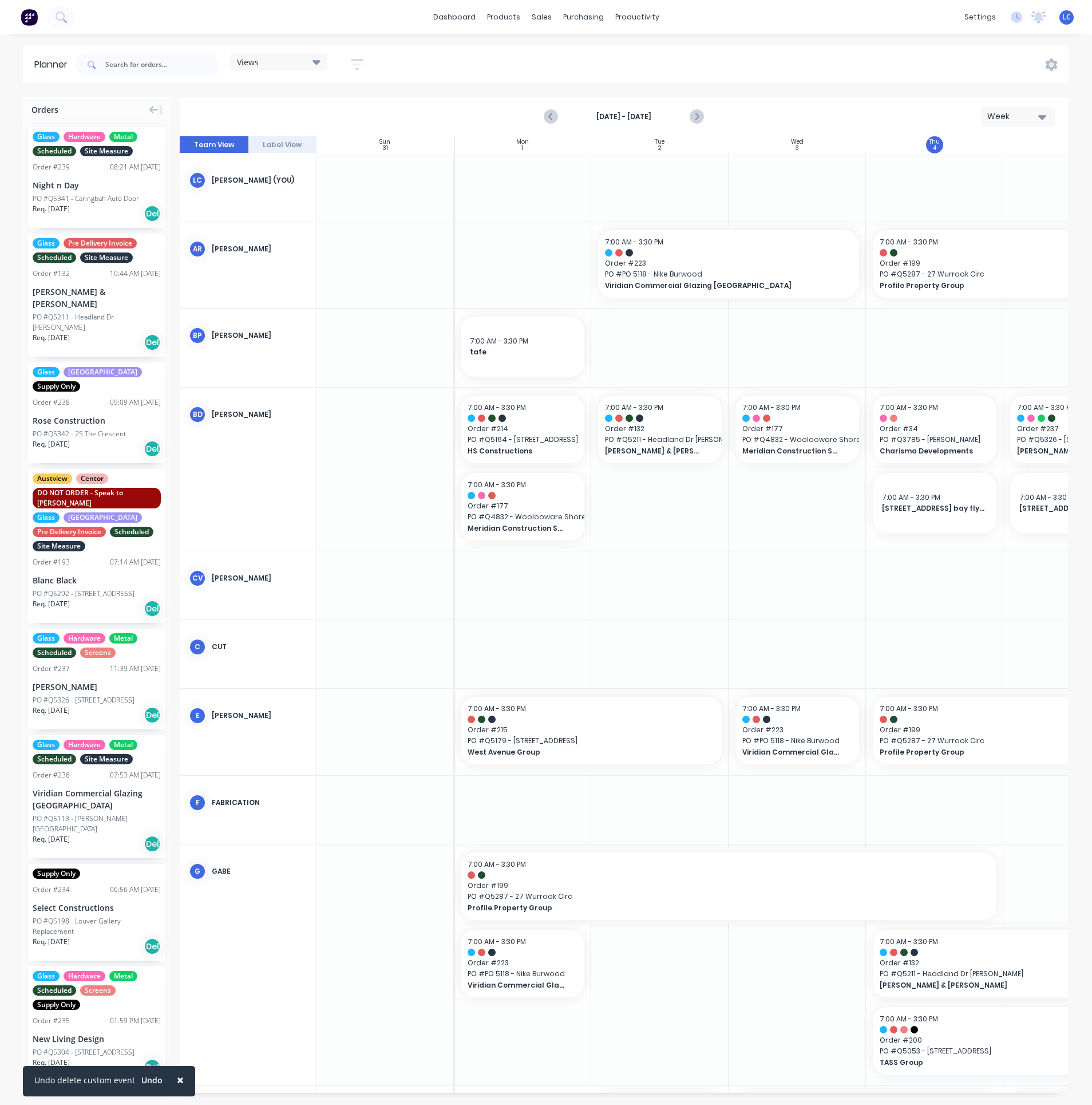
click at [290, 64] on div "Views" at bounding box center [279, 61] width 84 height 11
click at [374, 146] on button "edit" at bounding box center [371, 147] width 15 height 12
click at [434, 141] on button "Update" at bounding box center [441, 143] width 68 height 20
click at [694, 110] on icon "Next page" at bounding box center [696, 117] width 14 height 14
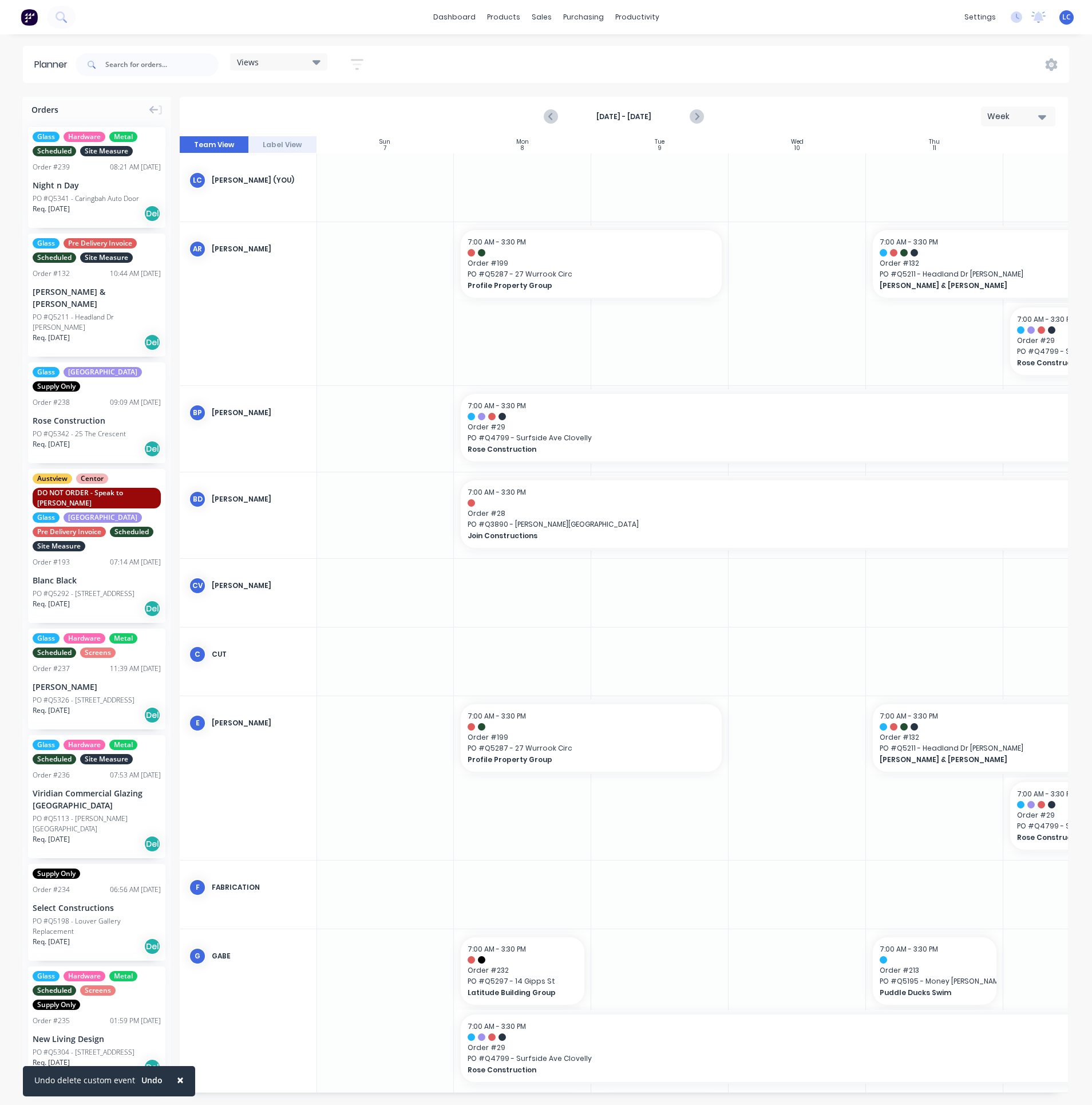
click at [694, 112] on icon "Next page" at bounding box center [696, 117] width 14 height 14
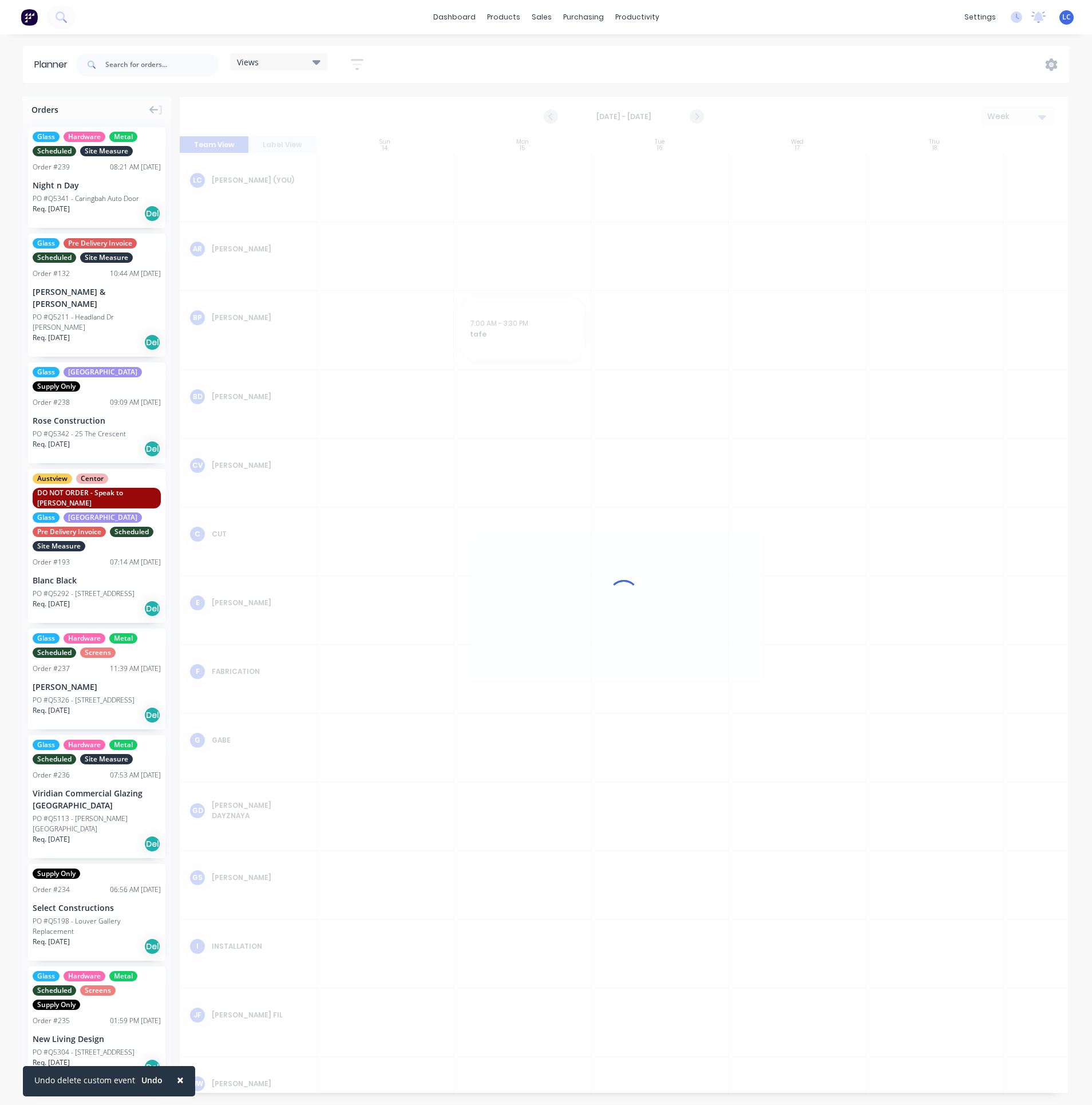
click at [694, 112] on icon "Next page" at bounding box center [696, 117] width 14 height 14
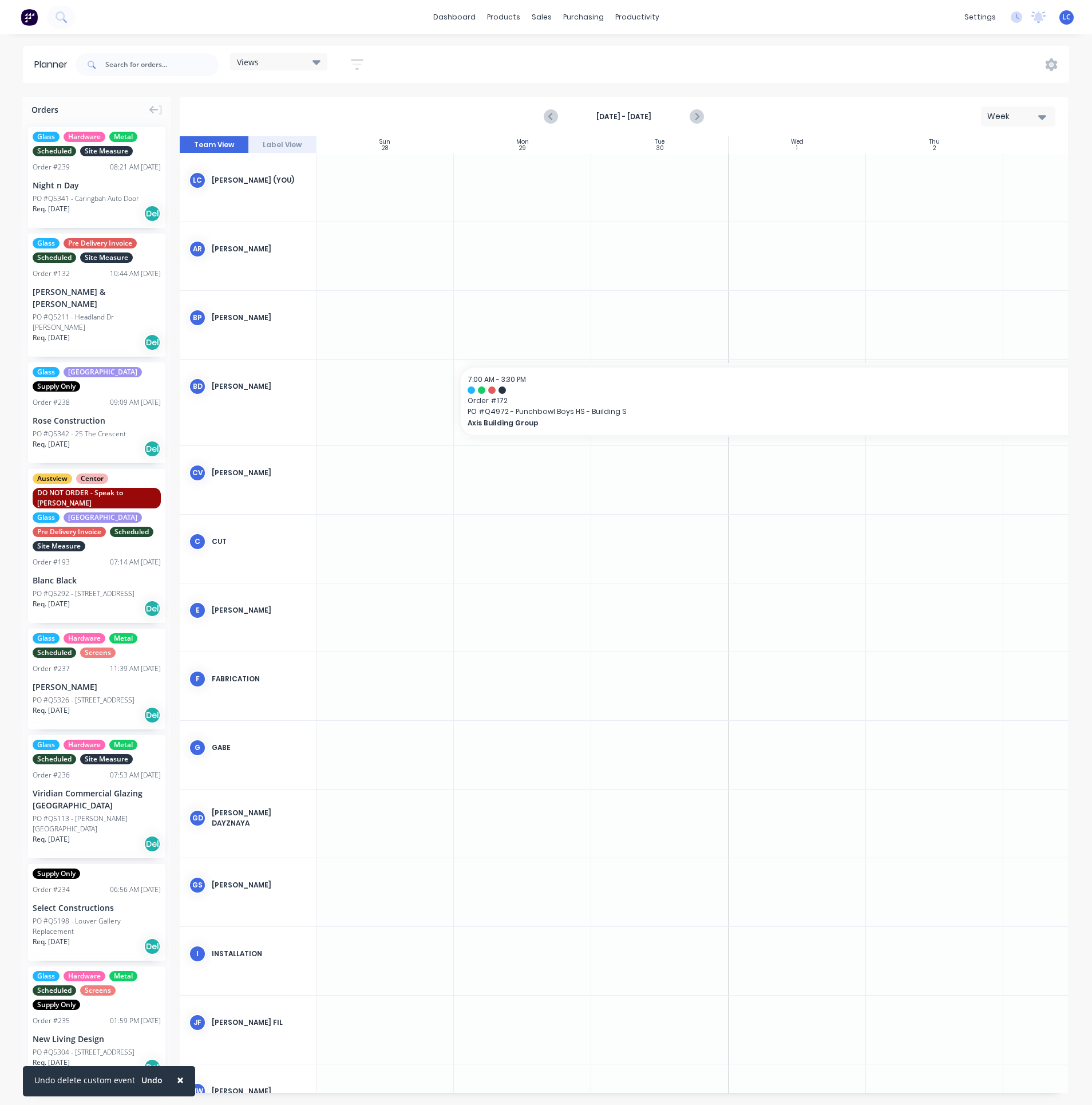
click at [694, 112] on icon "Next page" at bounding box center [696, 117] width 14 height 14
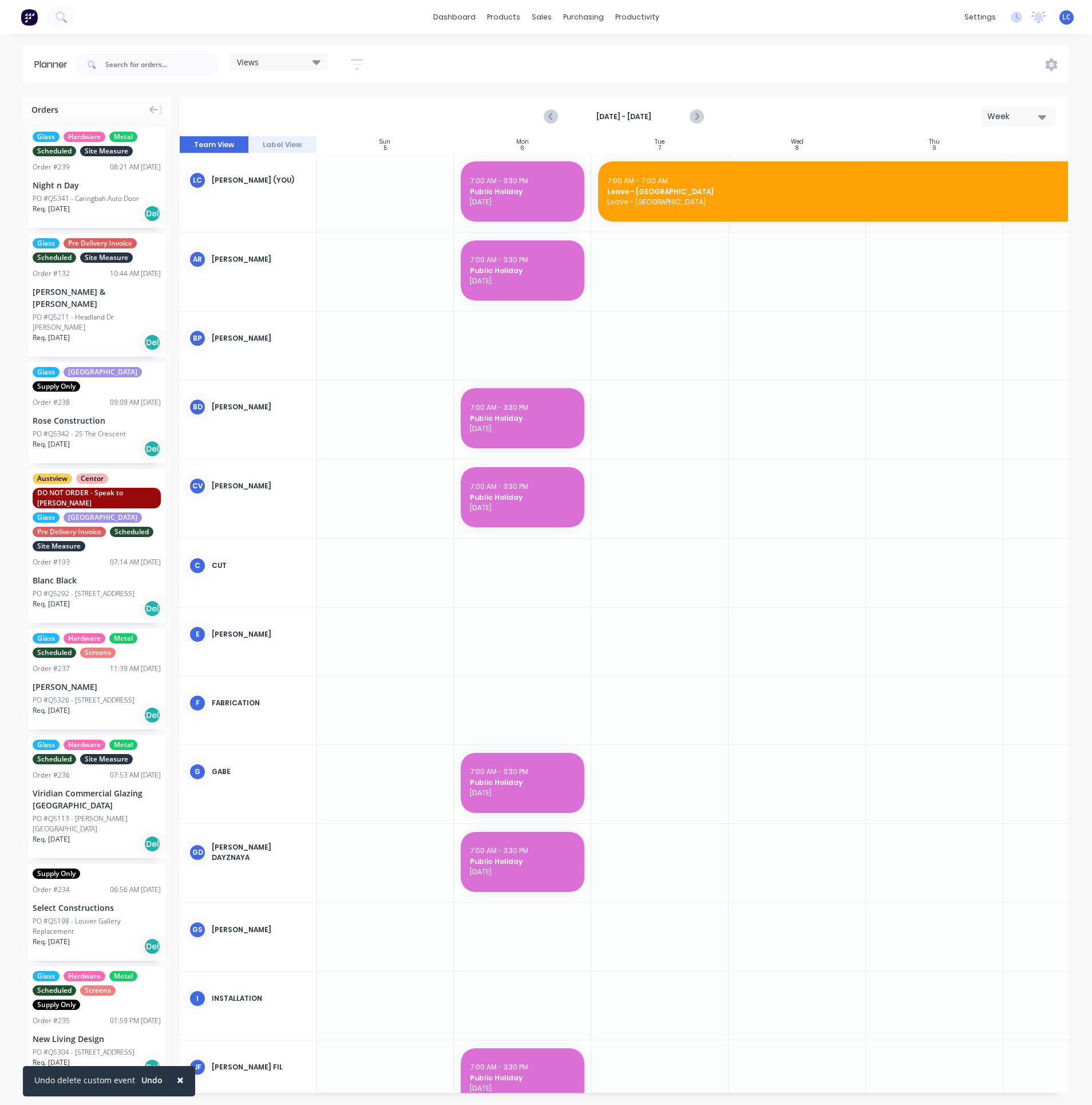
click at [694, 112] on icon "Next page" at bounding box center [696, 117] width 14 height 14
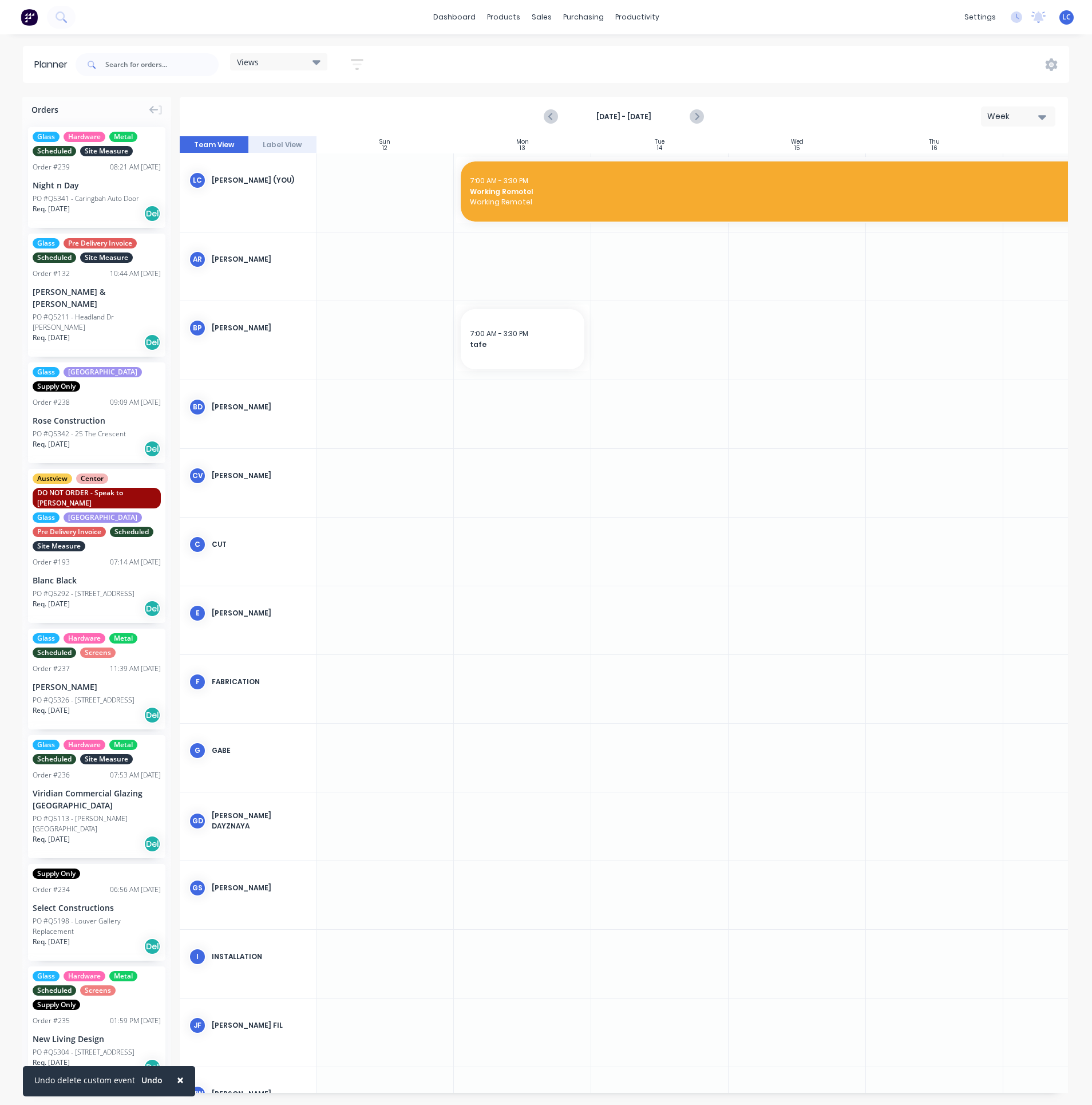
click at [694, 112] on icon "Next page" at bounding box center [696, 117] width 14 height 14
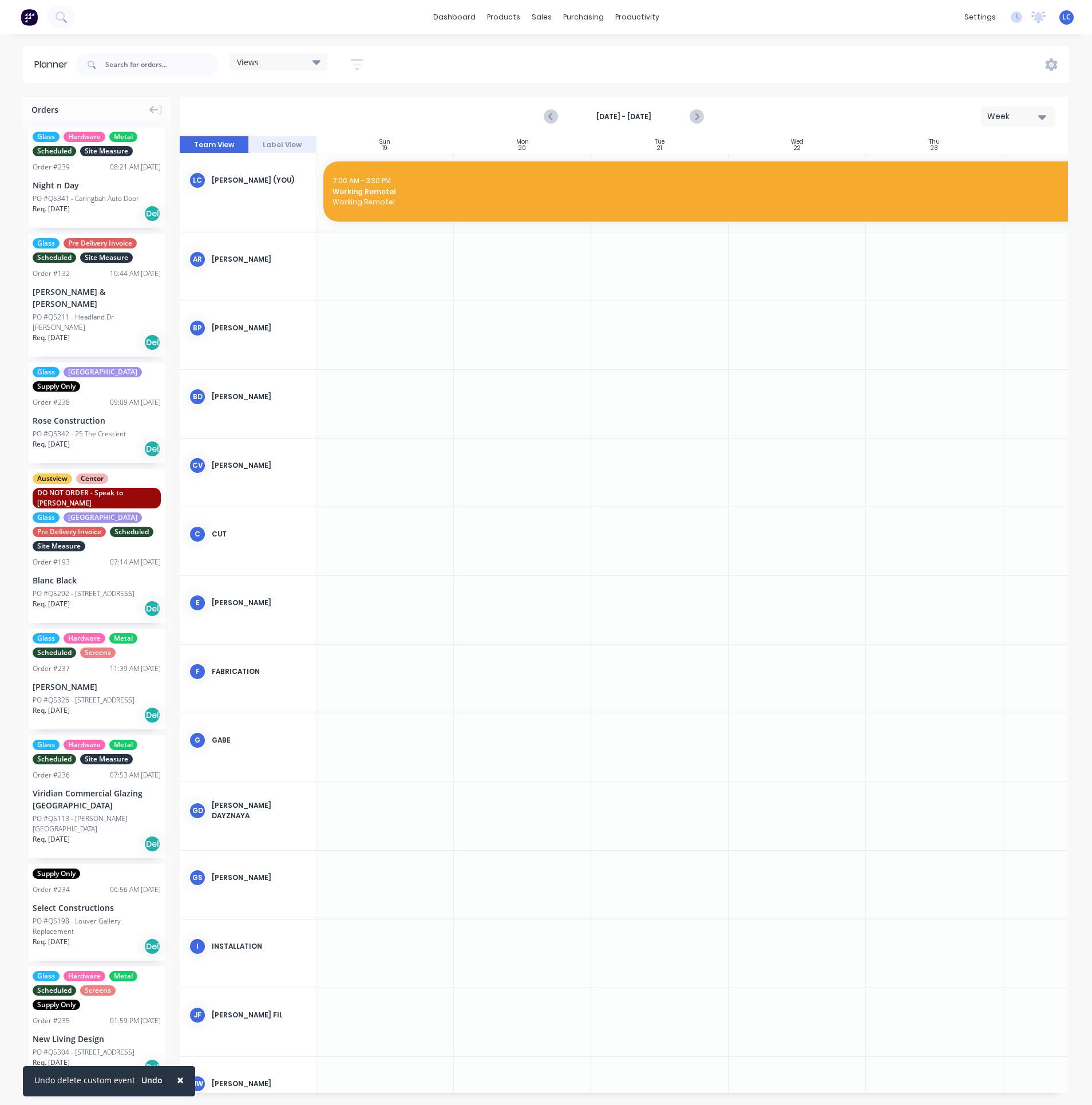
click at [694, 112] on icon "Next page" at bounding box center [696, 117] width 14 height 14
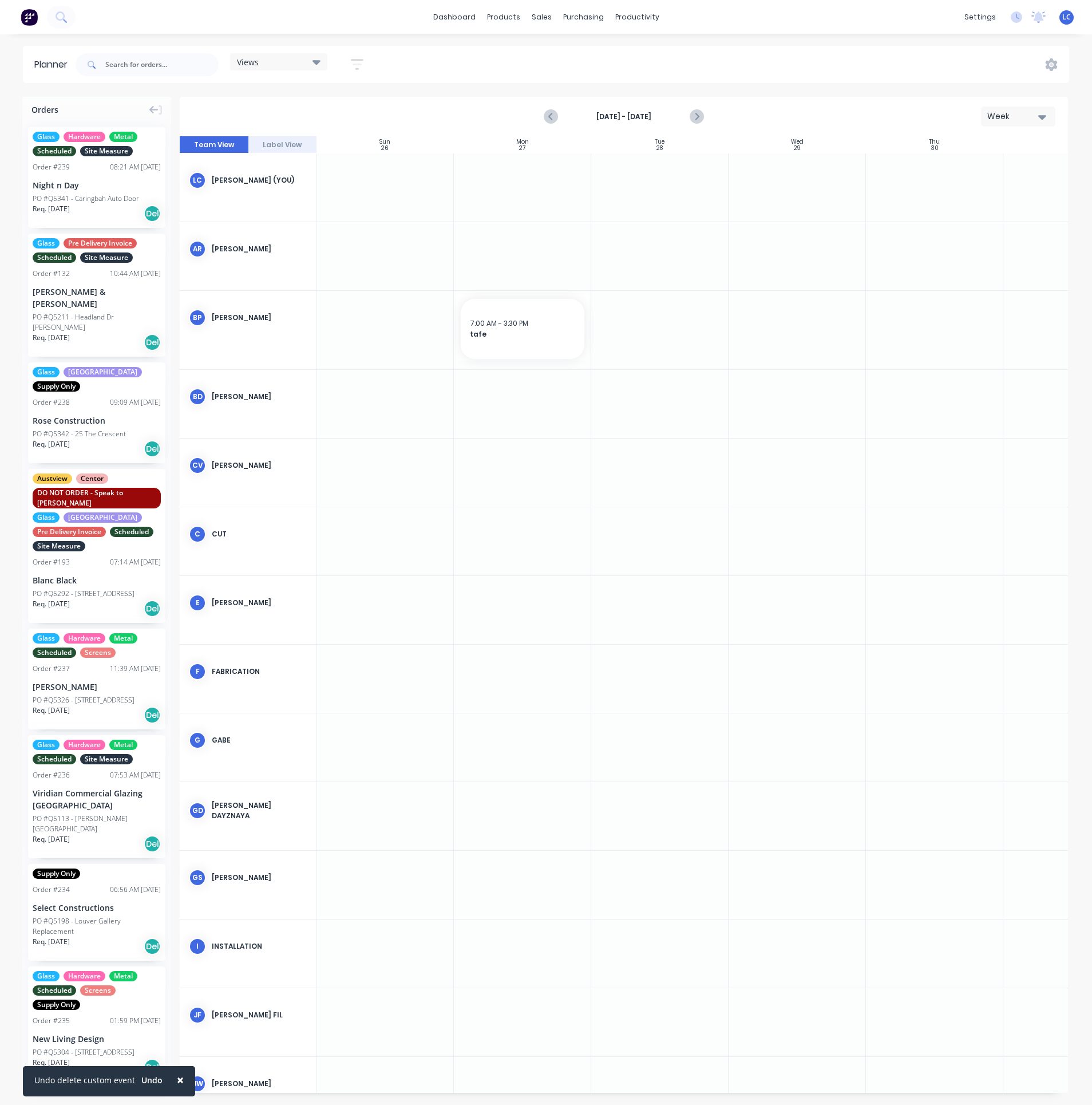
click at [694, 112] on icon "Next page" at bounding box center [696, 117] width 14 height 14
